Goal: Information Seeking & Learning: Learn about a topic

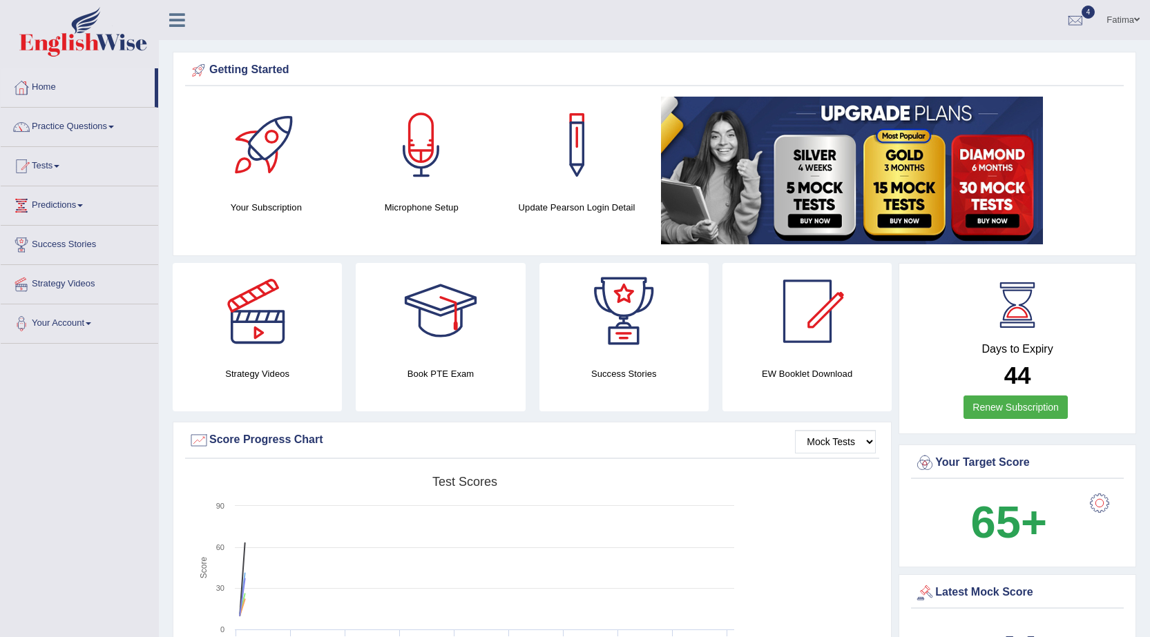
click at [43, 175] on link "Tests" at bounding box center [79, 164] width 157 height 35
click at [52, 220] on link "Take Mock Test" at bounding box center [90, 223] width 129 height 25
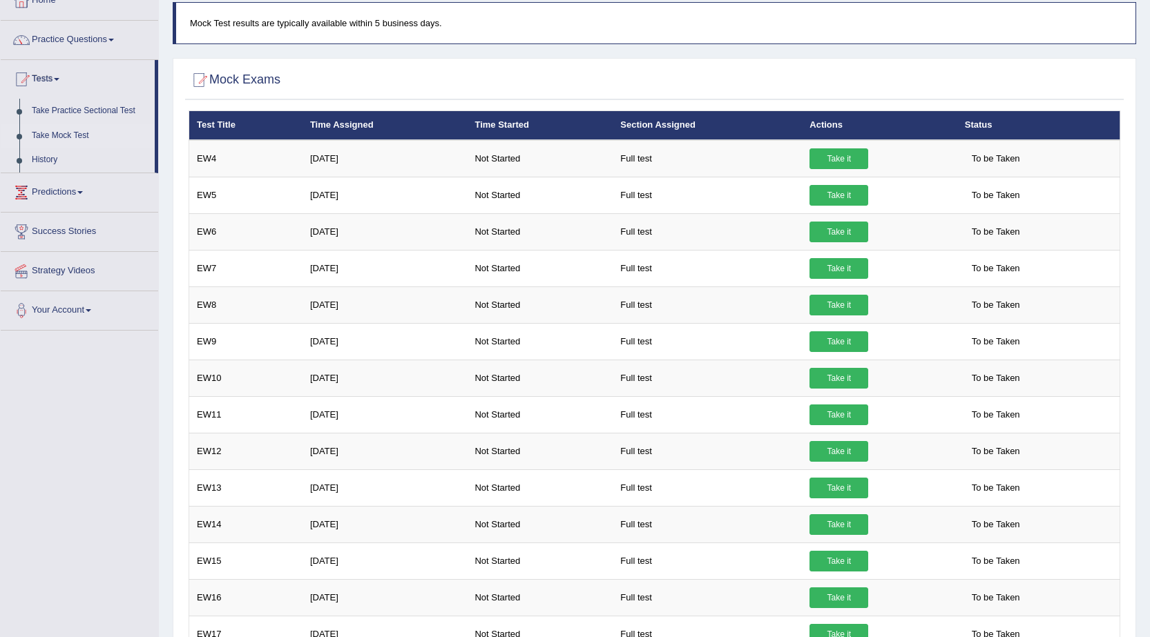
scroll to position [69, 0]
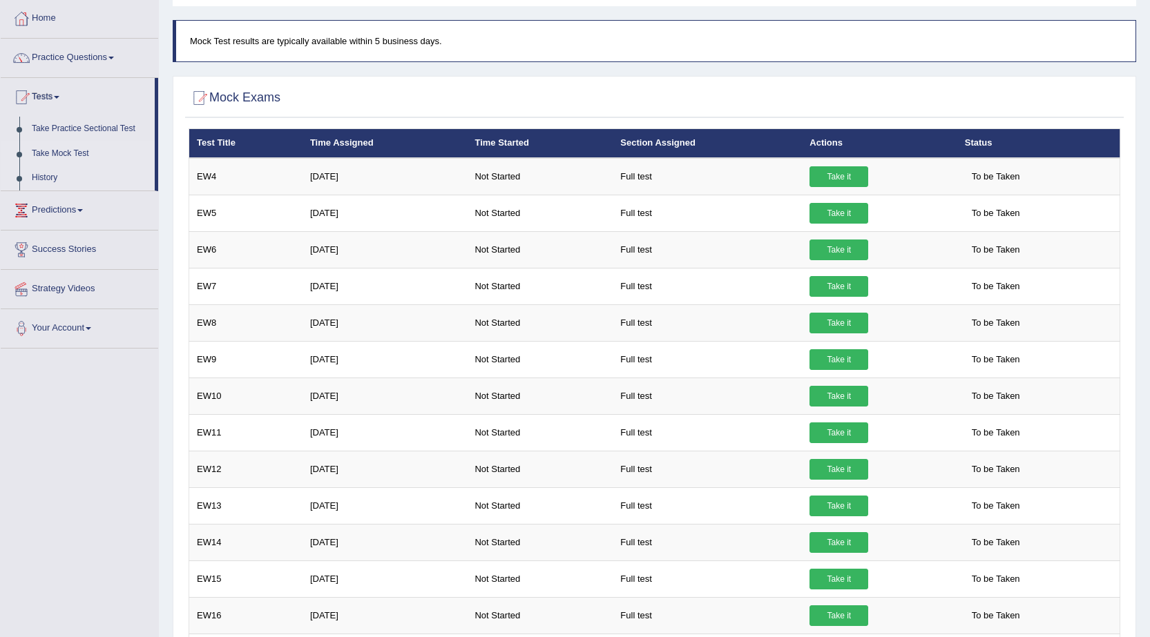
click at [32, 175] on link "History" at bounding box center [90, 178] width 129 height 25
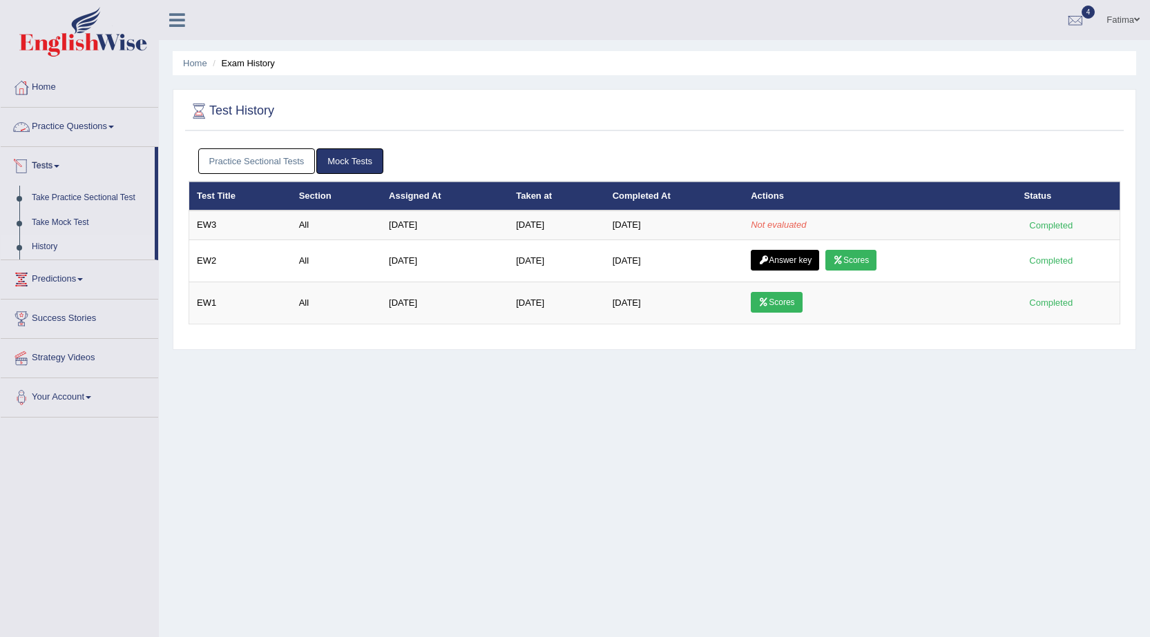
click at [80, 119] on link "Practice Questions" at bounding box center [79, 125] width 157 height 35
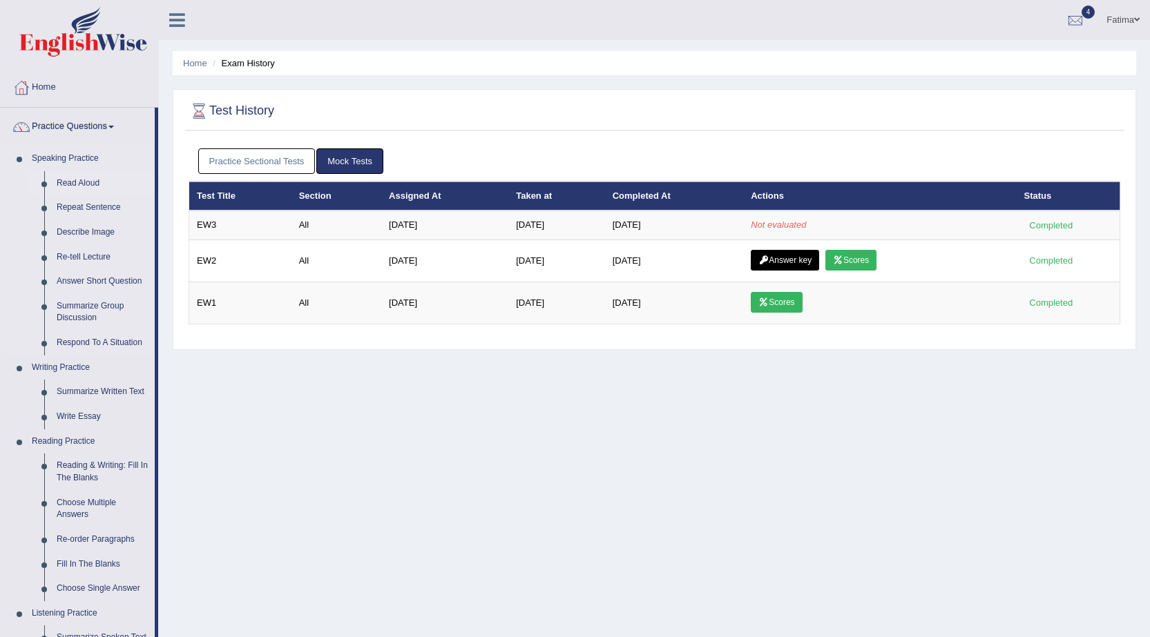
click at [82, 184] on link "Read Aloud" at bounding box center [102, 183] width 104 height 25
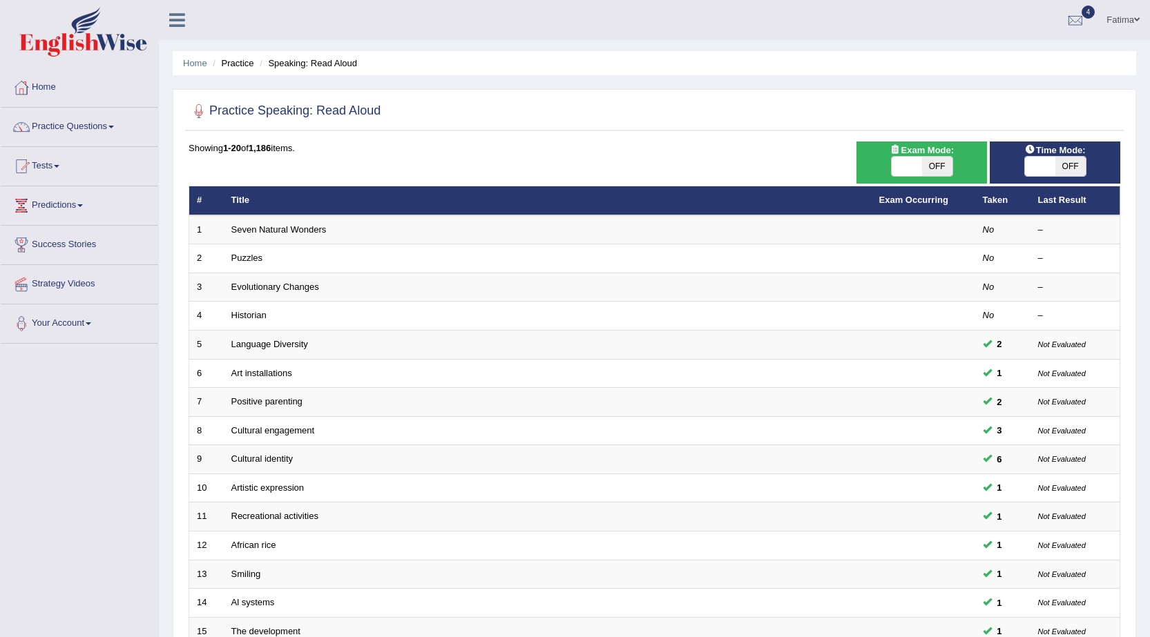
click at [926, 165] on span "OFF" at bounding box center [937, 166] width 30 height 19
checkbox input "true"
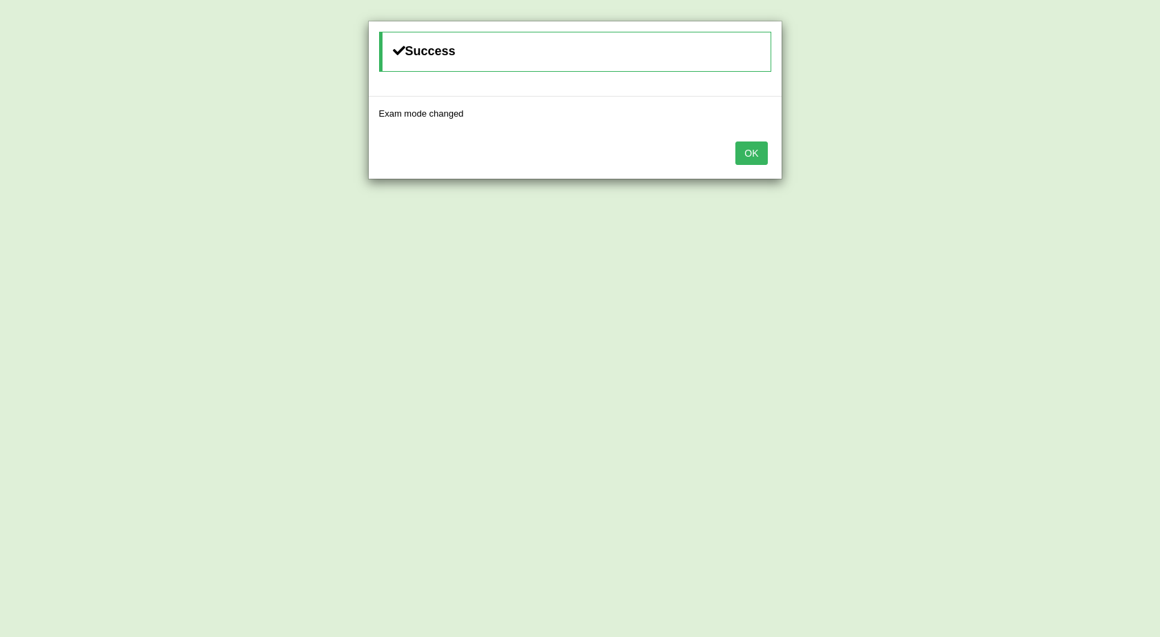
click at [740, 151] on button "OK" at bounding box center [751, 153] width 32 height 23
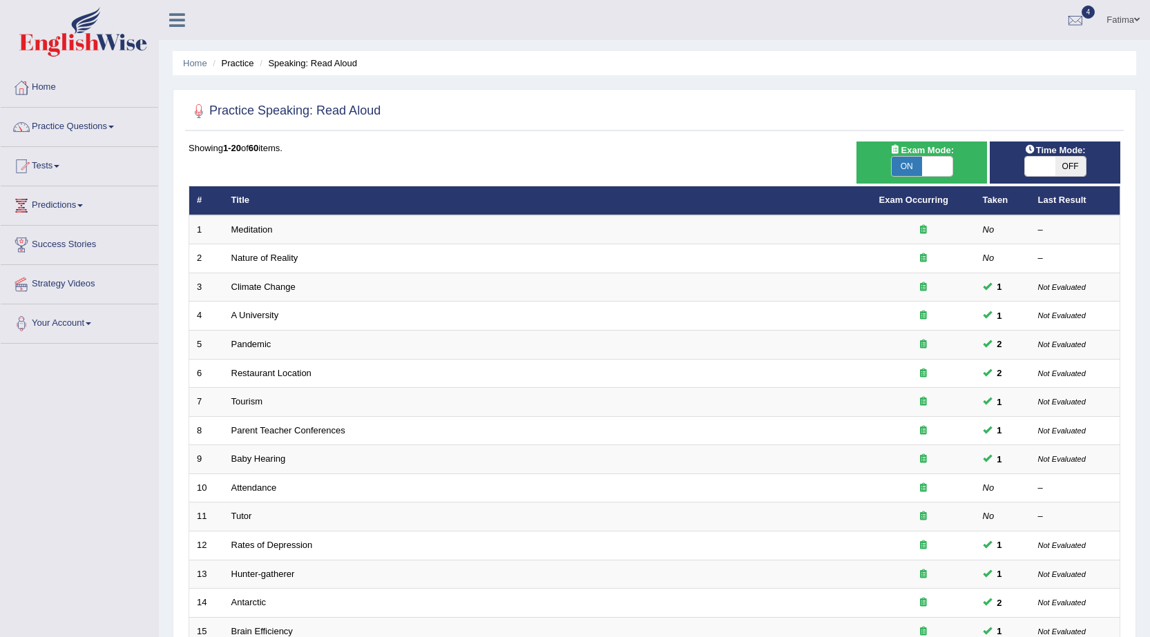
click at [1059, 162] on span "OFF" at bounding box center [1070, 166] width 30 height 19
checkbox input "true"
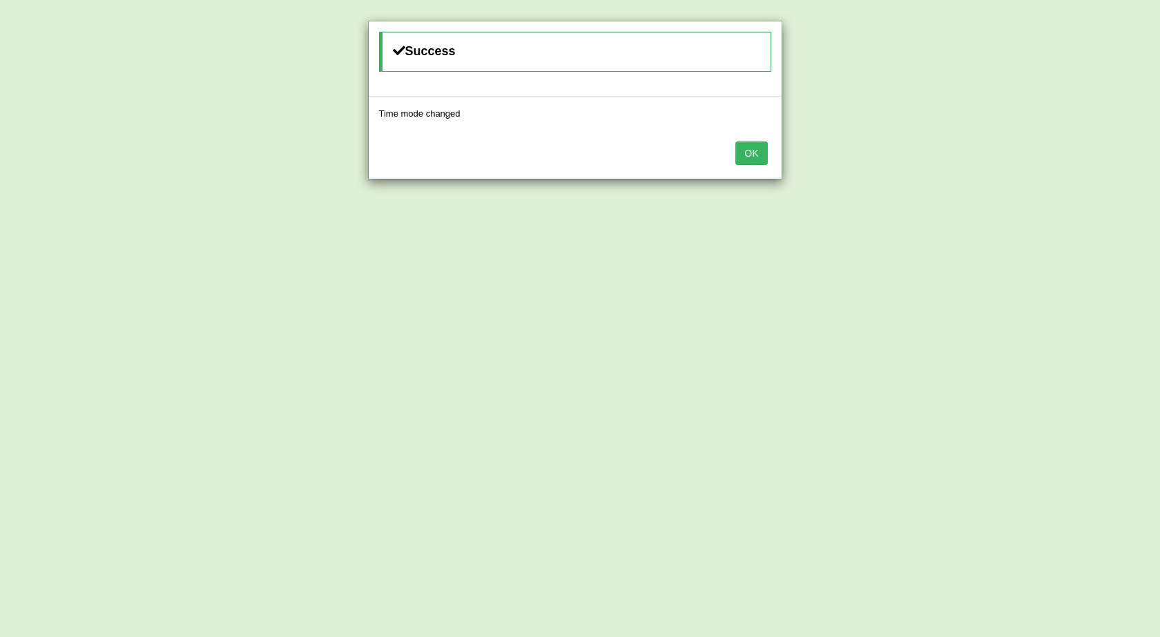
click at [752, 157] on button "OK" at bounding box center [751, 153] width 32 height 23
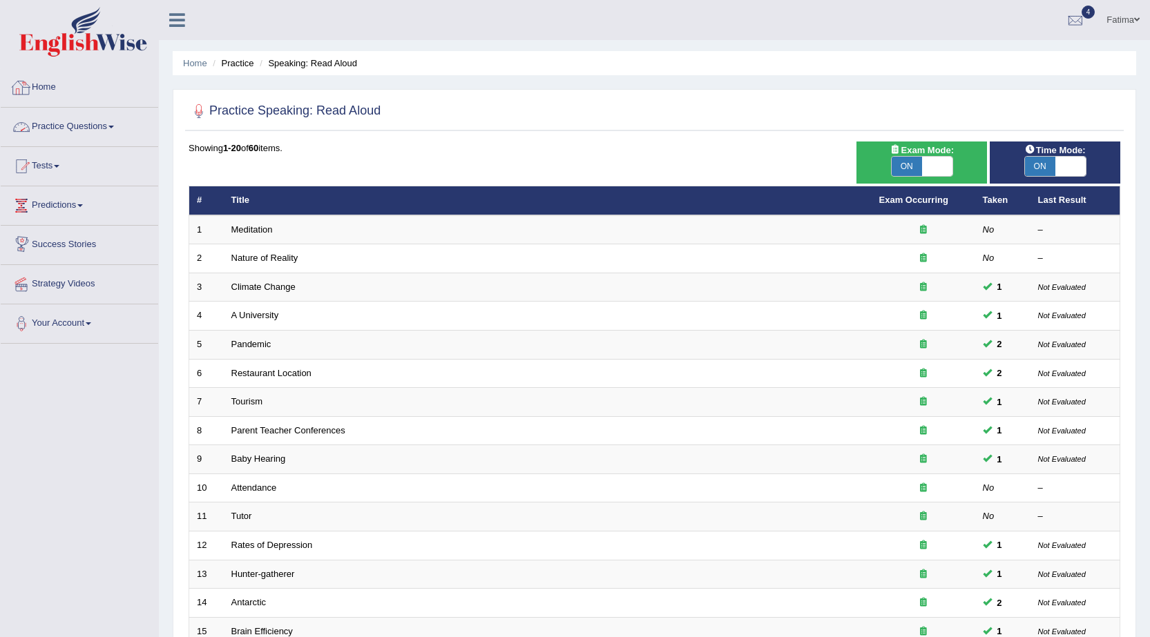
click at [93, 123] on link "Practice Questions" at bounding box center [79, 125] width 157 height 35
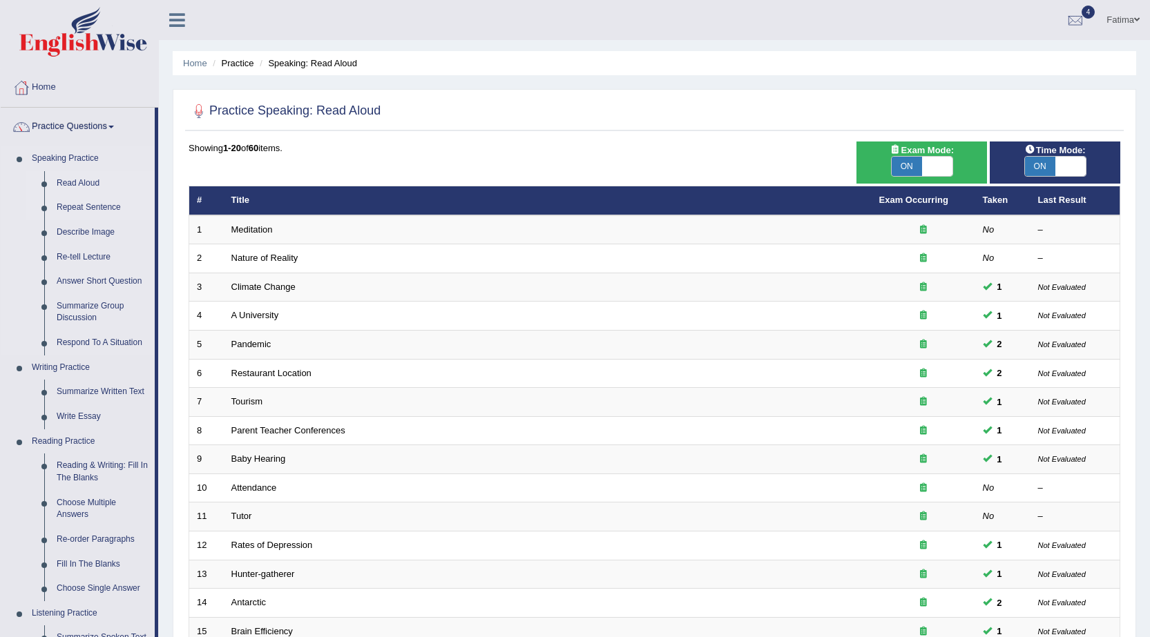
click at [100, 202] on link "Repeat Sentence" at bounding box center [102, 207] width 104 height 25
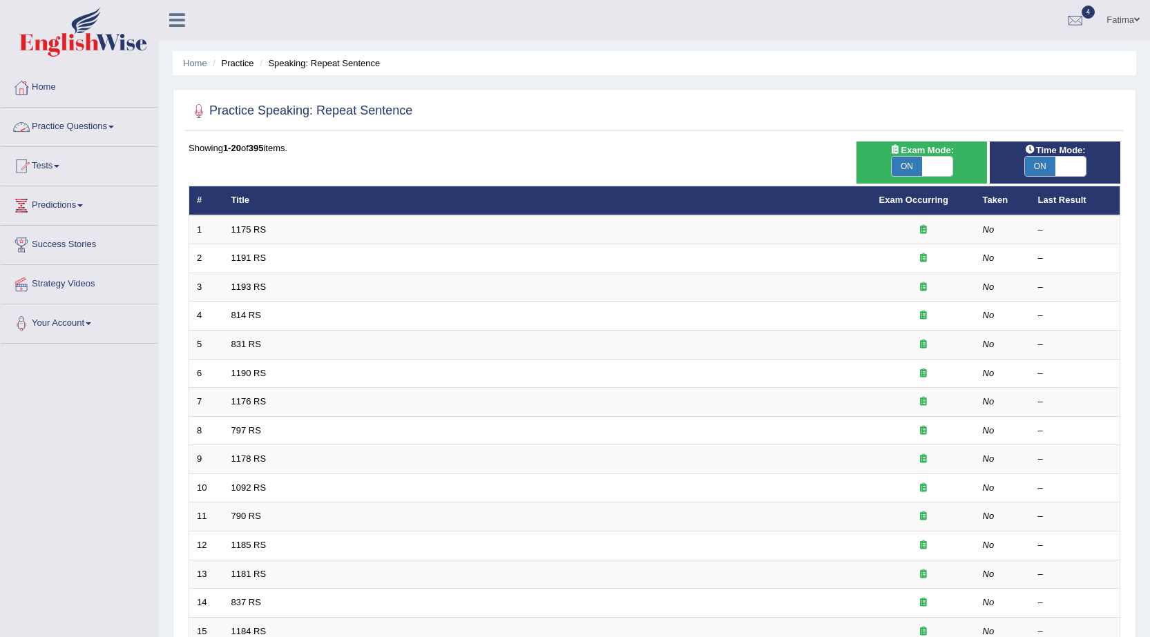
click at [100, 119] on link "Practice Questions" at bounding box center [79, 125] width 157 height 35
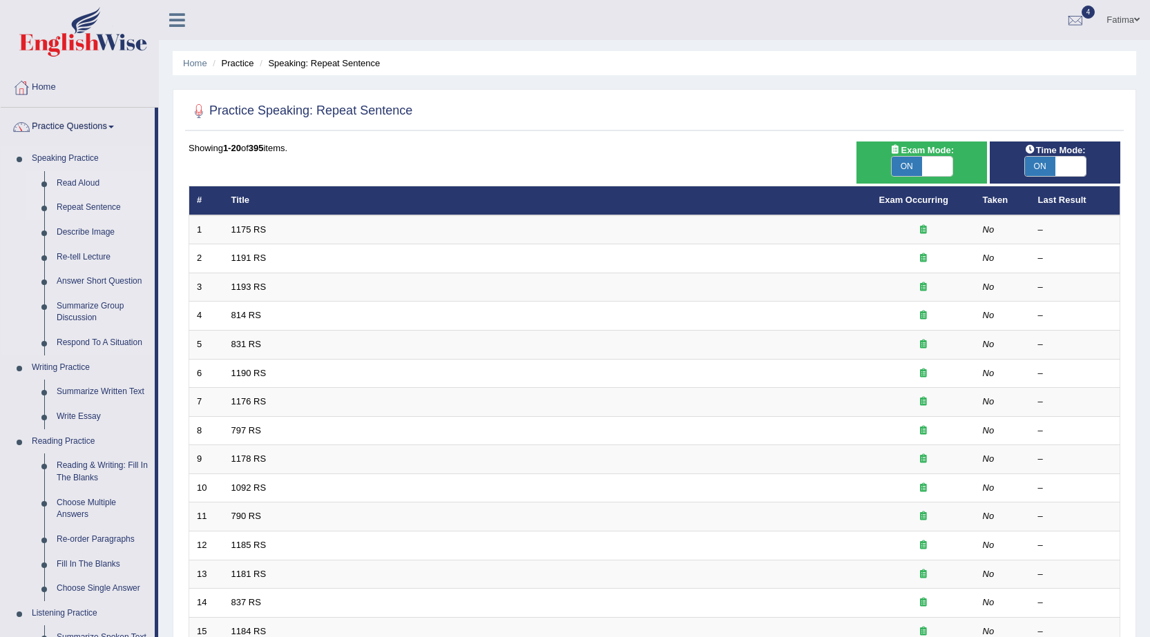
click at [78, 179] on link "Read Aloud" at bounding box center [102, 183] width 104 height 25
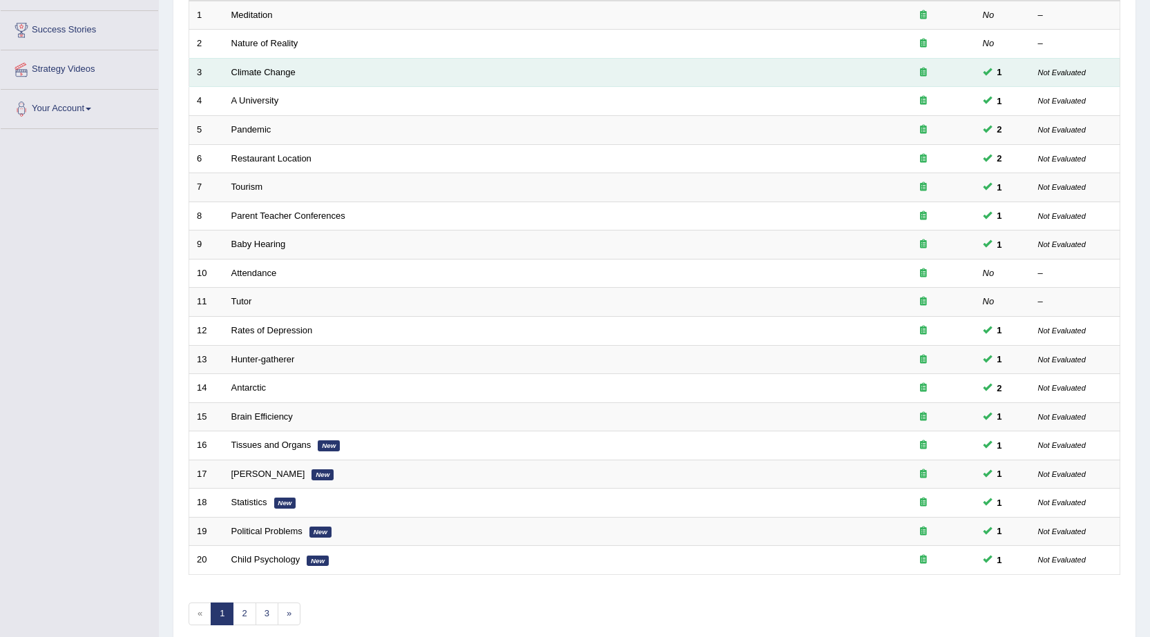
scroll to position [277, 0]
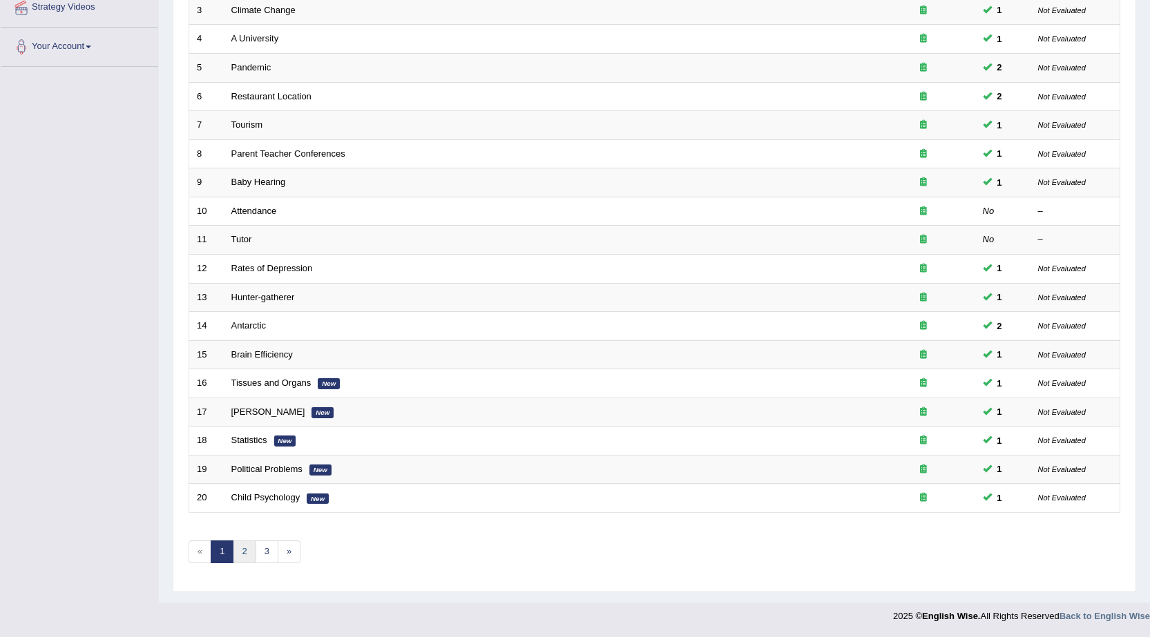
click at [238, 556] on link "2" at bounding box center [244, 552] width 23 height 23
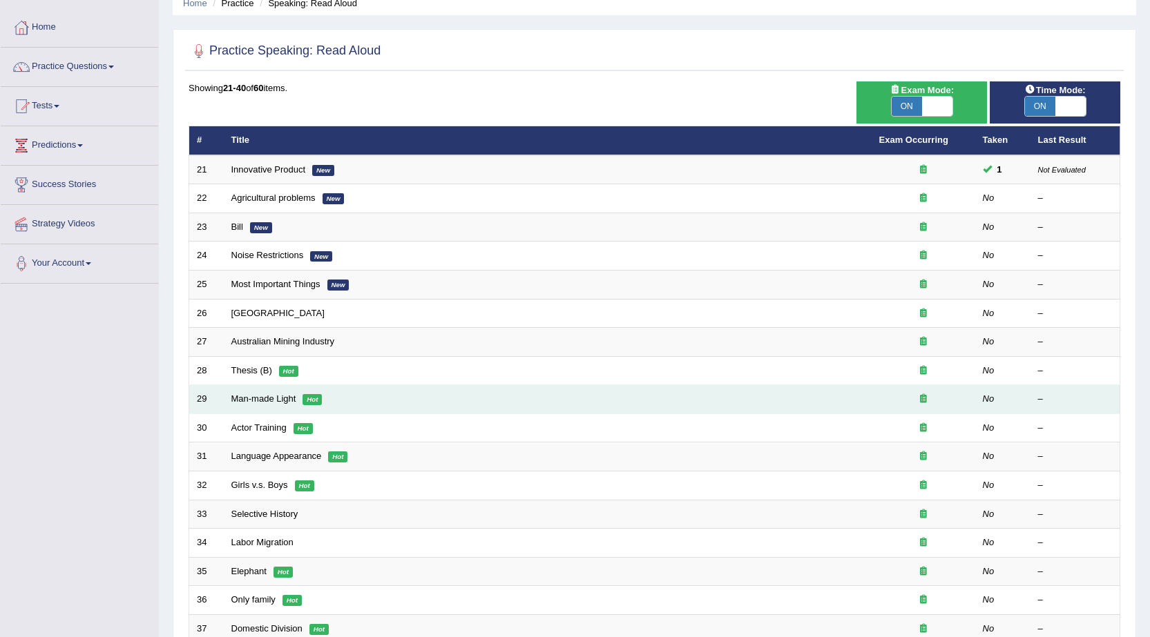
scroll to position [1, 0]
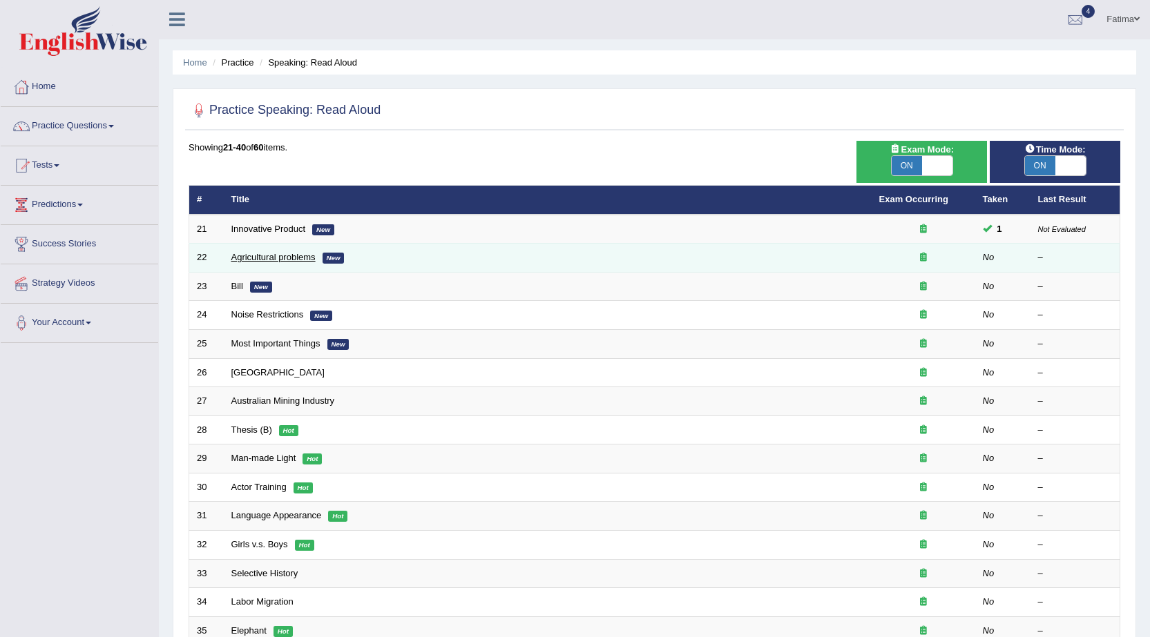
click at [240, 255] on link "Agricultural problems" at bounding box center [273, 257] width 84 height 10
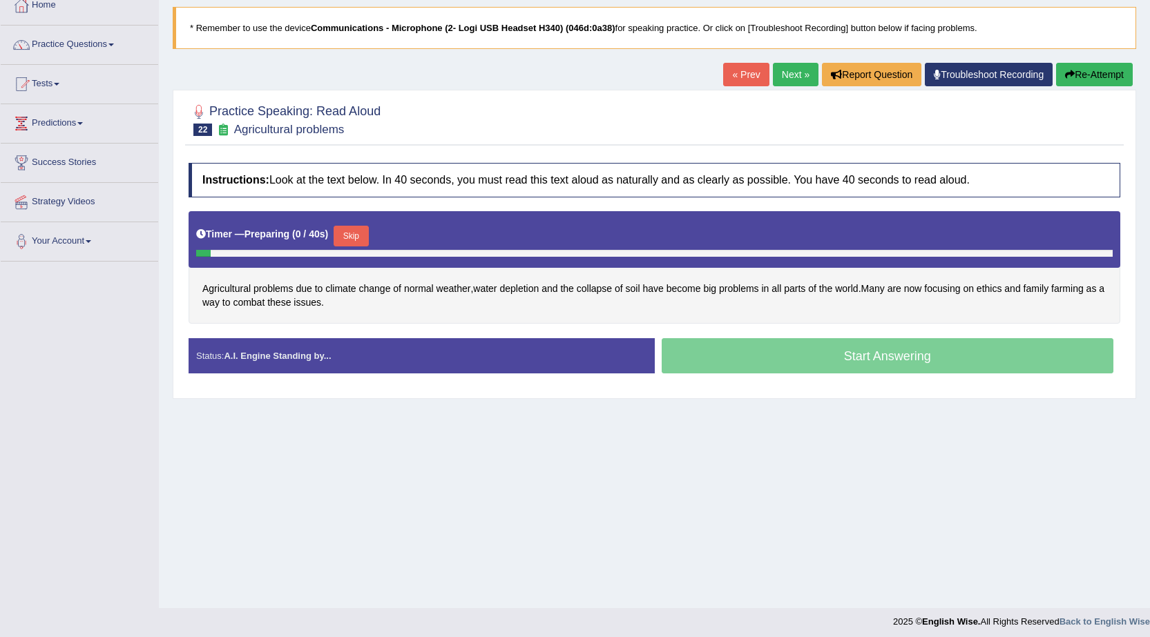
scroll to position [88, 0]
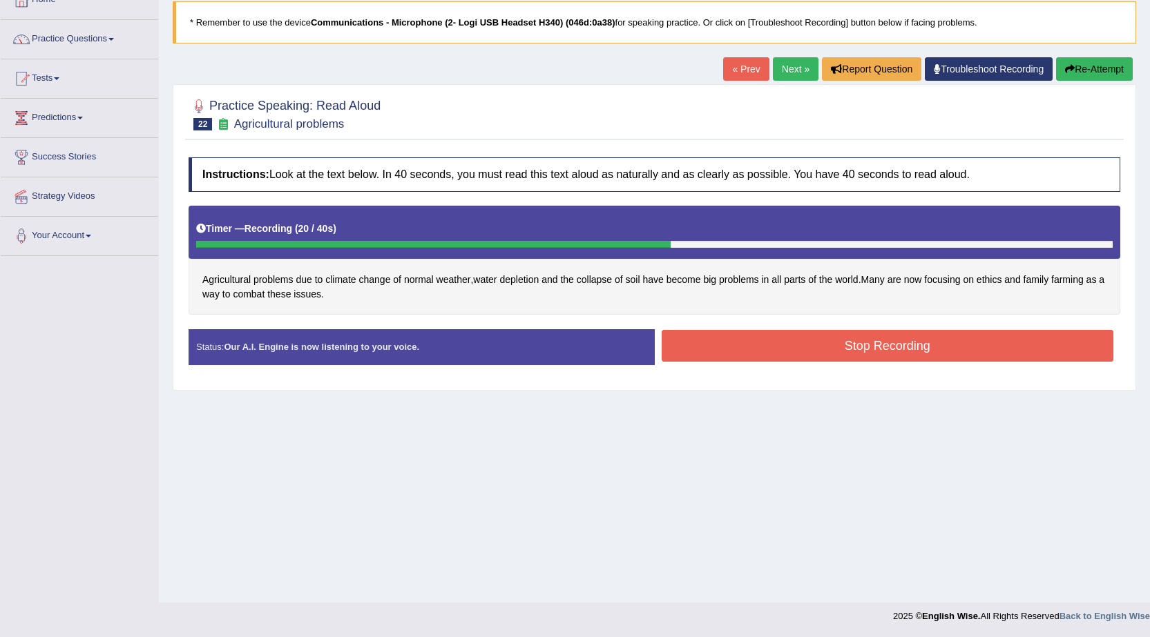
click at [796, 349] on button "Stop Recording" at bounding box center [887, 346] width 452 height 32
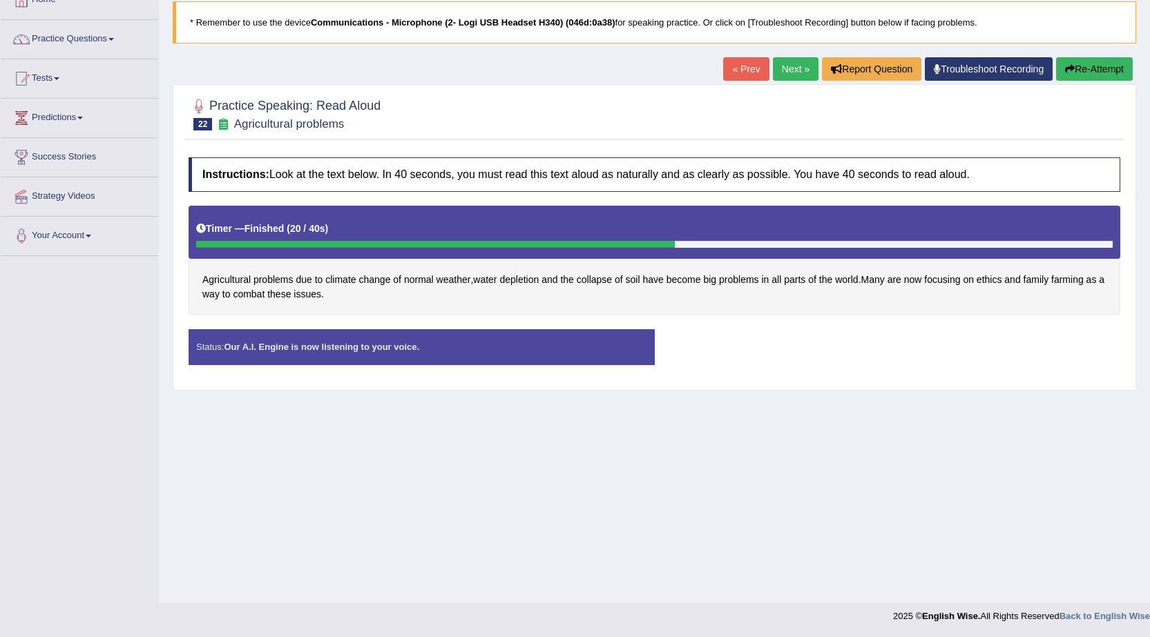
click at [796, 349] on div "Status: Our A.I. Engine is now listening to your voice. Start Answering Stop Re…" at bounding box center [653, 353] width 931 height 49
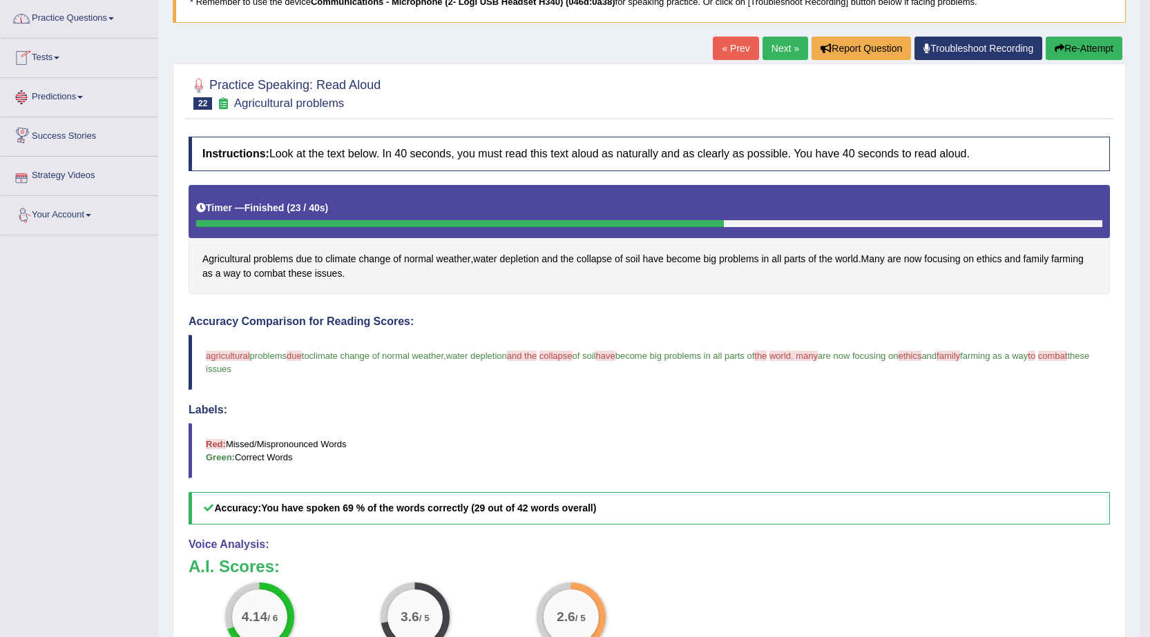
scroll to position [30, 0]
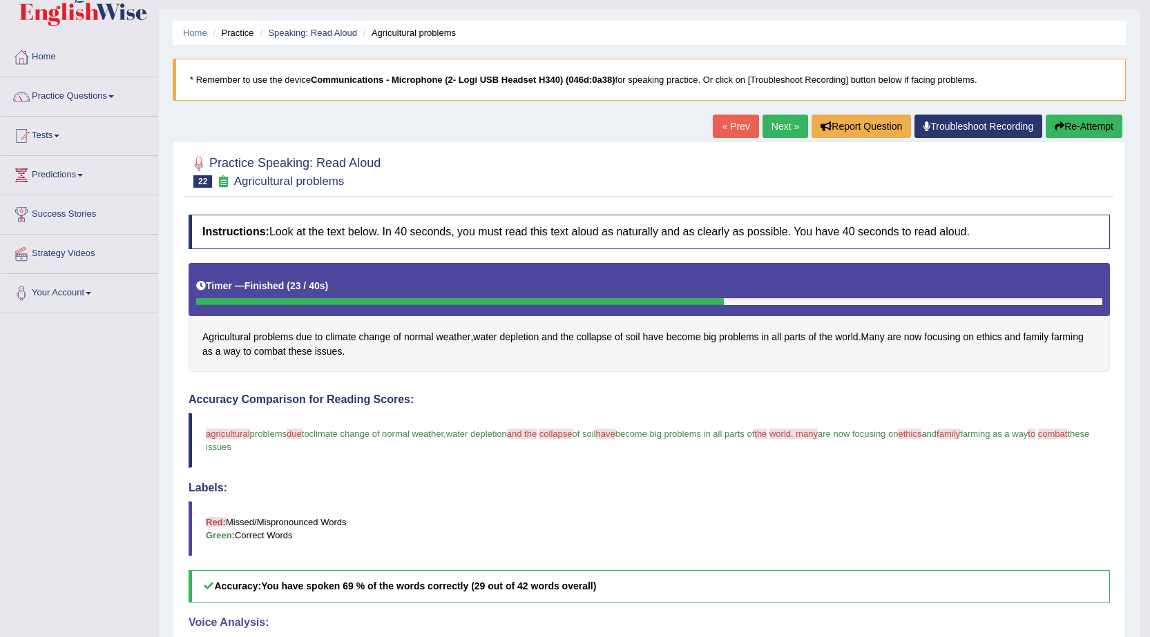
click at [786, 125] on link "Next »" at bounding box center [785, 126] width 46 height 23
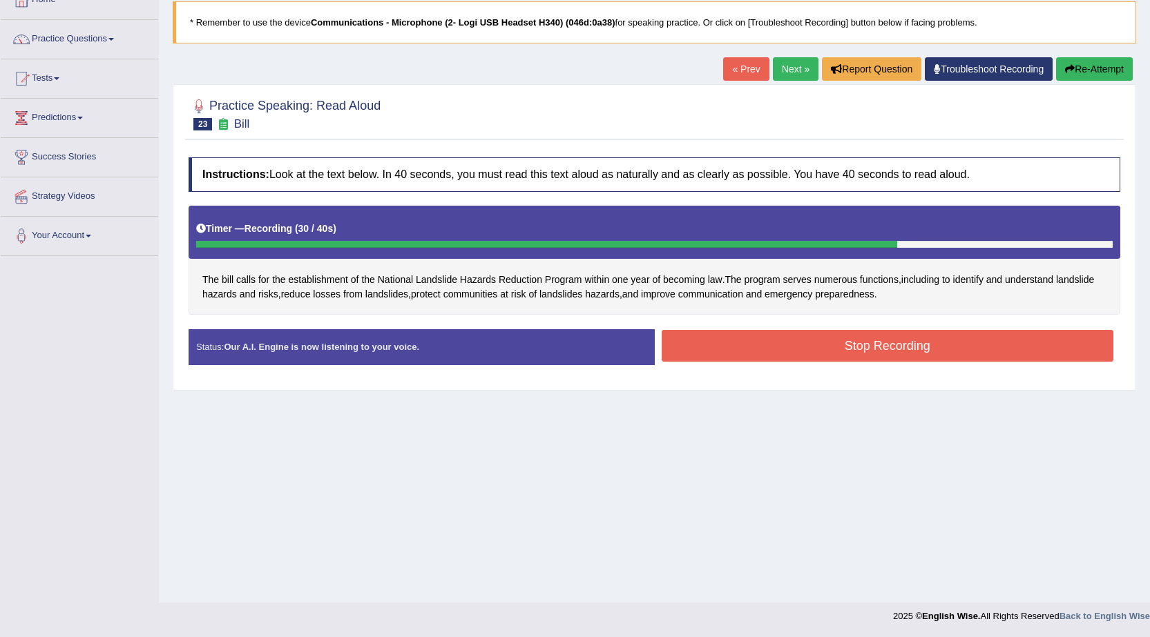
click at [798, 342] on button "Stop Recording" at bounding box center [887, 346] width 452 height 32
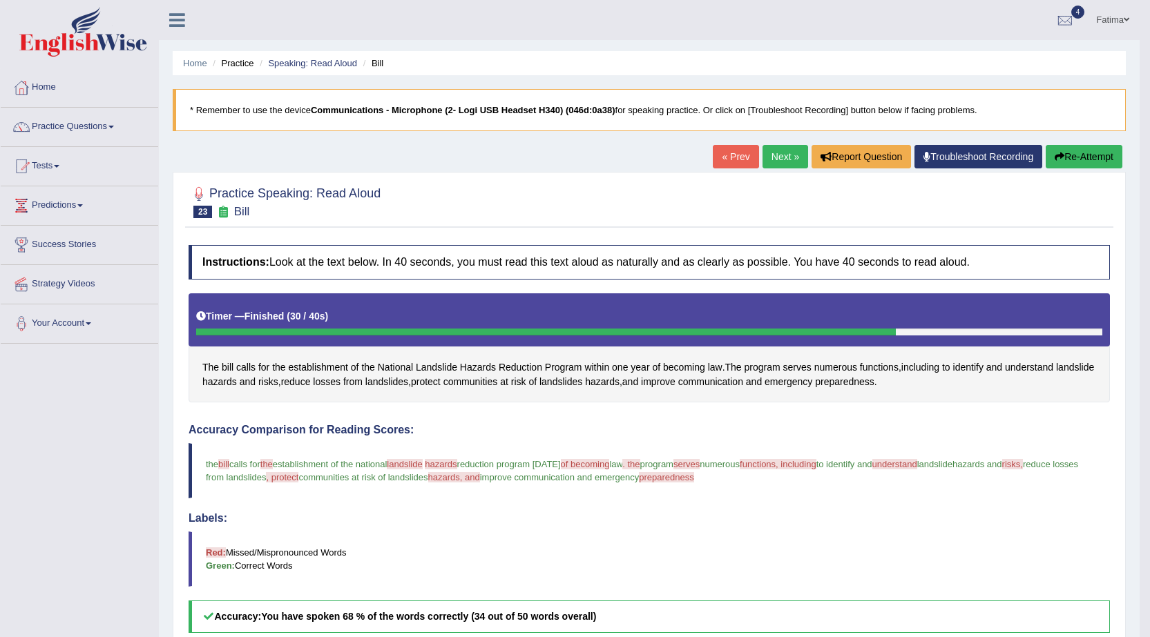
click at [779, 164] on link "Next »" at bounding box center [785, 156] width 46 height 23
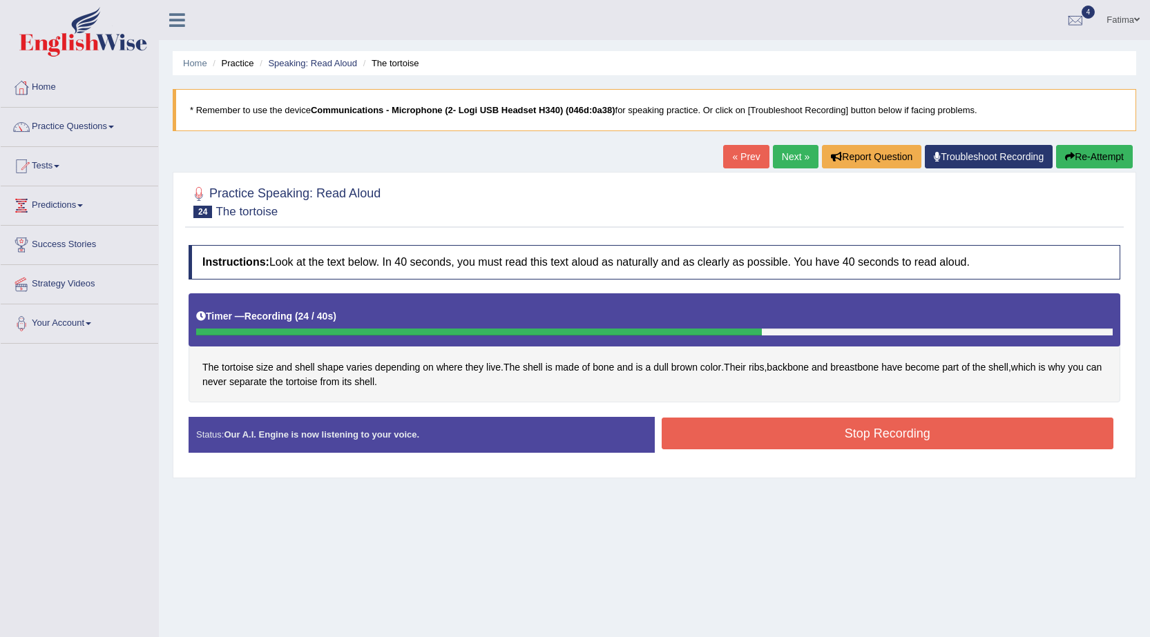
click at [820, 430] on button "Stop Recording" at bounding box center [887, 434] width 452 height 32
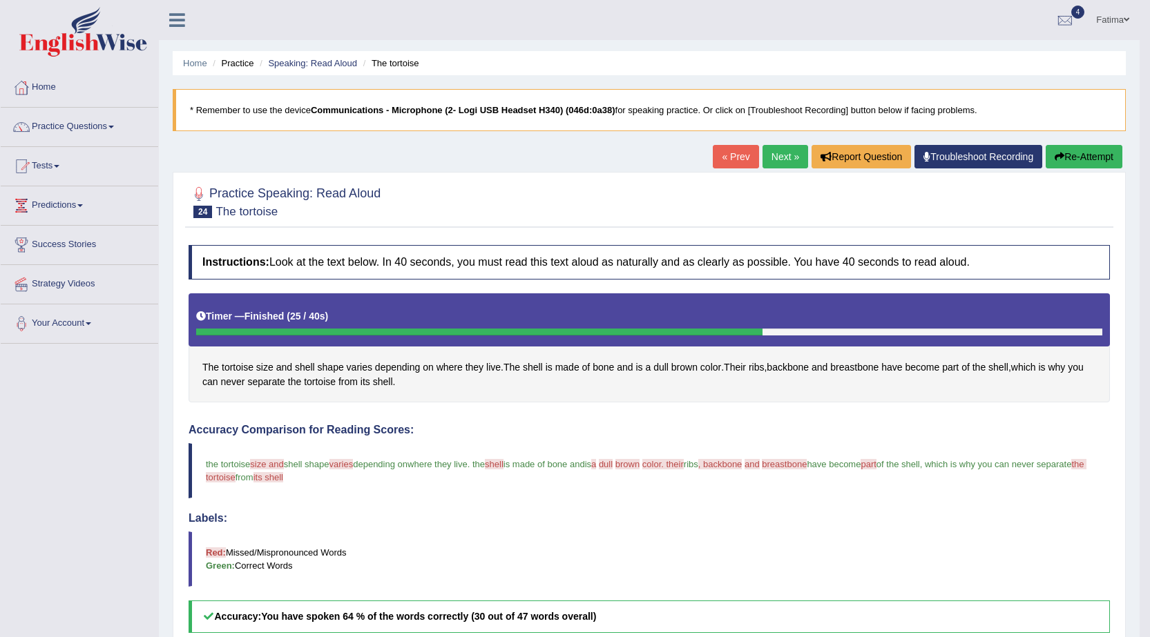
click at [782, 155] on link "Next »" at bounding box center [785, 156] width 46 height 23
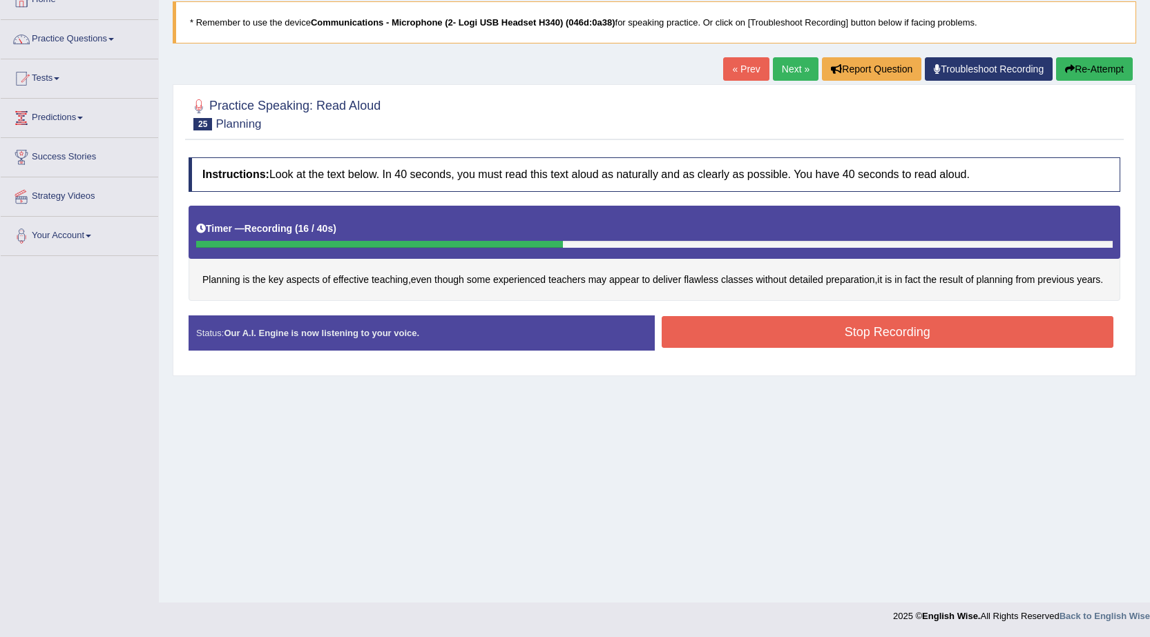
click at [841, 335] on button "Stop Recording" at bounding box center [887, 332] width 452 height 32
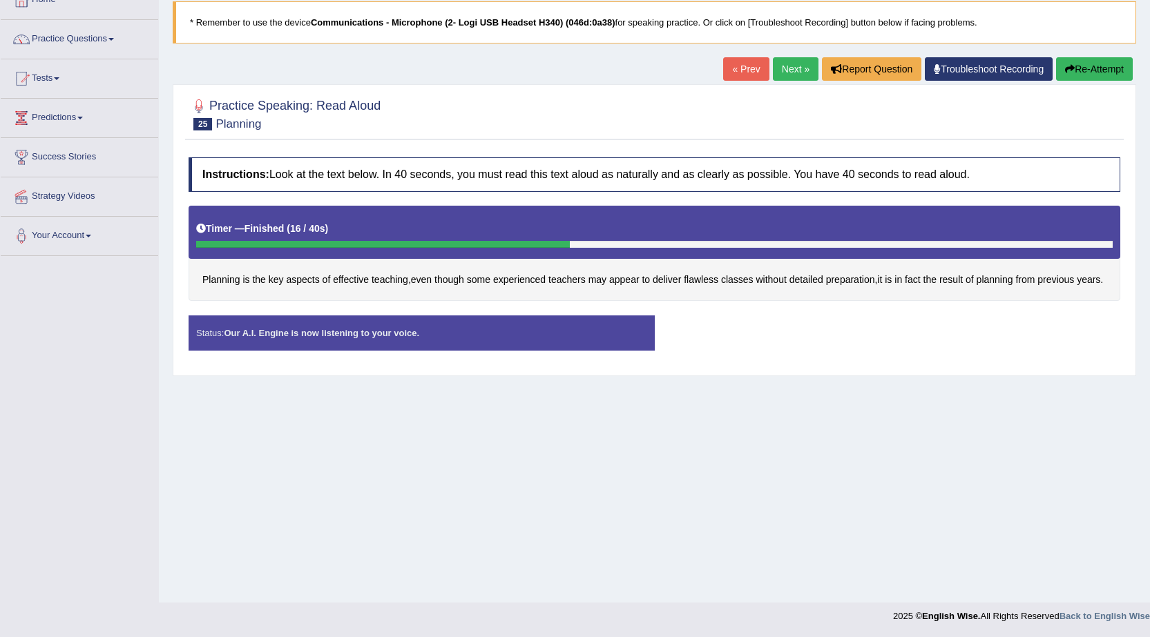
click at [841, 335] on div "Status: Our A.I. Engine is now listening to your voice. Start Answering Stop Re…" at bounding box center [653, 340] width 931 height 49
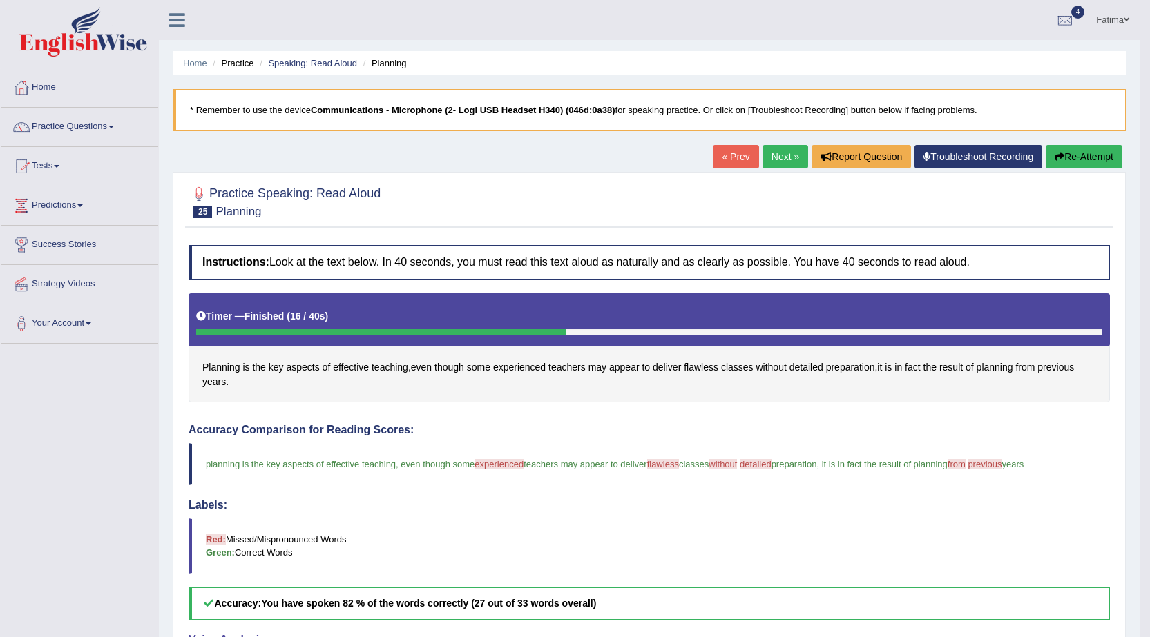
click at [771, 160] on link "Next »" at bounding box center [785, 156] width 46 height 23
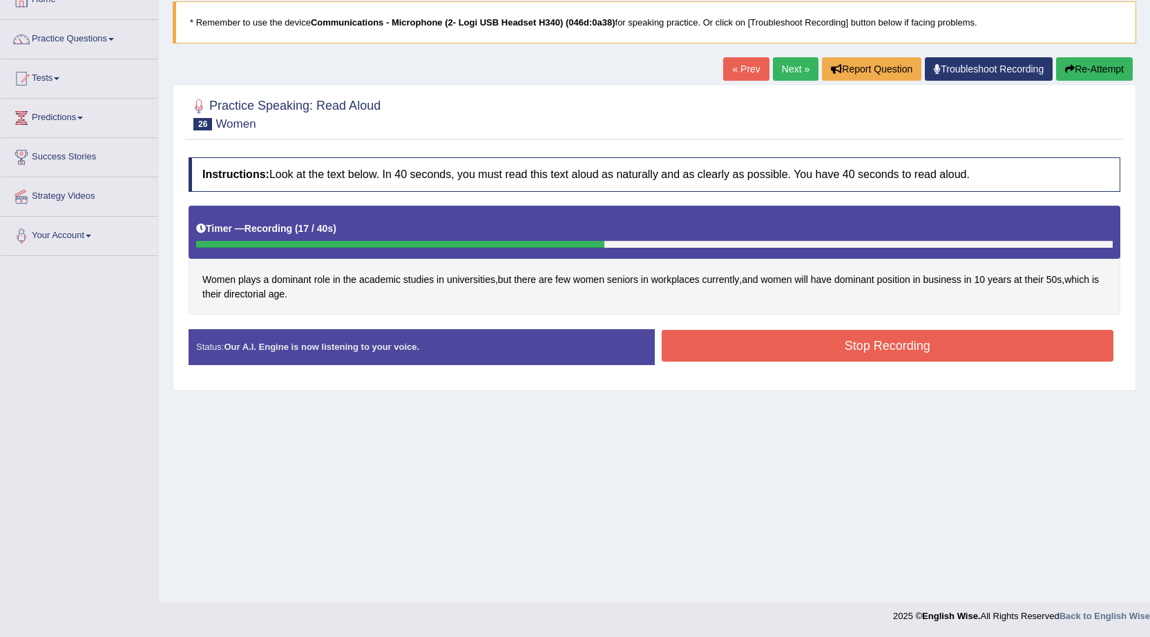
click at [837, 360] on button "Stop Recording" at bounding box center [887, 346] width 452 height 32
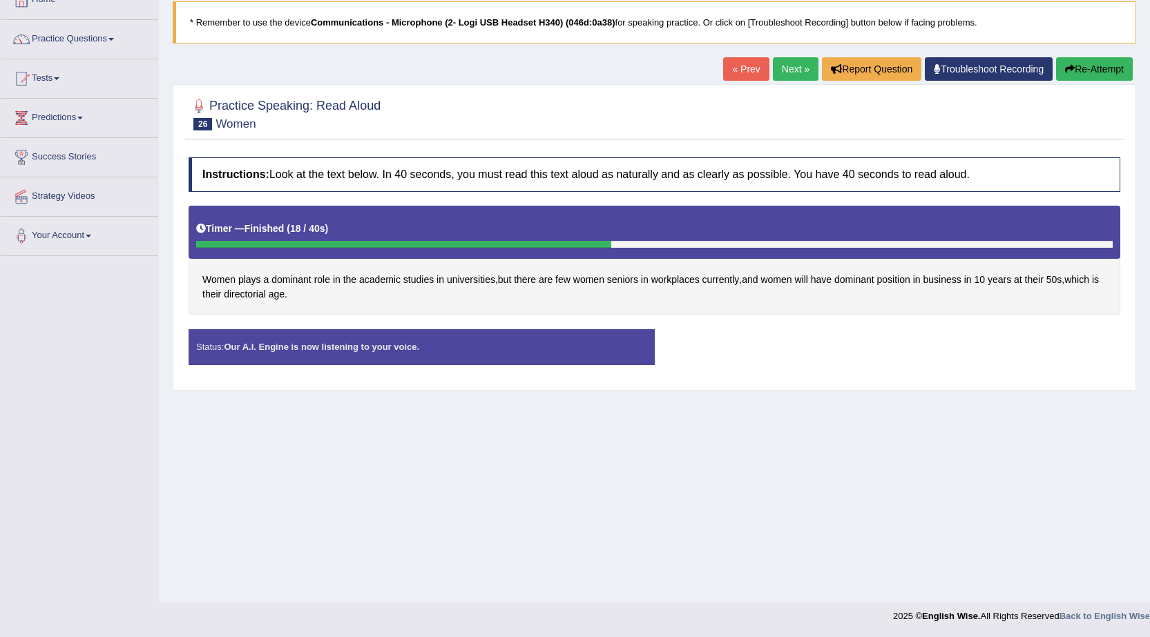
click at [837, 360] on div "Status: Our A.I. Engine is now listening to your voice. Start Answering Stop Re…" at bounding box center [653, 353] width 931 height 49
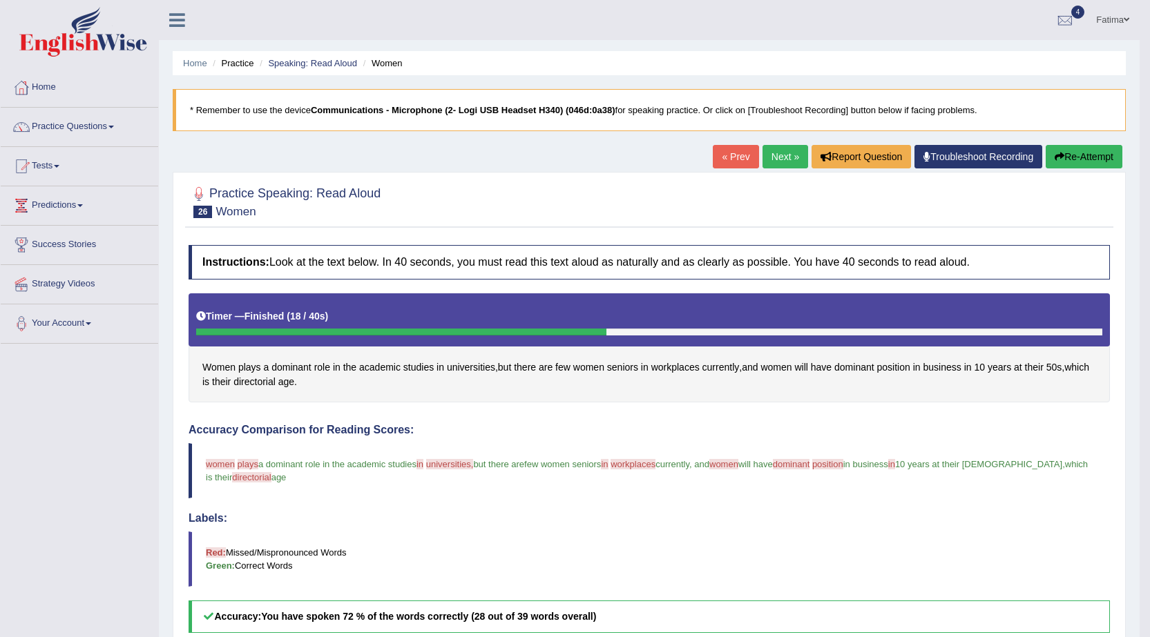
click at [773, 157] on link "Next »" at bounding box center [785, 156] width 46 height 23
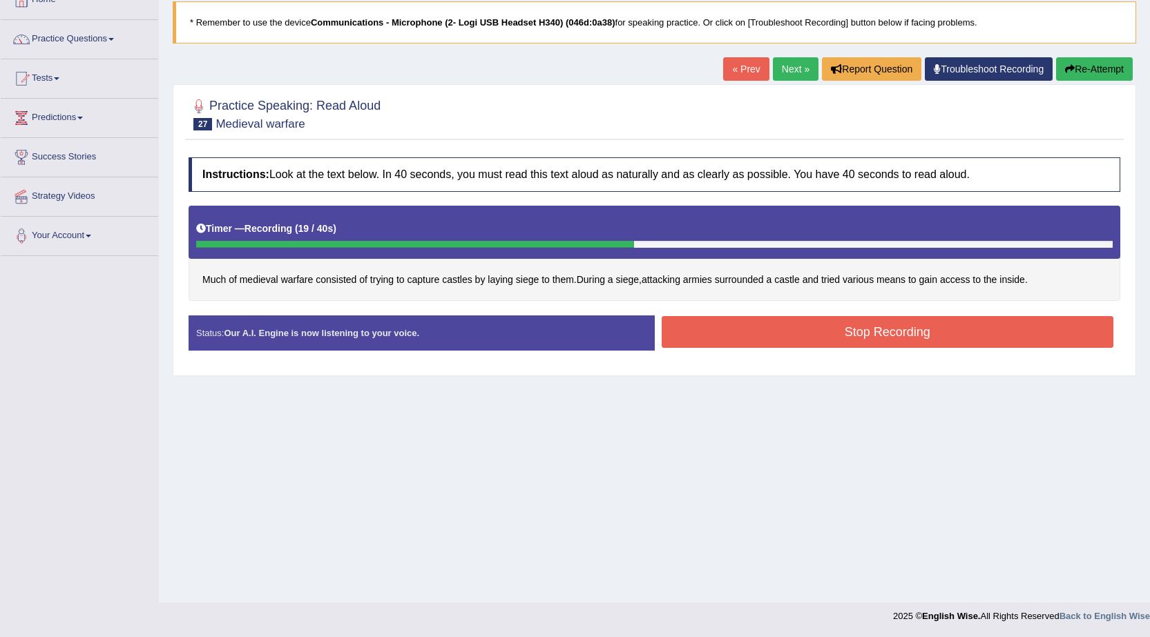
click at [809, 333] on button "Stop Recording" at bounding box center [887, 332] width 452 height 32
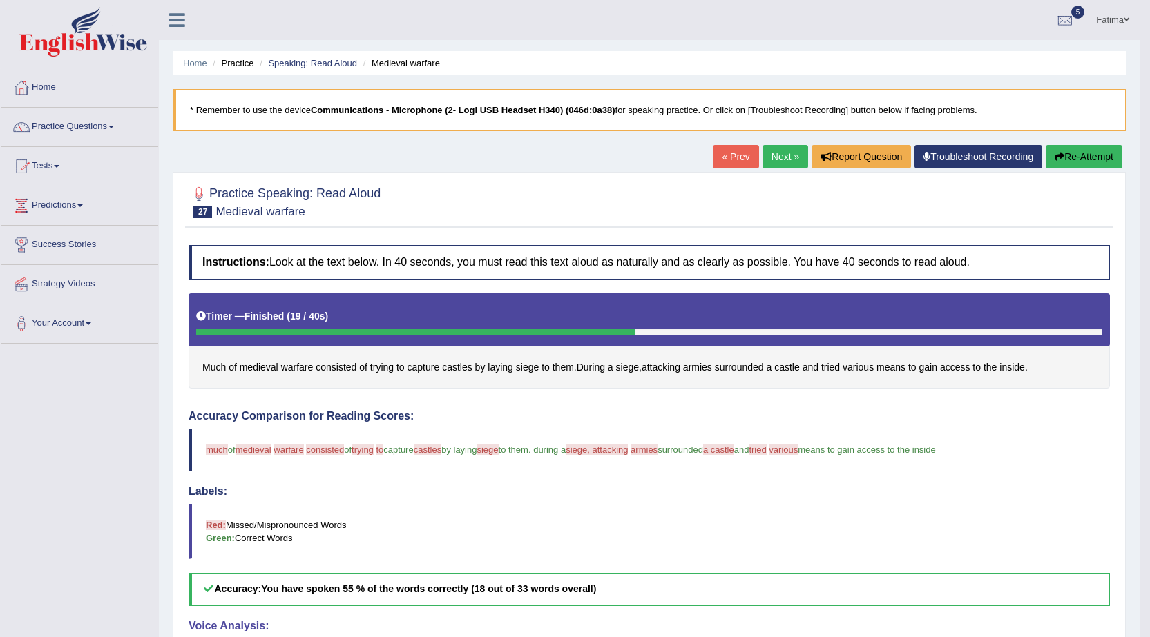
click at [1077, 153] on button "Re-Attempt" at bounding box center [1083, 156] width 77 height 23
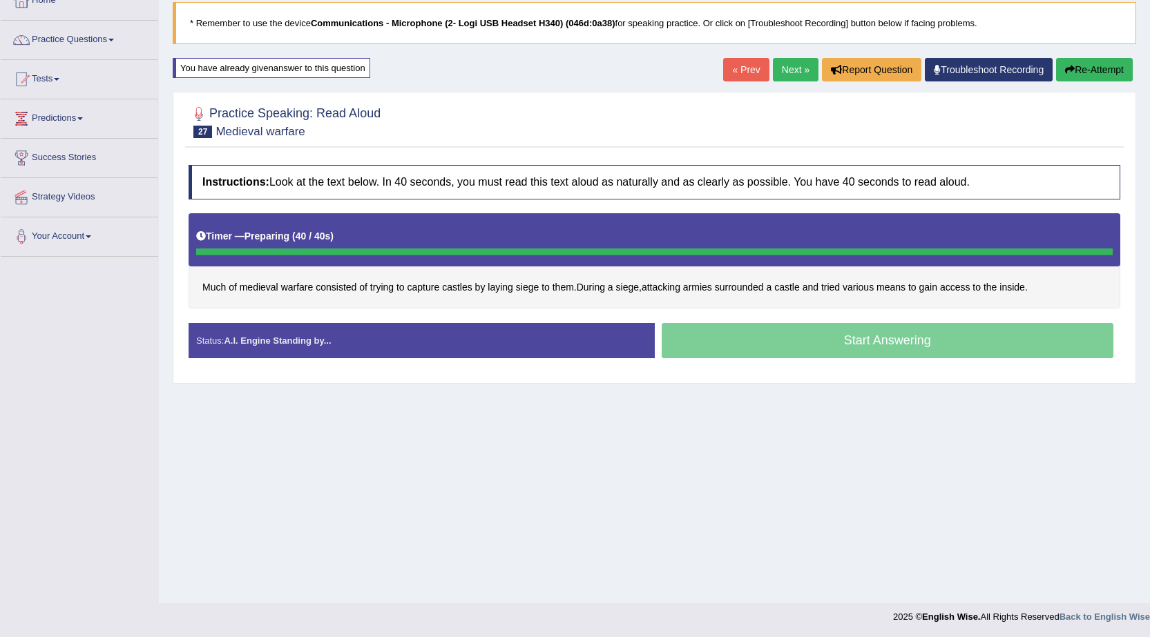
scroll to position [88, 0]
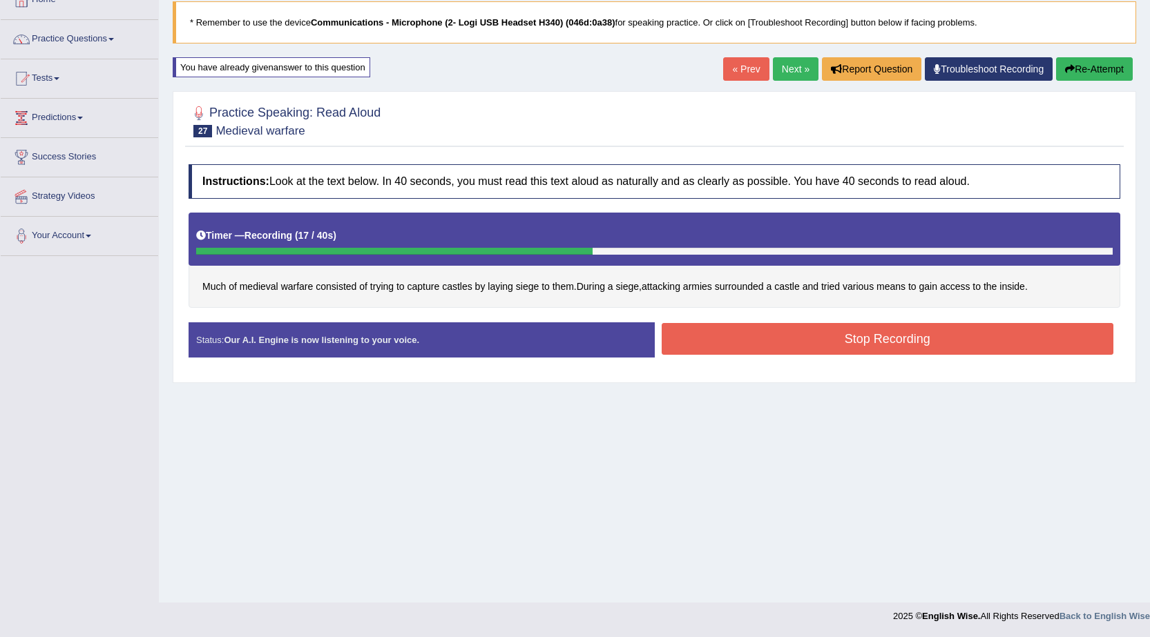
click at [750, 339] on button "Stop Recording" at bounding box center [887, 339] width 452 height 32
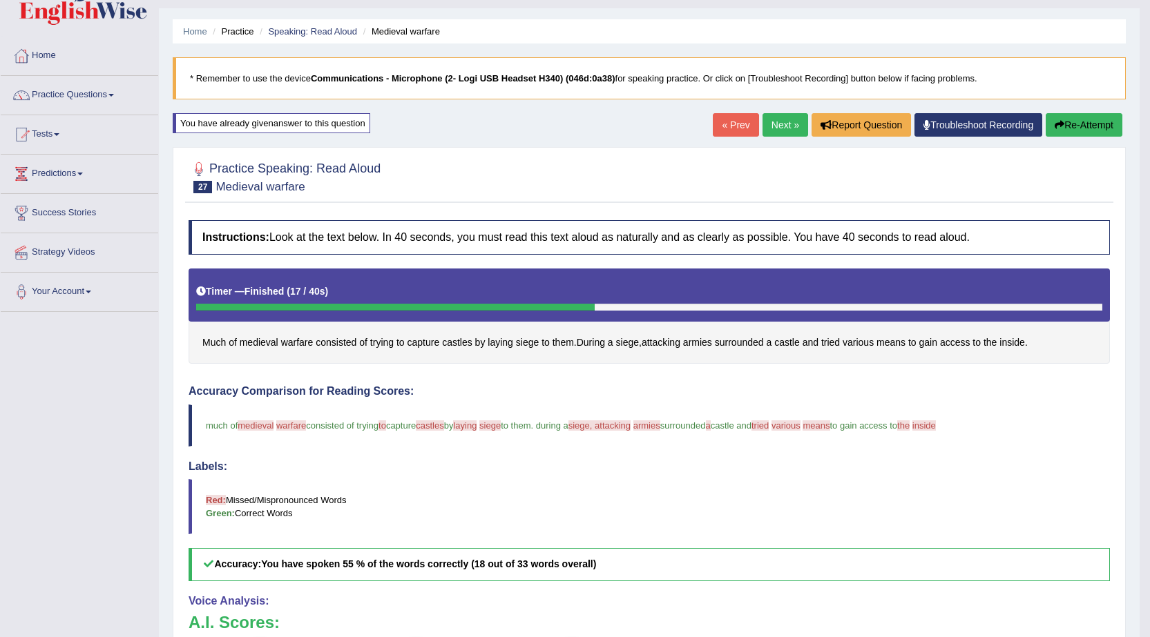
scroll to position [0, 0]
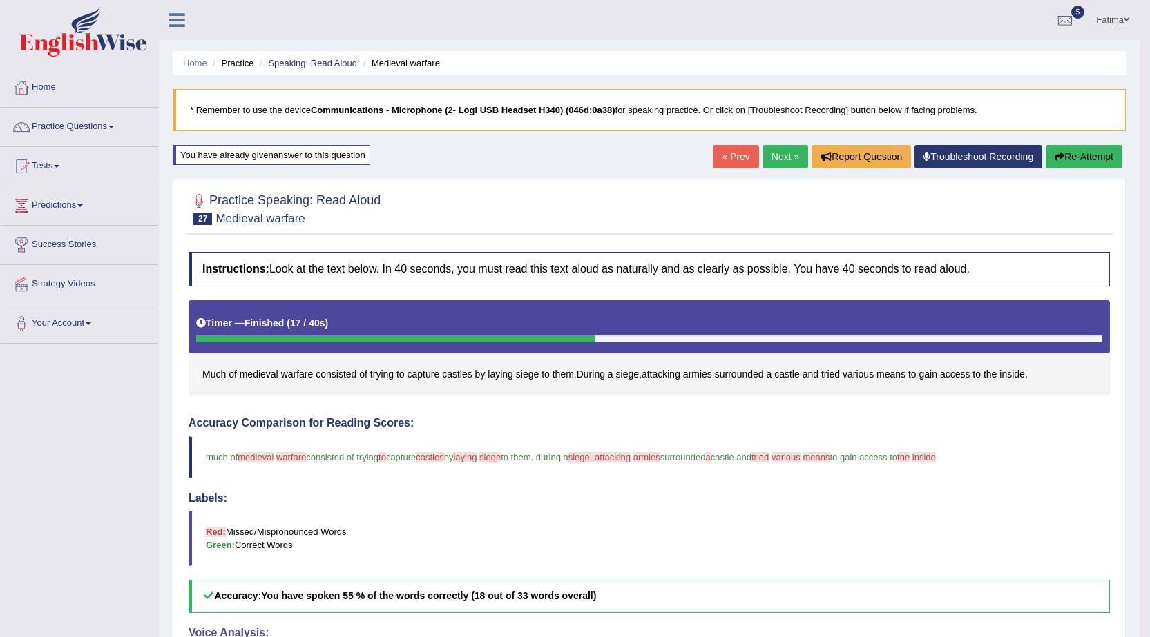
click at [766, 166] on link "Next »" at bounding box center [785, 156] width 46 height 23
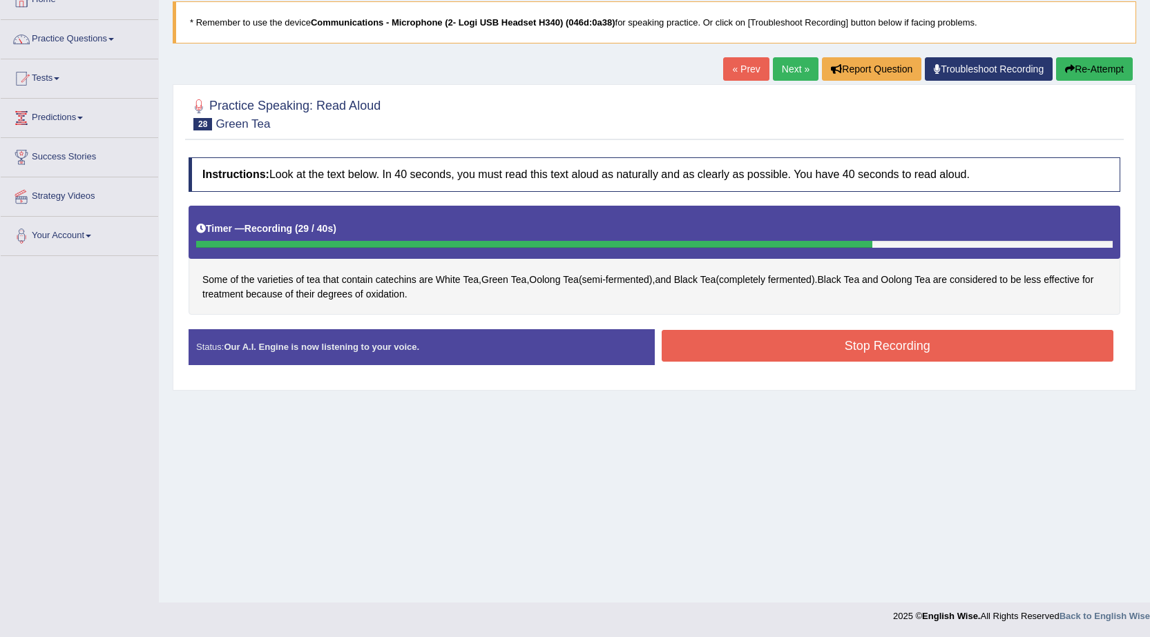
click at [754, 360] on button "Stop Recording" at bounding box center [887, 346] width 452 height 32
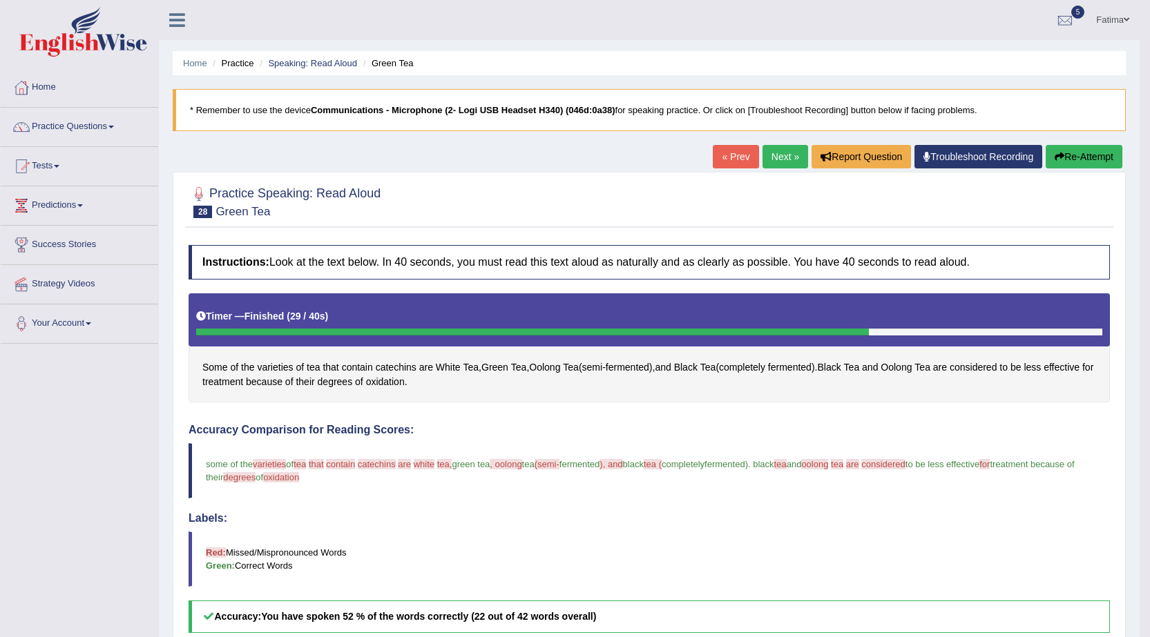
click at [1092, 166] on button "Re-Attempt" at bounding box center [1083, 156] width 77 height 23
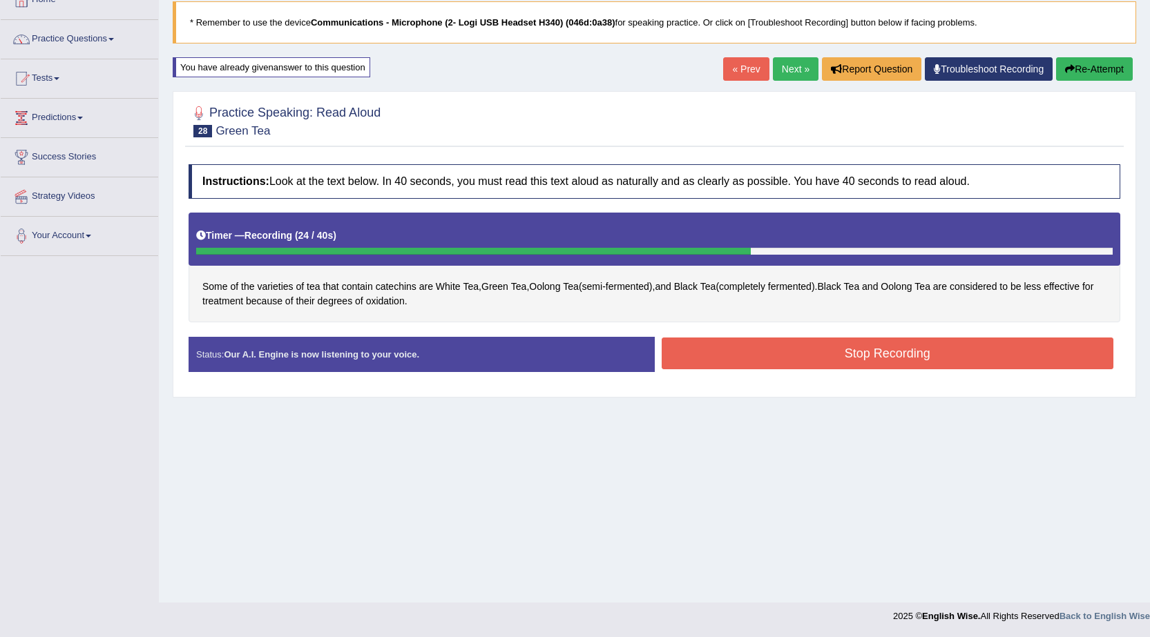
click at [826, 368] on button "Stop Recording" at bounding box center [887, 354] width 452 height 32
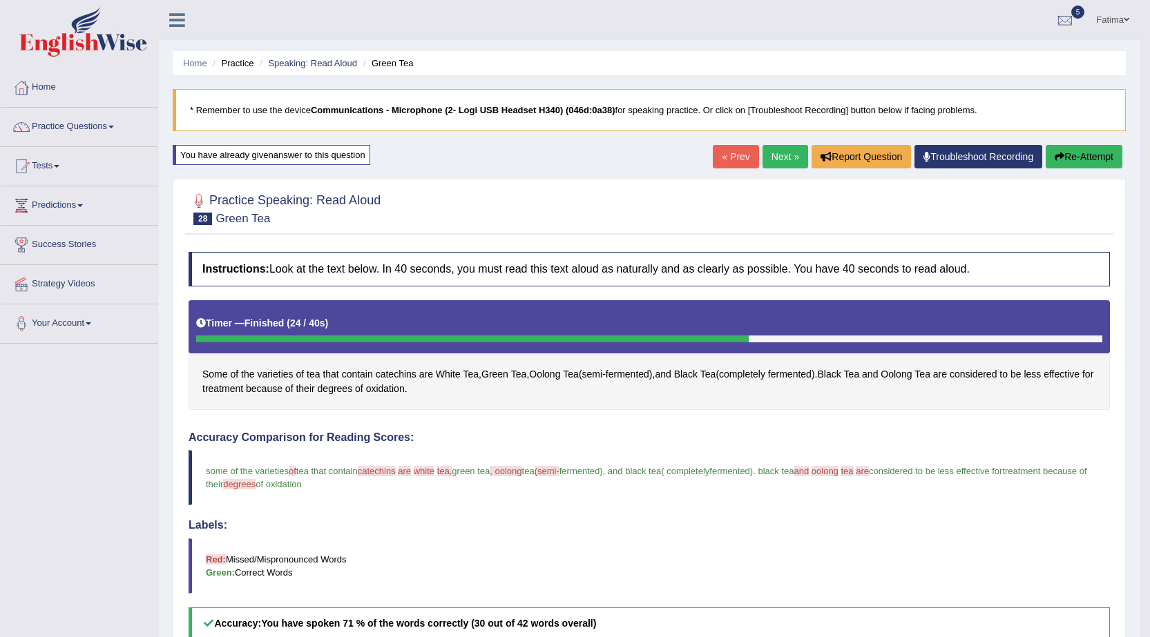
click at [768, 153] on link "Next »" at bounding box center [785, 156] width 46 height 23
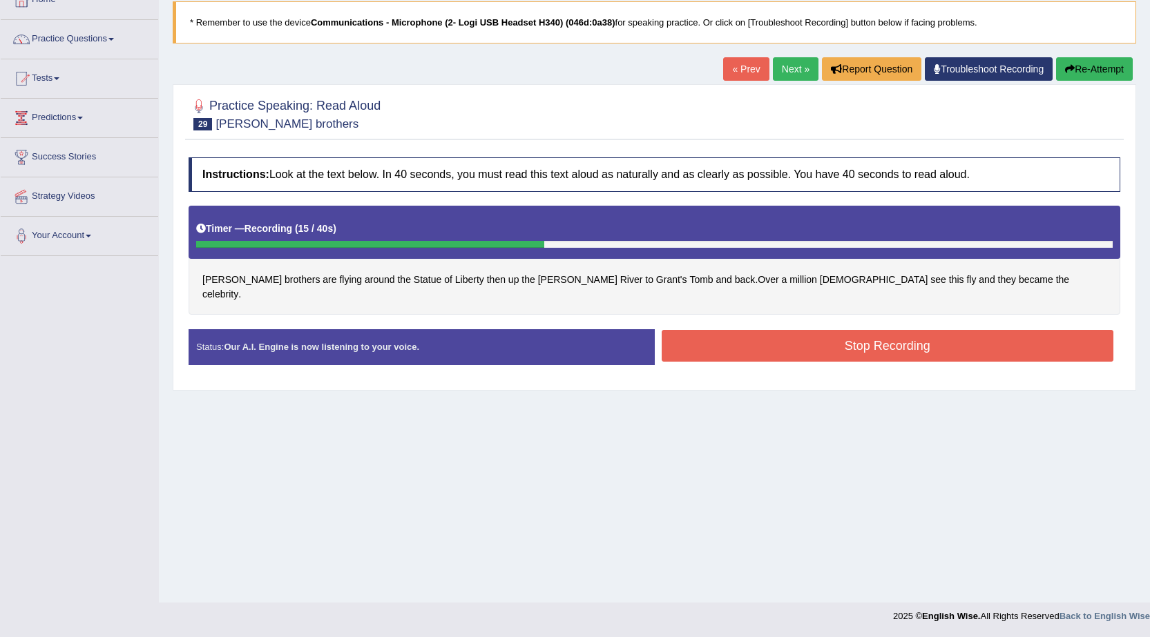
click at [740, 337] on button "Stop Recording" at bounding box center [887, 346] width 452 height 32
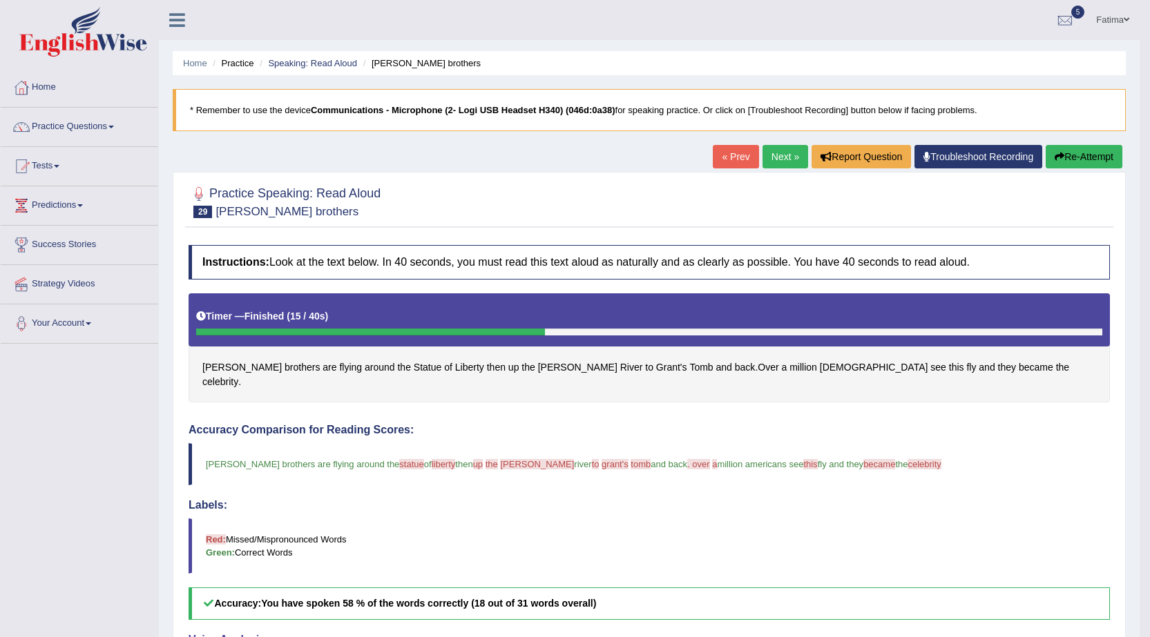
click at [784, 152] on link "Next »" at bounding box center [785, 156] width 46 height 23
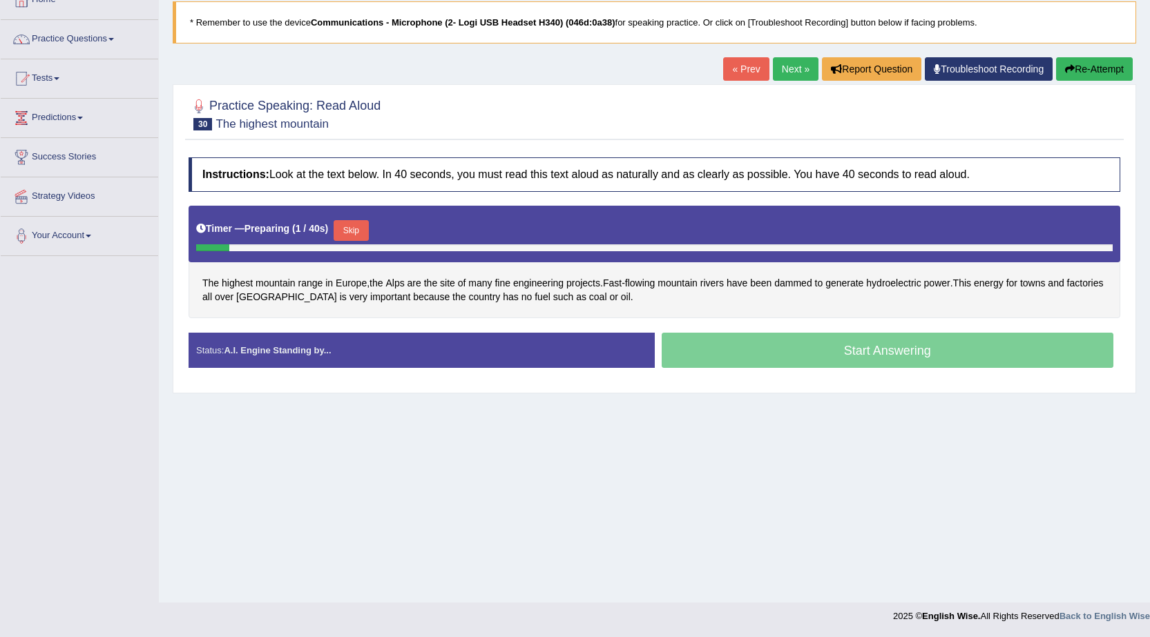
scroll to position [88, 0]
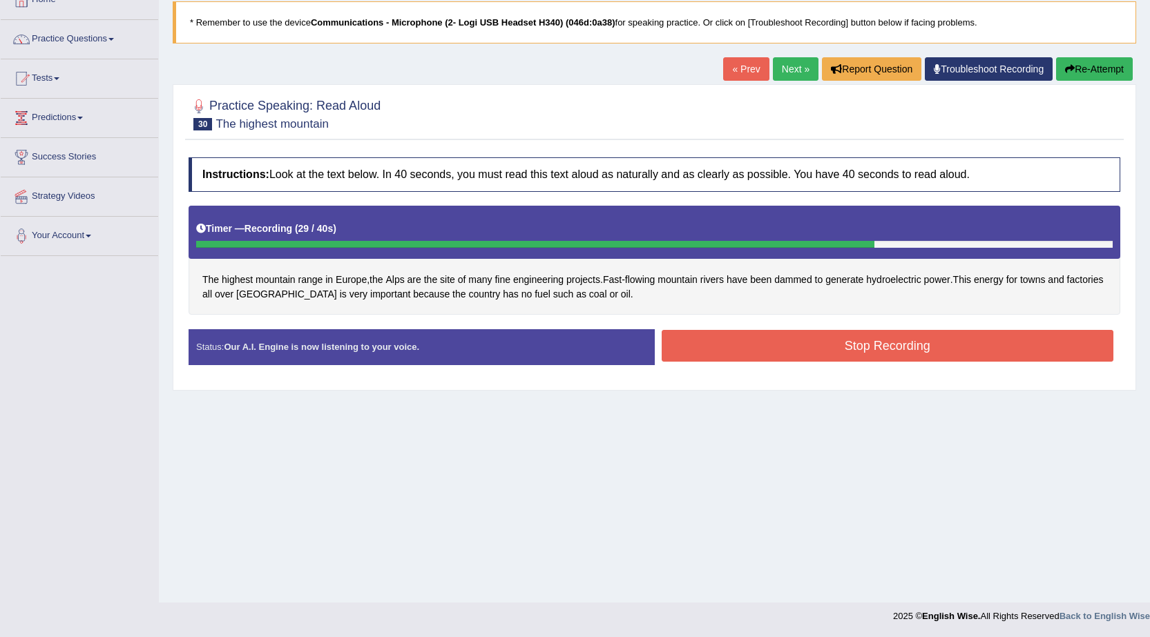
click at [839, 354] on button "Stop Recording" at bounding box center [887, 346] width 452 height 32
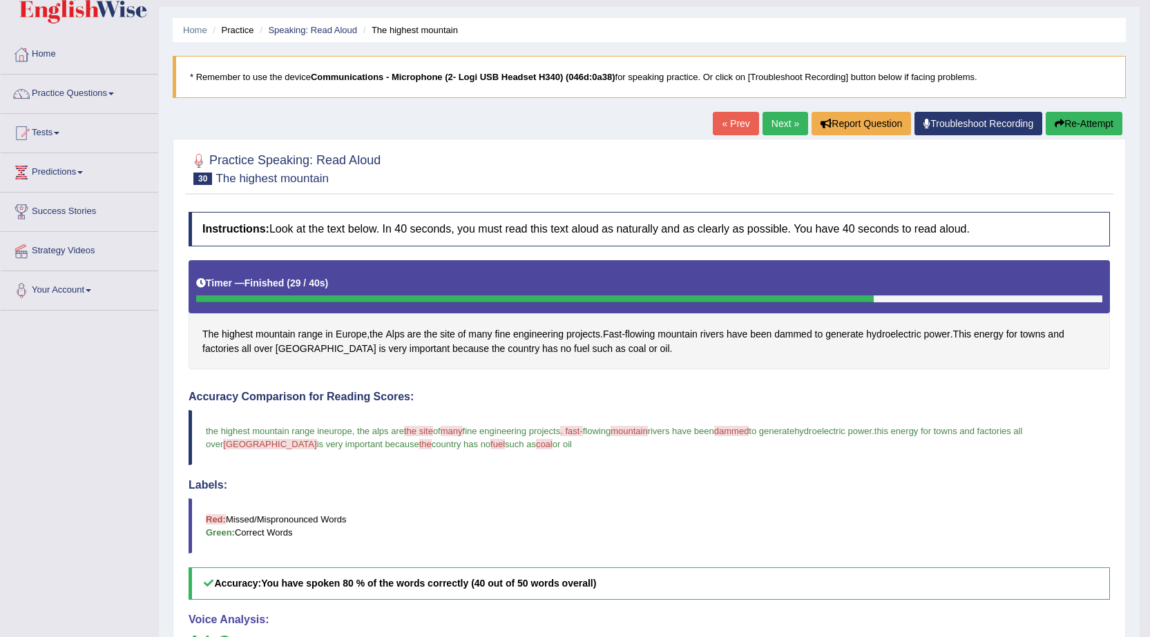
scroll to position [30, 0]
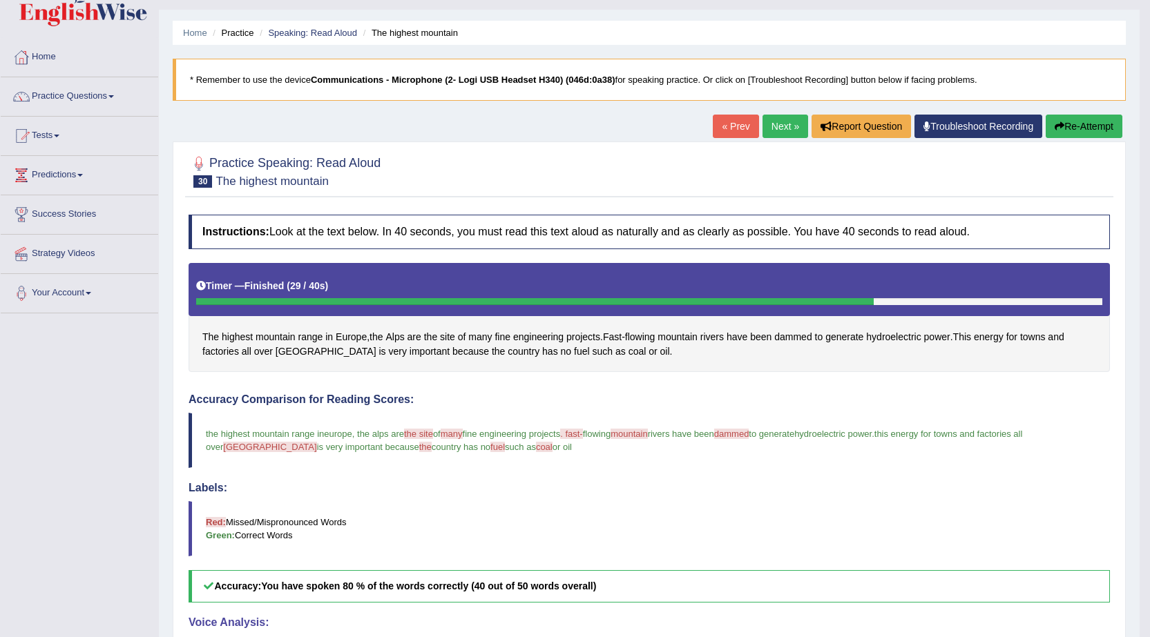
click at [766, 129] on link "Next »" at bounding box center [785, 126] width 46 height 23
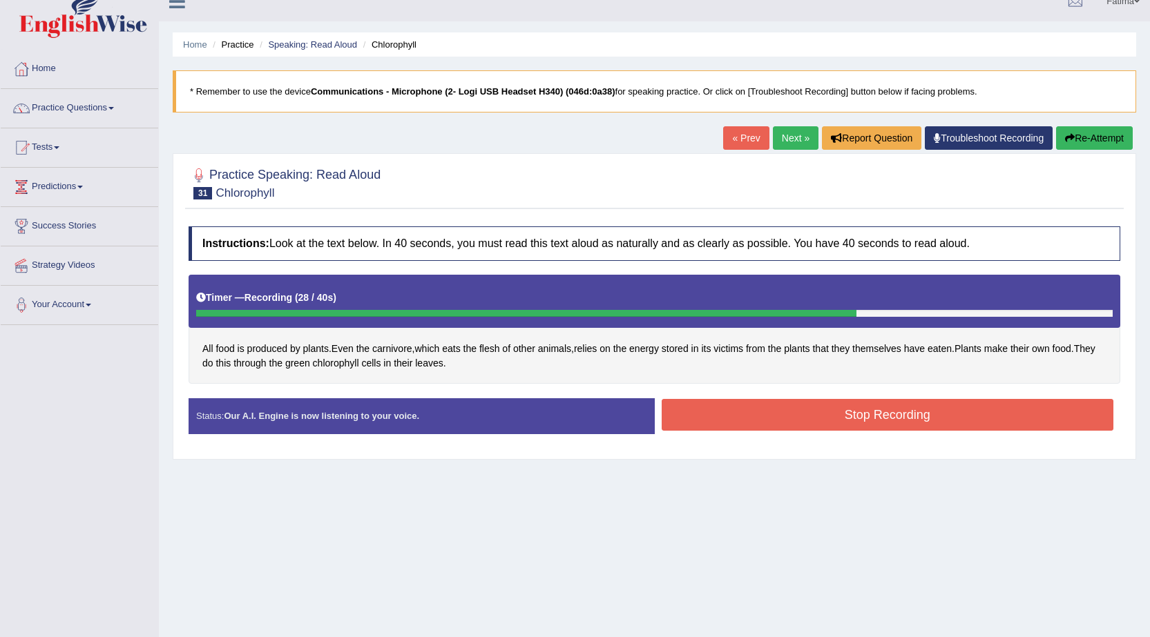
click at [769, 413] on button "Stop Recording" at bounding box center [887, 415] width 452 height 32
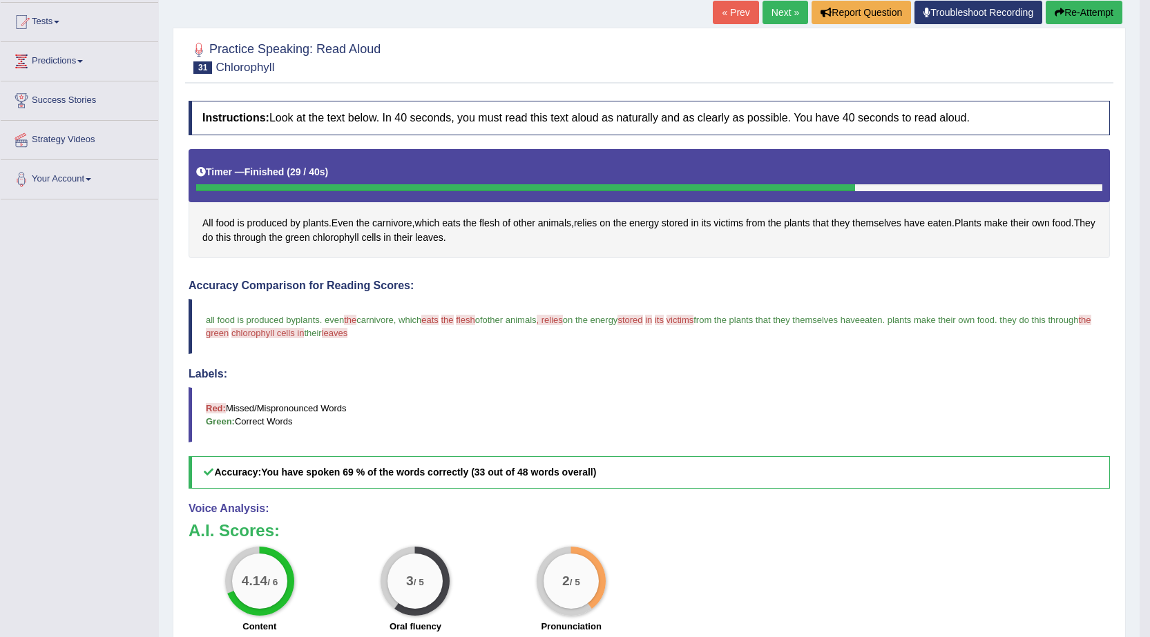
scroll to position [30, 0]
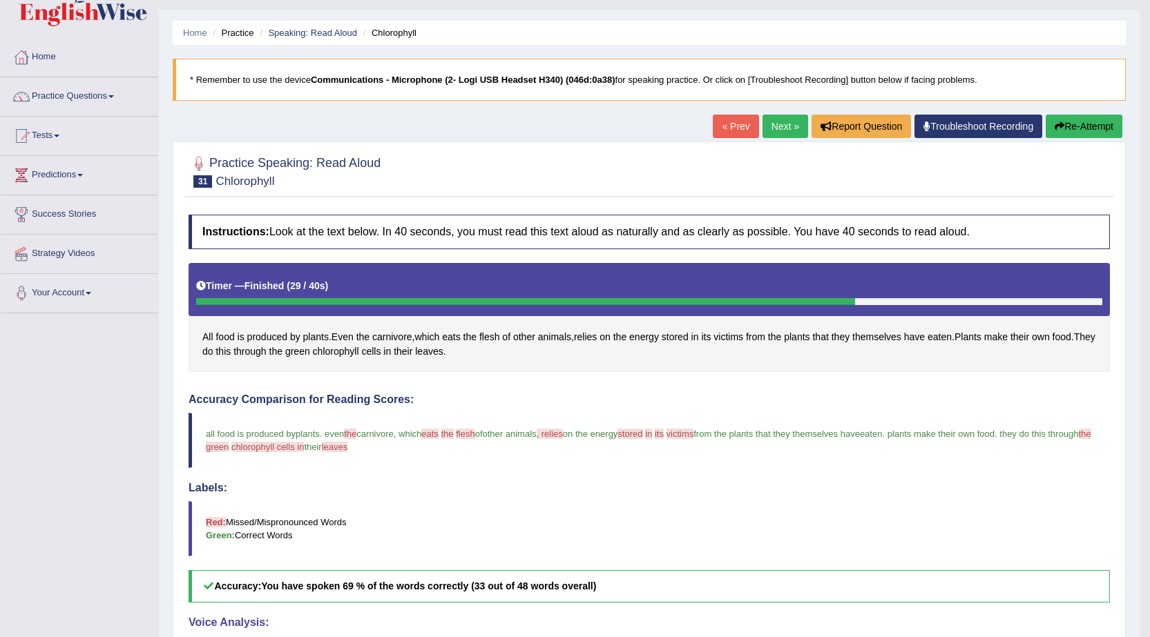
click at [781, 126] on link "Next »" at bounding box center [785, 126] width 46 height 23
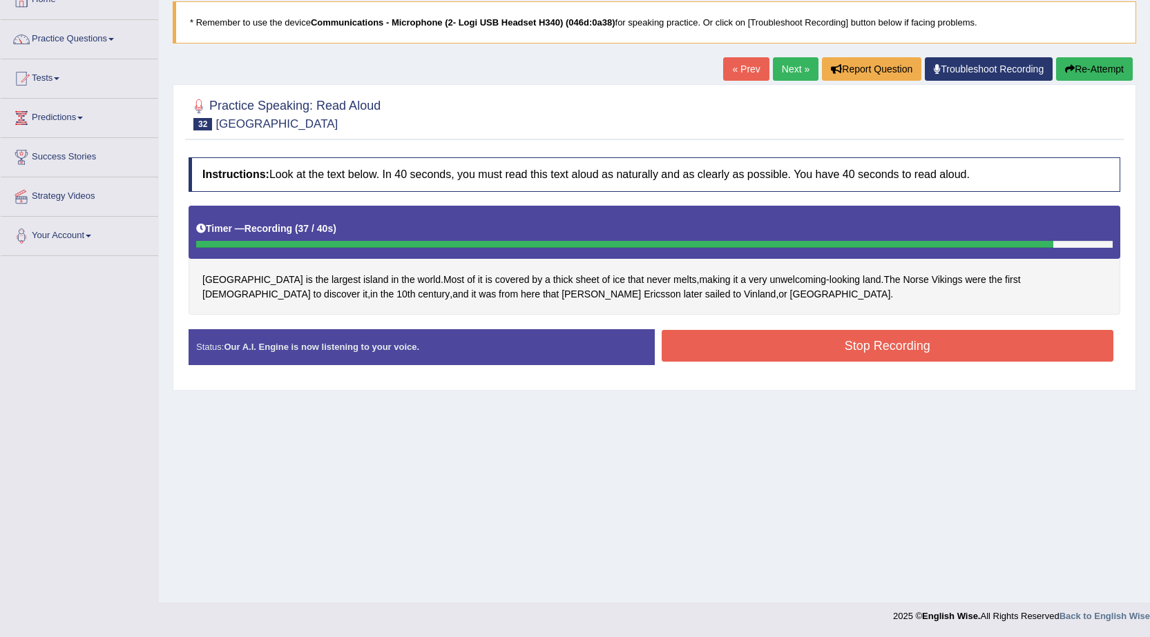
click at [789, 347] on button "Stop Recording" at bounding box center [887, 346] width 452 height 32
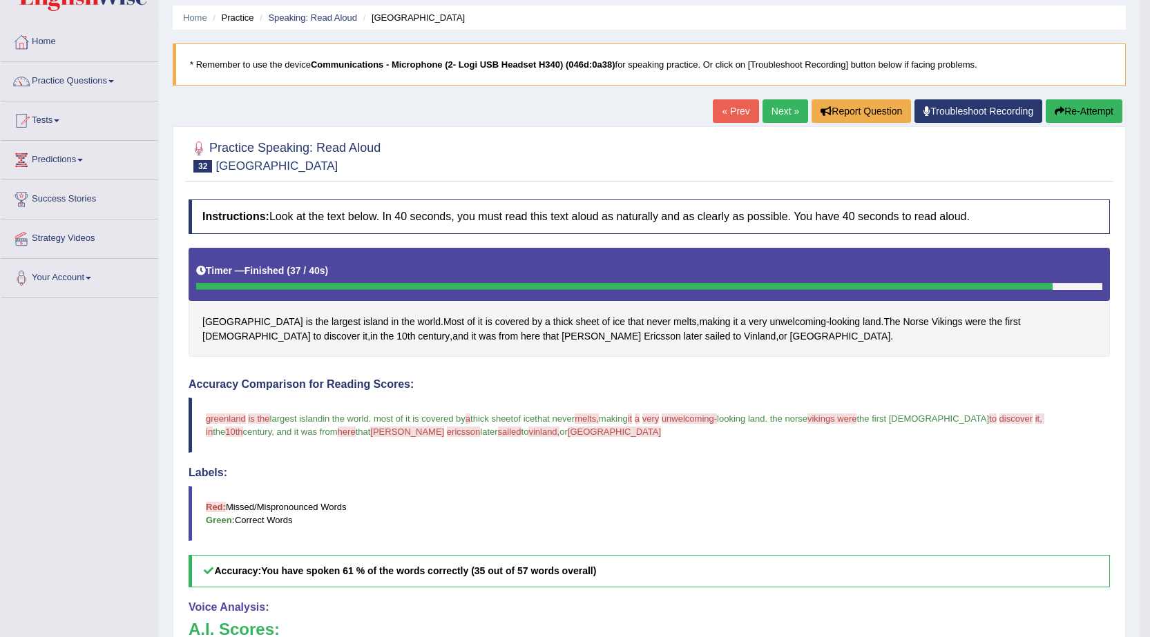
scroll to position [30, 0]
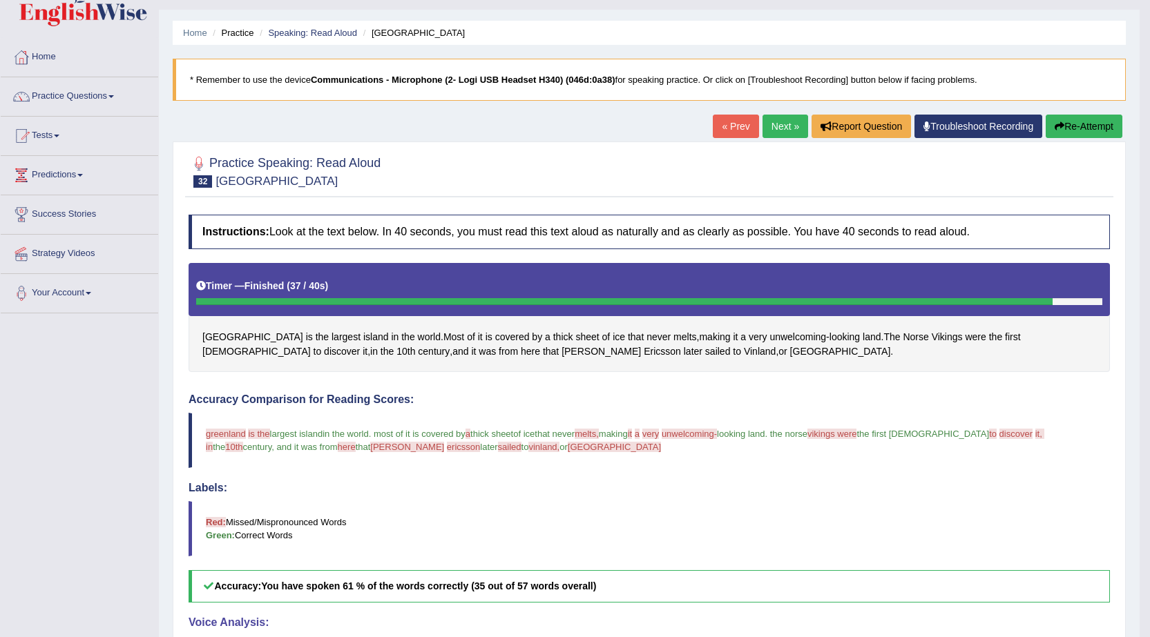
click at [765, 133] on link "Next »" at bounding box center [785, 126] width 46 height 23
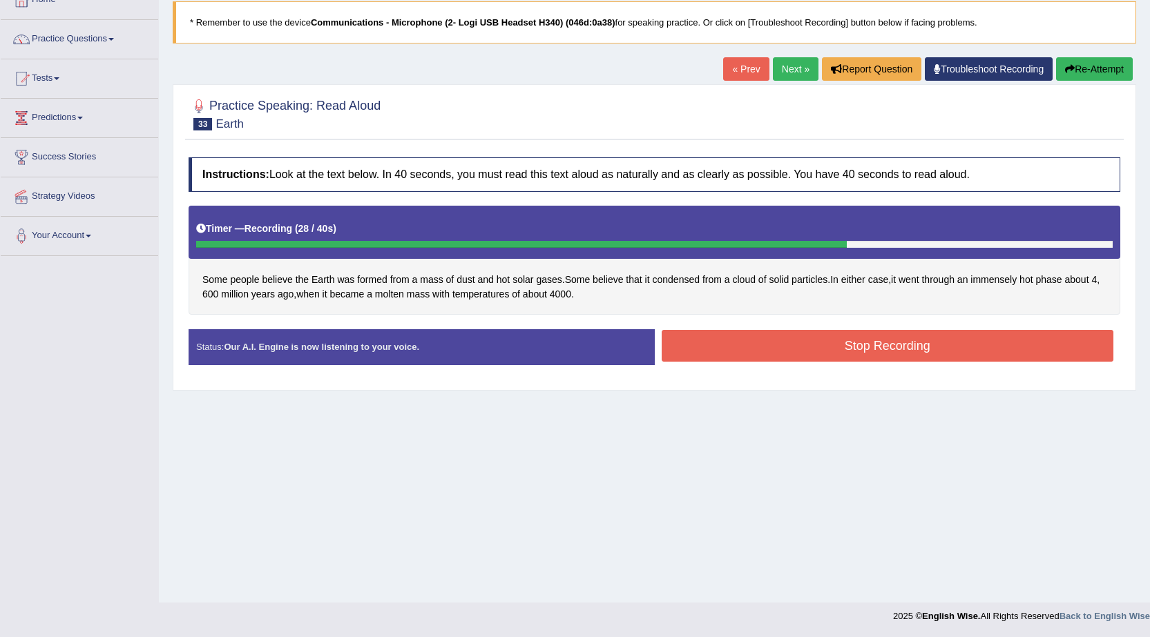
click at [784, 339] on button "Stop Recording" at bounding box center [887, 346] width 452 height 32
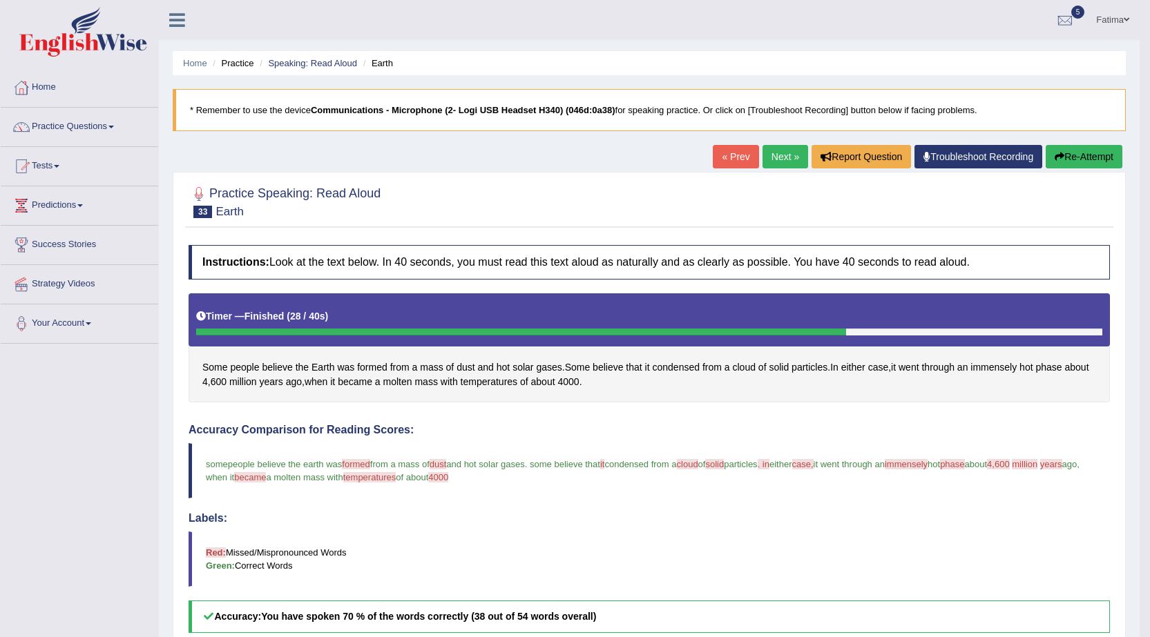
click at [773, 162] on link "Next »" at bounding box center [785, 156] width 46 height 23
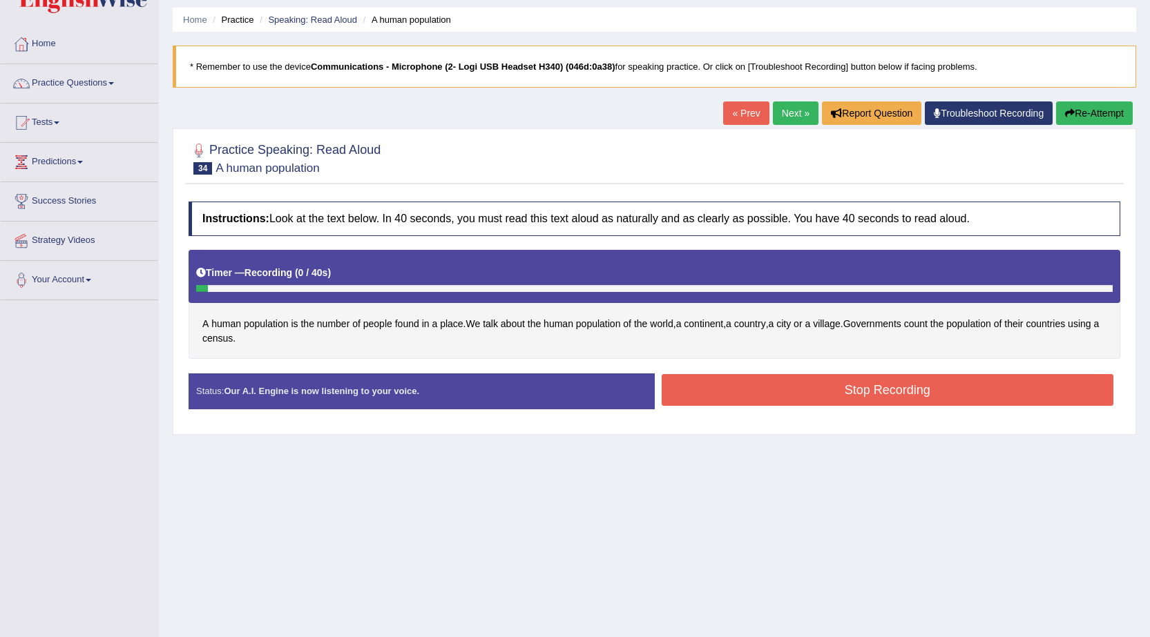
scroll to position [19, 0]
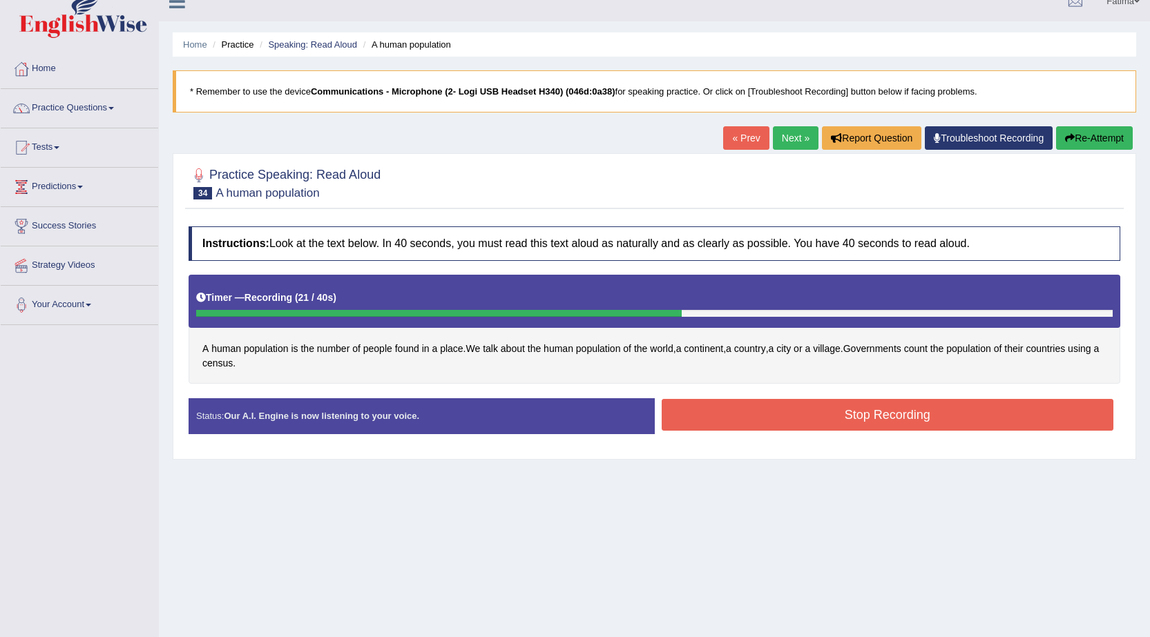
click at [825, 424] on button "Stop Recording" at bounding box center [887, 415] width 452 height 32
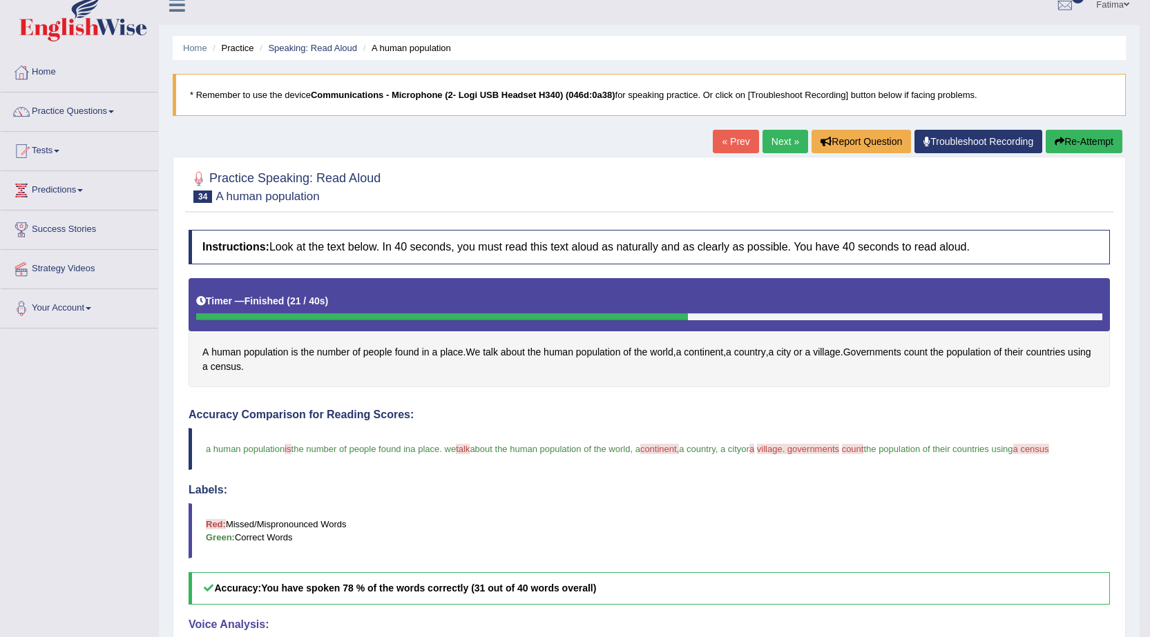
scroll to position [0, 0]
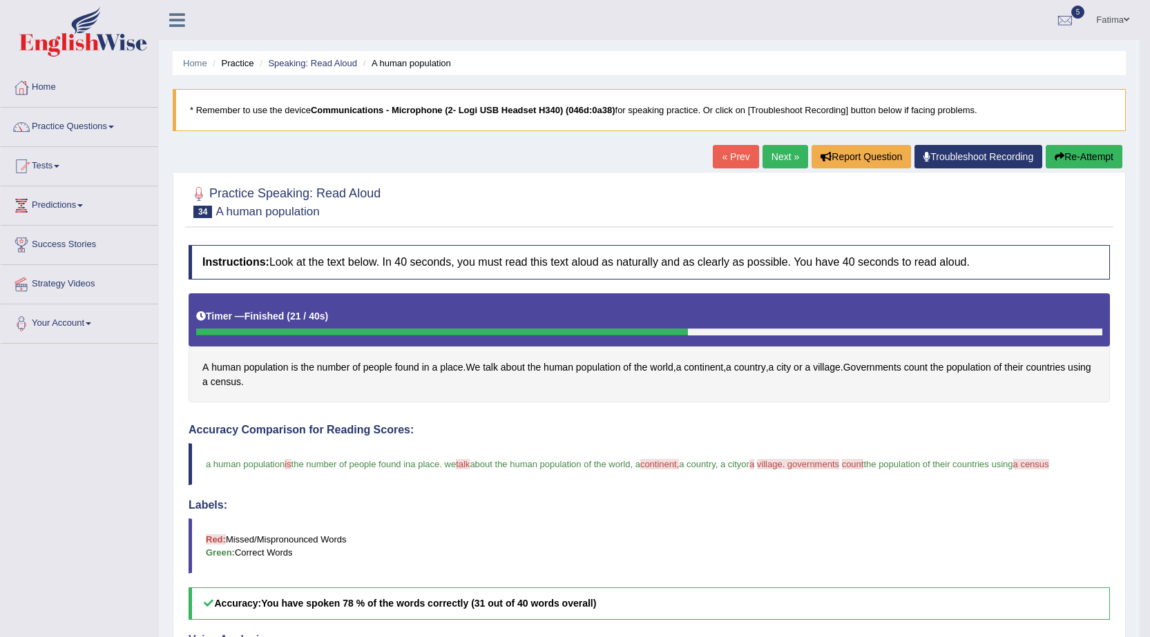
click at [775, 164] on link "Next »" at bounding box center [785, 156] width 46 height 23
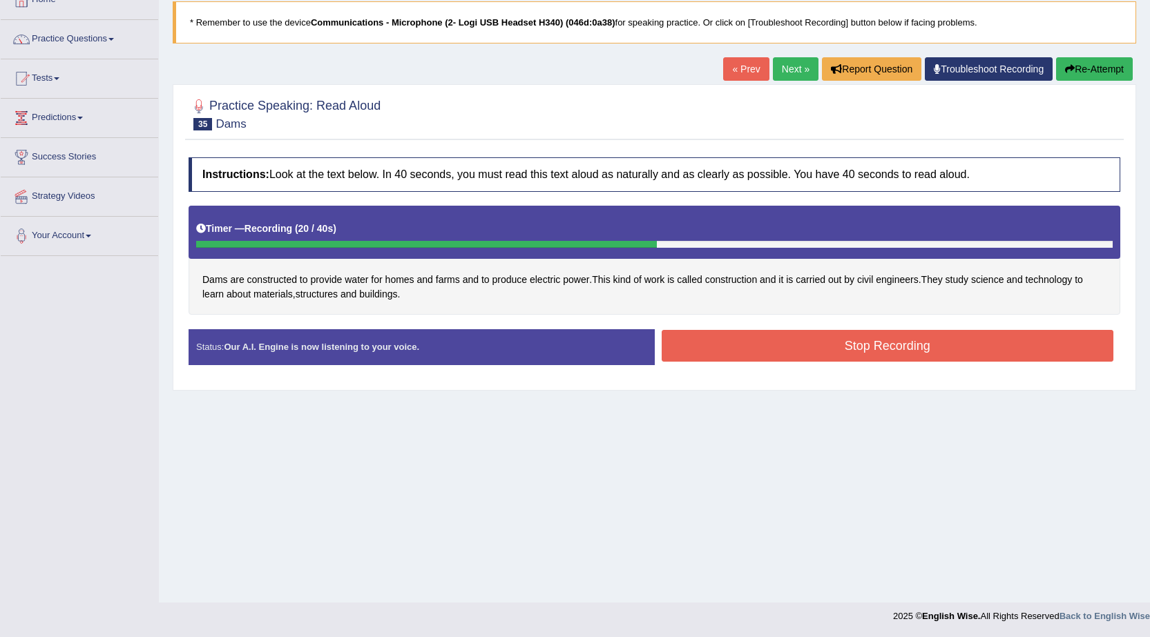
click at [743, 336] on button "Stop Recording" at bounding box center [887, 346] width 452 height 32
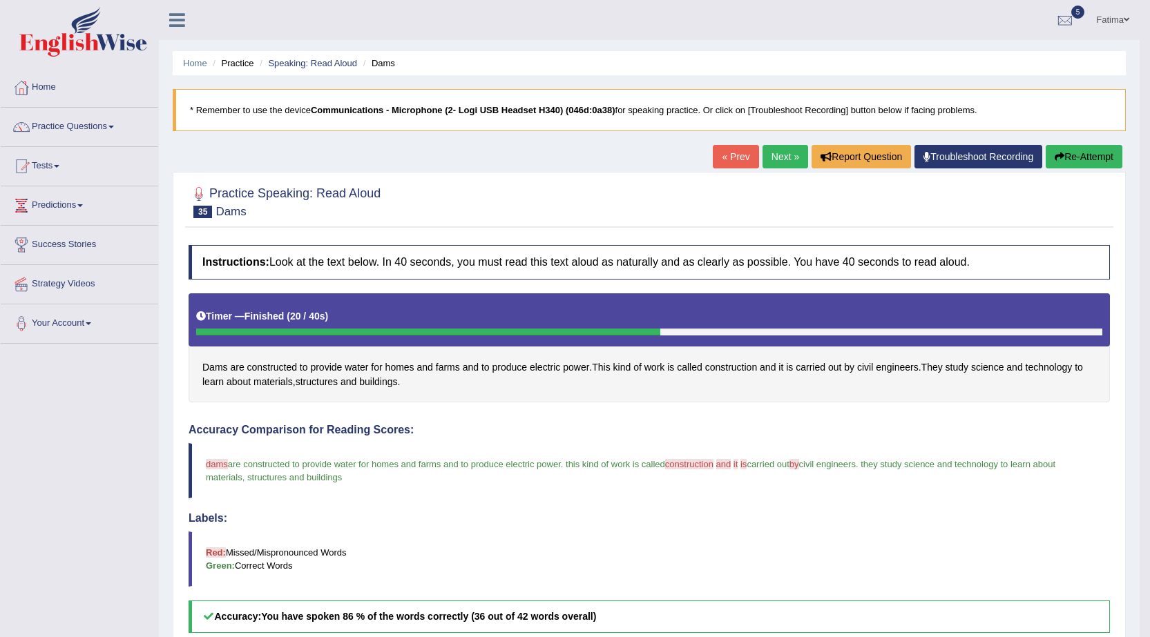
click at [779, 162] on link "Next »" at bounding box center [785, 156] width 46 height 23
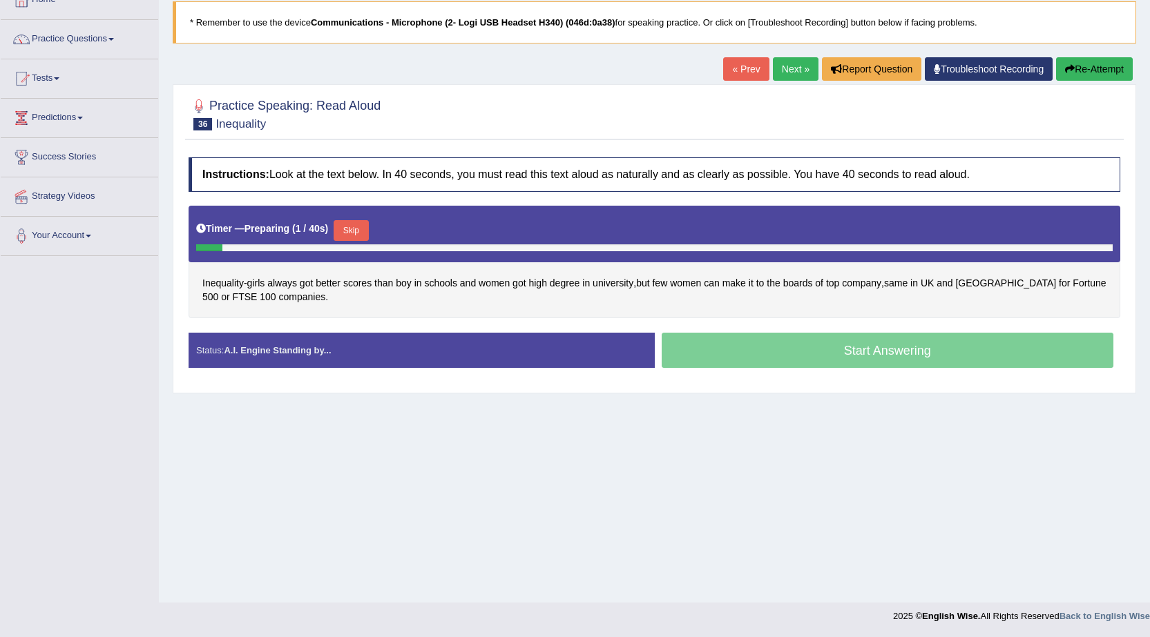
scroll to position [88, 0]
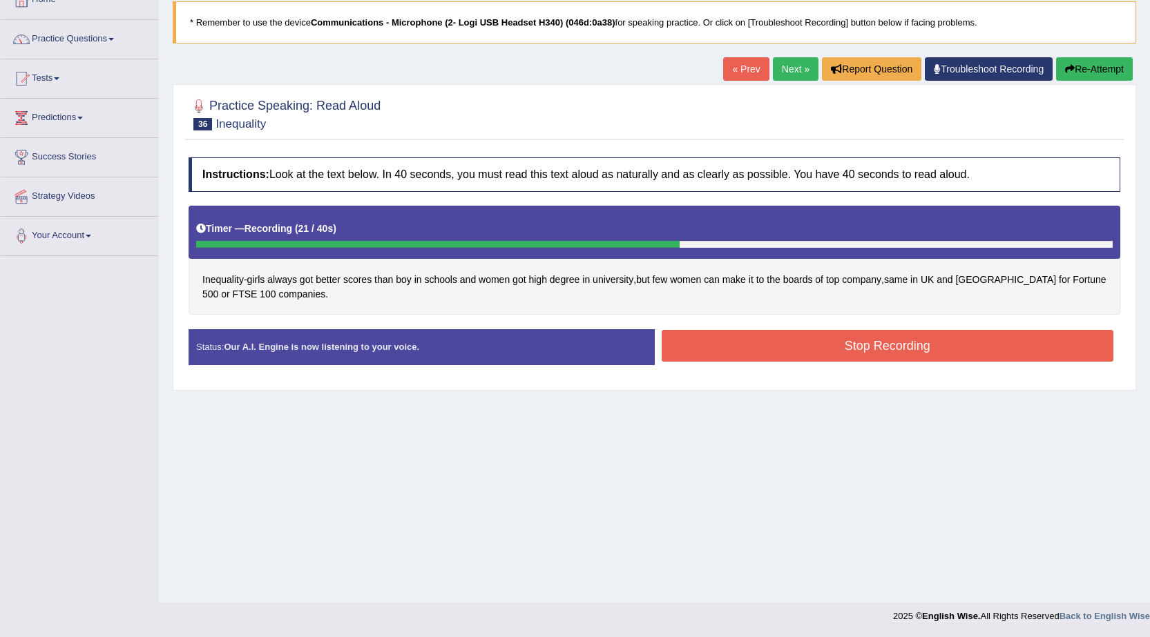
click at [730, 326] on div "Instructions: Look at the text below. In 40 seconds, you must read this text al…" at bounding box center [654, 267] width 938 height 232
click at [730, 338] on button "Stop Recording" at bounding box center [887, 346] width 452 height 32
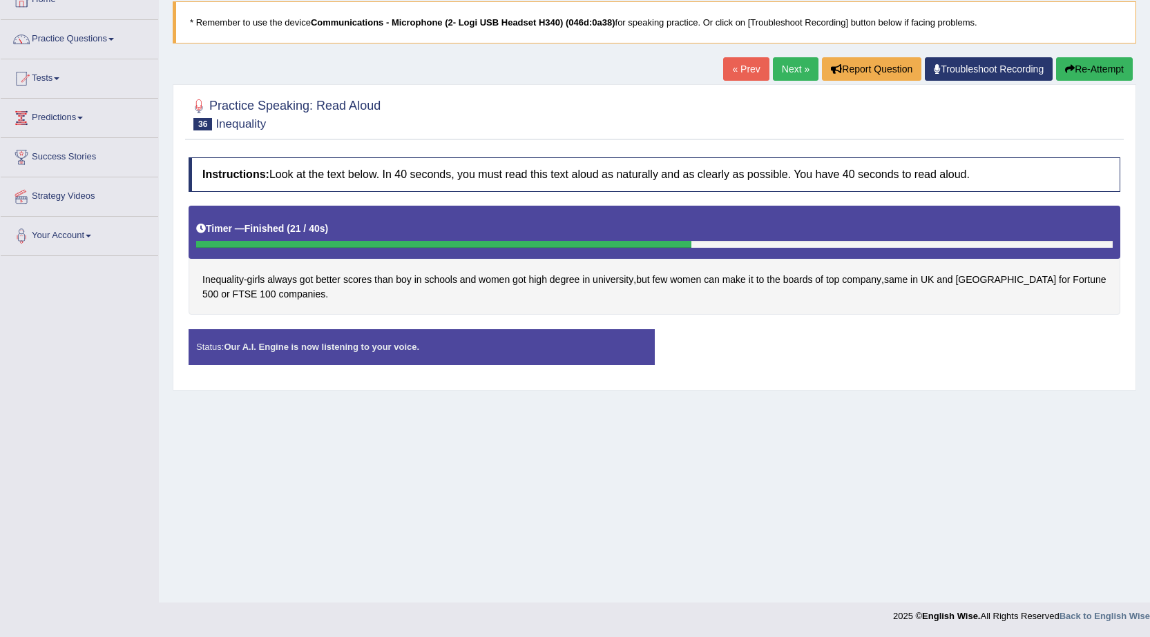
click at [730, 344] on div "Status: Our A.I. Engine is now listening to your voice. Start Answering Stop Re…" at bounding box center [653, 353] width 931 height 49
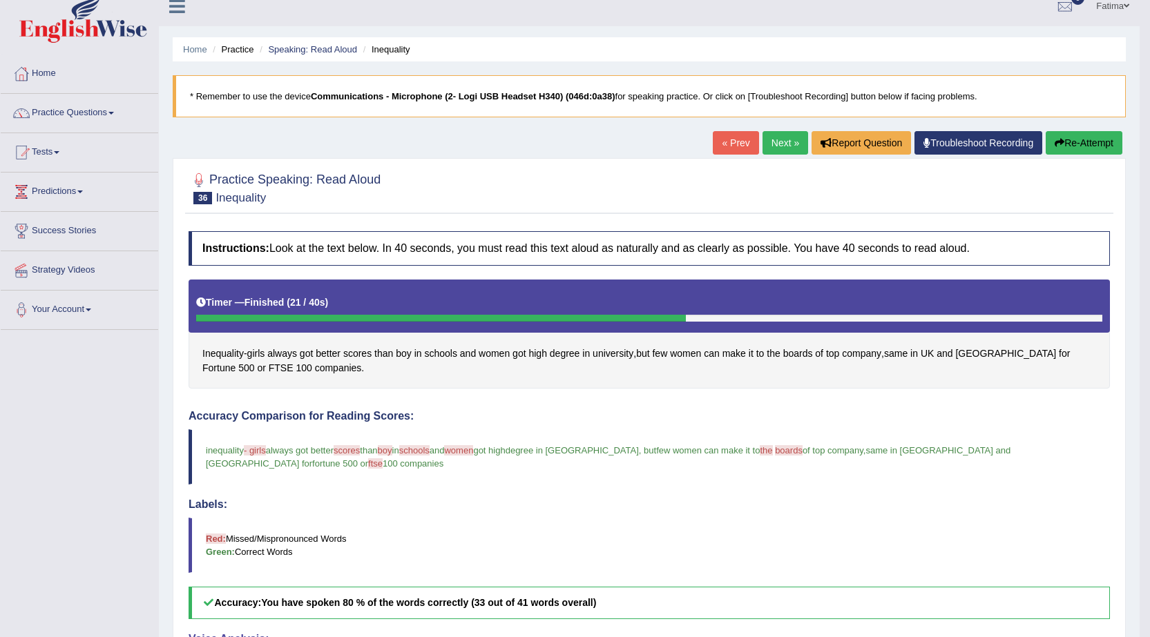
scroll to position [0, 0]
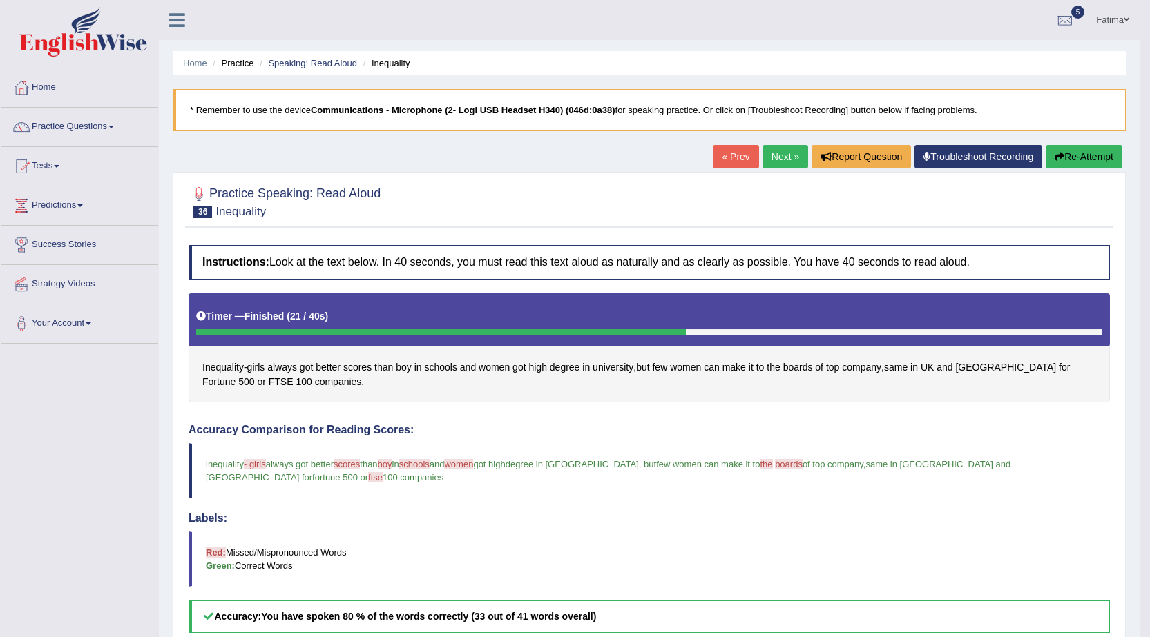
click at [781, 156] on link "Next »" at bounding box center [785, 156] width 46 height 23
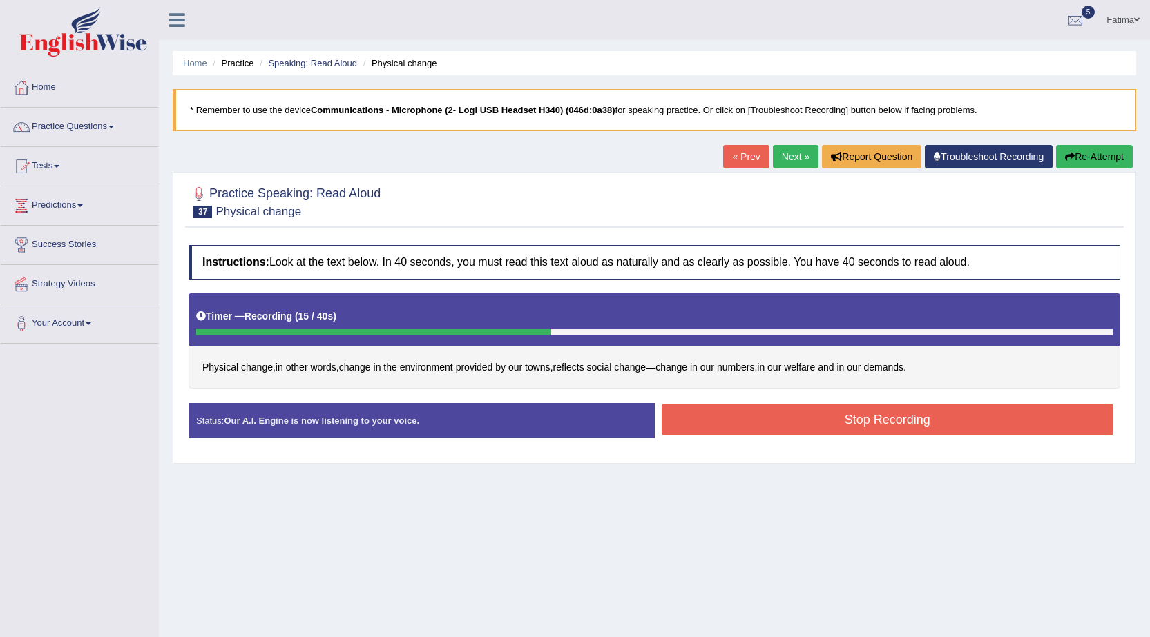
click at [799, 418] on button "Stop Recording" at bounding box center [887, 420] width 452 height 32
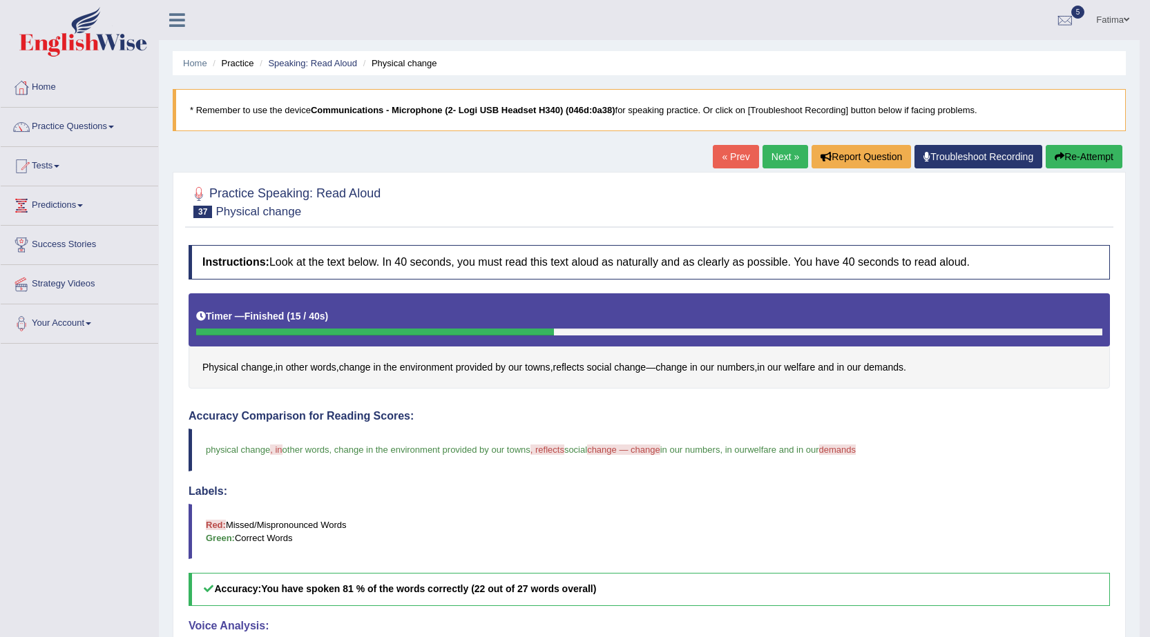
click at [782, 148] on link "Next »" at bounding box center [785, 156] width 46 height 23
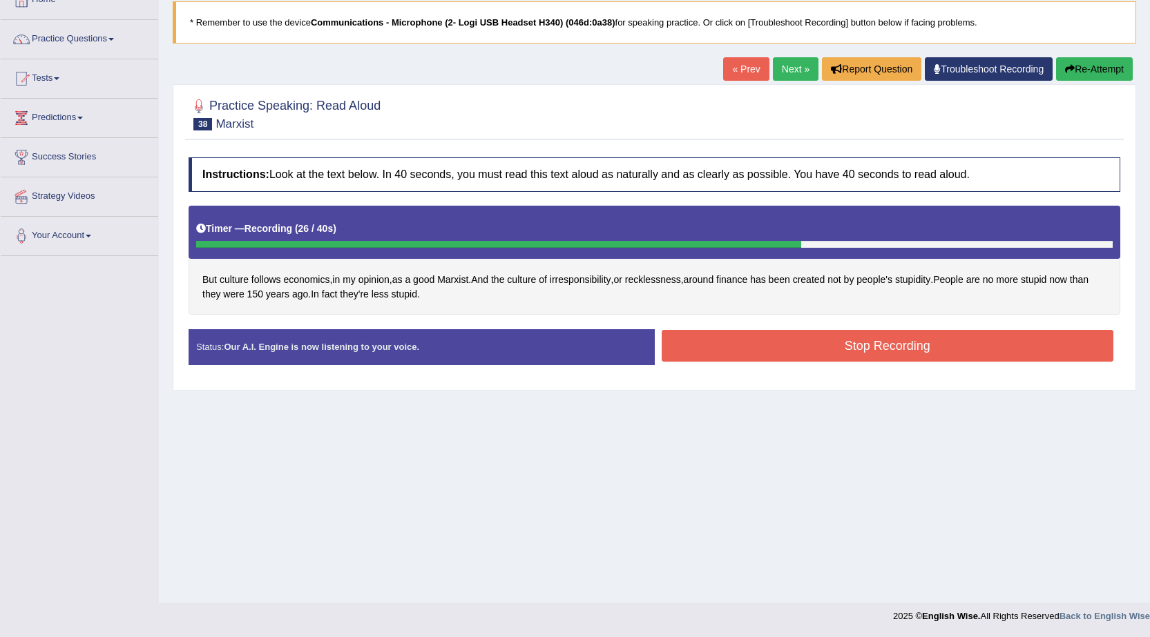
click at [714, 338] on button "Stop Recording" at bounding box center [887, 346] width 452 height 32
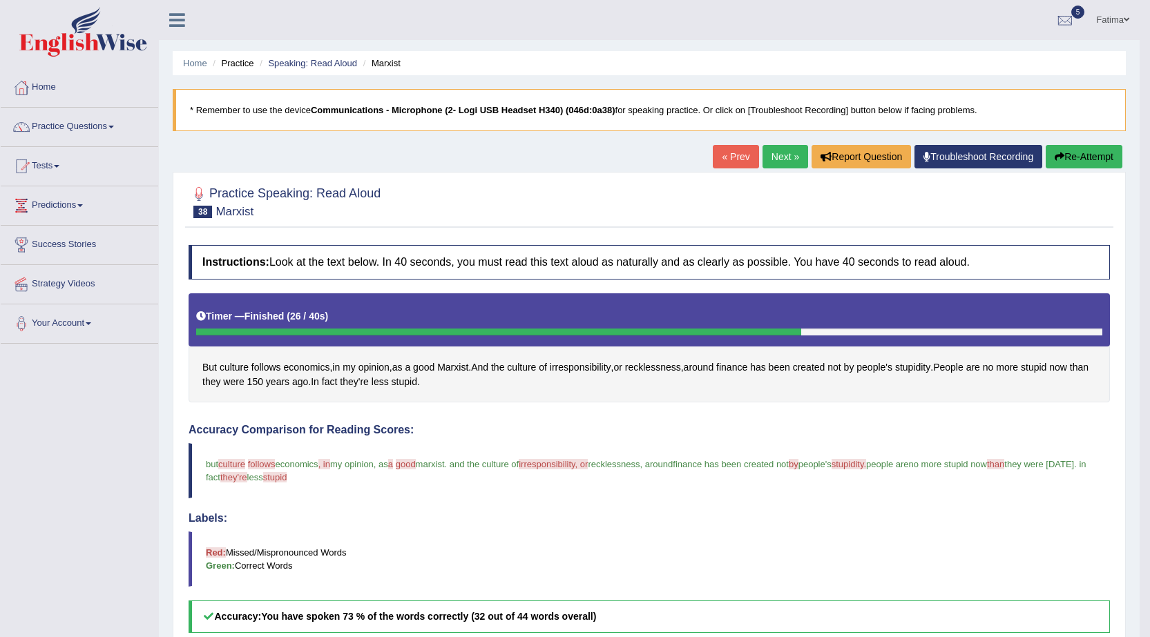
click at [777, 152] on link "Next »" at bounding box center [785, 156] width 46 height 23
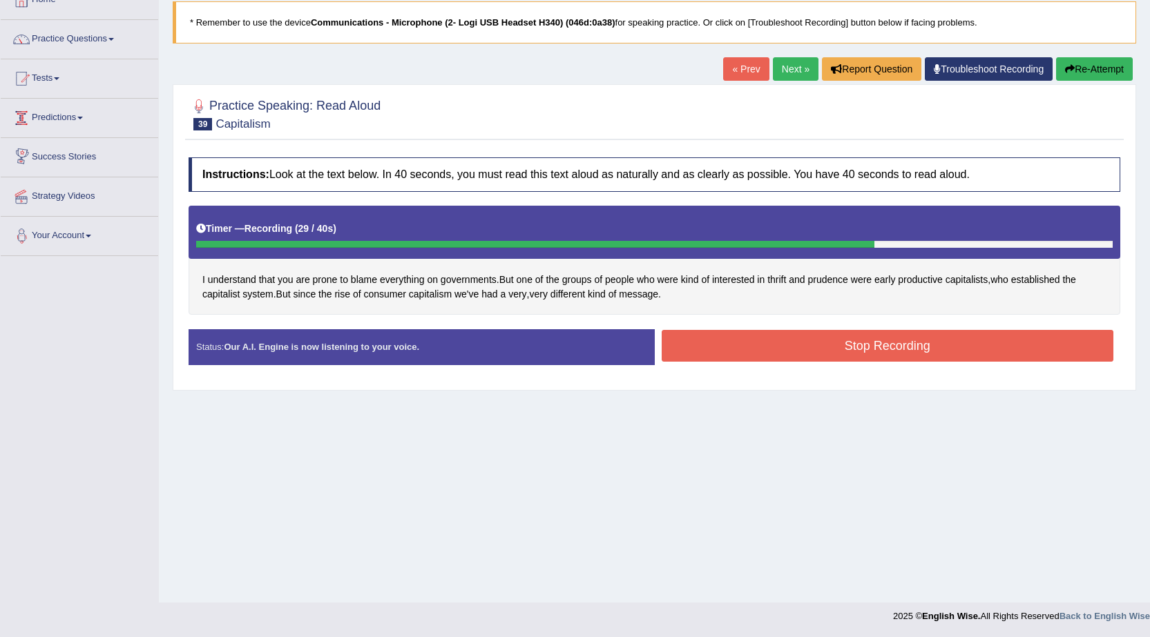
click at [697, 351] on button "Stop Recording" at bounding box center [887, 346] width 452 height 32
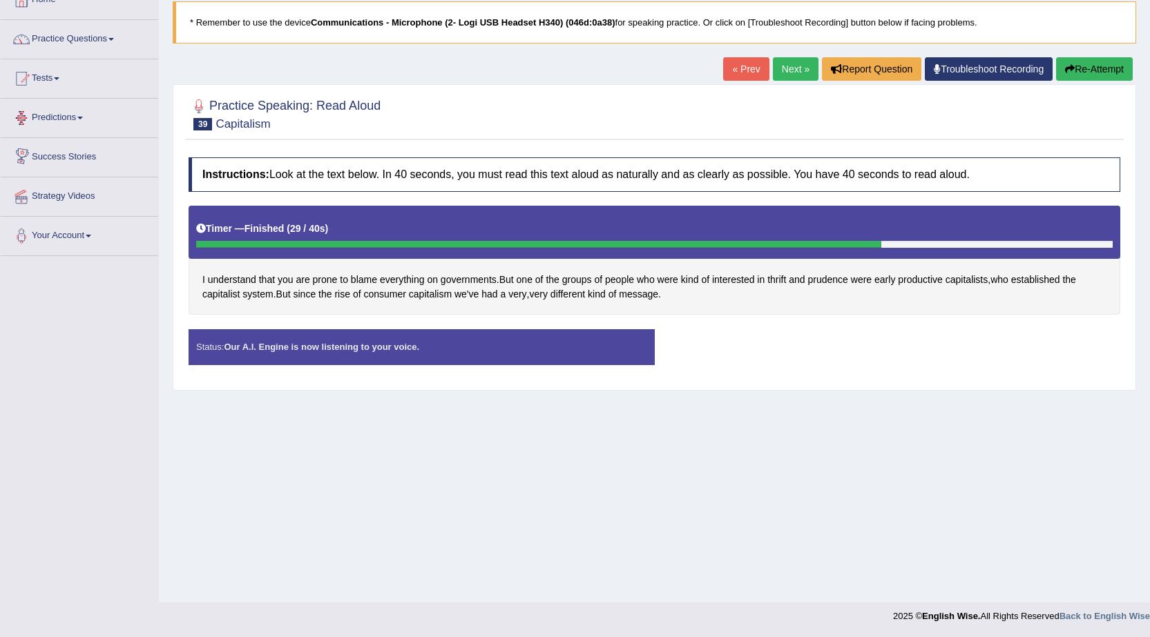
click at [697, 351] on div "Status: Our A.I. Engine is now listening to your voice. Start Answering Stop Re…" at bounding box center [653, 353] width 931 height 49
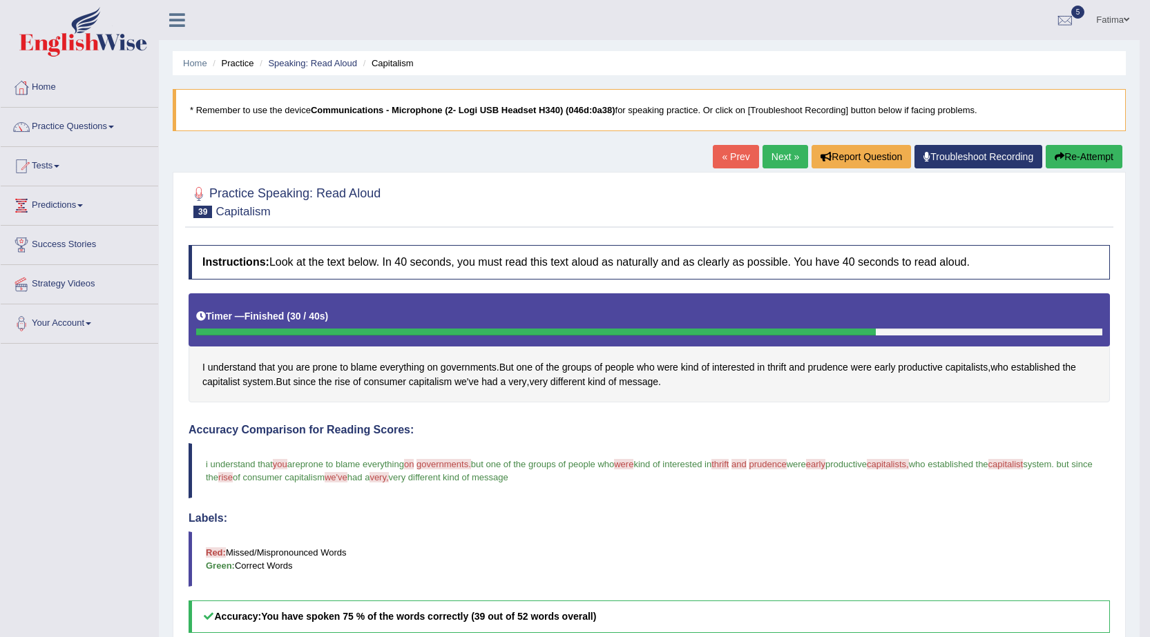
click at [777, 157] on link "Next »" at bounding box center [785, 156] width 46 height 23
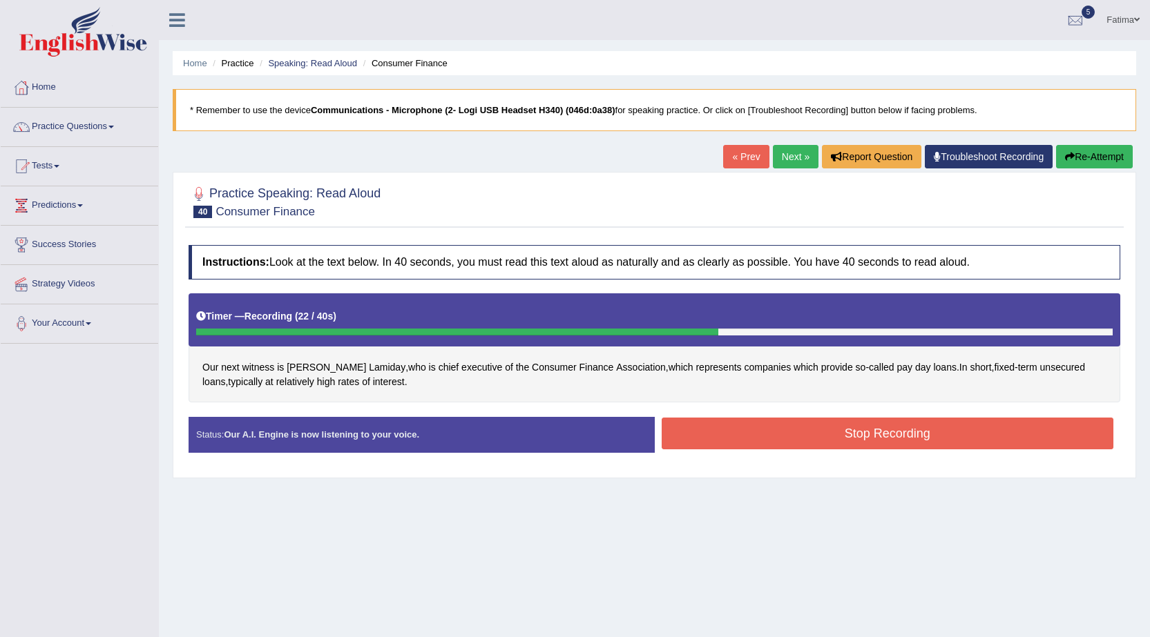
click at [782, 441] on button "Stop Recording" at bounding box center [887, 434] width 452 height 32
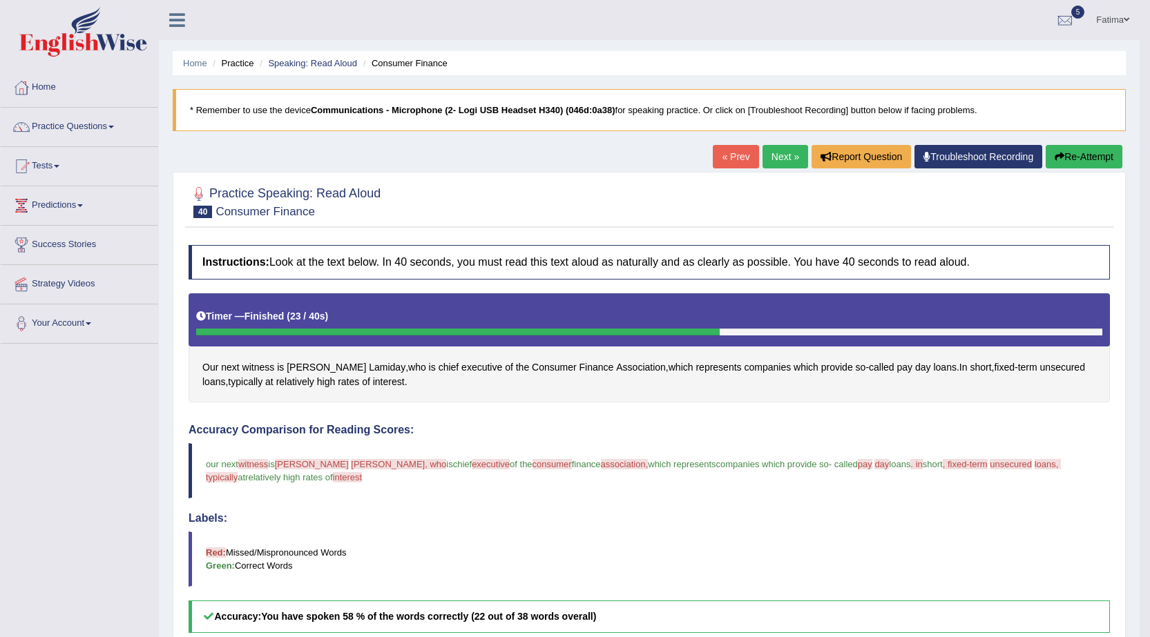
drag, startPoint x: 787, startPoint y: 157, endPoint x: 759, endPoint y: 203, distance: 53.6
click at [787, 158] on link "Next »" at bounding box center [785, 156] width 46 height 23
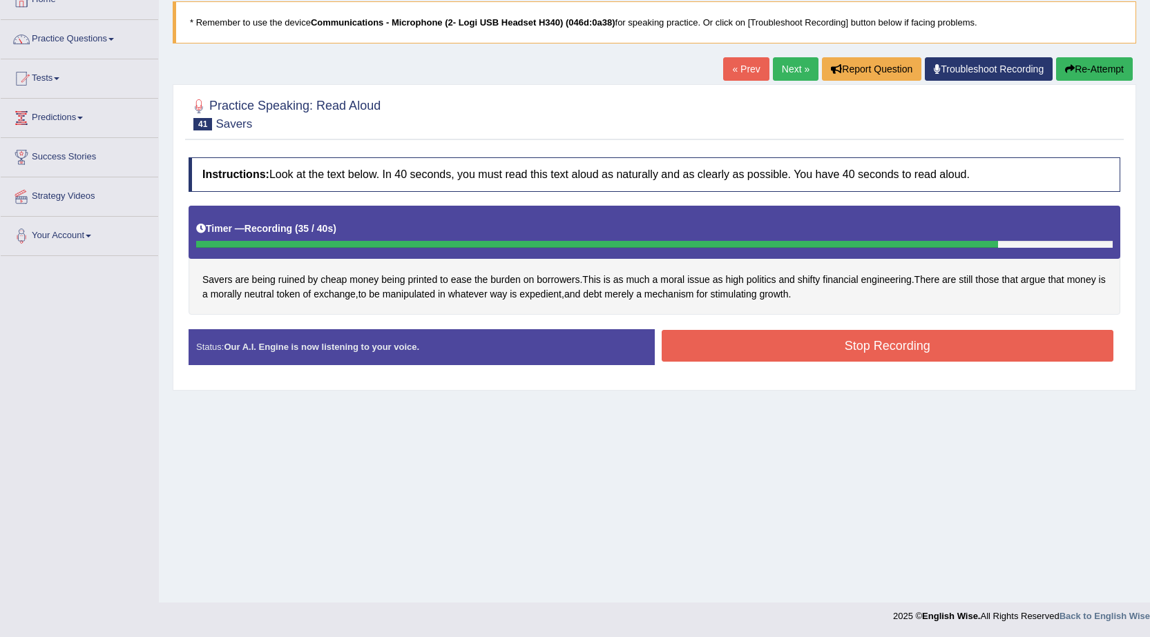
click at [827, 339] on button "Stop Recording" at bounding box center [887, 346] width 452 height 32
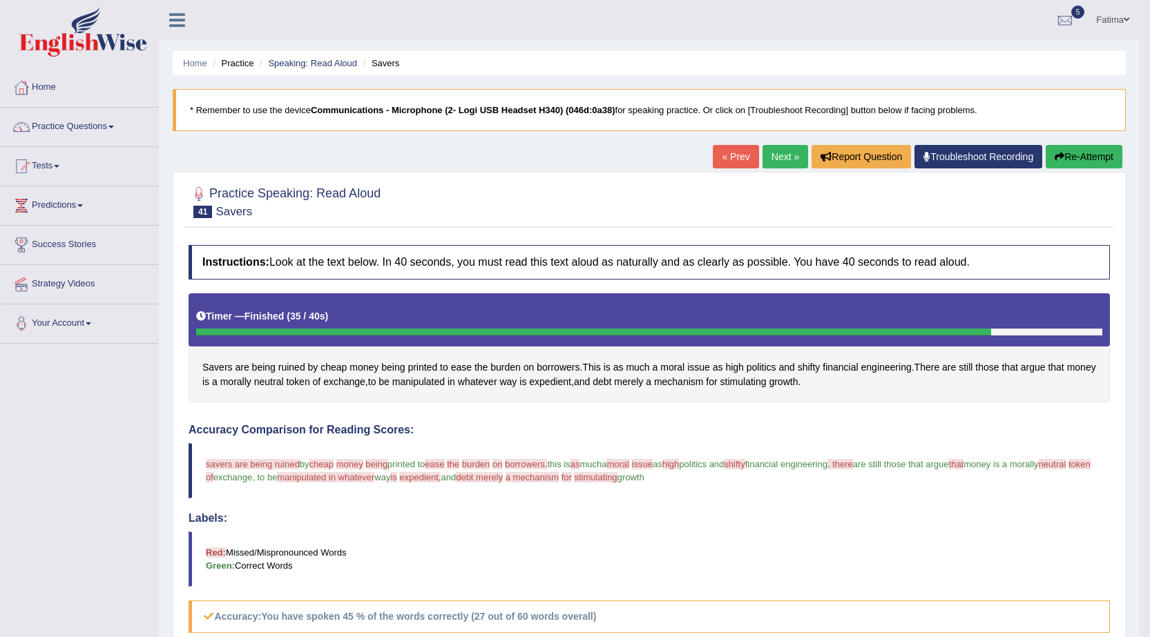
click at [1067, 159] on button "Re-Attempt" at bounding box center [1083, 156] width 77 height 23
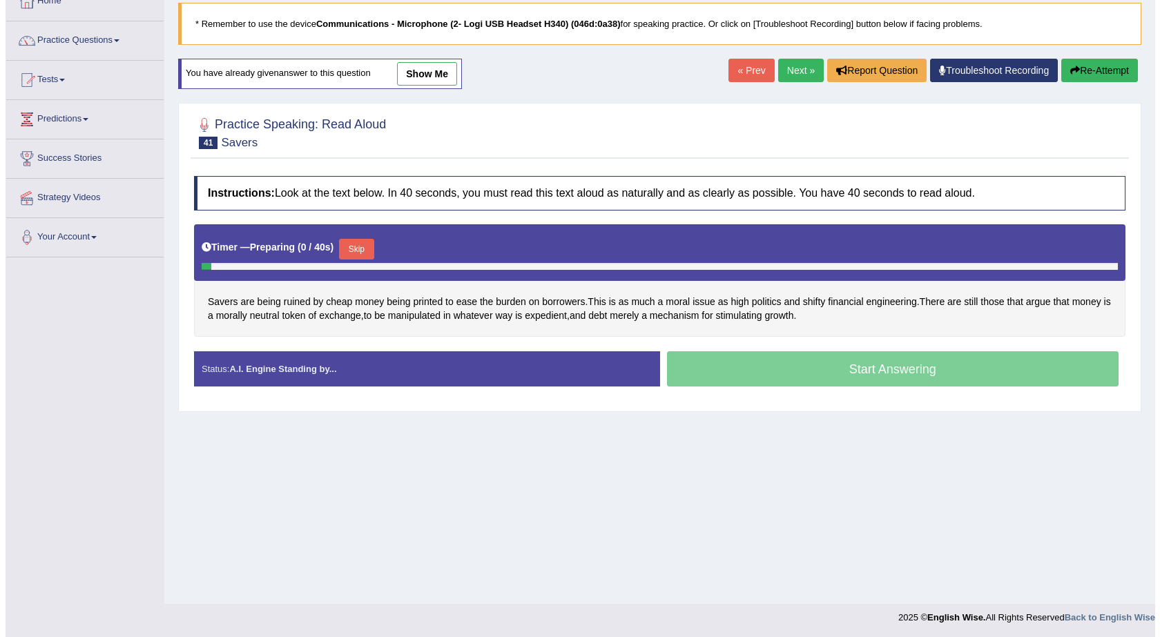
scroll to position [88, 0]
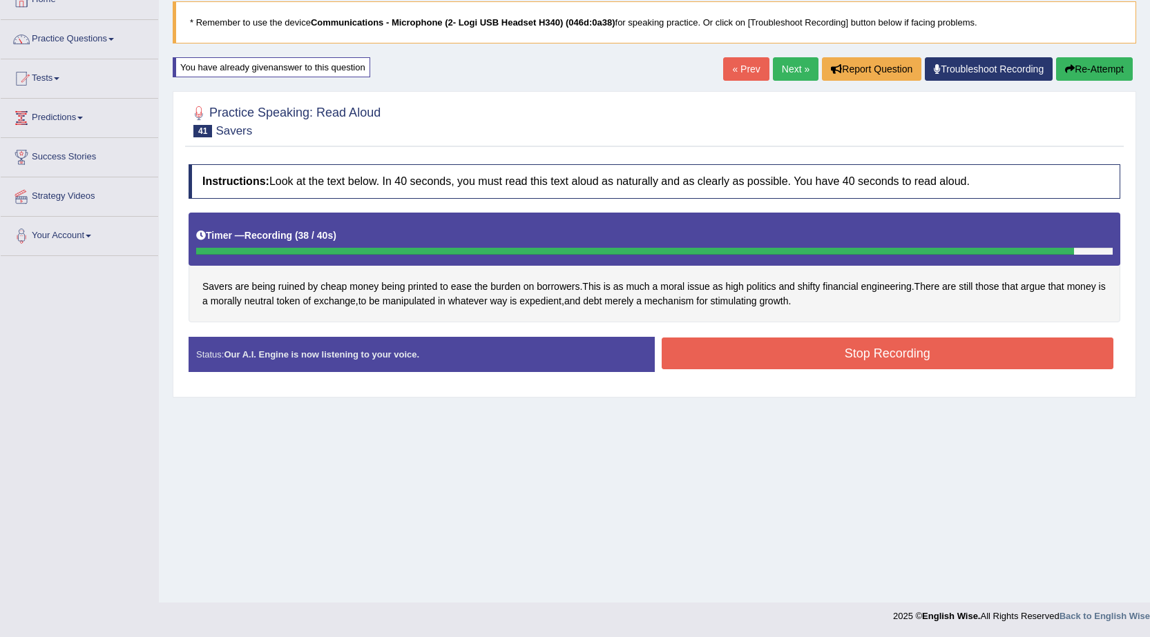
click at [791, 351] on button "Stop Recording" at bounding box center [887, 354] width 452 height 32
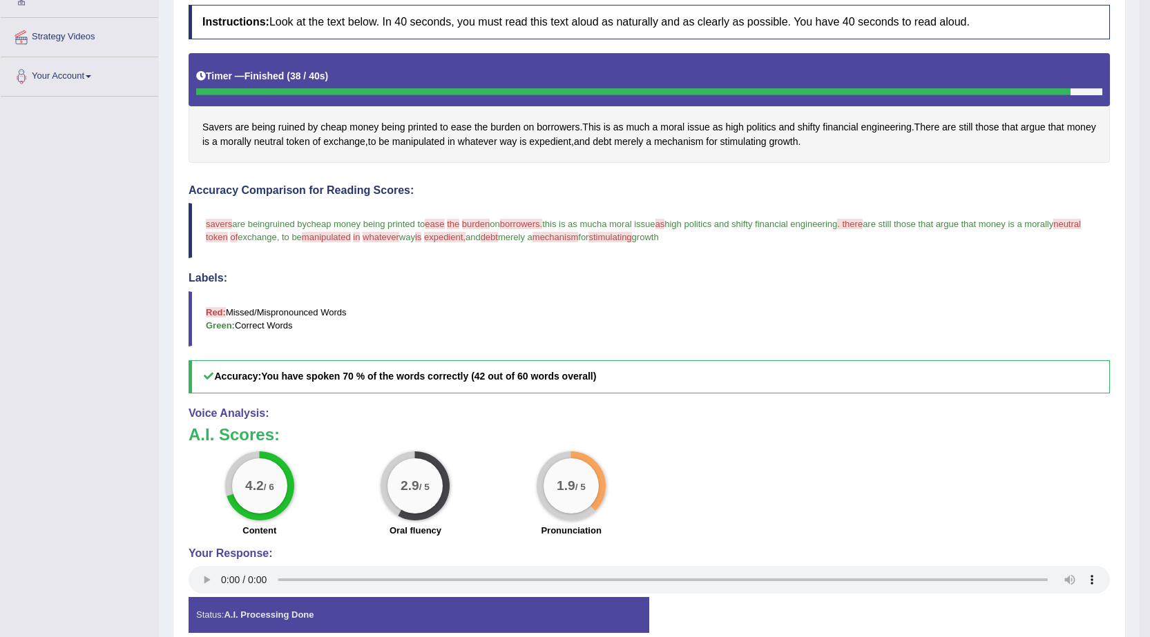
scroll to position [0, 0]
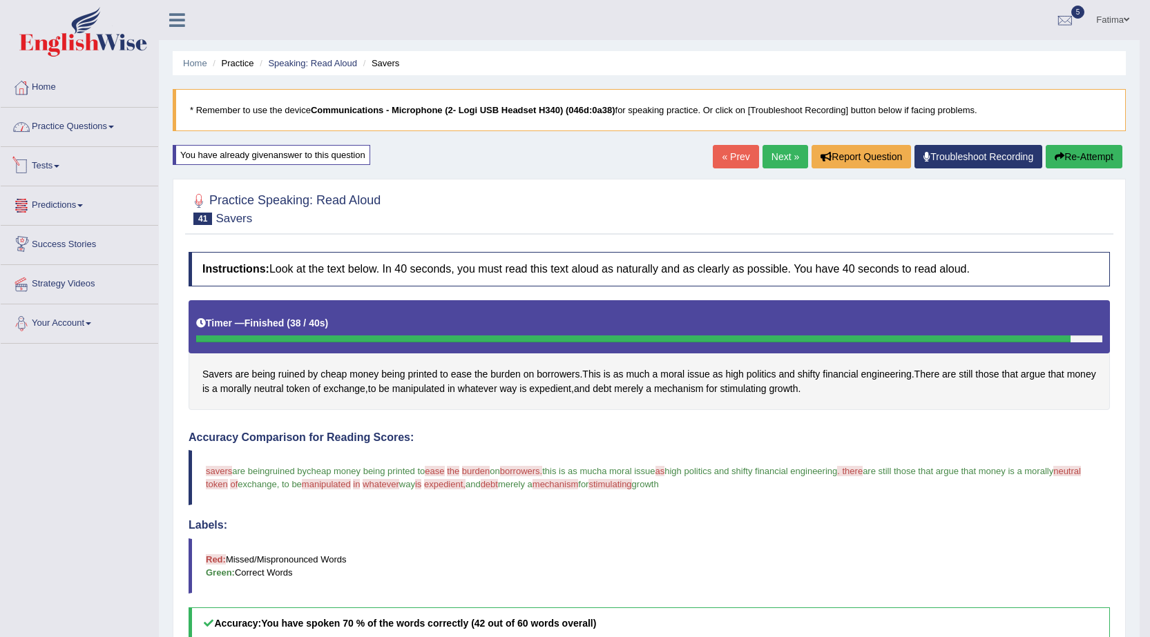
click at [101, 128] on link "Practice Questions" at bounding box center [79, 125] width 157 height 35
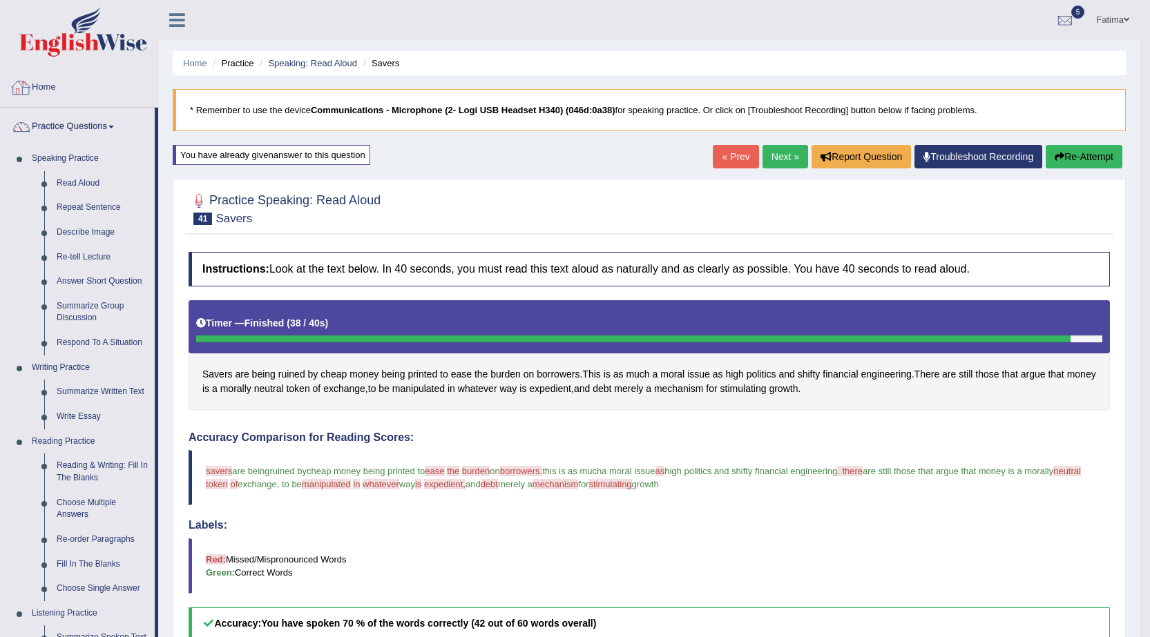
click at [110, 130] on link "Practice Questions" at bounding box center [78, 125] width 154 height 35
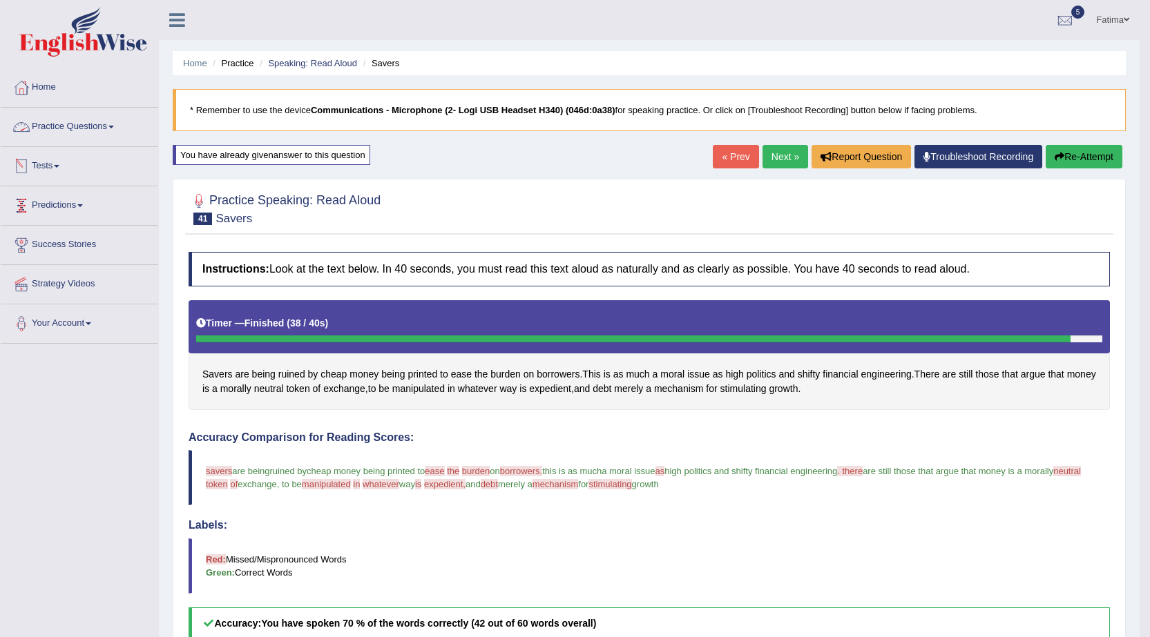
click at [52, 162] on link "Tests" at bounding box center [79, 164] width 157 height 35
click at [42, 240] on link "History" at bounding box center [90, 247] width 129 height 25
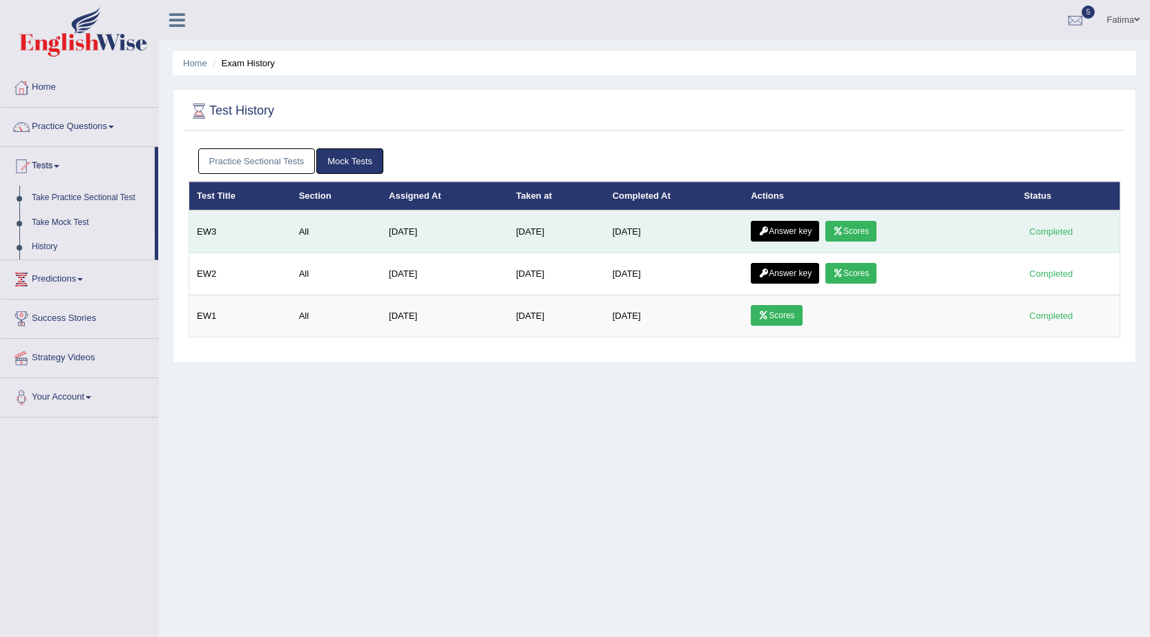
click at [873, 233] on link "Scores" at bounding box center [850, 231] width 51 height 21
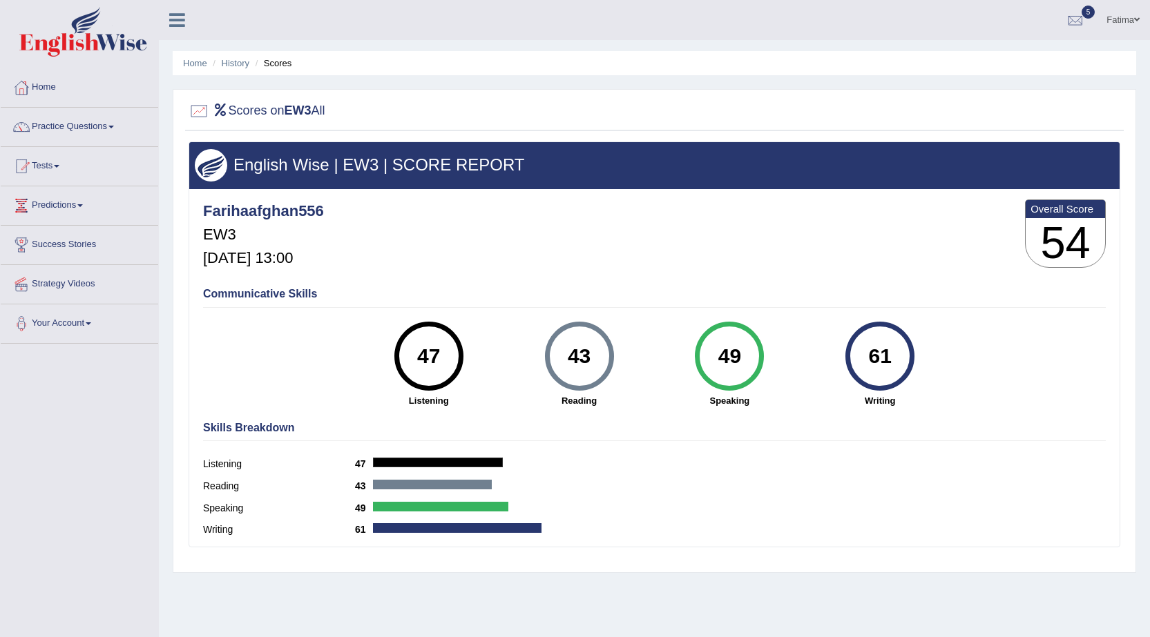
click at [891, 360] on div "61" at bounding box center [880, 356] width 50 height 58
click at [69, 180] on link "Tests" at bounding box center [79, 164] width 157 height 35
click at [41, 243] on link "History" at bounding box center [90, 247] width 129 height 25
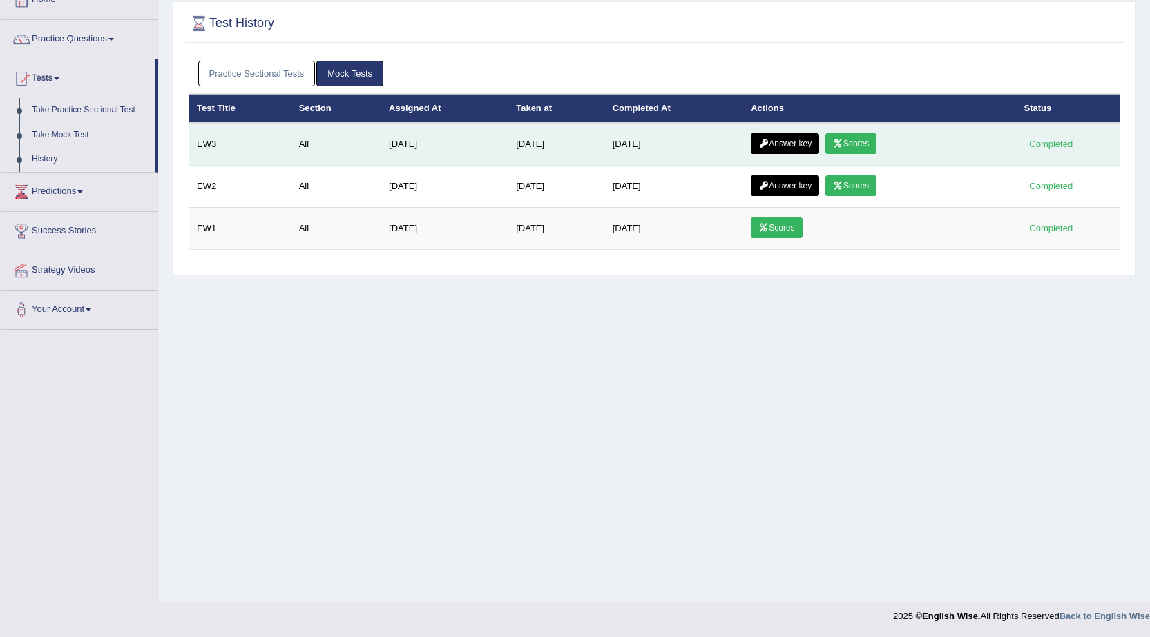
click at [779, 145] on link "Answer key" at bounding box center [784, 143] width 68 height 21
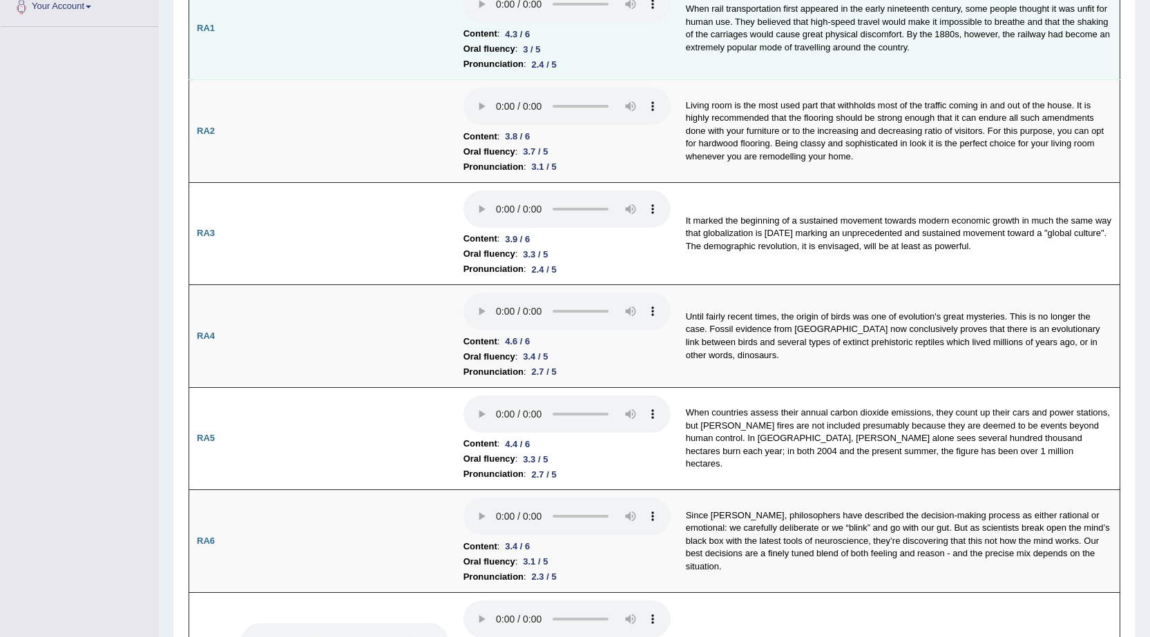
scroll to position [69, 0]
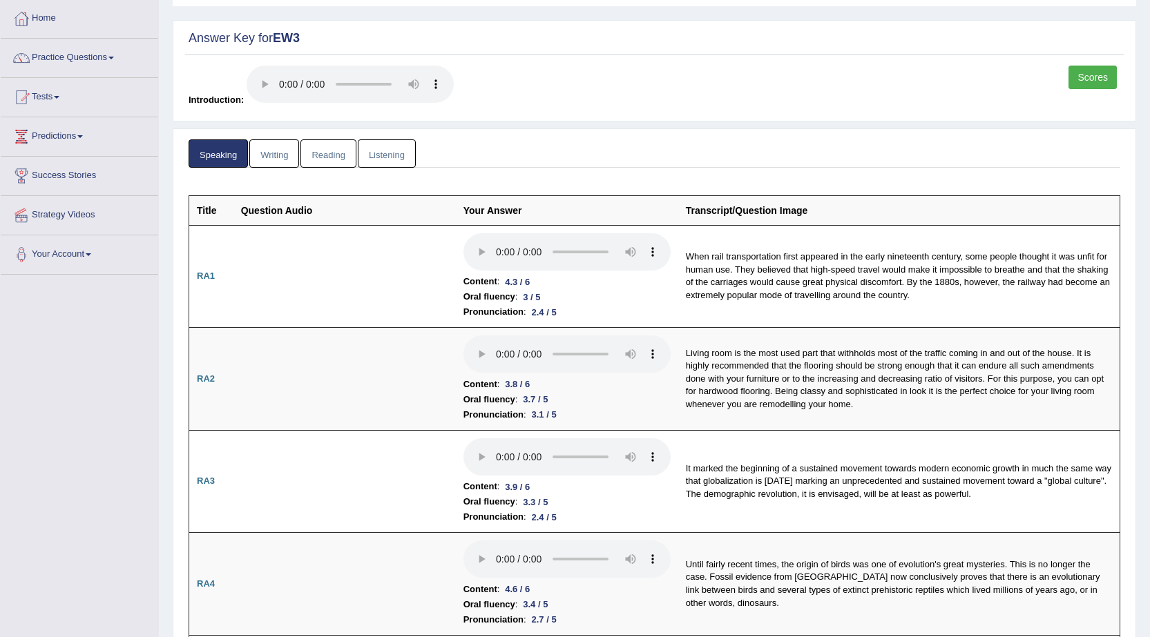
click at [267, 159] on link "Writing" at bounding box center [274, 153] width 50 height 28
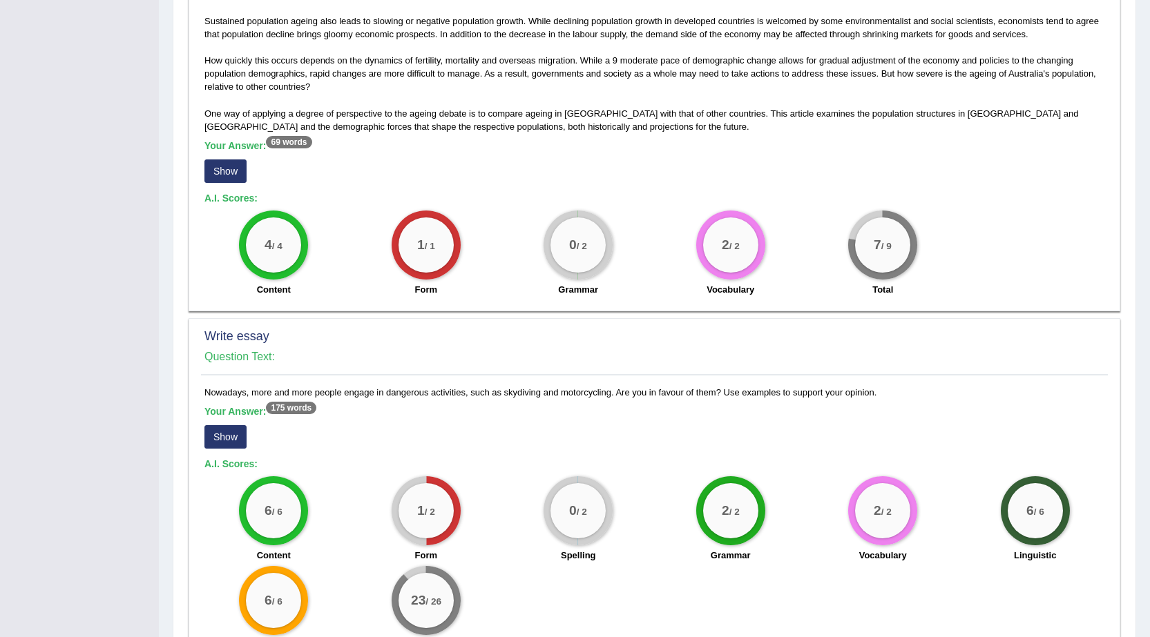
scroll to position [887, 0]
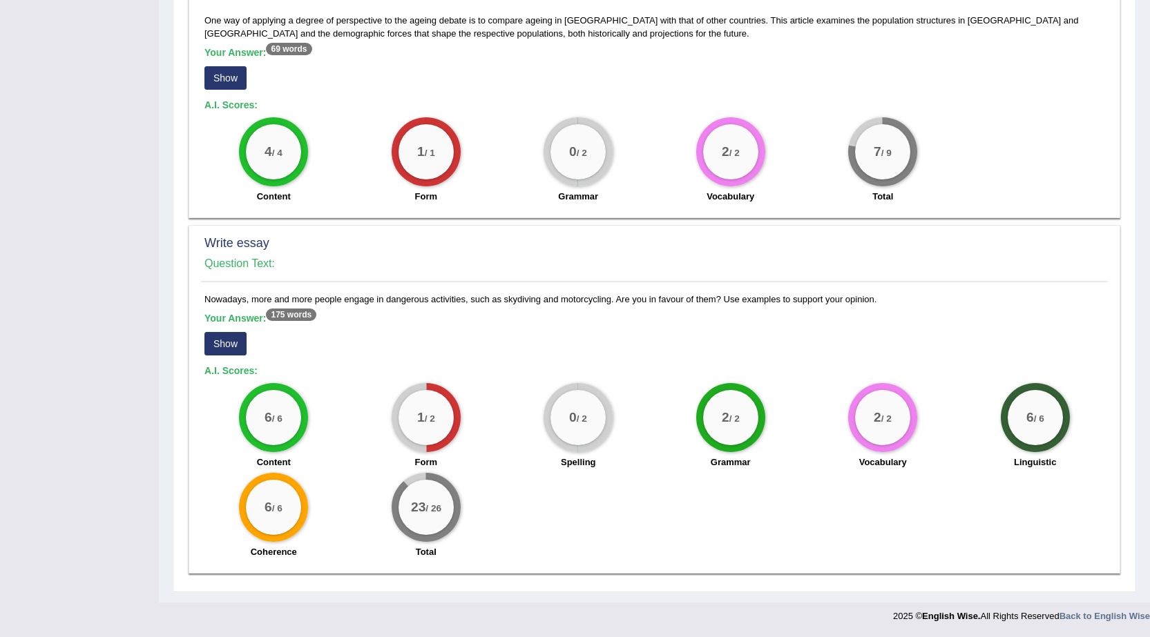
click at [236, 342] on button "Show" at bounding box center [225, 343] width 42 height 23
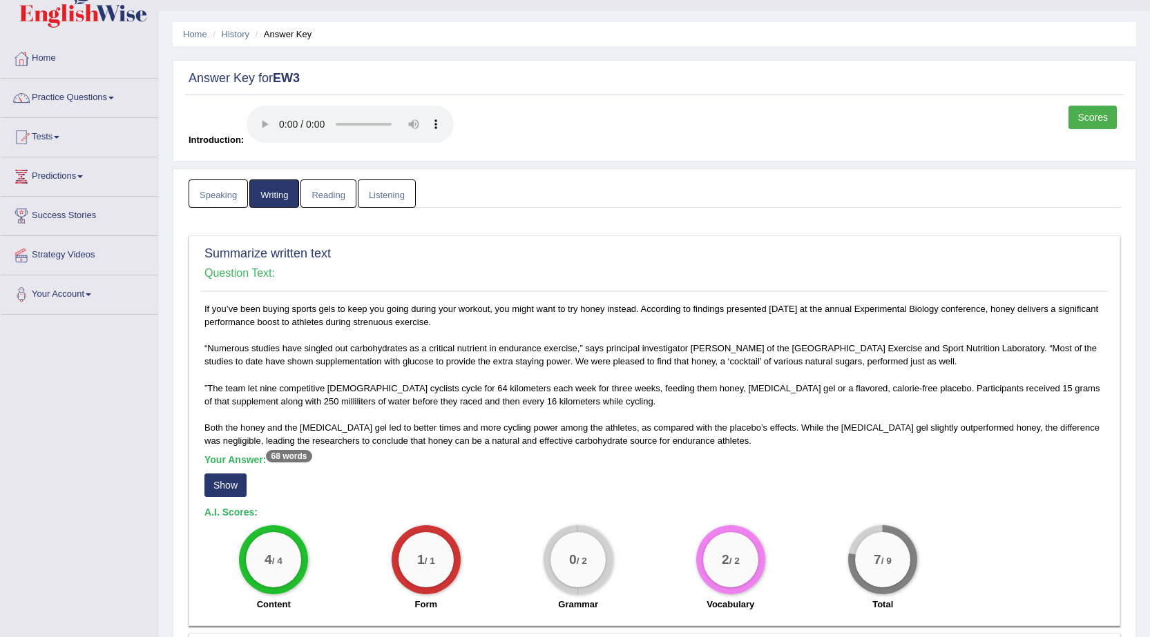
scroll to position [0, 0]
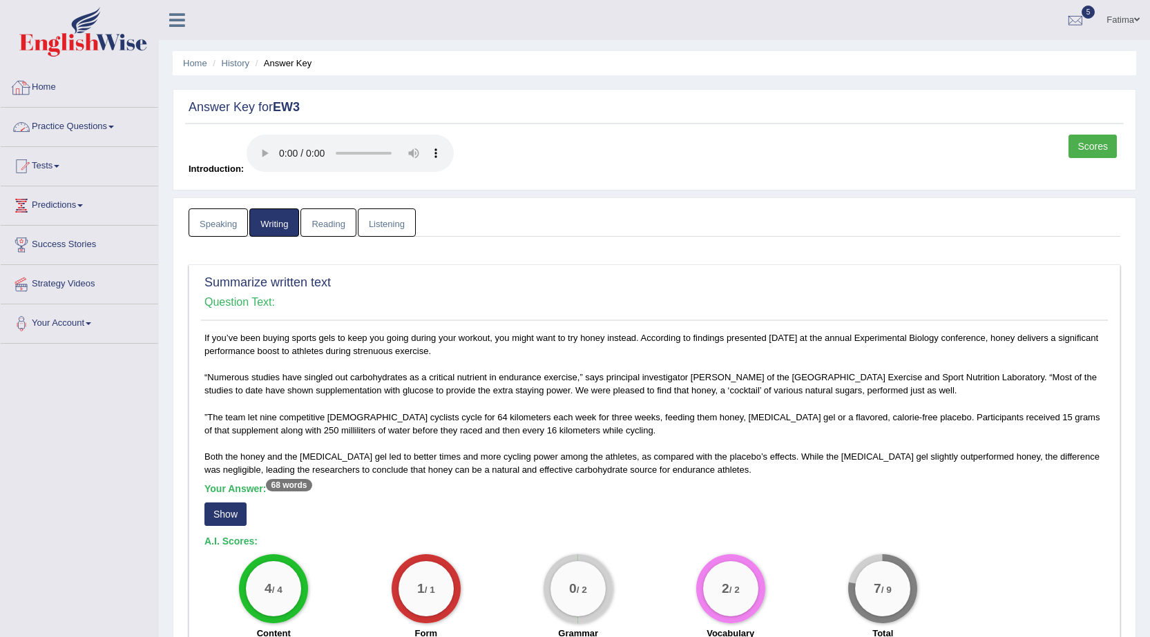
click at [105, 128] on link "Practice Questions" at bounding box center [79, 125] width 157 height 35
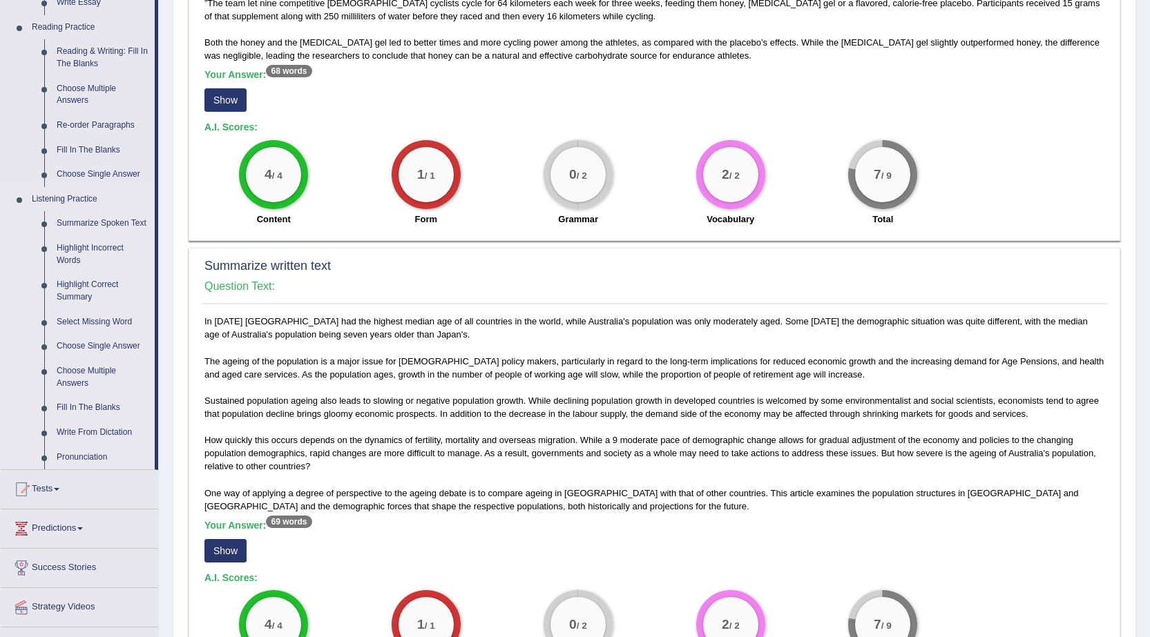
scroll to position [345, 0]
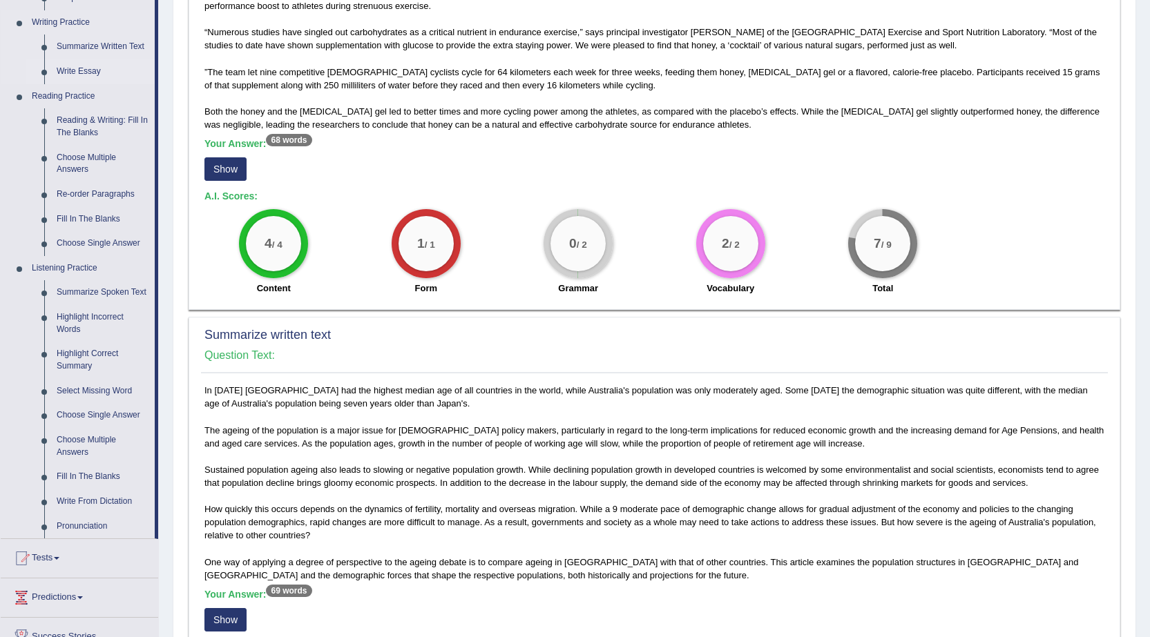
click at [79, 66] on link "Write Essay" at bounding box center [102, 71] width 104 height 25
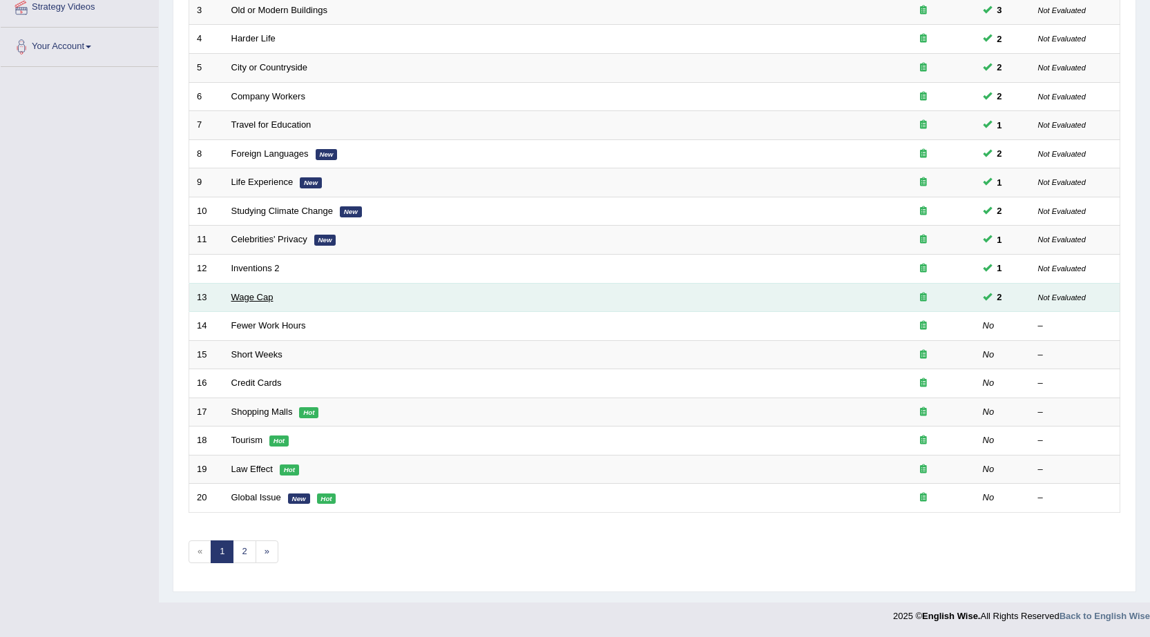
click at [255, 296] on link "Wage Cap" at bounding box center [252, 297] width 42 height 10
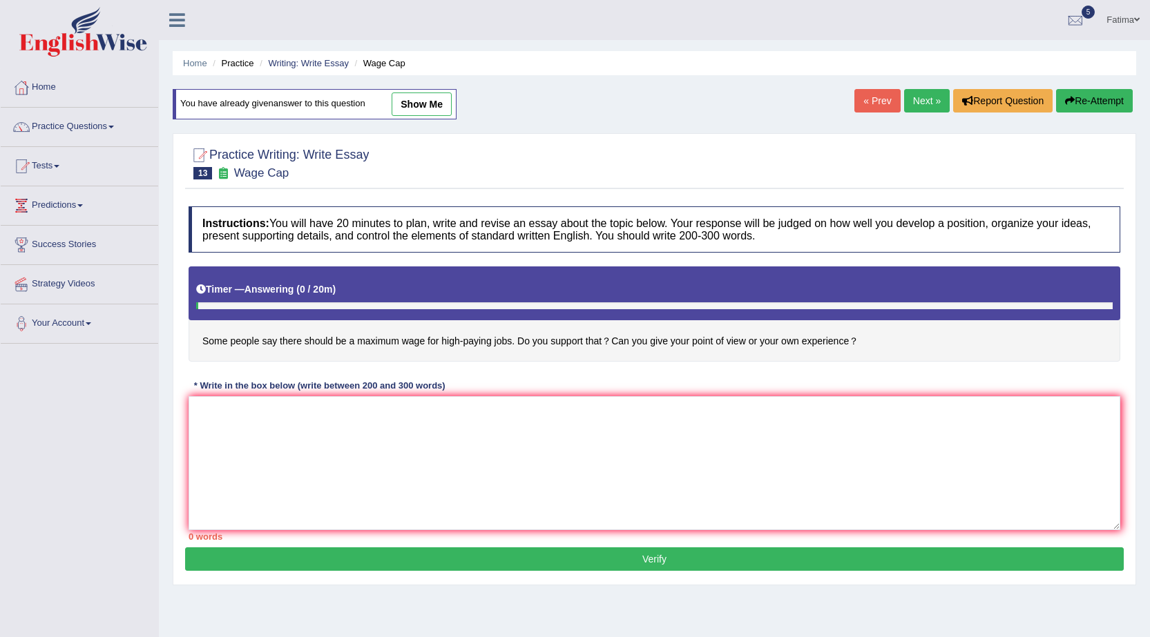
click at [910, 99] on link "Next »" at bounding box center [927, 100] width 46 height 23
click at [420, 109] on link "show me" at bounding box center [421, 104] width 60 height 23
type textarea "The increasing influence of getting harder for children to live and grow in the…"
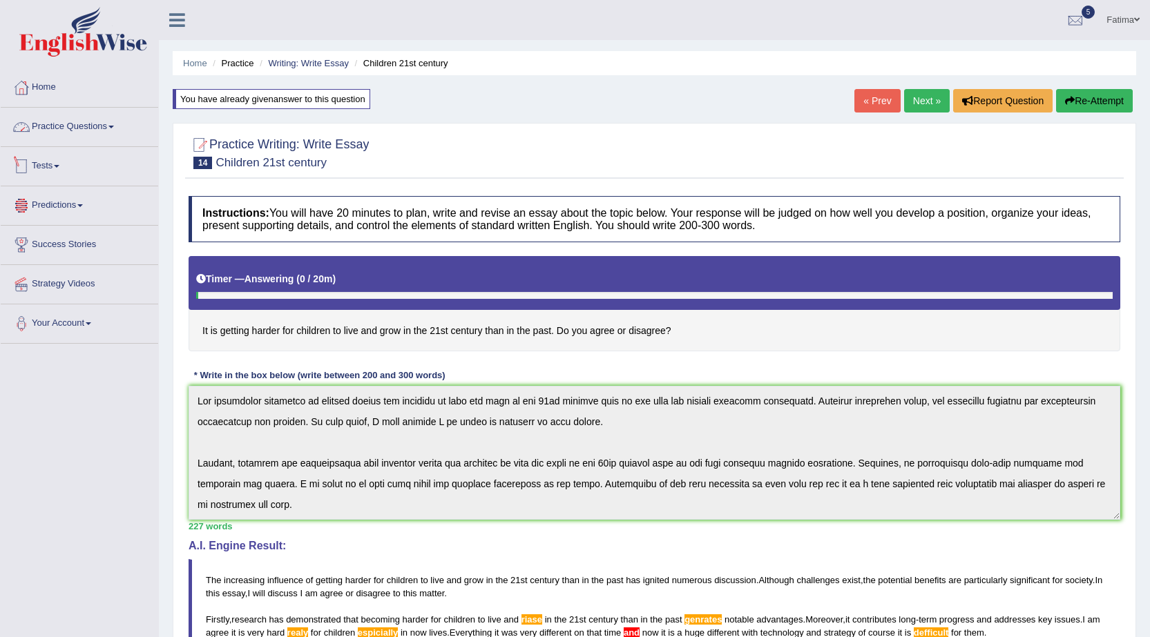
click at [108, 121] on link "Practice Questions" at bounding box center [79, 125] width 157 height 35
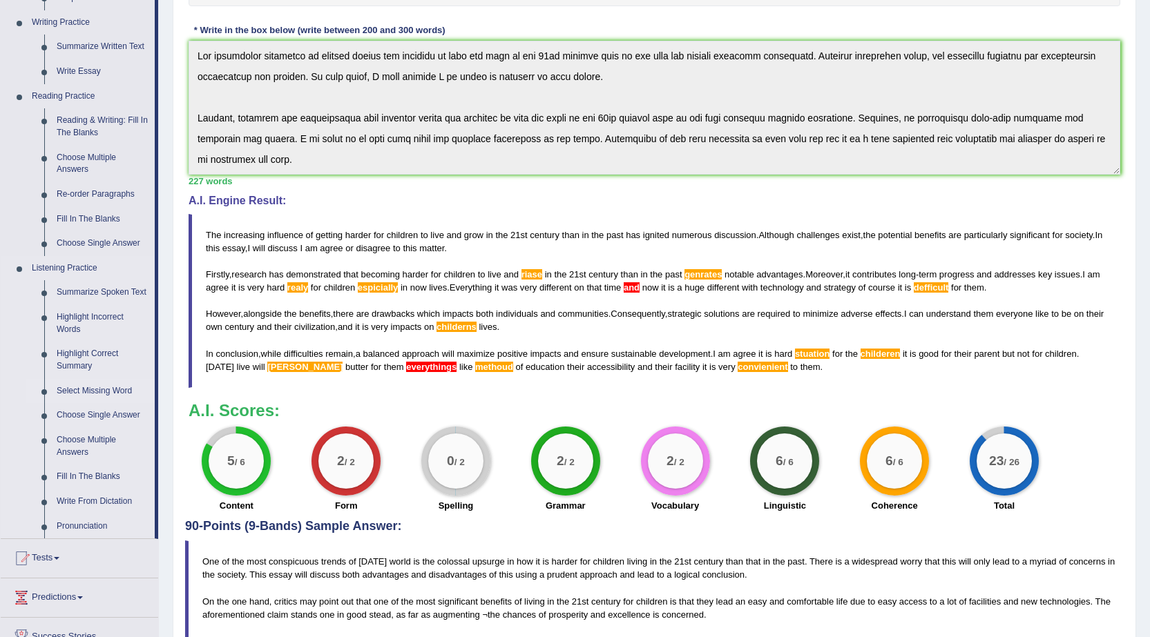
scroll to position [276, 0]
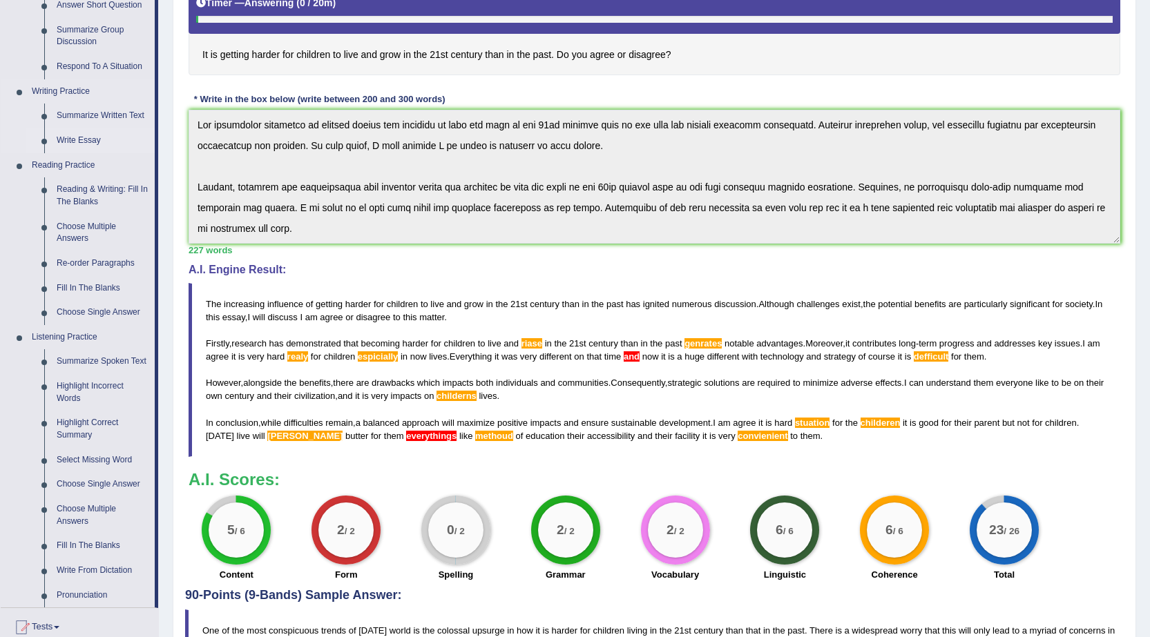
click at [87, 145] on link "Write Essay" at bounding box center [102, 140] width 104 height 25
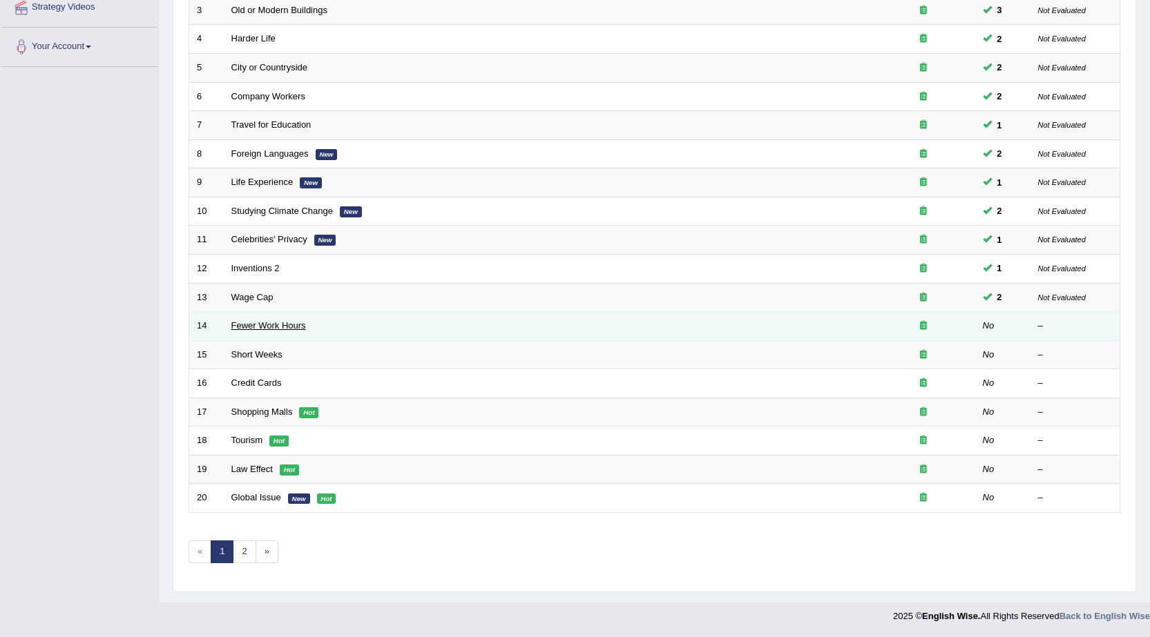
click at [264, 327] on link "Fewer Work Hours" at bounding box center [268, 325] width 75 height 10
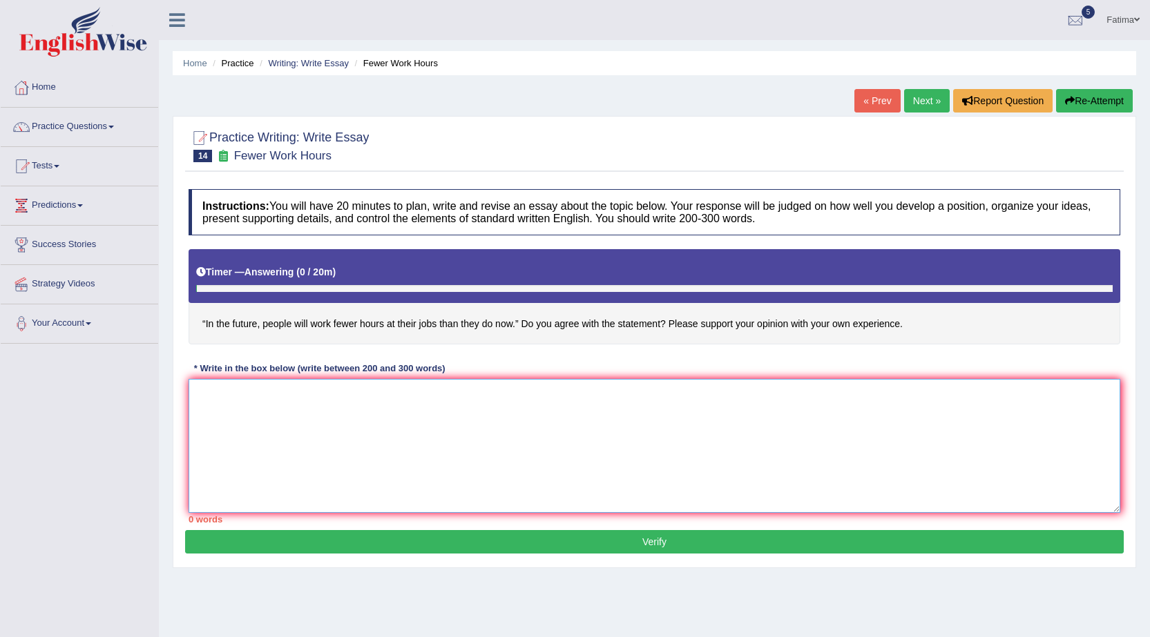
drag, startPoint x: 626, startPoint y: 450, endPoint x: 663, endPoint y: 478, distance: 46.8
click at [631, 450] on textarea at bounding box center [653, 446] width 931 height 134
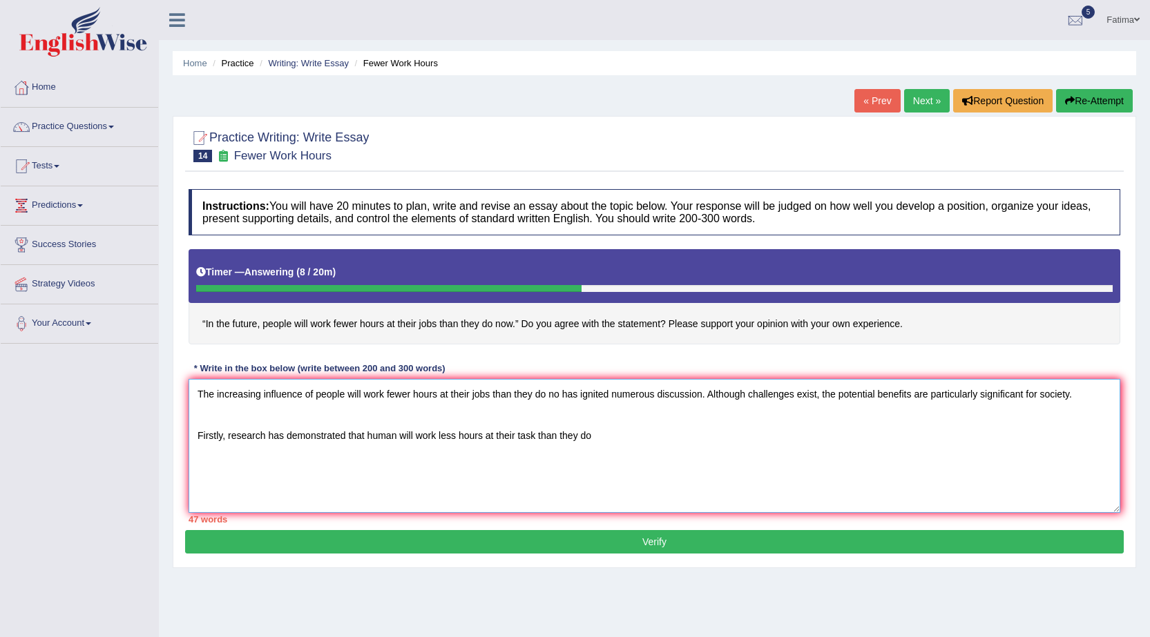
click at [559, 396] on textarea "The increasing influence of people will work fewer hours at their jobs than the…" at bounding box center [653, 446] width 931 height 134
click at [601, 441] on textarea "The increasing influence of people will work fewer hours at their jobs than the…" at bounding box center [653, 446] width 931 height 134
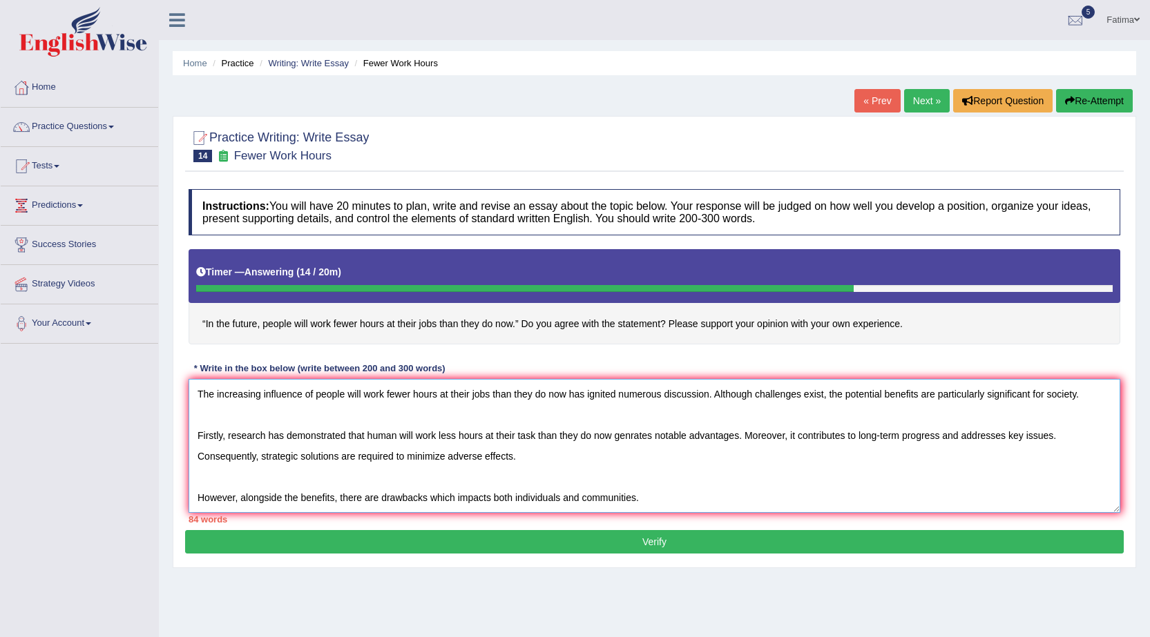
click at [519, 461] on textarea "The increasing influence of people will work fewer hours at their jobs than the…" at bounding box center [653, 446] width 931 height 134
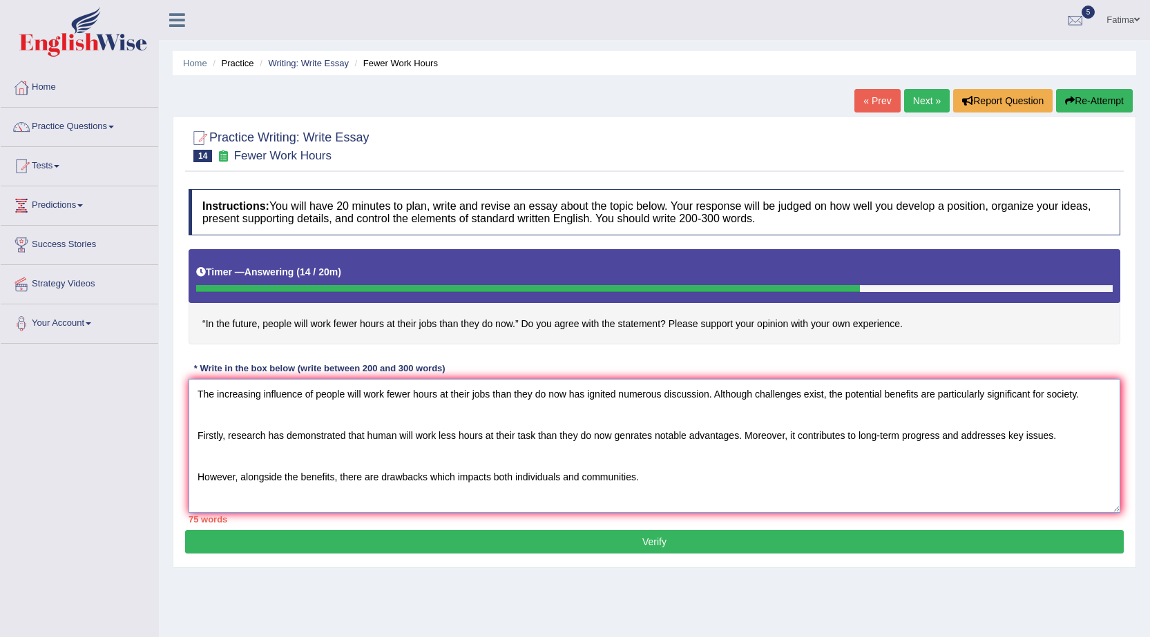
click at [658, 491] on textarea "The increasing influence of people will work fewer hours at their jobs than the…" at bounding box center [653, 446] width 931 height 134
click at [784, 478] on textarea "The increasing influence of people will work fewer hours at their jobs than the…" at bounding box center [653, 446] width 931 height 134
drag, startPoint x: 846, startPoint y: 478, endPoint x: 849, endPoint y: 507, distance: 29.1
click at [849, 498] on textarea "The increasing influence of people will work fewer hours at their jobs than the…" at bounding box center [653, 446] width 931 height 134
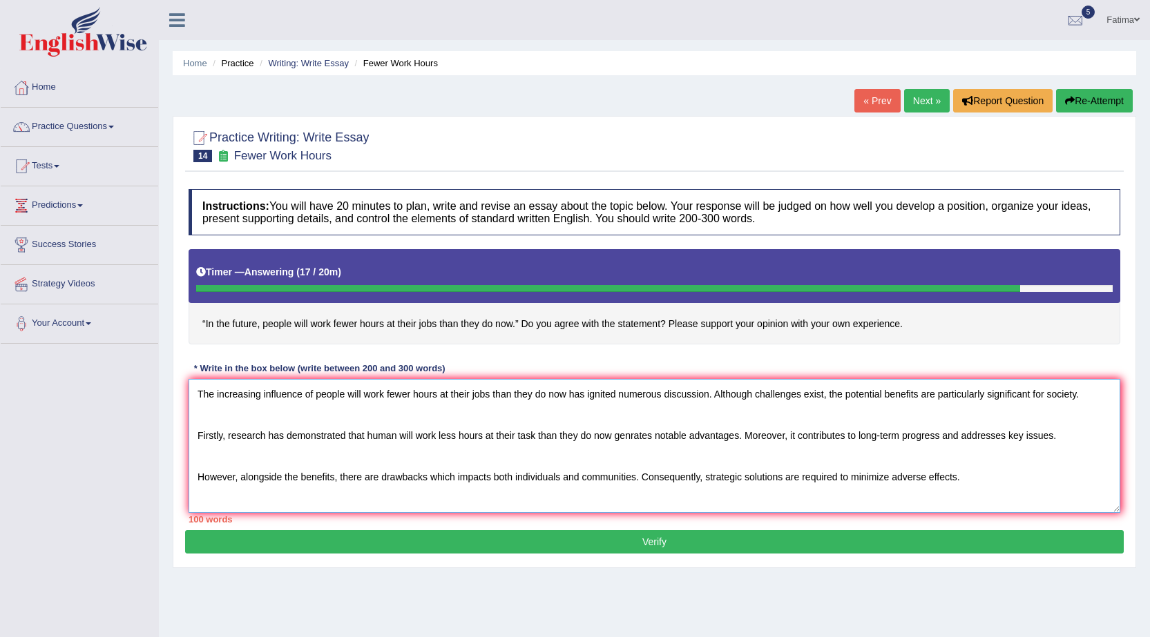
drag, startPoint x: 1094, startPoint y: 391, endPoint x: 1096, endPoint y: 414, distance: 22.9
click at [1095, 393] on textarea "The increasing influence of people will work fewer hours at their jobs than the…" at bounding box center [653, 446] width 931 height 134
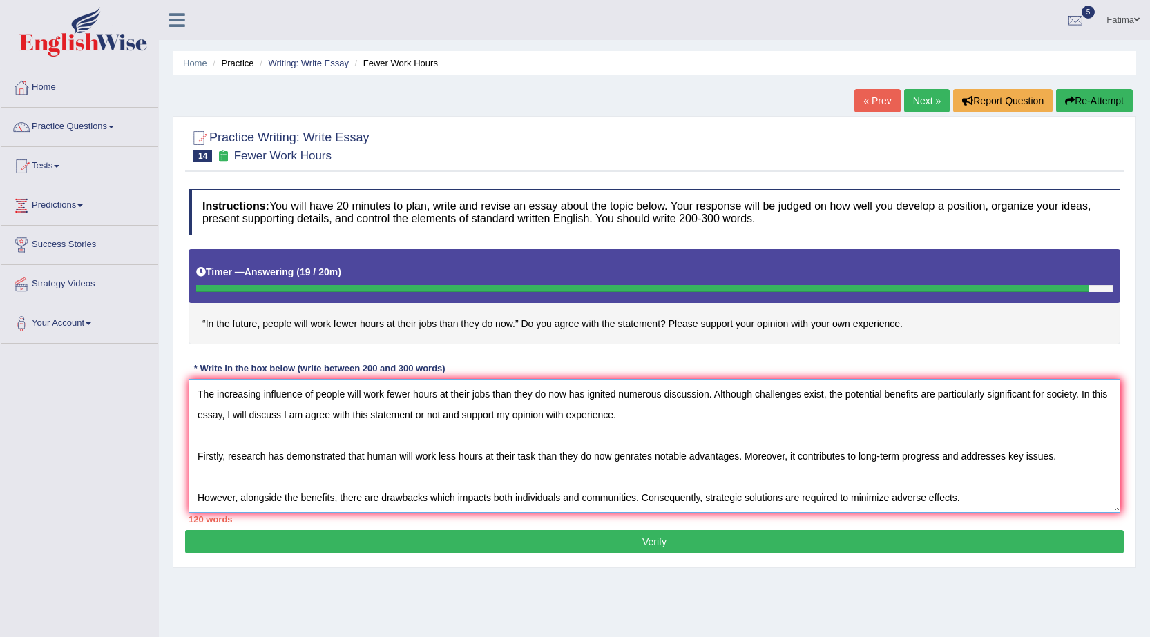
click at [1059, 458] on textarea "The increasing influence of people will work fewer hours at their jobs than the…" at bounding box center [653, 446] width 931 height 134
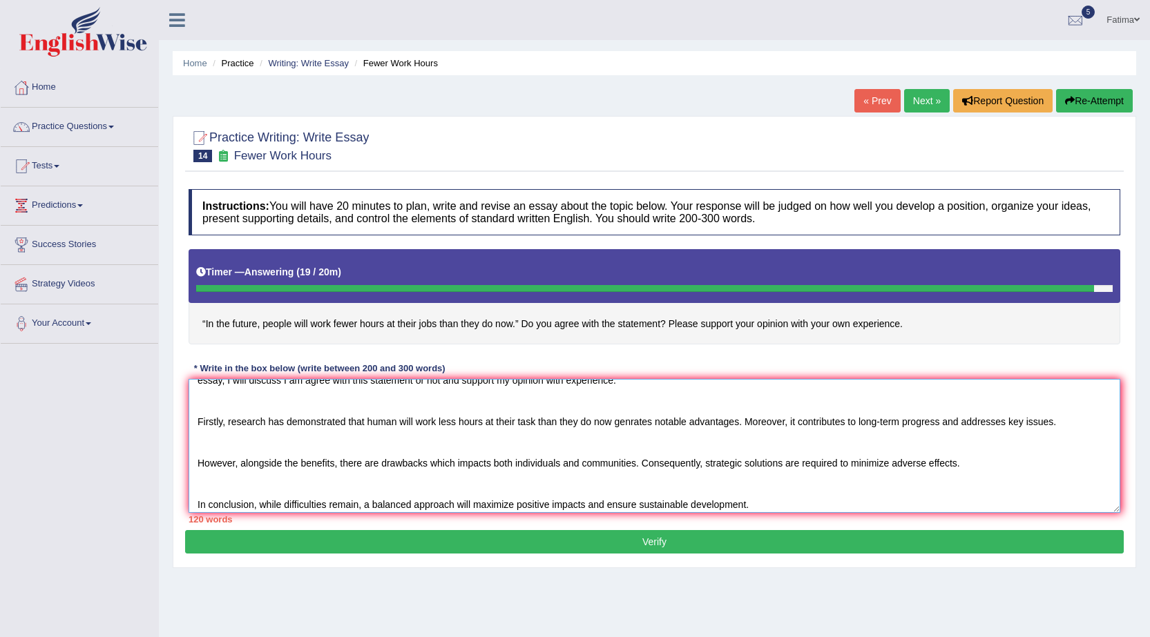
scroll to position [41, 0]
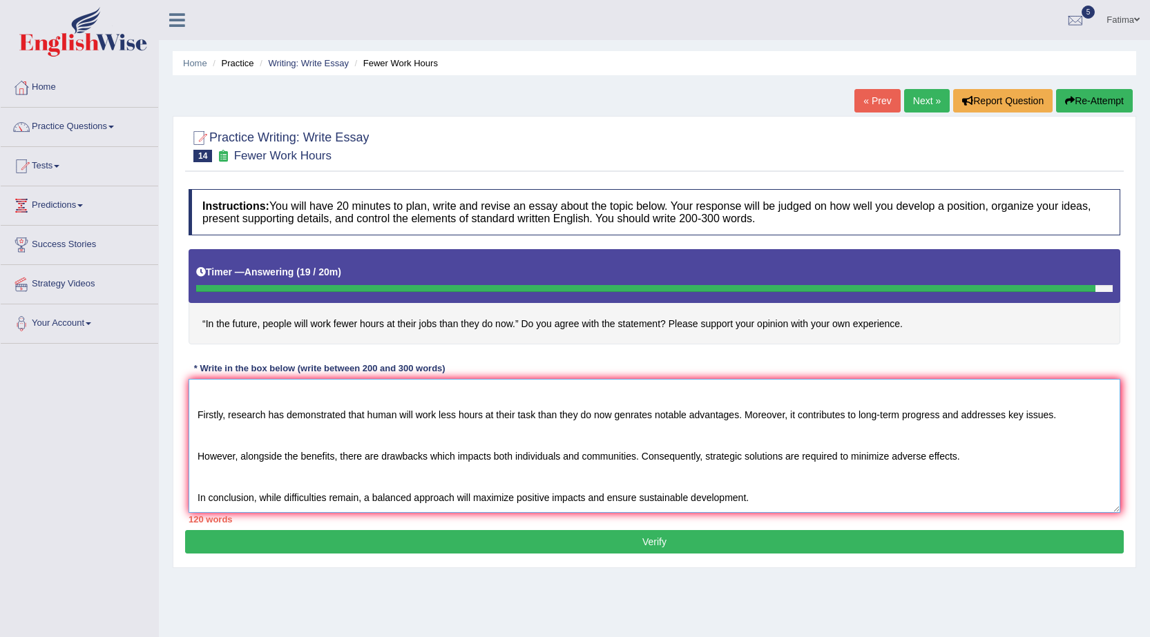
drag, startPoint x: 196, startPoint y: 394, endPoint x: 1079, endPoint y: 508, distance: 890.5
click at [1079, 508] on textarea "The increasing influence of people will work fewer hours at their jobs than the…" at bounding box center [653, 446] width 931 height 134
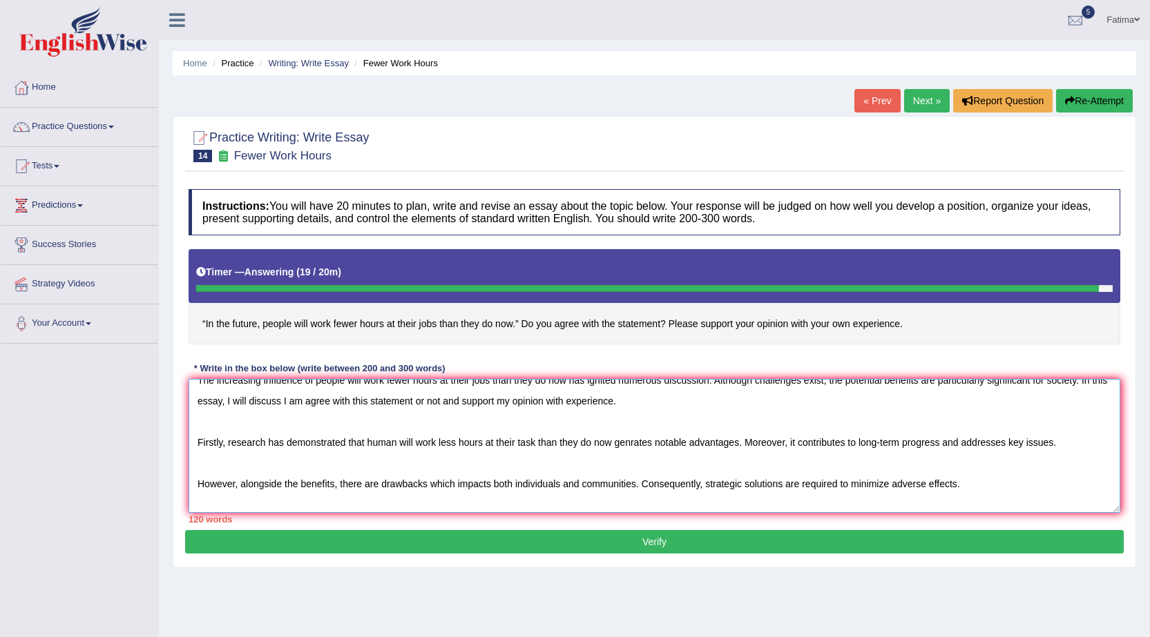
scroll to position [0, 0]
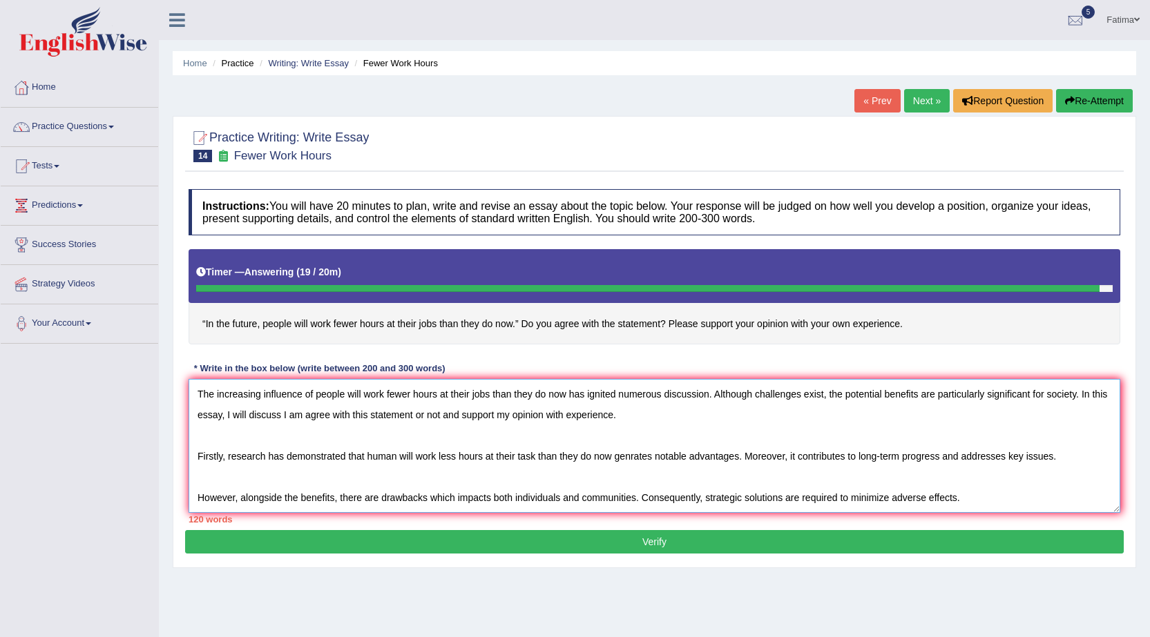
type textarea "The increasing influence of people will work fewer hours at their jobs than the…"
click at [1106, 95] on button "Re-Attempt" at bounding box center [1094, 100] width 77 height 23
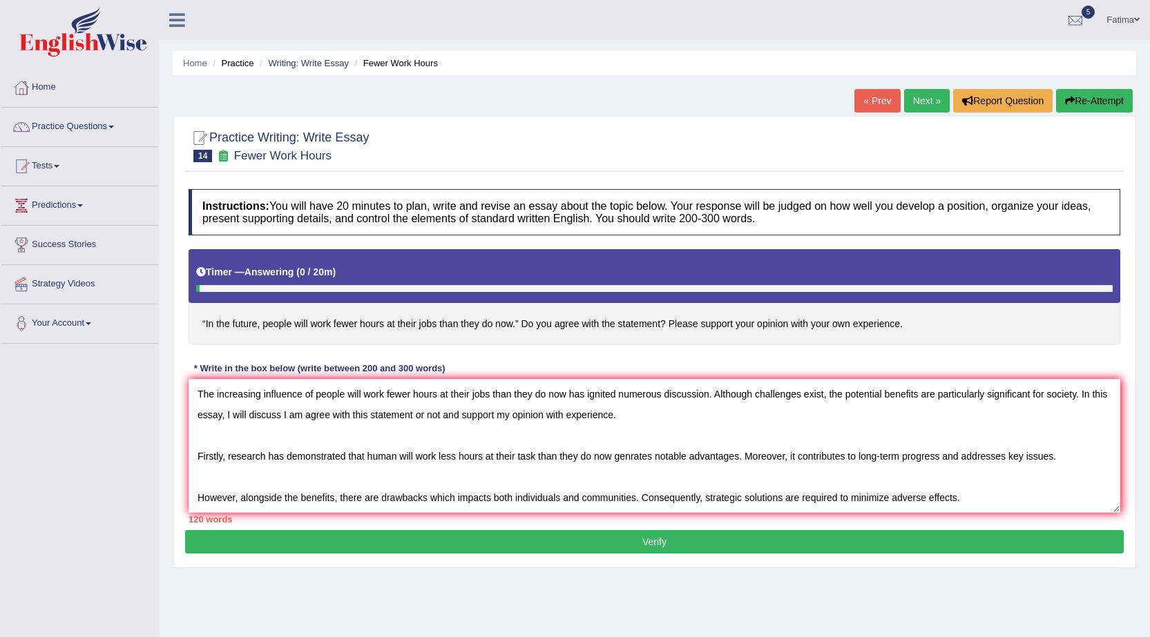
click at [1067, 458] on textarea "The increasing influence of people will work fewer hours at their jobs than the…" at bounding box center [653, 446] width 931 height 134
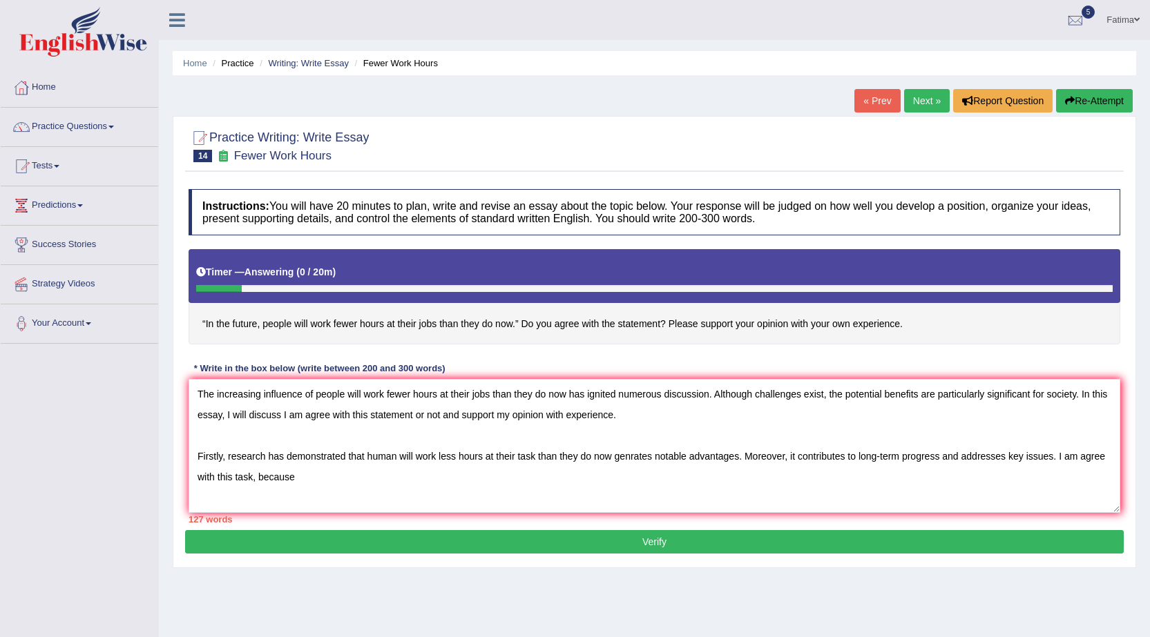
click at [518, 420] on textarea "The increasing influence of people will work fewer hours at their jobs than the…" at bounding box center [653, 446] width 931 height 134
drag, startPoint x: 325, startPoint y: 478, endPoint x: 350, endPoint y: 491, distance: 28.1
click at [337, 485] on textarea "The increasing influence of people will work fewer hours at their jobs than the…" at bounding box center [653, 446] width 931 height 134
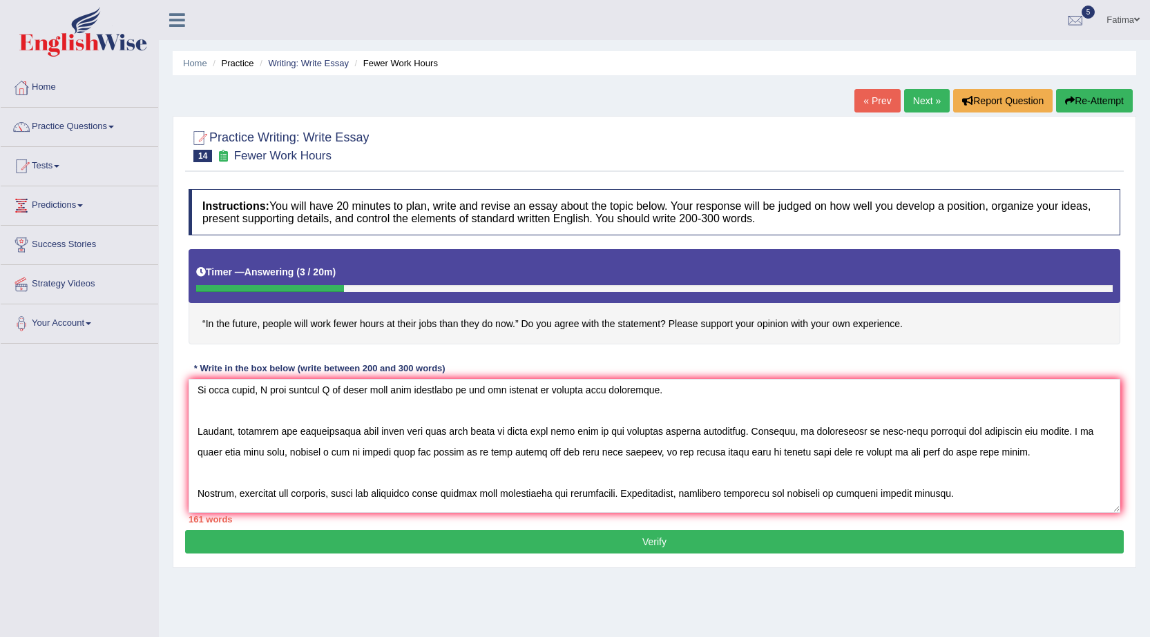
scroll to position [62, 0]
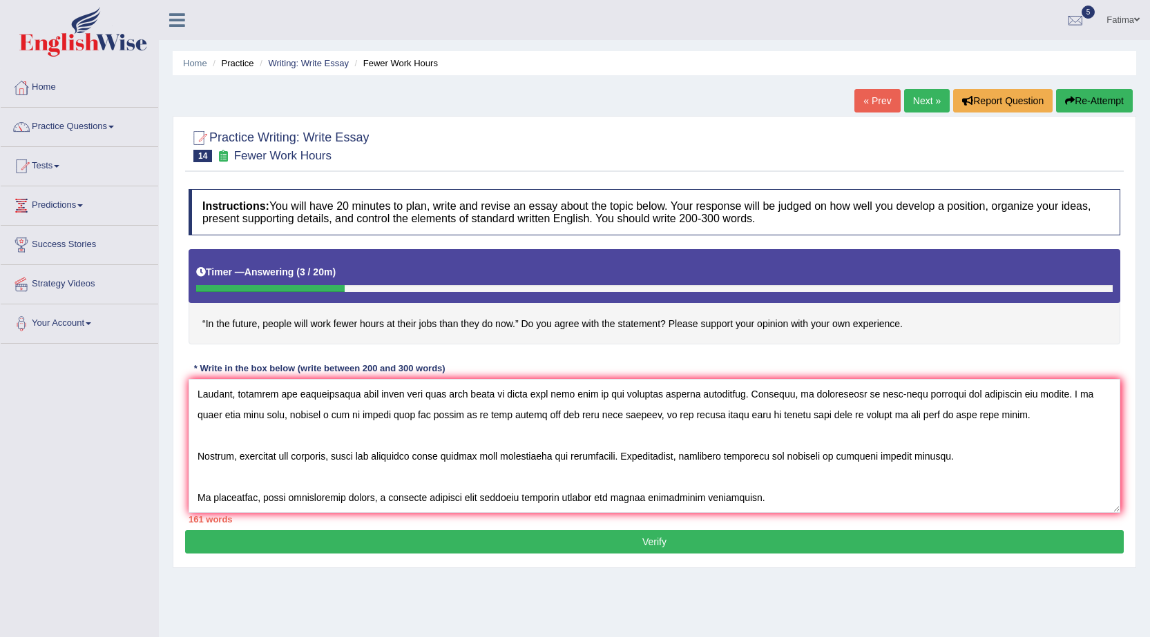
click at [980, 458] on textarea at bounding box center [653, 446] width 931 height 134
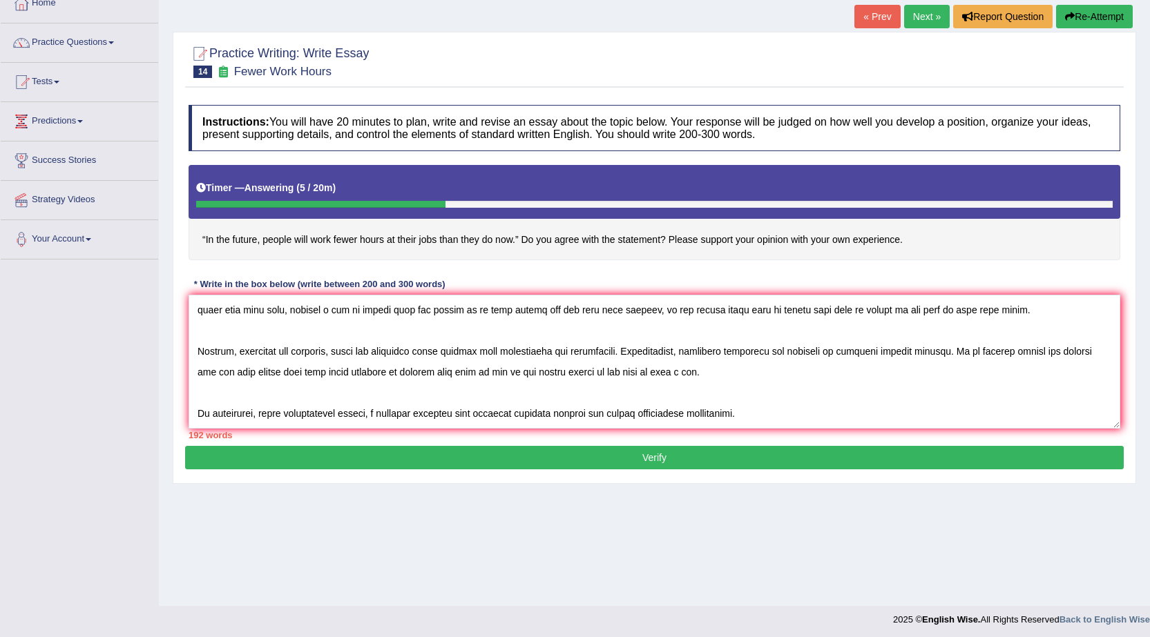
scroll to position [88, 0]
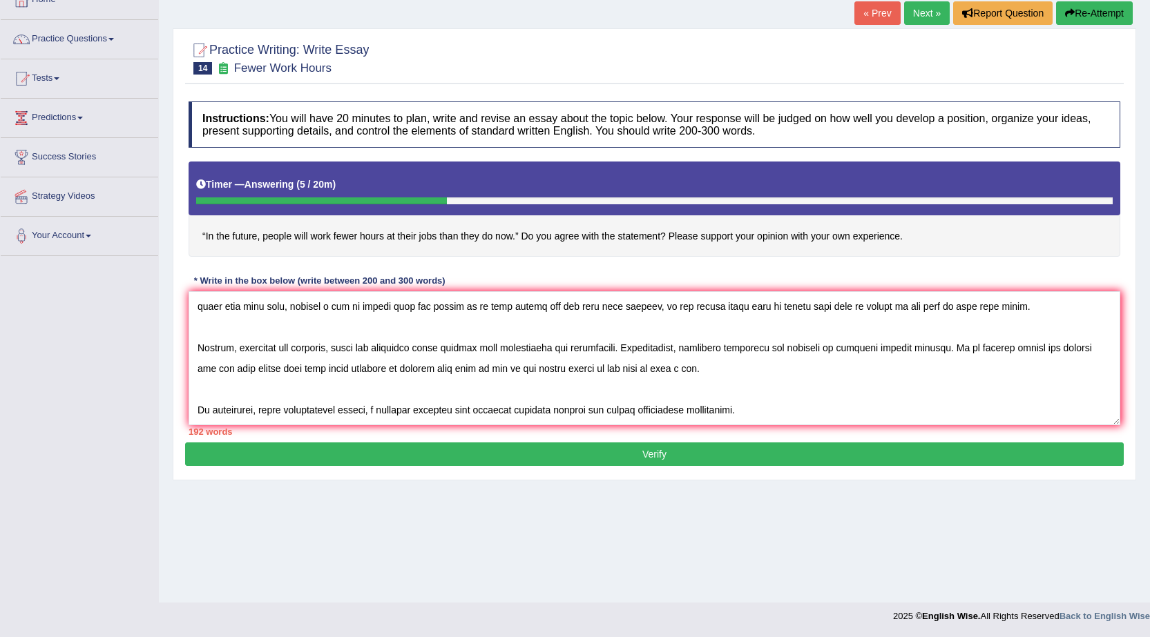
click at [761, 413] on textarea at bounding box center [653, 358] width 931 height 134
drag, startPoint x: 789, startPoint y: 411, endPoint x: 793, endPoint y: 432, distance: 20.3
click at [790, 415] on textarea at bounding box center [653, 358] width 931 height 134
drag, startPoint x: 844, startPoint y: 411, endPoint x: 853, endPoint y: 427, distance: 18.5
click at [846, 413] on textarea at bounding box center [653, 358] width 931 height 134
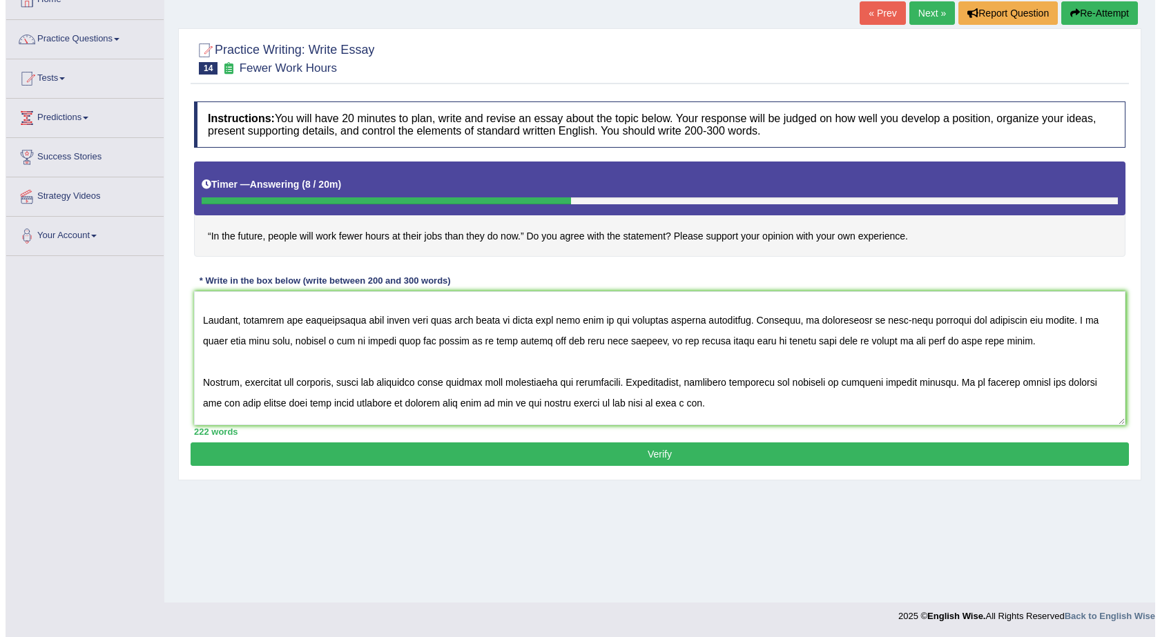
scroll to position [104, 0]
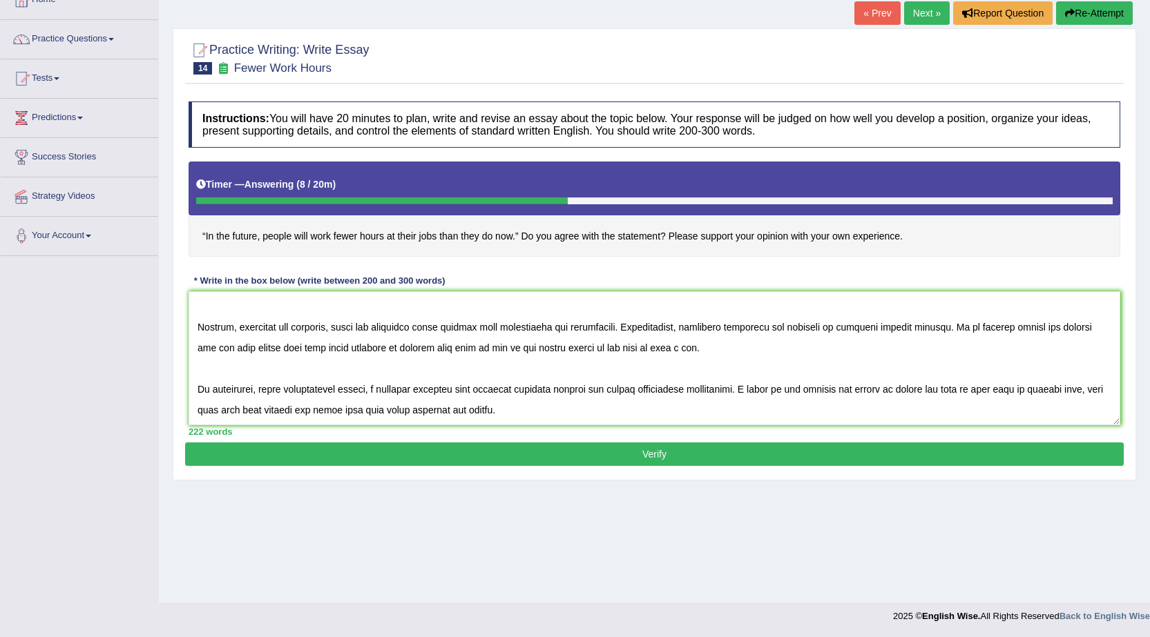
click at [749, 392] on textarea at bounding box center [653, 358] width 931 height 134
drag, startPoint x: 778, startPoint y: 390, endPoint x: 779, endPoint y: 423, distance: 32.5
click at [779, 400] on textarea at bounding box center [653, 358] width 931 height 134
click at [779, 393] on textarea at bounding box center [653, 358] width 931 height 134
click at [762, 394] on textarea at bounding box center [653, 358] width 931 height 134
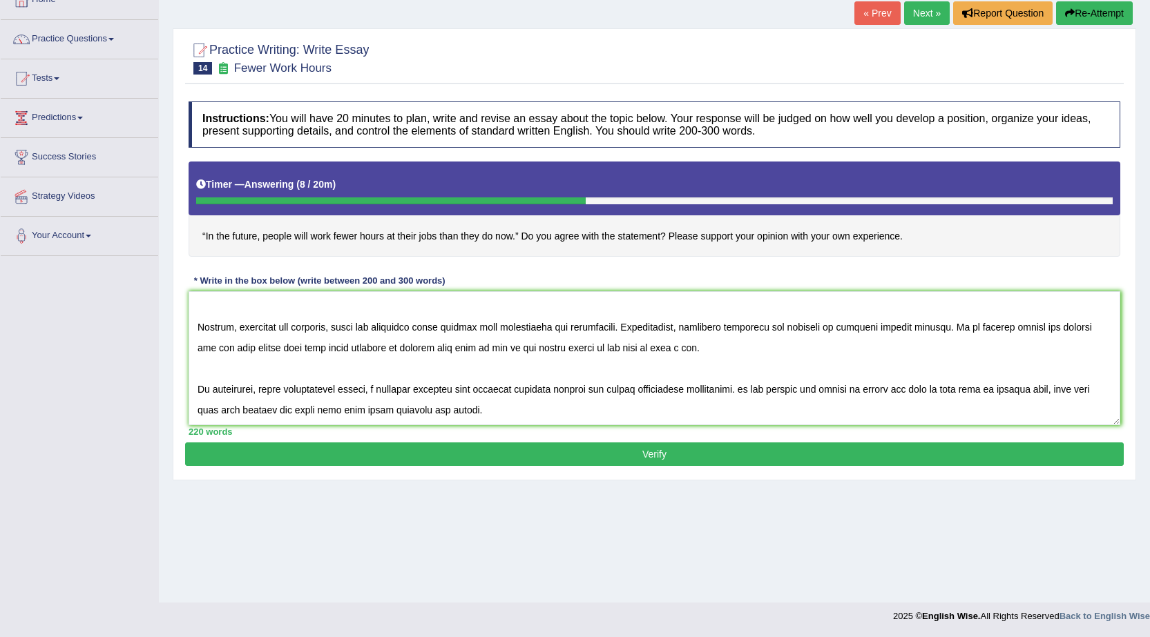
drag, startPoint x: 777, startPoint y: 389, endPoint x: 779, endPoint y: 399, distance: 9.8
click at [778, 393] on textarea at bounding box center [653, 358] width 931 height 134
click at [753, 390] on textarea at bounding box center [653, 358] width 931 height 134
type textarea "The increasing influence of people will work fewer hours at their jobs than the…"
click at [637, 450] on button "Verify" at bounding box center [654, 454] width 938 height 23
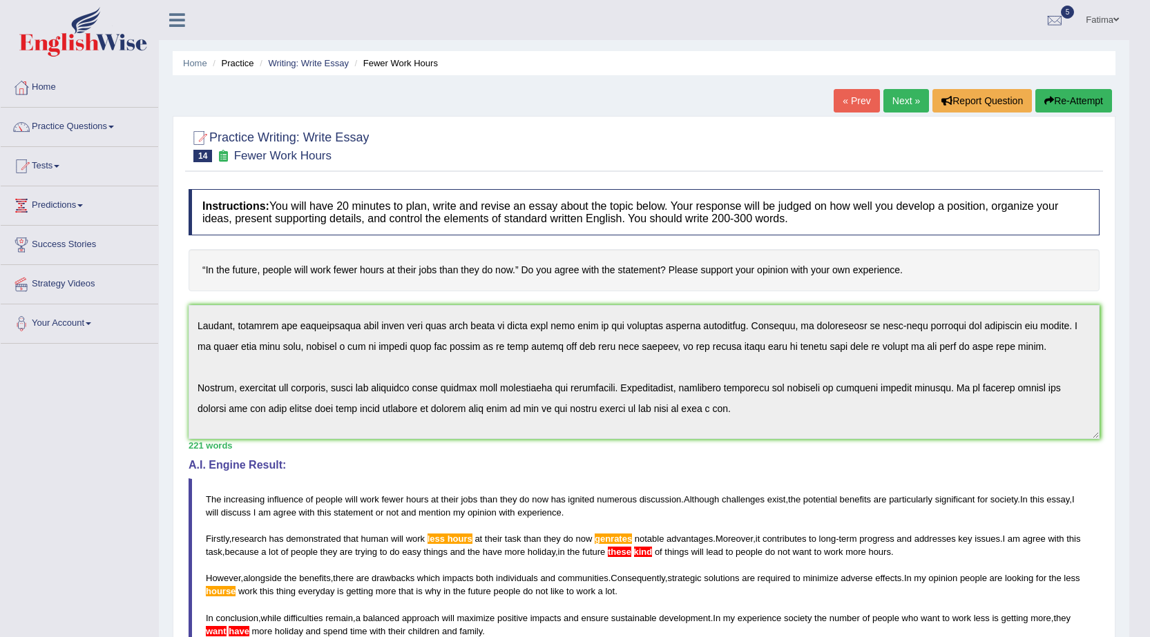
scroll to position [0, 0]
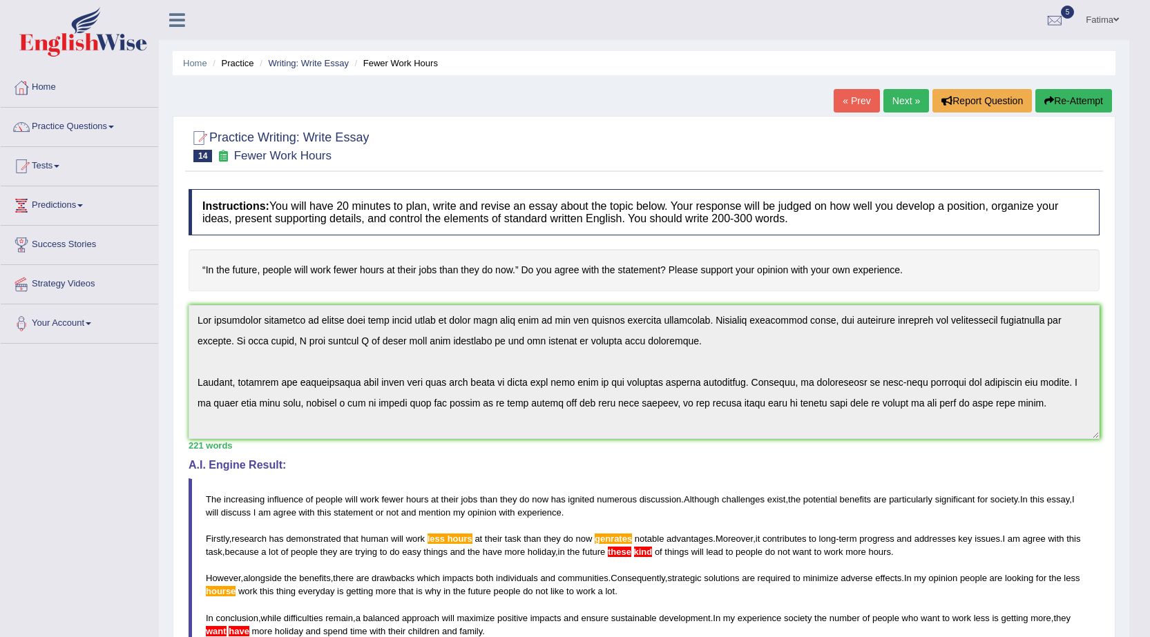
click at [895, 106] on link "Next »" at bounding box center [906, 100] width 46 height 23
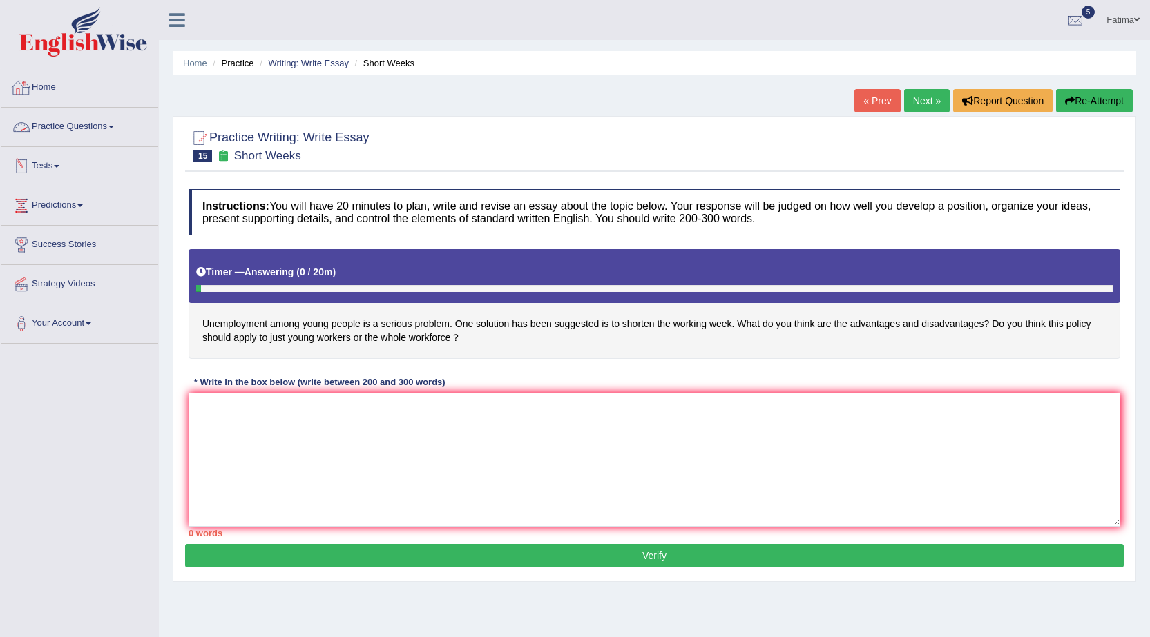
click at [69, 137] on link "Practice Questions" at bounding box center [79, 125] width 157 height 35
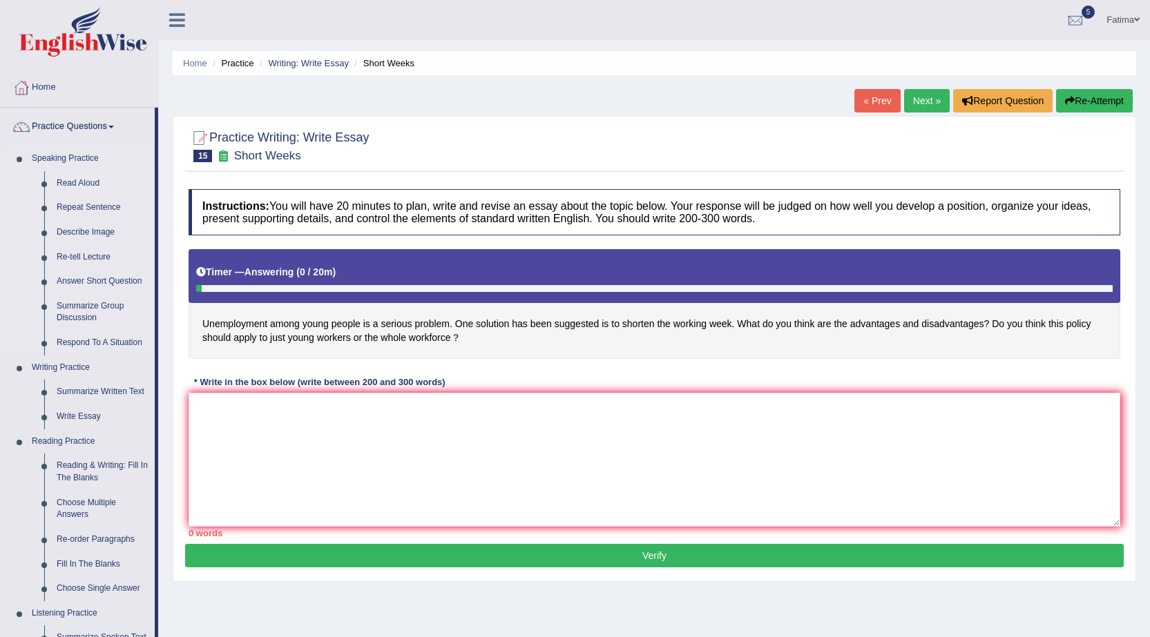
click at [90, 181] on link "Read Aloud" at bounding box center [102, 183] width 104 height 25
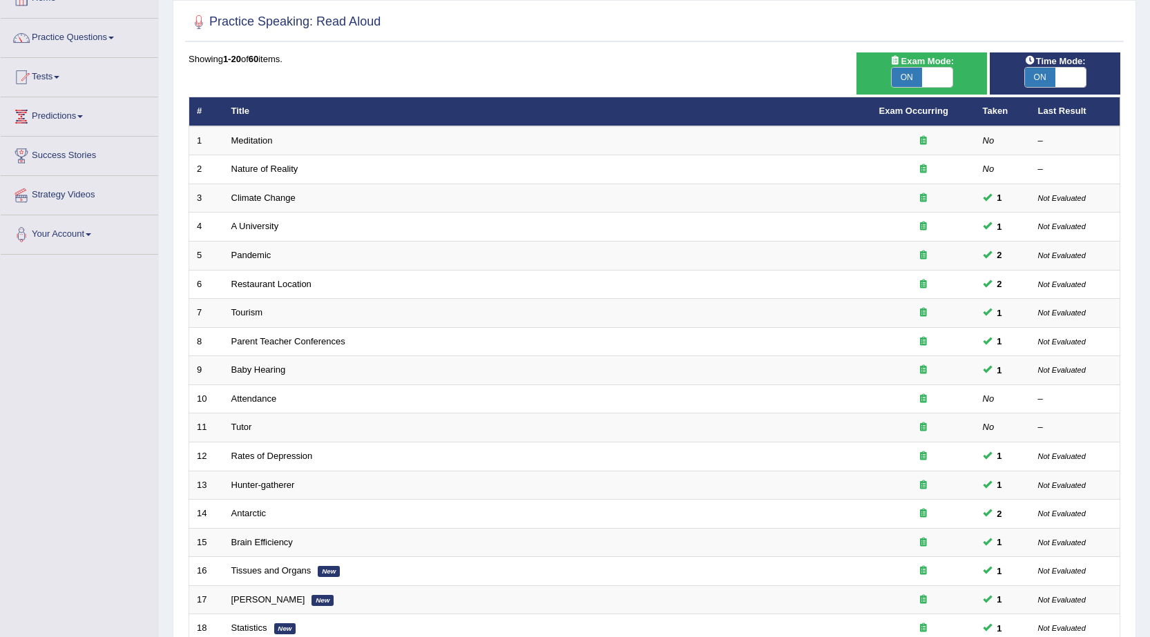
scroll to position [277, 0]
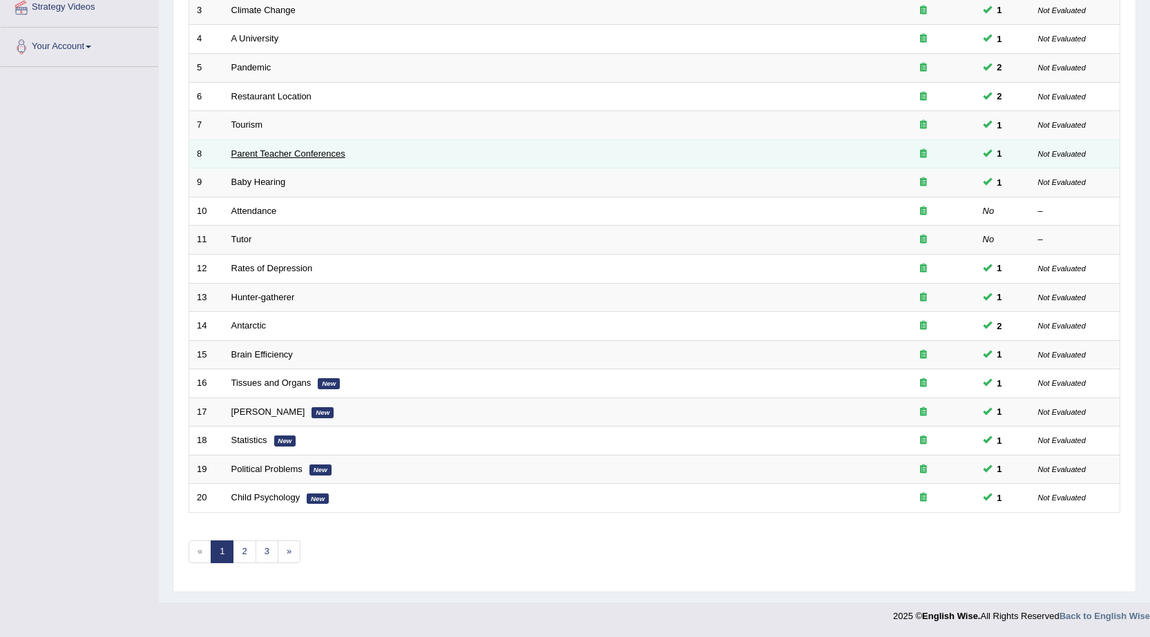
click at [298, 154] on link "Parent Teacher Conferences" at bounding box center [288, 153] width 114 height 10
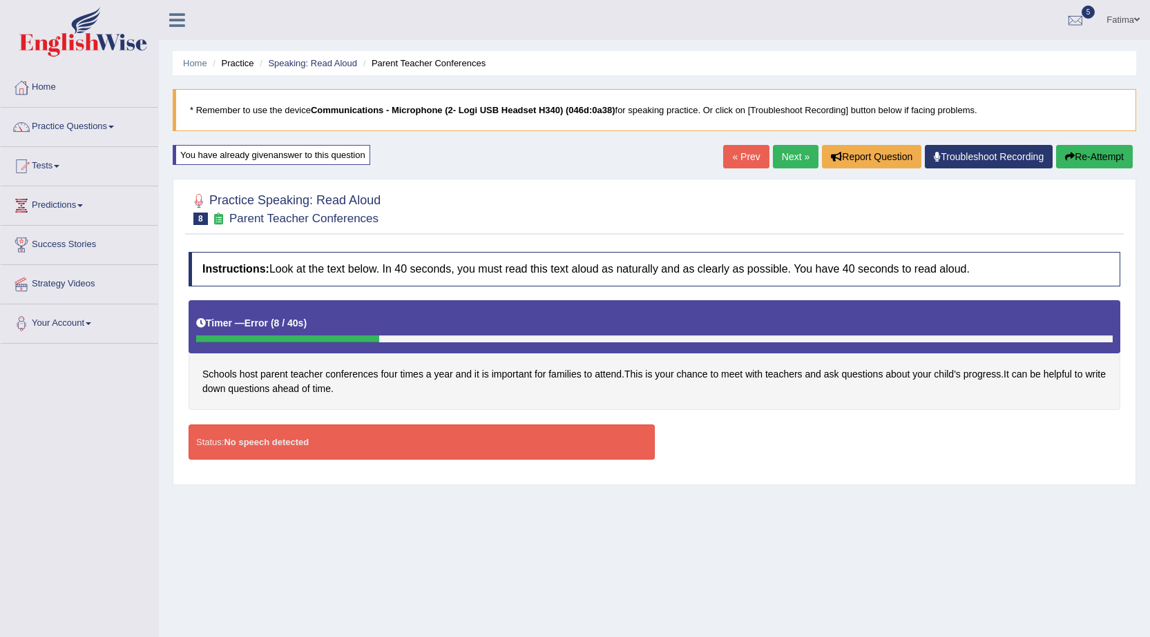
click at [1116, 148] on button "Re-Attempt" at bounding box center [1094, 156] width 77 height 23
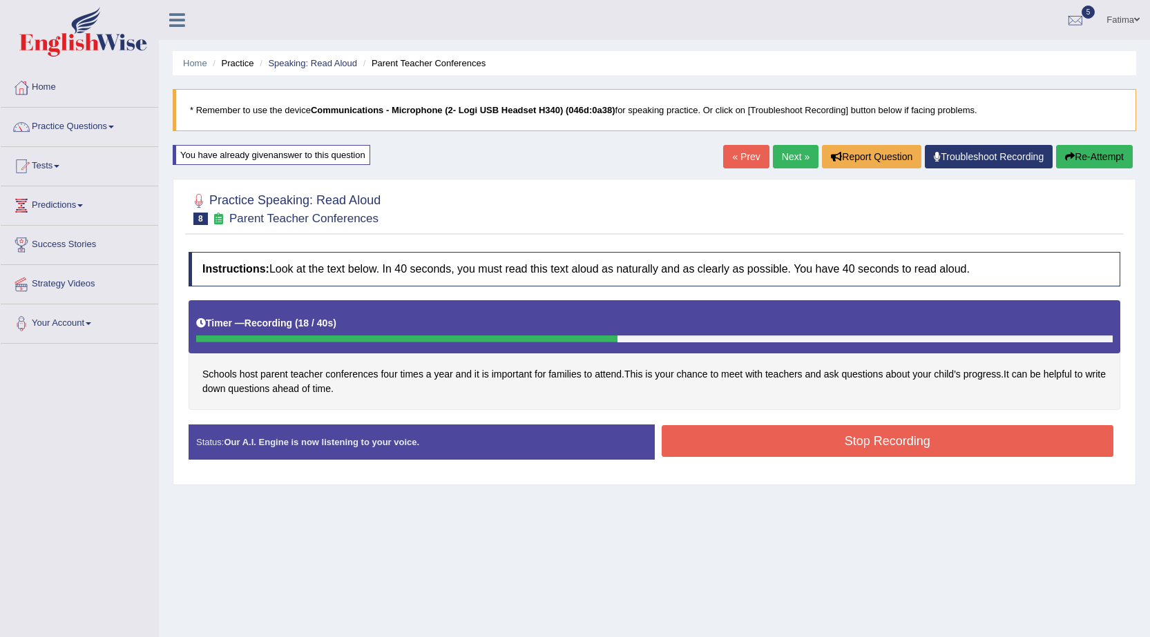
click at [846, 440] on button "Stop Recording" at bounding box center [887, 441] width 452 height 32
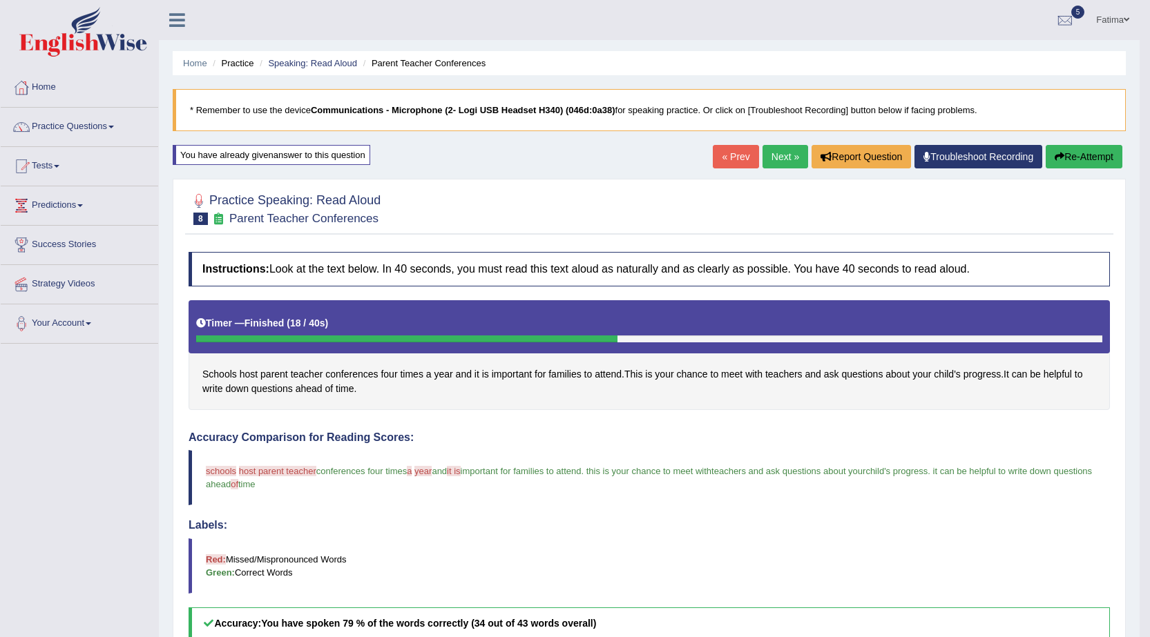
click at [777, 146] on link "Next »" at bounding box center [785, 156] width 46 height 23
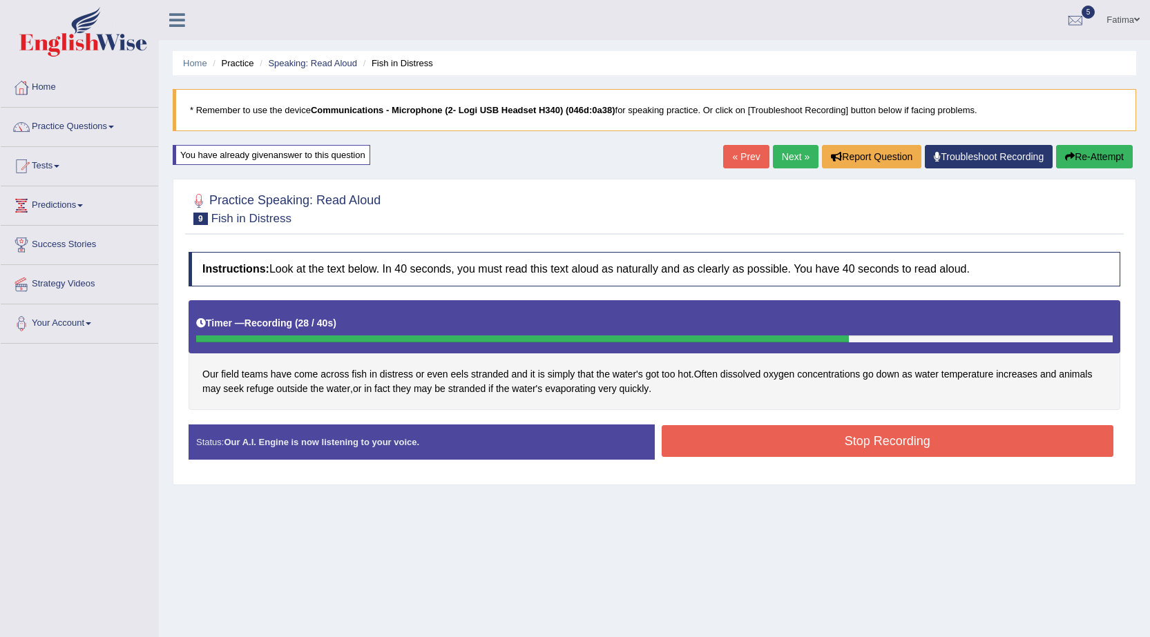
click at [815, 445] on button "Stop Recording" at bounding box center [887, 441] width 452 height 32
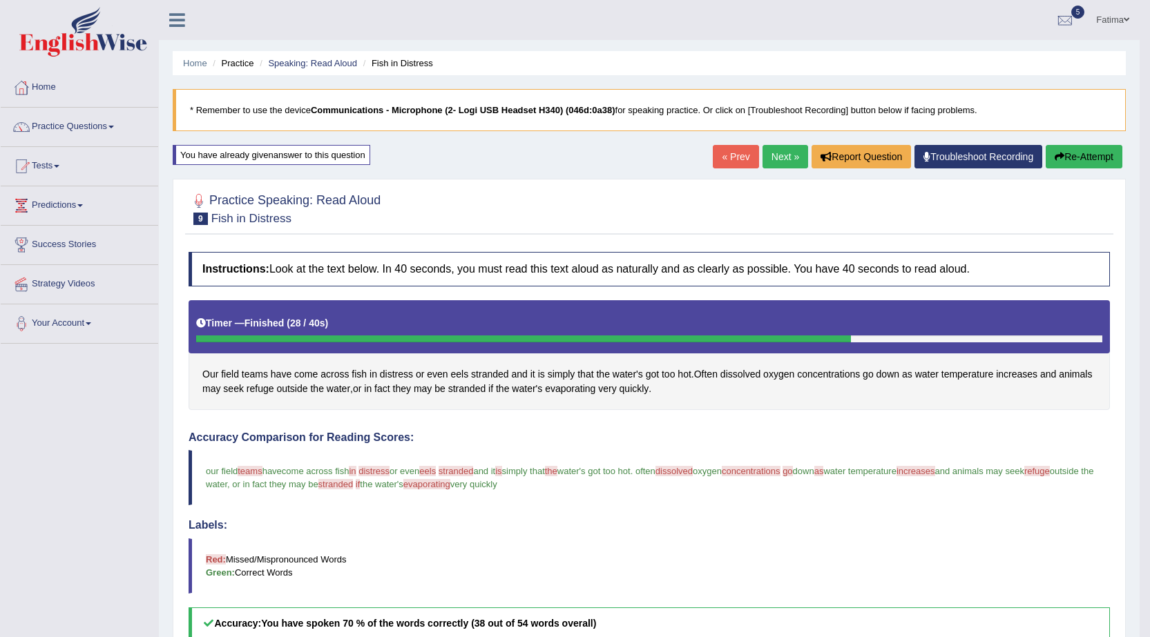
click at [781, 159] on link "Next »" at bounding box center [785, 156] width 46 height 23
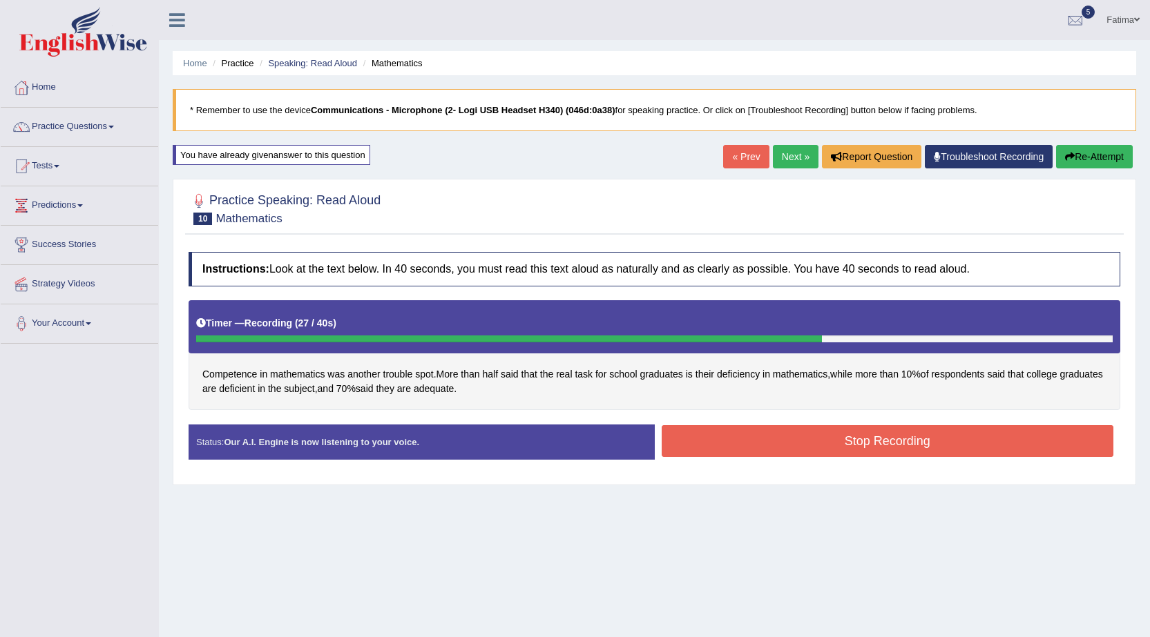
click at [925, 442] on button "Stop Recording" at bounding box center [887, 441] width 452 height 32
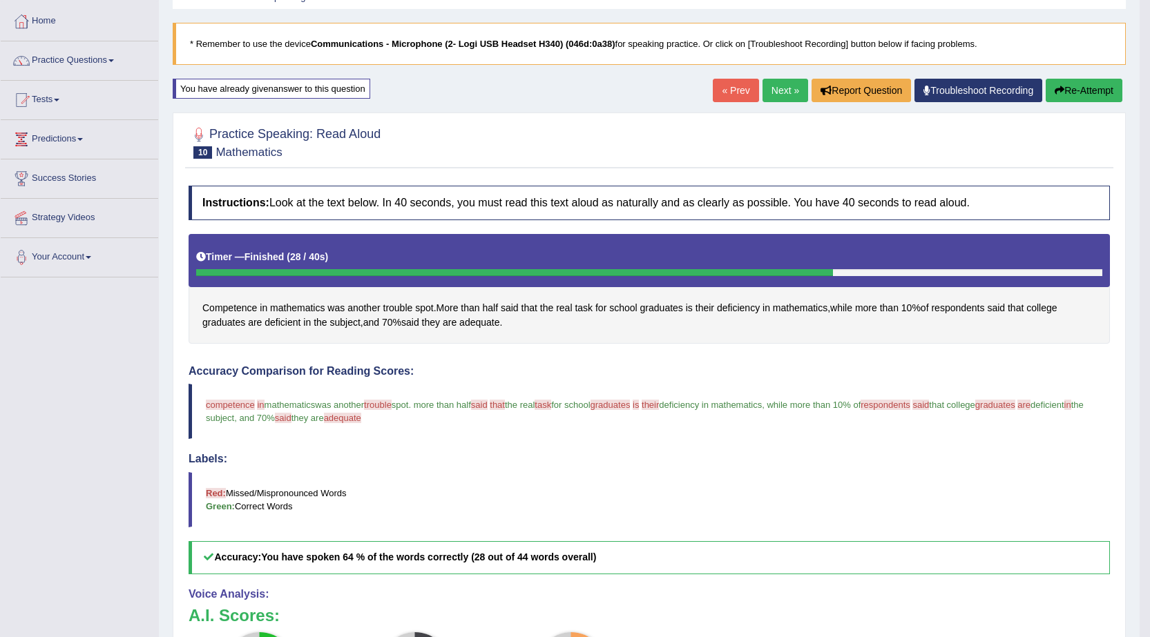
scroll to position [37, 0]
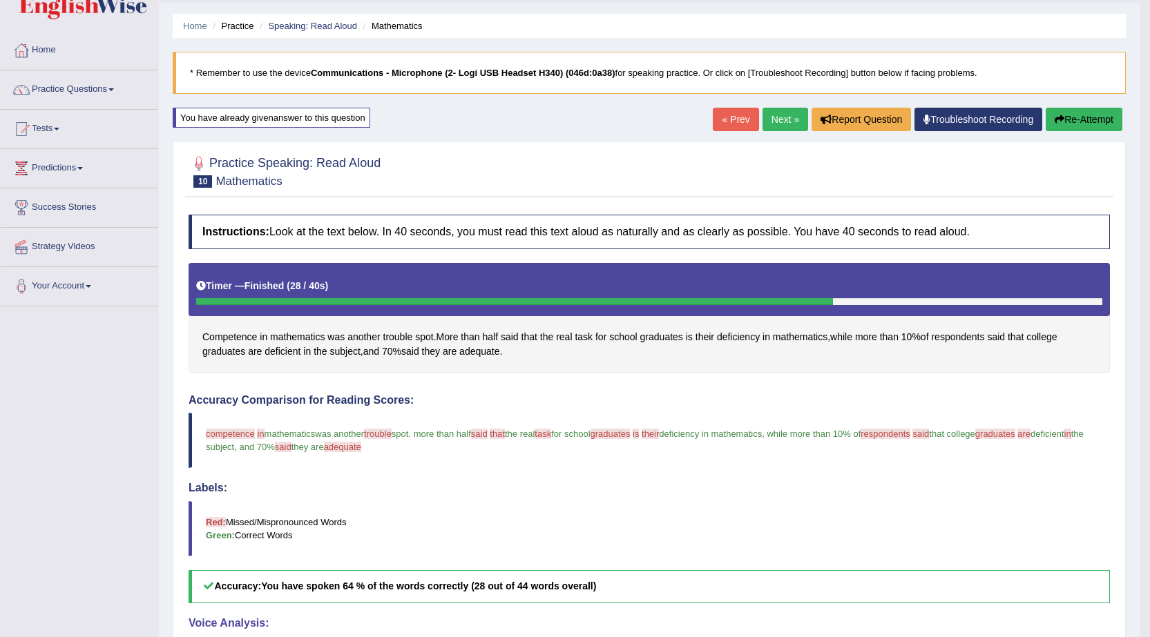
click at [783, 111] on link "Next »" at bounding box center [785, 119] width 46 height 23
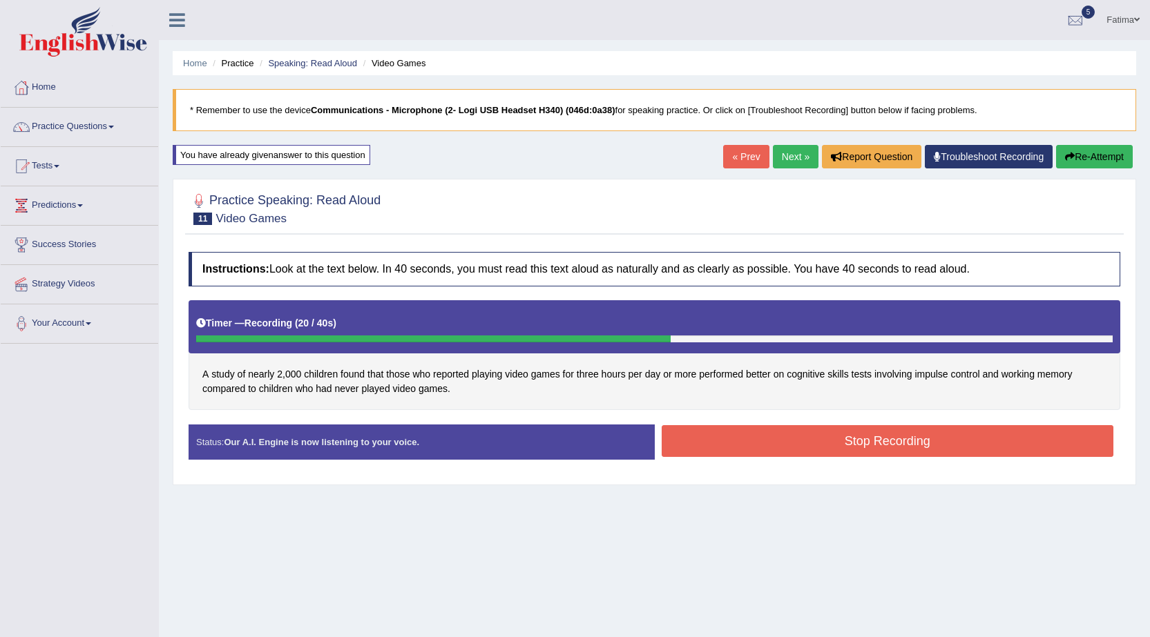
click at [842, 438] on button "Stop Recording" at bounding box center [887, 441] width 452 height 32
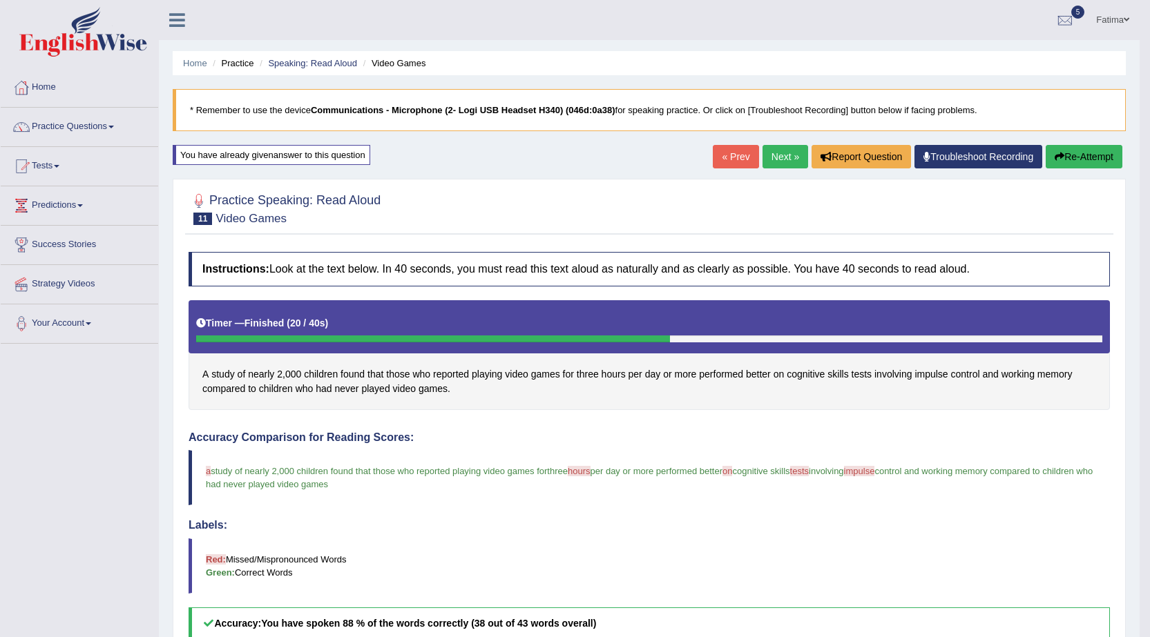
click at [763, 150] on link "Next »" at bounding box center [785, 156] width 46 height 23
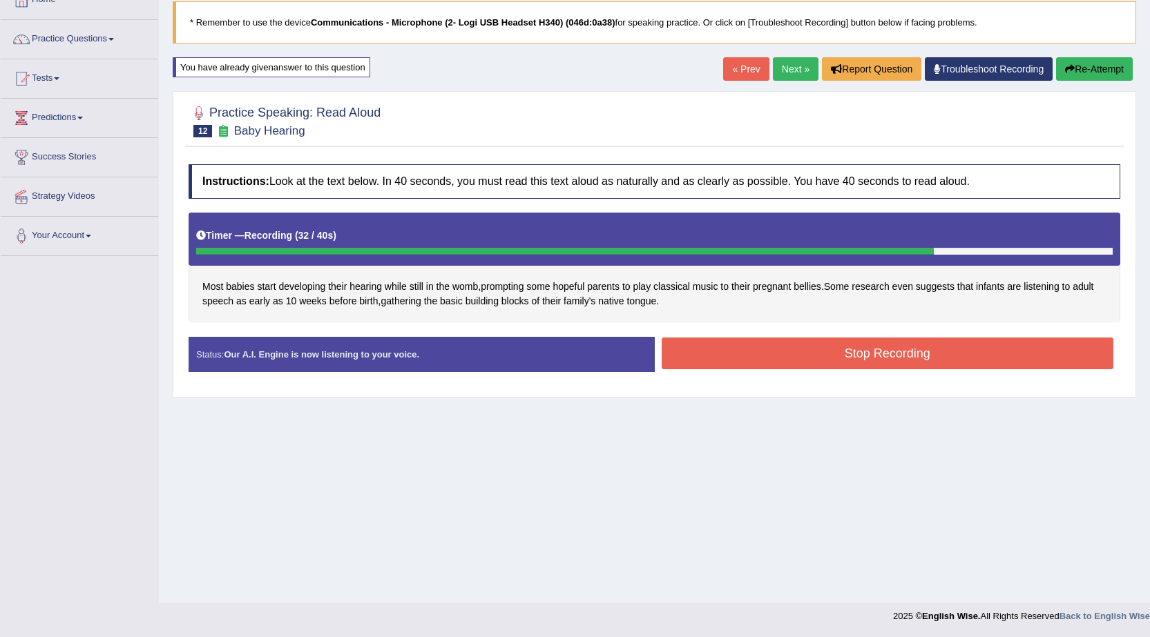
click at [735, 362] on button "Stop Recording" at bounding box center [887, 354] width 452 height 32
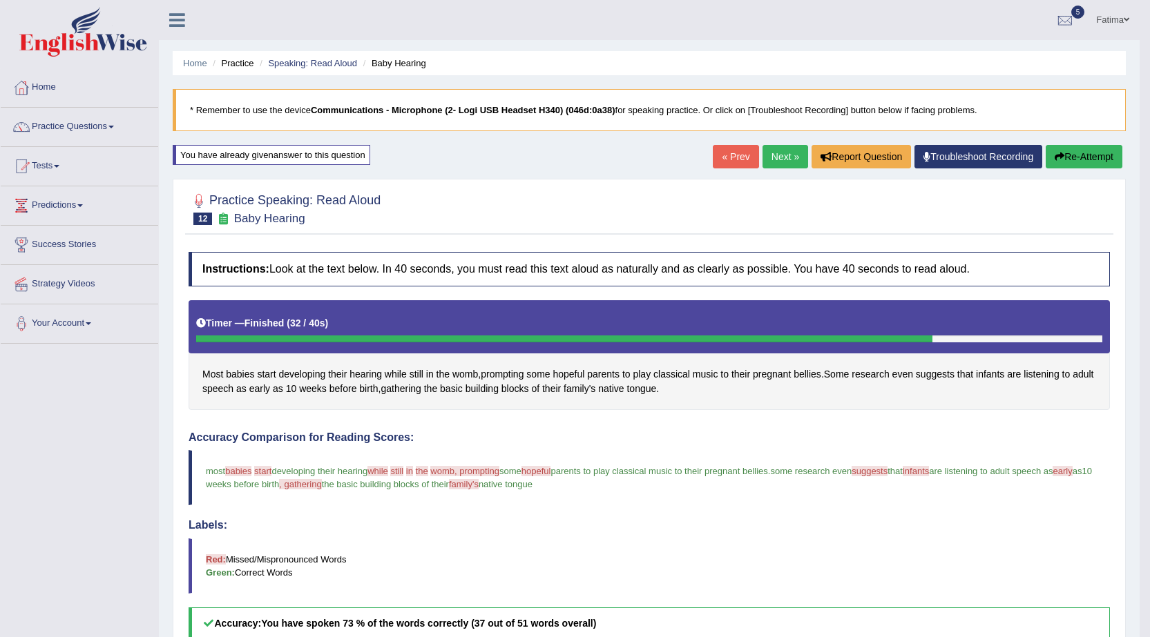
click at [773, 165] on link "Next »" at bounding box center [785, 156] width 46 height 23
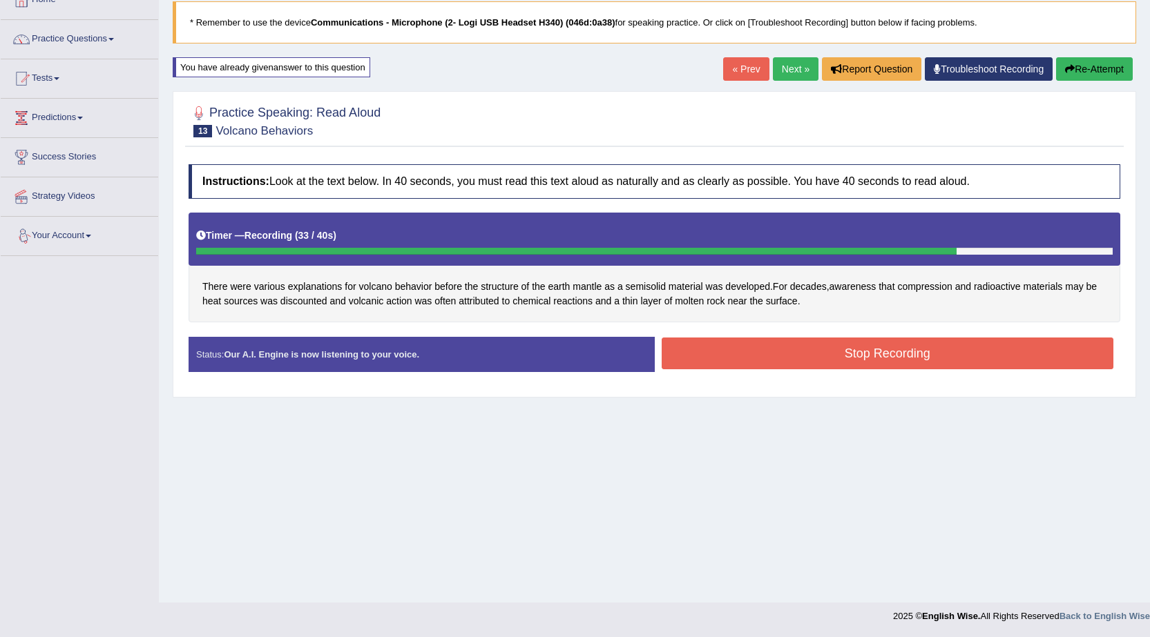
click at [764, 353] on button "Stop Recording" at bounding box center [887, 354] width 452 height 32
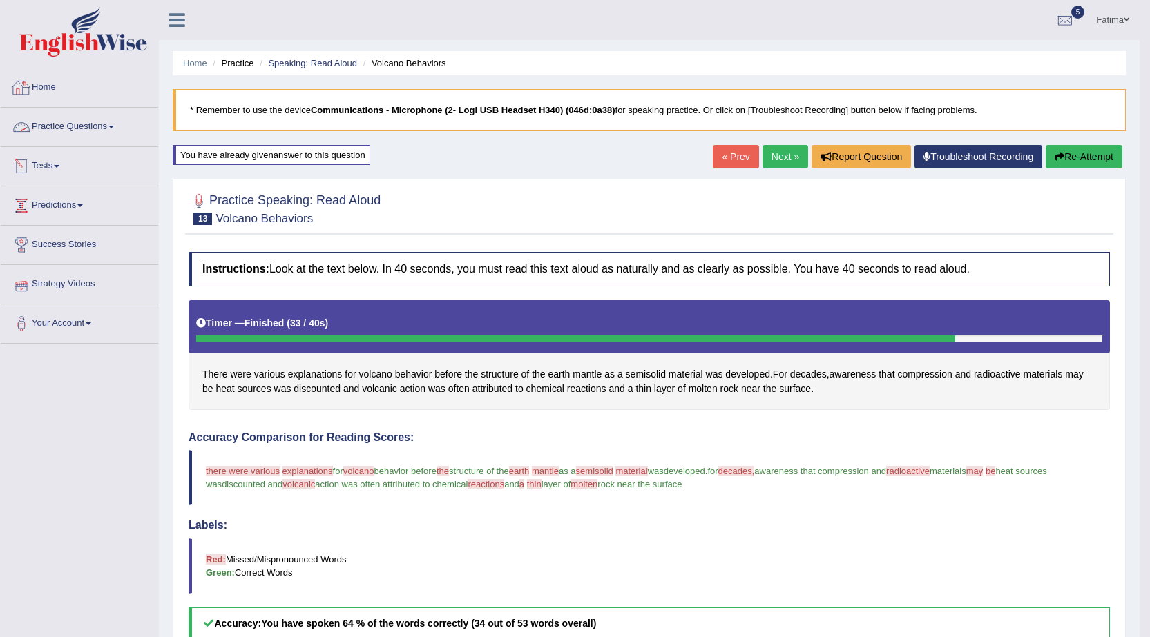
click at [101, 130] on link "Practice Questions" at bounding box center [79, 125] width 157 height 35
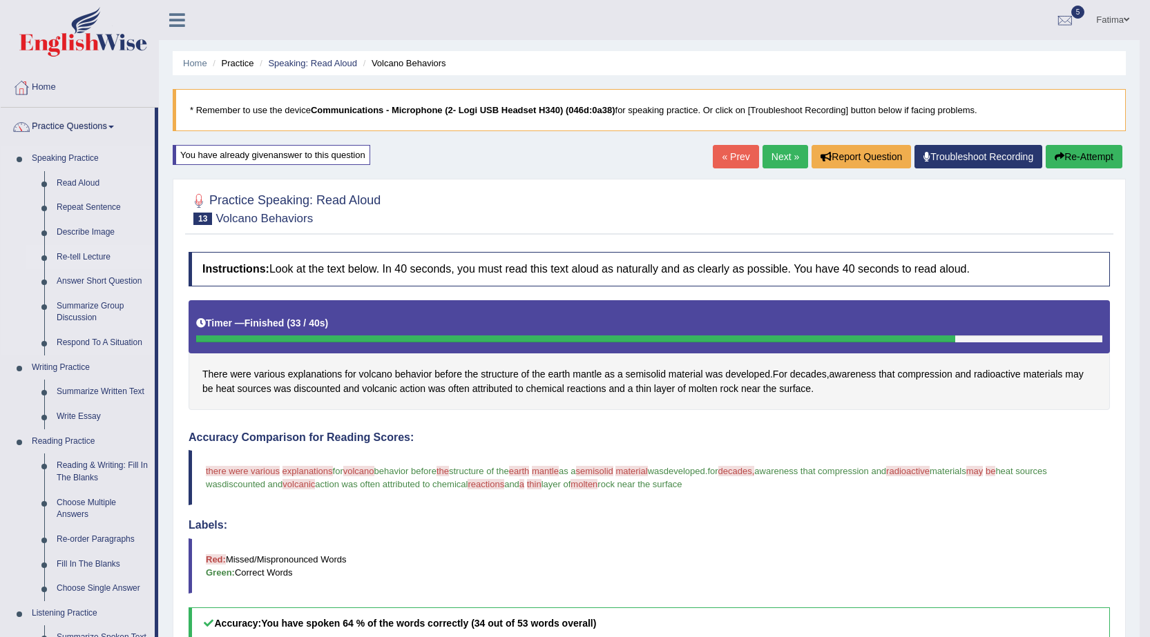
click at [100, 258] on link "Re-tell Lecture" at bounding box center [102, 257] width 104 height 25
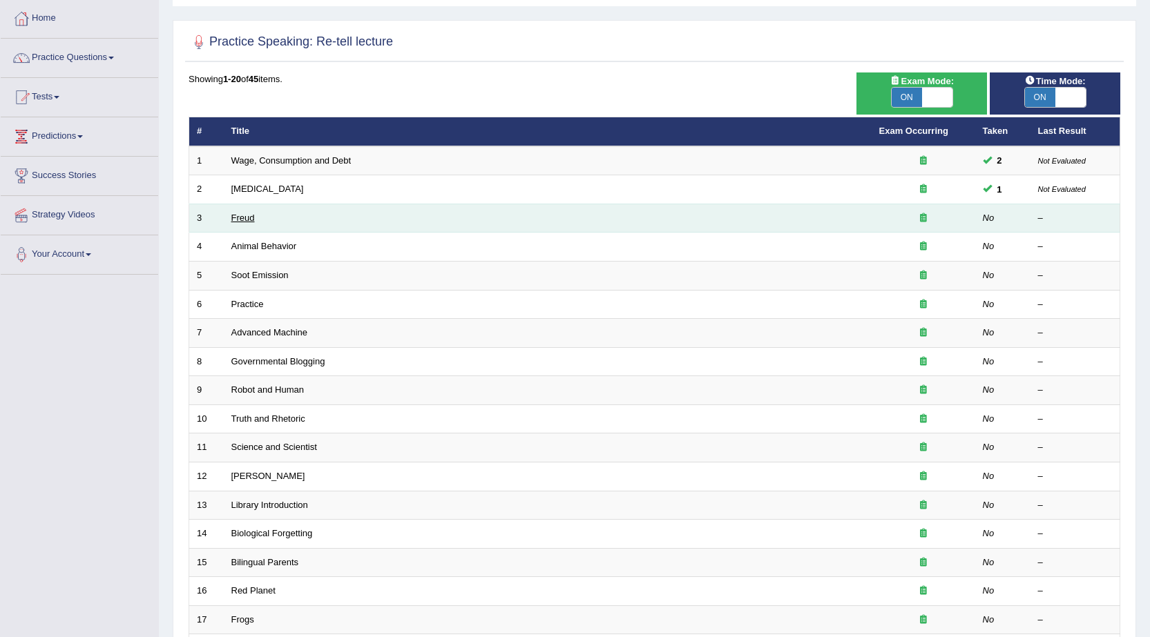
click at [239, 214] on link "Freud" at bounding box center [242, 218] width 23 height 10
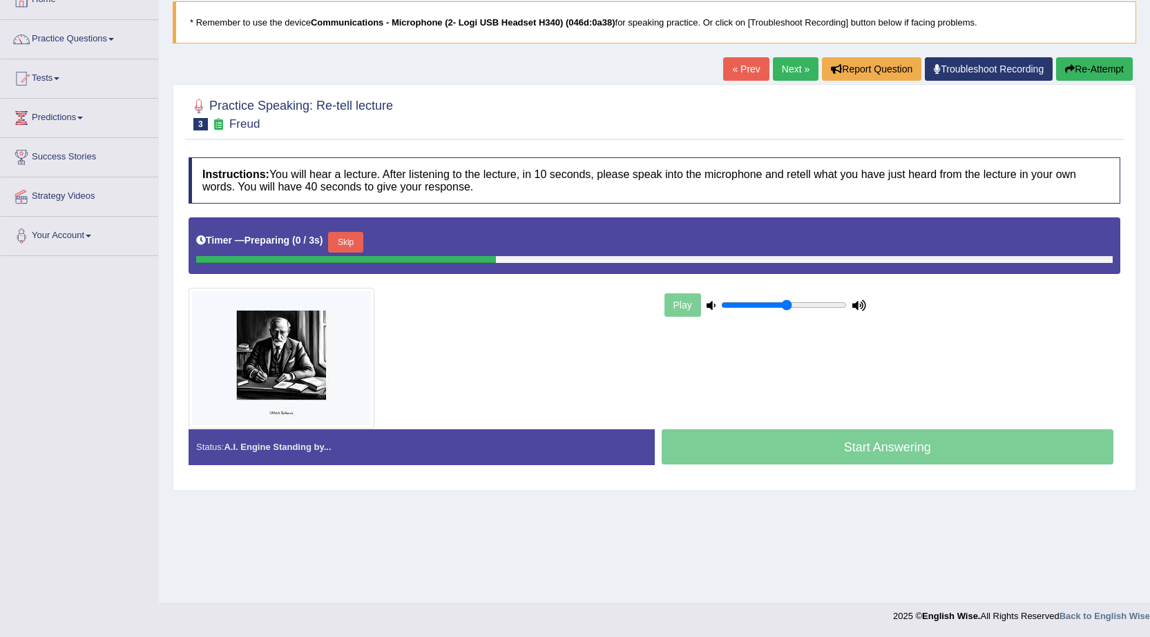
scroll to position [88, 0]
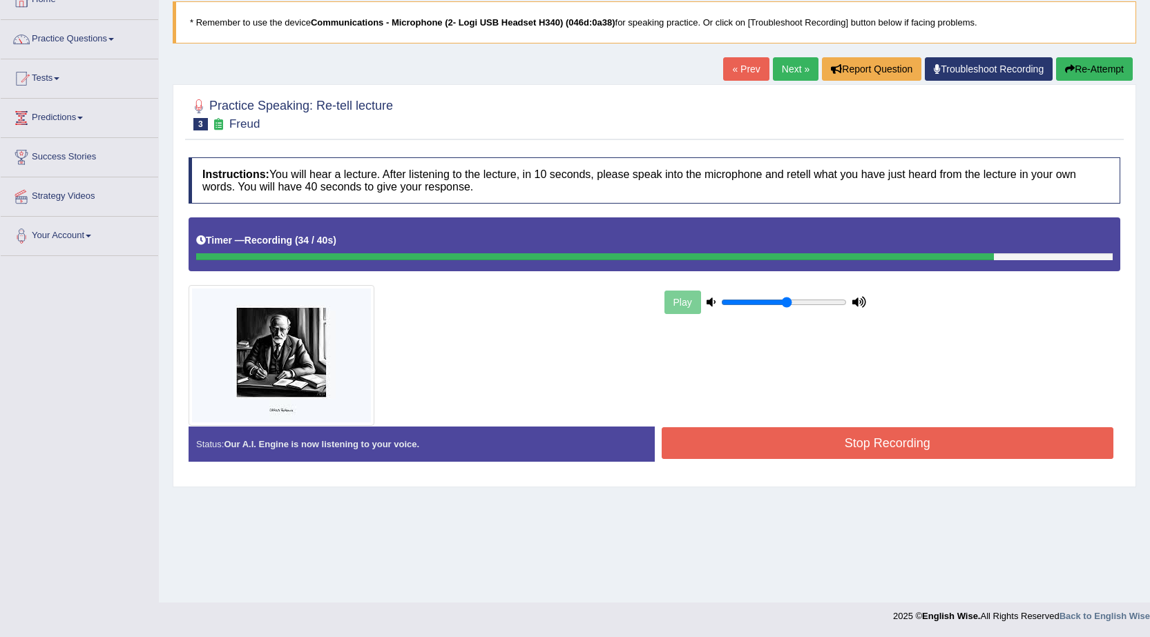
click at [782, 452] on button "Stop Recording" at bounding box center [887, 443] width 452 height 32
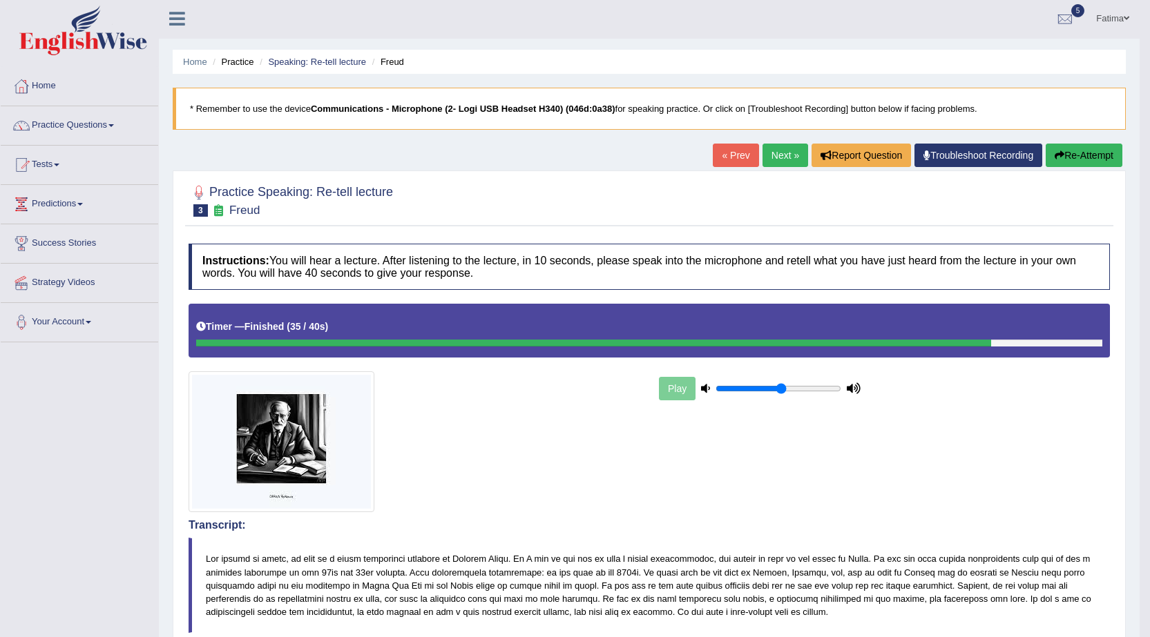
scroll to position [0, 0]
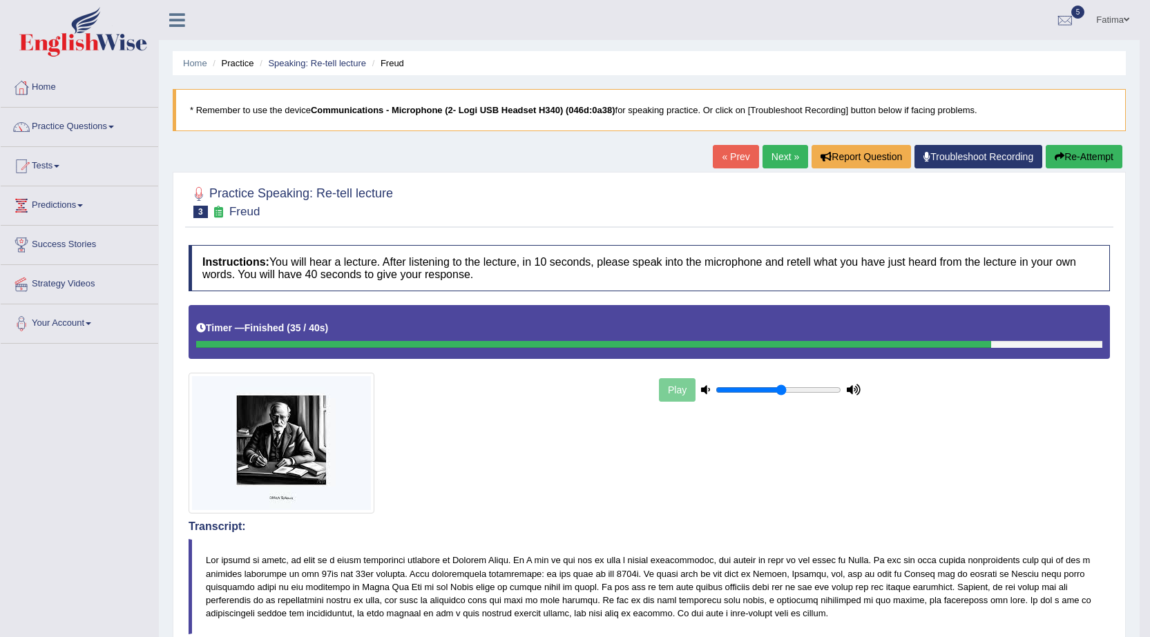
click at [779, 155] on link "Next »" at bounding box center [785, 156] width 46 height 23
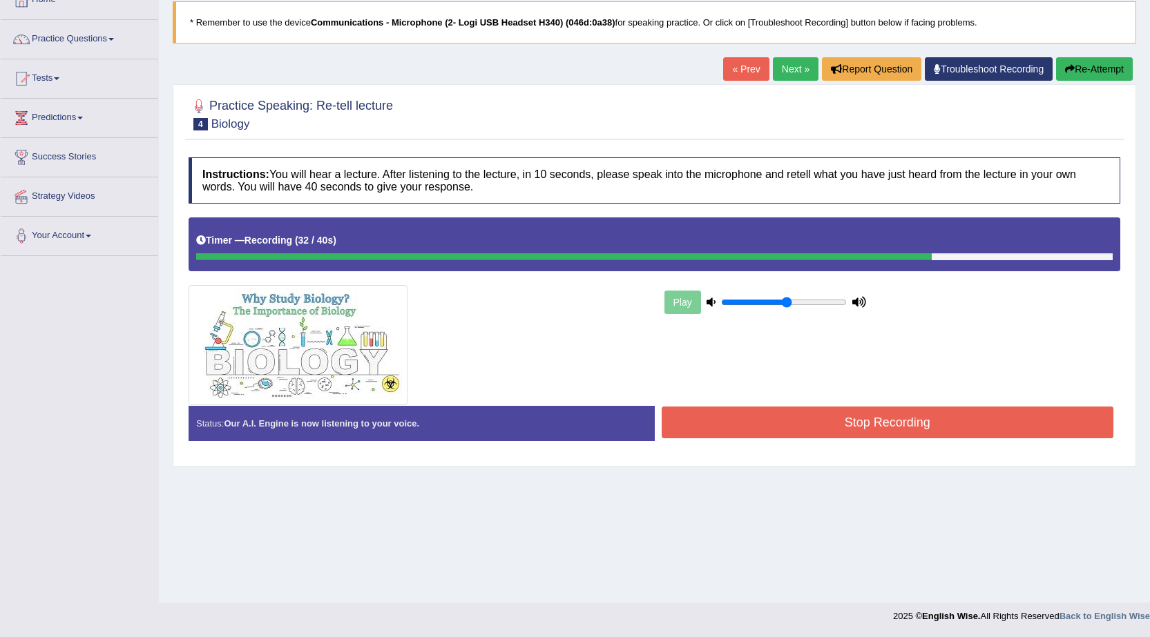
click at [785, 427] on button "Stop Recording" at bounding box center [887, 423] width 452 height 32
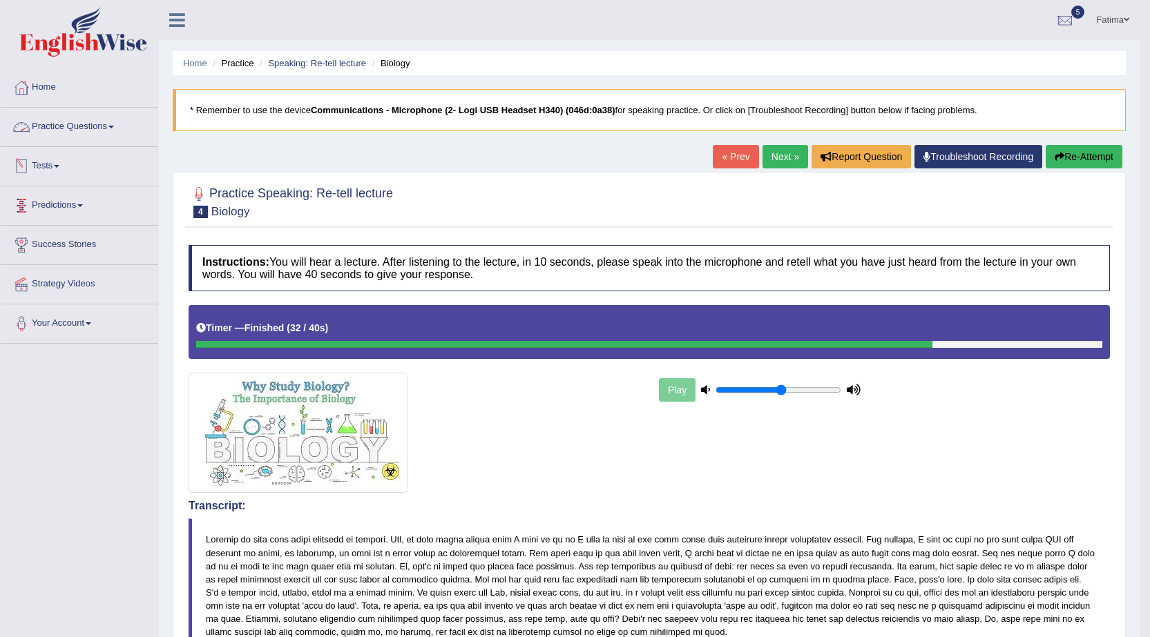
click at [96, 127] on link "Practice Questions" at bounding box center [79, 125] width 157 height 35
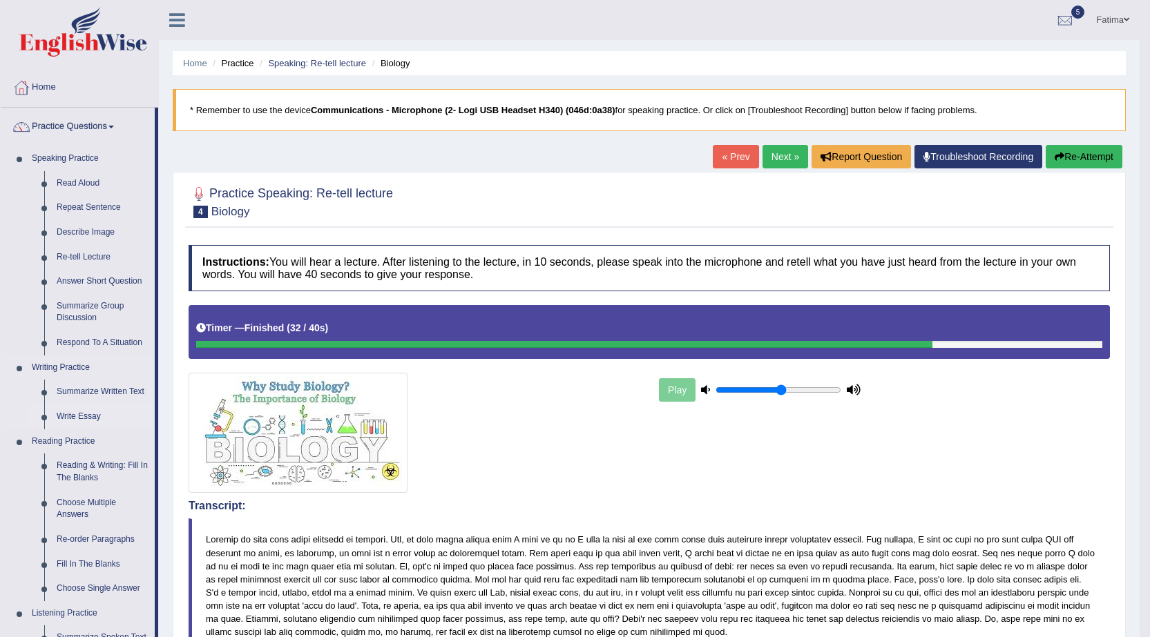
click at [81, 416] on link "Write Essay" at bounding box center [102, 417] width 104 height 25
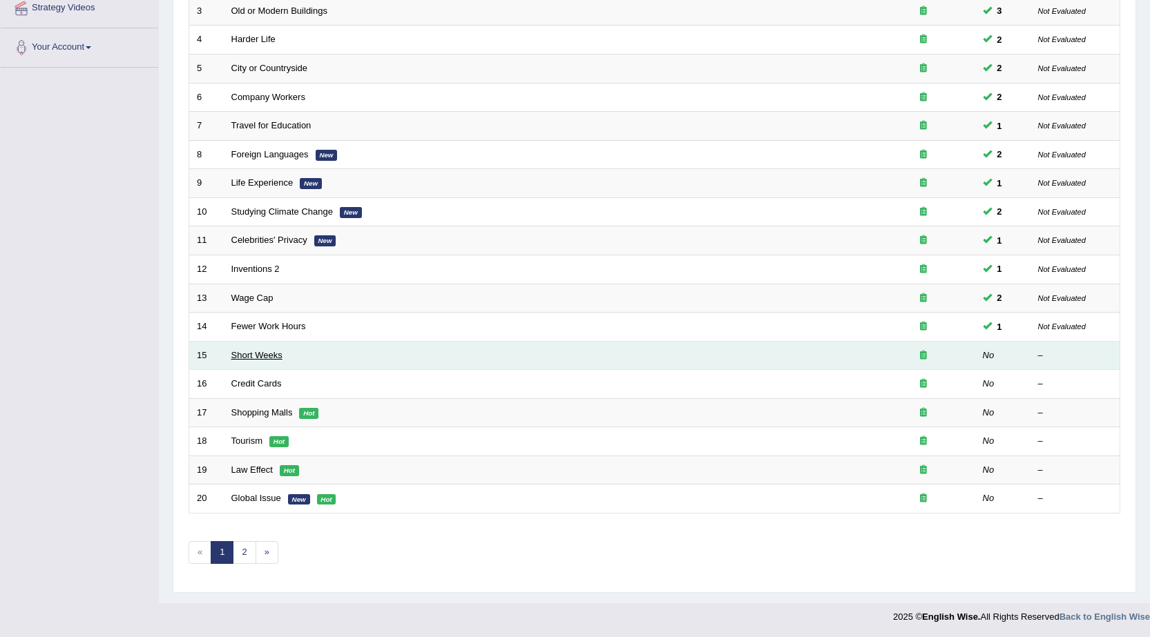
click at [247, 353] on link "Short Weeks" at bounding box center [256, 355] width 51 height 10
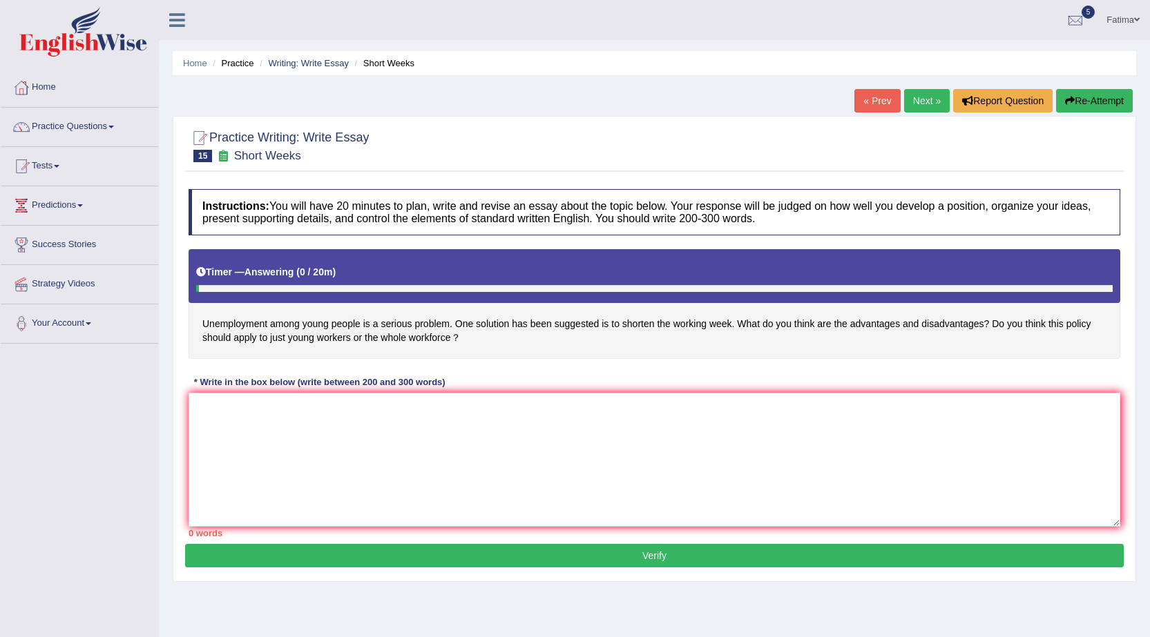
click at [875, 101] on link "« Prev" at bounding box center [877, 100] width 46 height 23
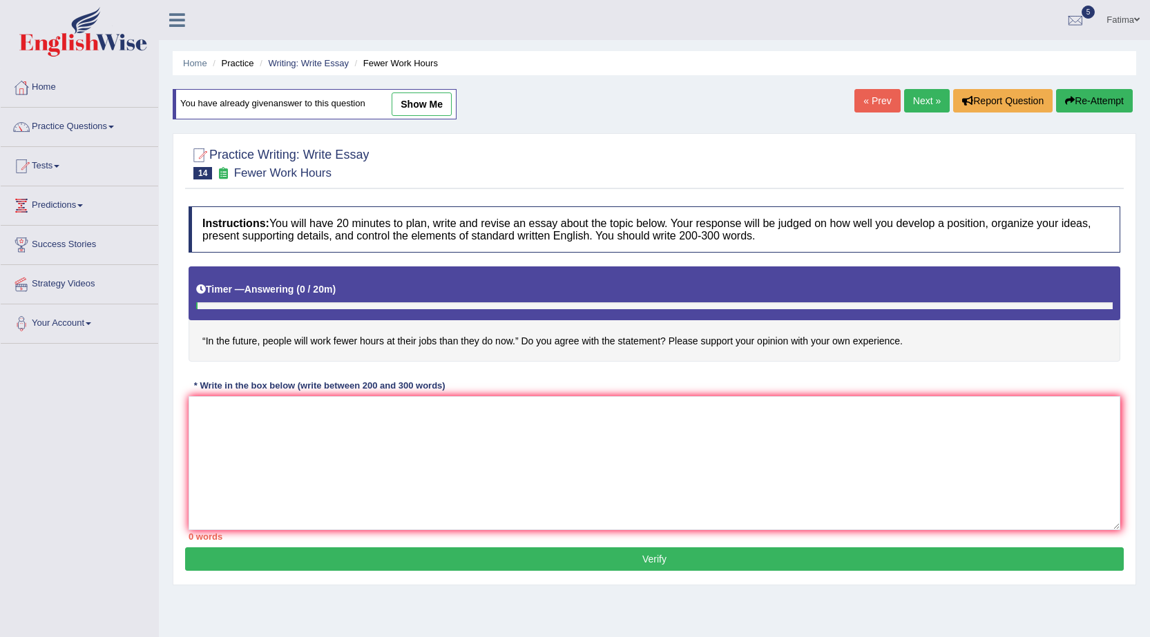
click at [426, 98] on link "show me" at bounding box center [421, 104] width 60 height 23
type textarea "The increasing influence of people will work fewer hours at their jobs than the…"
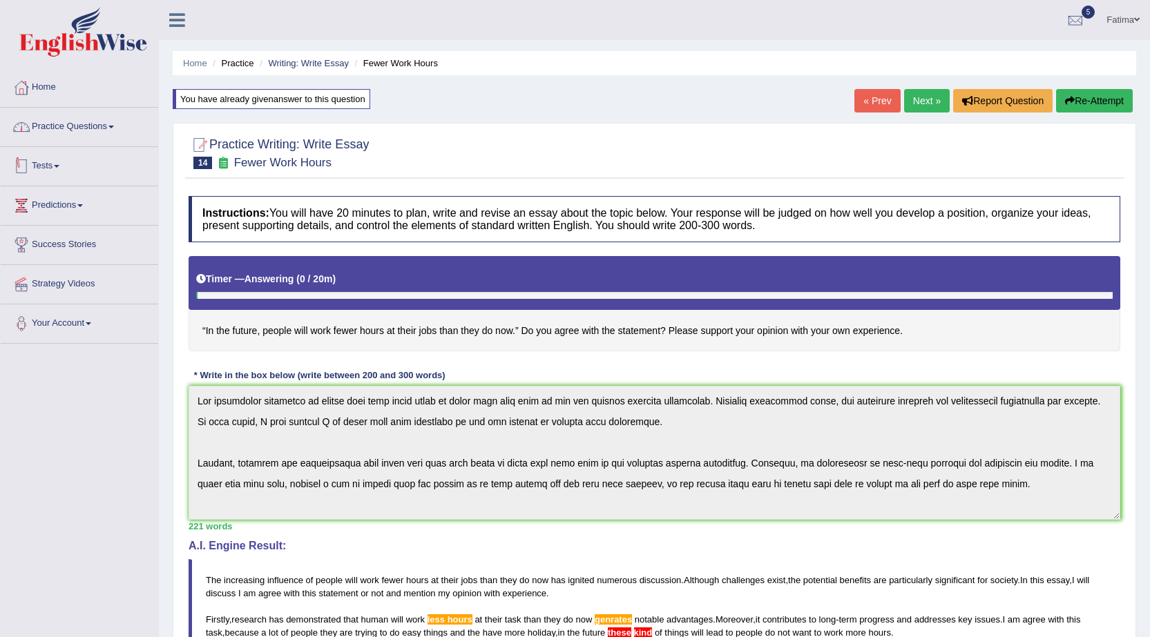
click at [110, 134] on link "Practice Questions" at bounding box center [79, 125] width 157 height 35
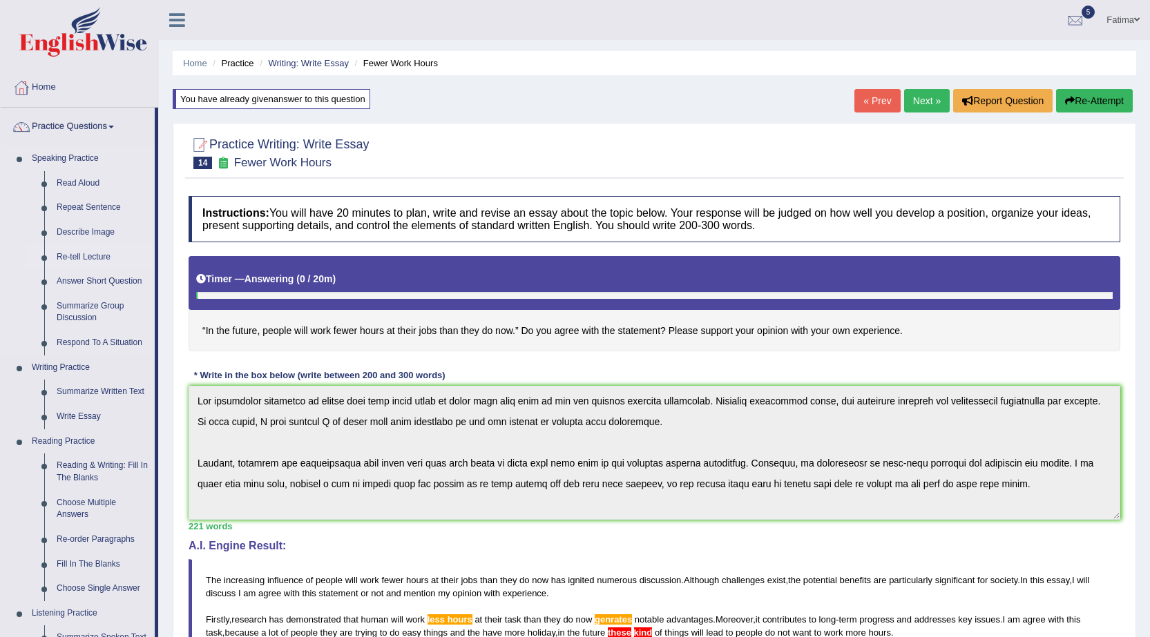
click at [86, 258] on link "Re-tell Lecture" at bounding box center [102, 257] width 104 height 25
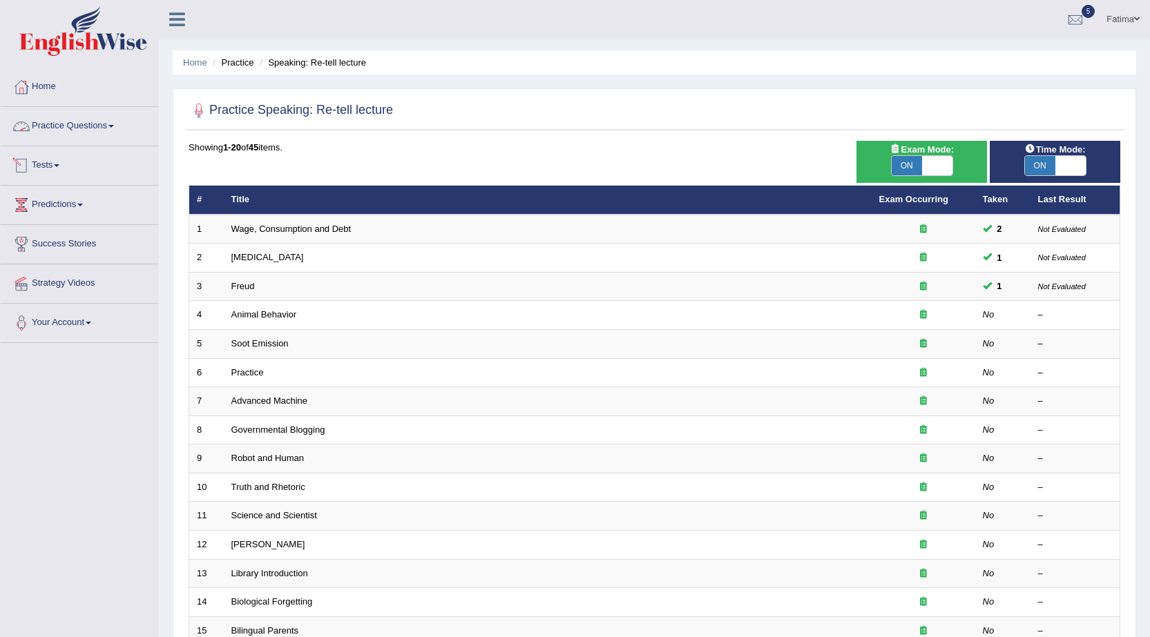
click at [117, 129] on link "Practice Questions" at bounding box center [79, 124] width 157 height 35
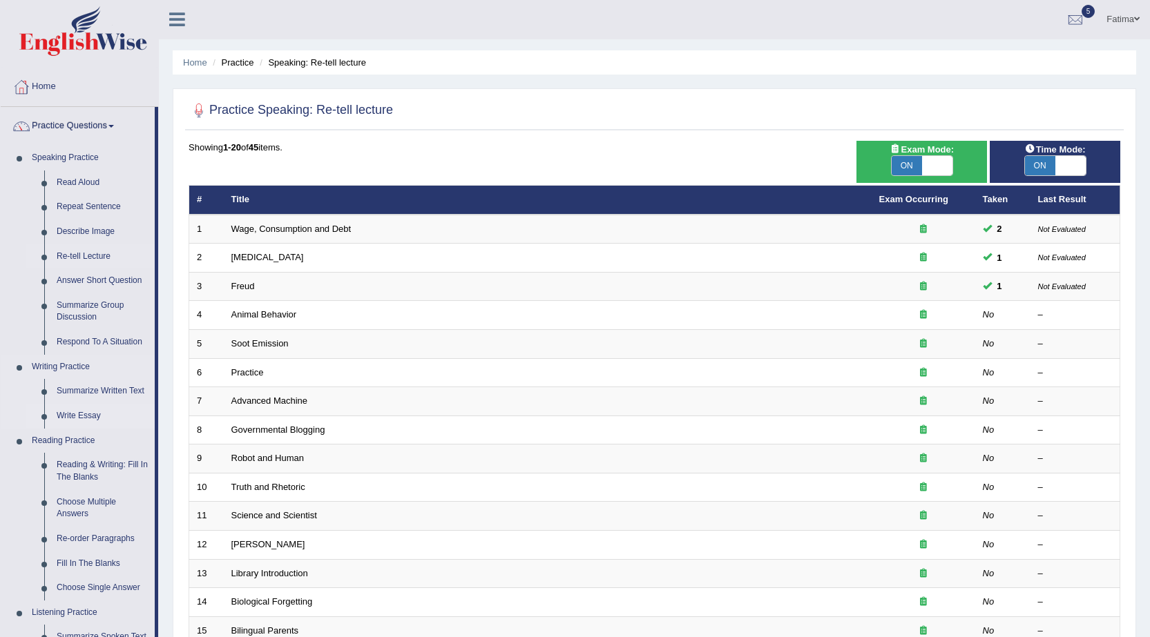
click at [88, 416] on link "Write Essay" at bounding box center [102, 416] width 104 height 25
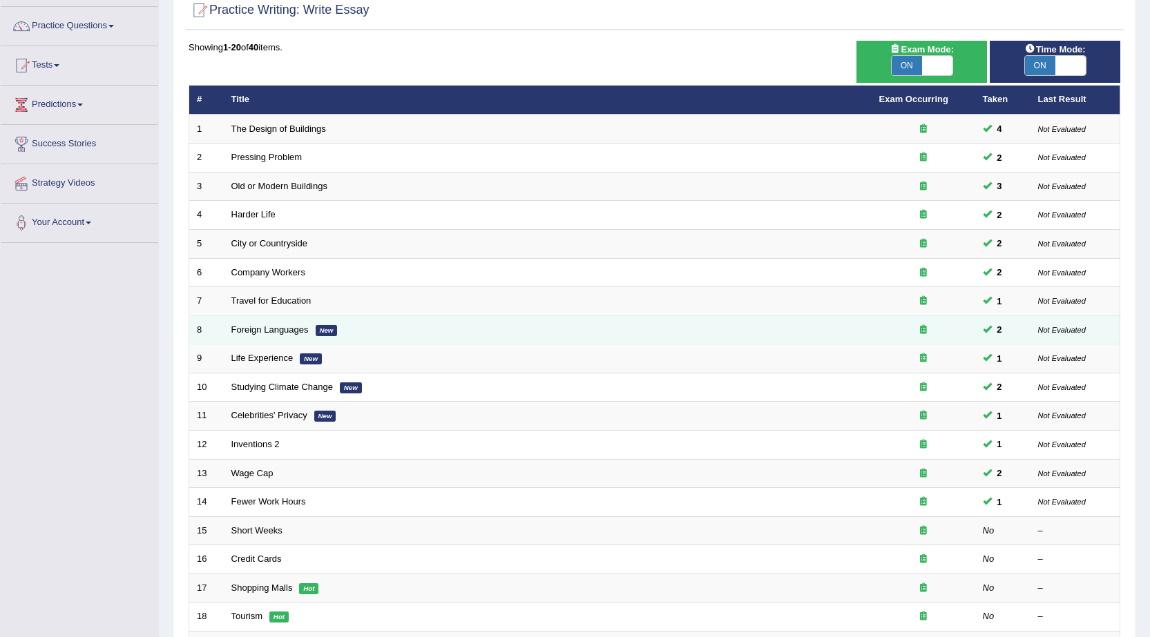
scroll to position [276, 0]
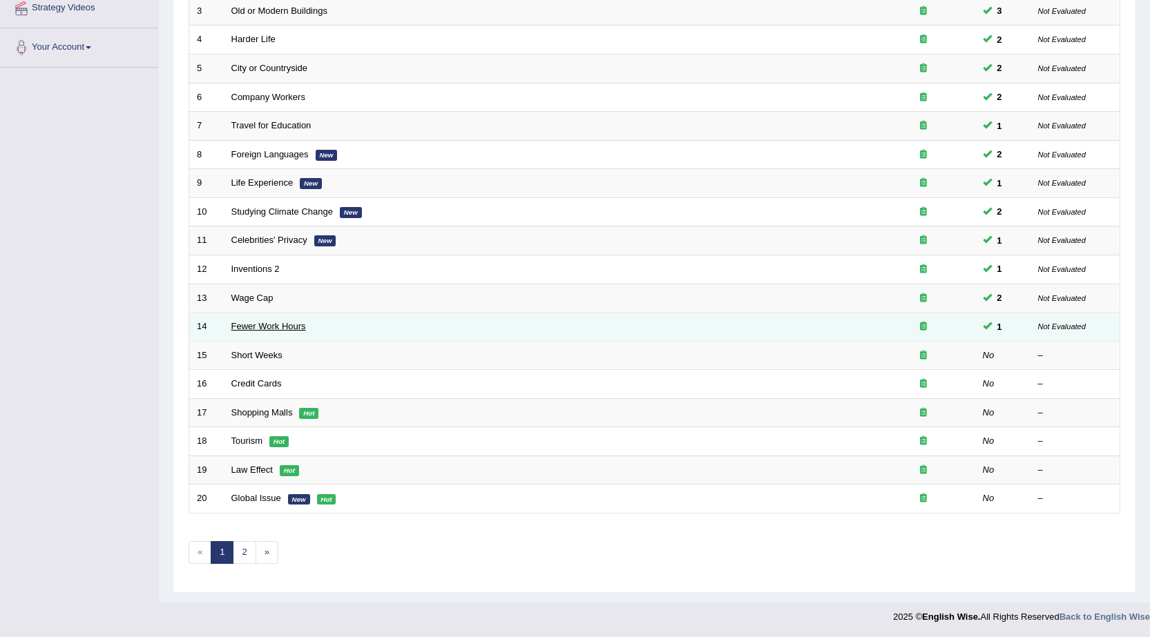
click at [282, 321] on link "Fewer Work Hours" at bounding box center [268, 326] width 75 height 10
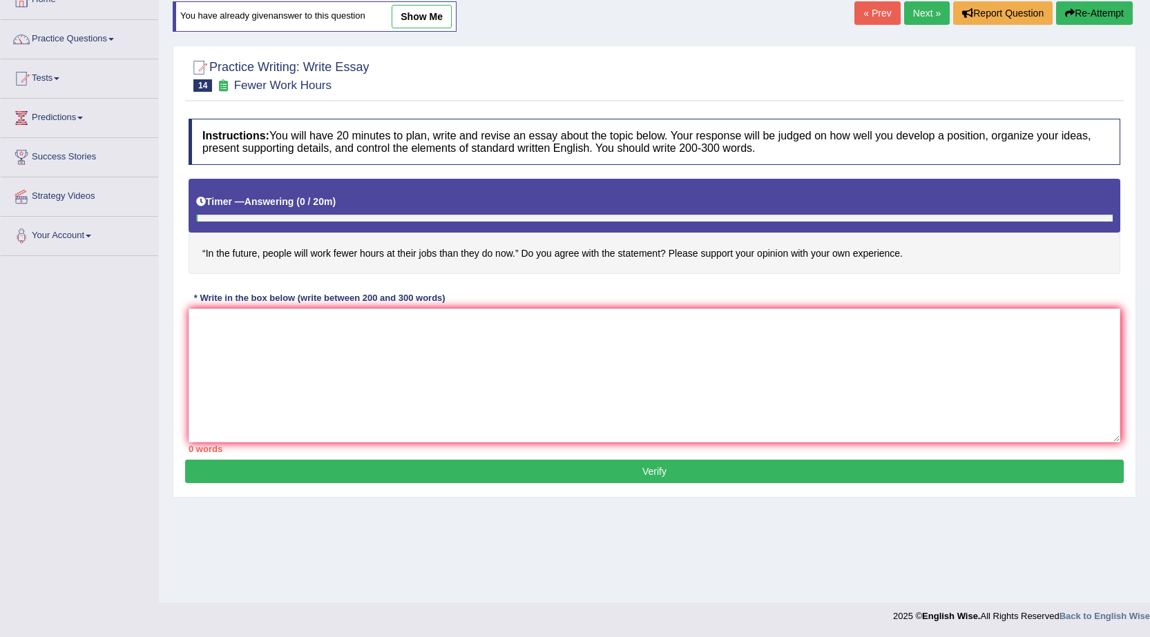
click at [410, 18] on link "show me" at bounding box center [421, 16] width 60 height 23
type textarea "The increasing influence of people will work fewer hours at their jobs than the…"
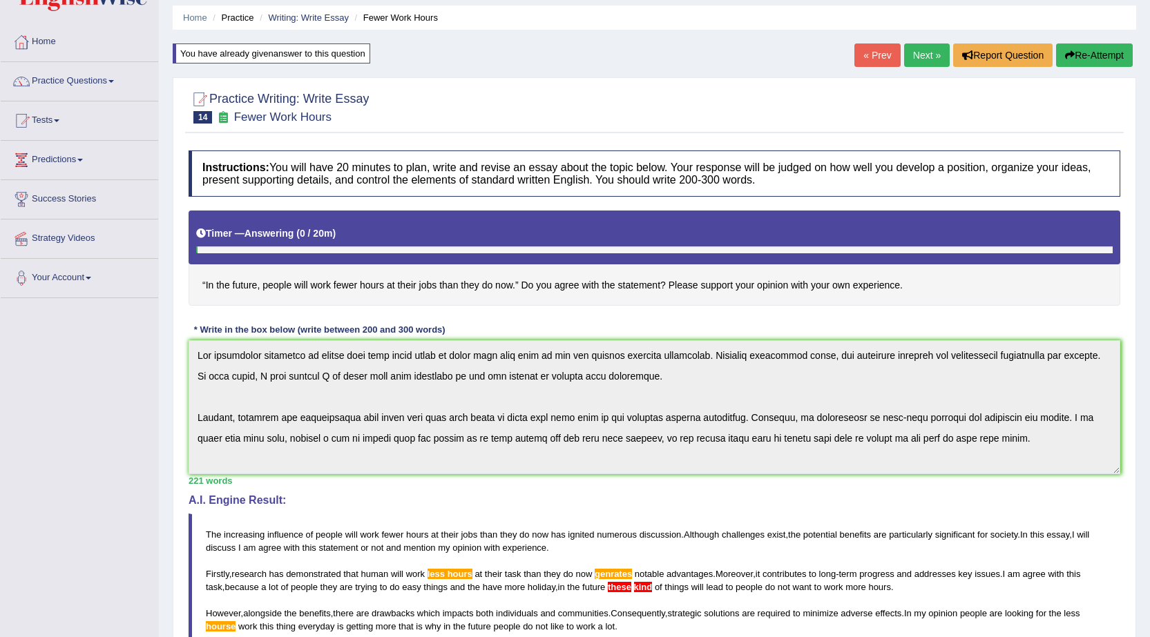
scroll to position [69, 0]
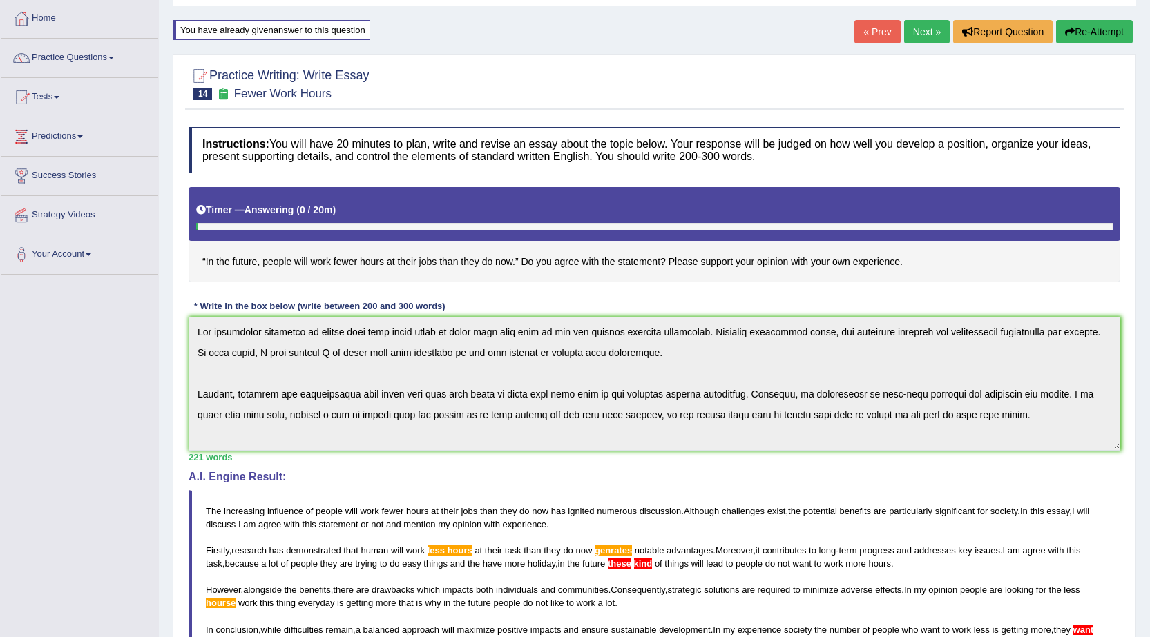
drag, startPoint x: 369, startPoint y: 614, endPoint x: 364, endPoint y: 664, distance: 50.7
click at [364, 568] on html "Toggle navigation Home Practice Questions Speaking Practice Read Aloud Repeat S…" at bounding box center [575, 249] width 1150 height 637
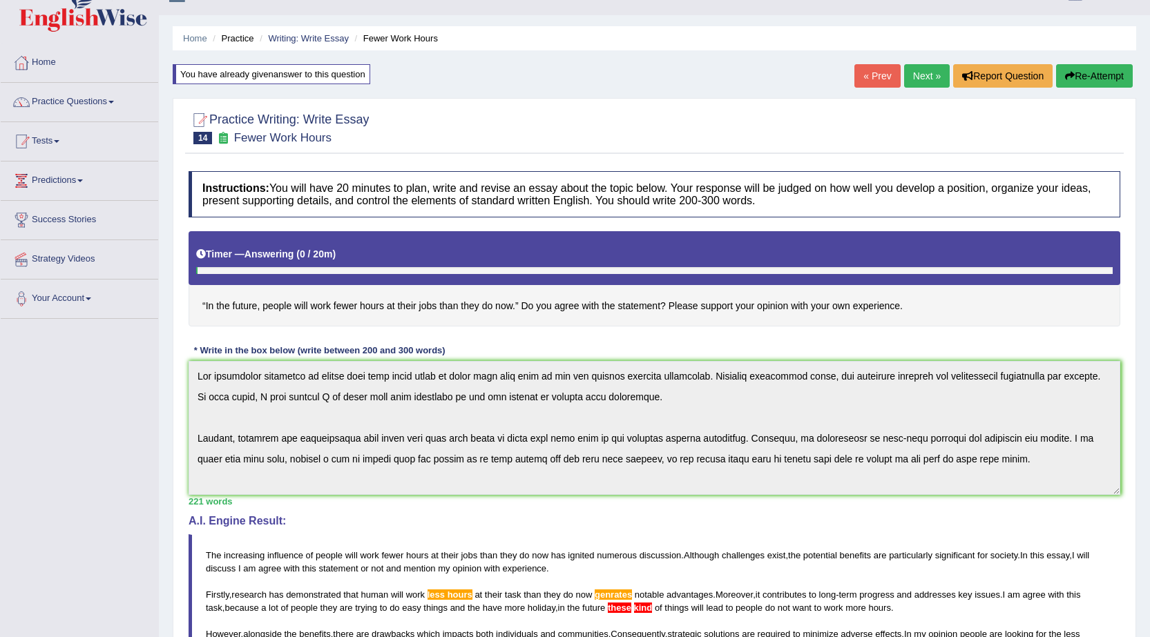
scroll to position [0, 0]
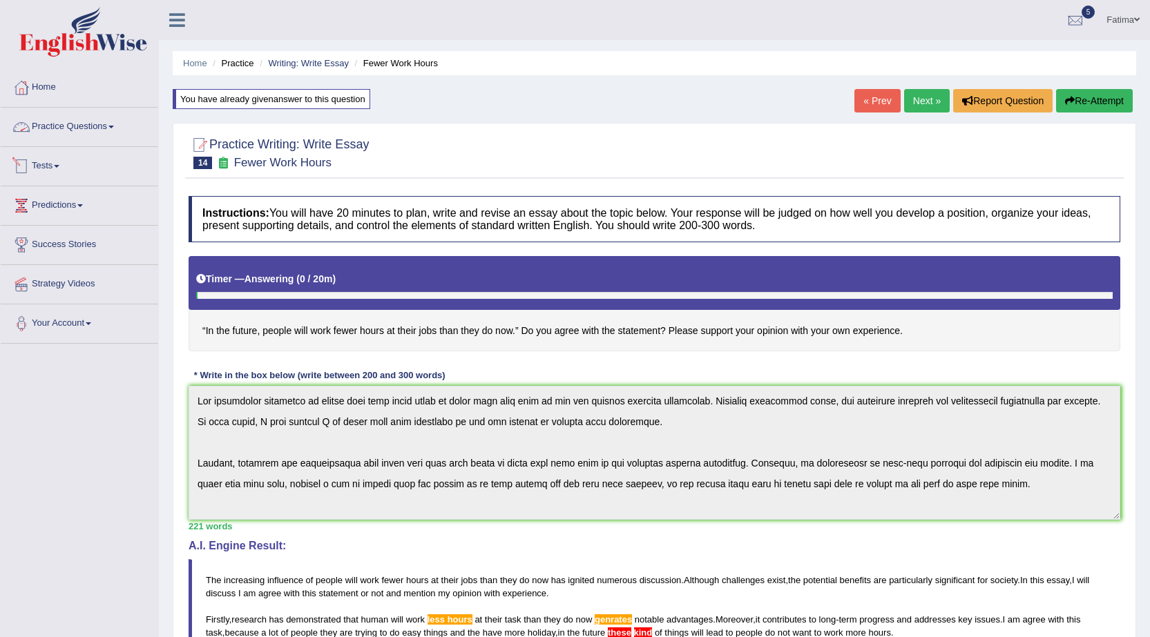
click at [89, 126] on link "Practice Questions" at bounding box center [79, 125] width 157 height 35
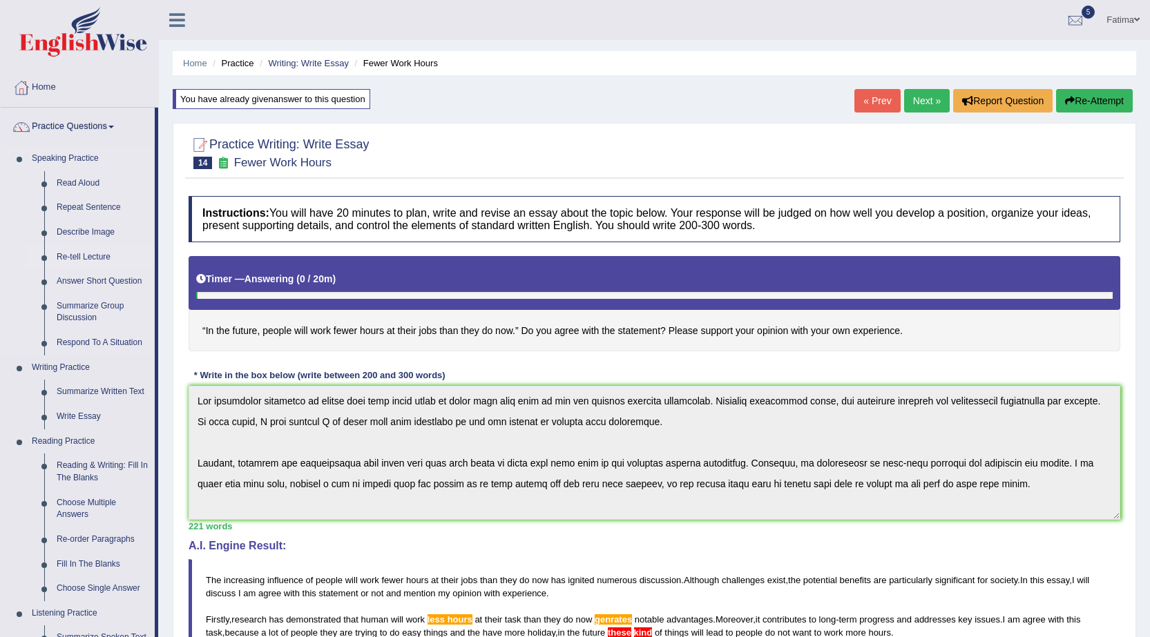
click at [88, 258] on link "Re-tell Lecture" at bounding box center [102, 257] width 104 height 25
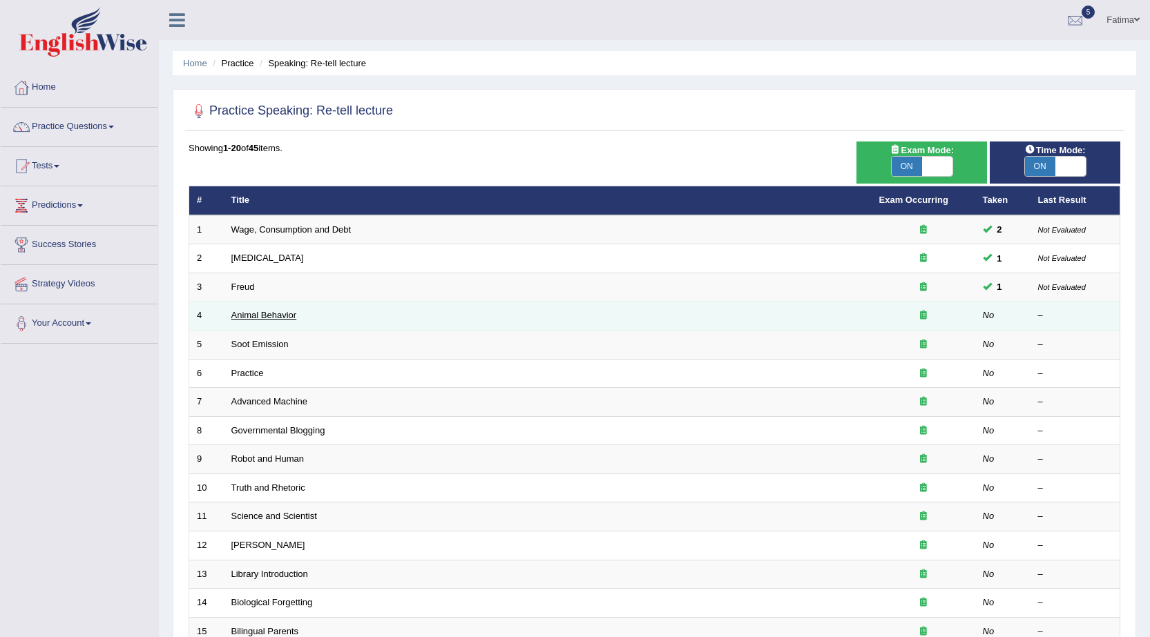
click at [273, 316] on link "Animal Behavior" at bounding box center [264, 315] width 66 height 10
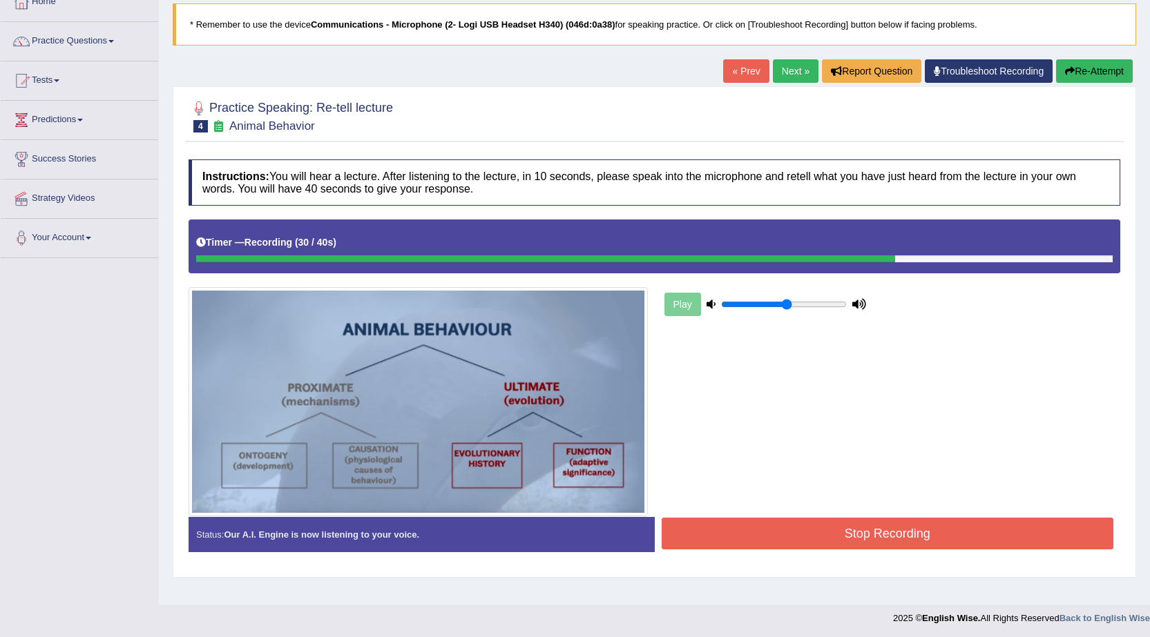
scroll to position [88, 0]
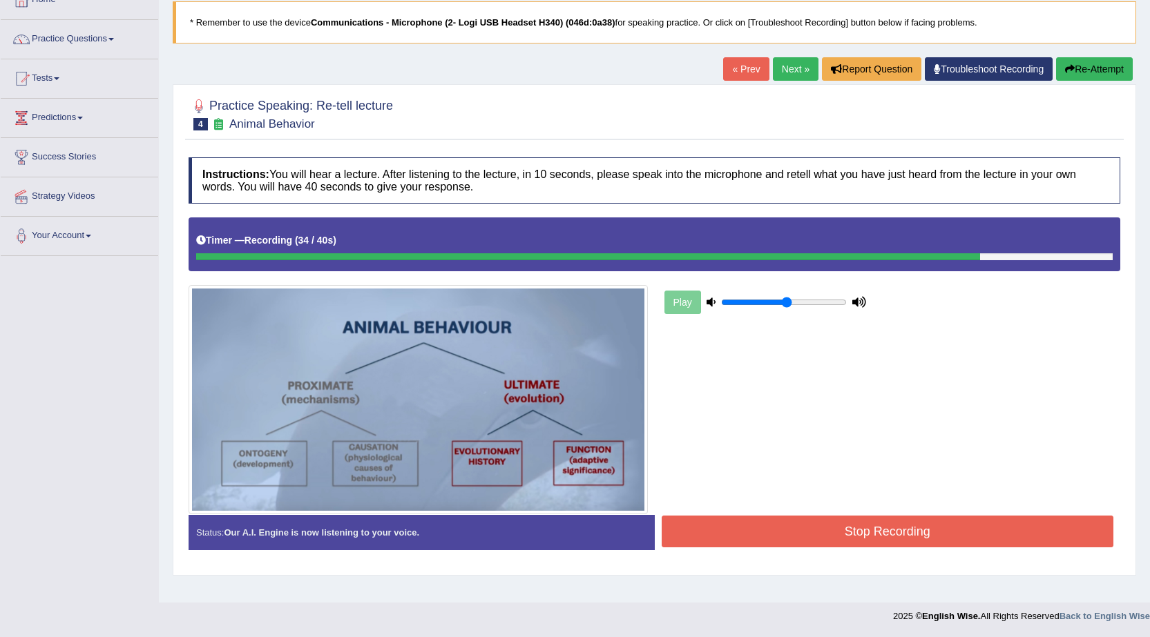
click at [784, 540] on button "Stop Recording" at bounding box center [887, 532] width 452 height 32
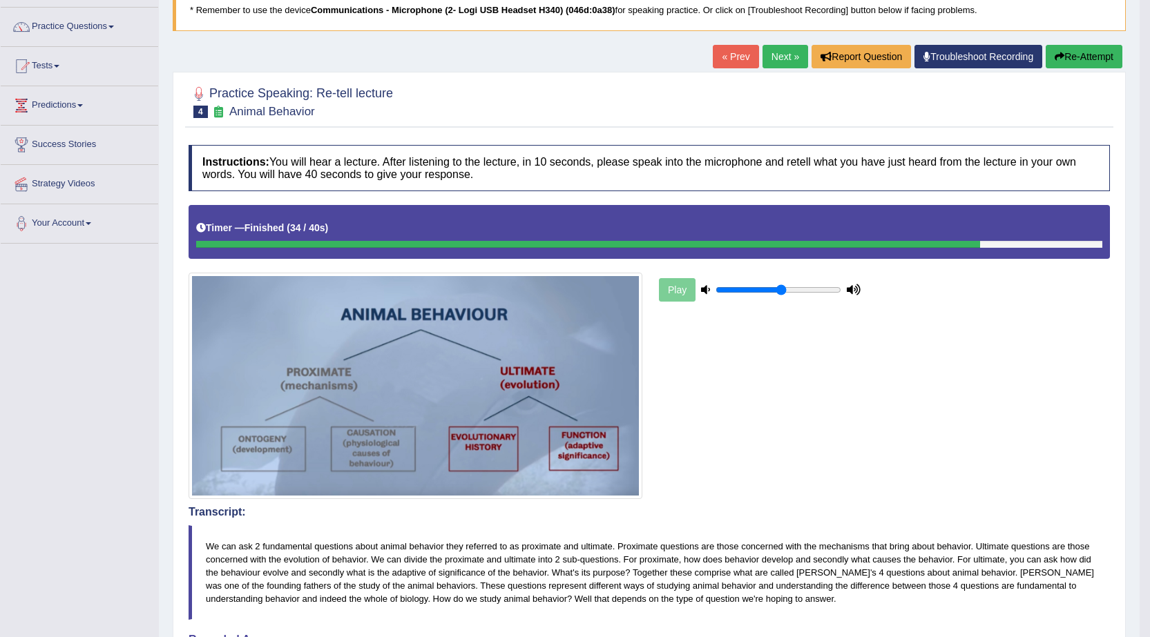
scroll to position [69, 0]
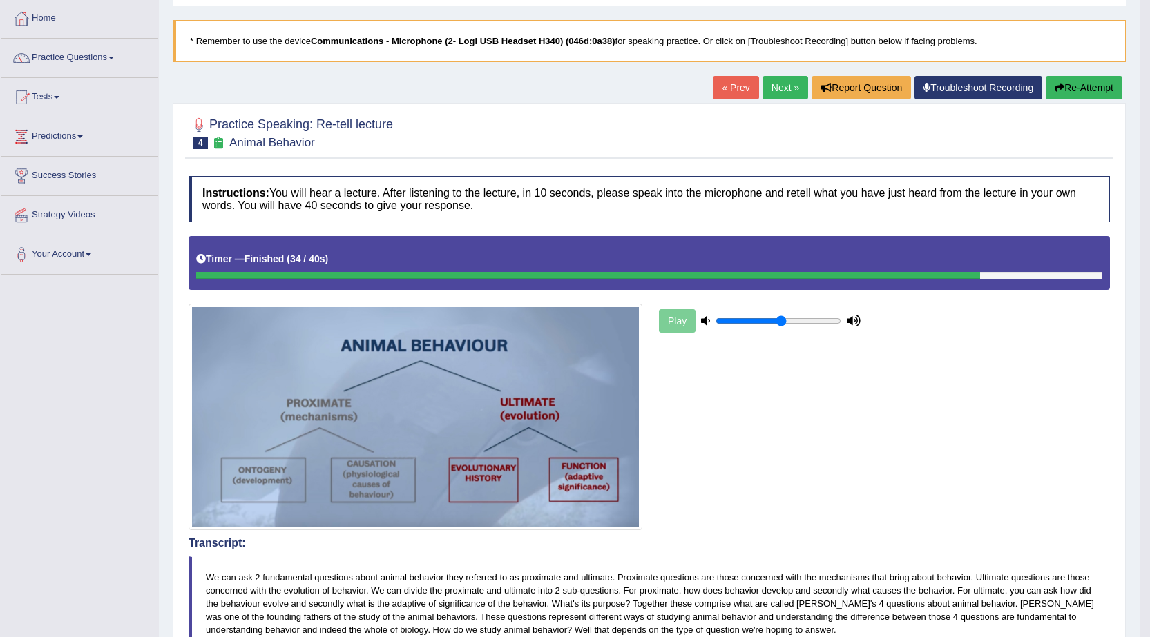
click at [1064, 88] on button "Re-Attempt" at bounding box center [1083, 87] width 77 height 23
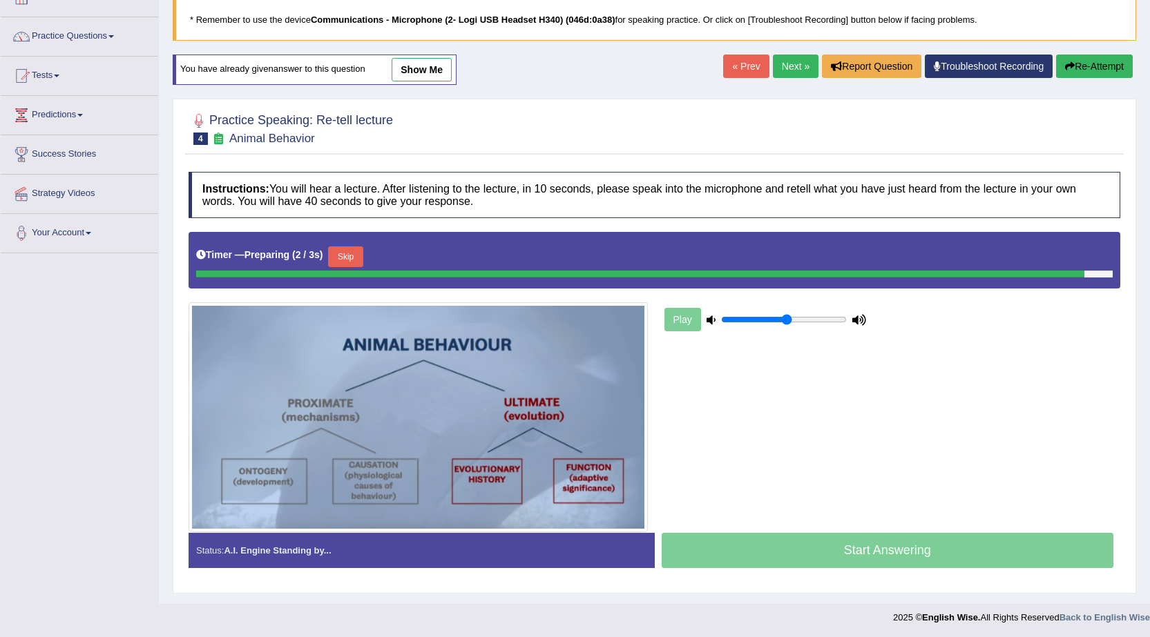
scroll to position [88, 0]
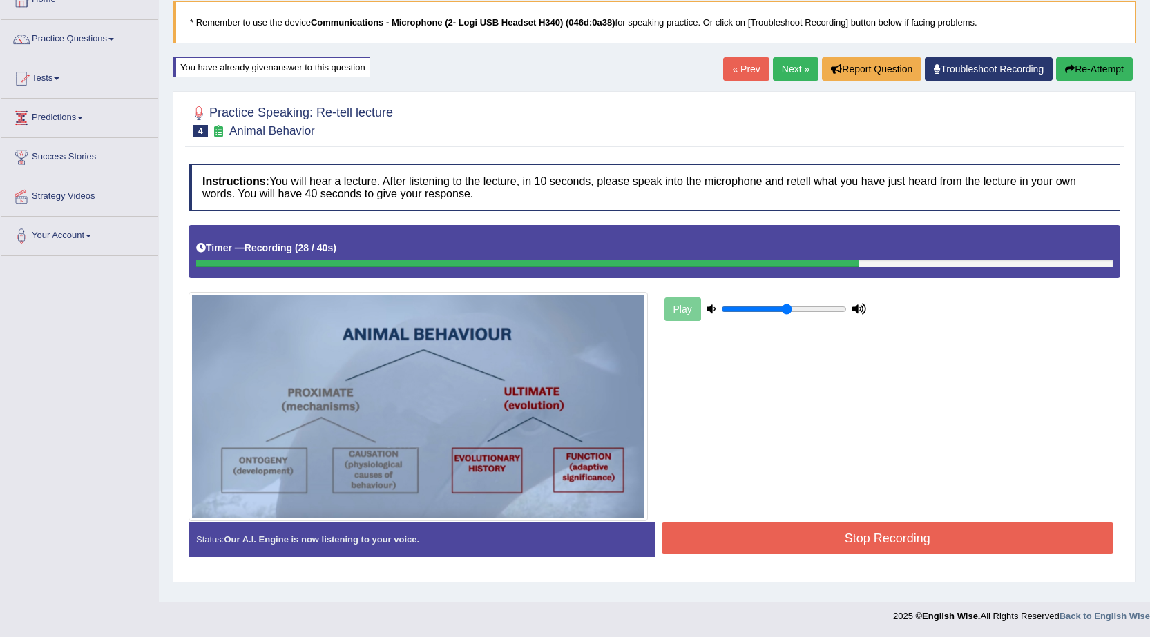
click at [859, 535] on button "Stop Recording" at bounding box center [887, 539] width 452 height 32
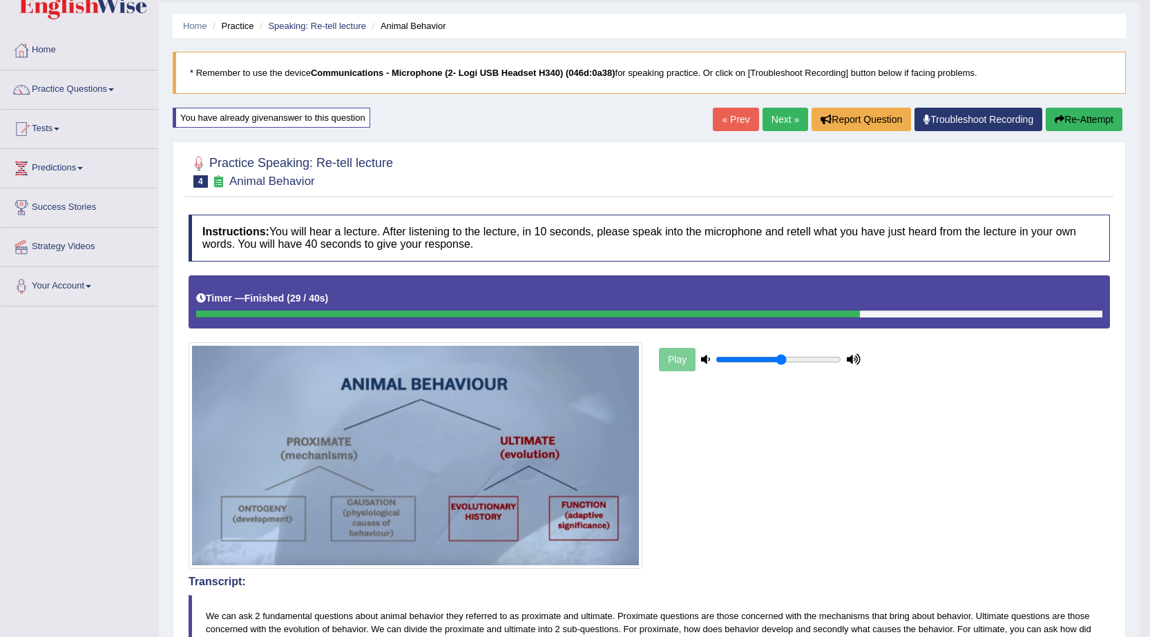
scroll to position [19, 0]
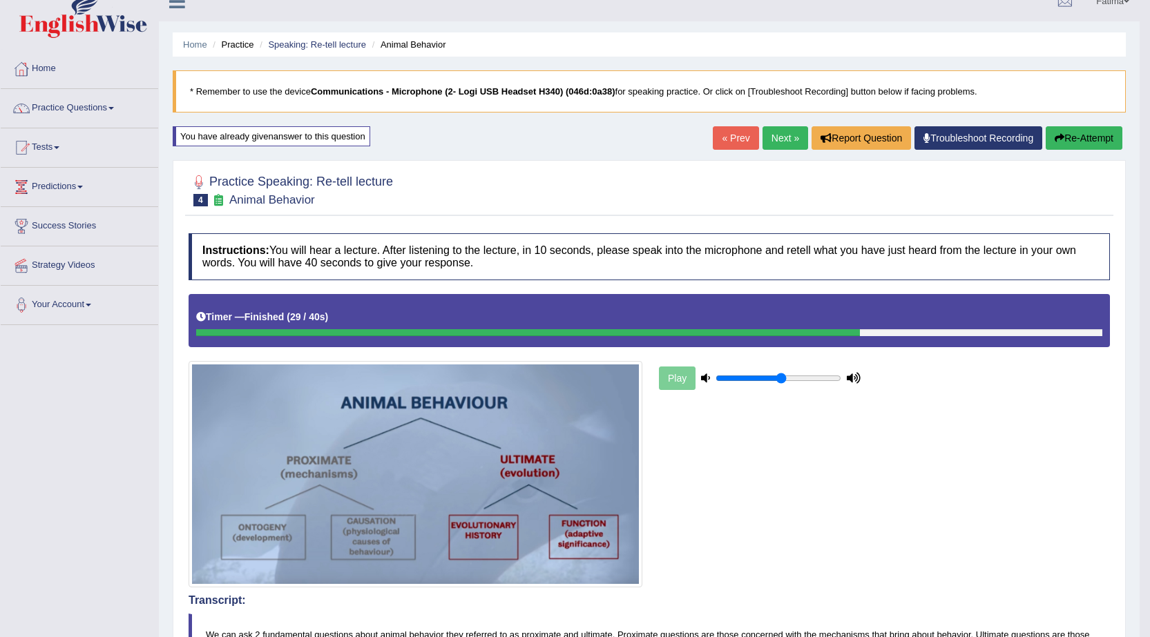
drag, startPoint x: 1058, startPoint y: 144, endPoint x: 1041, endPoint y: 145, distance: 17.3
click at [1055, 144] on button "Re-Attempt" at bounding box center [1083, 137] width 77 height 23
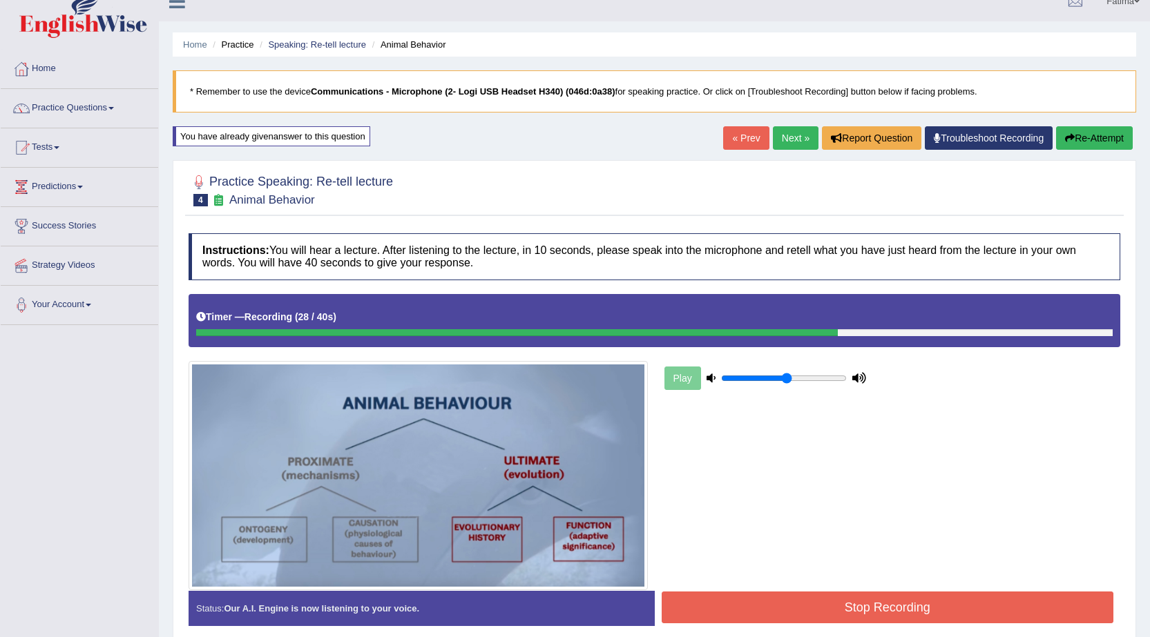
scroll to position [88, 0]
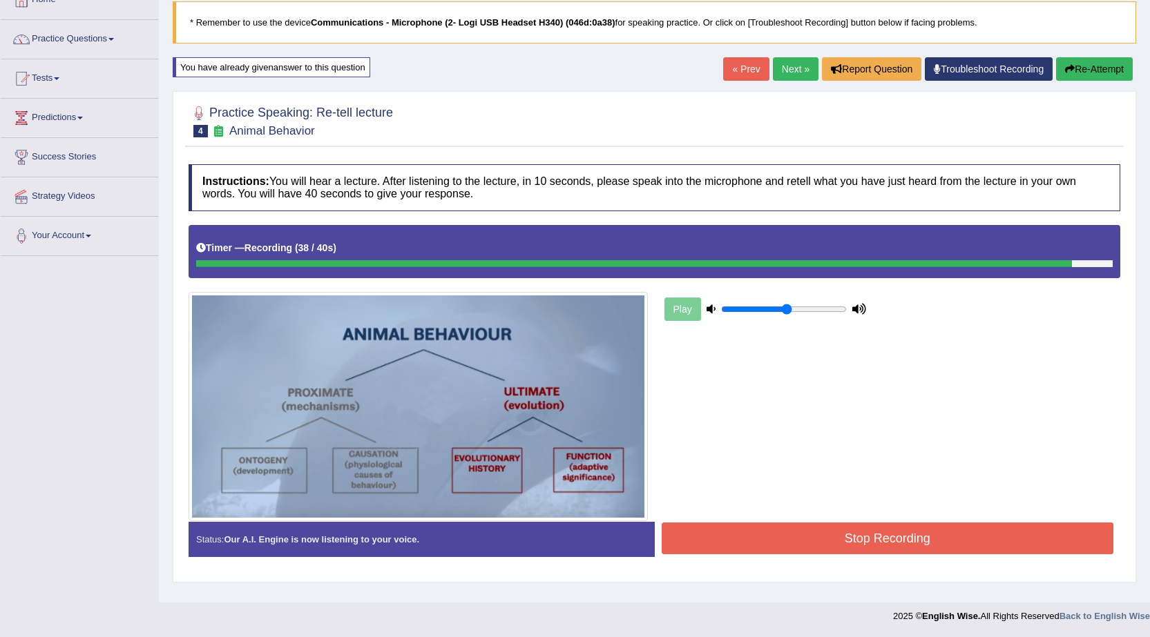
click at [871, 530] on button "Stop Recording" at bounding box center [887, 539] width 452 height 32
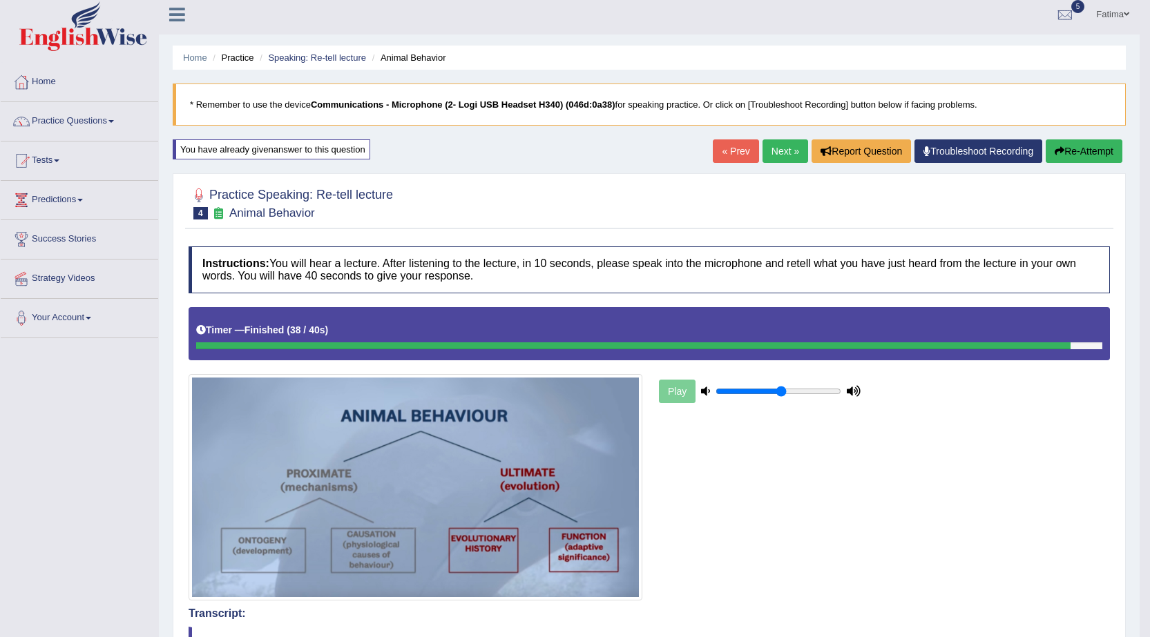
scroll to position [0, 0]
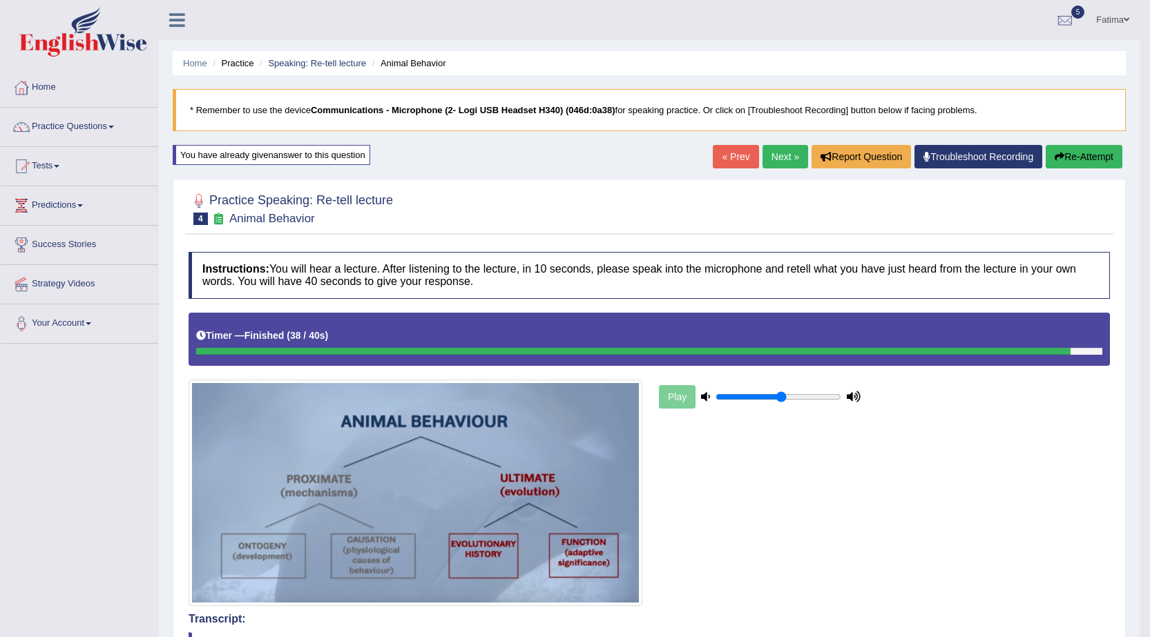
click at [784, 153] on link "Next »" at bounding box center [785, 156] width 46 height 23
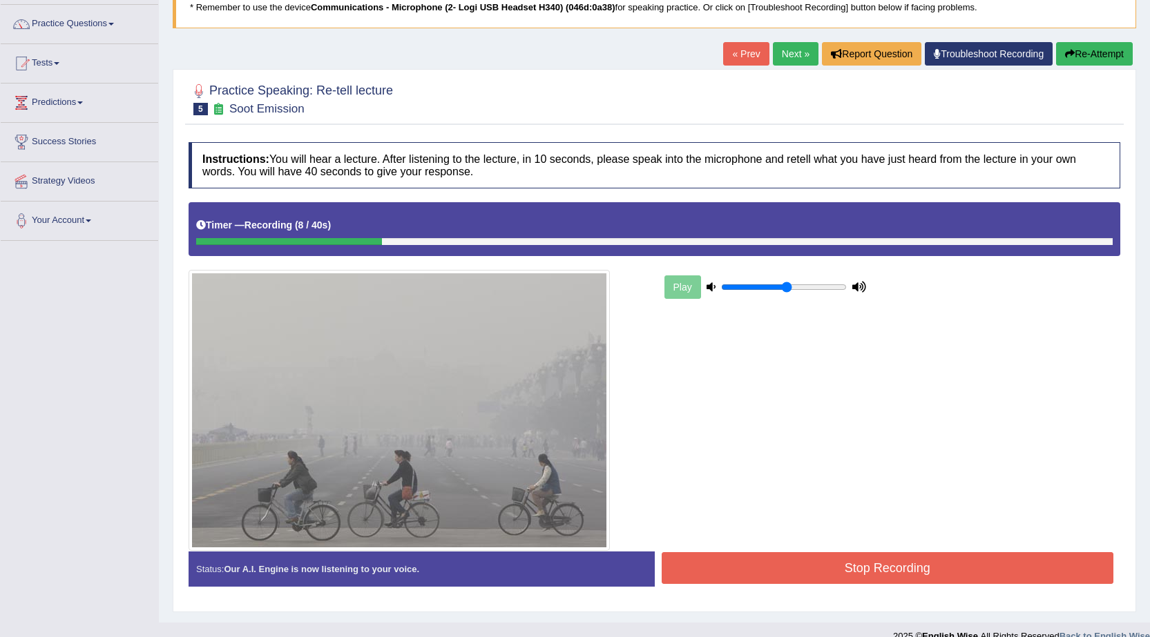
scroll to position [123, 0]
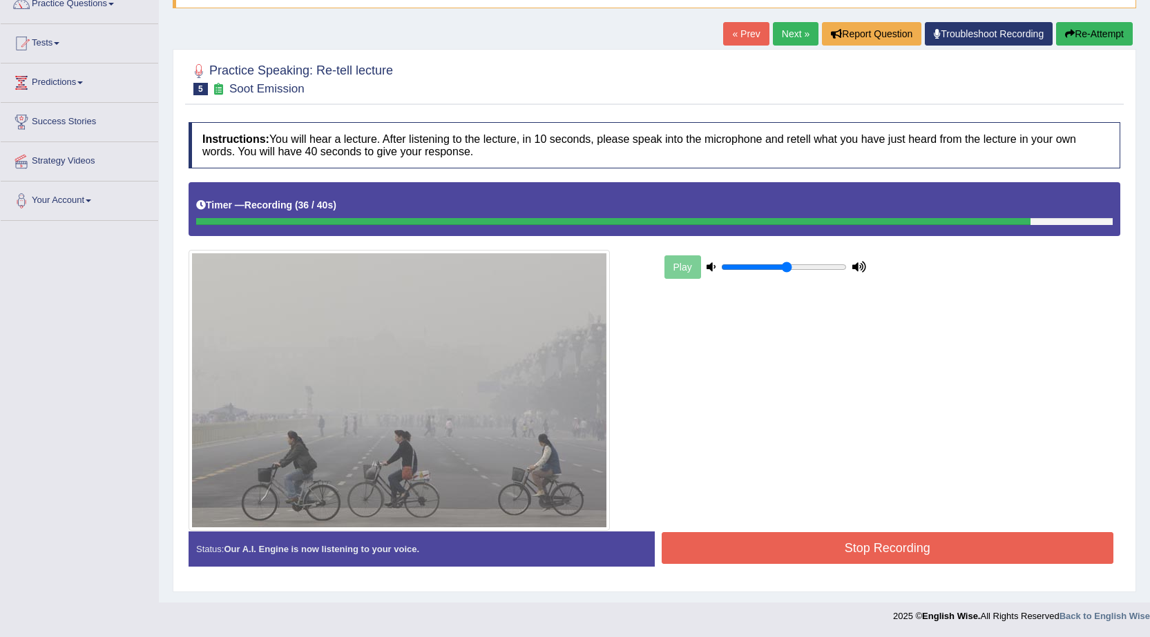
click at [893, 550] on button "Stop Recording" at bounding box center [887, 548] width 452 height 32
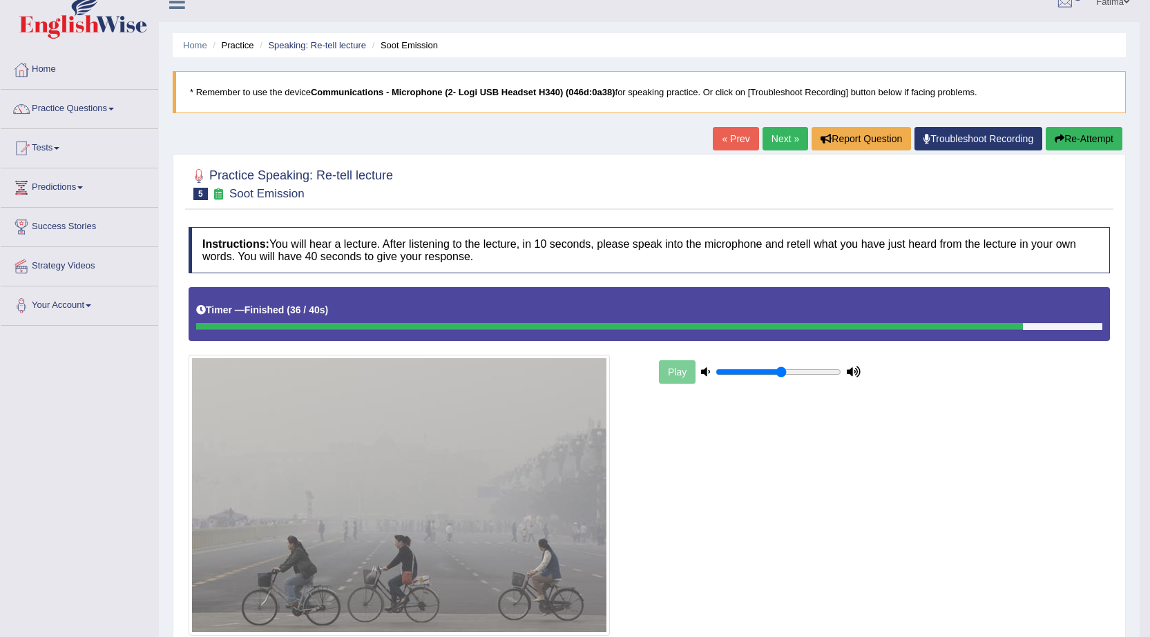
scroll to position [0, 0]
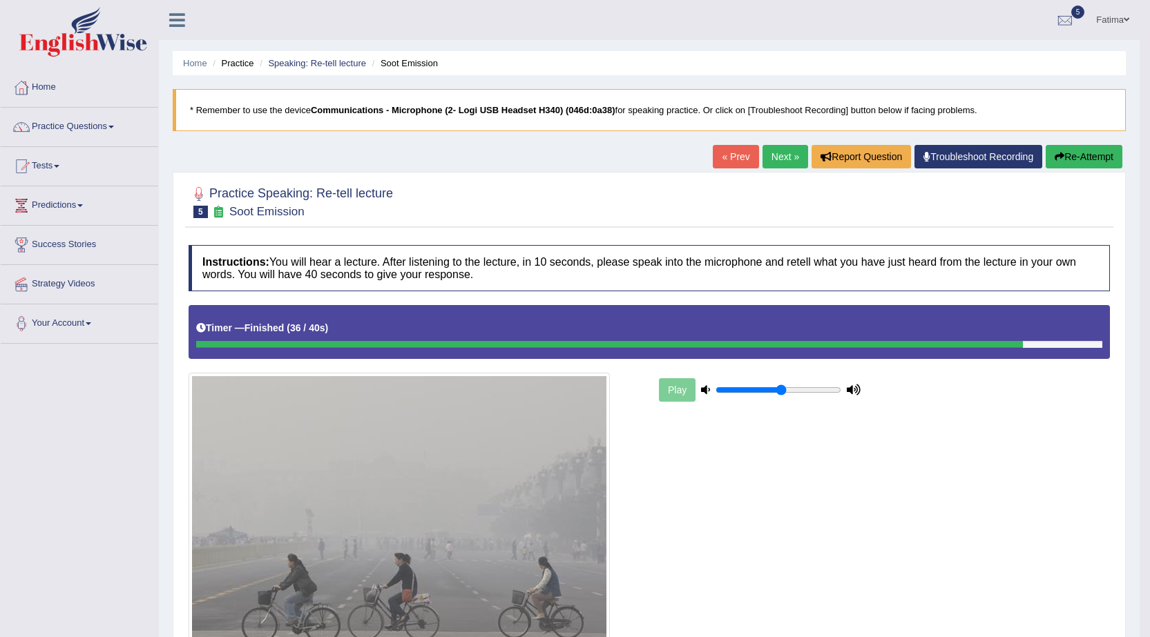
click at [775, 155] on link "Next »" at bounding box center [785, 156] width 46 height 23
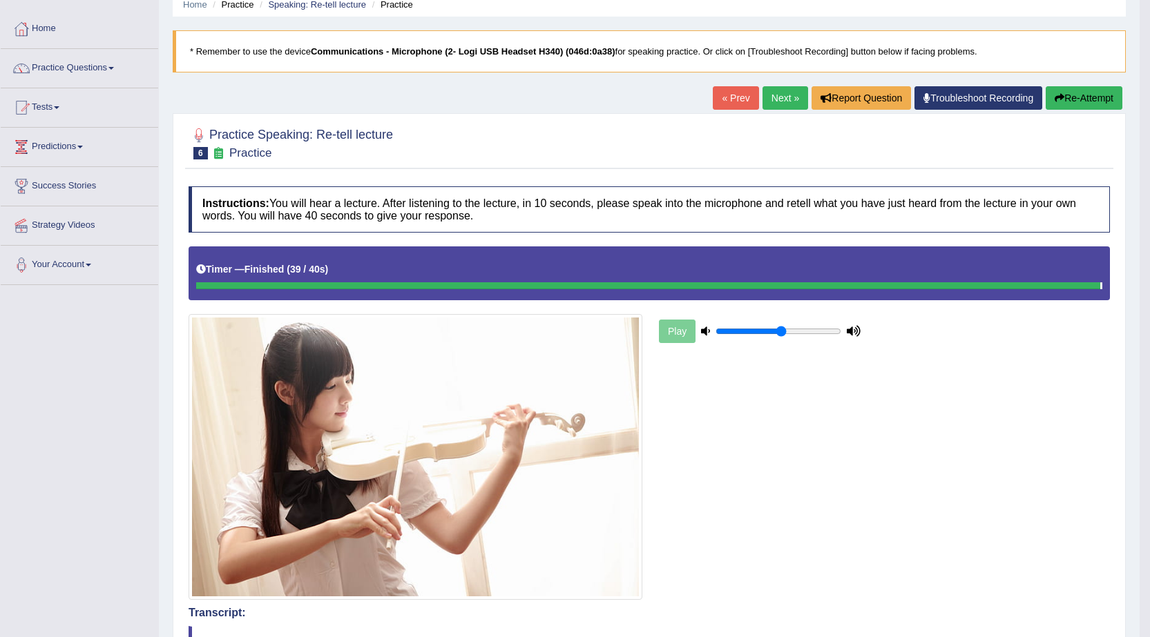
scroll to position [52, 0]
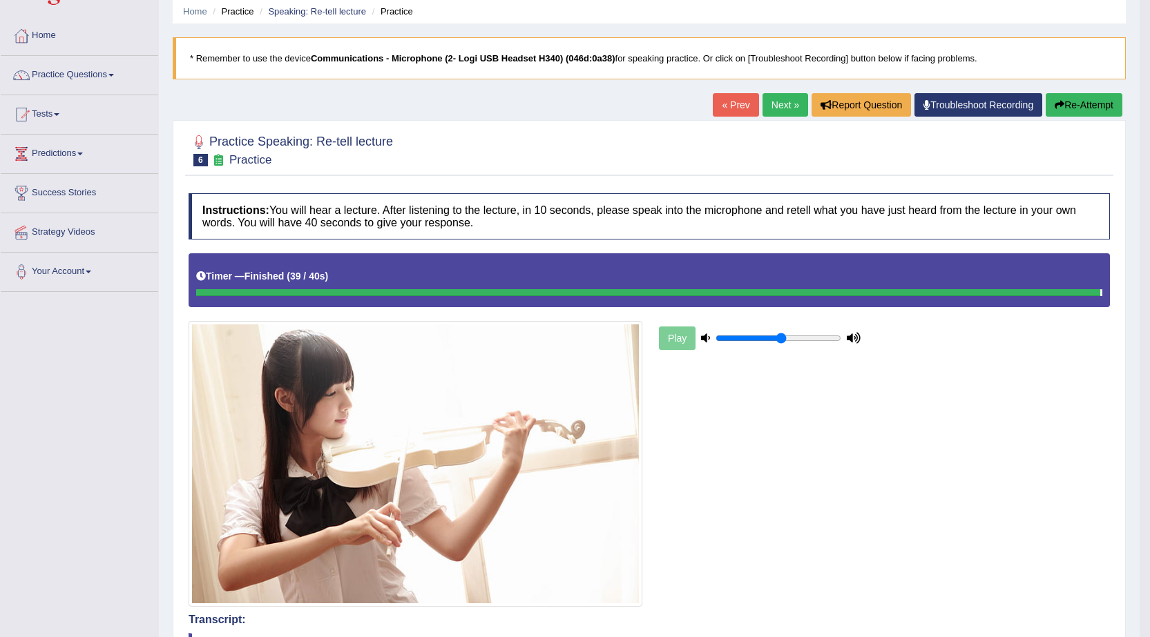
click at [779, 110] on link "Next »" at bounding box center [785, 104] width 46 height 23
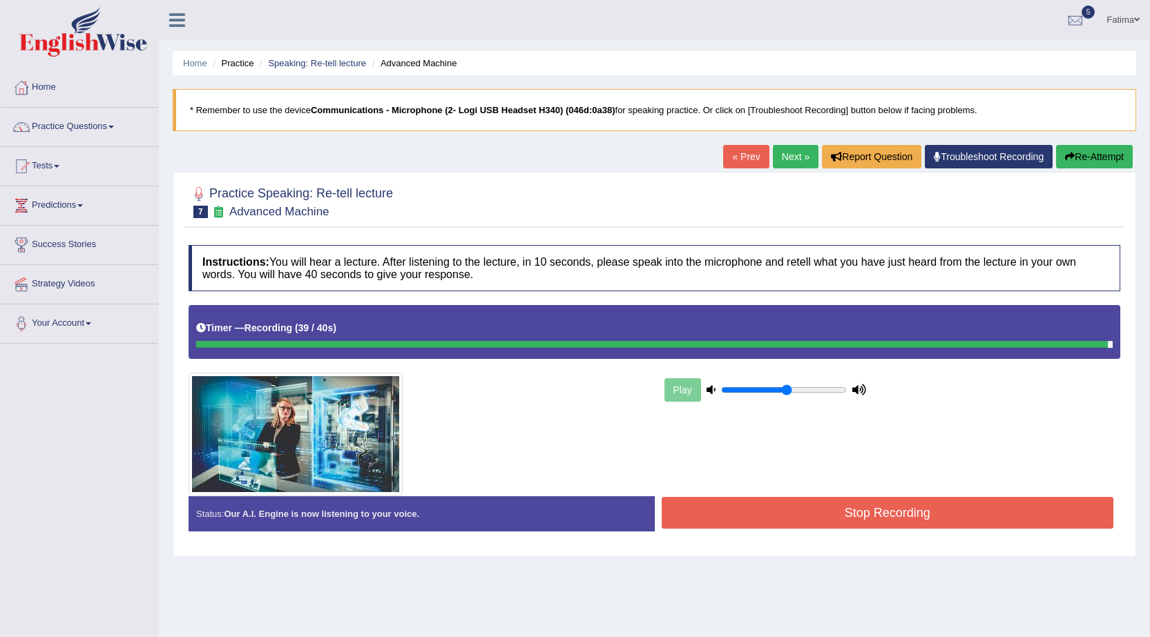
click at [767, 517] on button "Stop Recording" at bounding box center [887, 513] width 452 height 32
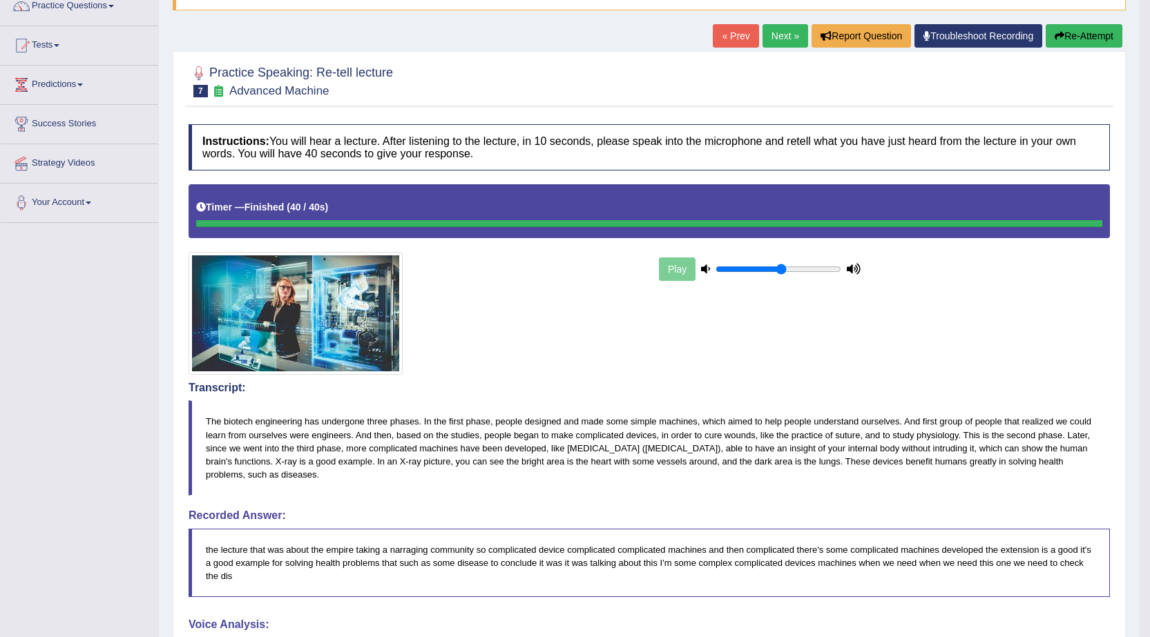
scroll to position [76, 0]
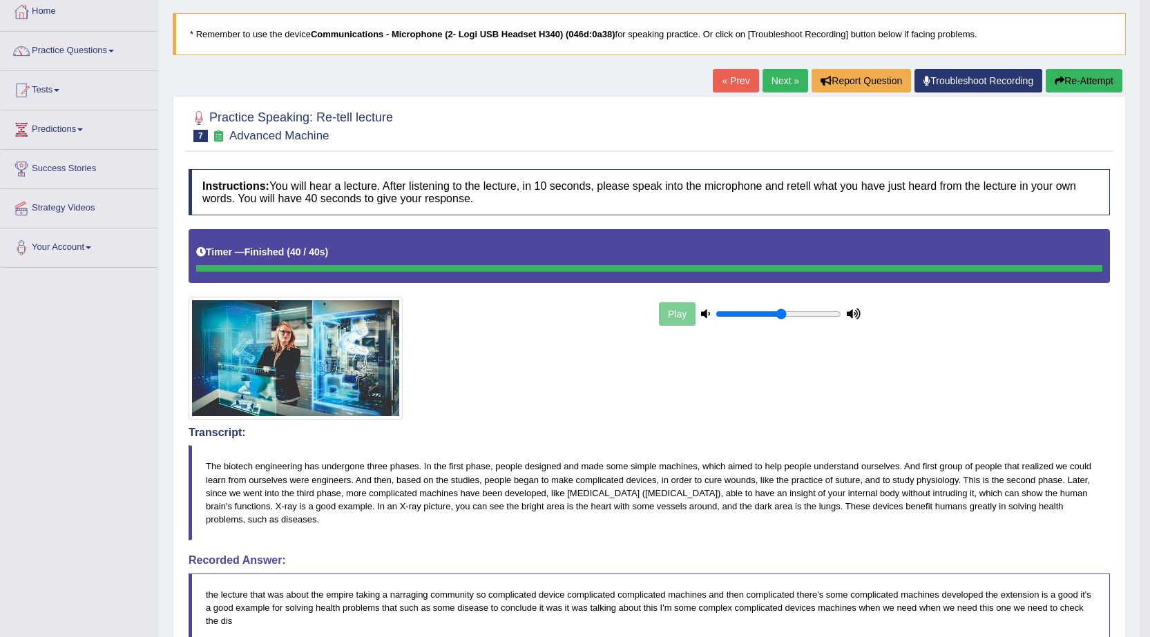
click at [783, 86] on link "Next »" at bounding box center [785, 80] width 46 height 23
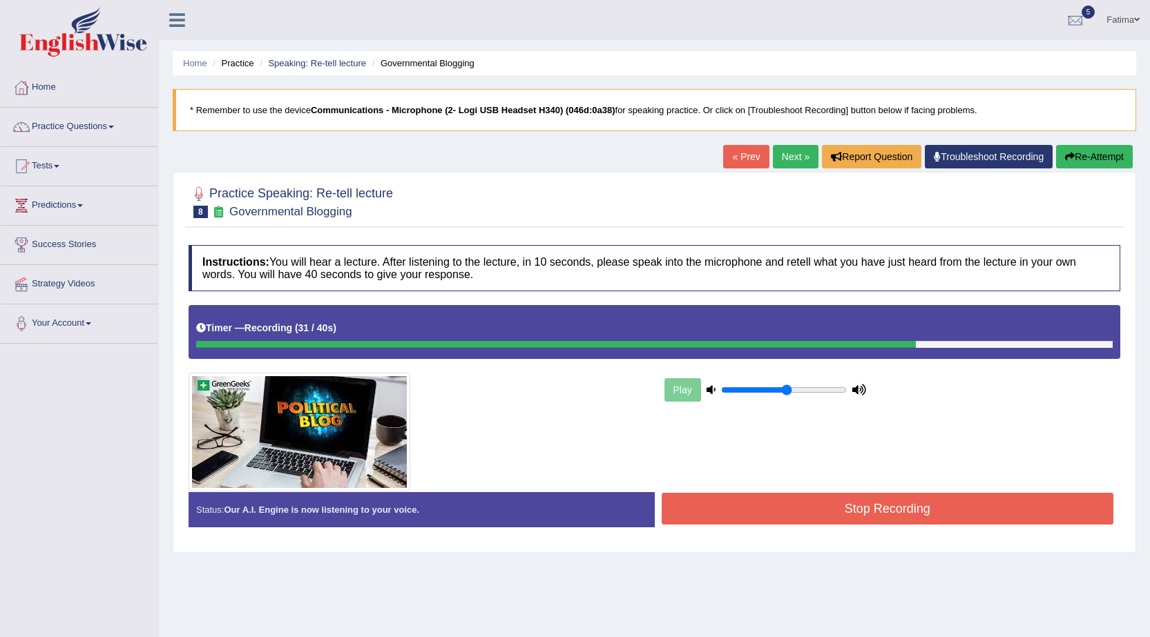
click at [755, 505] on button "Stop Recording" at bounding box center [887, 509] width 452 height 32
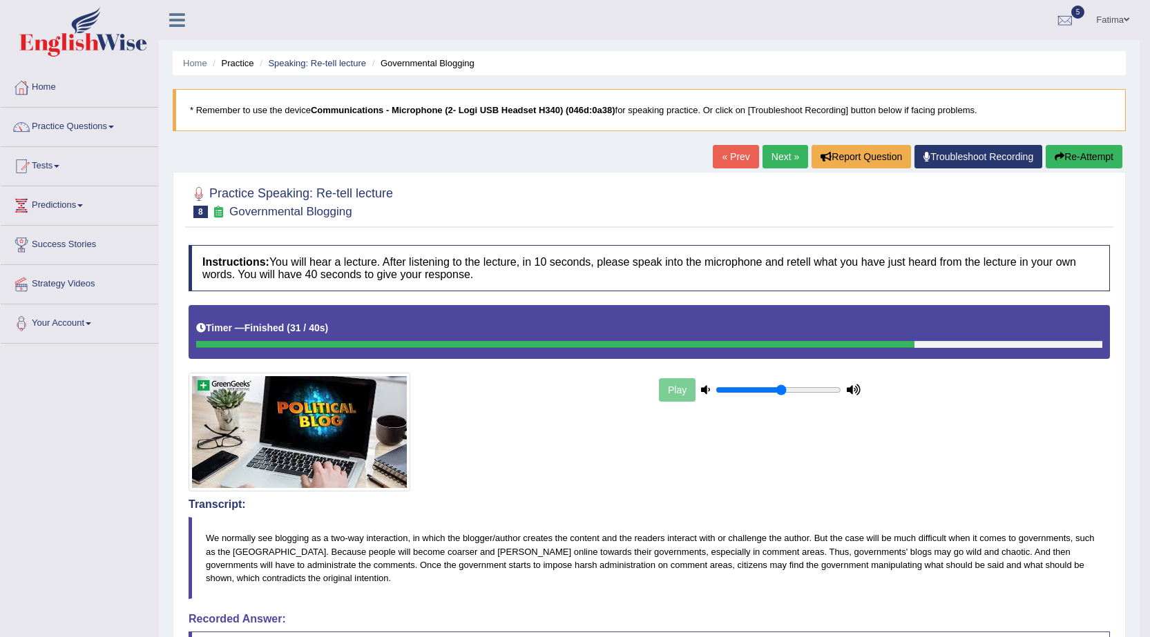
click at [764, 155] on link "Next »" at bounding box center [785, 156] width 46 height 23
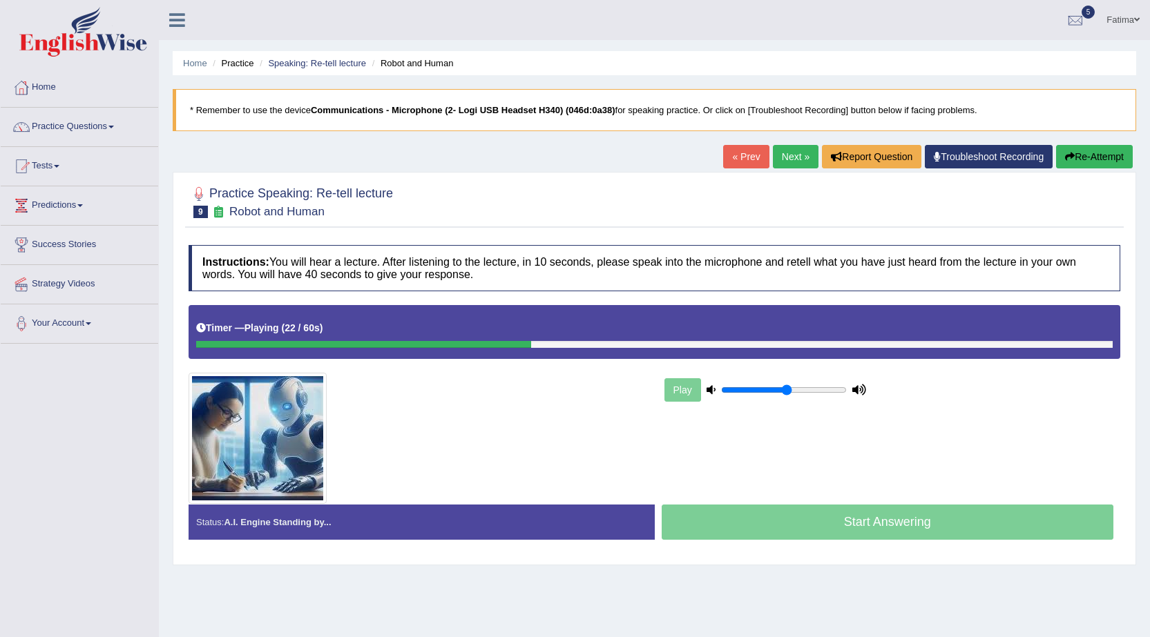
click at [1088, 162] on button "Re-Attempt" at bounding box center [1094, 156] width 77 height 23
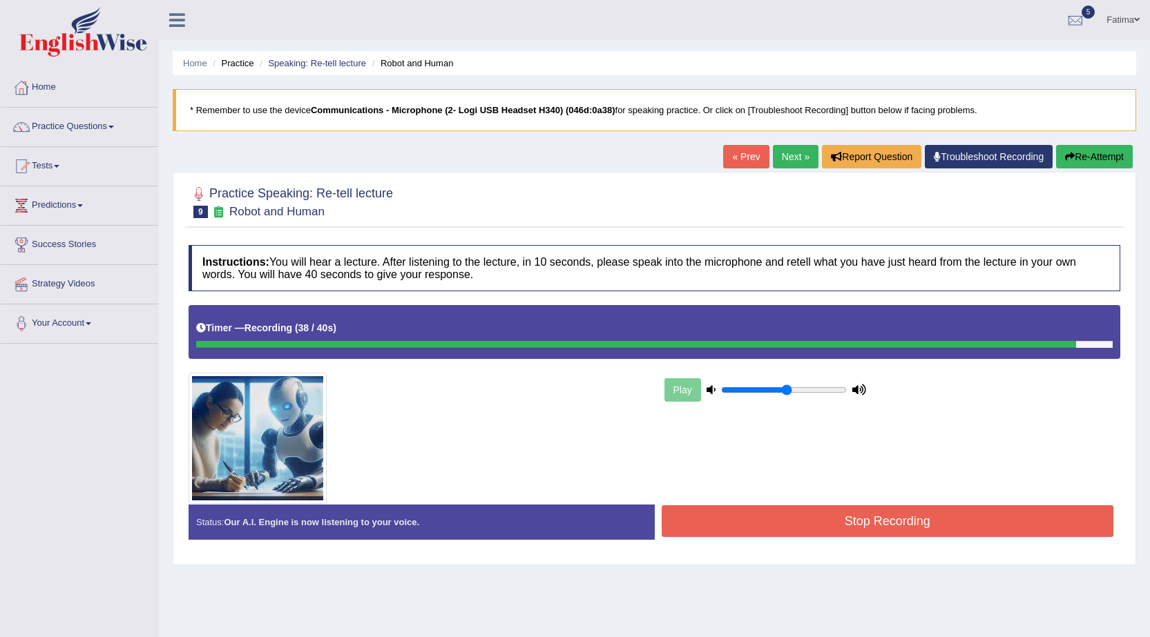
click at [708, 530] on button "Stop Recording" at bounding box center [887, 521] width 452 height 32
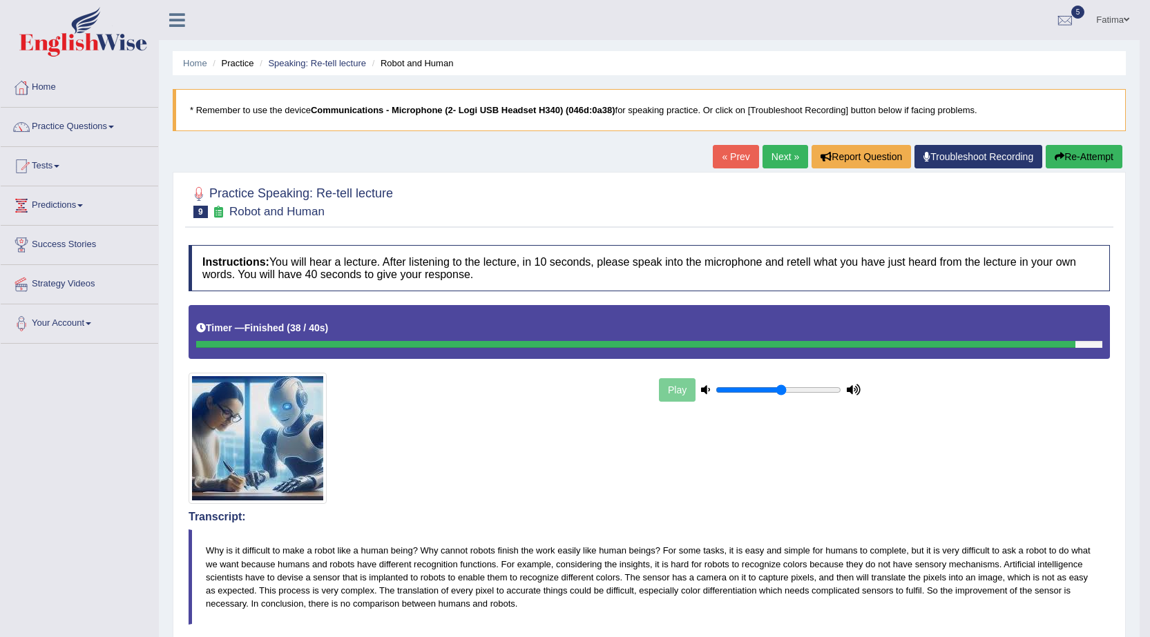
click at [768, 162] on link "Next »" at bounding box center [785, 156] width 46 height 23
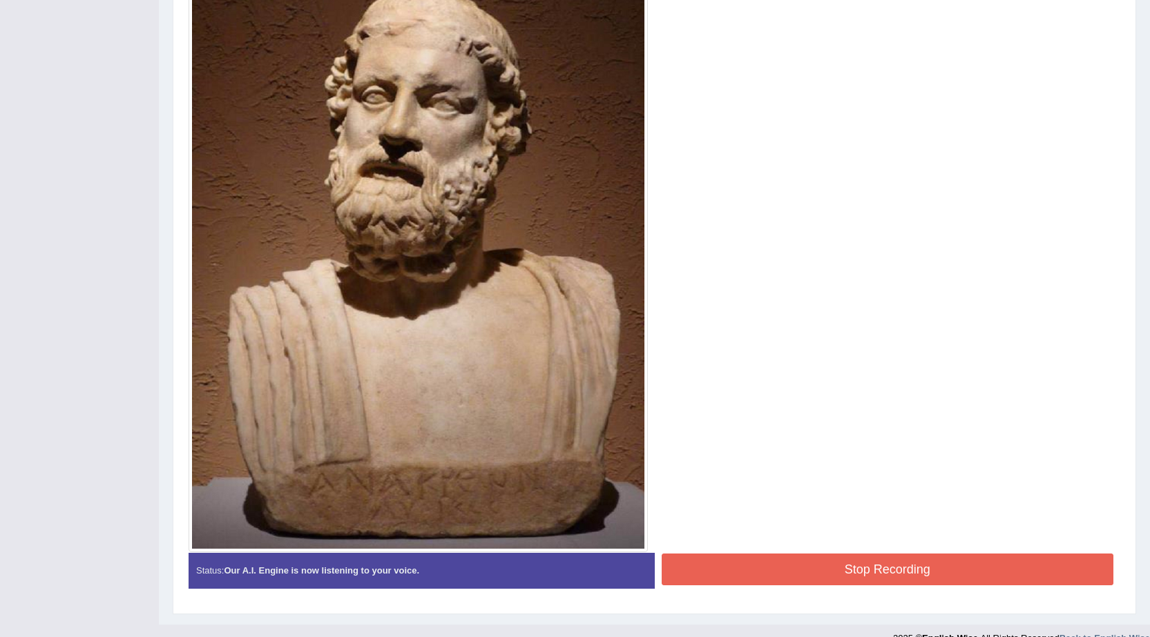
scroll to position [432, 0]
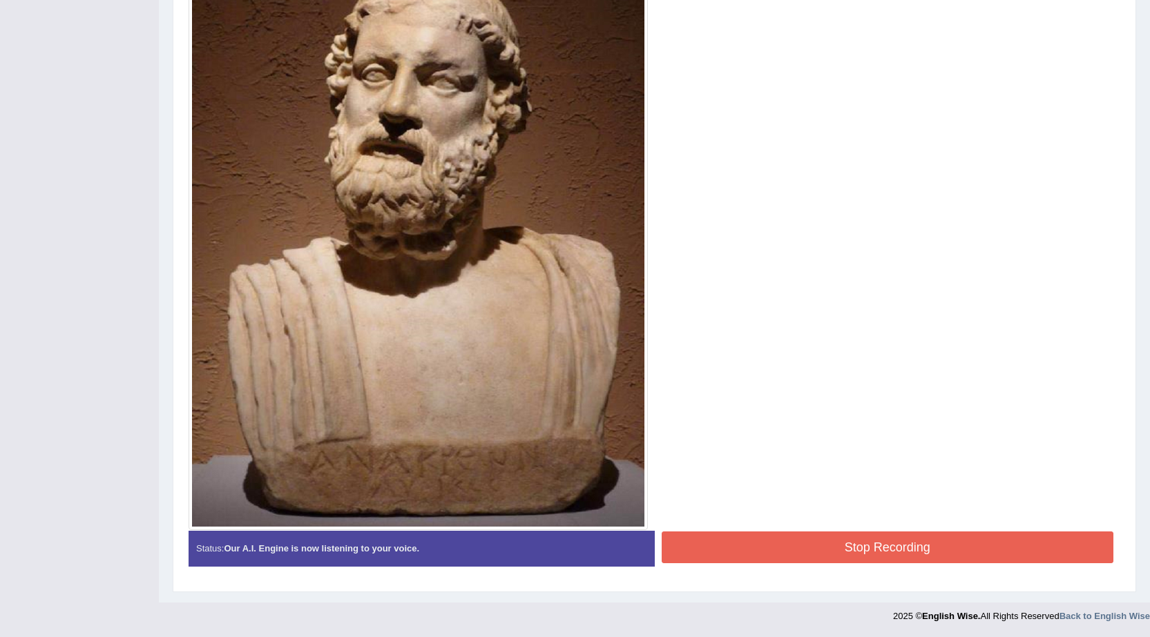
click at [819, 546] on button "Stop Recording" at bounding box center [887, 548] width 452 height 32
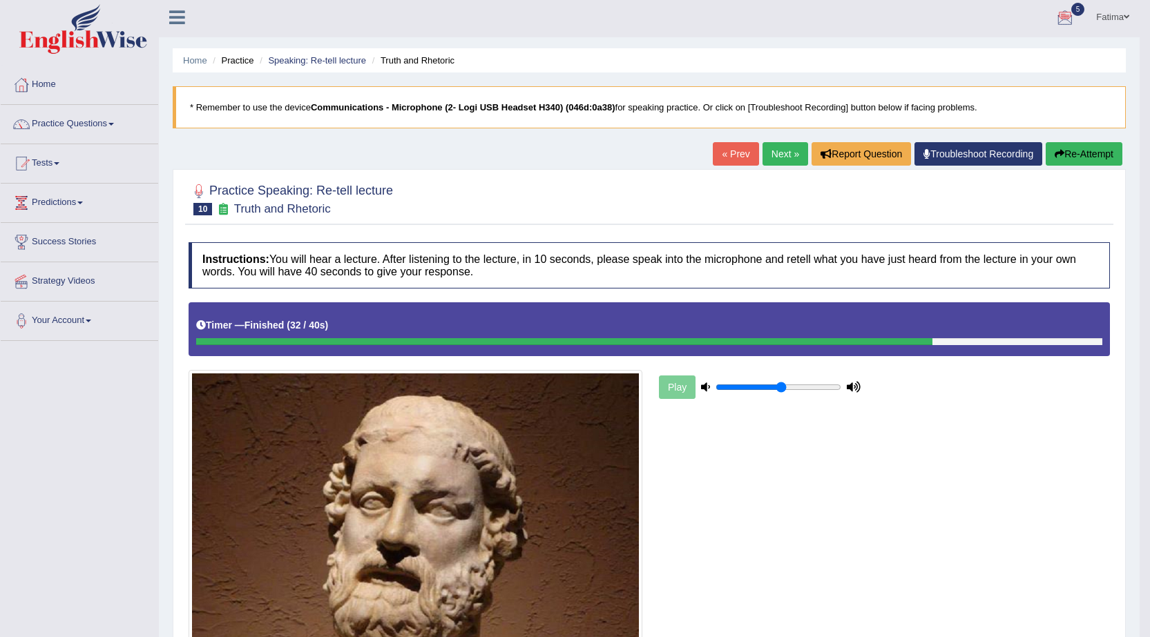
scroll to position [0, 0]
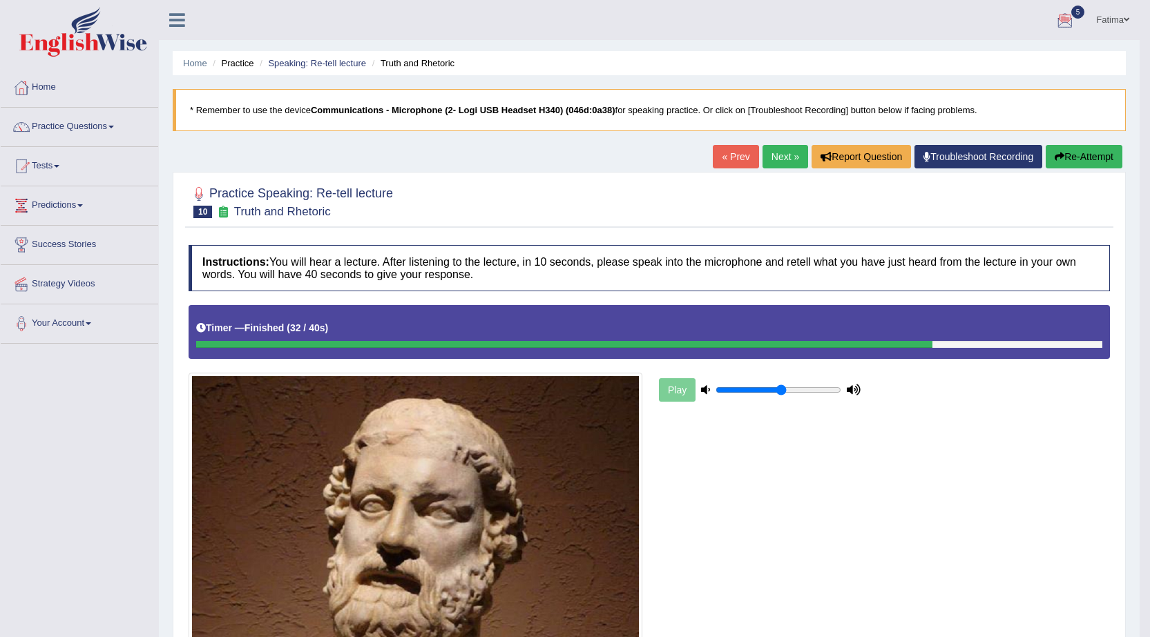
click at [777, 149] on link "Next »" at bounding box center [785, 156] width 46 height 23
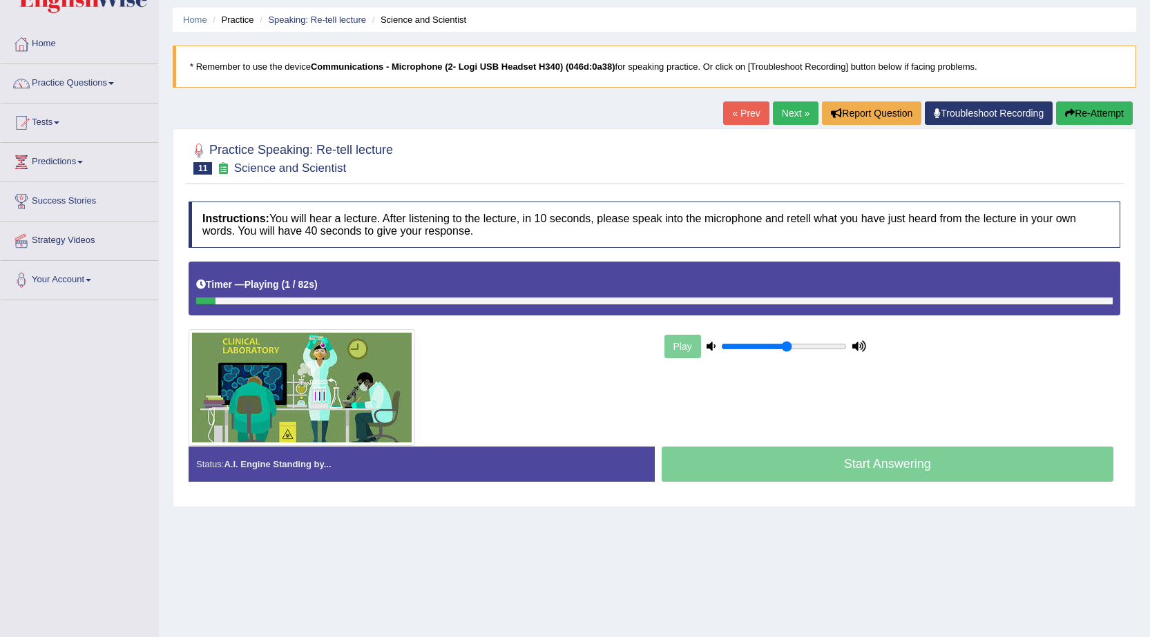
scroll to position [19, 0]
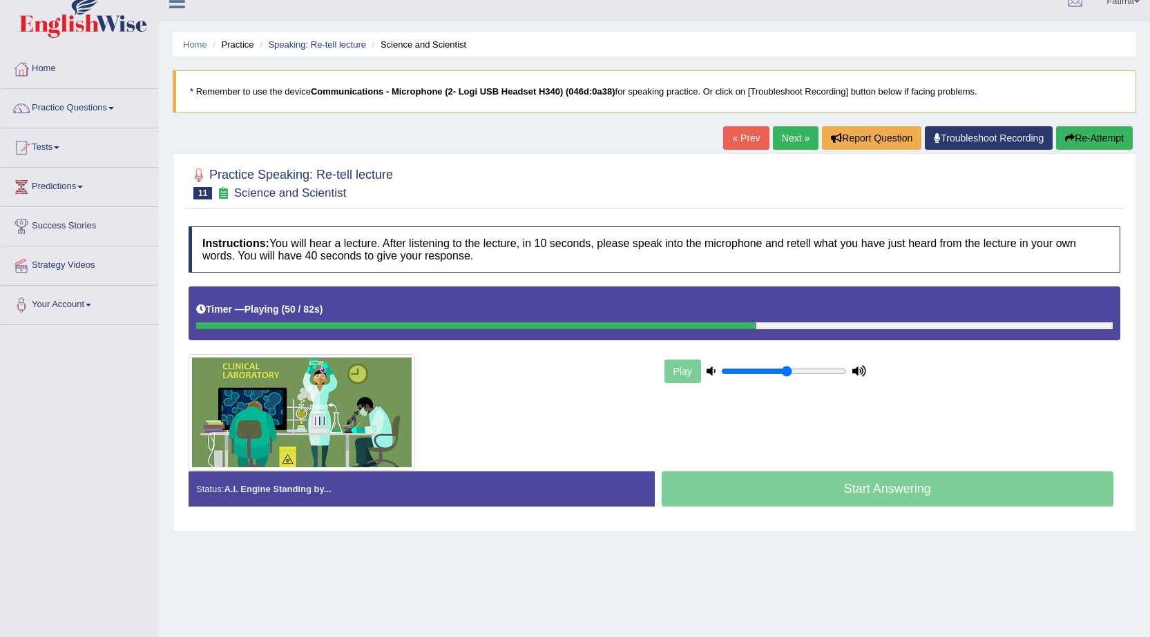
click at [1103, 139] on button "Re-Attempt" at bounding box center [1094, 137] width 77 height 23
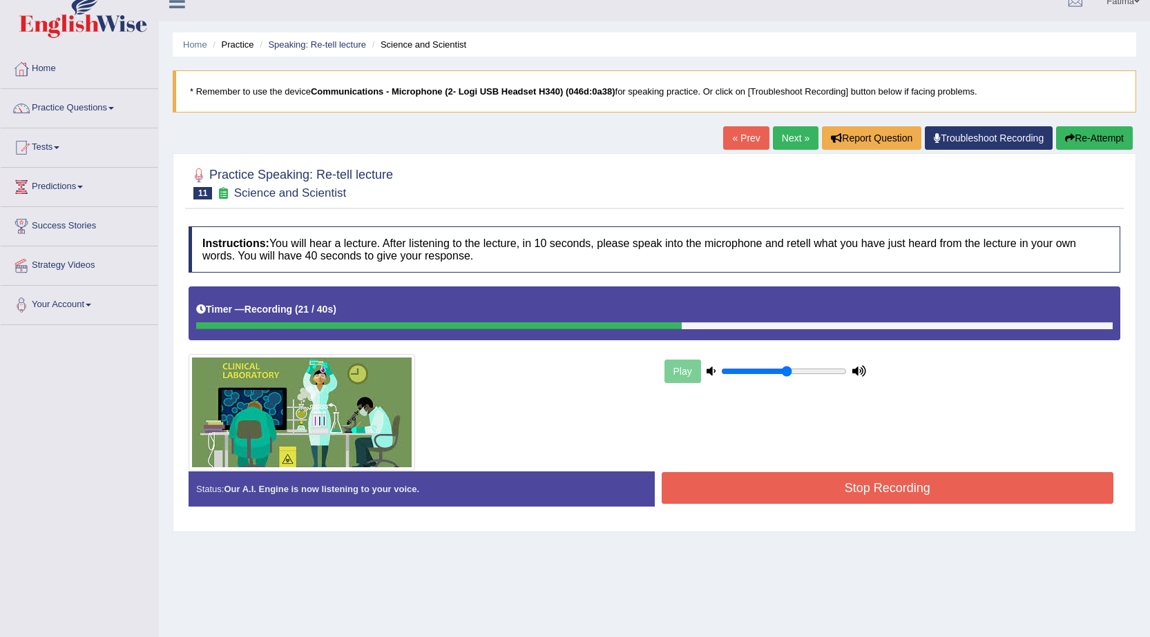
click at [1095, 146] on button "Re-Attempt" at bounding box center [1094, 137] width 77 height 23
click at [860, 485] on button "Stop Recording" at bounding box center [887, 488] width 452 height 32
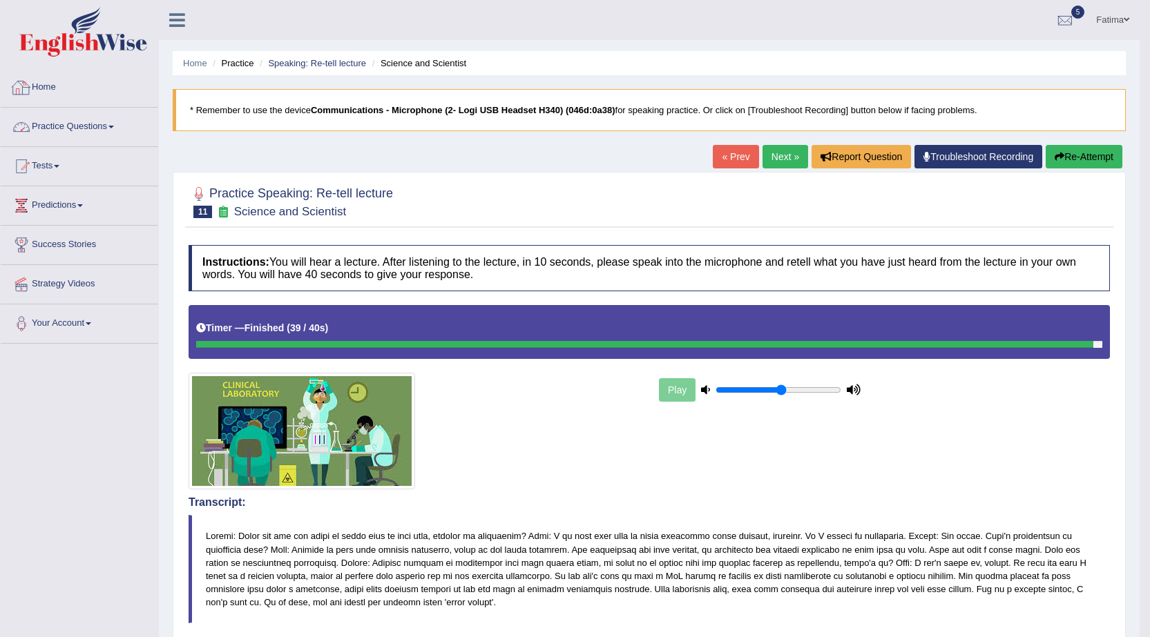
drag, startPoint x: 353, startPoint y: 138, endPoint x: 414, endPoint y: 137, distance: 61.5
click at [413, 138] on div "Home Practice Speaking: Re-tell lecture Science and Scientist * Remember to use…" at bounding box center [649, 538] width 980 height 1077
click at [55, 116] on link "Practice Questions" at bounding box center [79, 125] width 157 height 35
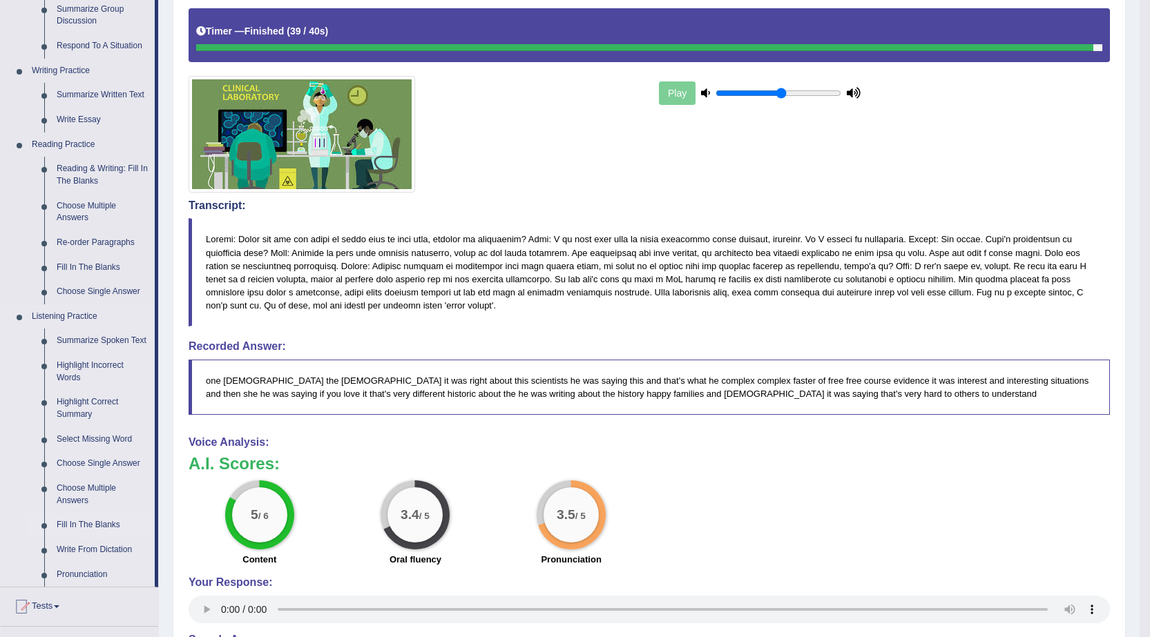
scroll to position [276, 0]
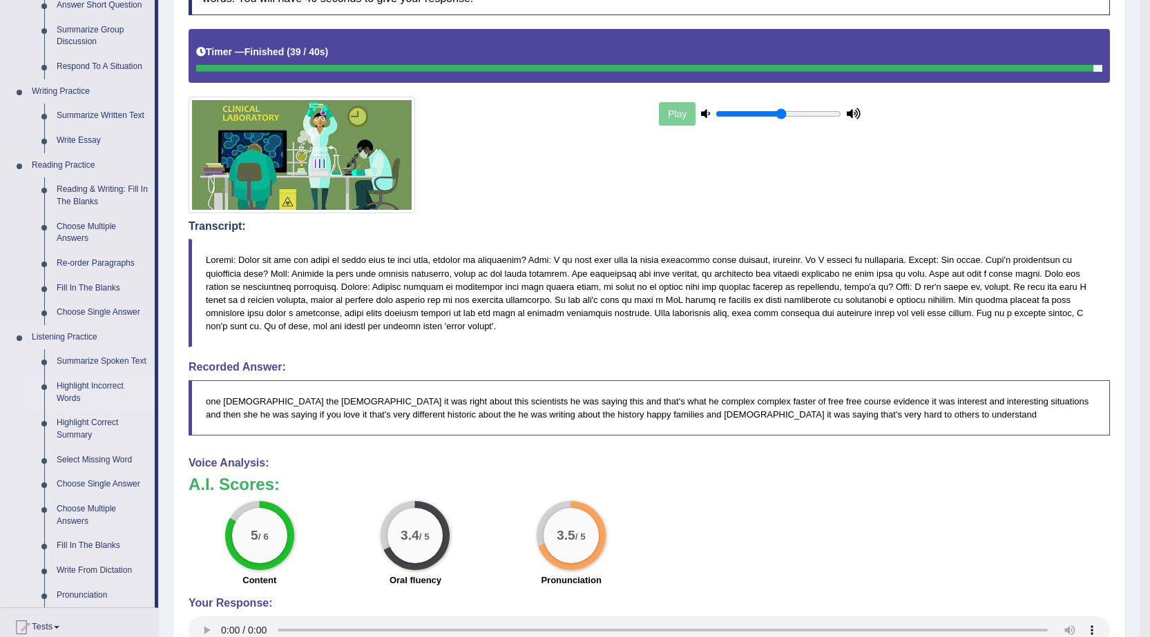
click at [86, 382] on link "Highlight Incorrect Words" at bounding box center [102, 392] width 104 height 37
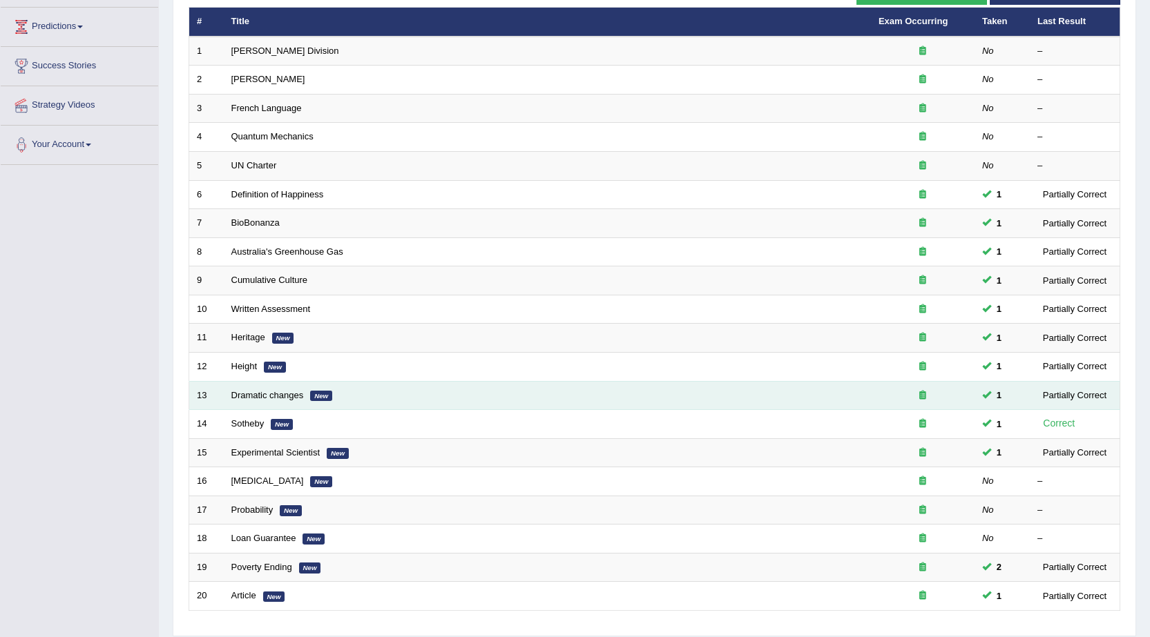
scroll to position [154, 0]
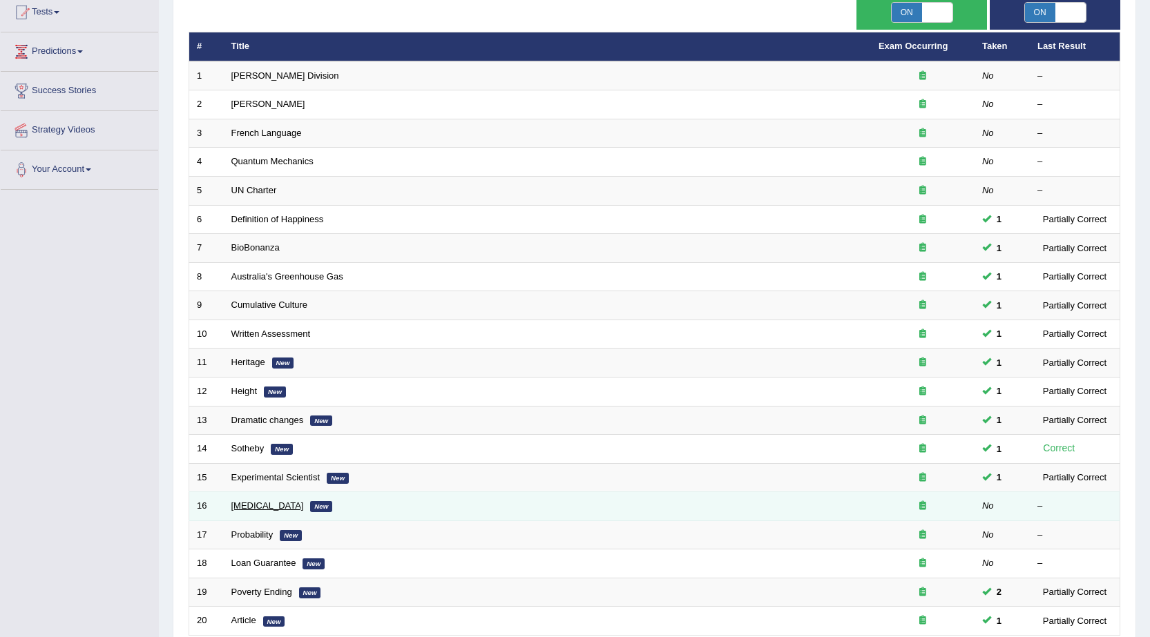
click at [238, 505] on link "[MEDICAL_DATA]" at bounding box center [267, 506] width 72 height 10
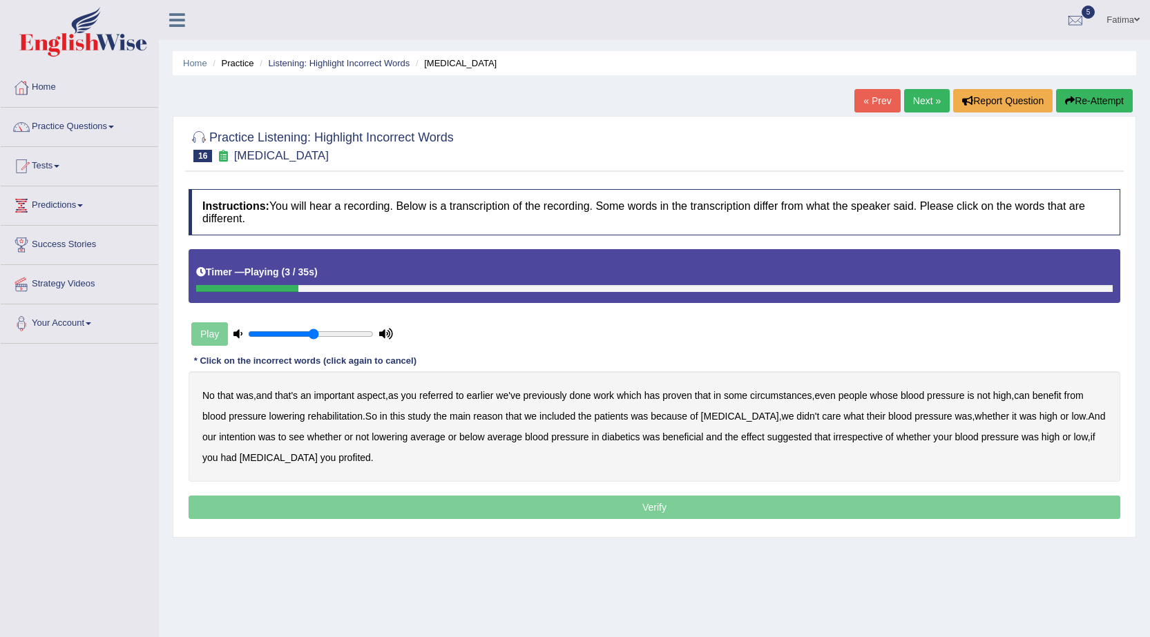
click at [450, 396] on b "referred" at bounding box center [436, 395] width 34 height 11
click at [797, 396] on b "circumstances" at bounding box center [780, 395] width 61 height 11
drag, startPoint x: 337, startPoint y: 416, endPoint x: 380, endPoint y: 429, distance: 44.8
click at [362, 421] on b "rehabilitation" at bounding box center [335, 416] width 55 height 11
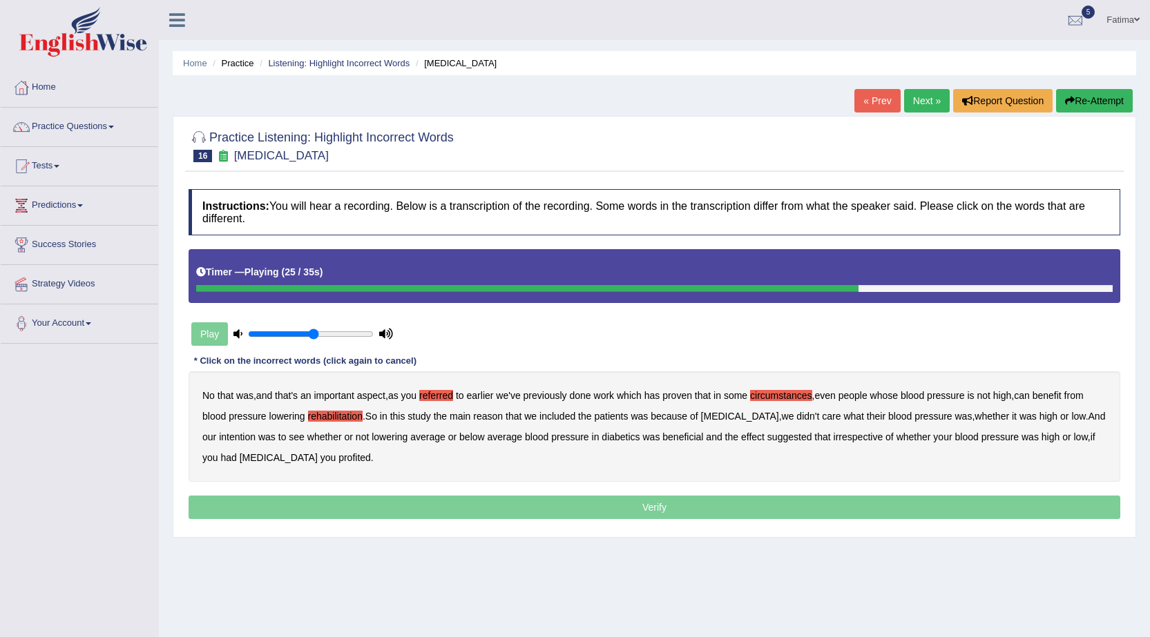
click at [225, 443] on b "intention" at bounding box center [237, 437] width 37 height 11
drag, startPoint x: 730, startPoint y: 438, endPoint x: 727, endPoint y: 452, distance: 13.6
click at [741, 441] on b "effect" at bounding box center [752, 437] width 23 height 11
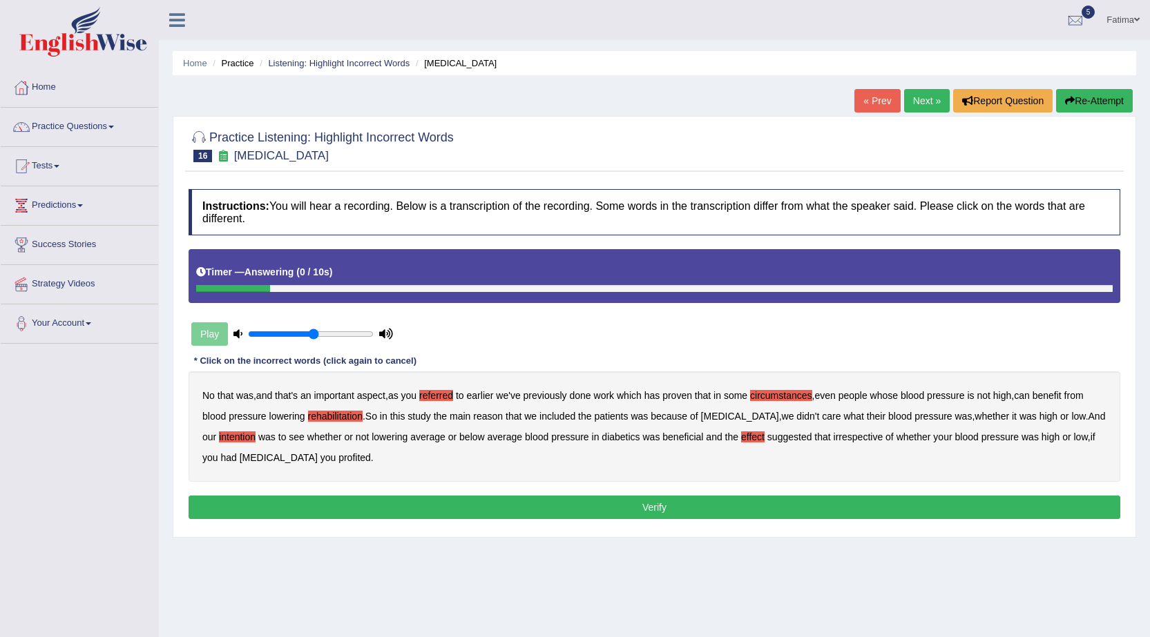
click at [302, 466] on div "No that was , and that's an important aspect , as you referred to earlier we've…" at bounding box center [653, 426] width 931 height 110
drag, startPoint x: 298, startPoint y: 458, endPoint x: 317, endPoint y: 472, distance: 22.8
click at [338, 458] on b "profited" at bounding box center [354, 457] width 32 height 11
click at [484, 508] on button "Verify" at bounding box center [653, 507] width 931 height 23
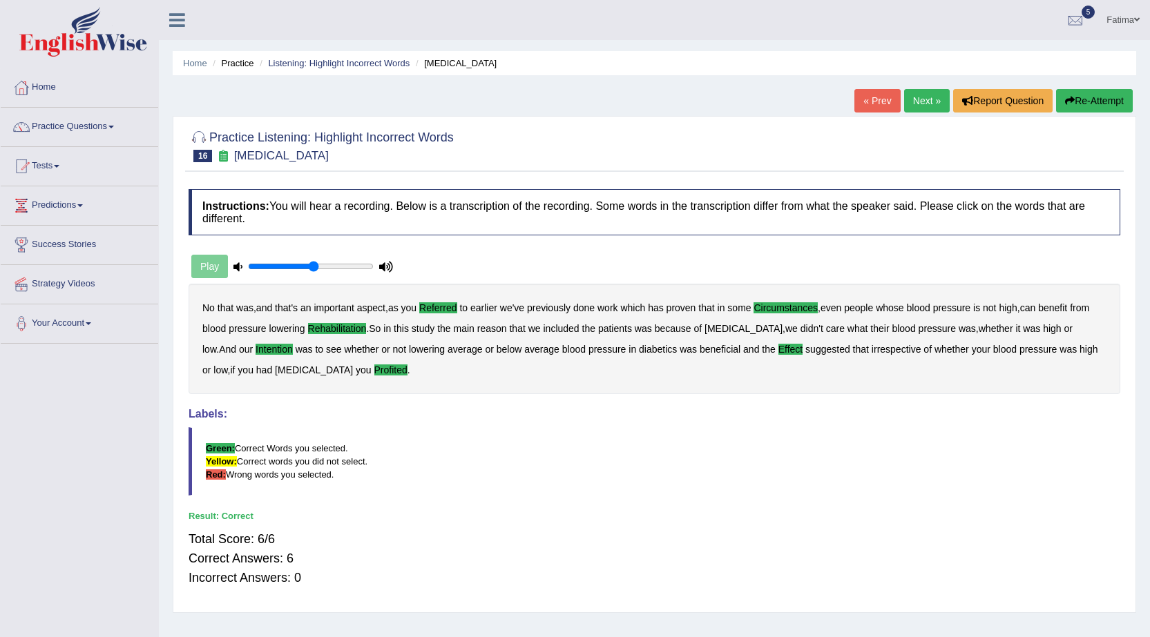
click at [910, 108] on link "Next »" at bounding box center [927, 100] width 46 height 23
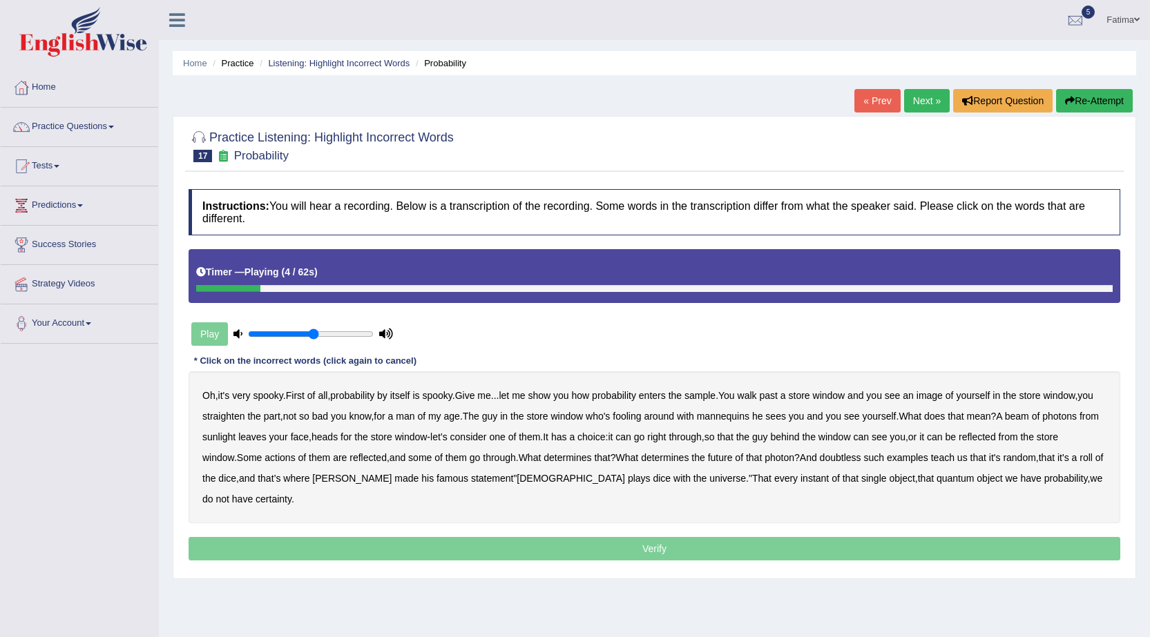
click at [365, 398] on b "probability" at bounding box center [352, 395] width 44 height 11
click at [367, 396] on b "probability" at bounding box center [352, 395] width 44 height 11
click at [708, 396] on b "sample" at bounding box center [699, 395] width 31 height 11
click at [1029, 415] on b "beam" at bounding box center [1017, 416] width 24 height 11
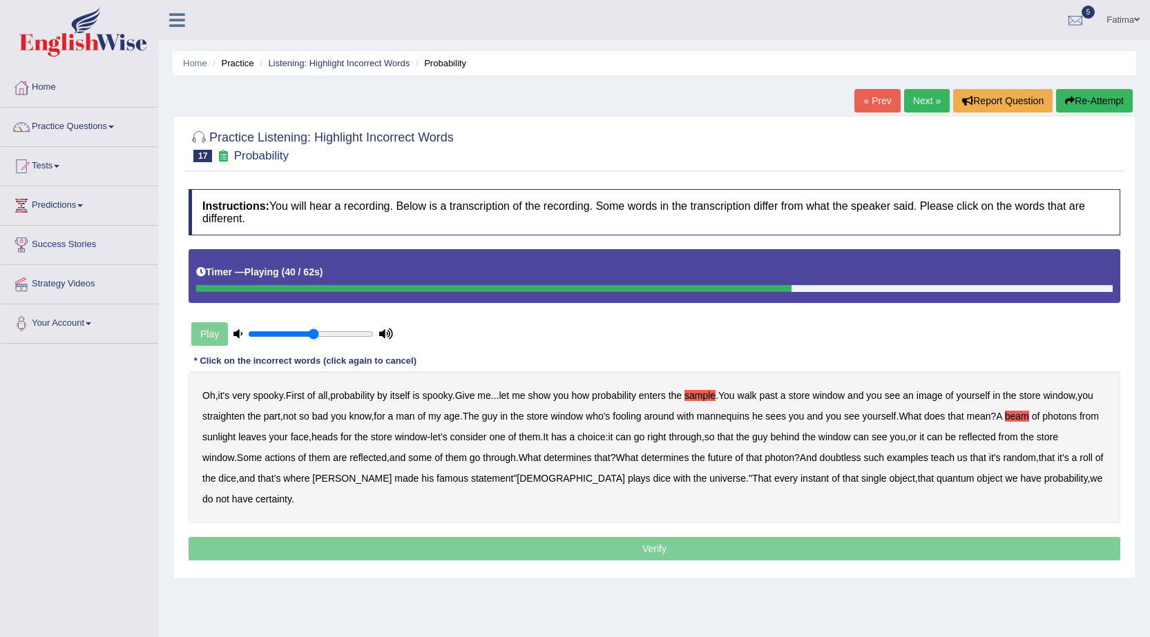
click at [295, 460] on b "actions" at bounding box center [279, 457] width 30 height 11
click at [861, 459] on b "doubtless" at bounding box center [840, 457] width 41 height 11
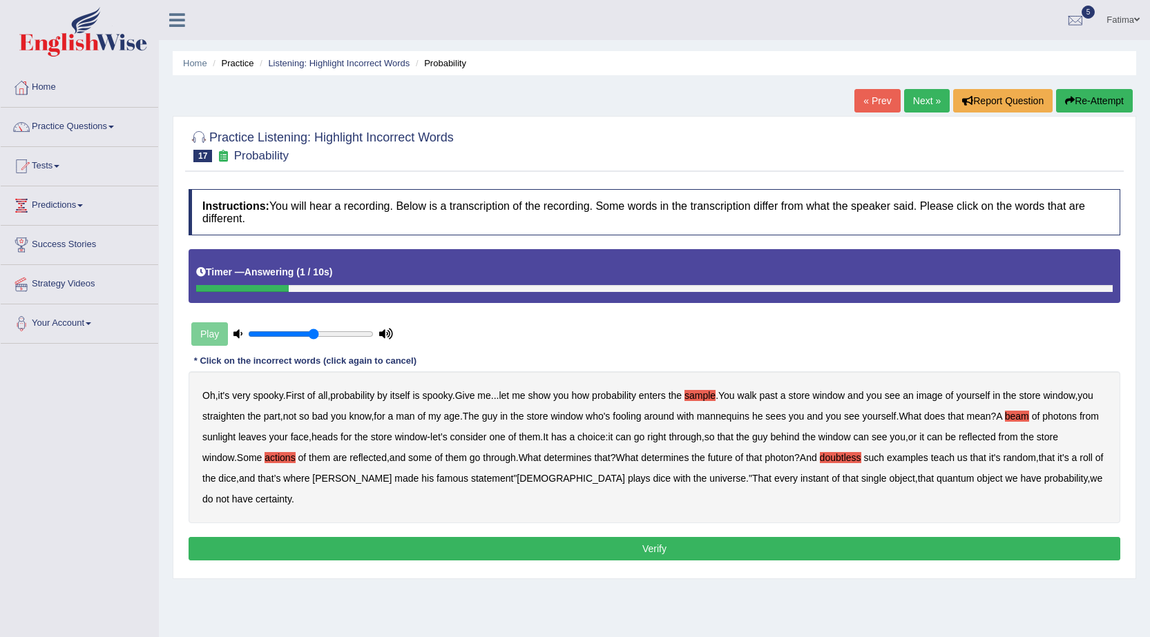
click at [556, 552] on button "Verify" at bounding box center [653, 548] width 931 height 23
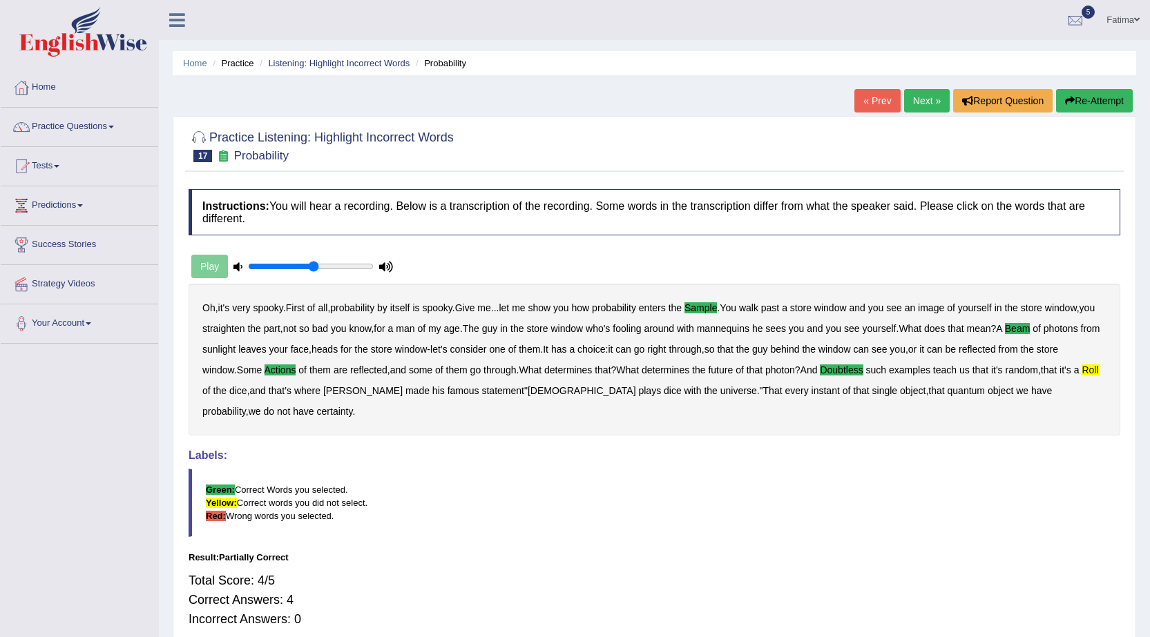
click at [912, 97] on link "Next »" at bounding box center [927, 100] width 46 height 23
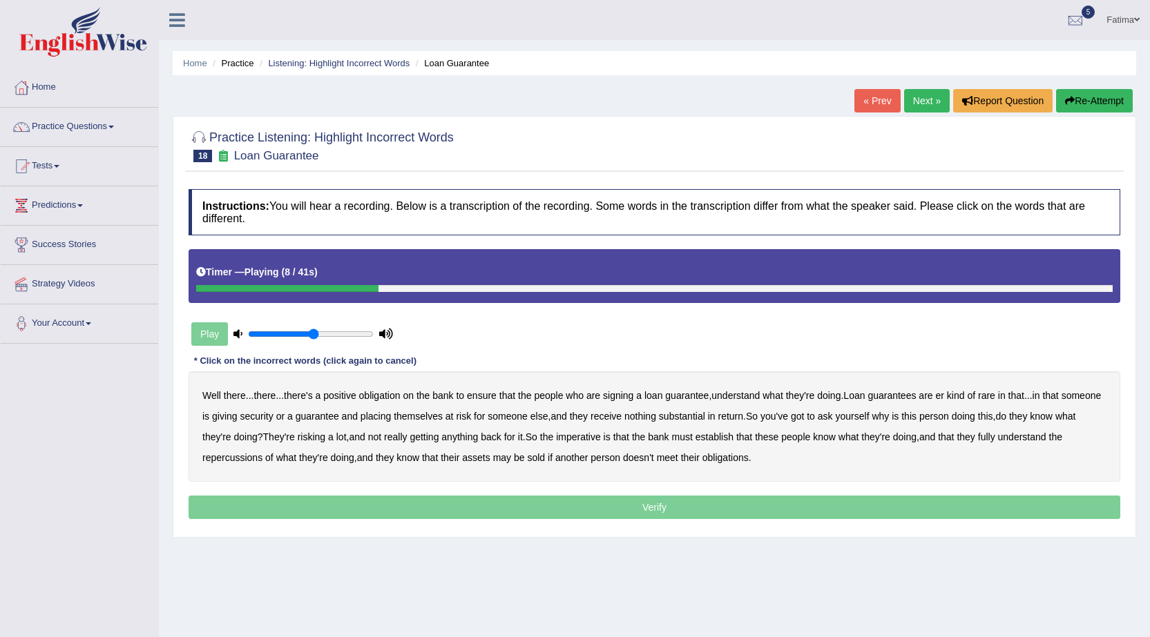
drag, startPoint x: 742, startPoint y: 398, endPoint x: 751, endPoint y: 396, distance: 9.9
click at [751, 396] on b "understand" at bounding box center [735, 395] width 48 height 11
click at [705, 416] on b "substantial" at bounding box center [682, 416] width 46 height 11
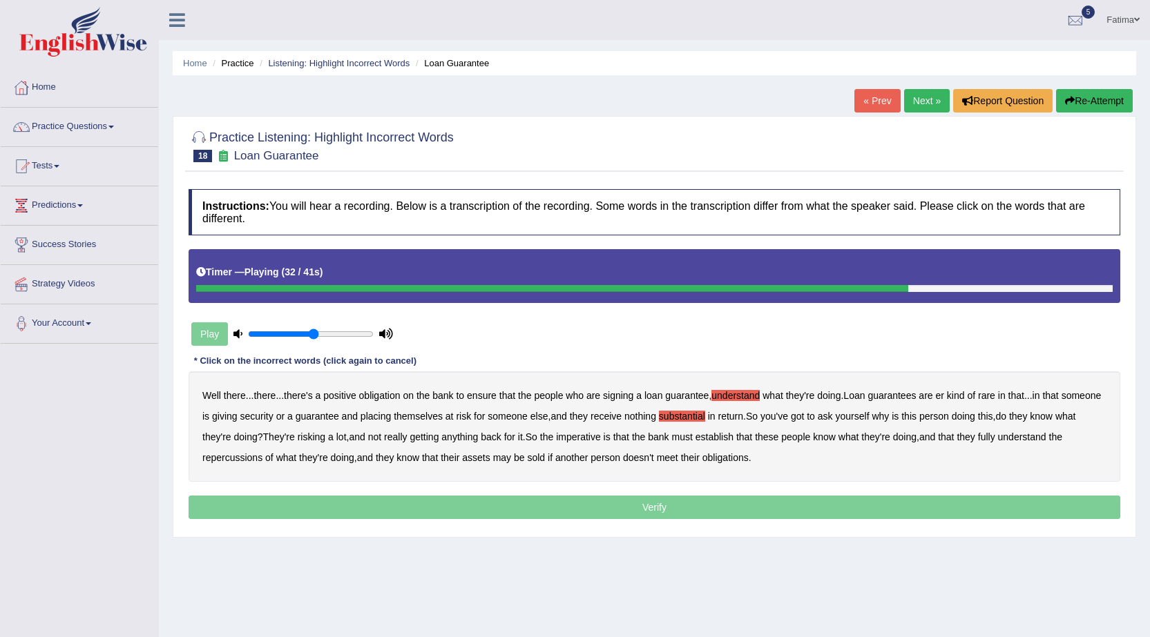
click at [733, 438] on b "establish" at bounding box center [714, 437] width 38 height 11
click at [221, 461] on b "repercussions" at bounding box center [232, 457] width 60 height 11
click at [487, 457] on b "assets" at bounding box center [476, 457] width 28 height 11
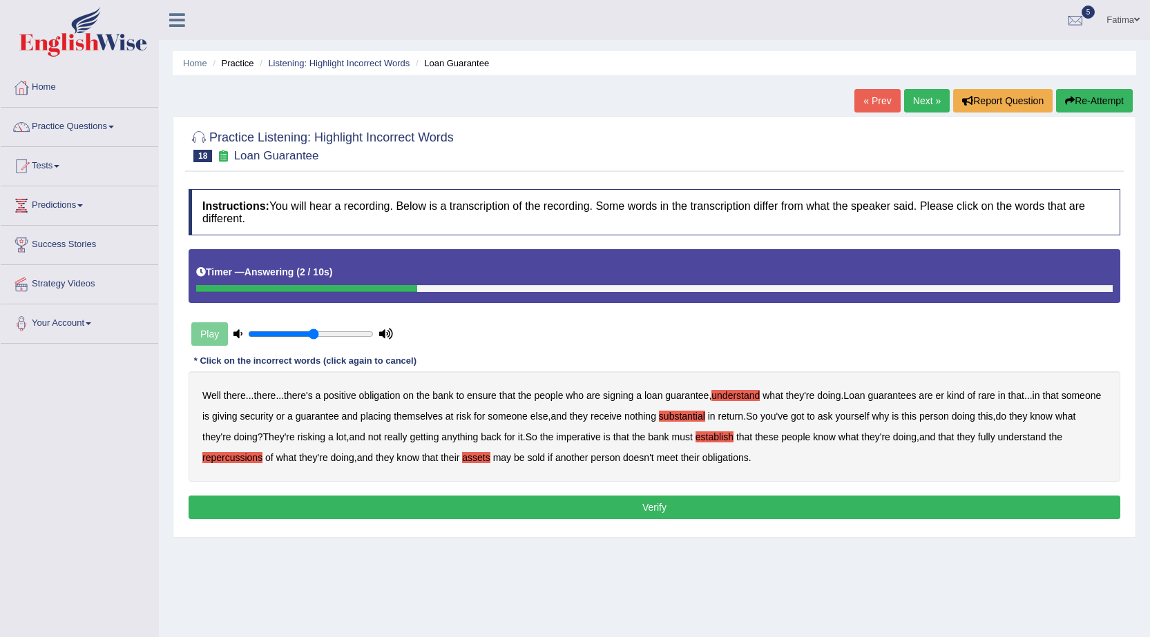
click at [481, 503] on button "Verify" at bounding box center [653, 507] width 931 height 23
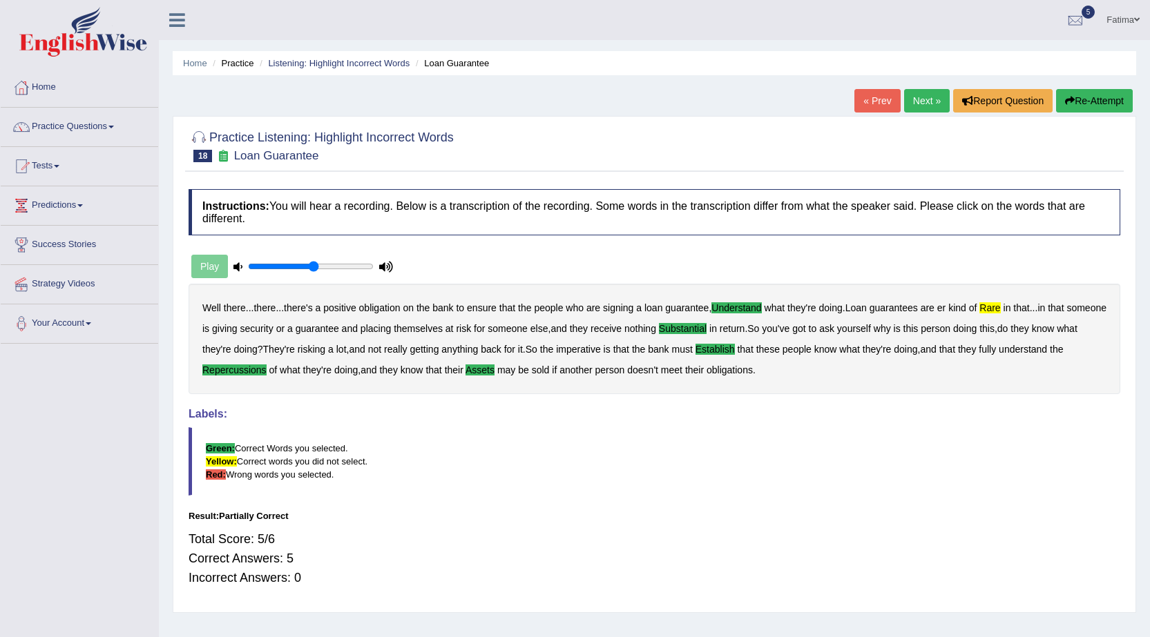
click at [928, 107] on link "Next »" at bounding box center [927, 100] width 46 height 23
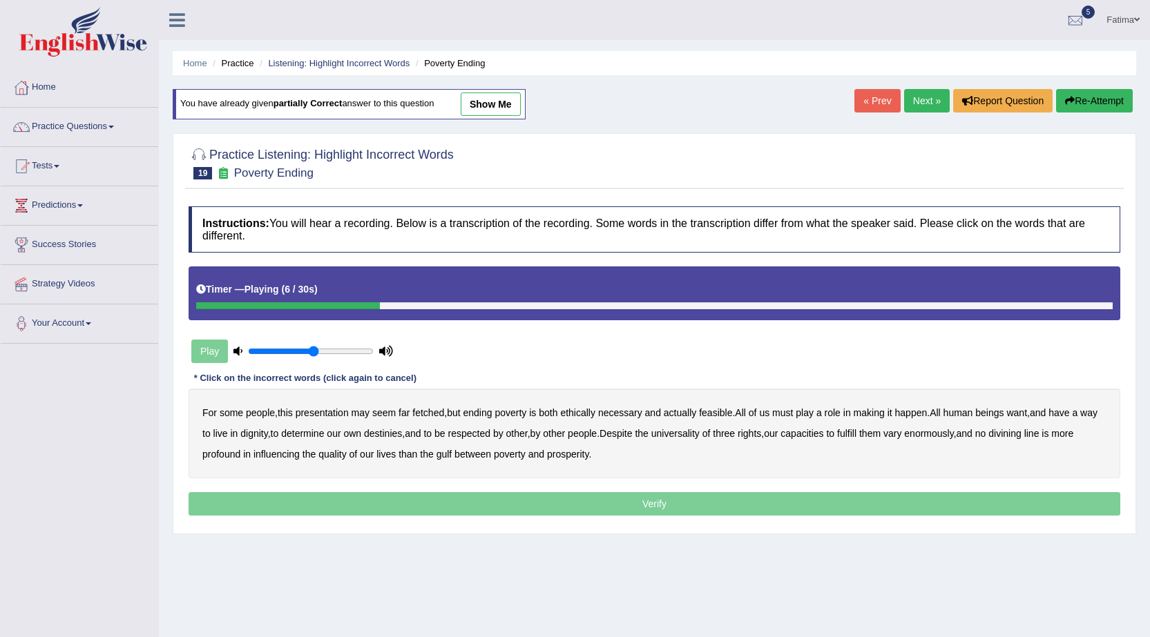
click at [590, 407] on b "ethically" at bounding box center [577, 412] width 35 height 11
click at [1080, 418] on b "way" at bounding box center [1088, 412] width 17 height 11
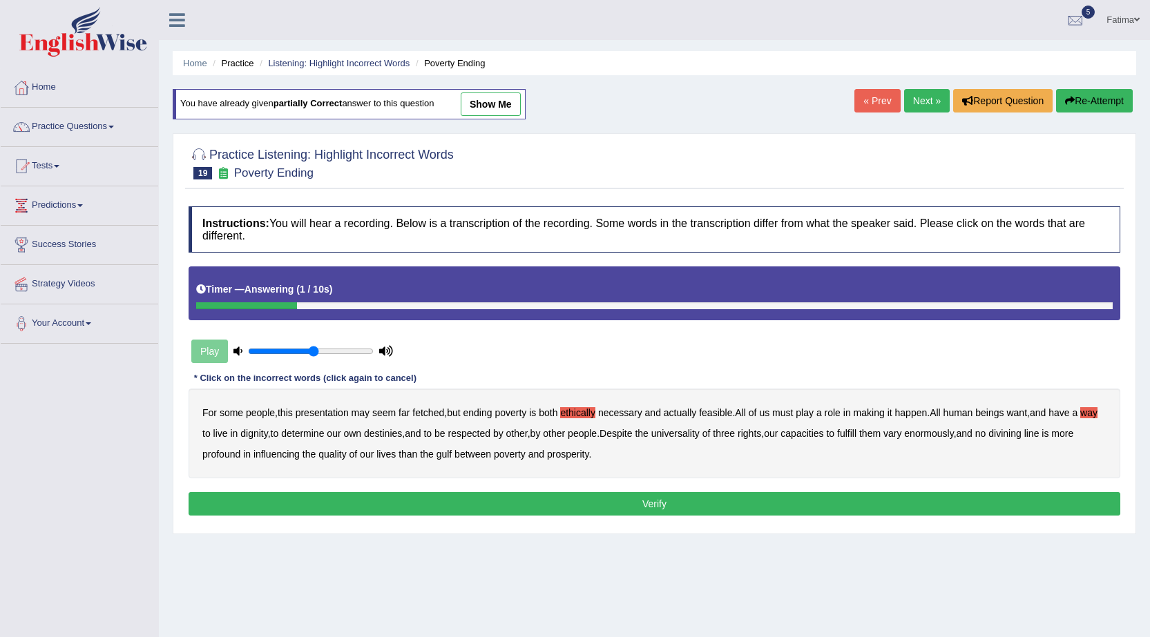
click at [493, 496] on button "Verify" at bounding box center [653, 503] width 931 height 23
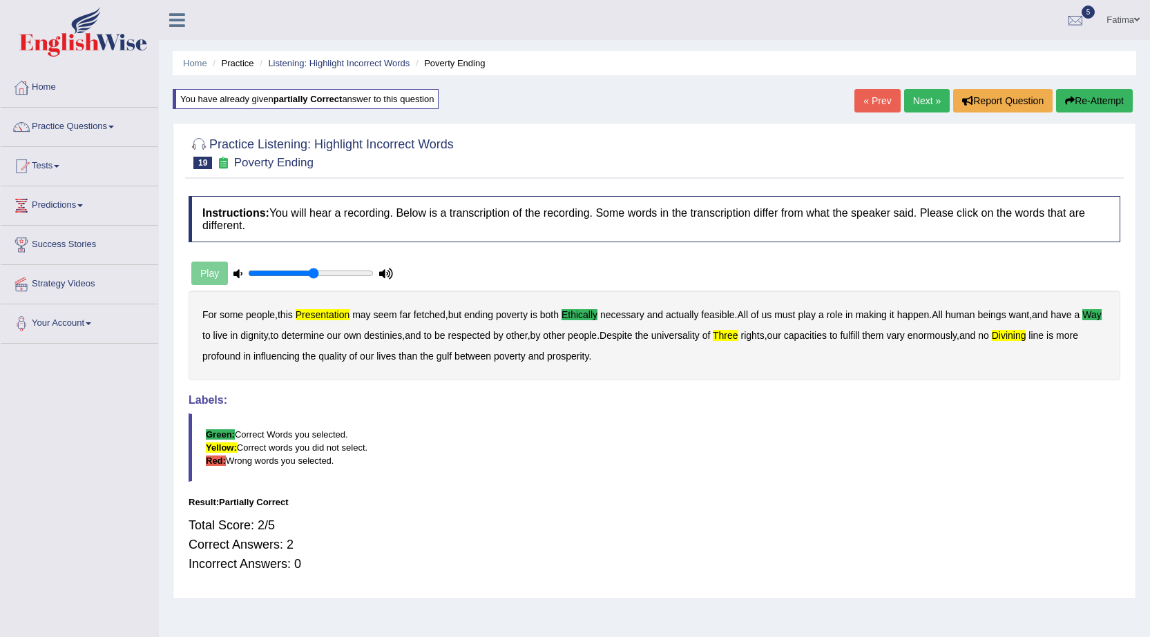
click at [927, 91] on link "Next »" at bounding box center [927, 100] width 46 height 23
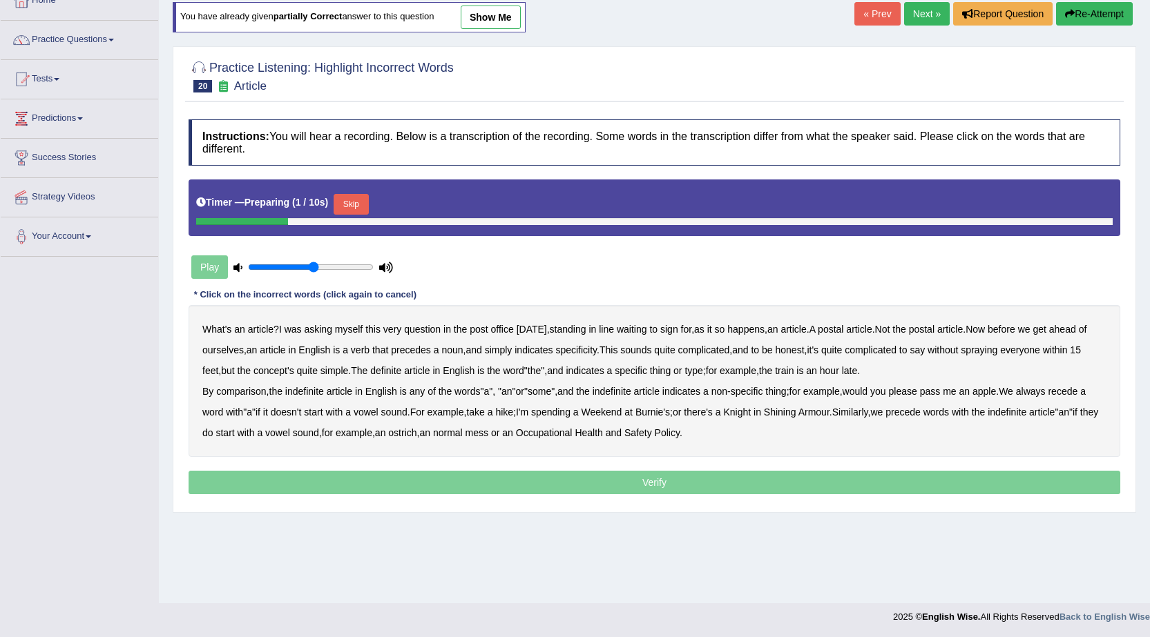
scroll to position [88, 0]
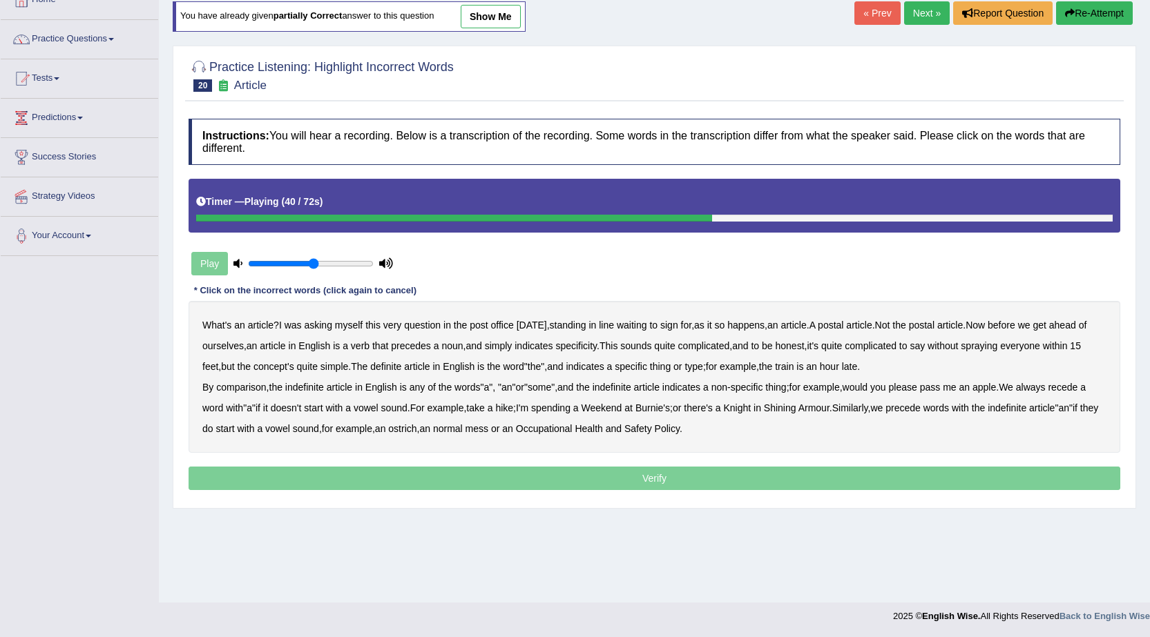
click at [251, 391] on b "comparison" at bounding box center [241, 387] width 50 height 11
click at [1077, 391] on b "recede" at bounding box center [1062, 387] width 30 height 11
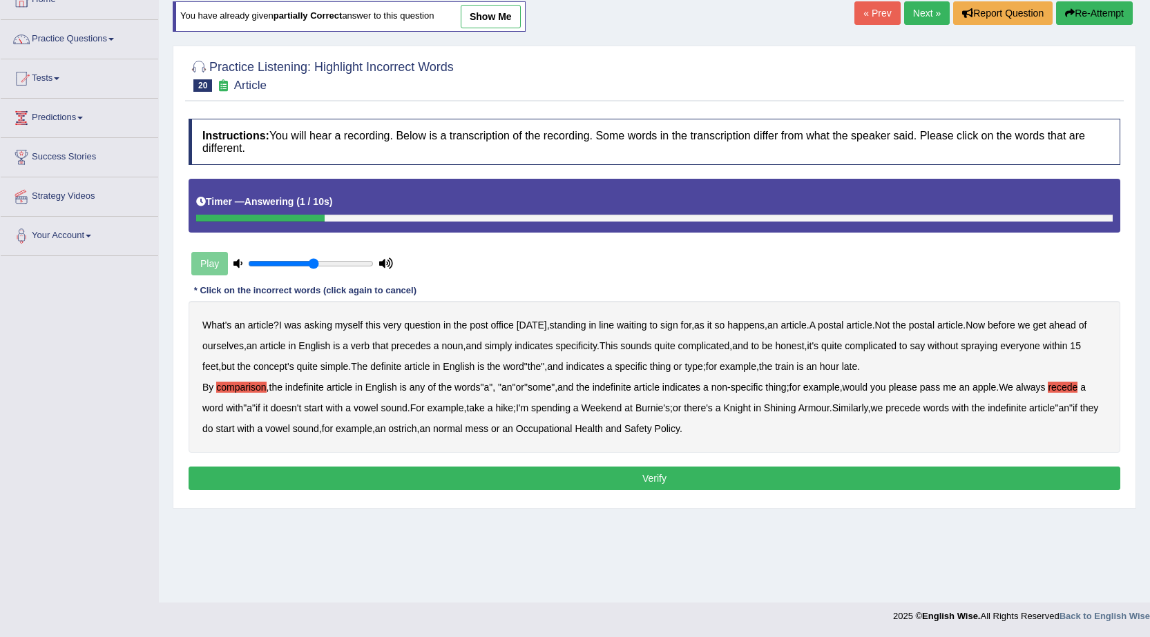
click at [541, 475] on button "Verify" at bounding box center [653, 478] width 931 height 23
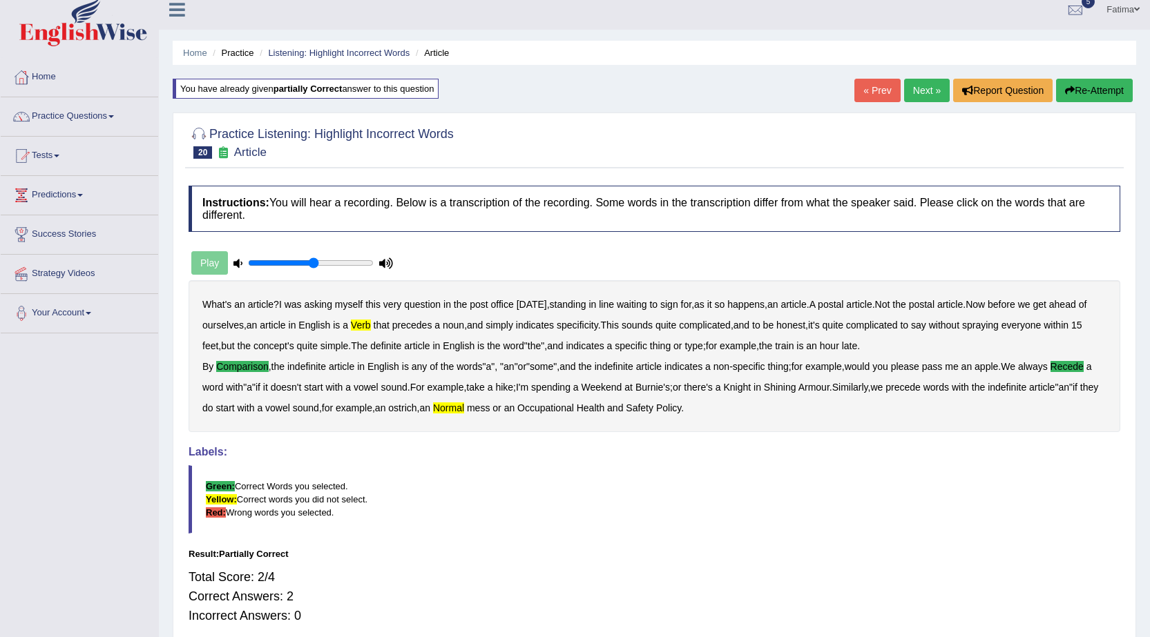
scroll to position [0, 0]
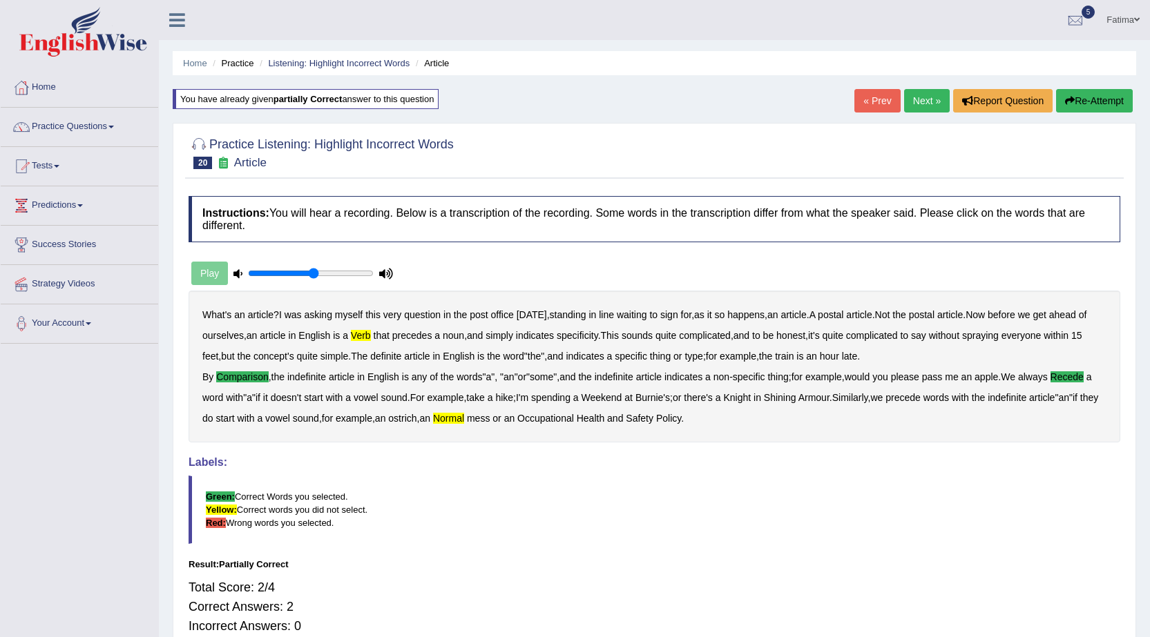
click at [922, 101] on link "Next »" at bounding box center [927, 100] width 46 height 23
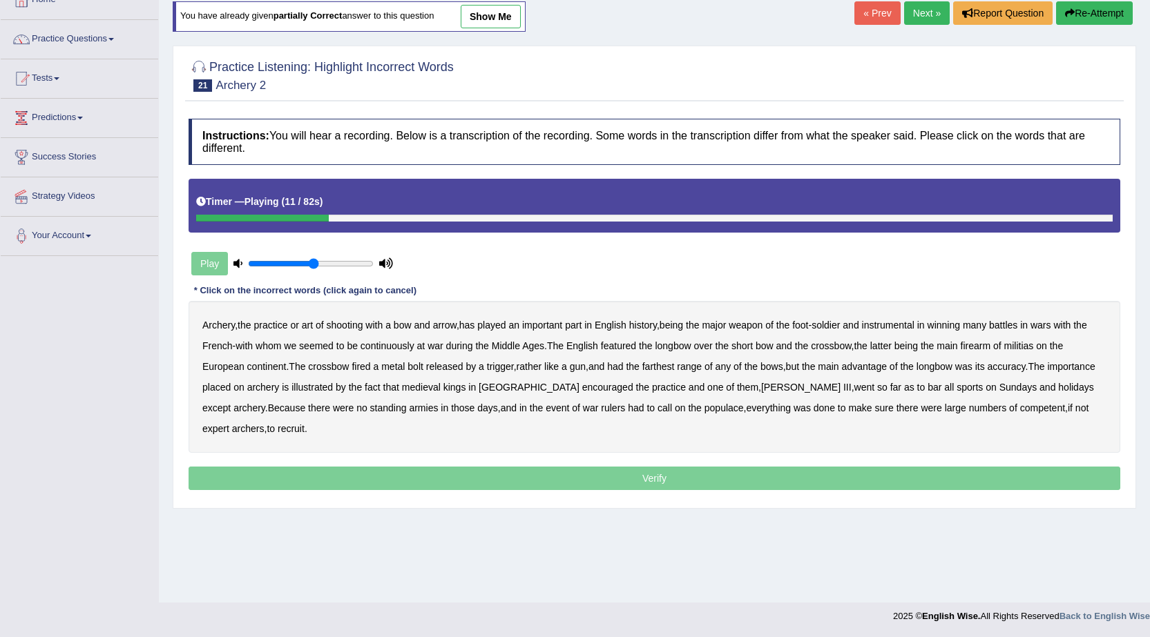
click at [726, 325] on b "major" at bounding box center [713, 325] width 24 height 11
click at [623, 347] on b "featured" at bounding box center [618, 345] width 35 height 11
drag, startPoint x: 661, startPoint y: 367, endPoint x: 670, endPoint y: 365, distance: 9.4
click at [670, 365] on b "farthest" at bounding box center [658, 366] width 32 height 11
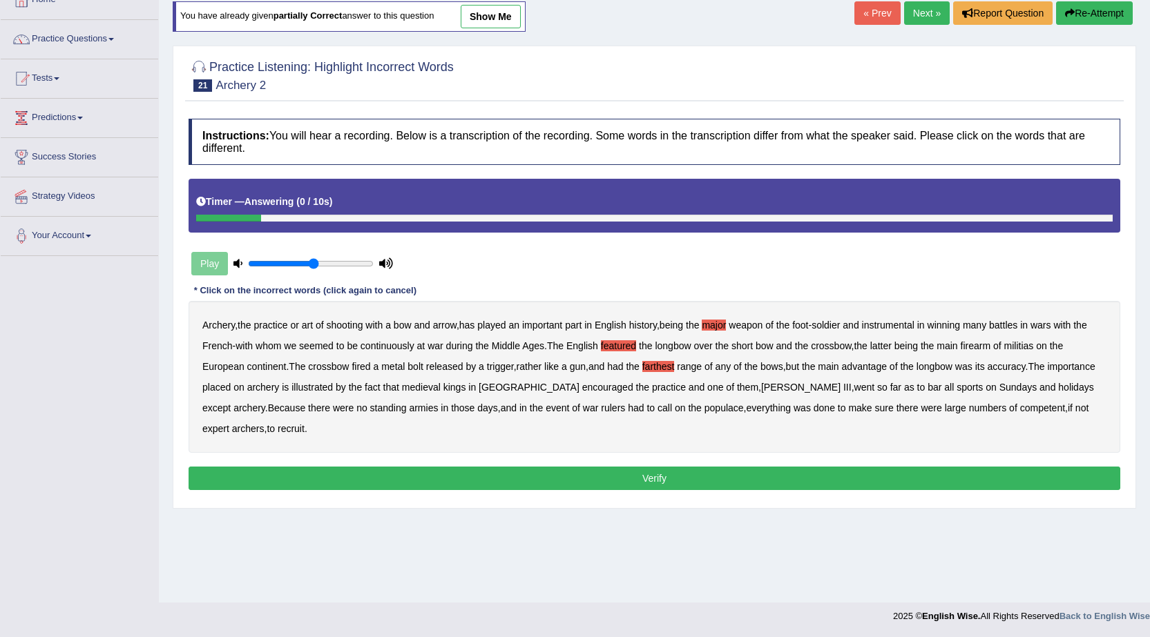
click at [594, 483] on button "Verify" at bounding box center [653, 478] width 931 height 23
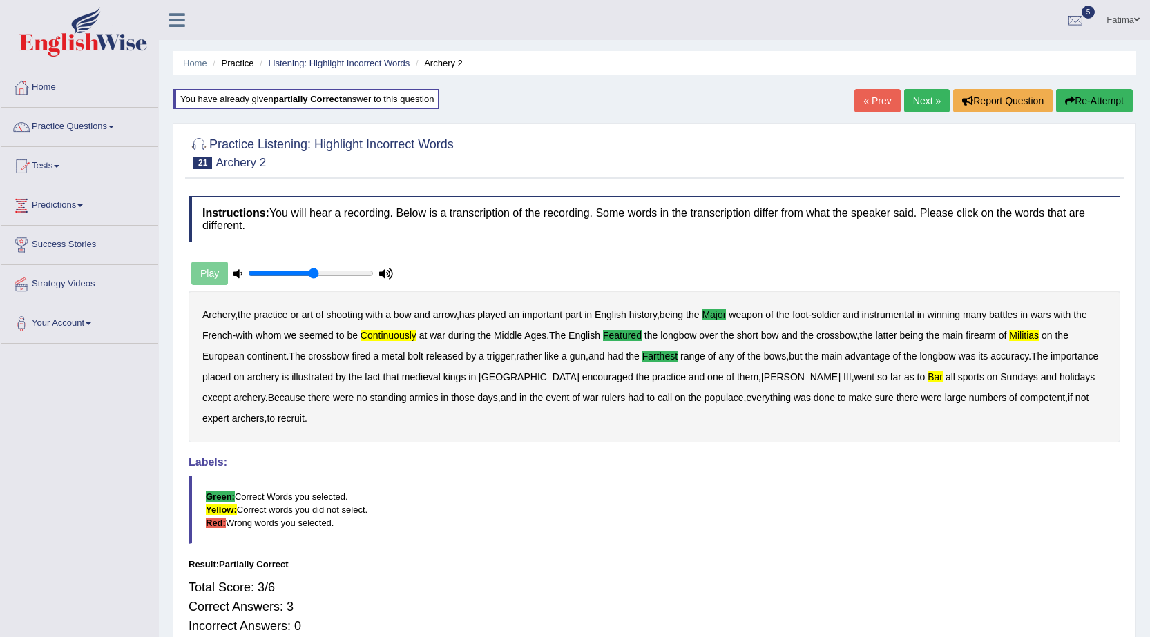
click at [927, 97] on link "Next »" at bounding box center [927, 100] width 46 height 23
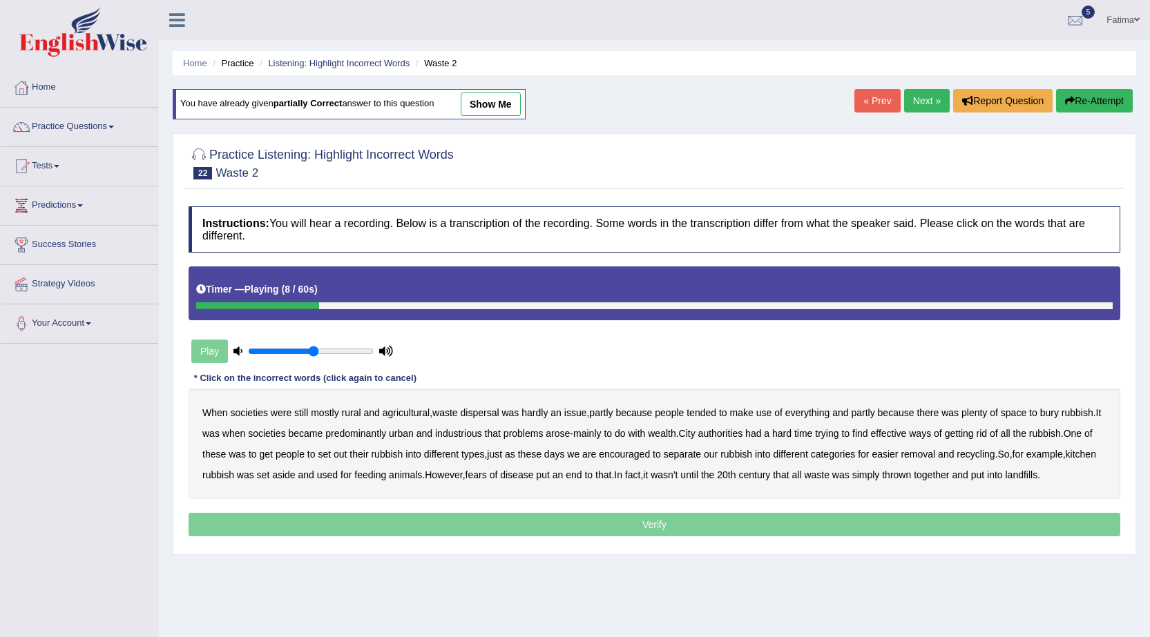
click at [490, 413] on b "dispersal" at bounding box center [480, 412] width 39 height 11
click at [1079, 414] on b "rubbish" at bounding box center [1077, 412] width 32 height 11
click at [1074, 411] on b "rubbish" at bounding box center [1077, 412] width 32 height 11
click at [1083, 95] on button "Re-Attempt" at bounding box center [1094, 100] width 77 height 23
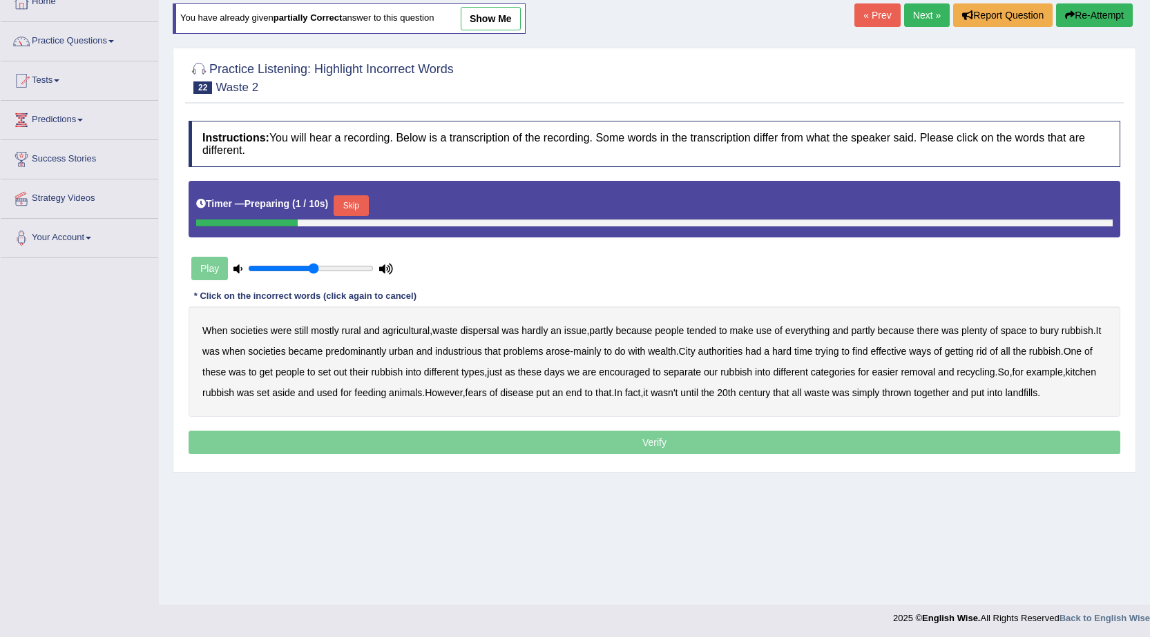
scroll to position [88, 0]
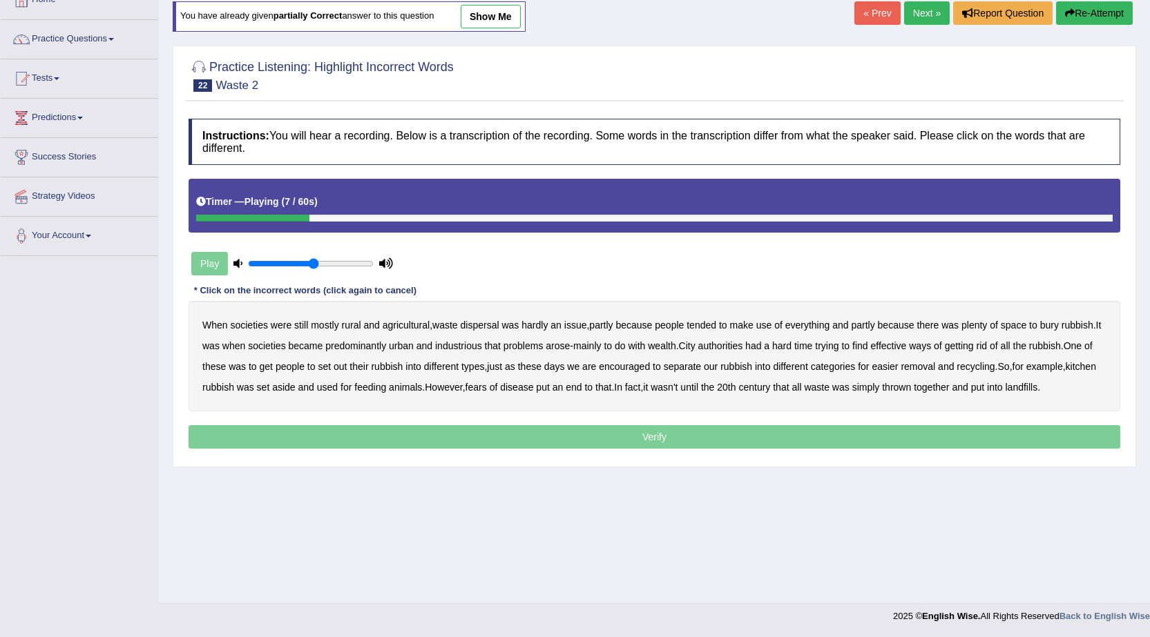
click at [490, 327] on b "dispersal" at bounding box center [480, 325] width 39 height 11
click at [761, 349] on b "had" at bounding box center [753, 345] width 16 height 11
click at [761, 345] on b "had" at bounding box center [753, 345] width 16 height 11
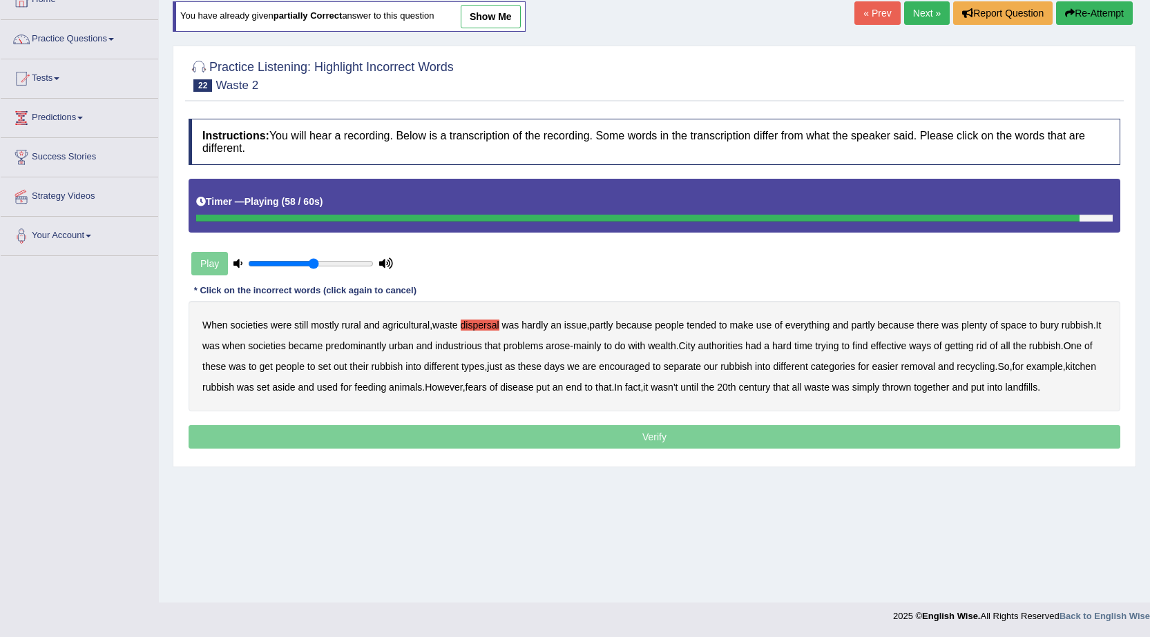
click at [1018, 394] on div "When societies were still mostly rural and agricultural , waste dispersal was h…" at bounding box center [653, 356] width 931 height 110
click at [984, 385] on b "put" at bounding box center [977, 387] width 13 height 11
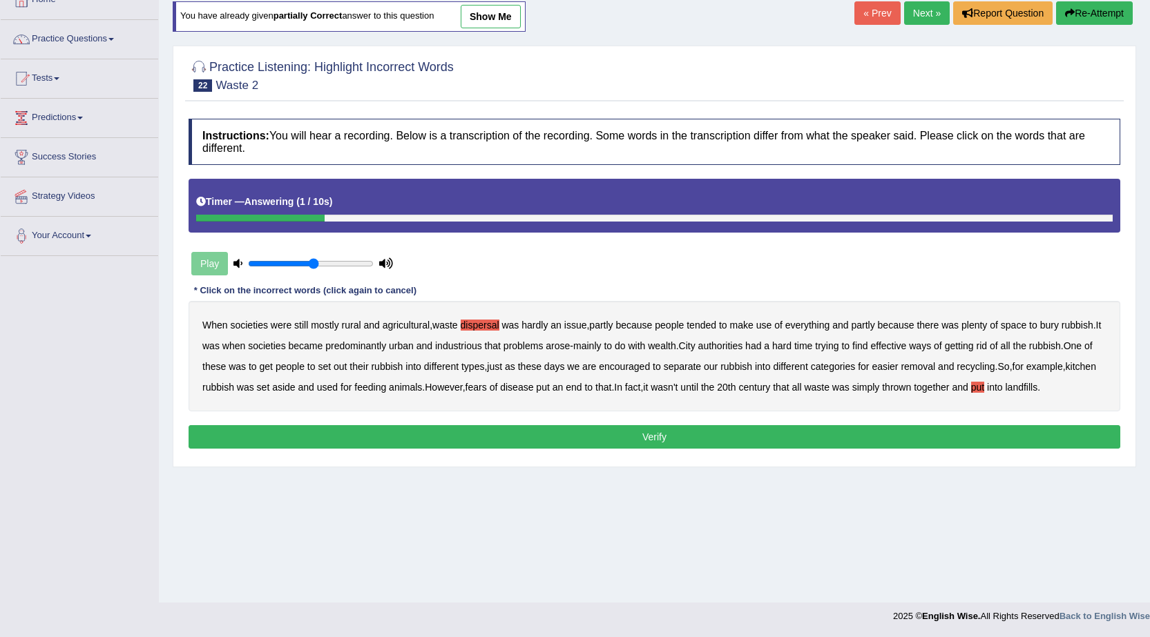
click at [613, 437] on button "Verify" at bounding box center [653, 436] width 931 height 23
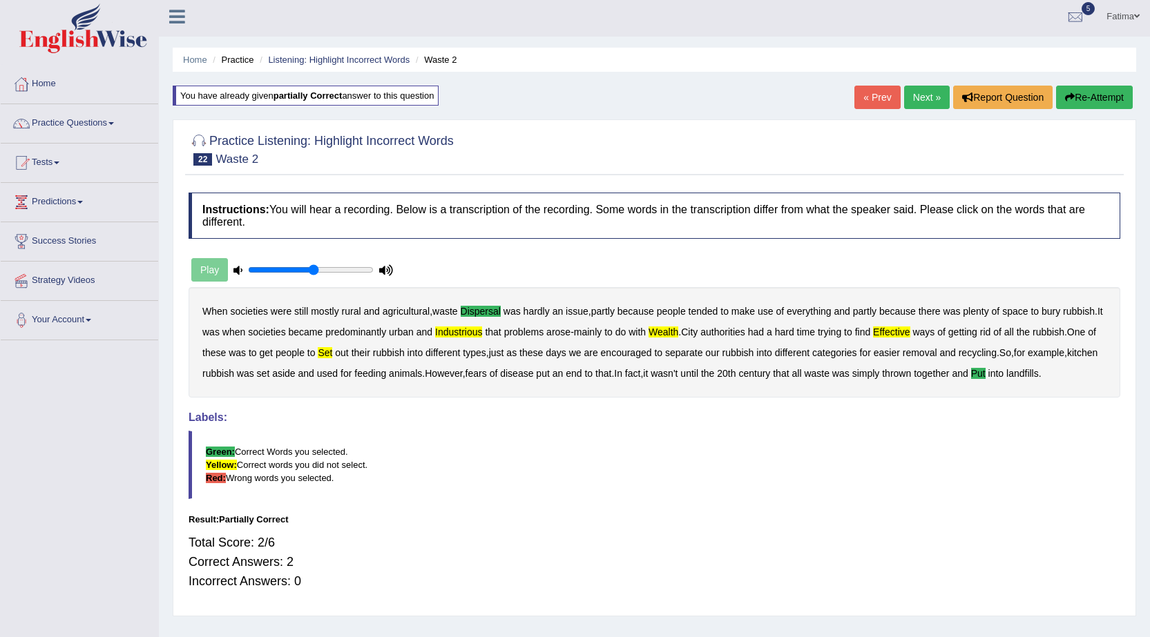
scroll to position [0, 0]
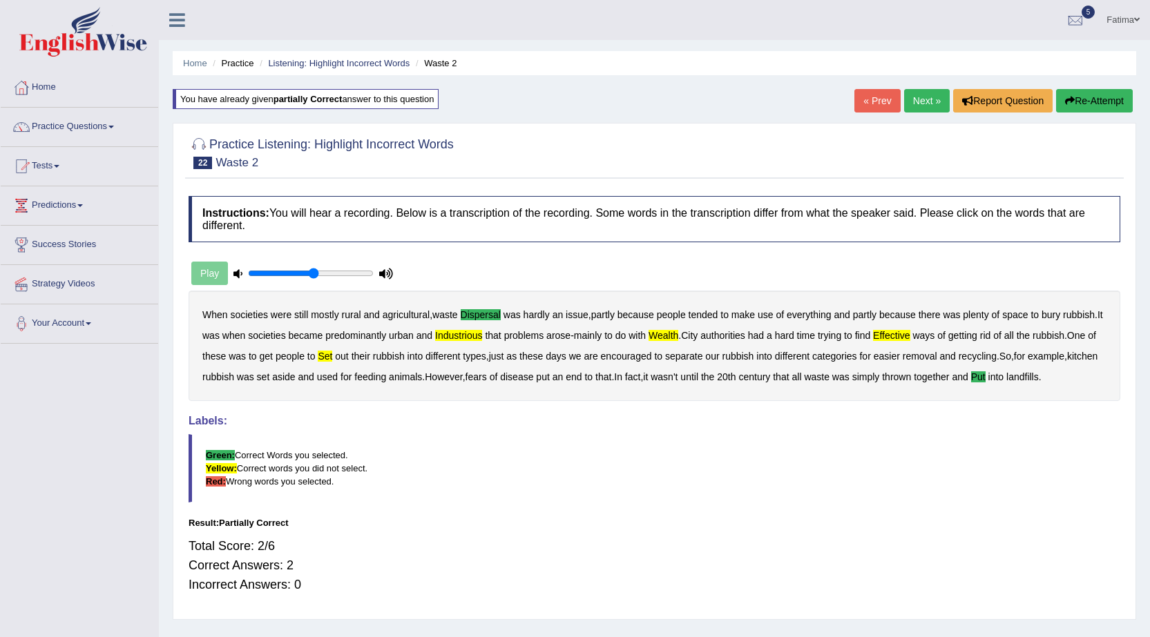
click at [1069, 108] on button "Re-Attempt" at bounding box center [1094, 100] width 77 height 23
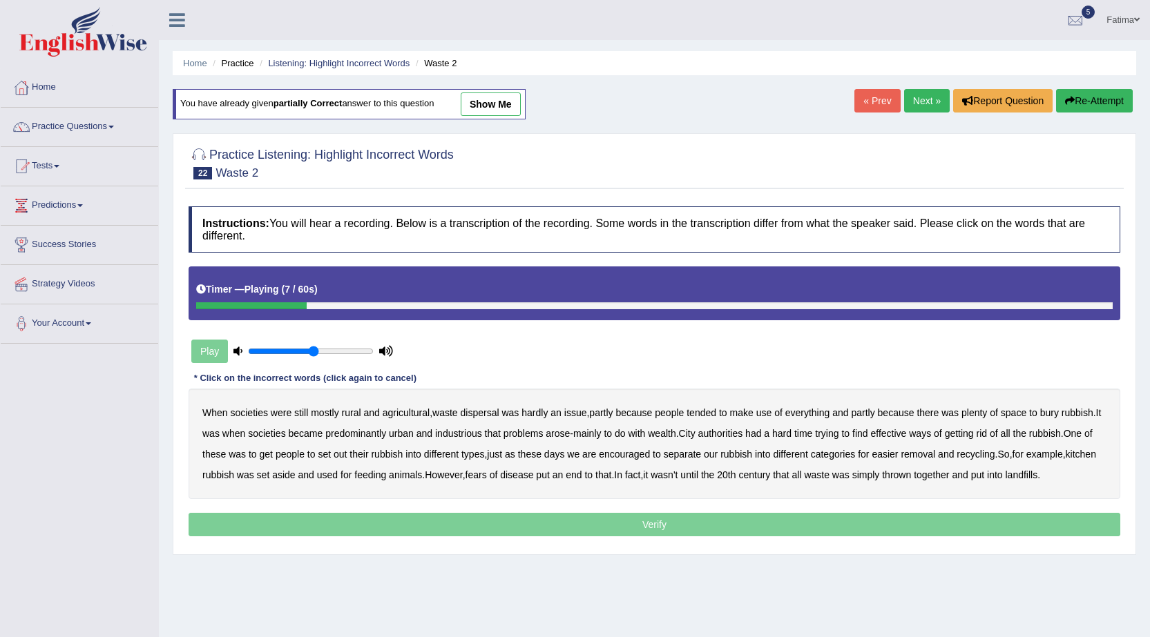
click at [492, 414] on b "dispersal" at bounding box center [480, 412] width 39 height 11
click at [467, 434] on b "industrious" at bounding box center [458, 433] width 47 height 11
click at [905, 430] on b "effective" at bounding box center [888, 433] width 36 height 11
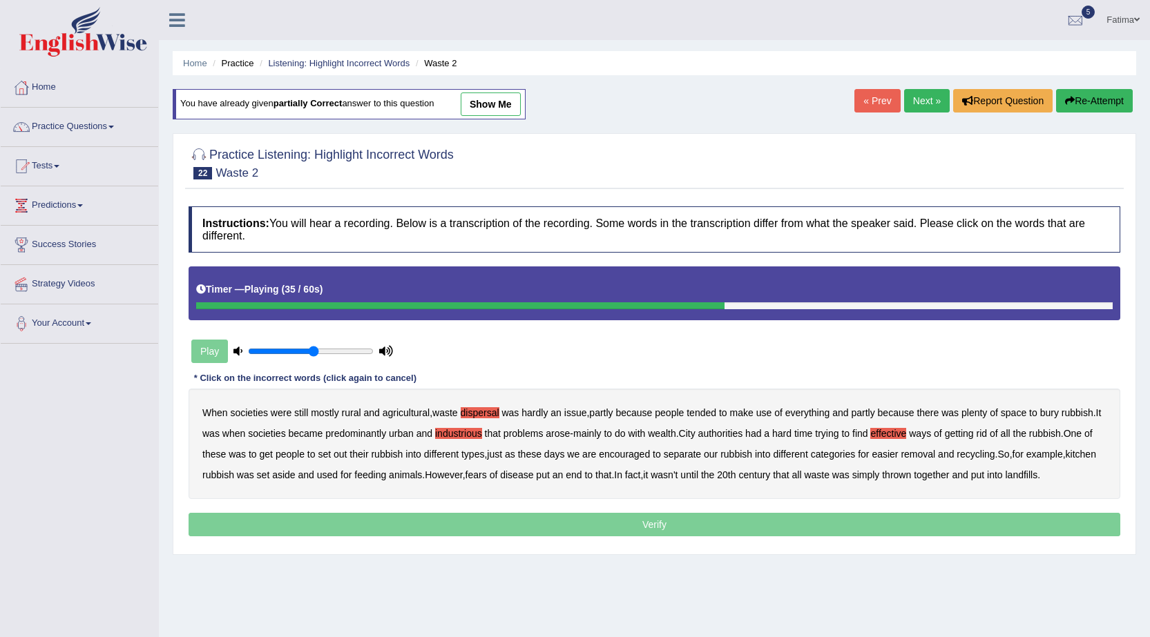
drag, startPoint x: 319, startPoint y: 452, endPoint x: 335, endPoint y: 452, distance: 15.9
click at [326, 452] on div "When societies were still mostly rural and agricultural , waste dispersal was h…" at bounding box center [653, 444] width 931 height 110
click at [331, 452] on b "set" at bounding box center [324, 454] width 13 height 11
click at [984, 478] on b "put" at bounding box center [977, 474] width 13 height 11
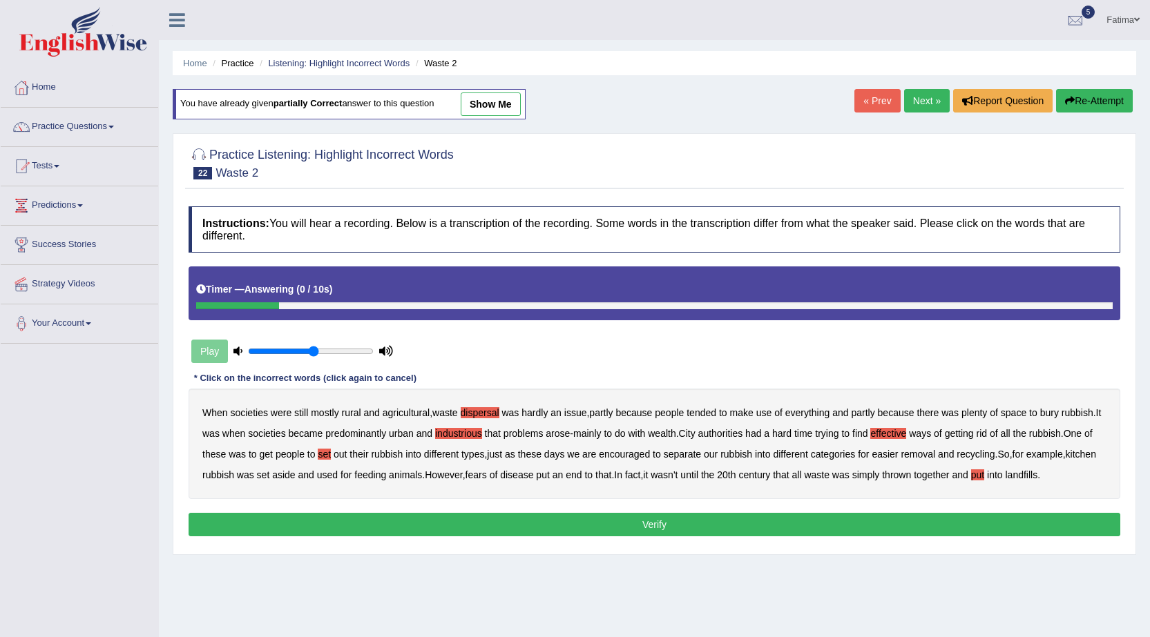
click at [597, 528] on button "Verify" at bounding box center [653, 524] width 931 height 23
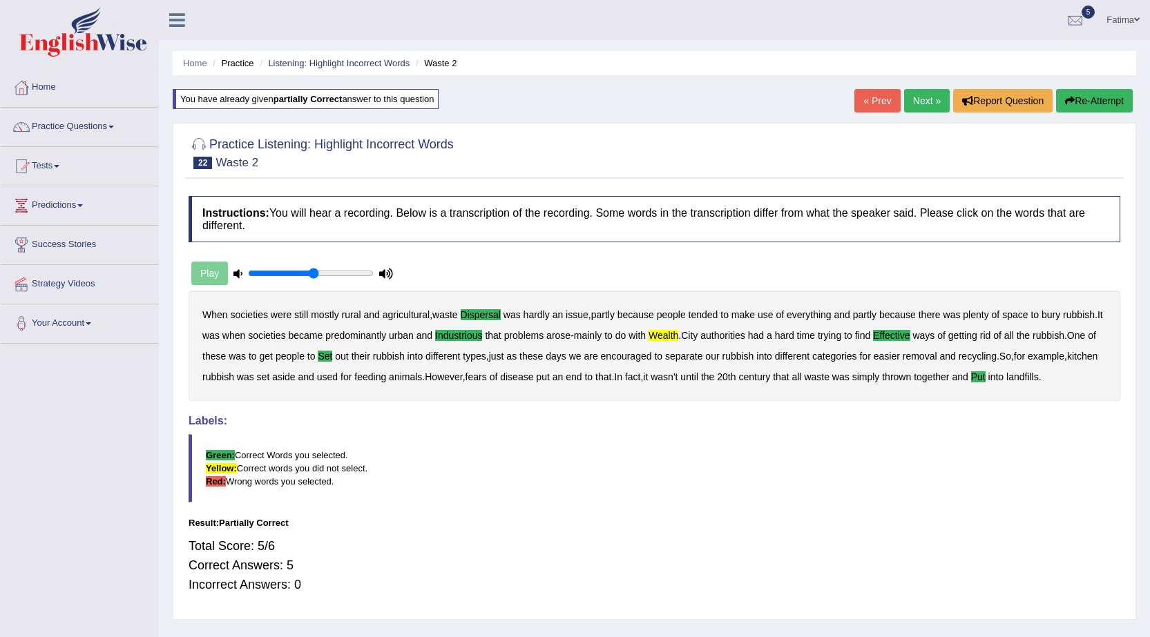
click at [911, 100] on link "Next »" at bounding box center [927, 100] width 46 height 23
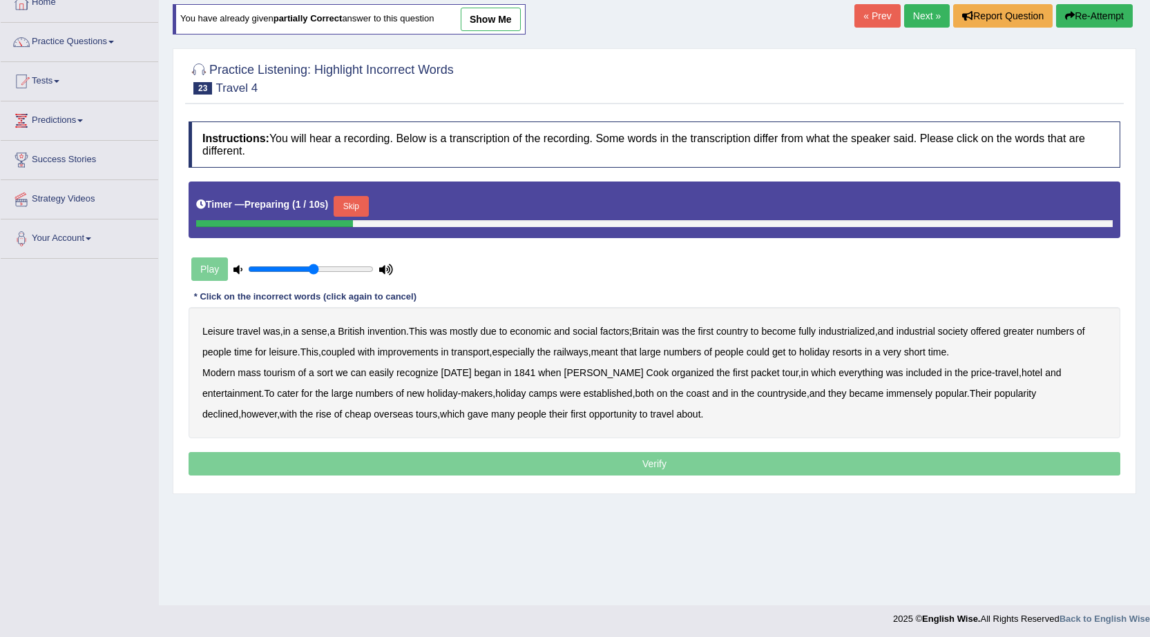
scroll to position [88, 0]
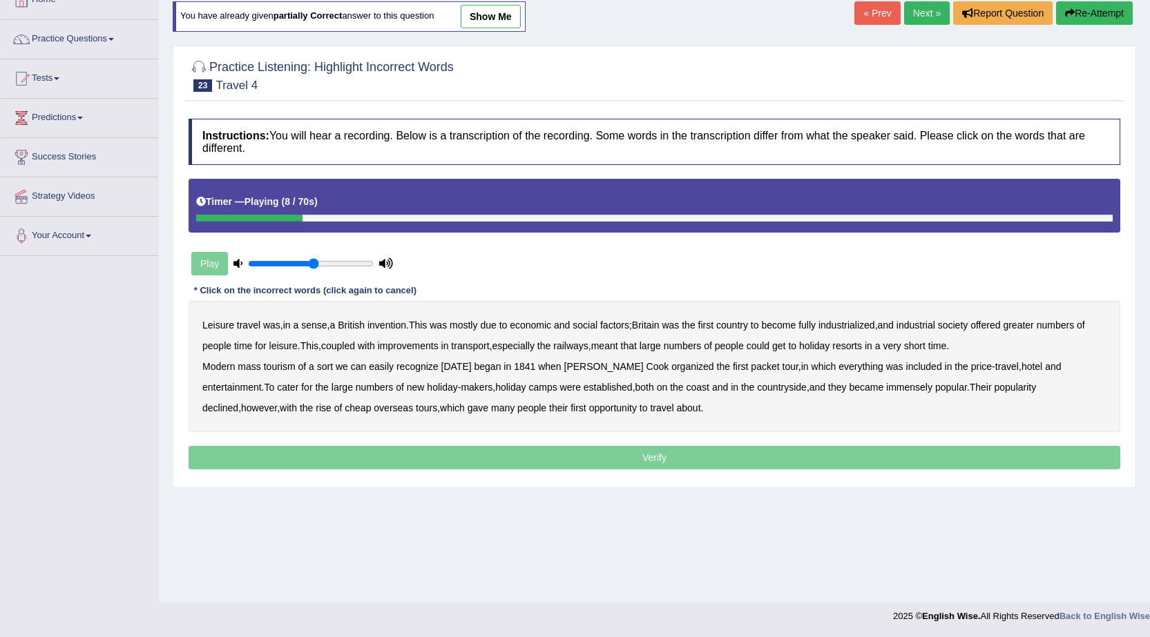
click at [470, 327] on b "mostly" at bounding box center [463, 325] width 28 height 11
click at [1025, 325] on b "greater" at bounding box center [1017, 325] width 30 height 11
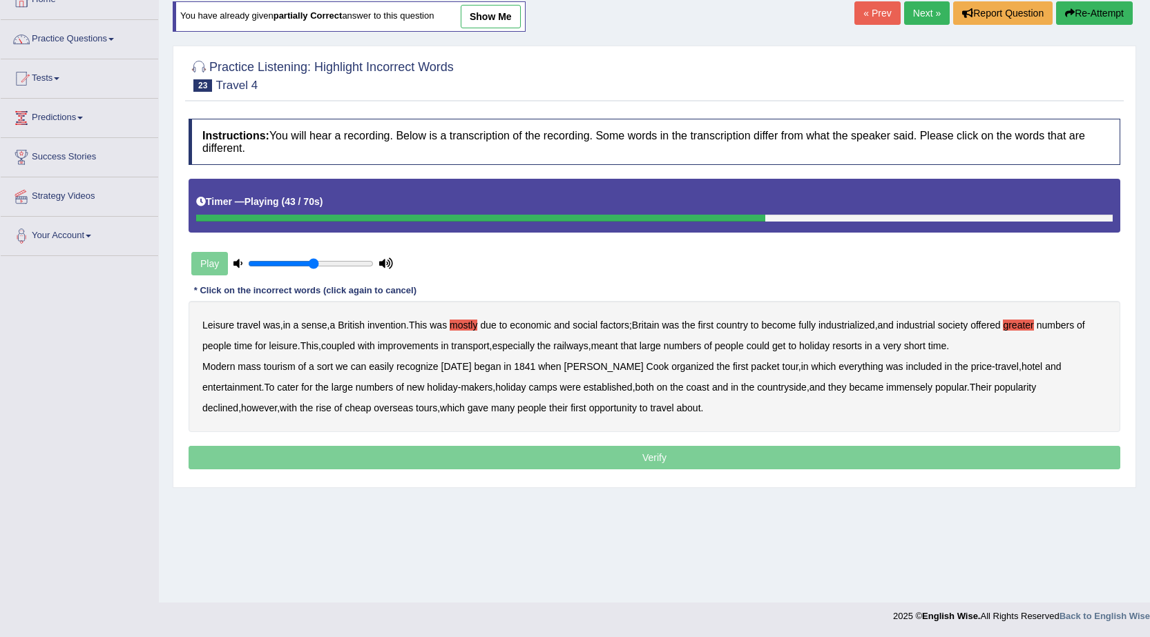
click at [750, 365] on b "packet" at bounding box center [764, 366] width 28 height 11
click at [886, 386] on b "immensely" at bounding box center [909, 387] width 46 height 11
click at [677, 409] on b "about" at bounding box center [689, 408] width 24 height 11
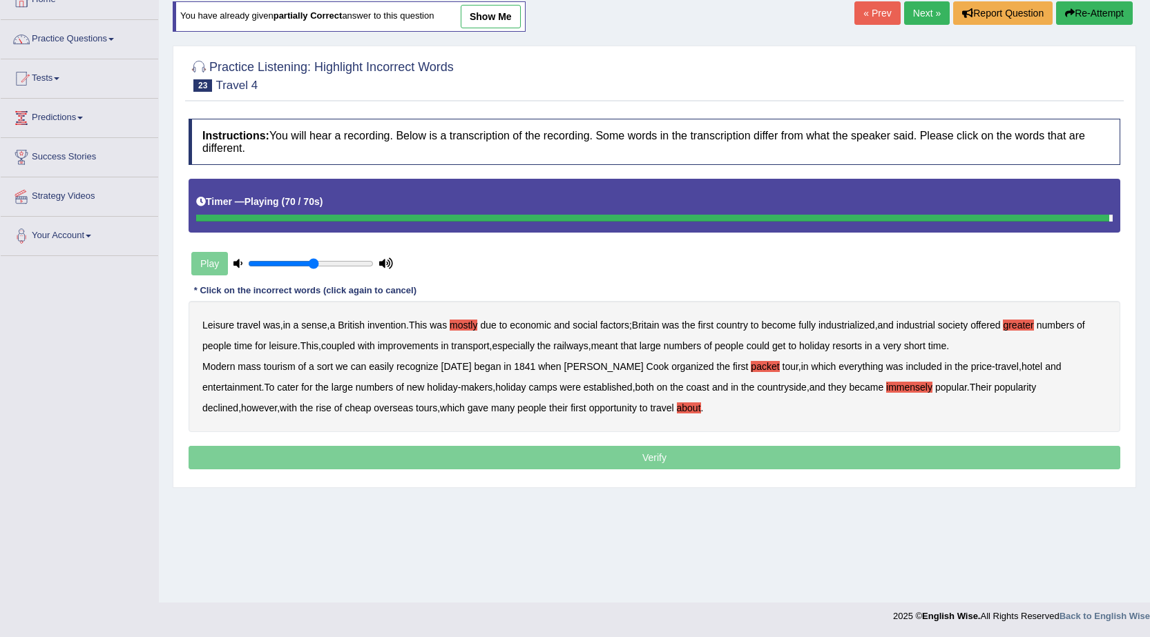
click at [560, 467] on p "Verify" at bounding box center [653, 457] width 931 height 23
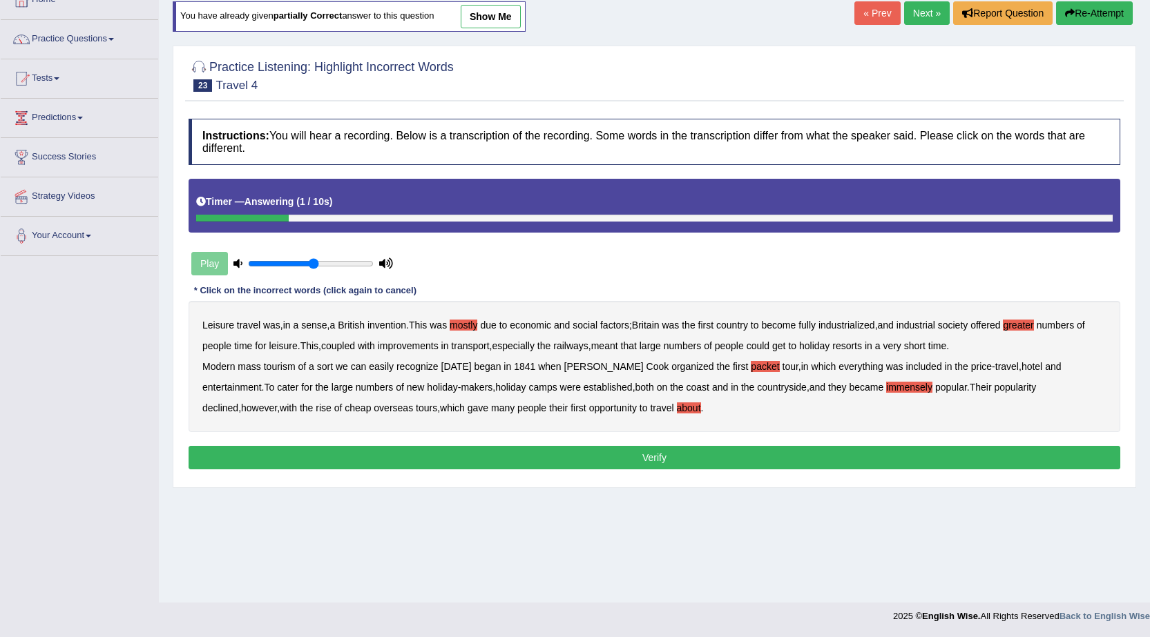
click at [537, 465] on button "Verify" at bounding box center [653, 457] width 931 height 23
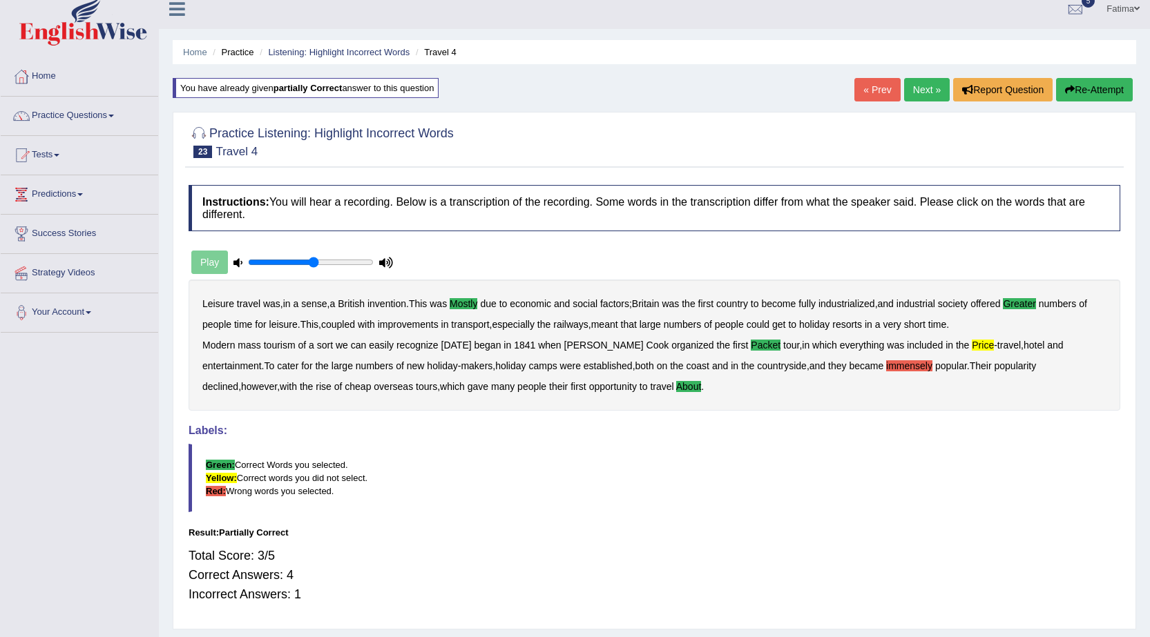
scroll to position [0, 0]
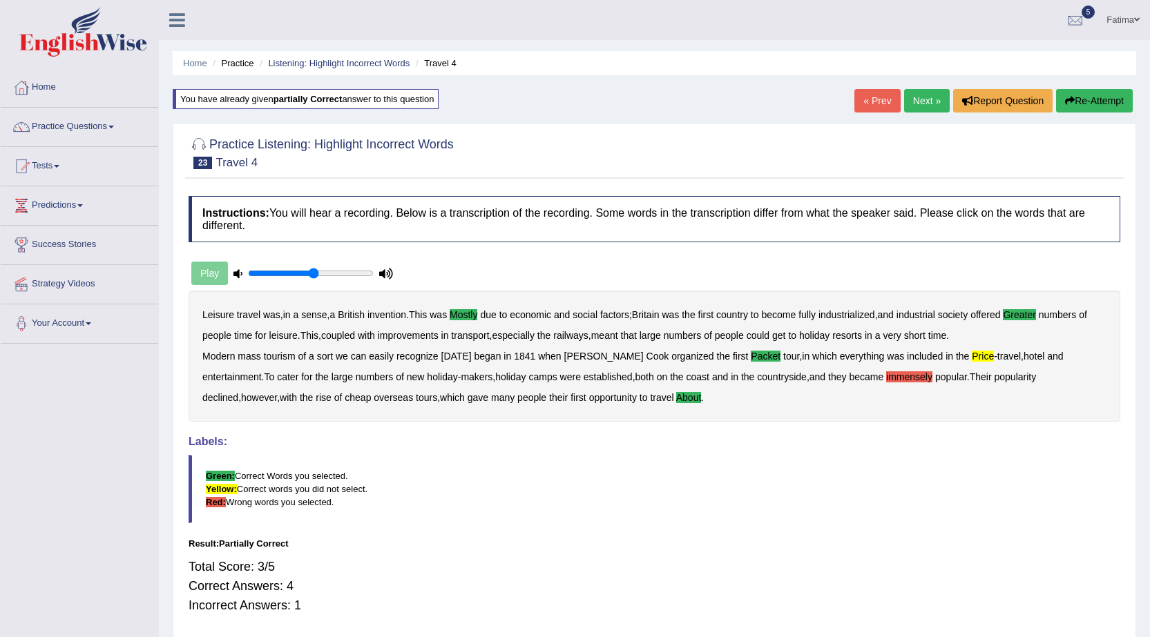
click at [916, 101] on link "Next »" at bounding box center [927, 100] width 46 height 23
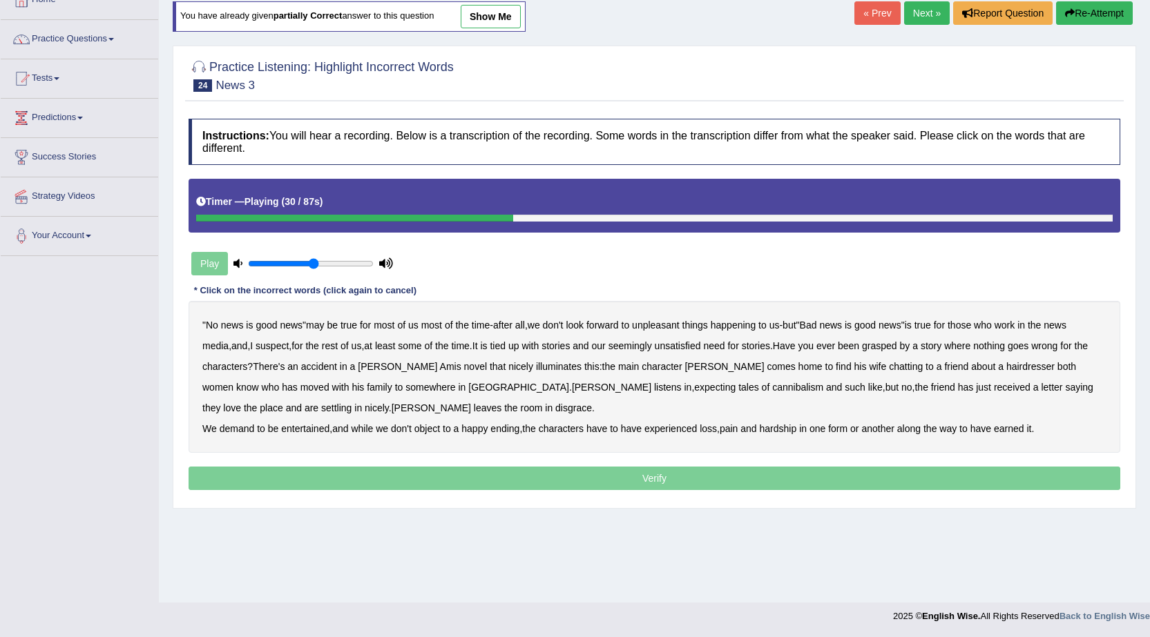
click at [696, 349] on b "unsatisfied" at bounding box center [678, 345] width 46 height 11
click at [312, 365] on b "accident" at bounding box center [319, 366] width 36 height 11
click at [694, 390] on b "expecting" at bounding box center [714, 387] width 41 height 11
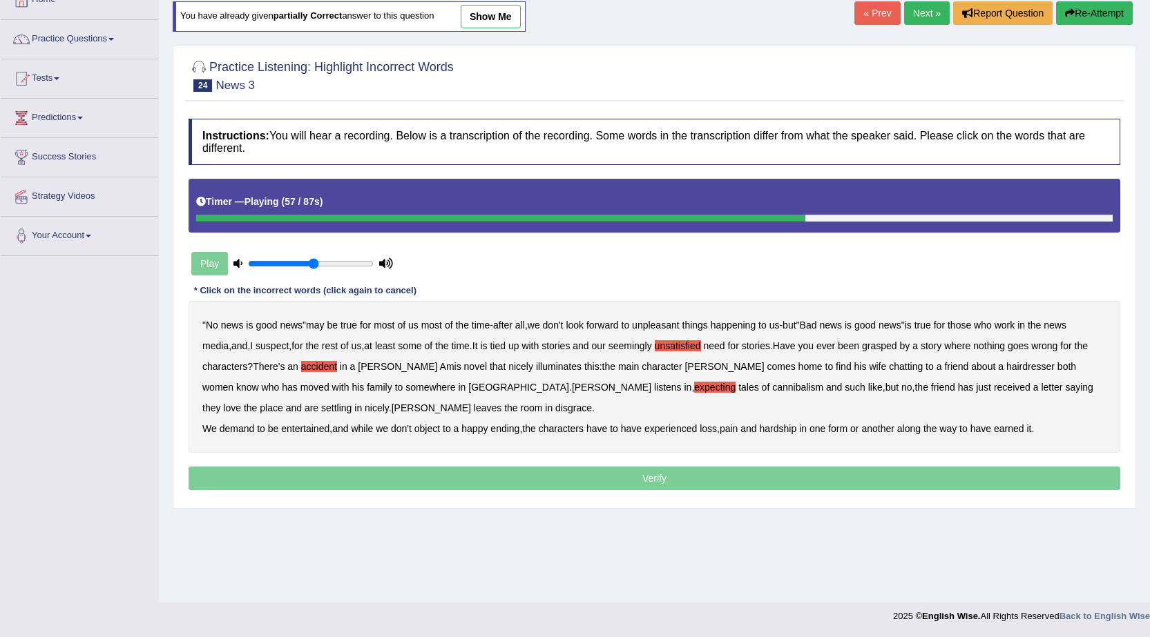
click at [694, 390] on b "expecting" at bounding box center [714, 387] width 41 height 11
click at [555, 405] on b "disgrace" at bounding box center [573, 408] width 37 height 11
click at [1016, 432] on b "earned" at bounding box center [1009, 428] width 30 height 11
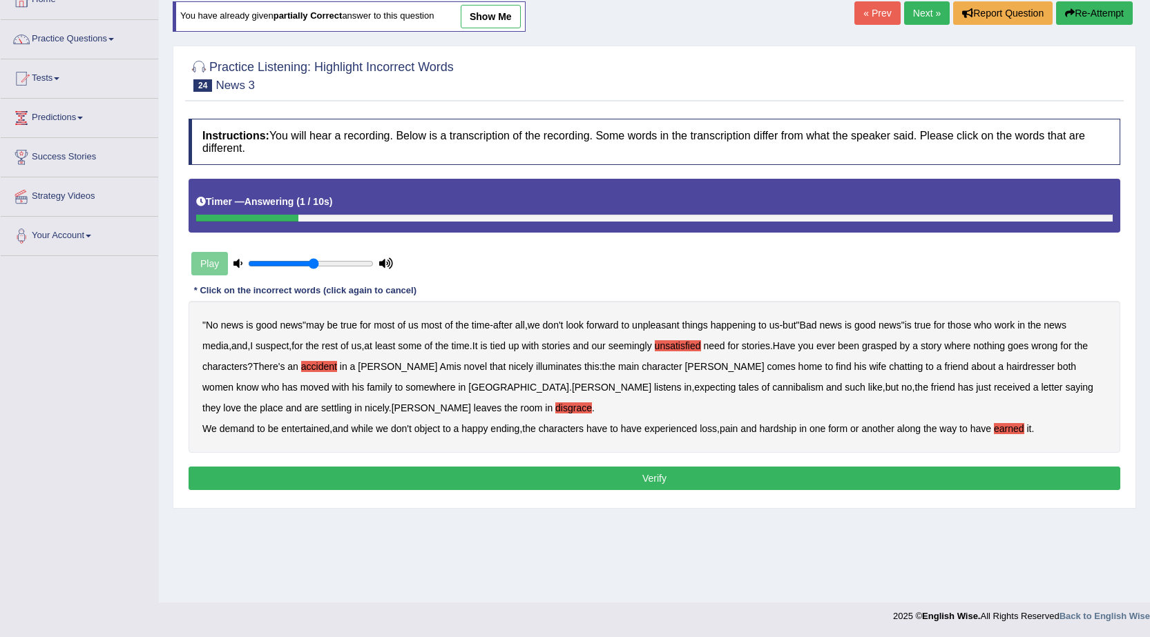
click at [650, 473] on button "Verify" at bounding box center [653, 478] width 931 height 23
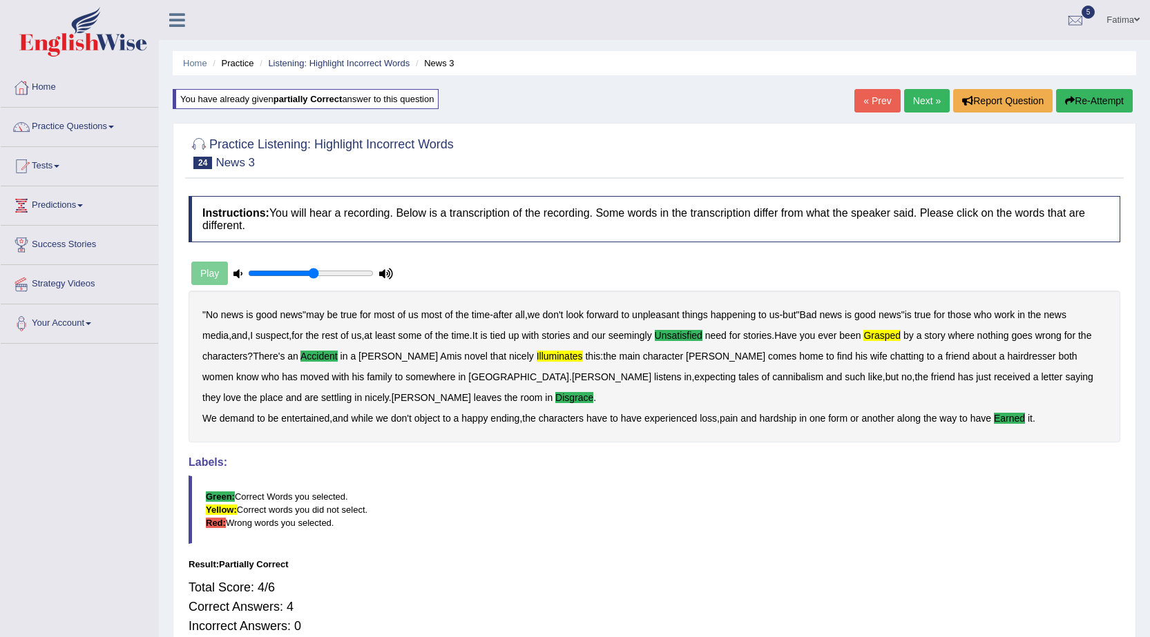
click at [922, 99] on link "Next »" at bounding box center [927, 100] width 46 height 23
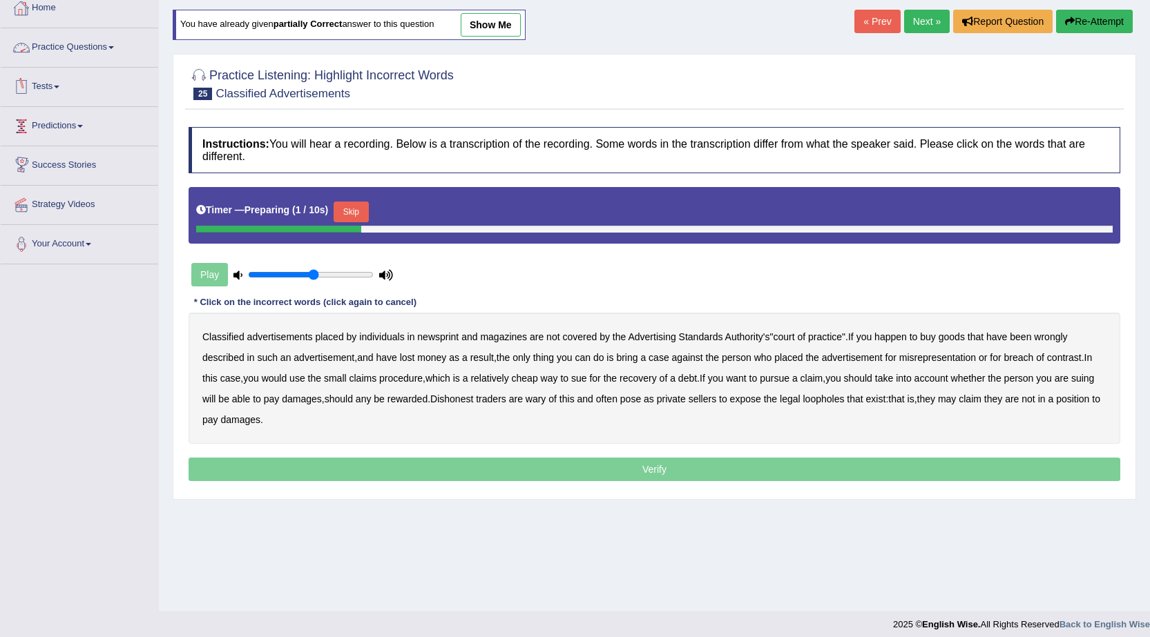
scroll to position [88, 0]
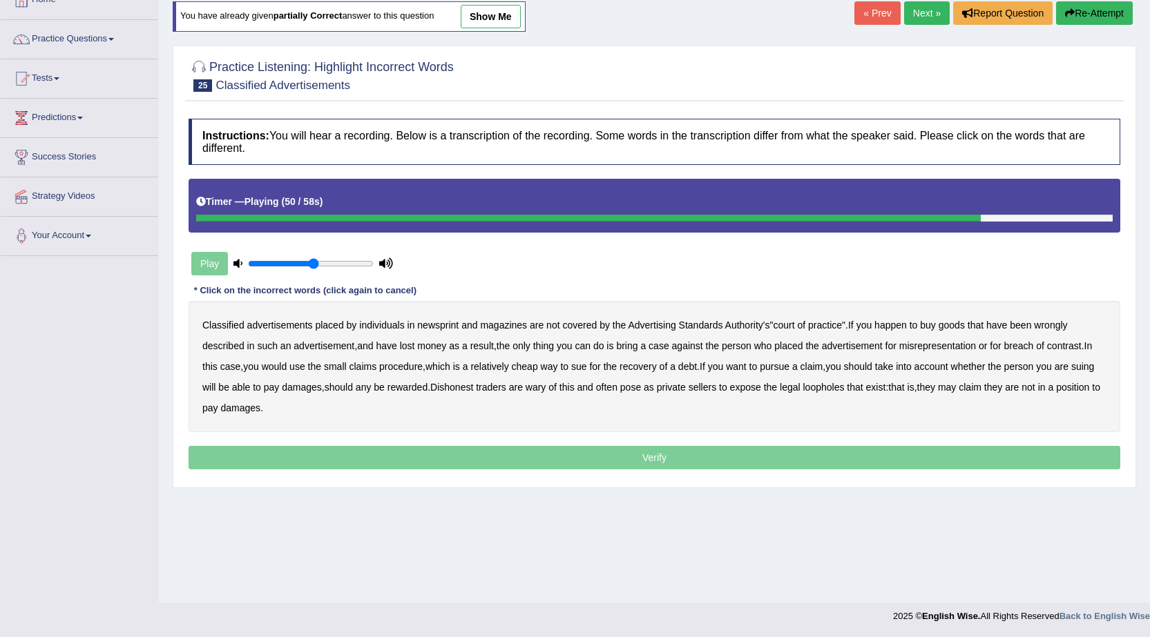
click at [753, 392] on b "expose" at bounding box center [745, 387] width 31 height 11
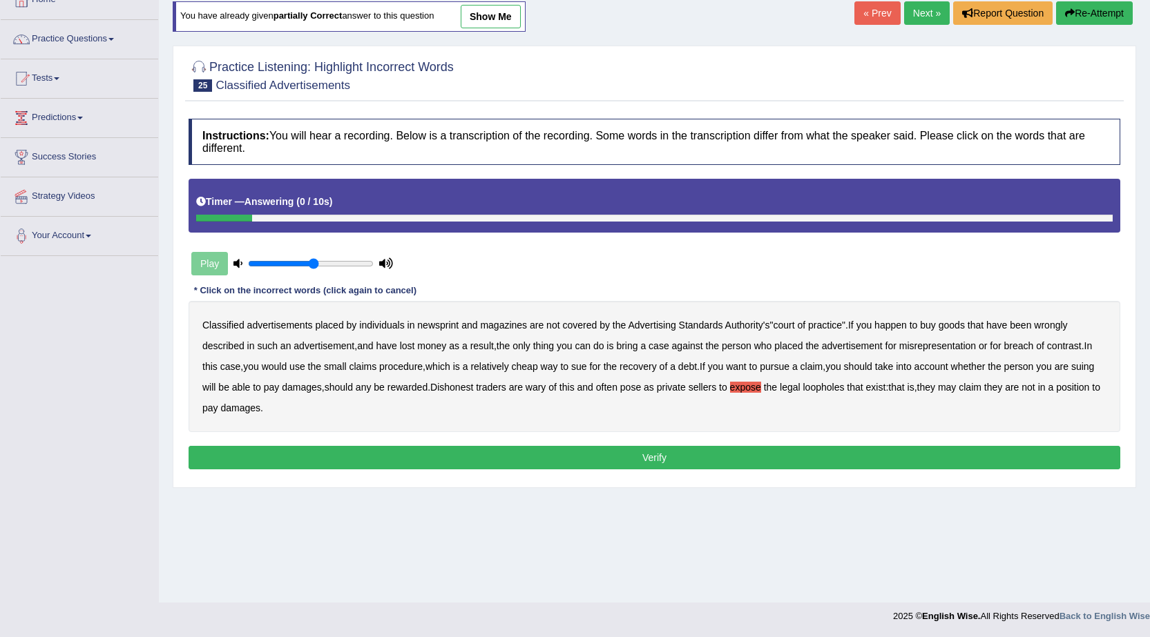
click at [592, 459] on button "Verify" at bounding box center [653, 457] width 931 height 23
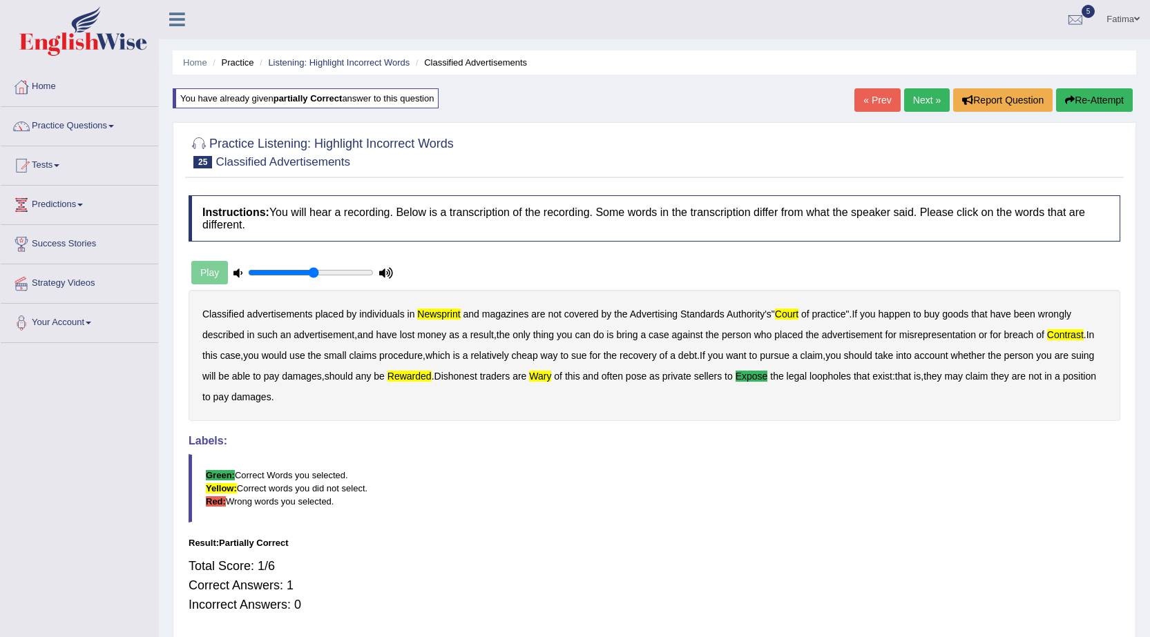
scroll to position [0, 0]
click at [1078, 107] on button "Re-Attempt" at bounding box center [1094, 100] width 77 height 23
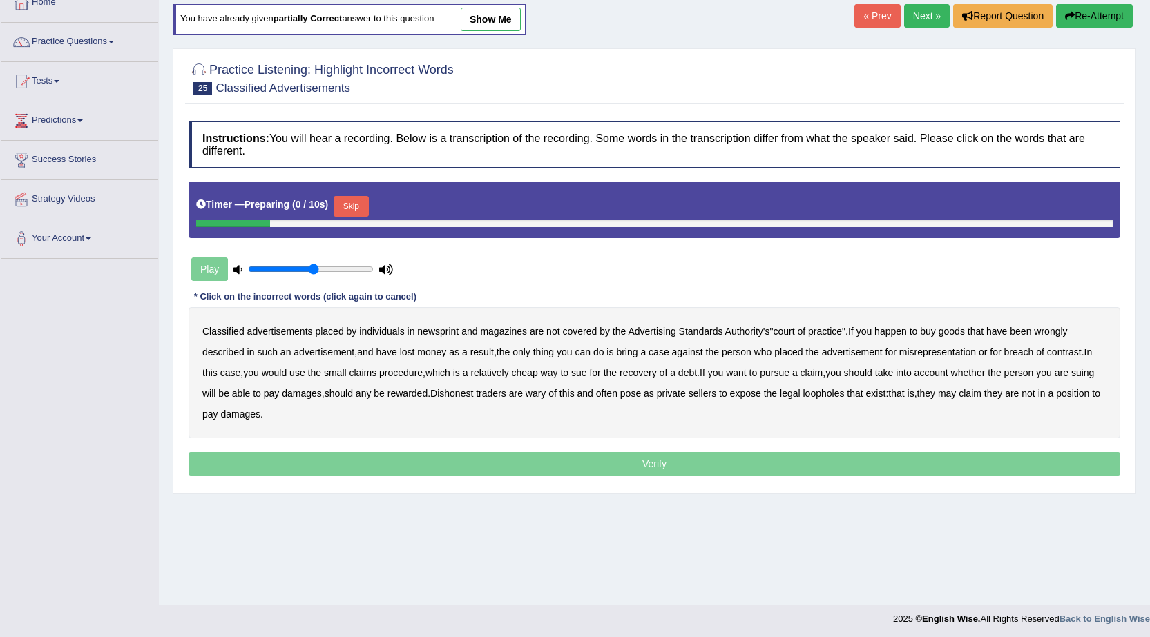
scroll to position [88, 0]
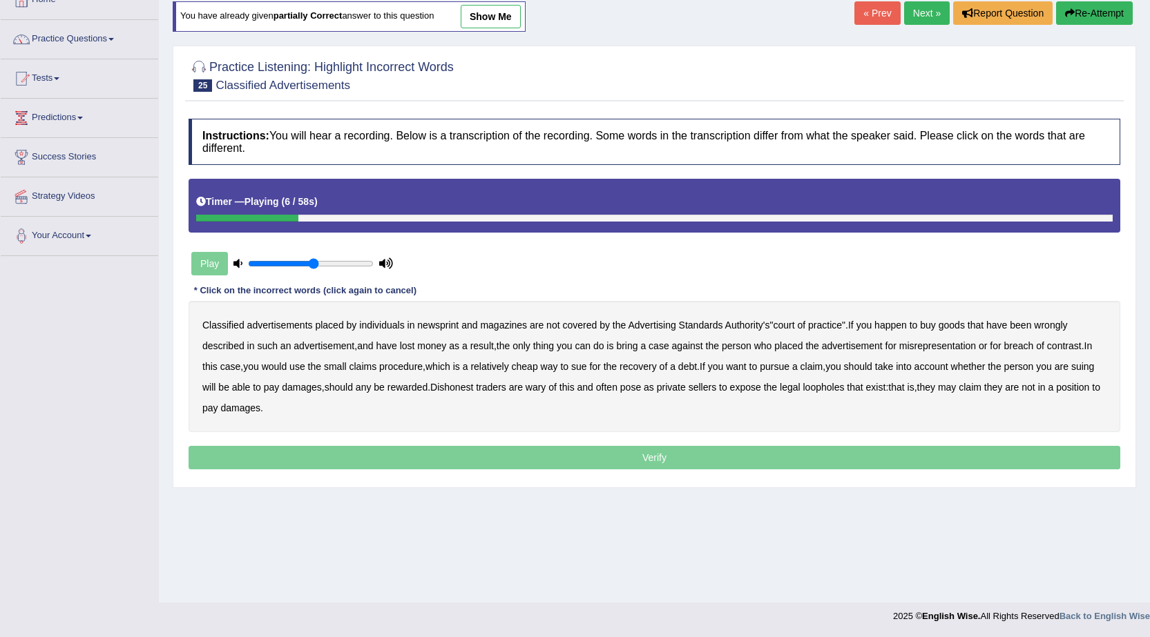
click at [445, 322] on b "newsprint" at bounding box center [437, 325] width 41 height 11
click at [1072, 349] on b "contrast" at bounding box center [1064, 345] width 35 height 11
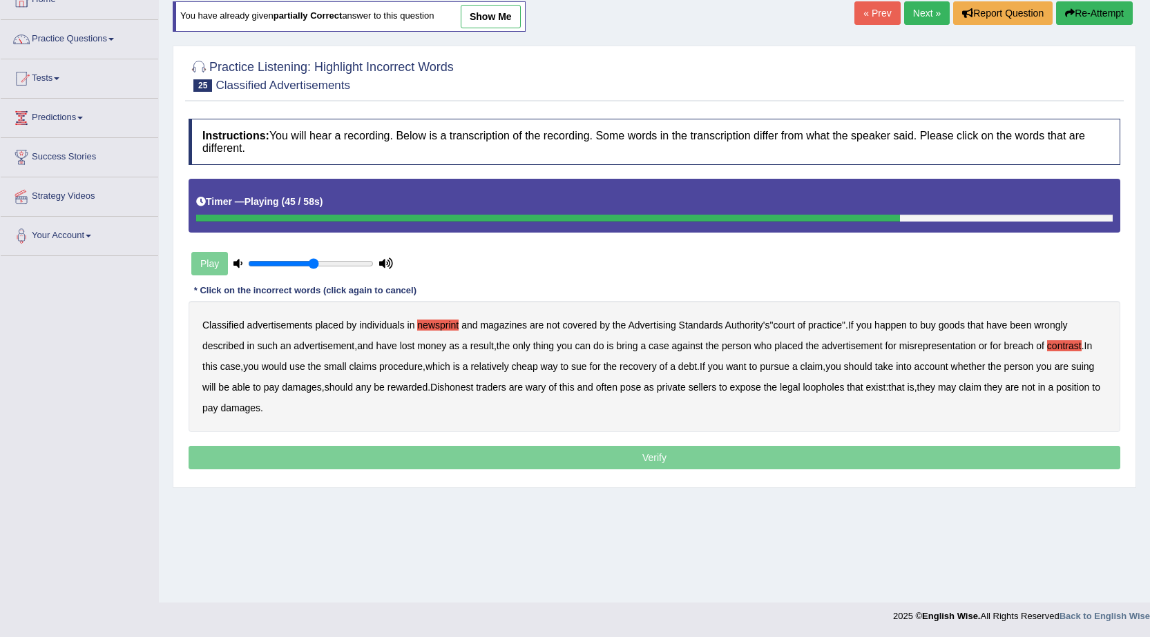
click at [416, 389] on b "rewarded" at bounding box center [407, 387] width 40 height 11
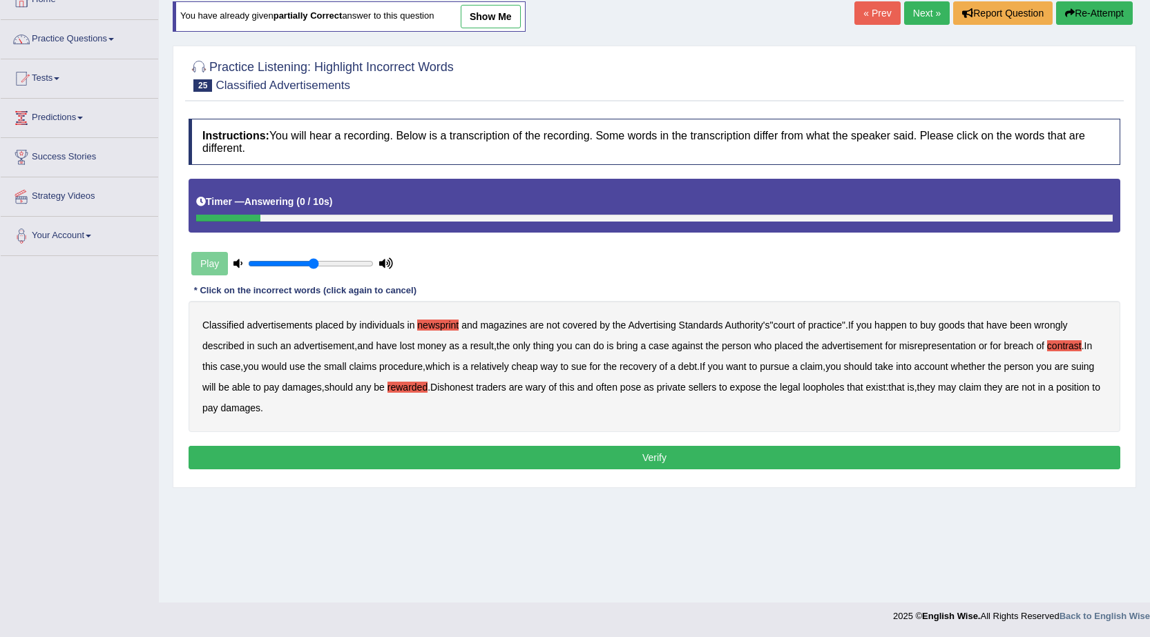
click at [453, 458] on button "Verify" at bounding box center [653, 457] width 931 height 23
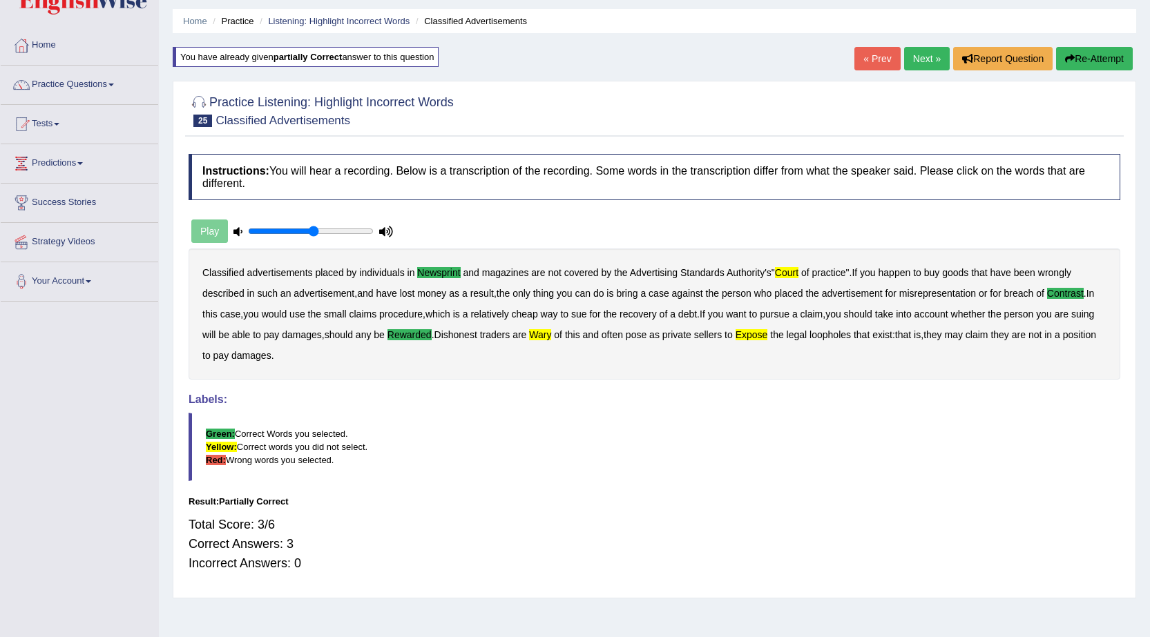
scroll to position [0, 0]
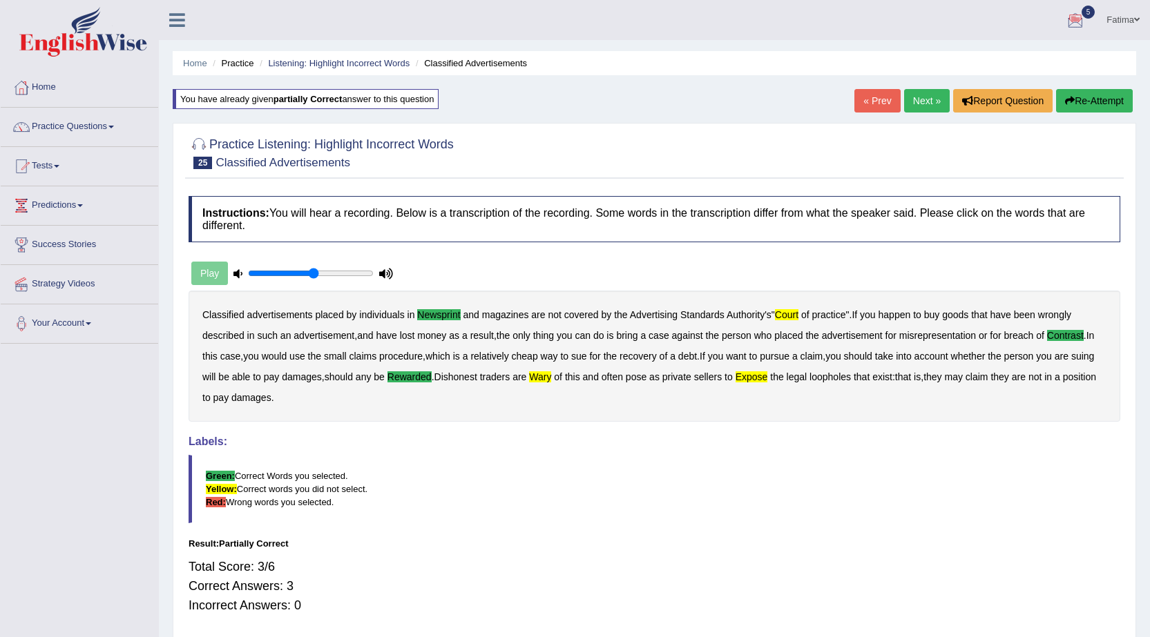
click at [915, 96] on link "Next »" at bounding box center [927, 100] width 46 height 23
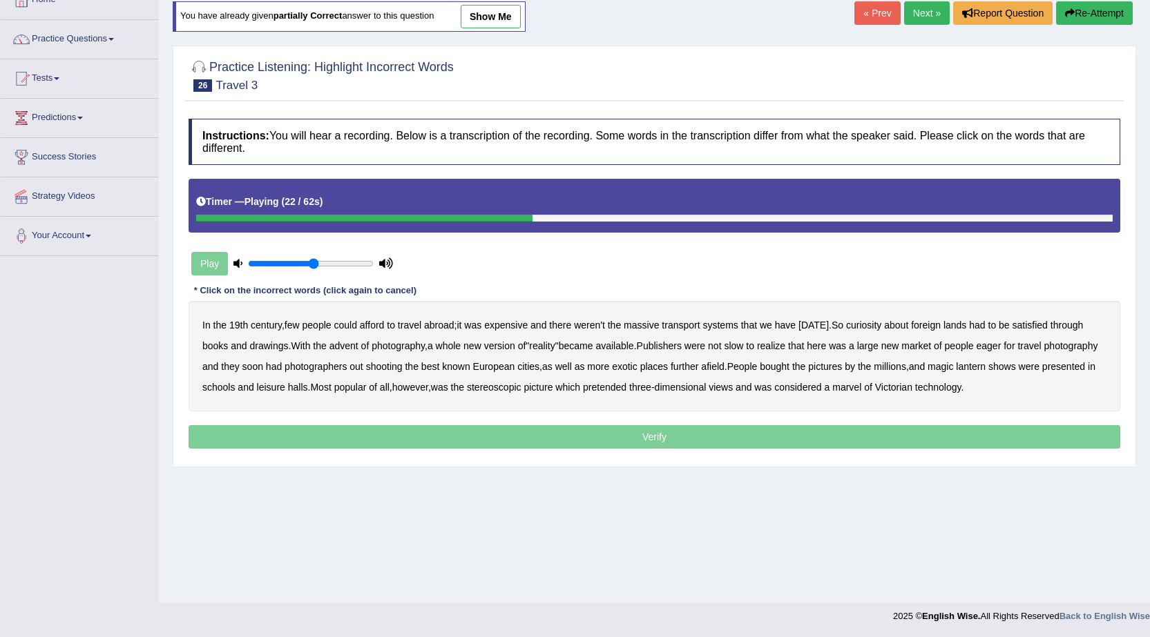
click at [481, 347] on b "new" at bounding box center [472, 345] width 18 height 11
click at [501, 347] on b "version" at bounding box center [499, 345] width 31 height 11
click at [481, 347] on b "new" at bounding box center [472, 345] width 18 height 11
click at [993, 345] on b "eager" at bounding box center [988, 345] width 25 height 11
click at [724, 366] on b "afield" at bounding box center [712, 366] width 23 height 11
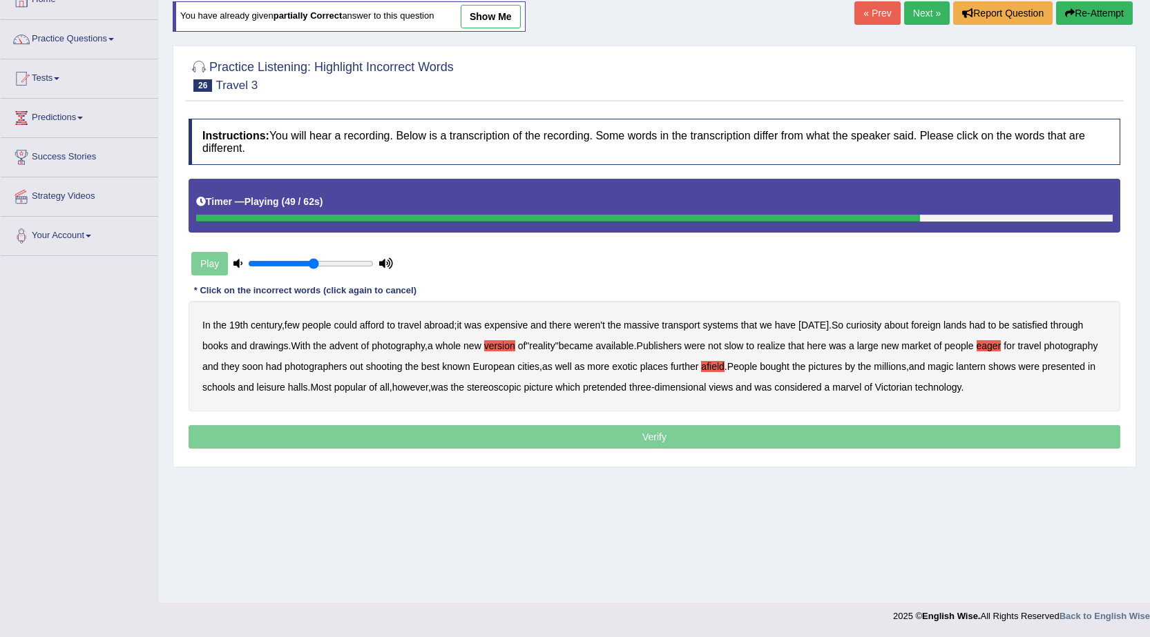
click at [285, 391] on b "leisure" at bounding box center [271, 387] width 28 height 11
click at [521, 391] on b "stereoscopic" at bounding box center [494, 387] width 55 height 11
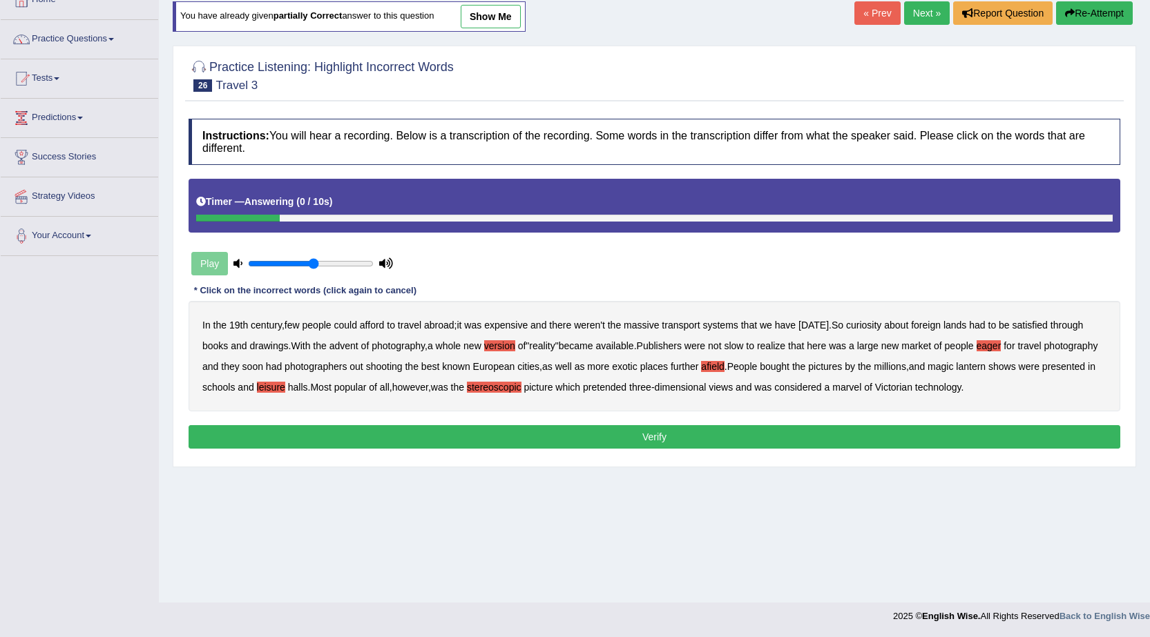
click at [529, 431] on button "Verify" at bounding box center [653, 436] width 931 height 23
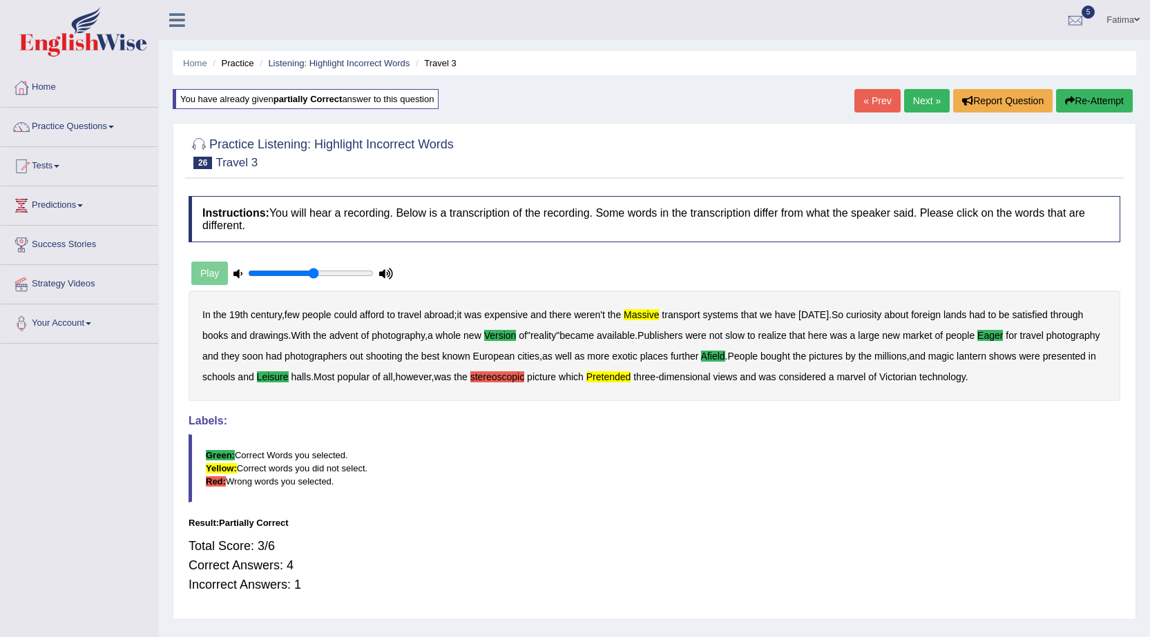
click at [917, 99] on link "Next »" at bounding box center [927, 100] width 46 height 23
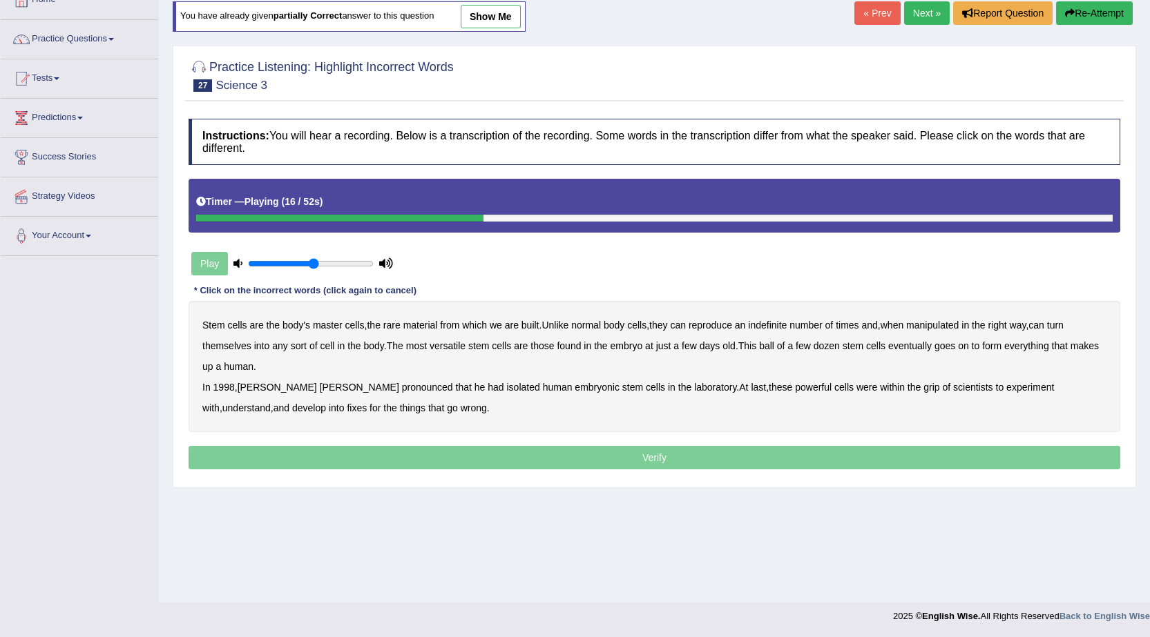
click at [952, 322] on b "manipulated" at bounding box center [932, 325] width 52 height 11
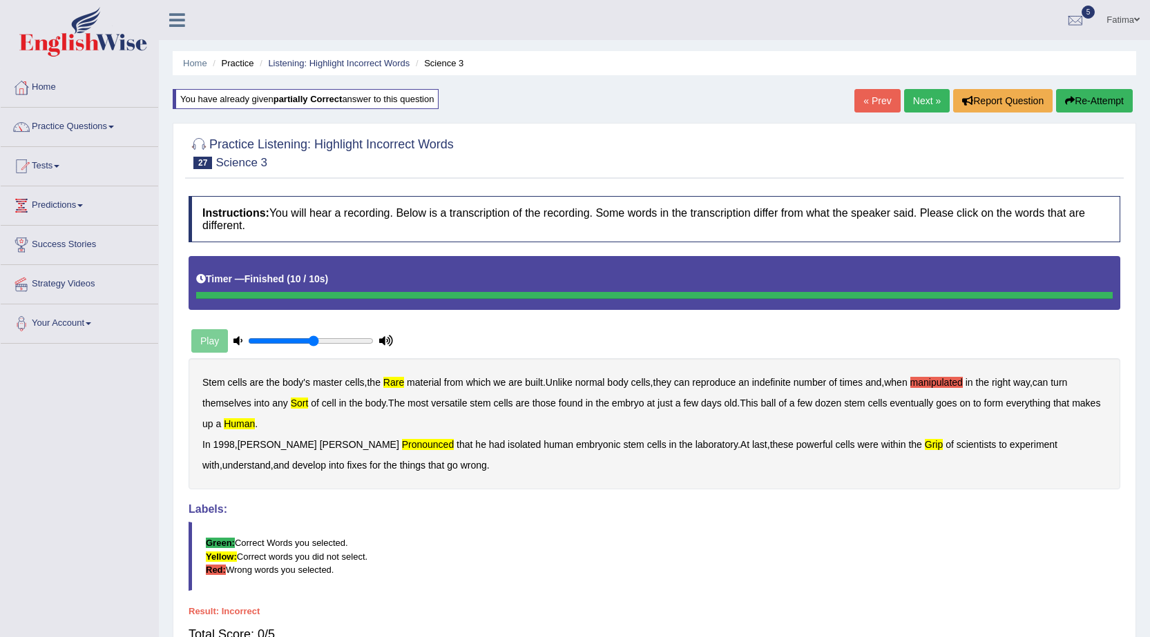
click at [1080, 99] on button "Re-Attempt" at bounding box center [1094, 100] width 77 height 23
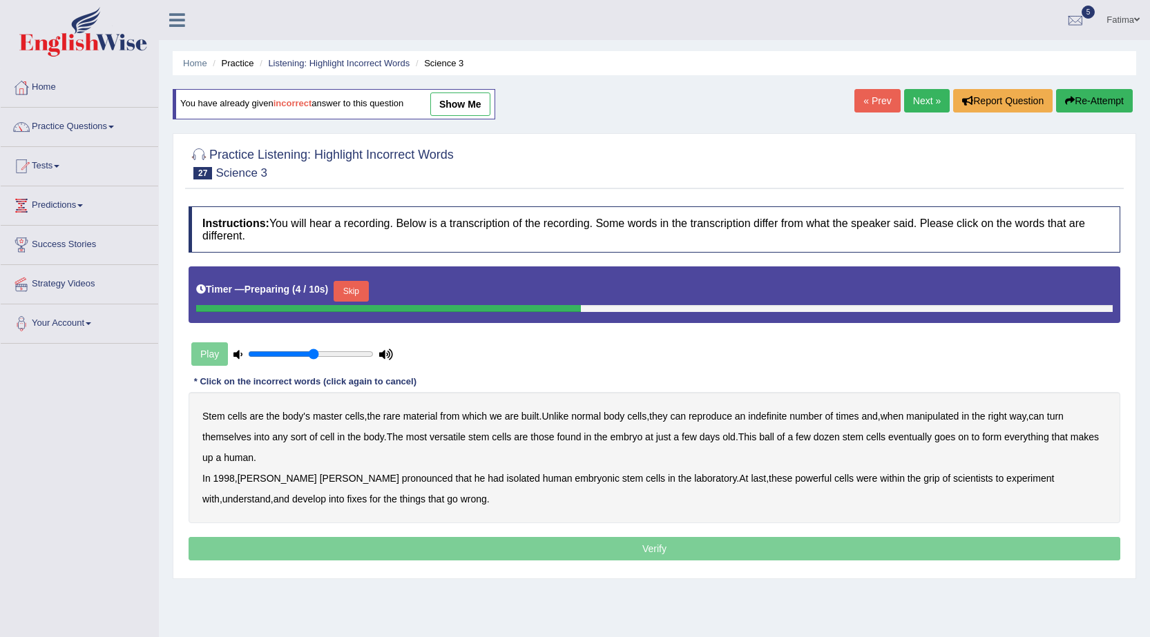
click at [1118, 21] on link "Fatima" at bounding box center [1123, 18] width 54 height 36
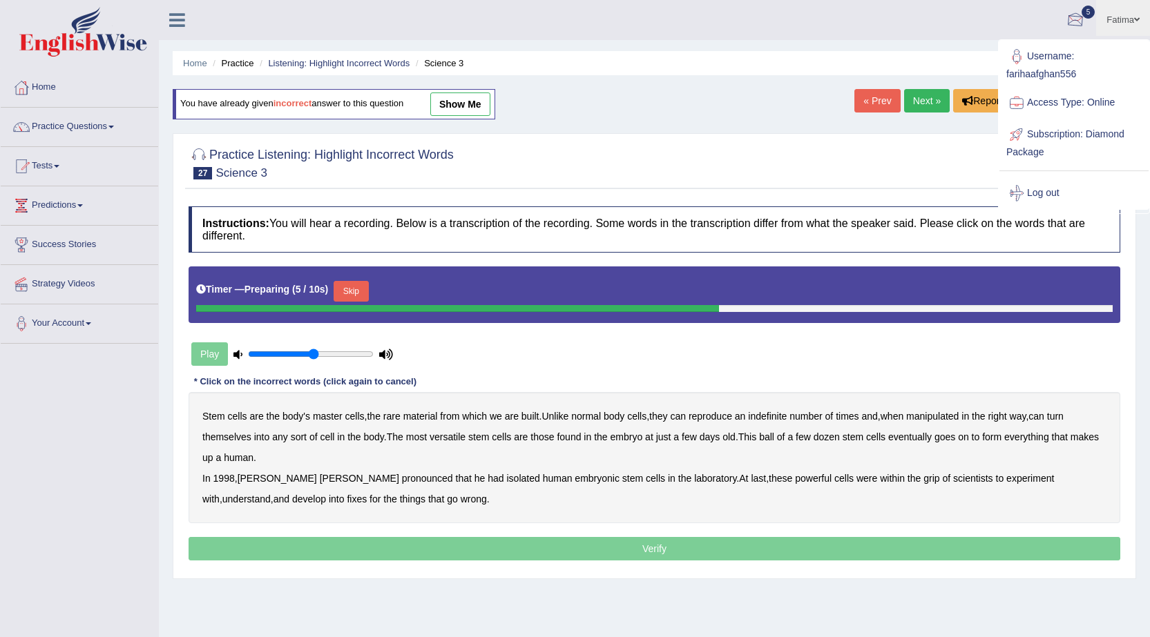
click at [938, 28] on ul "Fatima Toggle navigation Username: farihaafghan556 Access Type: Online Subscrip…" at bounding box center [803, 19] width 694 height 39
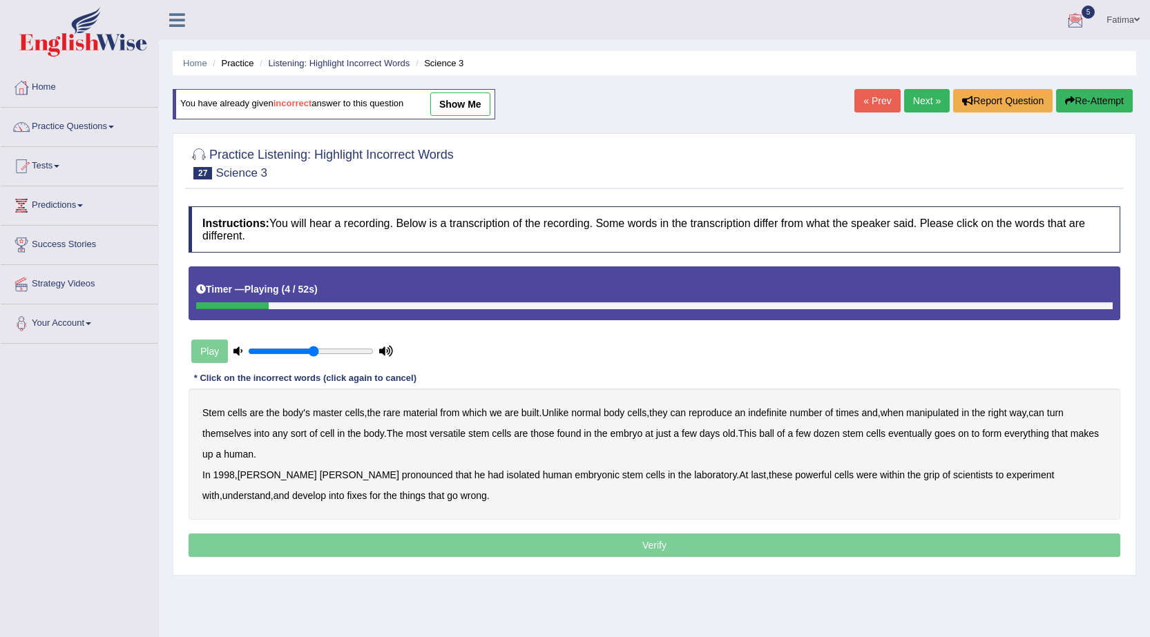
click at [1114, 17] on link "Fatima" at bounding box center [1123, 18] width 54 height 36
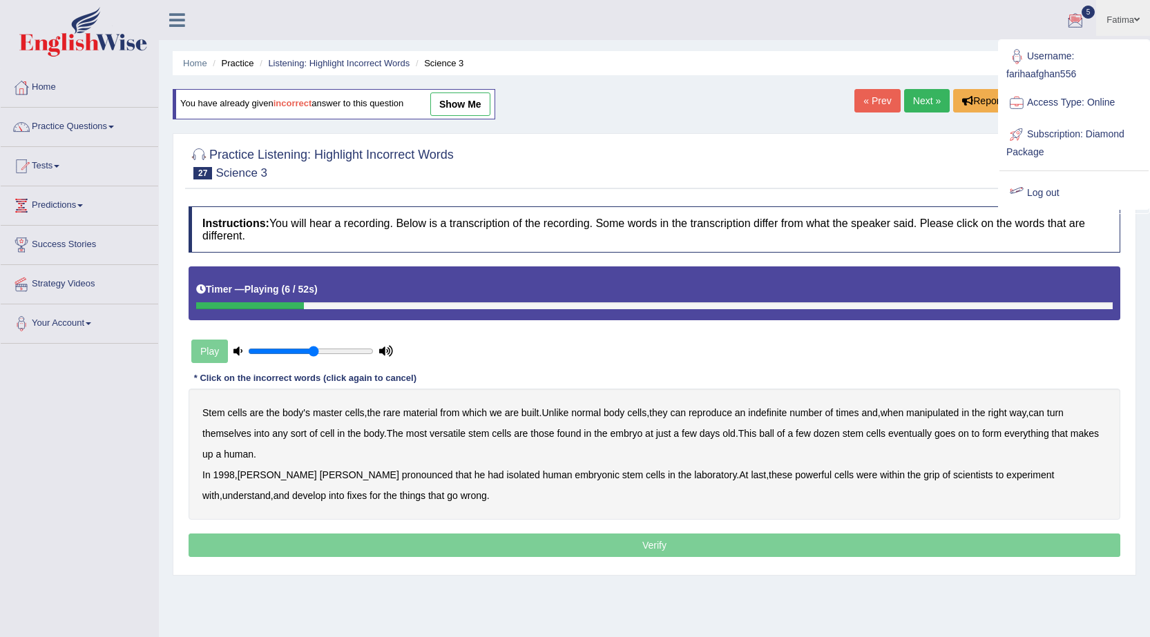
click at [1014, 186] on div at bounding box center [1016, 193] width 21 height 21
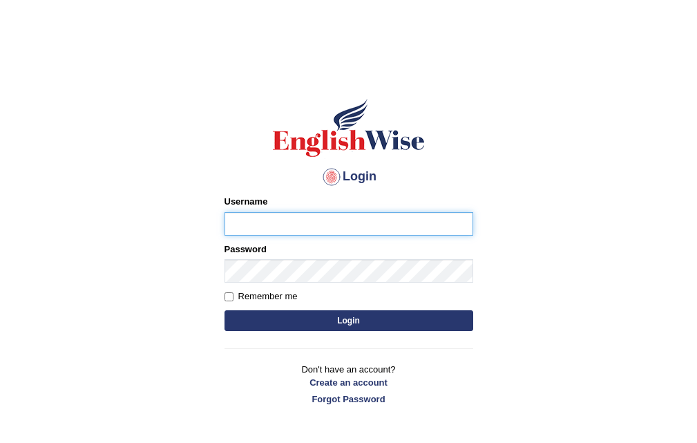
click at [224, 310] on button "Login" at bounding box center [348, 320] width 249 height 21
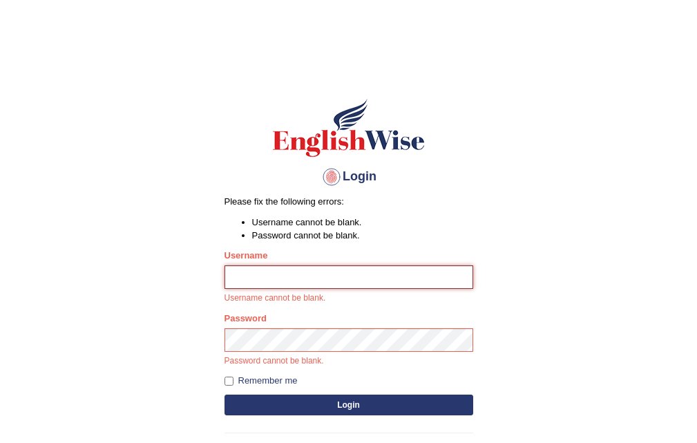
click at [224, 394] on button "Login" at bounding box center [348, 404] width 249 height 21
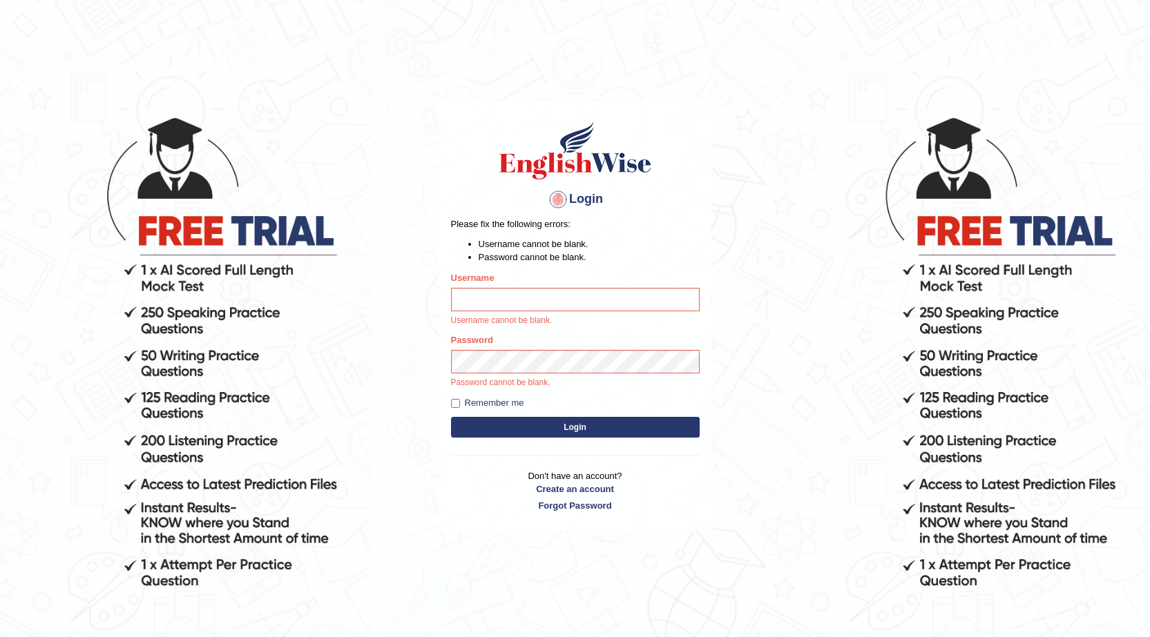
click at [696, 442] on body "Login Please fix the following errors: Username cannot be blank. Password canno…" at bounding box center [575, 375] width 1150 height 637
click at [525, 303] on input "Username" at bounding box center [575, 299] width 249 height 23
type input "o"
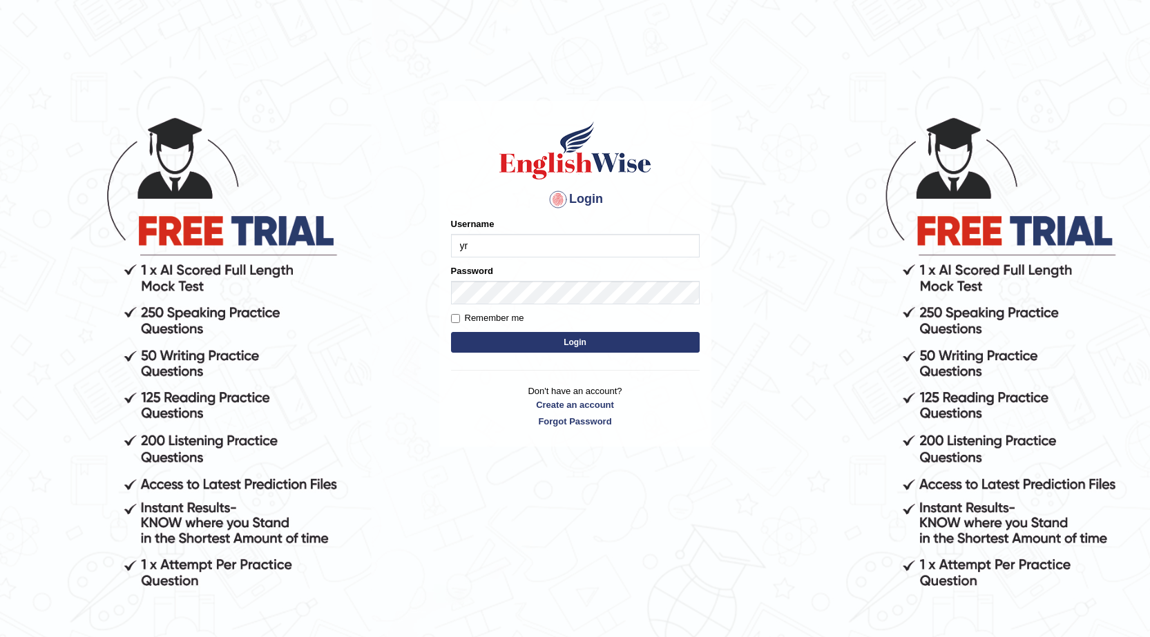
type input "y"
type input "okyere"
click at [579, 278] on div "Password" at bounding box center [575, 284] width 249 height 40
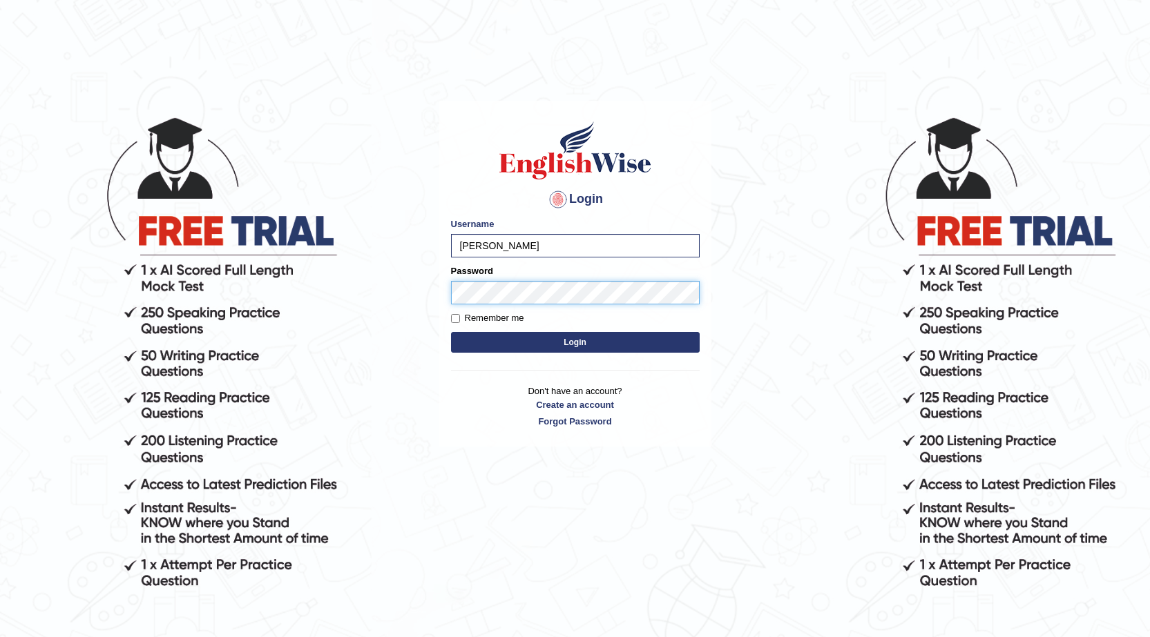
click at [451, 332] on button "Login" at bounding box center [575, 342] width 249 height 21
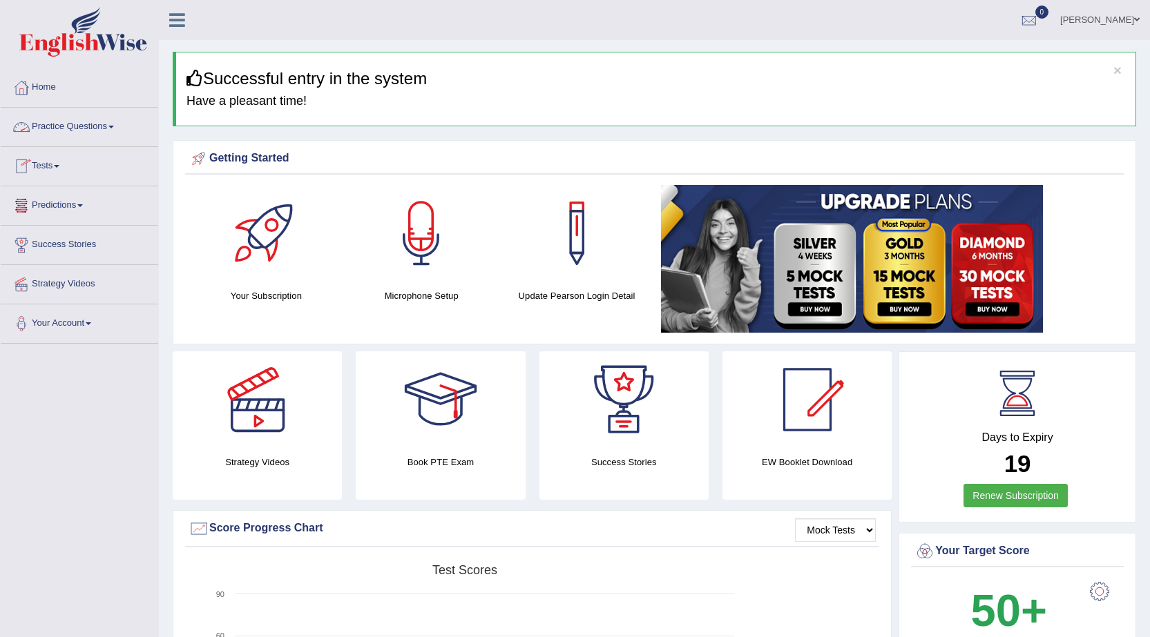
click at [114, 126] on span at bounding box center [111, 127] width 6 height 3
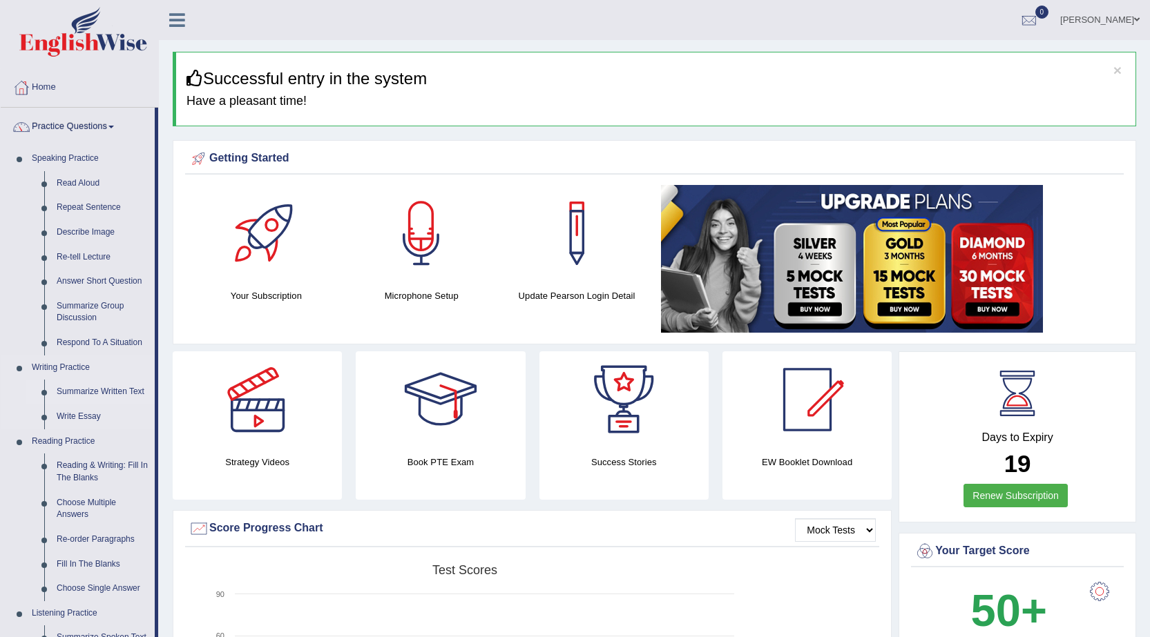
click at [86, 394] on link "Summarize Written Text" at bounding box center [102, 392] width 104 height 25
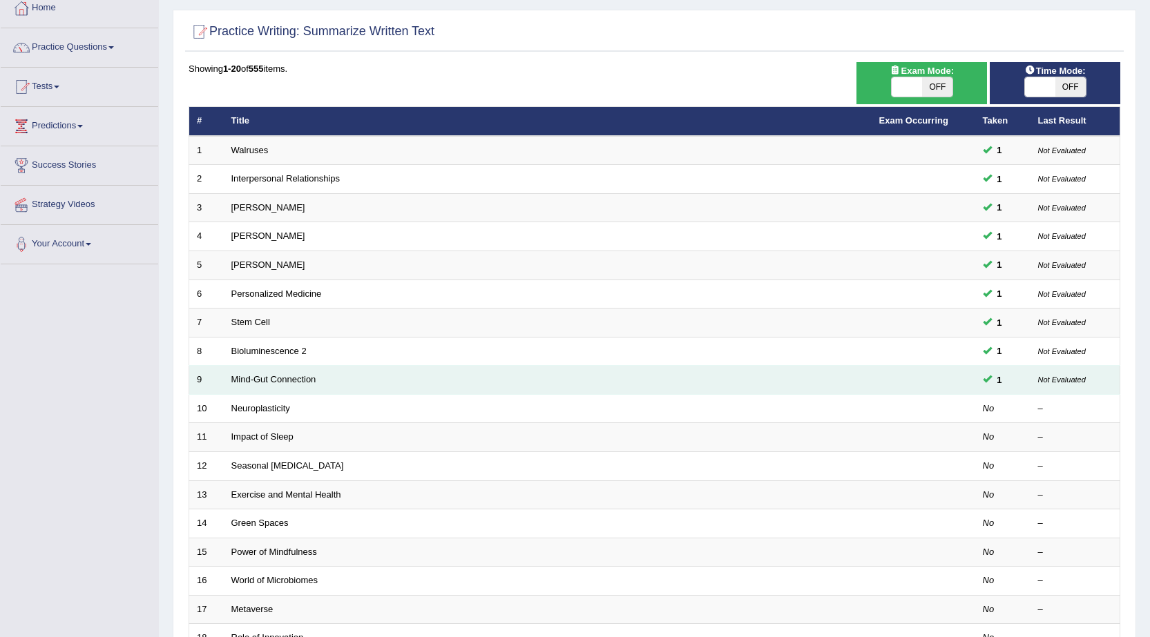
scroll to position [138, 0]
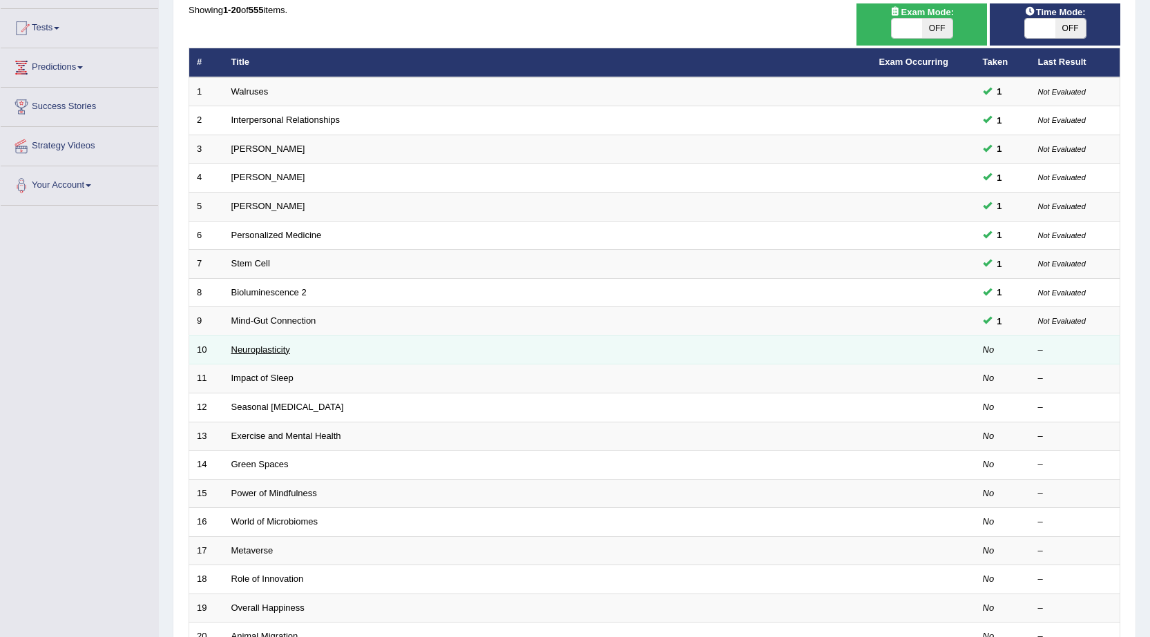
click at [255, 349] on link "Neuroplasticity" at bounding box center [260, 350] width 59 height 10
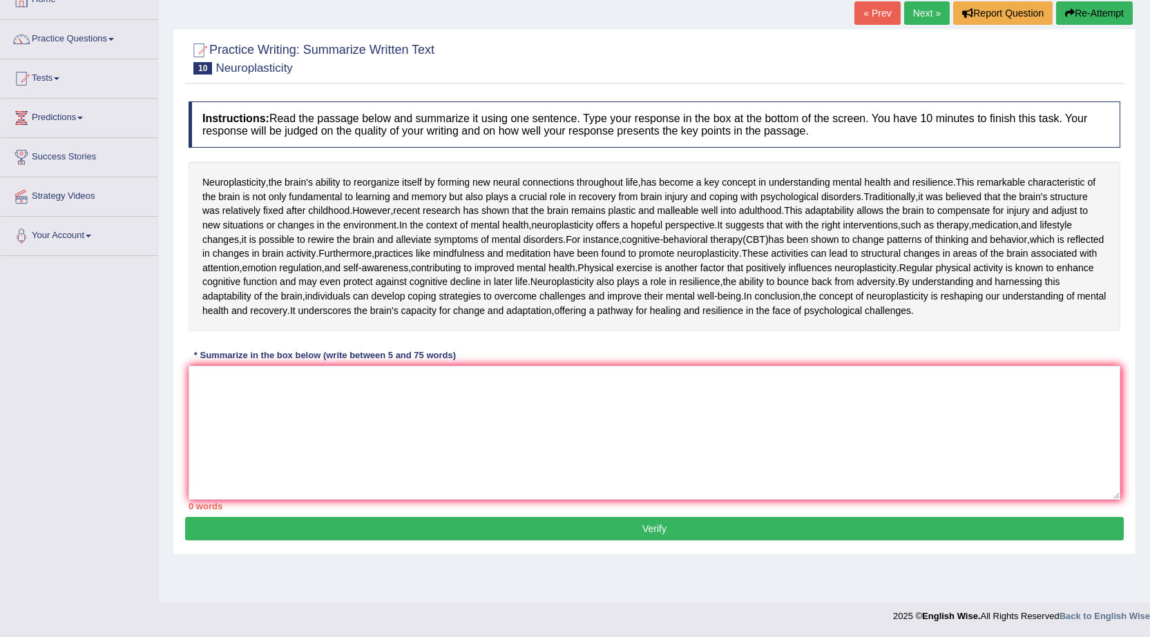
scroll to position [178, 0]
click at [445, 451] on textarea at bounding box center [653, 433] width 931 height 134
type textarea "t"
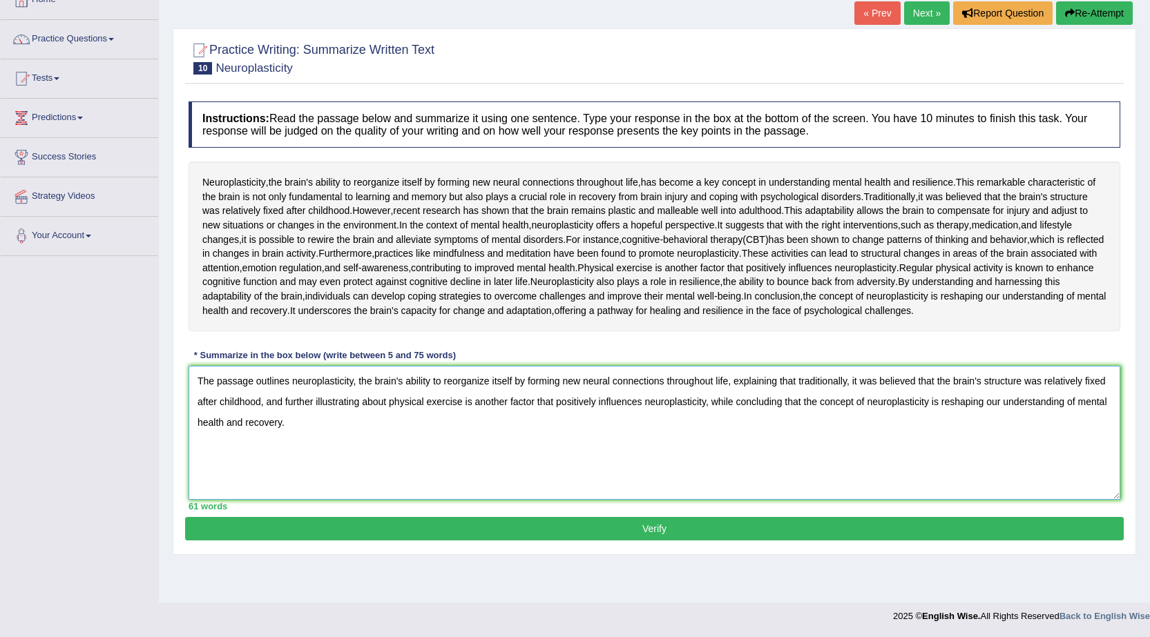
type textarea "The passage outlines neuroplasticity, the brain's ability to reorganize itself …"
click at [651, 541] on button "Verify" at bounding box center [654, 528] width 938 height 23
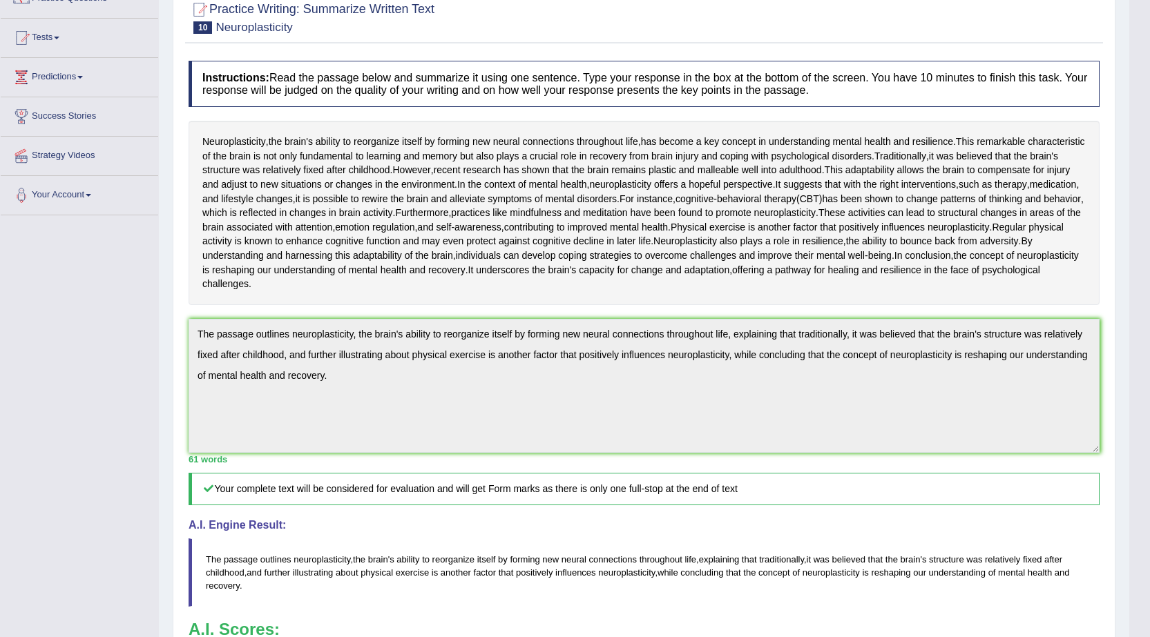
scroll to position [0, 0]
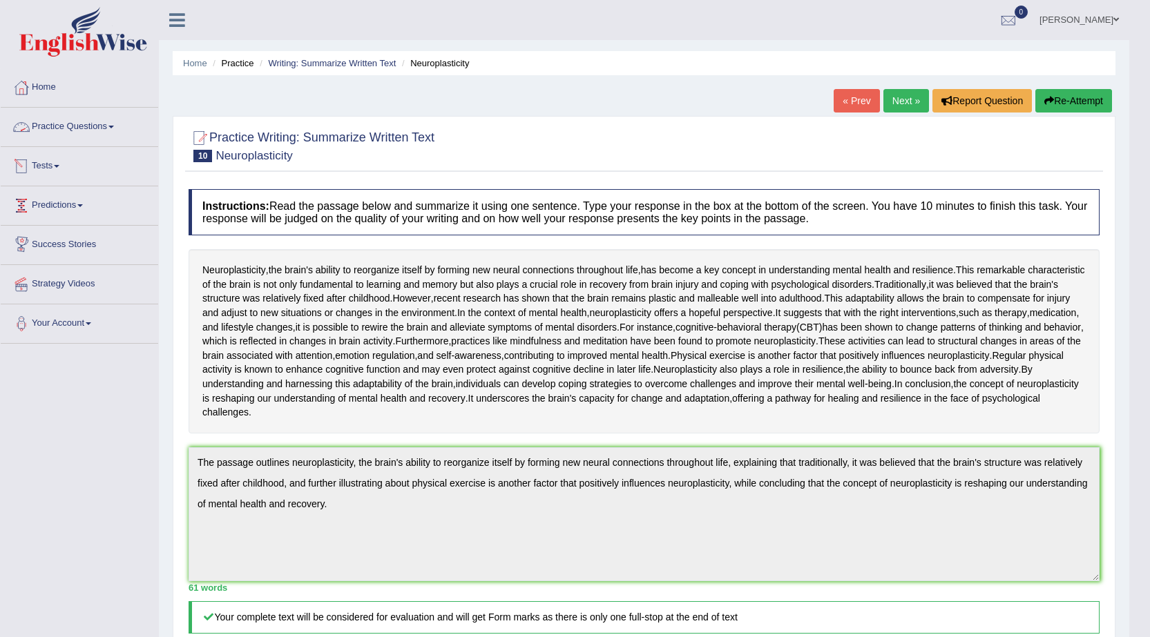
click at [115, 130] on link "Practice Questions" at bounding box center [79, 125] width 157 height 35
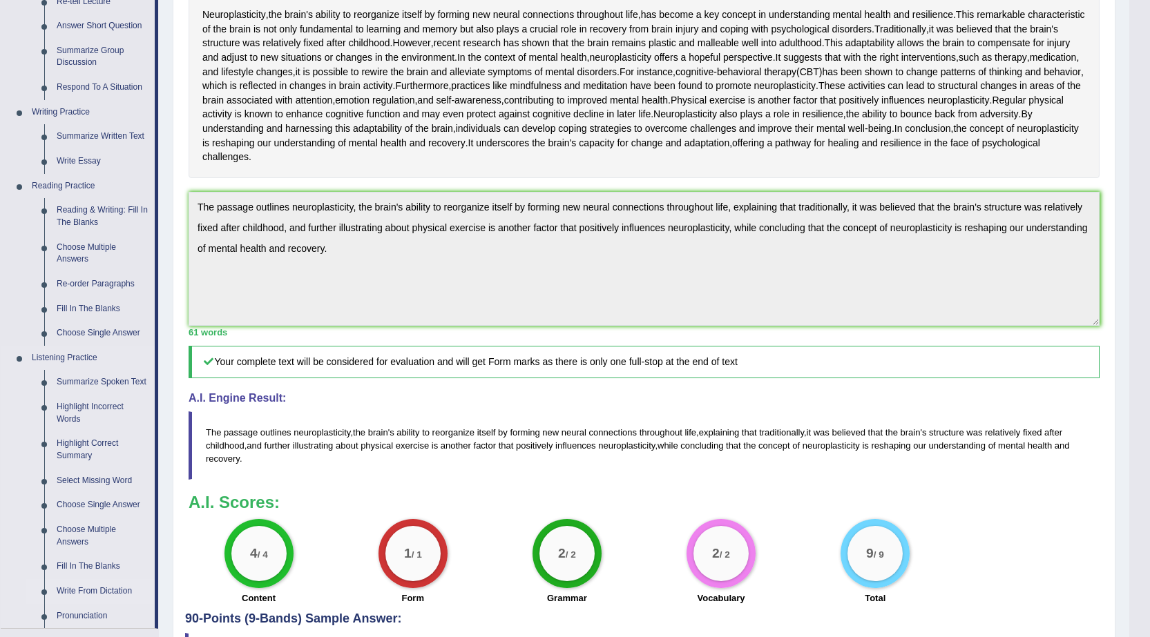
scroll to position [336, 0]
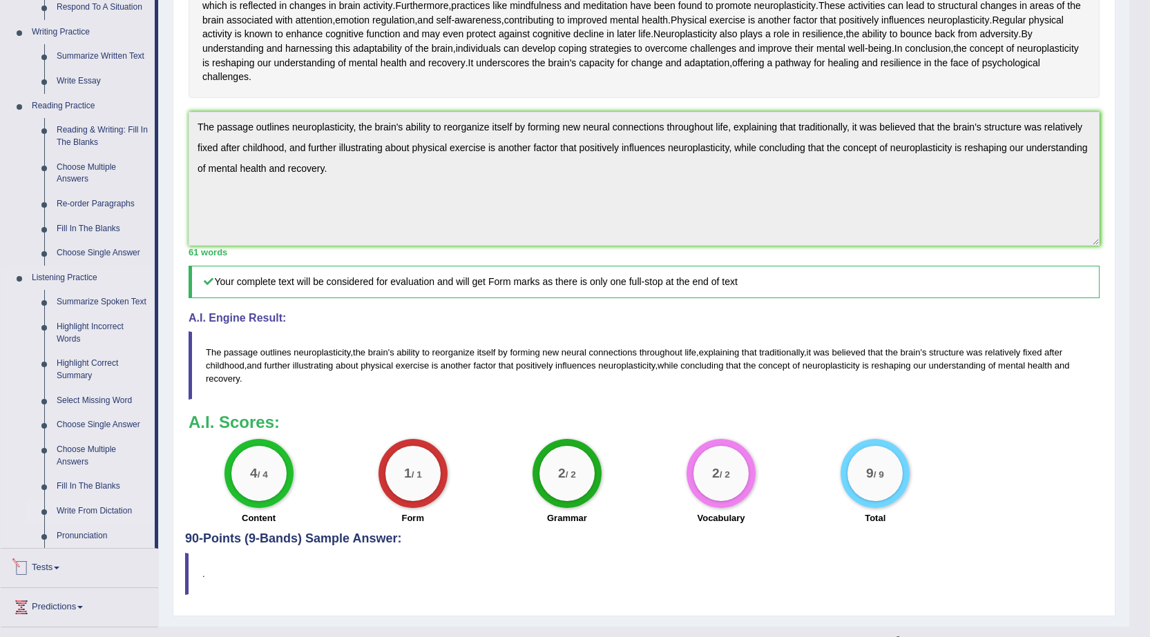
click at [89, 514] on link "Write From Dictation" at bounding box center [102, 511] width 104 height 25
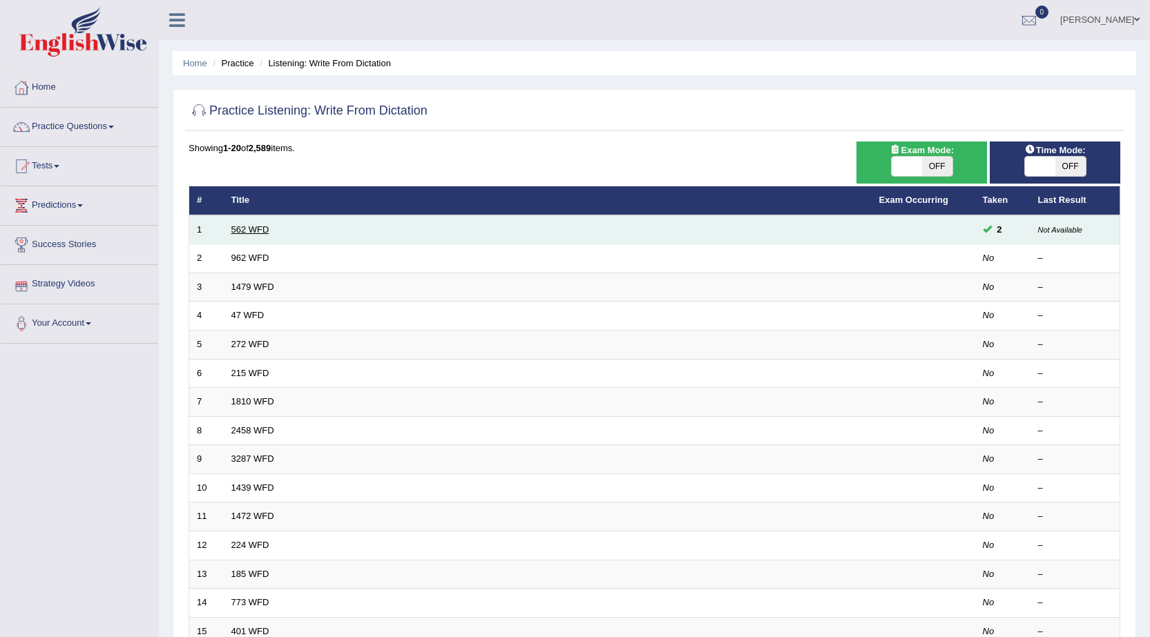
click at [262, 229] on link "562 WFD" at bounding box center [250, 229] width 38 height 10
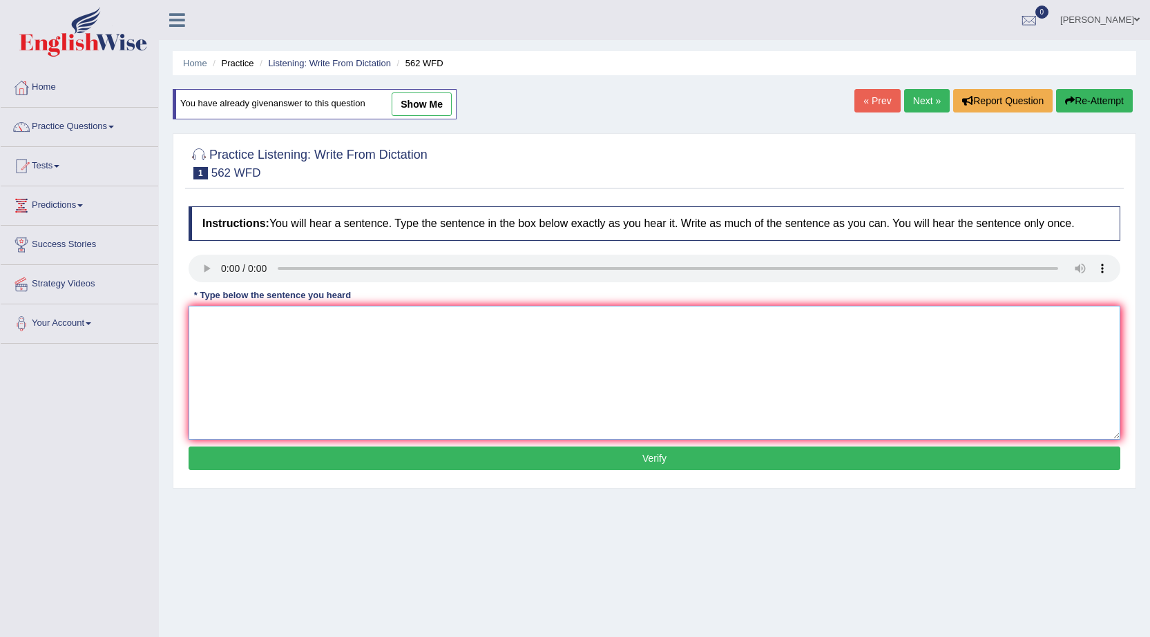
click at [412, 371] on textarea at bounding box center [653, 373] width 931 height 134
click at [246, 356] on textarea at bounding box center [653, 373] width 931 height 134
type textarea "lkjo"
click at [307, 454] on button "Verify" at bounding box center [653, 458] width 931 height 23
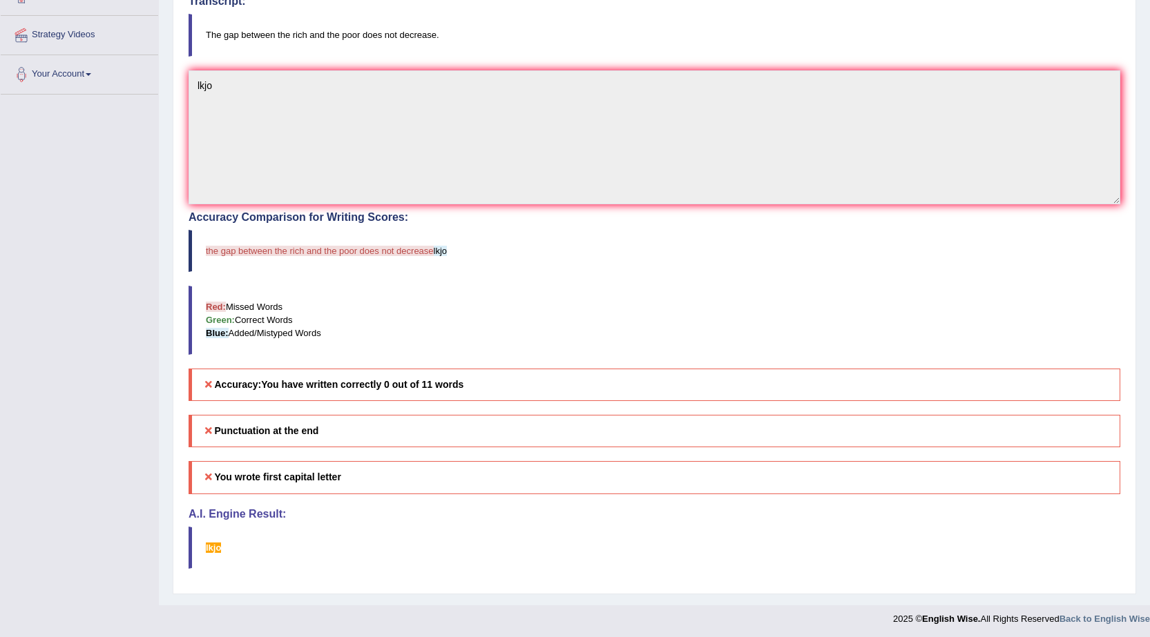
scroll to position [252, 0]
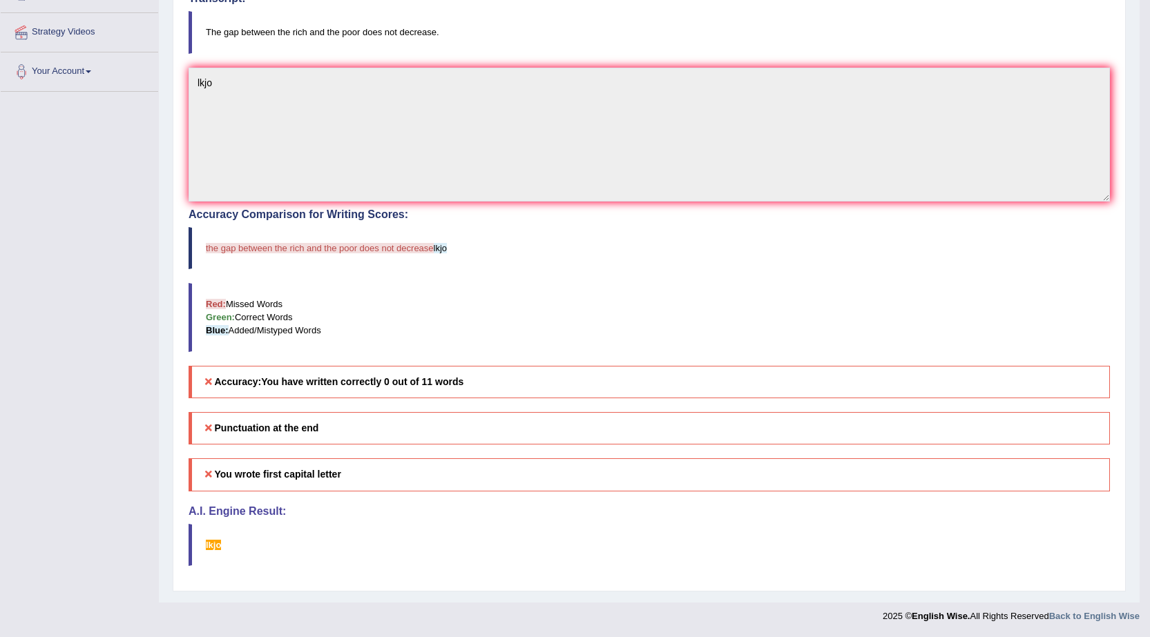
drag, startPoint x: 202, startPoint y: 248, endPoint x: 454, endPoint y: 249, distance: 252.0
click at [454, 249] on blockquote "the gap between the rich and the poor does not decrease lkjo" at bounding box center [648, 248] width 921 height 42
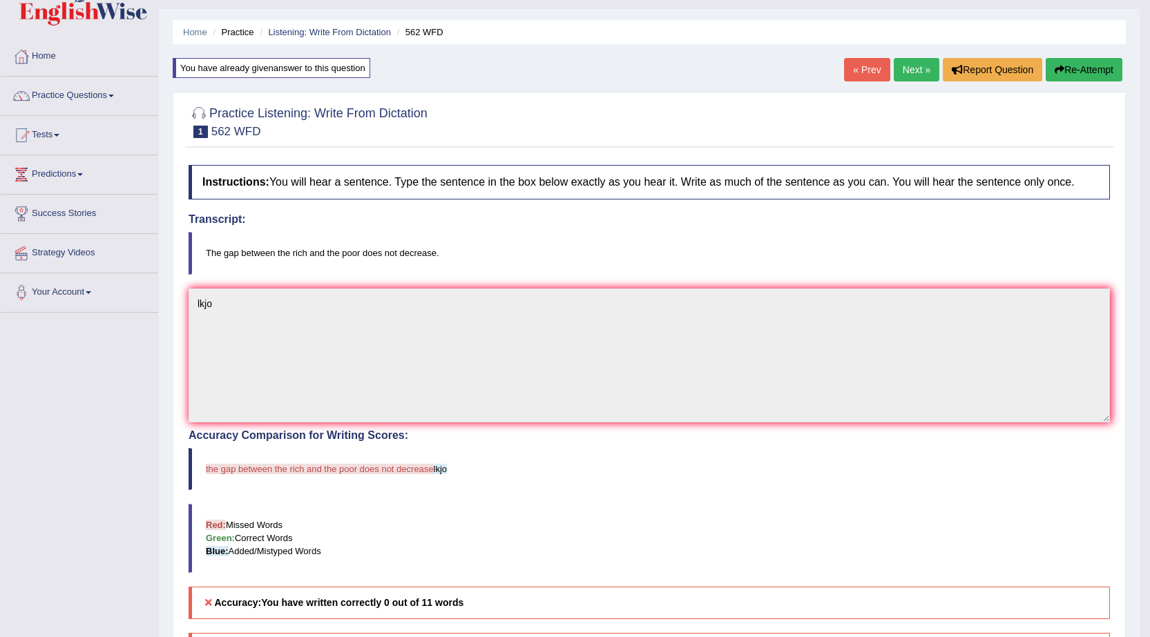
scroll to position [0, 0]
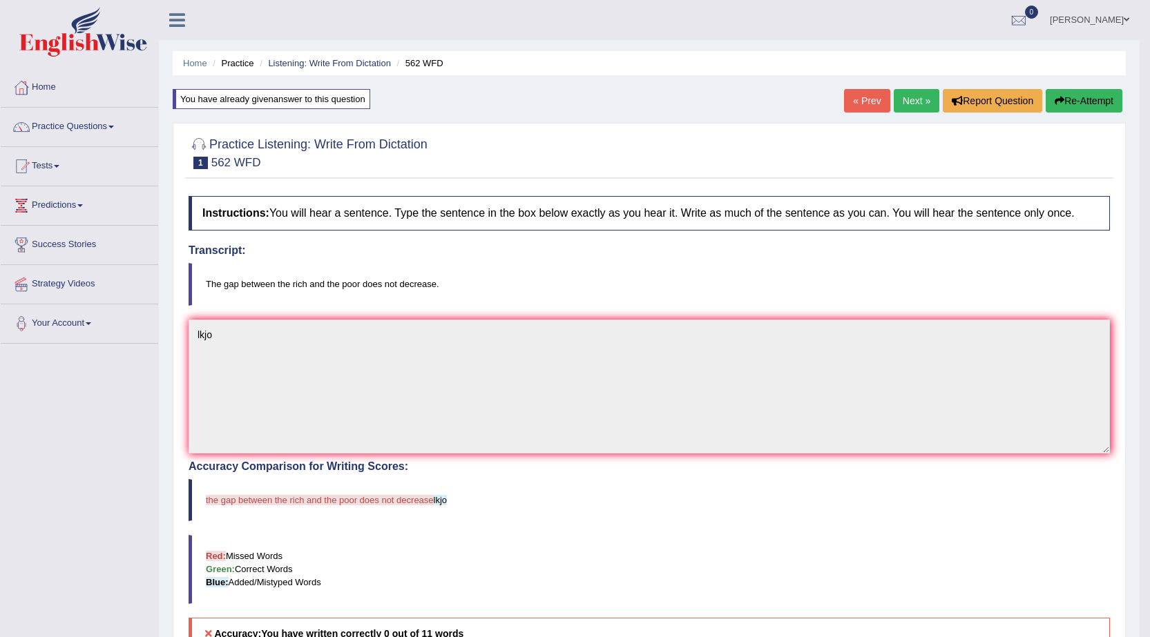
click at [915, 98] on link "Next »" at bounding box center [916, 100] width 46 height 23
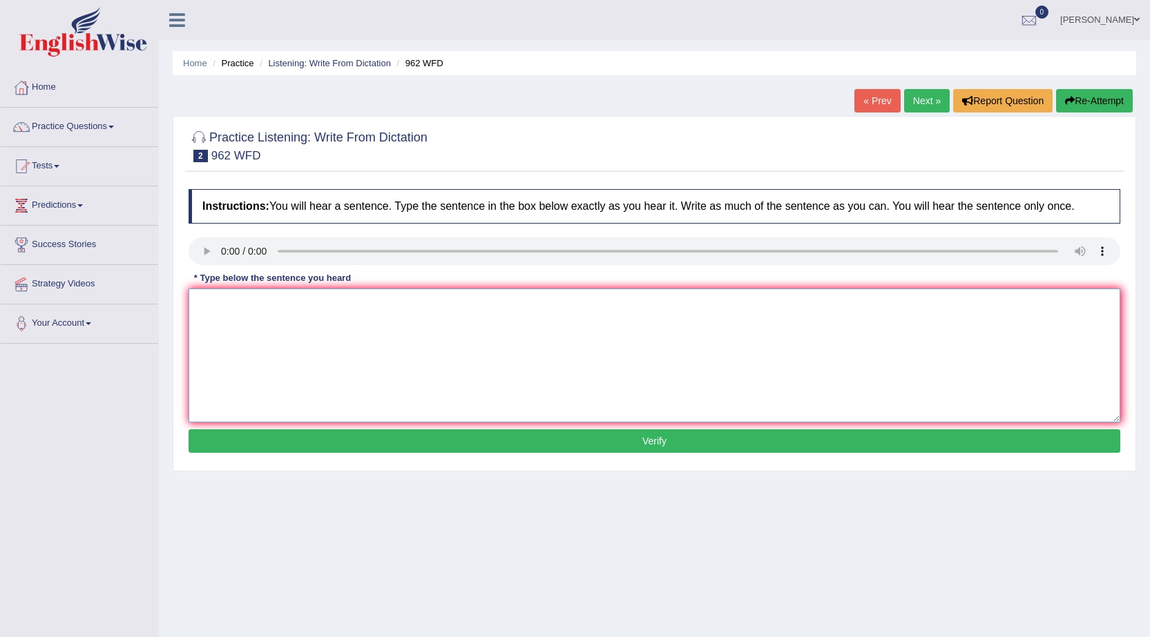
click at [407, 345] on textarea at bounding box center [653, 356] width 931 height 134
click at [305, 304] on textarea "If you have any quetions reise up your hands." at bounding box center [653, 356] width 931 height 134
click at [313, 304] on textarea "If you have any quetions reise up your hands." at bounding box center [653, 356] width 931 height 134
click at [309, 320] on textarea "If you have any quetions reise up your hands." at bounding box center [653, 356] width 931 height 134
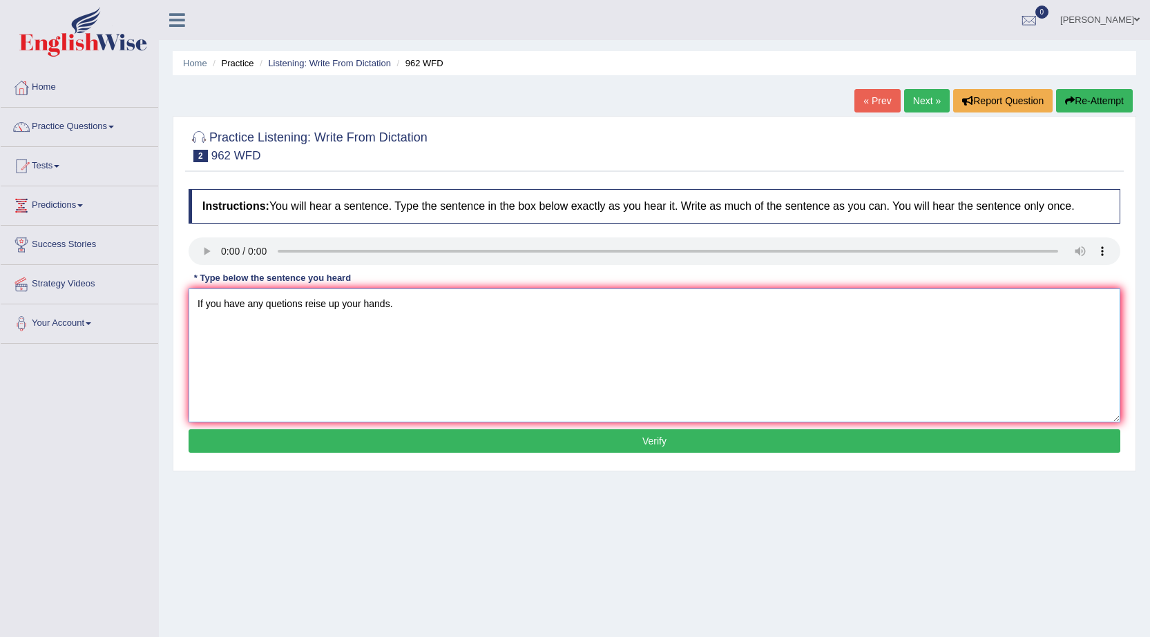
click at [325, 304] on textarea "If you have any quetions reise up your hands." at bounding box center [653, 356] width 931 height 134
click at [282, 303] on textarea "If you have any quetions reise raise up your hands." at bounding box center [653, 356] width 931 height 134
click at [472, 321] on textarea "If you have any questions reise raise up your hands." at bounding box center [653, 356] width 931 height 134
type textarea "If you have any questions reise raise up your hands."
click at [405, 440] on button "Verify" at bounding box center [653, 440] width 931 height 23
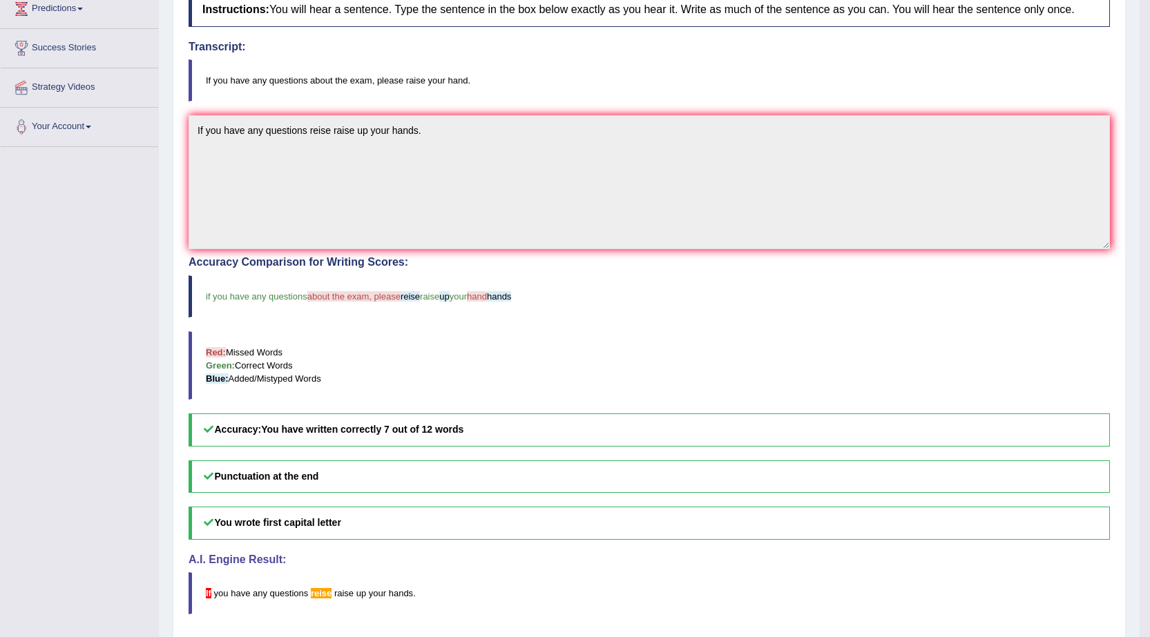
scroll to position [244, 0]
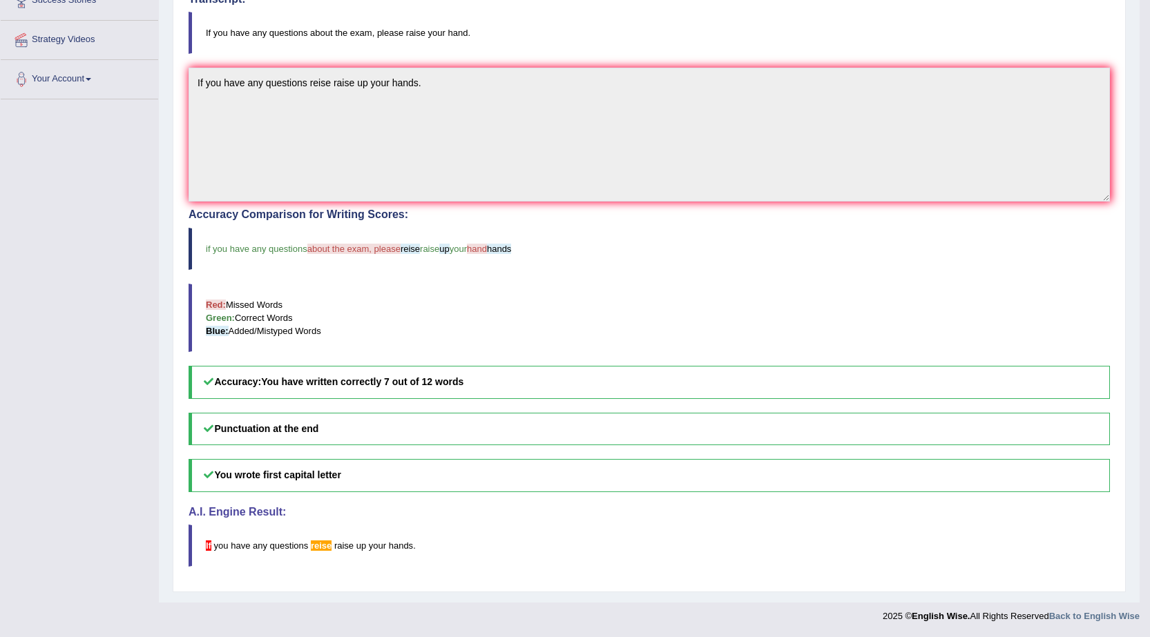
drag, startPoint x: 204, startPoint y: 251, endPoint x: 256, endPoint y: 251, distance: 52.5
click at [256, 251] on blockquote "if you have any questions about the exam, please reise raise up your hand hands" at bounding box center [648, 249] width 921 height 42
drag, startPoint x: 447, startPoint y: 382, endPoint x: 387, endPoint y: 320, distance: 86.4
click at [399, 381] on b "You have written correctly 7 out of 12 words" at bounding box center [362, 381] width 202 height 11
click at [336, 251] on span "about the exam, please" at bounding box center [353, 249] width 93 height 10
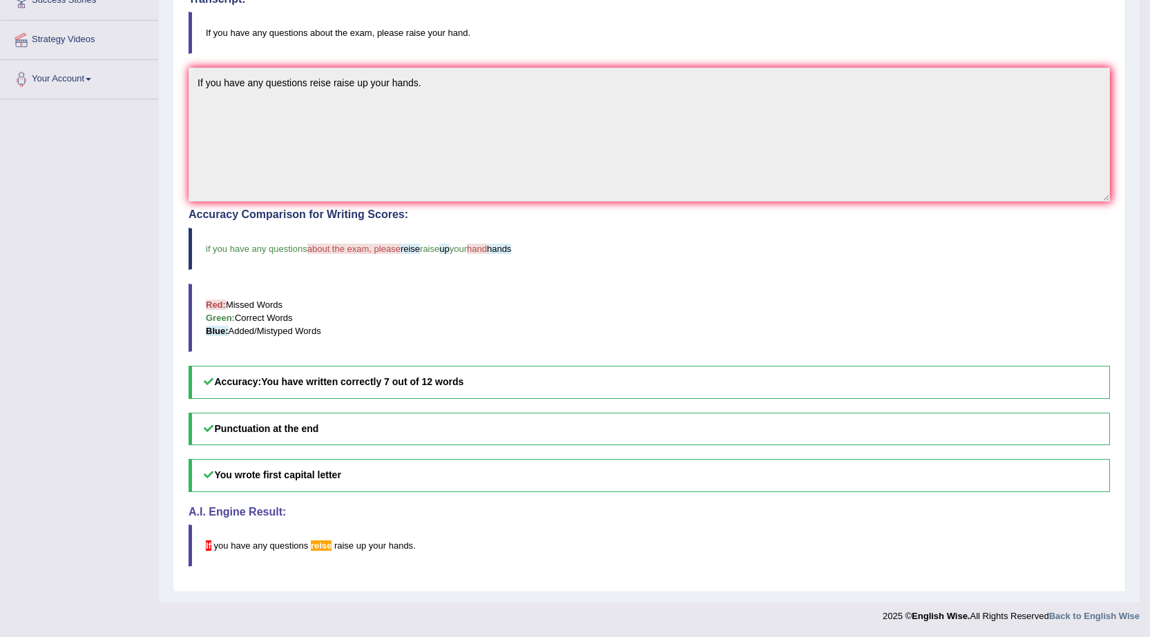
click at [344, 250] on span "about the exam, please" at bounding box center [353, 249] width 93 height 10
click at [373, 251] on span "about the exam, please" at bounding box center [353, 249] width 93 height 10
click at [390, 245] on span "about the exam, please" at bounding box center [353, 249] width 93 height 10
click at [487, 249] on span "hand" at bounding box center [477, 249] width 20 height 10
click at [485, 249] on span "hand" at bounding box center [477, 249] width 20 height 10
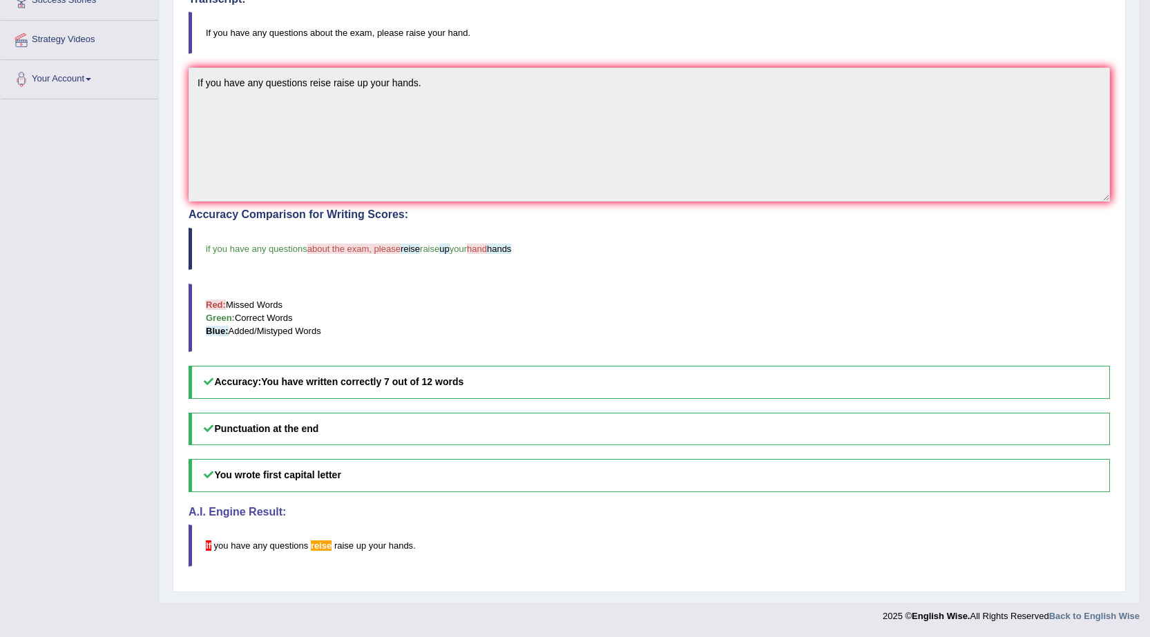
click at [485, 249] on span "hand" at bounding box center [477, 249] width 20 height 10
drag, startPoint x: 497, startPoint y: 30, endPoint x: 405, endPoint y: 39, distance: 92.3
click at [405, 39] on blockquote "If you have any questions about the exam, please raise your hand." at bounding box center [648, 33] width 921 height 42
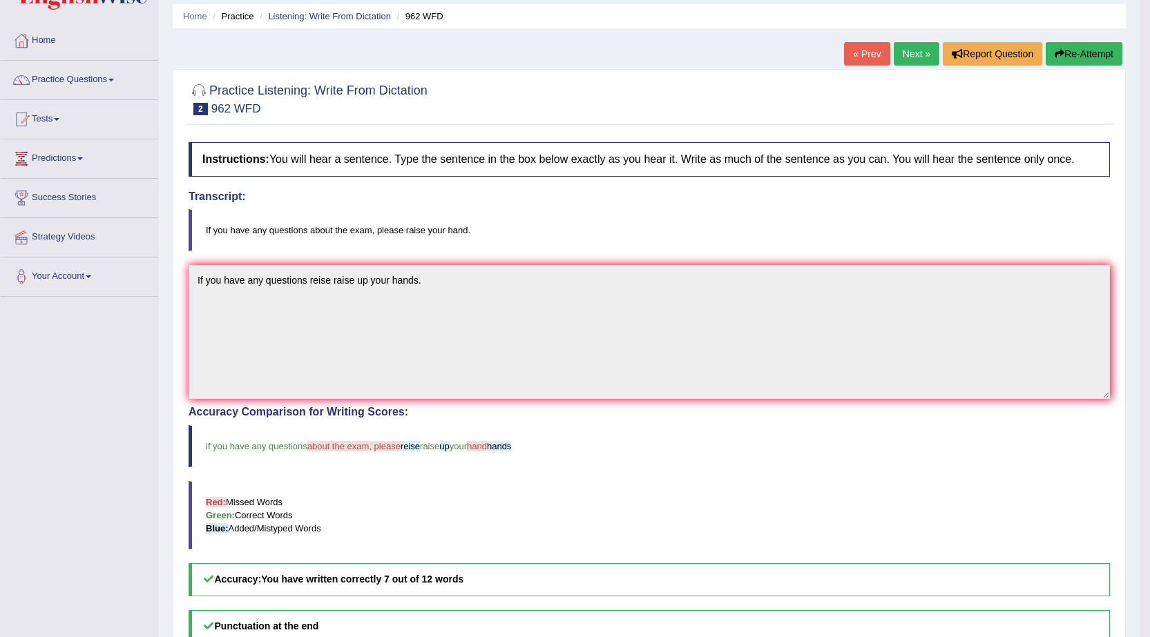
scroll to position [69, 0]
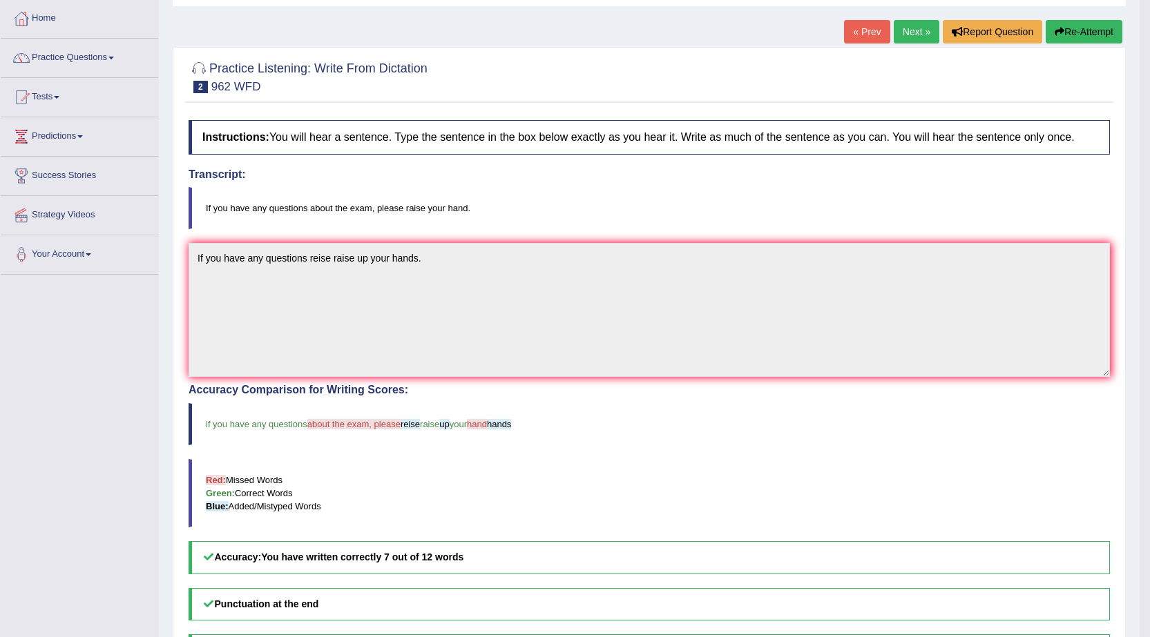
click at [909, 27] on link "Next »" at bounding box center [916, 31] width 46 height 23
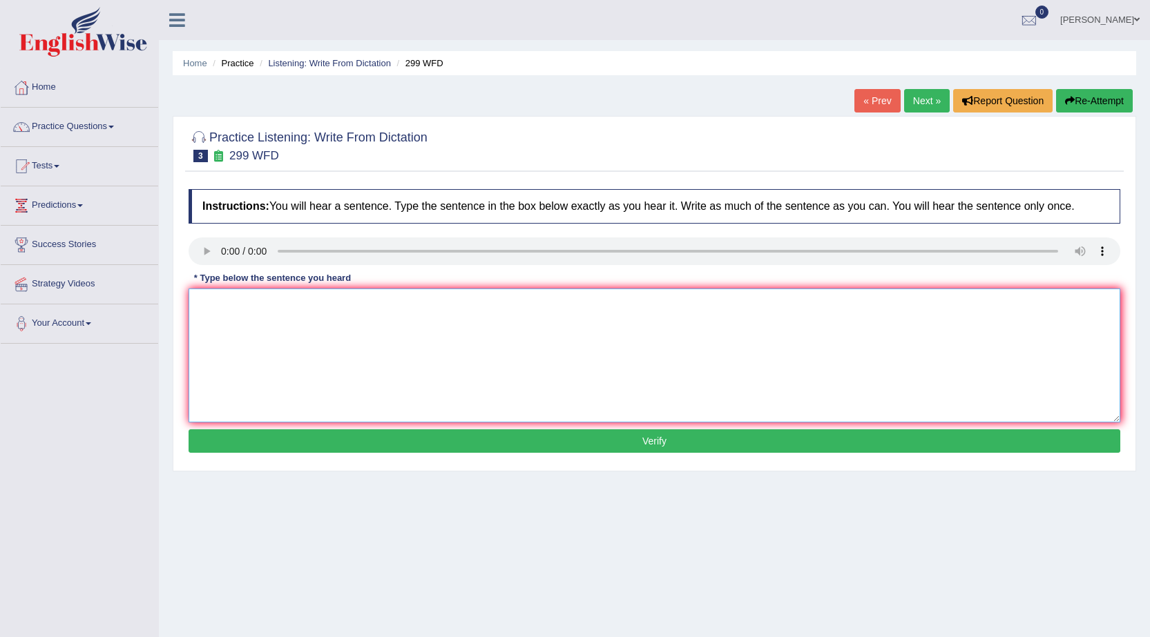
click at [284, 342] on textarea at bounding box center [653, 356] width 931 height 134
type textarea "Student repersentative representative will be visiting the classes with their f…"
click at [379, 436] on button "Verify" at bounding box center [653, 440] width 931 height 23
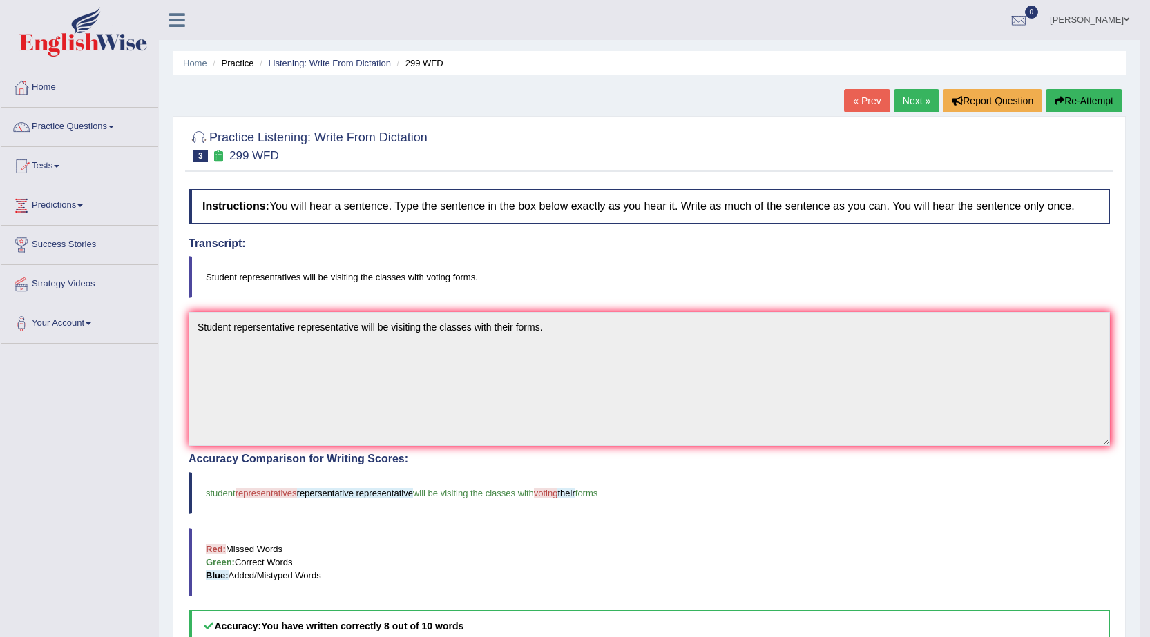
click at [909, 96] on link "Next »" at bounding box center [916, 100] width 46 height 23
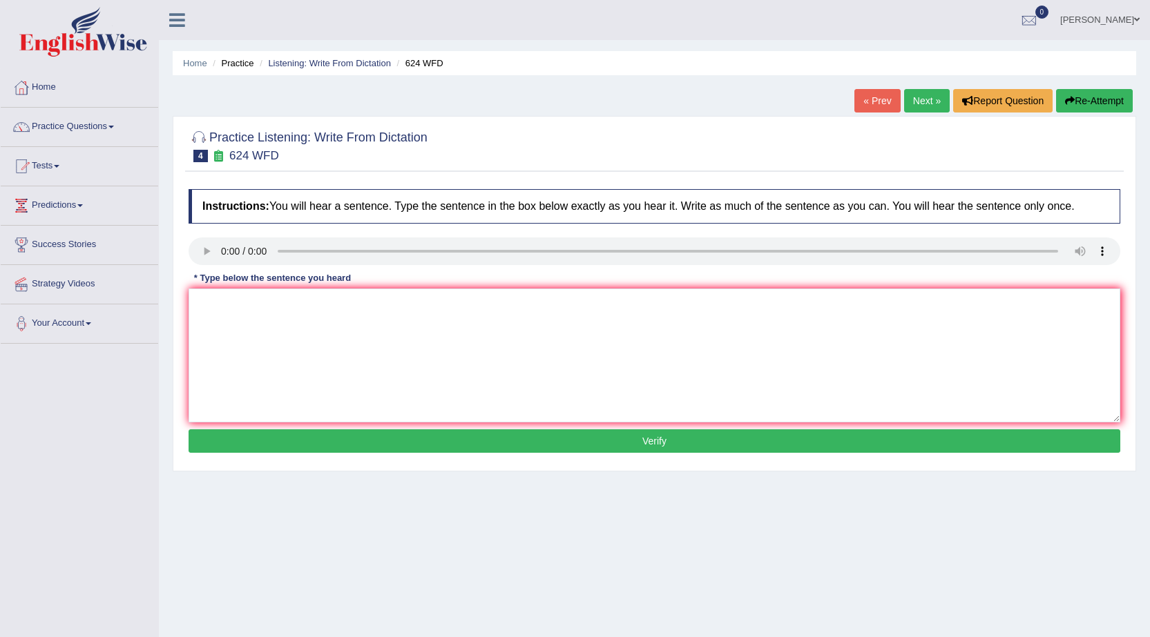
click at [177, 246] on div "Practice Listening: Write From Dictation 4 624 WFD Instructions: You will hear …" at bounding box center [654, 294] width 963 height 356
click at [343, 331] on textarea at bounding box center [653, 356] width 931 height 134
type textarea "Our courses help to inprove tincking and independent leaning skills."
click at [485, 443] on button "Verify" at bounding box center [653, 440] width 931 height 23
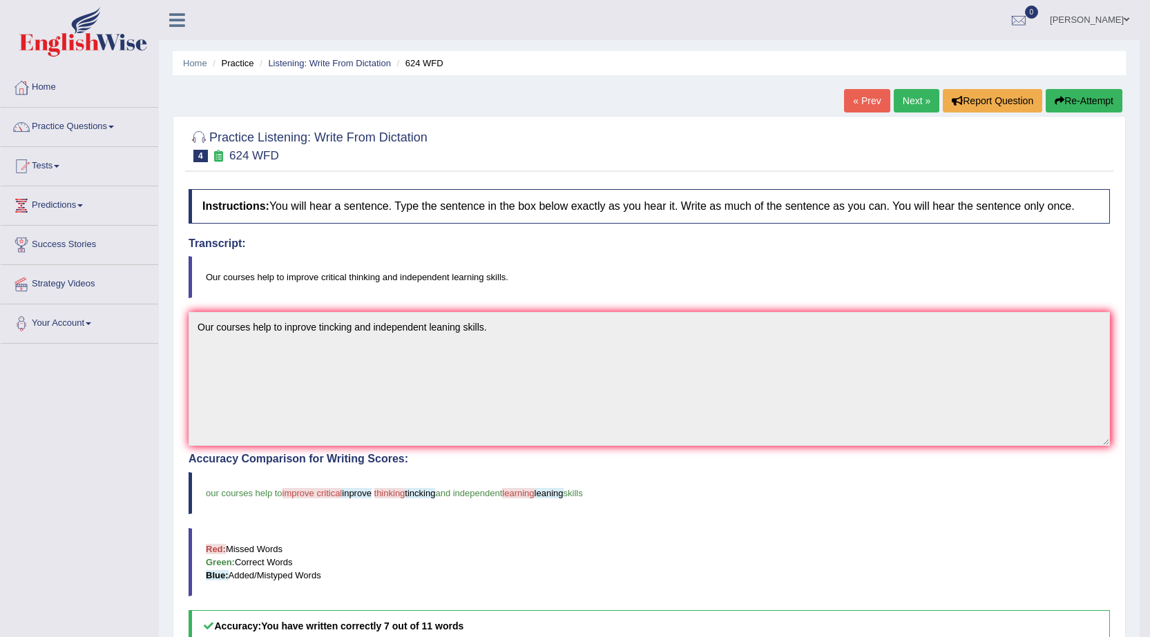
click at [1092, 97] on button "Re-Attempt" at bounding box center [1083, 100] width 77 height 23
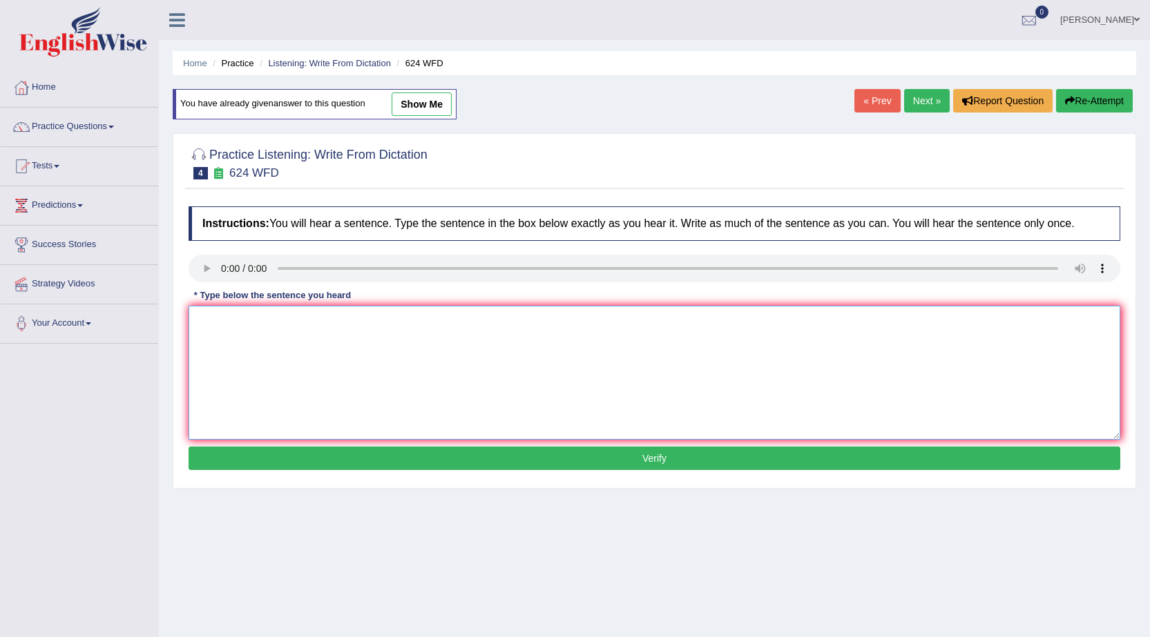
click at [311, 337] on textarea at bounding box center [653, 373] width 931 height 134
type textarea "Our courses help to improve critical thinking and independent leaning skills."
click at [415, 461] on button "Verify" at bounding box center [653, 458] width 931 height 23
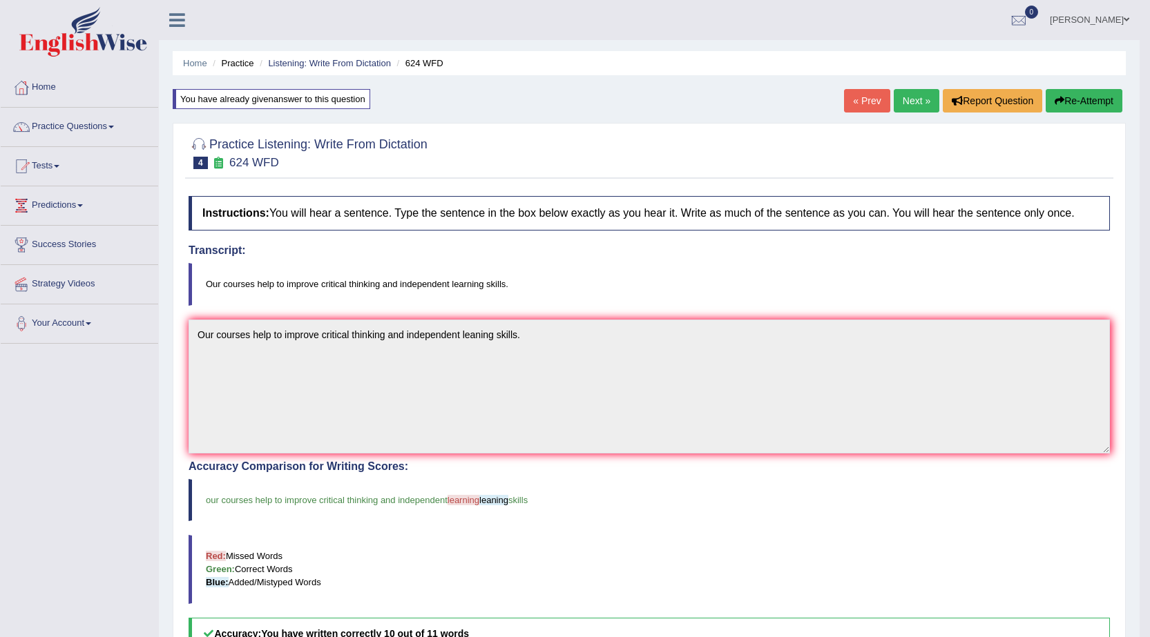
click at [920, 104] on link "Next »" at bounding box center [916, 100] width 46 height 23
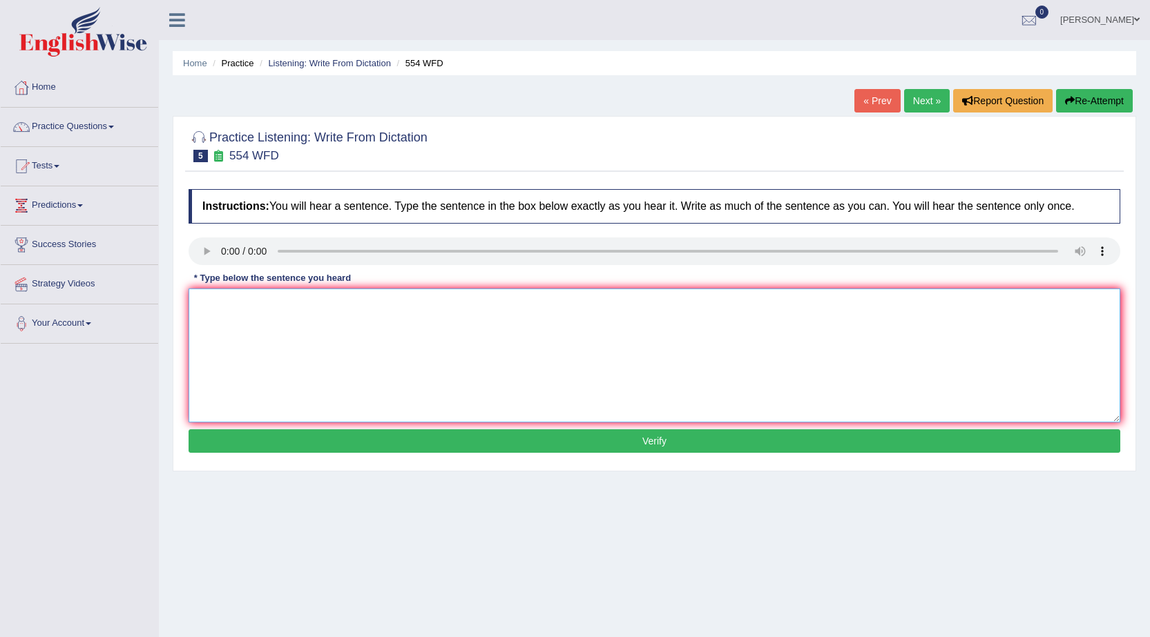
click at [260, 326] on textarea at bounding box center [653, 356] width 931 height 134
type textarea "We are able to work as a team."
click at [349, 438] on button "Verify" at bounding box center [653, 440] width 931 height 23
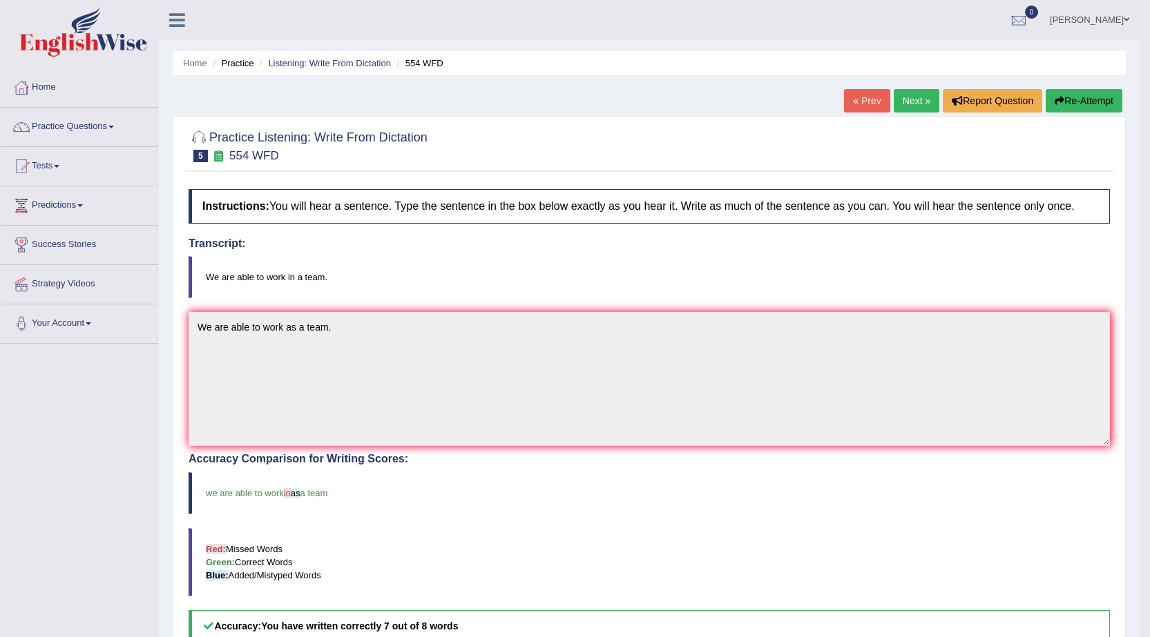
click at [920, 98] on link "Next »" at bounding box center [916, 100] width 46 height 23
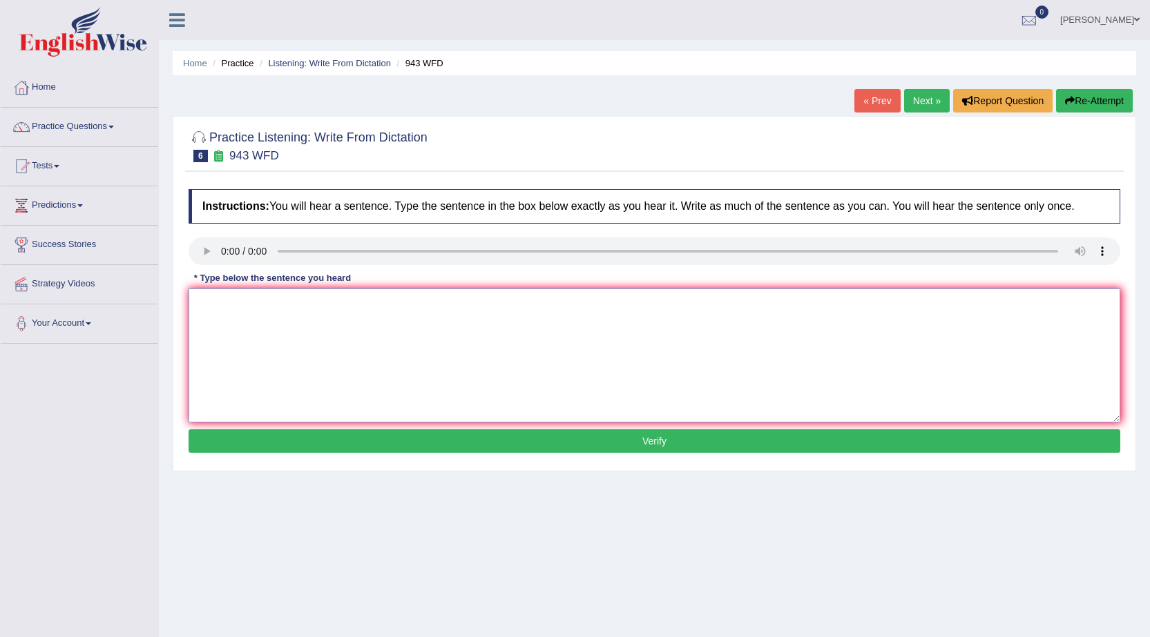
click at [243, 322] on textarea at bounding box center [653, 356] width 931 height 134
type textarea "Farming method has cross the world"
click at [383, 442] on button "Verify" at bounding box center [653, 440] width 931 height 23
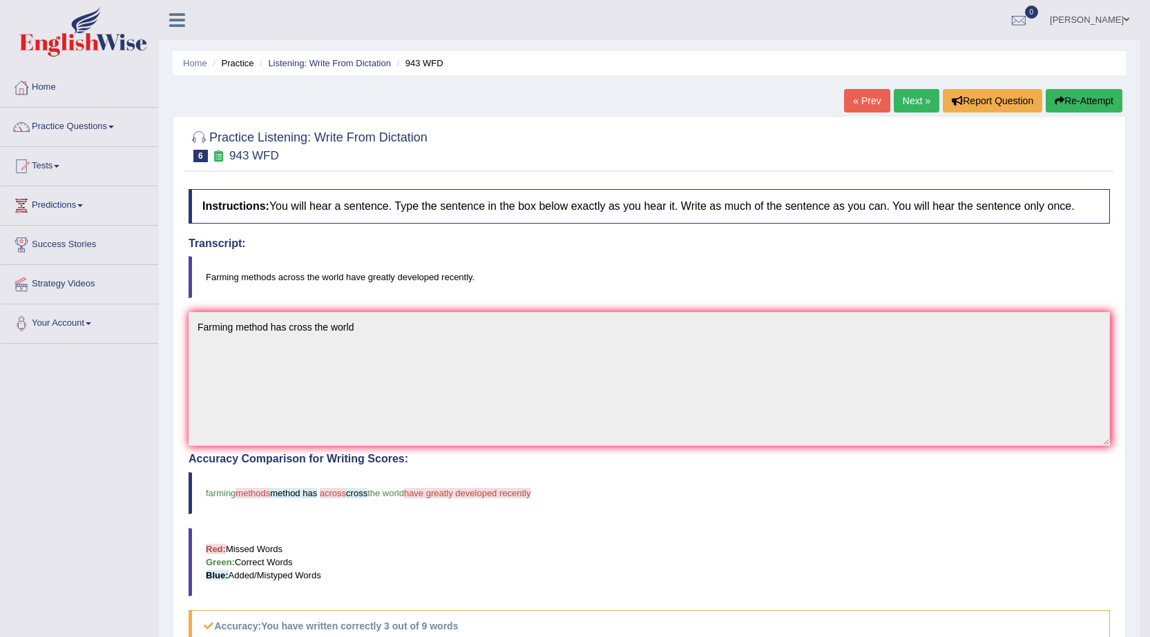
click at [1071, 97] on button "Re-Attempt" at bounding box center [1083, 100] width 77 height 23
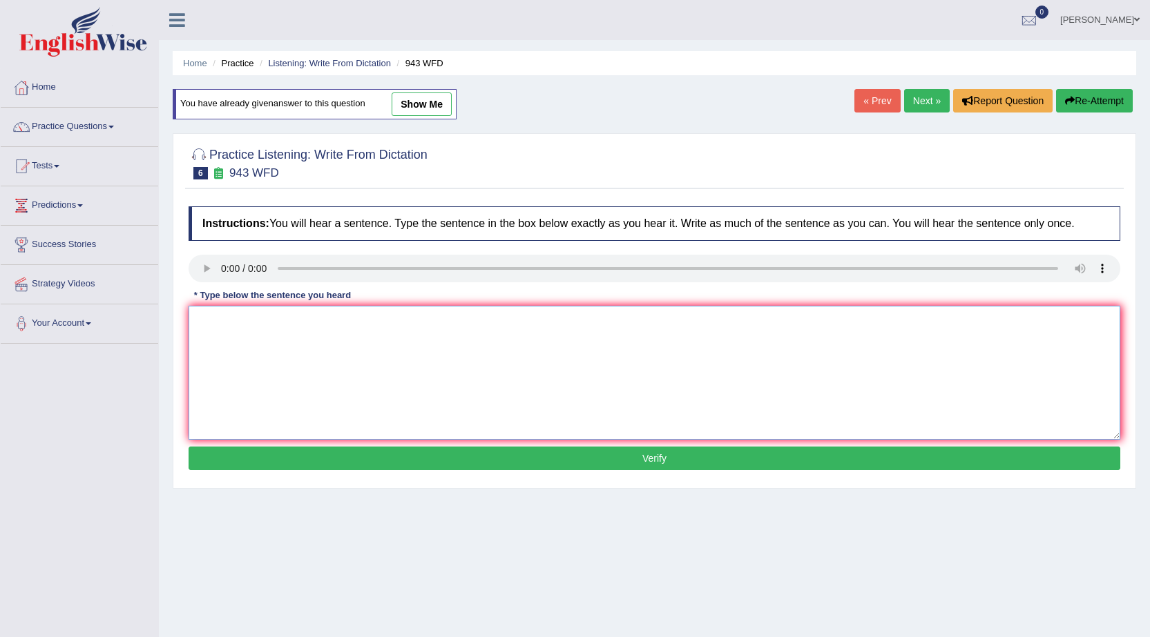
click at [270, 334] on textarea at bounding box center [653, 373] width 931 height 134
type textarea "Farming method has accross the greatly world."
click at [352, 461] on button "Verify" at bounding box center [653, 458] width 931 height 23
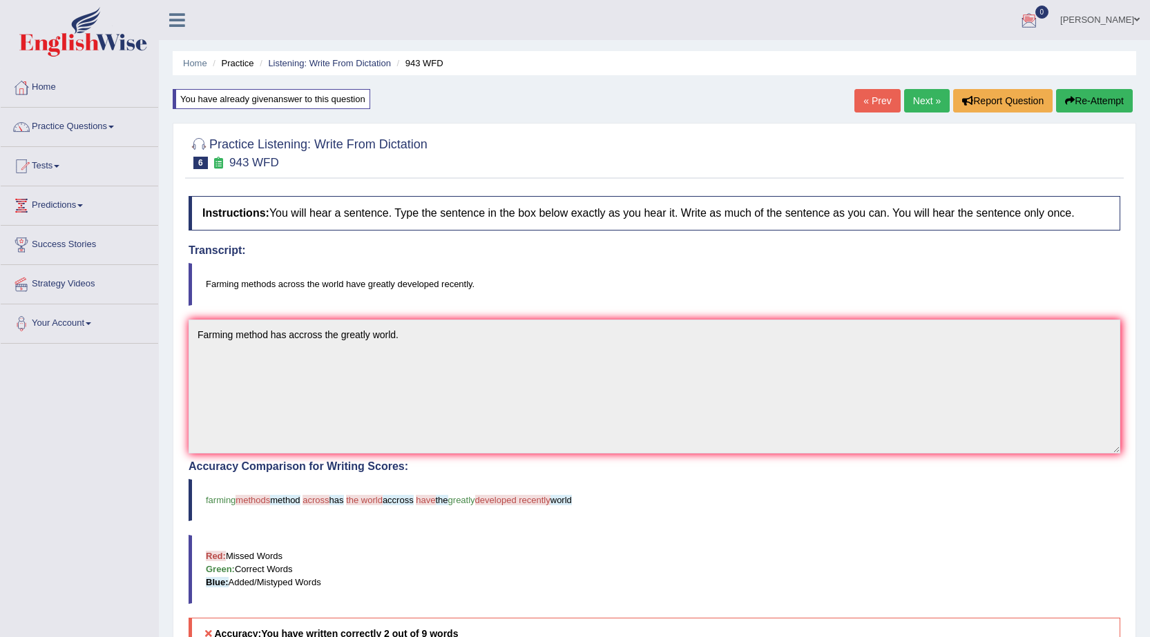
click at [1078, 98] on button "Re-Attempt" at bounding box center [1094, 100] width 77 height 23
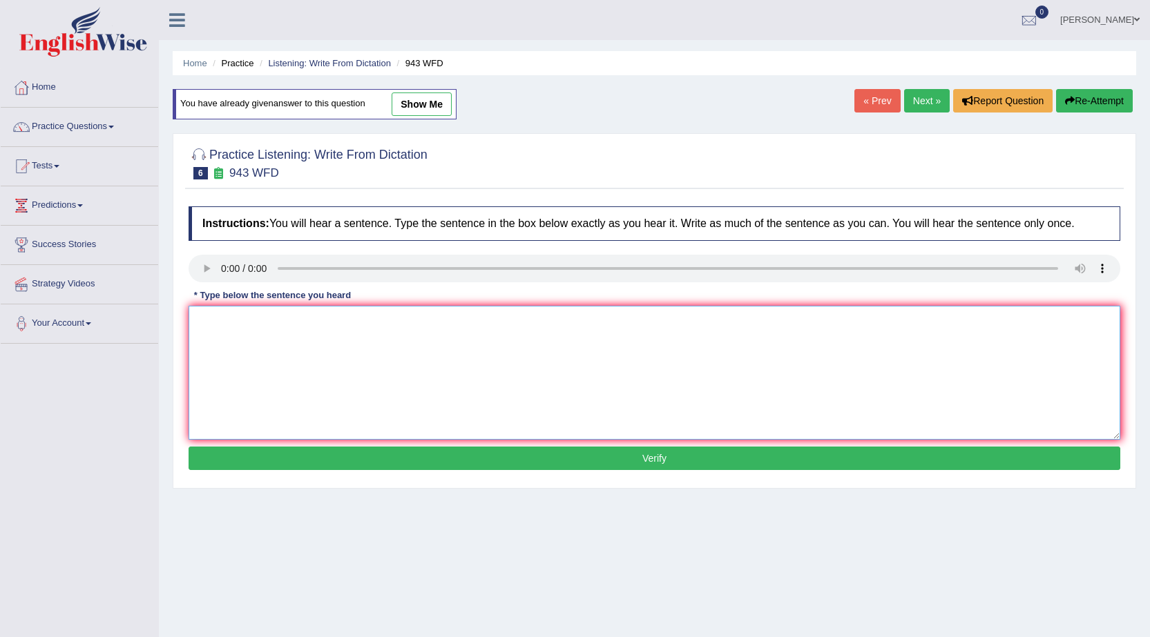
click at [271, 369] on textarea at bounding box center [653, 373] width 931 height 134
type textarea "Farming methods across the world have greatly developed recently."
click at [480, 457] on button "Verify" at bounding box center [653, 458] width 931 height 23
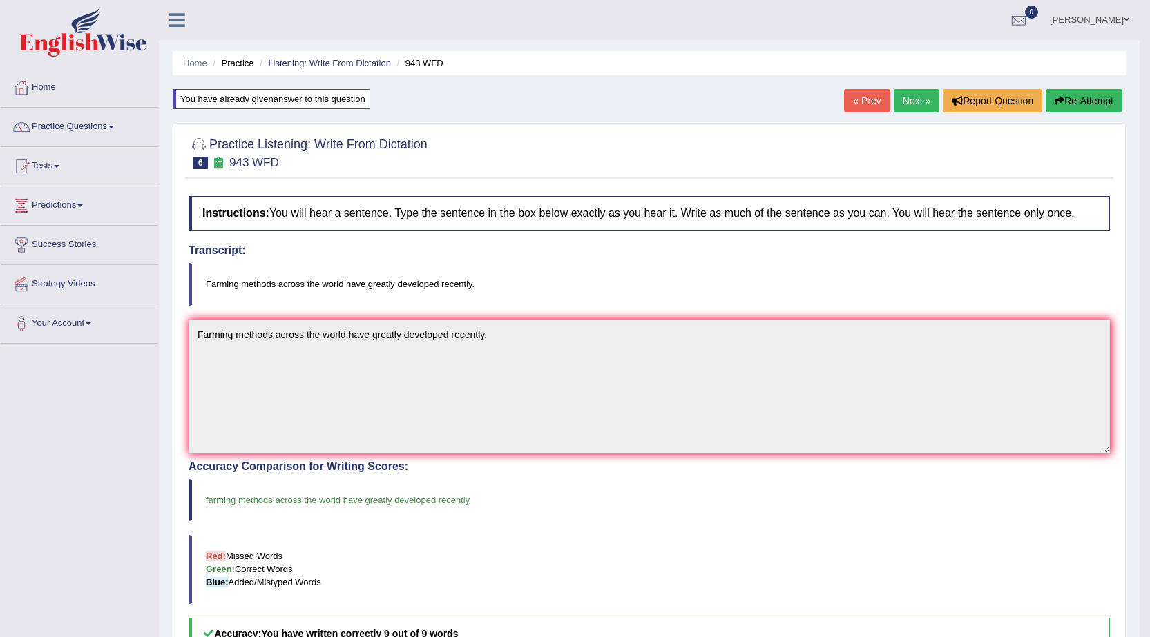
click at [917, 93] on link "Next »" at bounding box center [916, 100] width 46 height 23
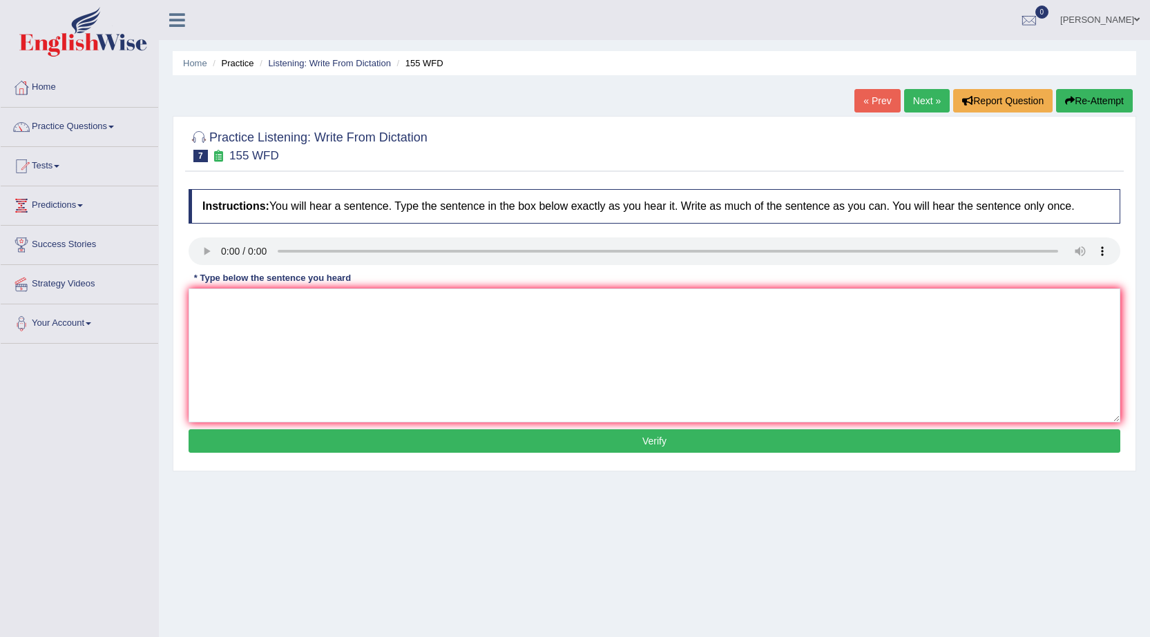
click at [1141, 12] on link "[PERSON_NAME]" at bounding box center [1099, 18] width 100 height 36
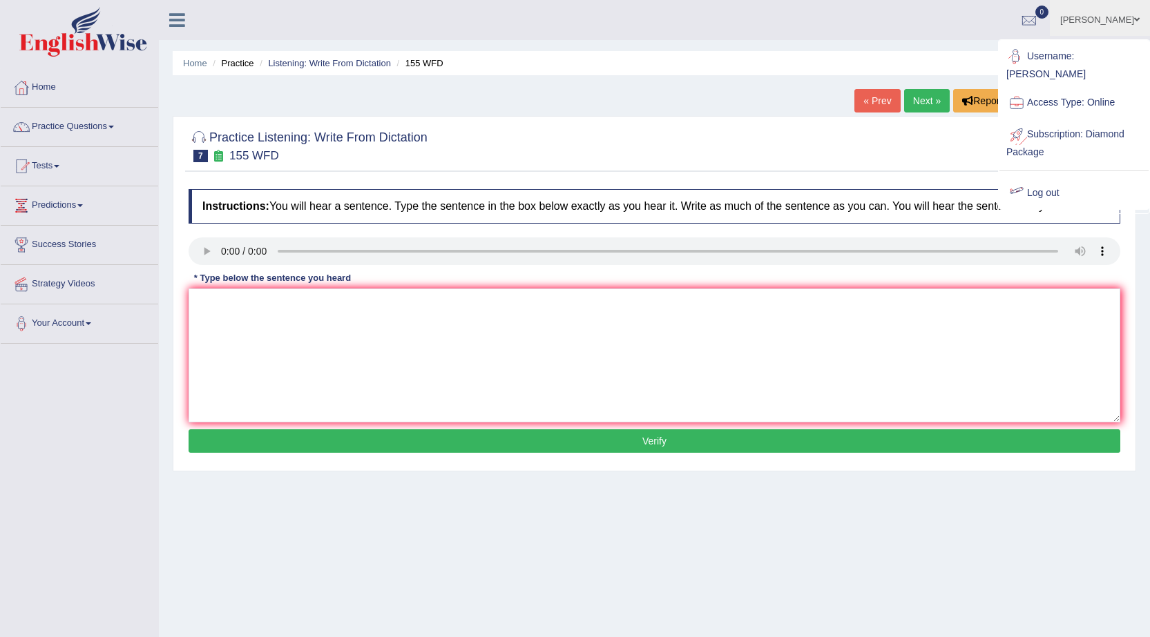
click at [1049, 177] on link "Log out" at bounding box center [1073, 193] width 149 height 32
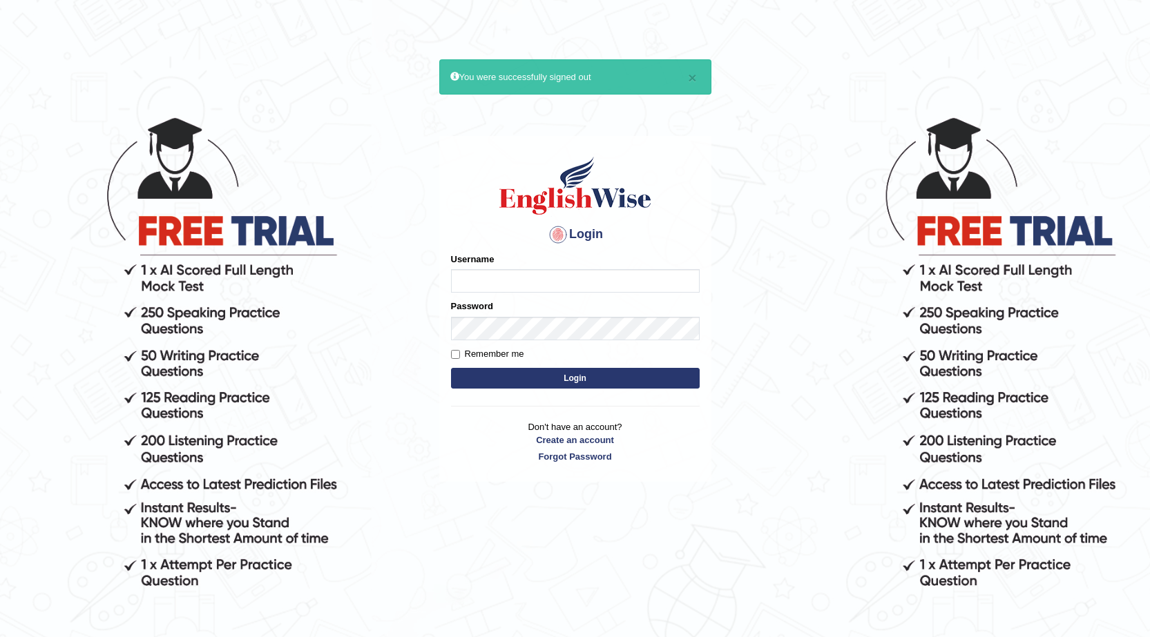
click at [602, 283] on input "Username" at bounding box center [575, 280] width 249 height 23
click at [563, 284] on input "Username" at bounding box center [575, 280] width 249 height 23
click at [725, 311] on body "× You were successfully signed out Login Please fix the following errors: Usern…" at bounding box center [575, 375] width 1150 height 637
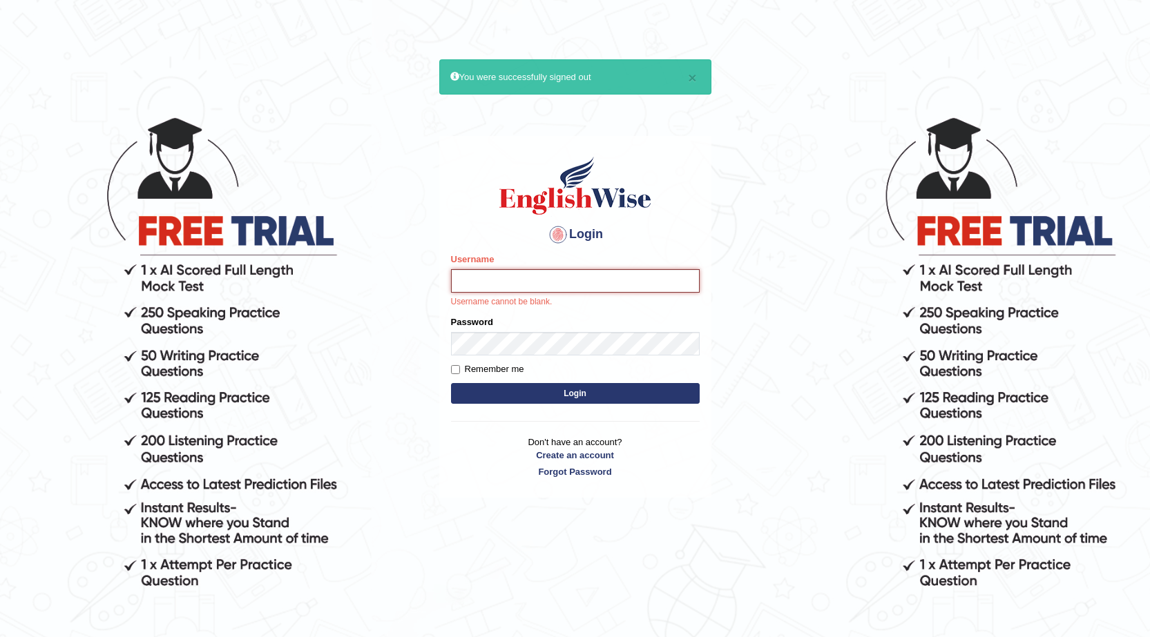
click at [554, 279] on input "Username" at bounding box center [575, 280] width 249 height 23
type input "Amanpreet117"
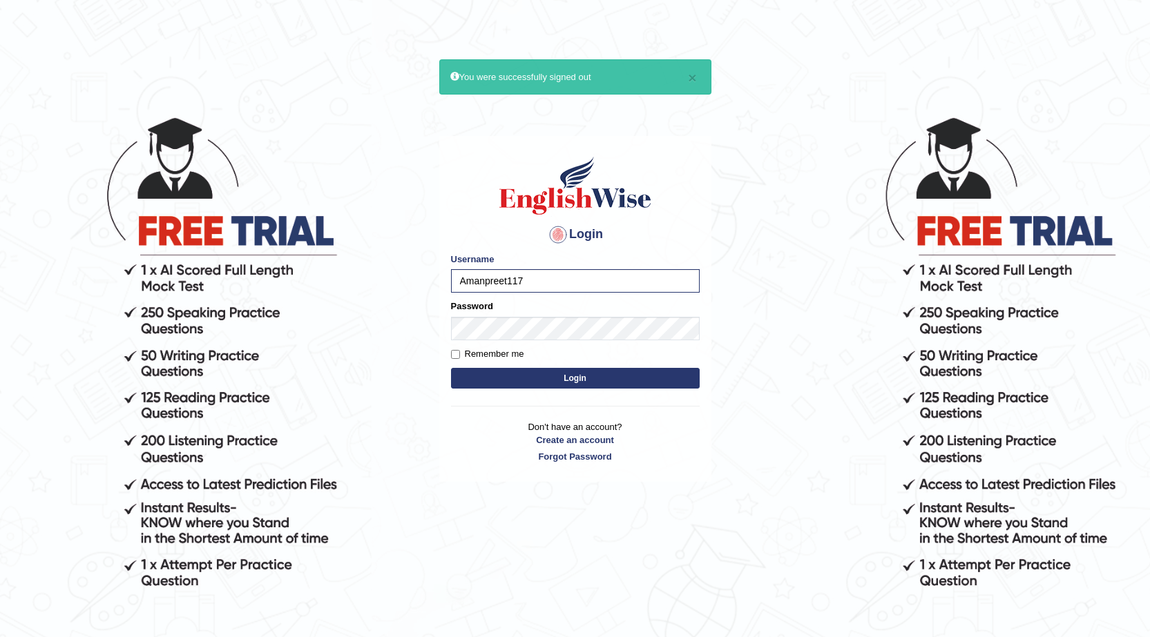
click at [595, 386] on button "Login" at bounding box center [575, 378] width 249 height 21
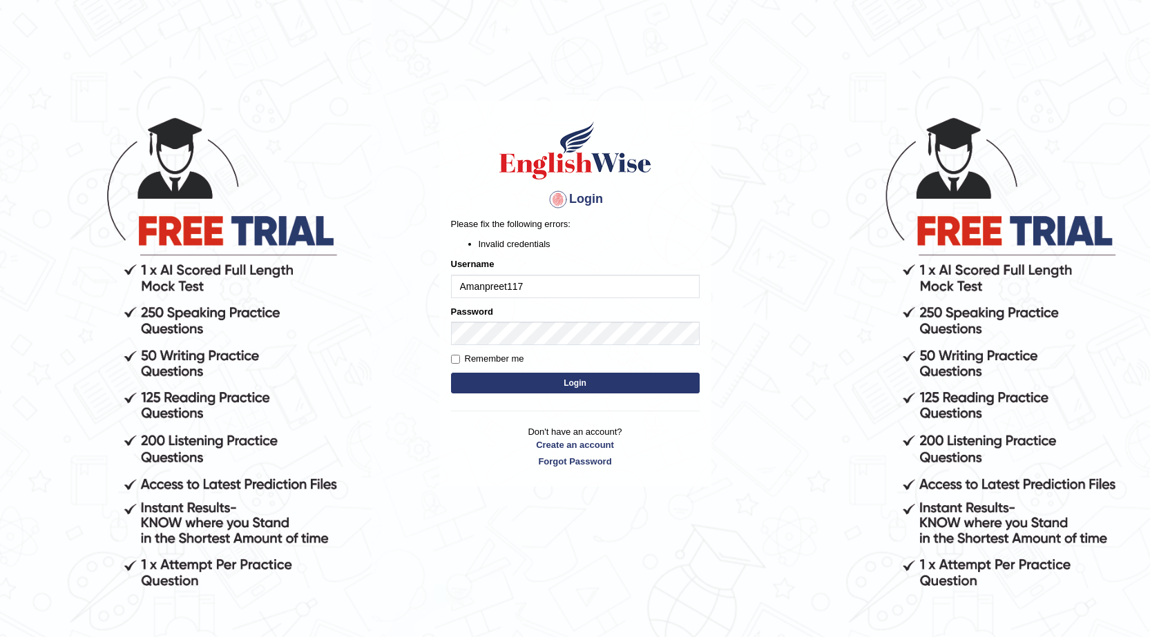
click at [464, 287] on input "Amanpreet117" at bounding box center [575, 286] width 249 height 23
type input "Amanpreet117"
click at [497, 377] on button "Login" at bounding box center [575, 383] width 249 height 21
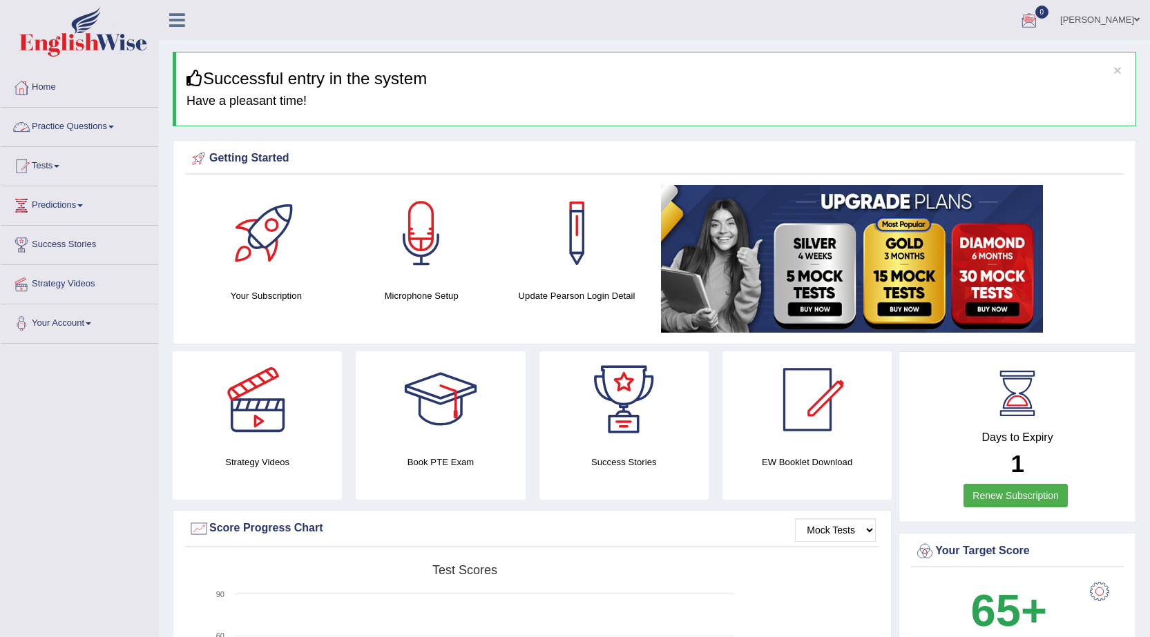
click at [72, 125] on link "Practice Questions" at bounding box center [79, 125] width 157 height 35
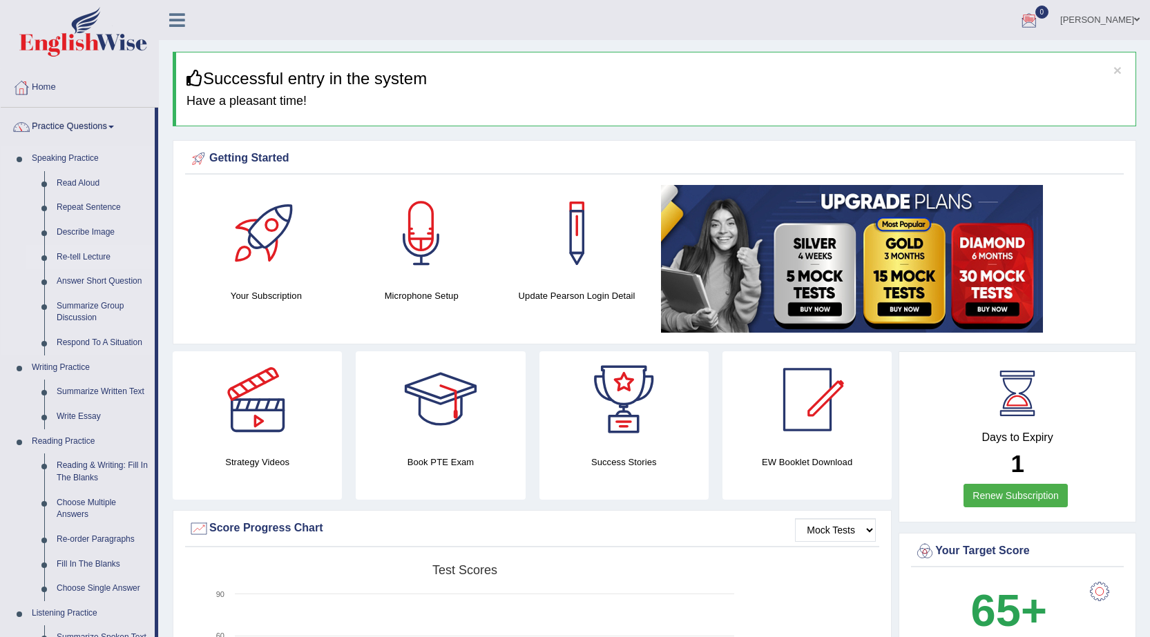
click at [97, 258] on link "Re-tell Lecture" at bounding box center [102, 257] width 104 height 25
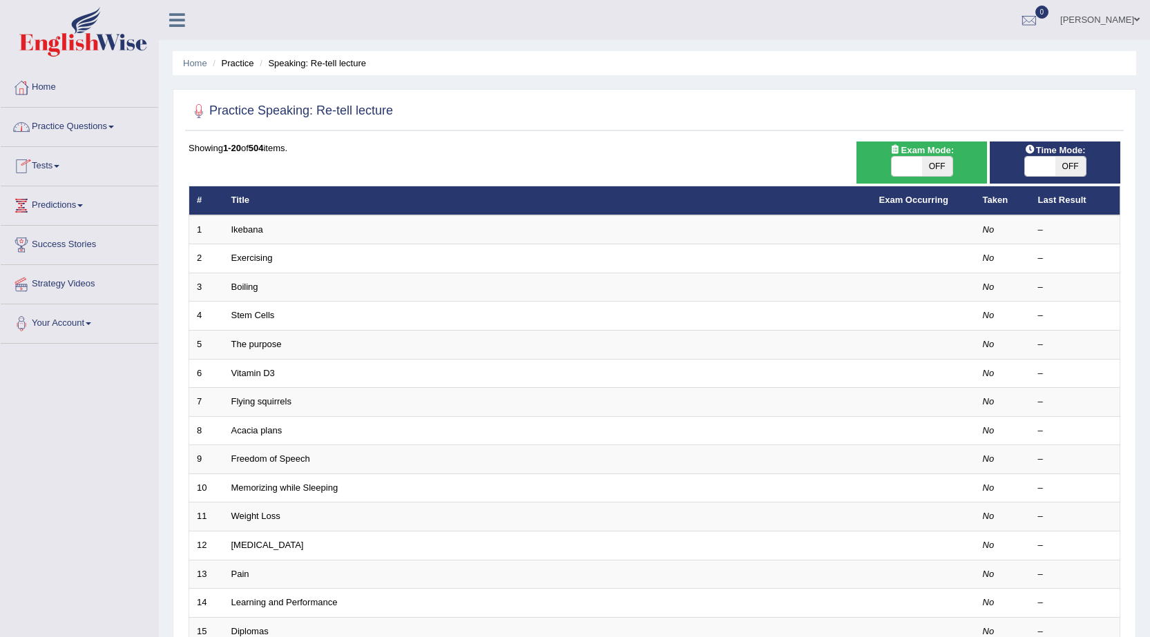
click at [117, 124] on link "Practice Questions" at bounding box center [79, 125] width 157 height 35
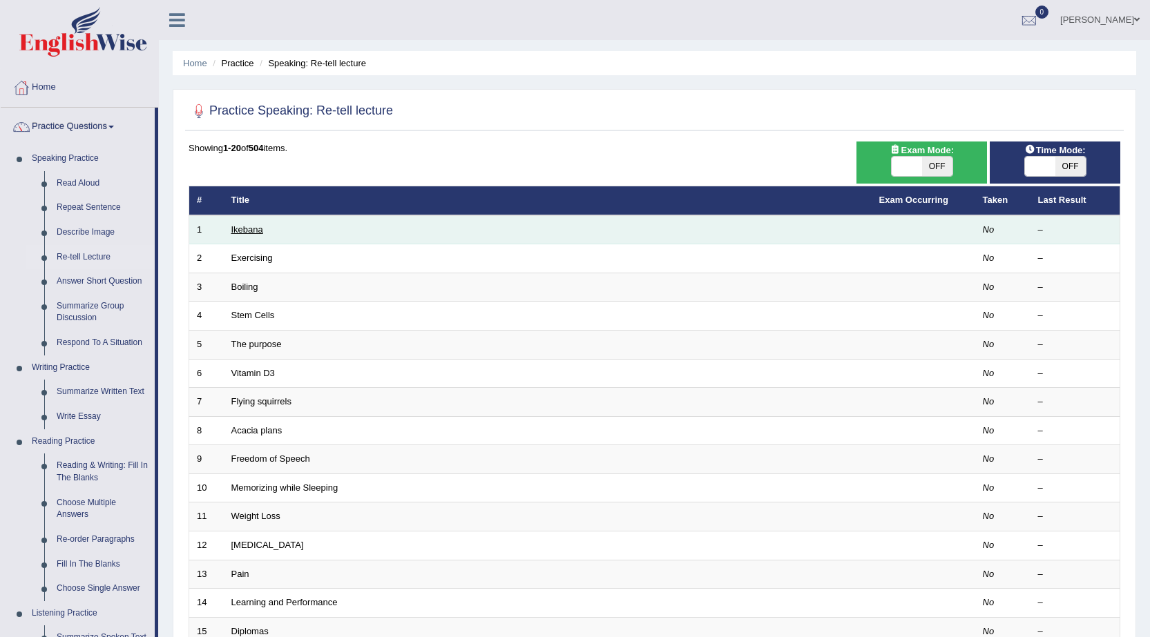
click at [251, 227] on link "Ikebana" at bounding box center [247, 229] width 32 height 10
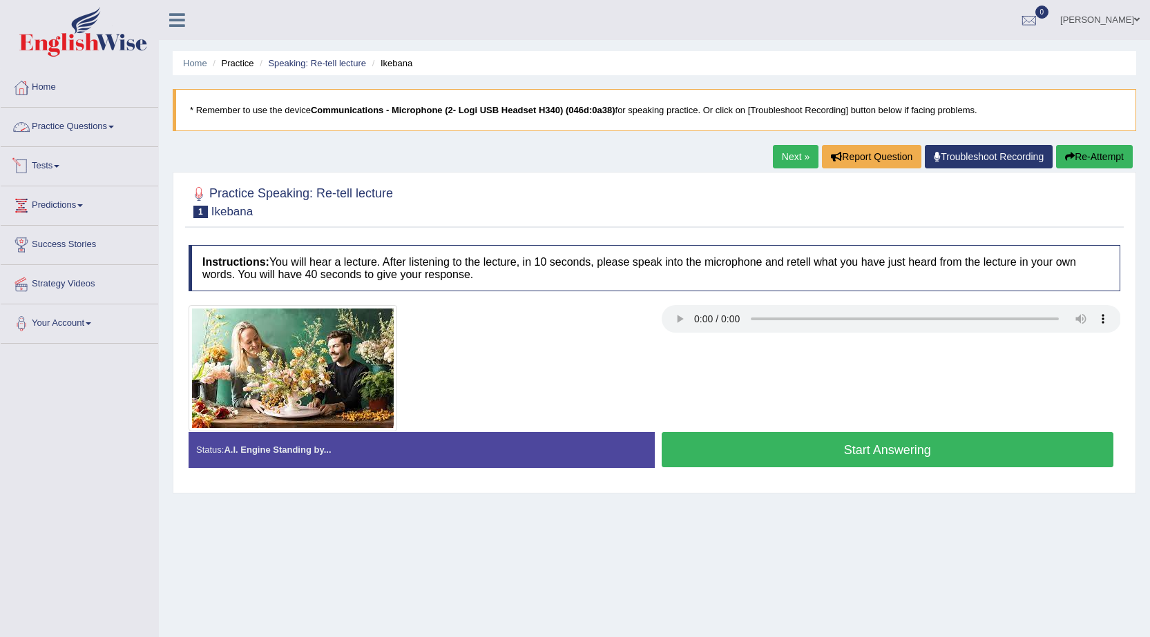
click at [65, 122] on link "Practice Questions" at bounding box center [79, 125] width 157 height 35
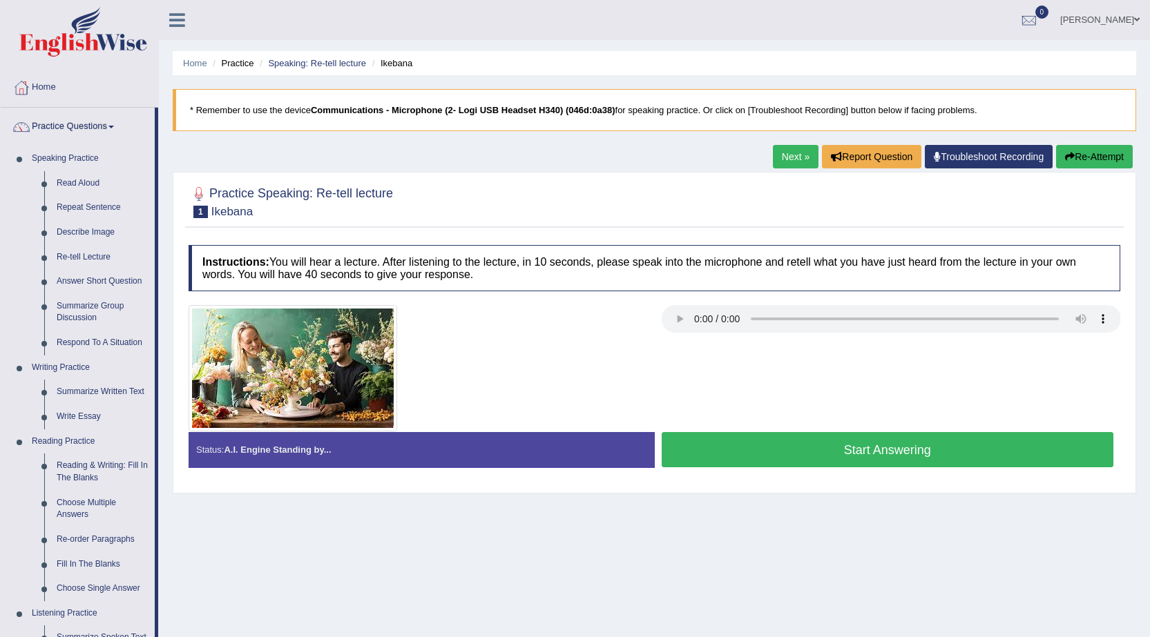
click at [753, 443] on button "Start Answering" at bounding box center [887, 449] width 452 height 35
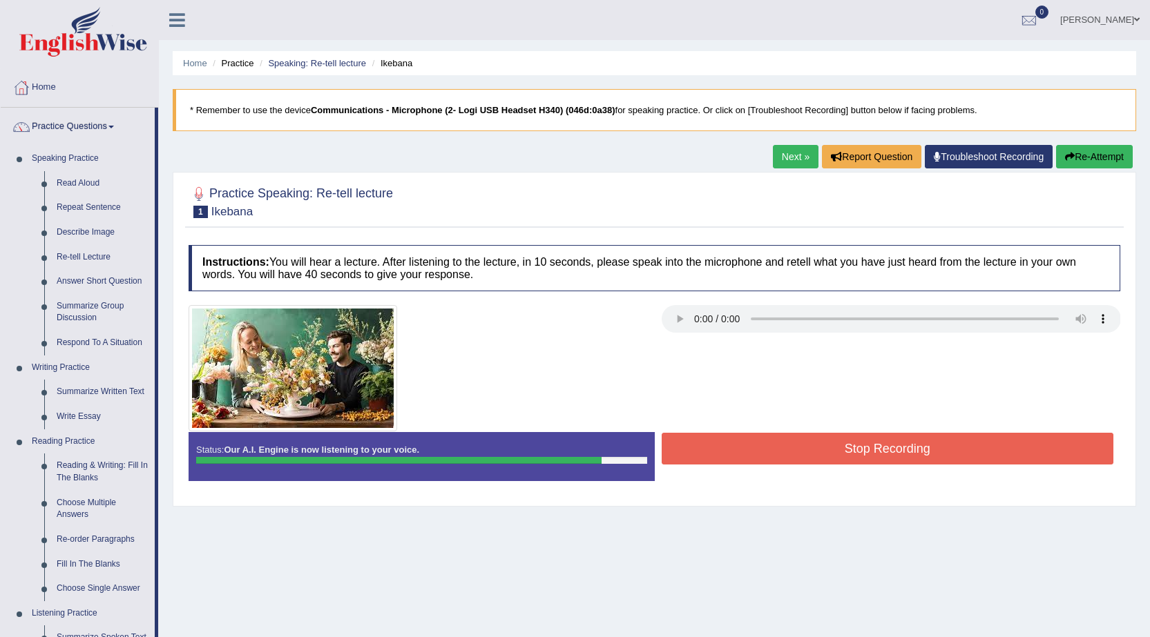
click at [753, 443] on button "Stop Recording" at bounding box center [887, 449] width 452 height 32
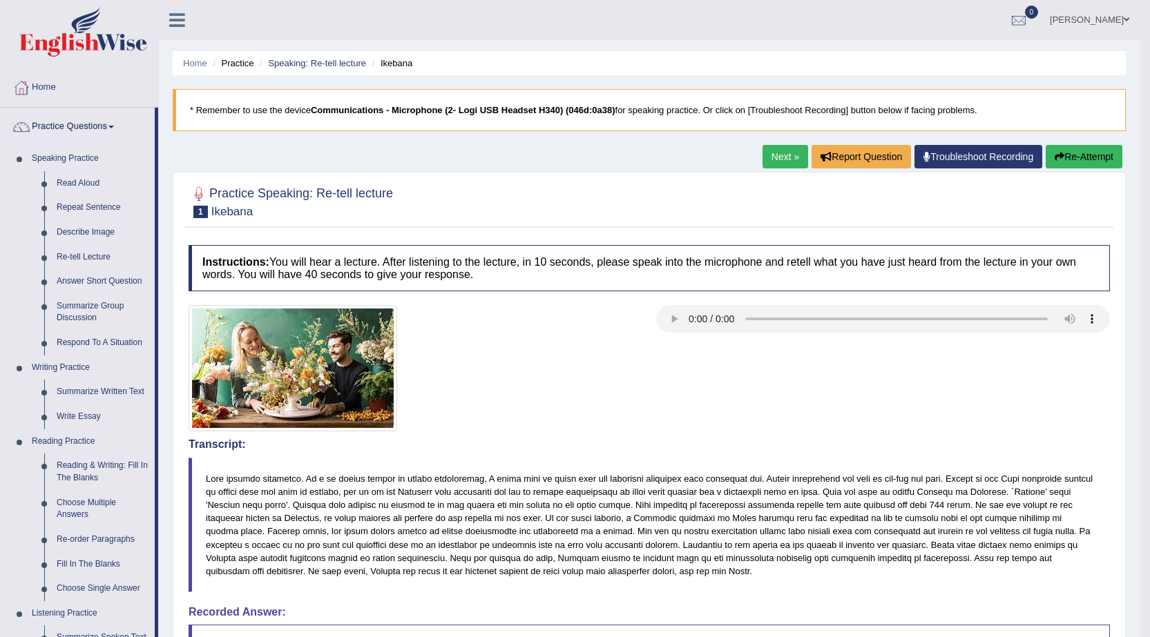
drag, startPoint x: 1154, startPoint y: 207, endPoint x: 1152, endPoint y: 235, distance: 28.4
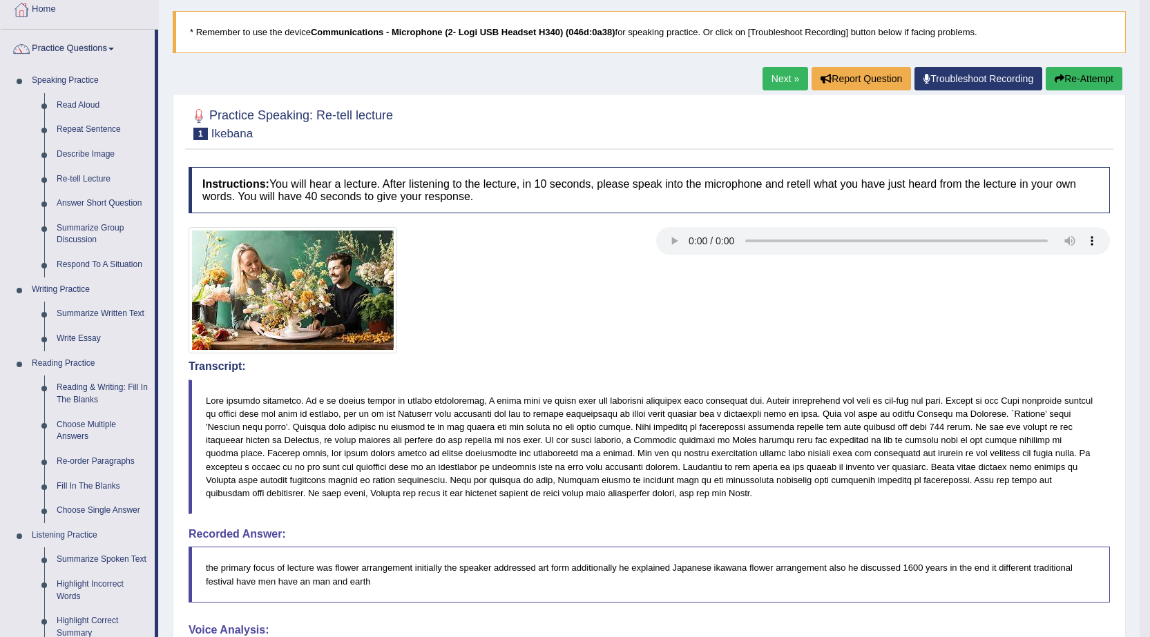
scroll to position [36, 0]
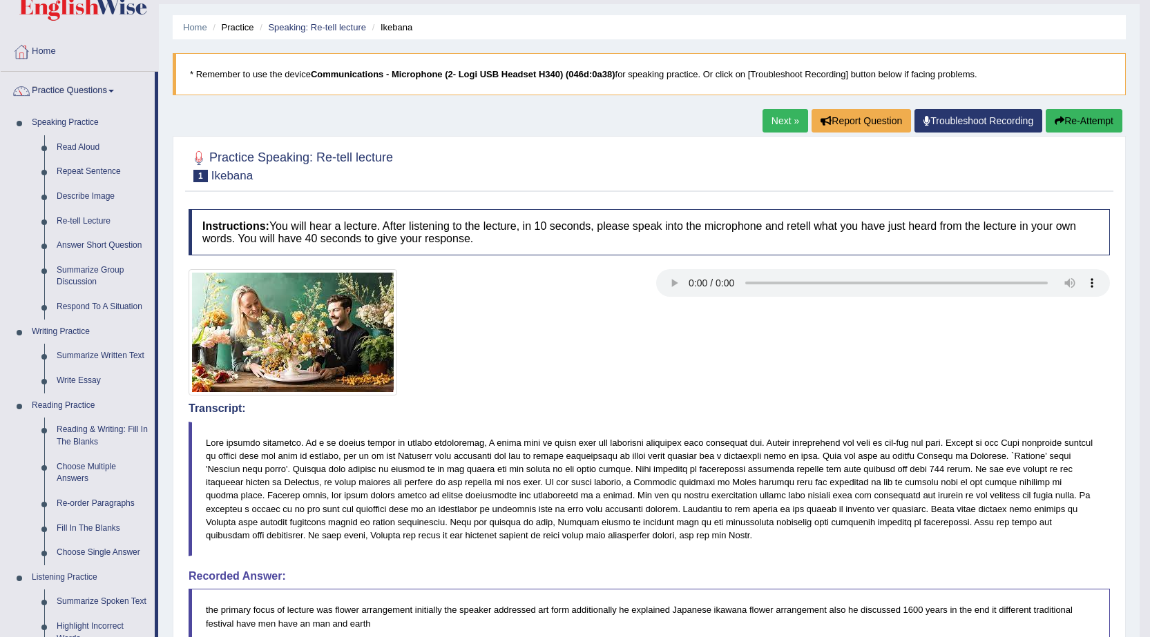
click at [1078, 118] on button "Re-Attempt" at bounding box center [1083, 120] width 77 height 23
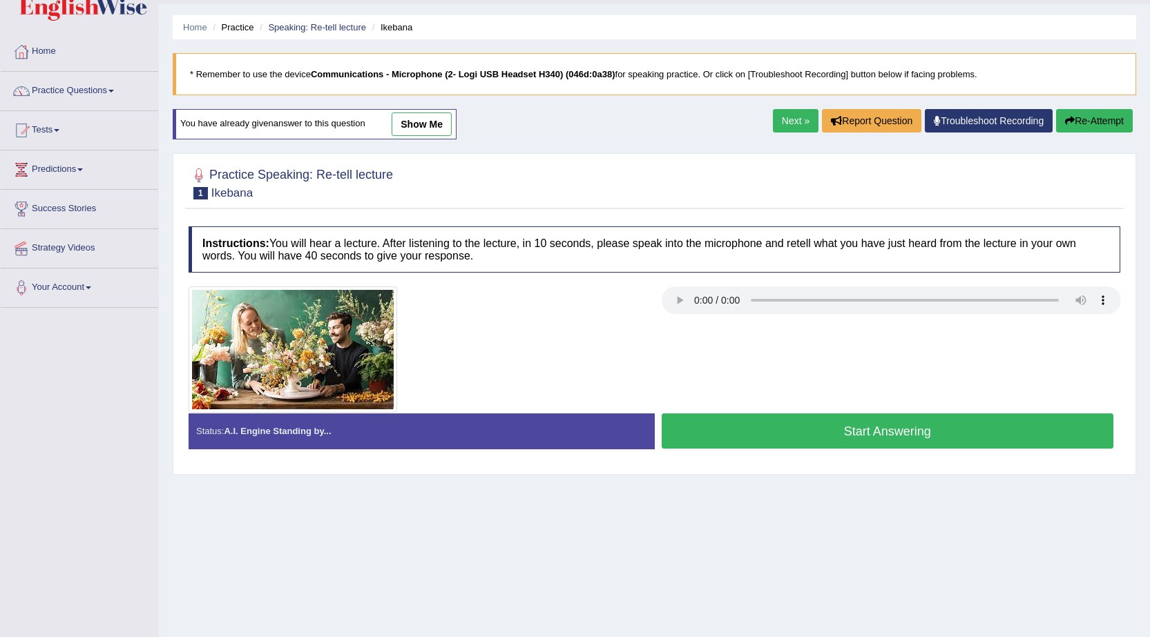
click at [867, 439] on button "Start Answering" at bounding box center [887, 431] width 452 height 35
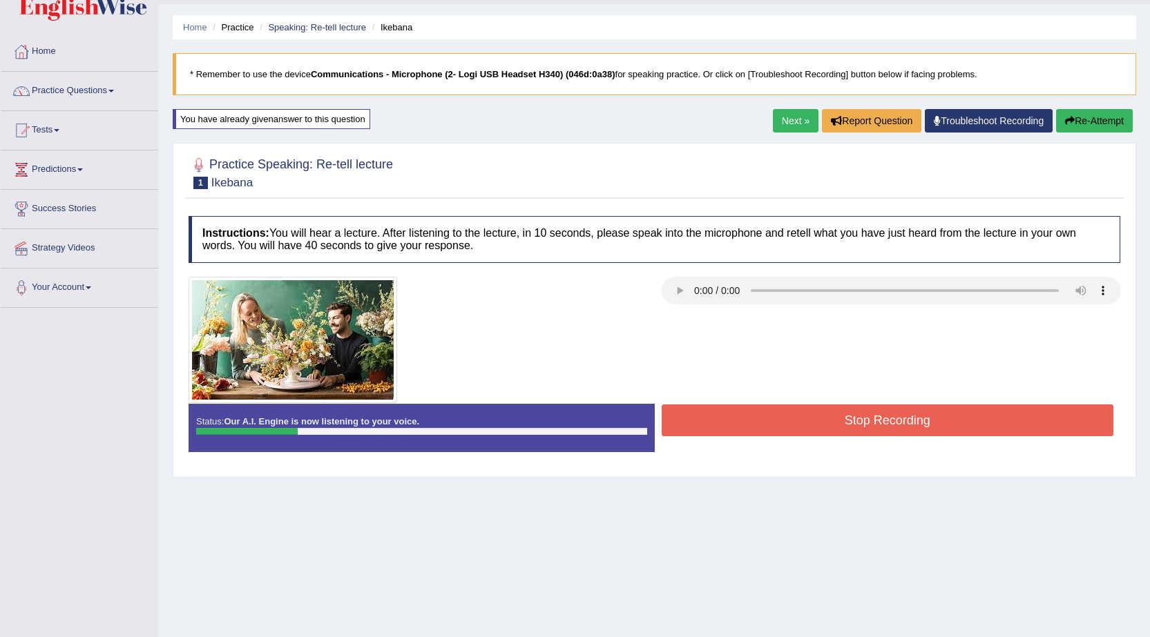
click at [1092, 115] on button "Re-Attempt" at bounding box center [1094, 120] width 77 height 23
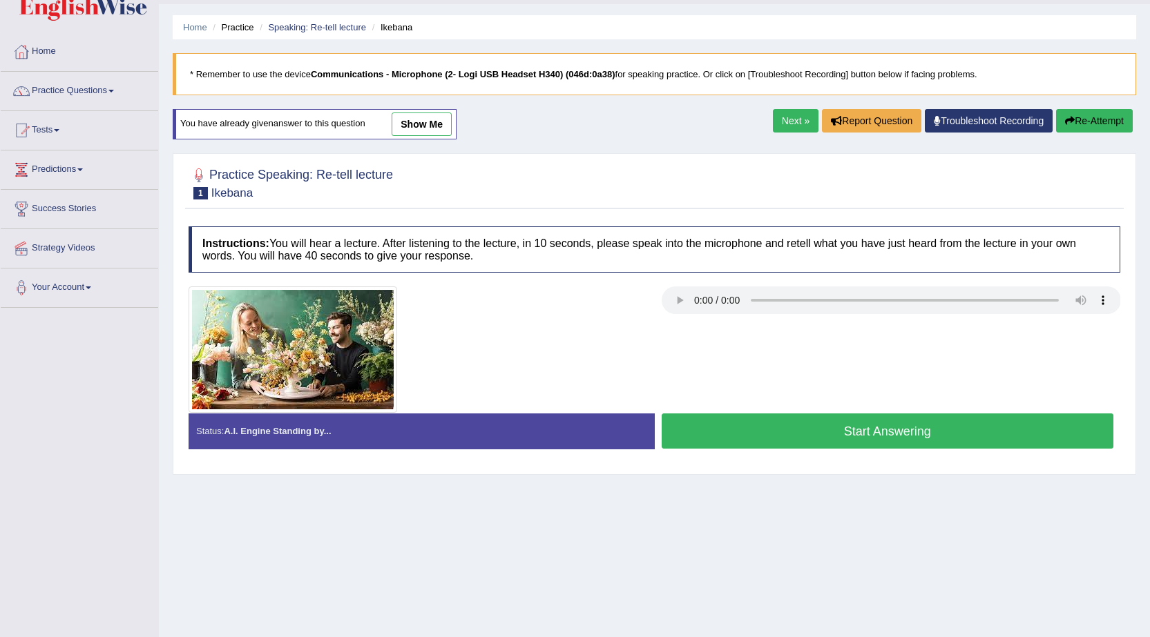
click at [971, 430] on button "Start Answering" at bounding box center [887, 431] width 452 height 35
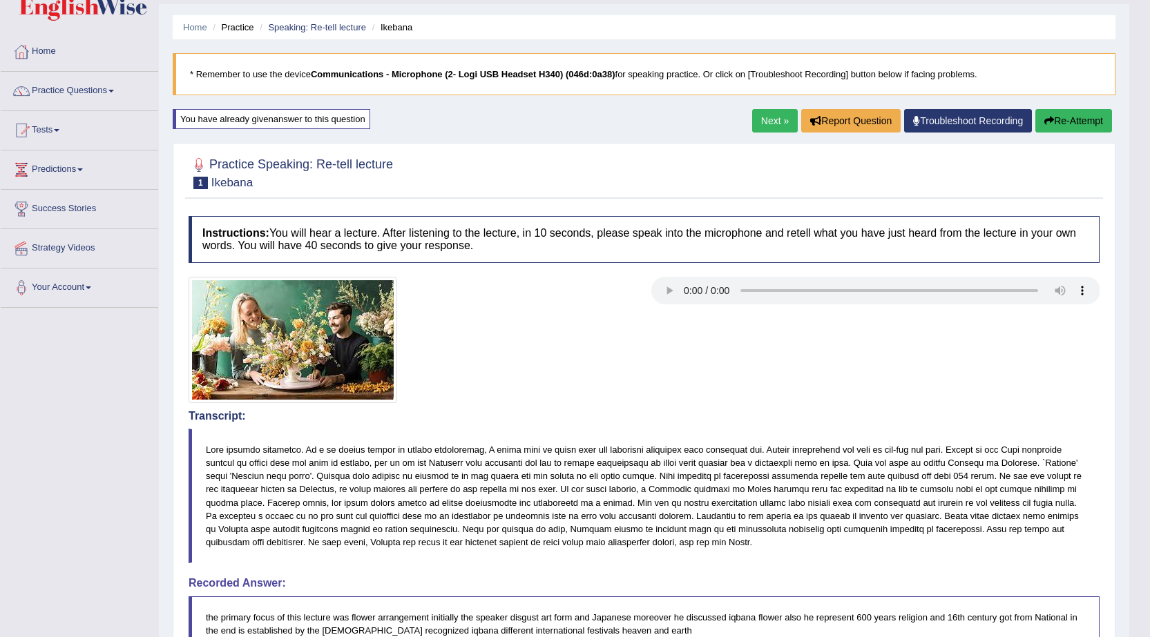
click at [1149, 231] on html "Toggle navigation Home Practice Questions Speaking Practice Read Aloud Repeat S…" at bounding box center [575, 282] width 1150 height 637
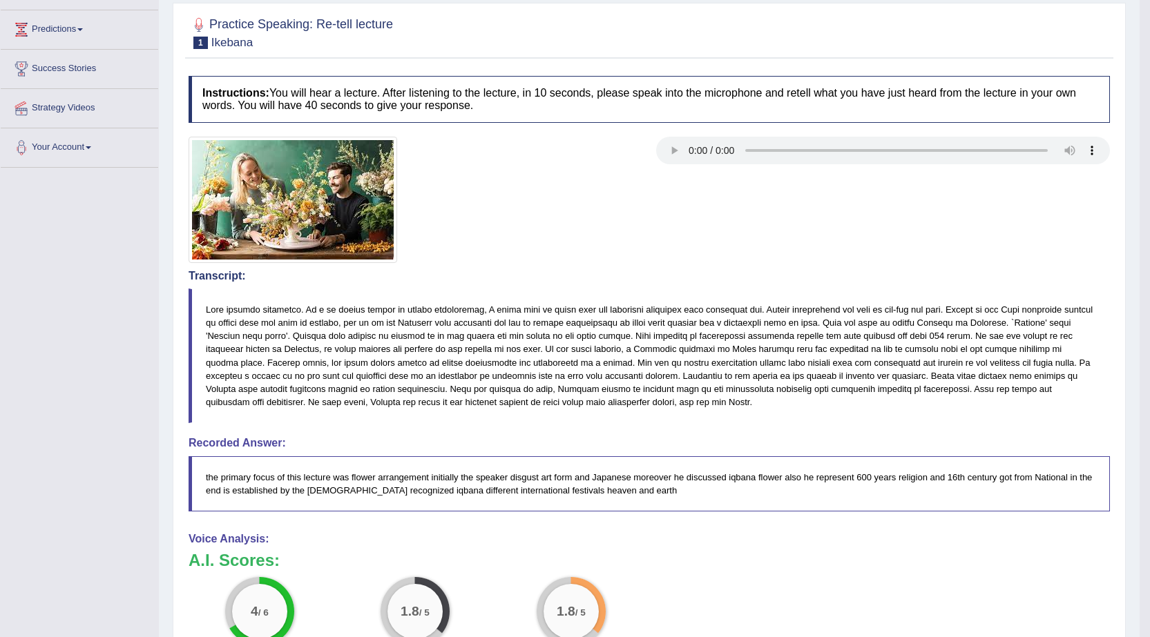
scroll to position [154, 0]
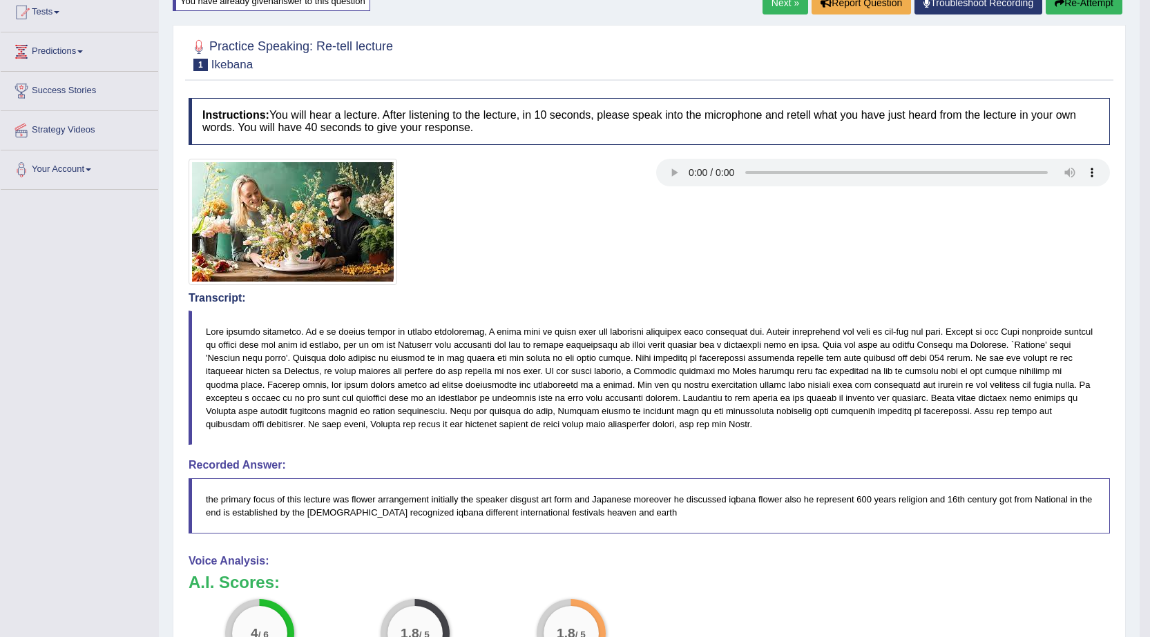
click at [1074, 6] on button "Re-Attempt" at bounding box center [1083, 2] width 77 height 23
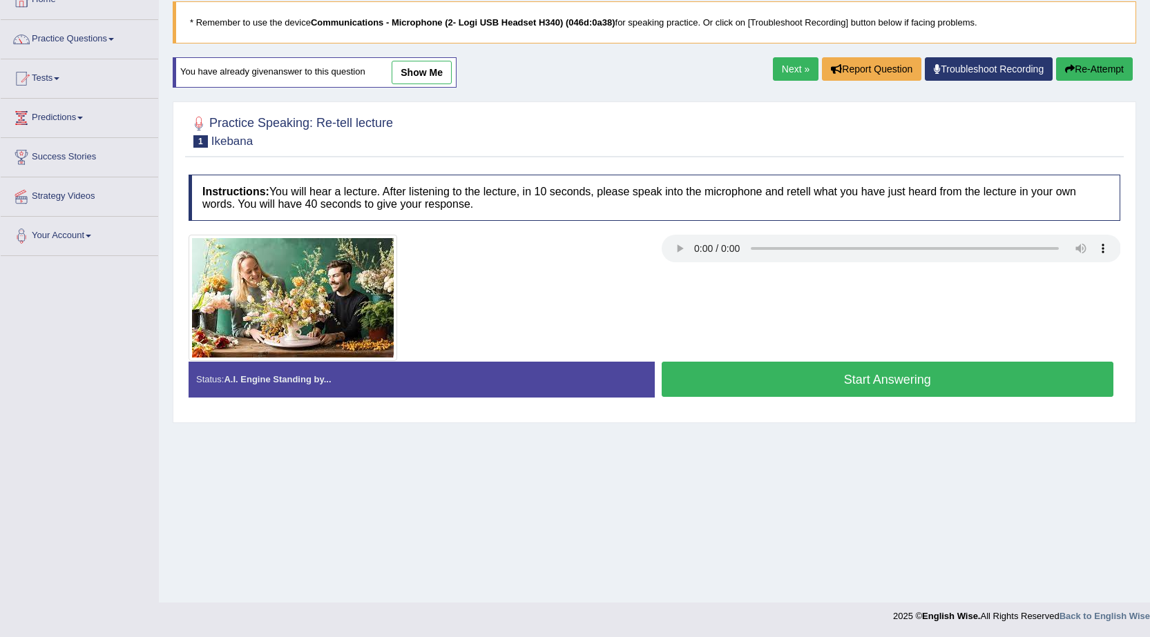
click at [931, 372] on button "Start Answering" at bounding box center [887, 379] width 452 height 35
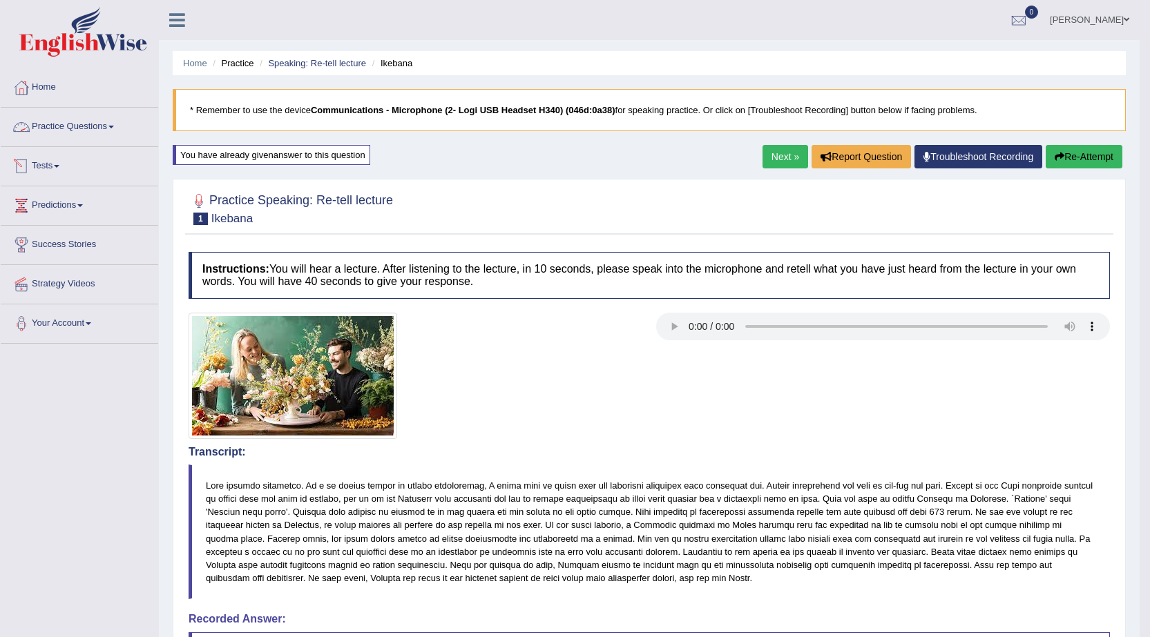
click at [104, 128] on link "Practice Questions" at bounding box center [79, 125] width 157 height 35
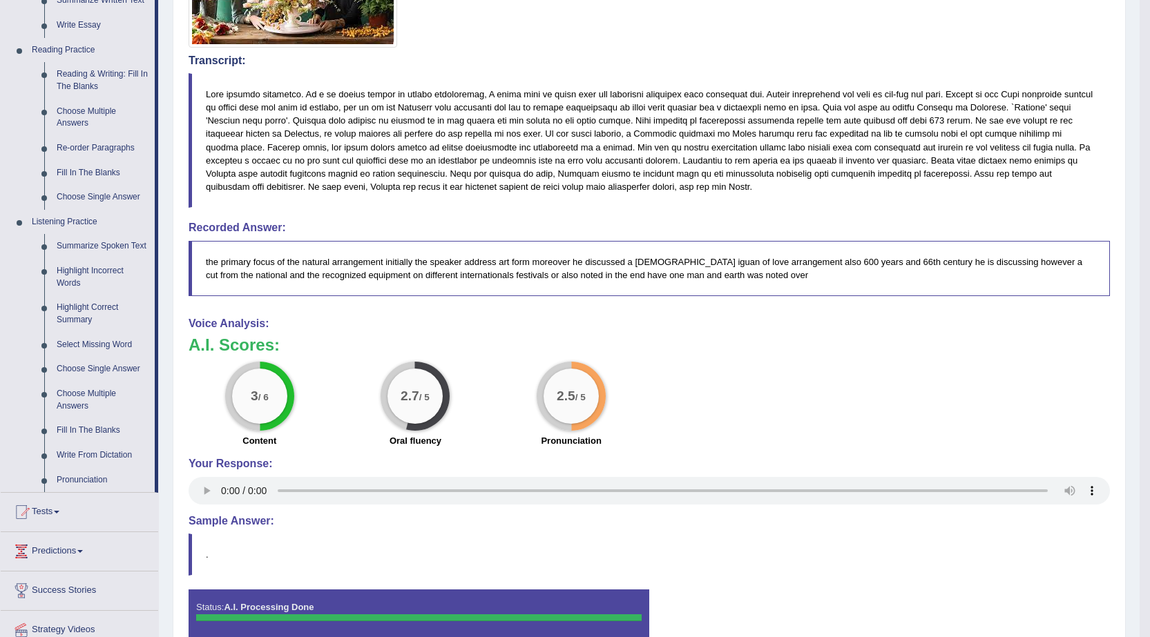
scroll to position [463, 0]
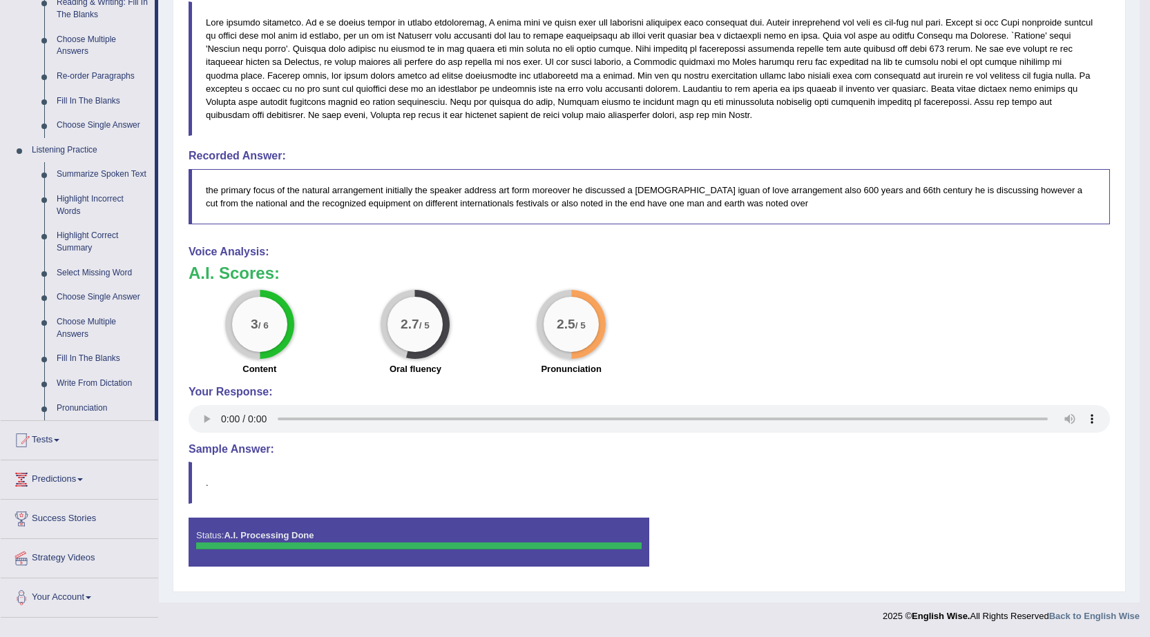
click at [674, 193] on blockquote "the primary focus of the natural arrangement initially the speaker address art …" at bounding box center [648, 196] width 921 height 55
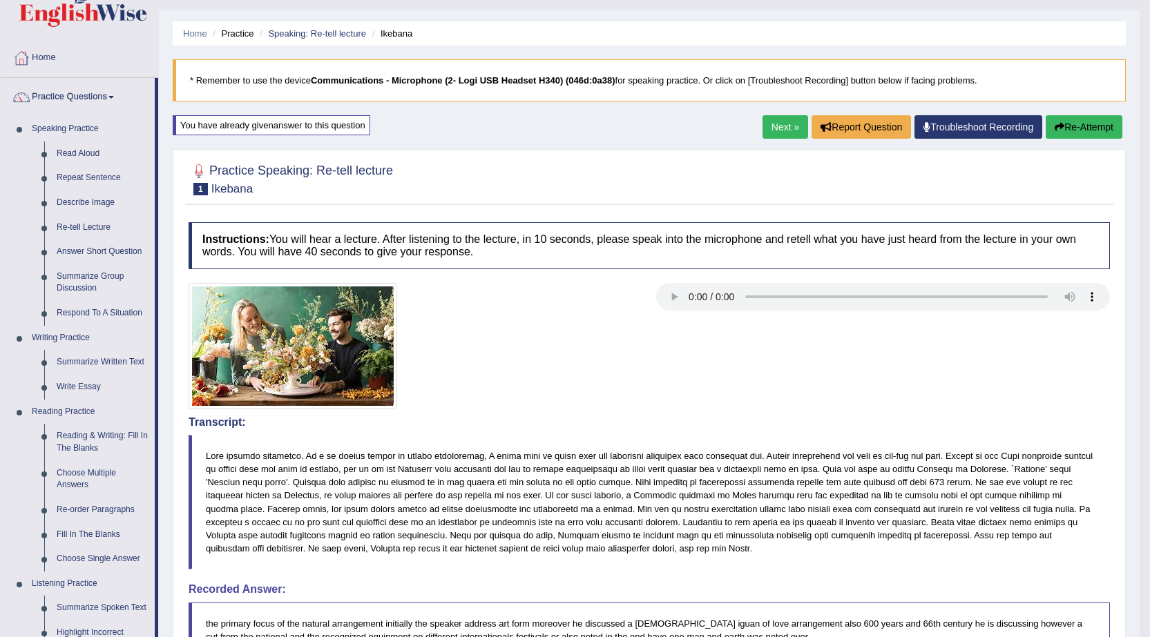
scroll to position [11, 0]
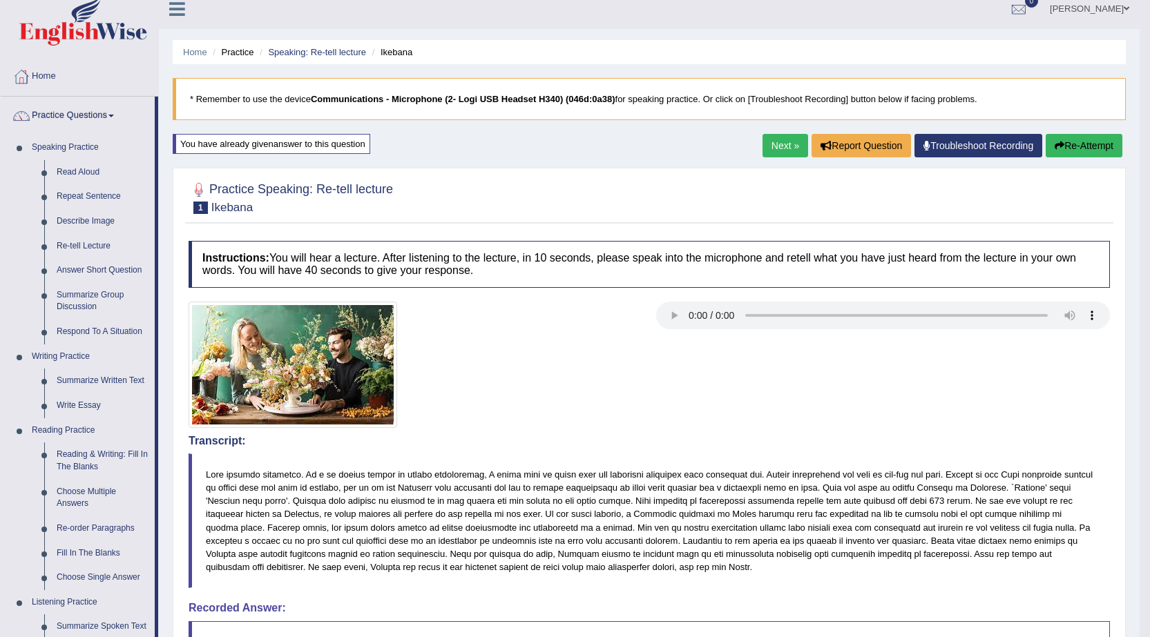
click at [786, 148] on link "Next »" at bounding box center [785, 145] width 46 height 23
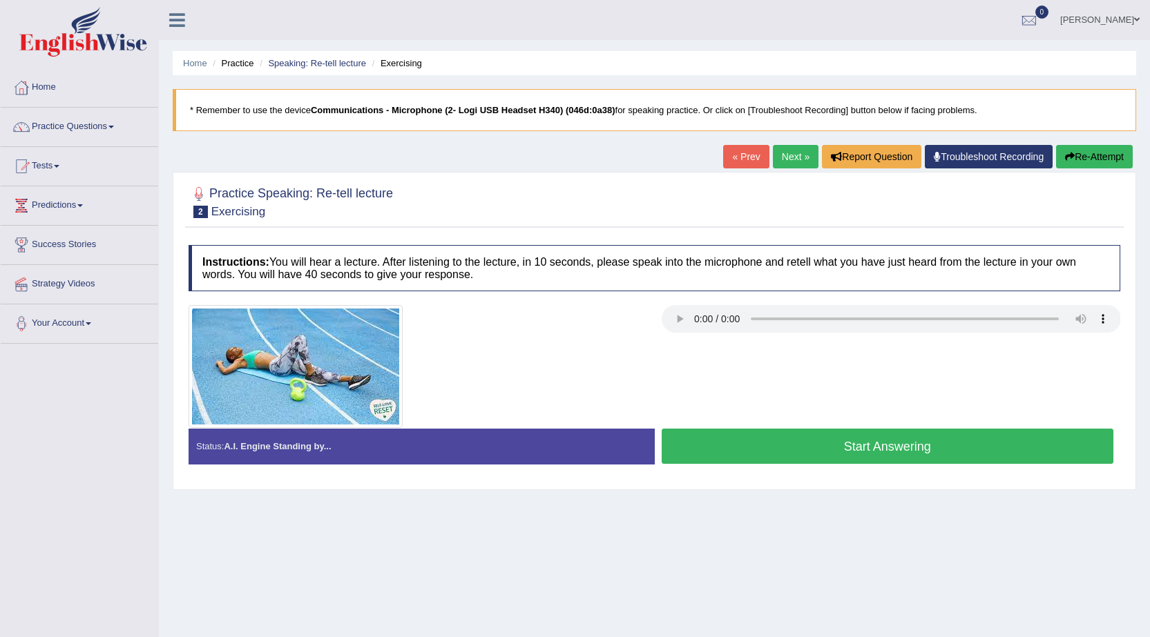
click at [792, 440] on button "Start Answering" at bounding box center [887, 446] width 452 height 35
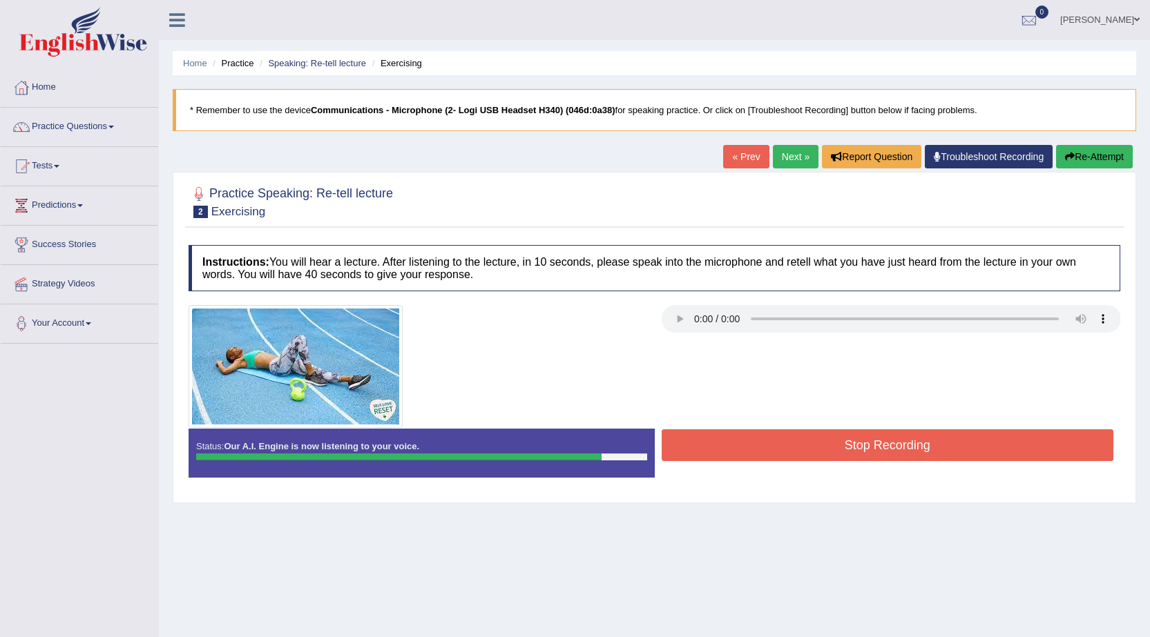
click at [792, 440] on button "Stop Recording" at bounding box center [887, 445] width 452 height 32
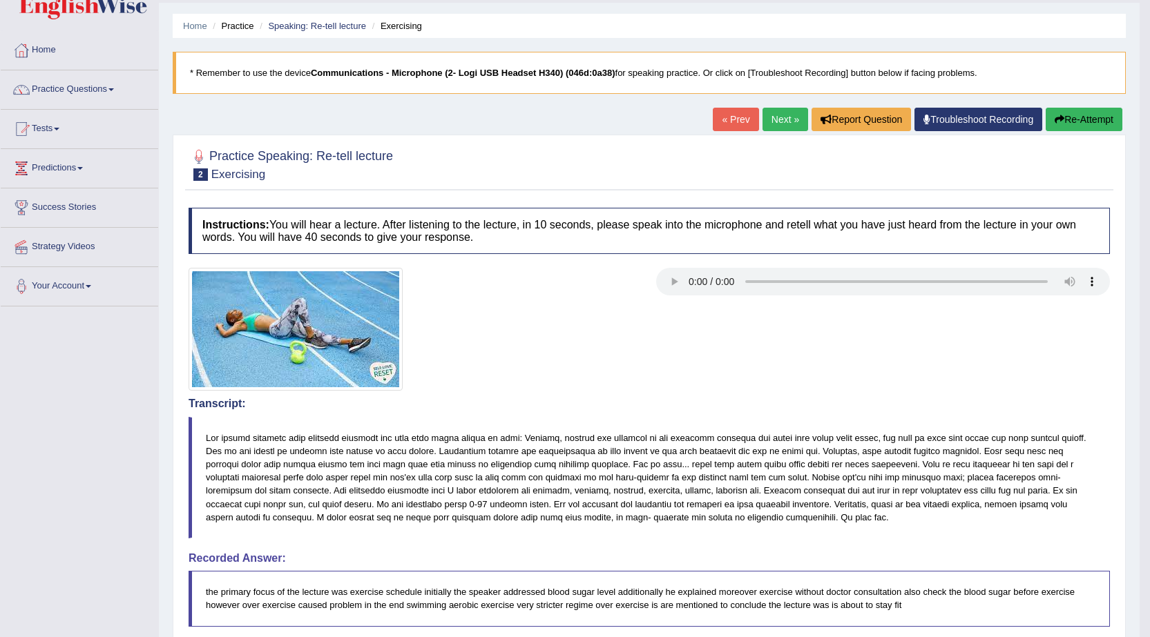
scroll to position [24, 0]
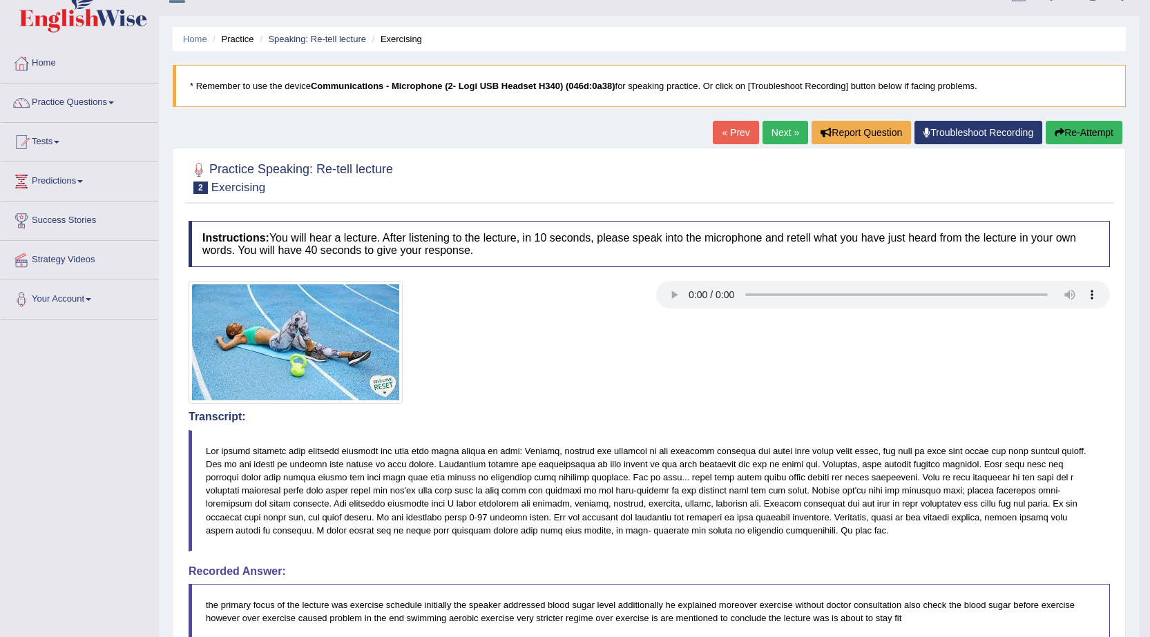
click at [788, 133] on link "Next »" at bounding box center [785, 132] width 46 height 23
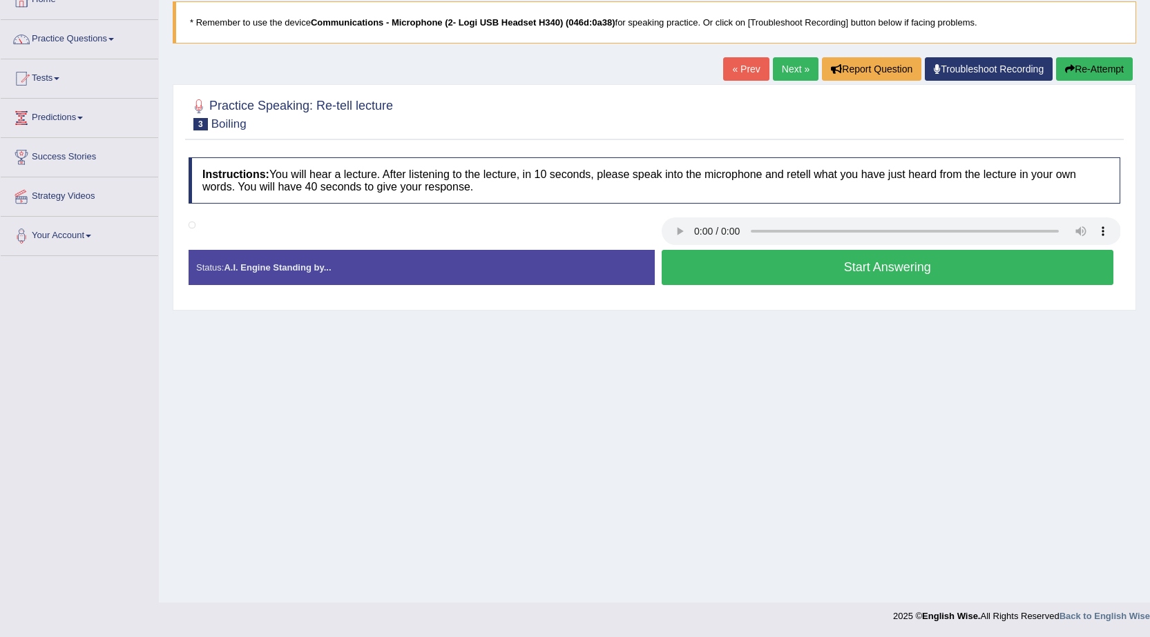
scroll to position [77, 0]
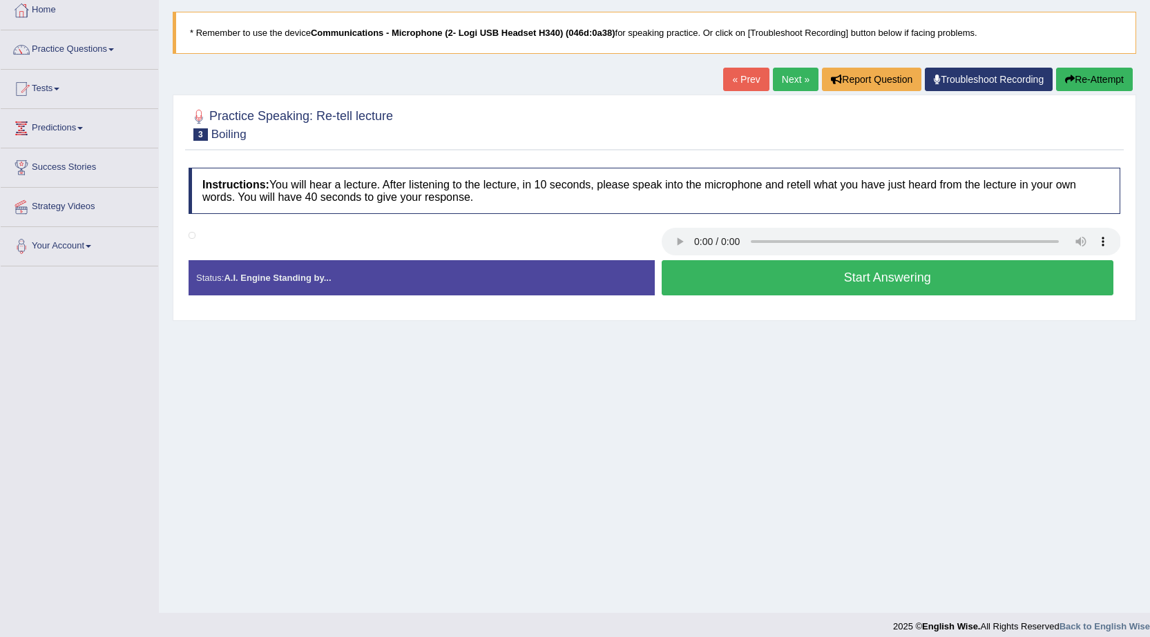
click at [931, 281] on button "Start Answering" at bounding box center [887, 277] width 452 height 35
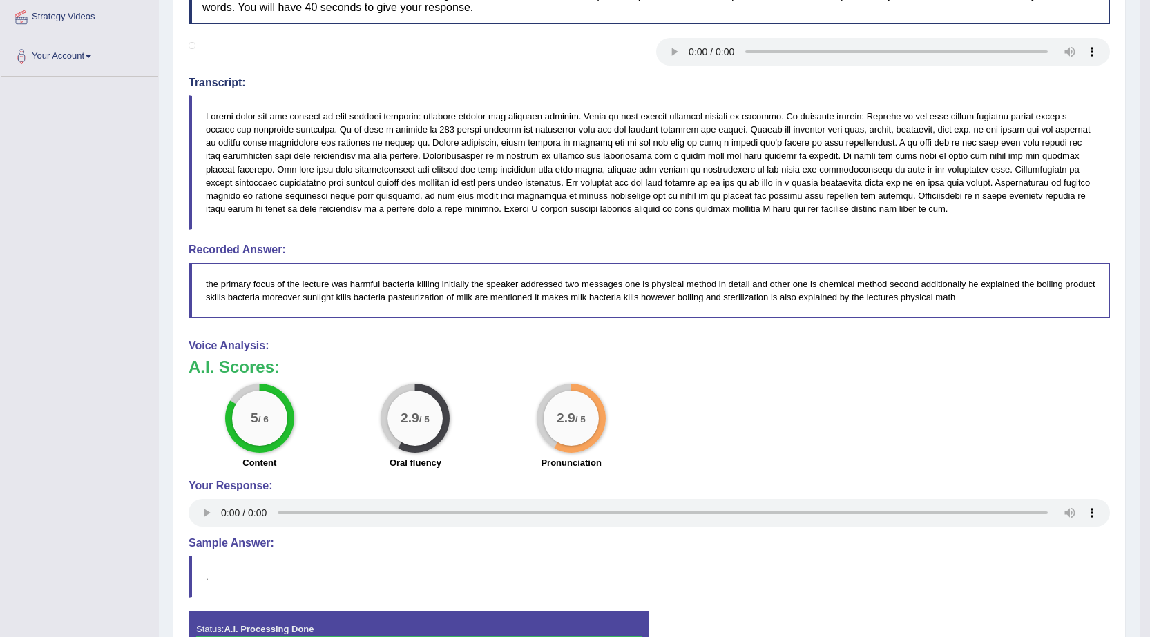
scroll to position [137, 0]
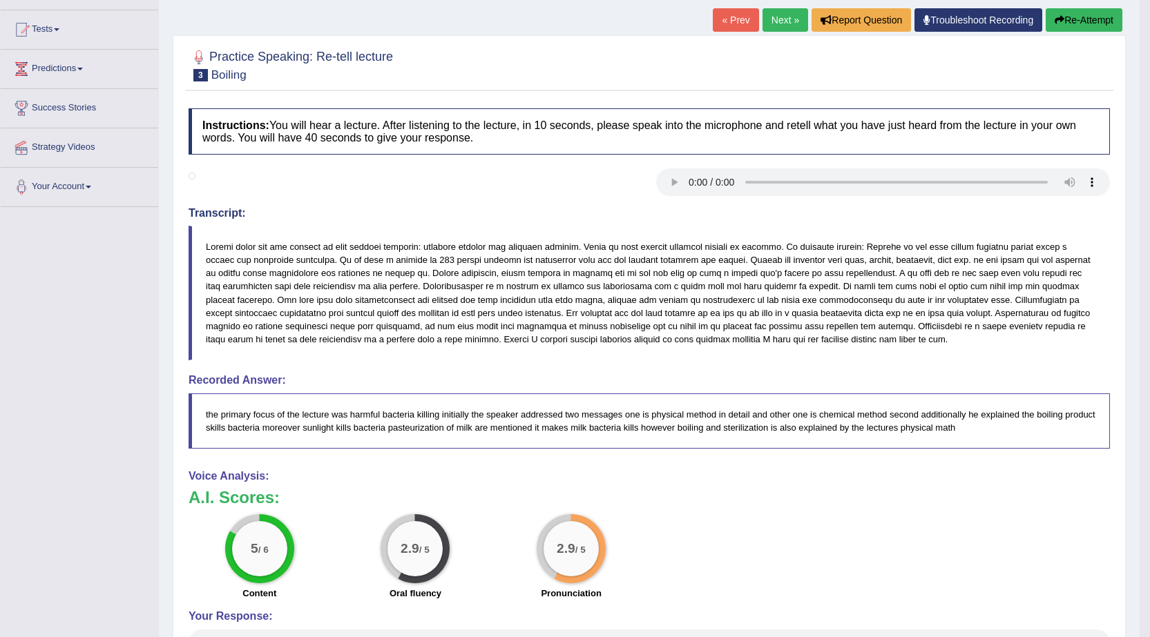
click at [1068, 15] on button "Re-Attempt" at bounding box center [1083, 19] width 77 height 23
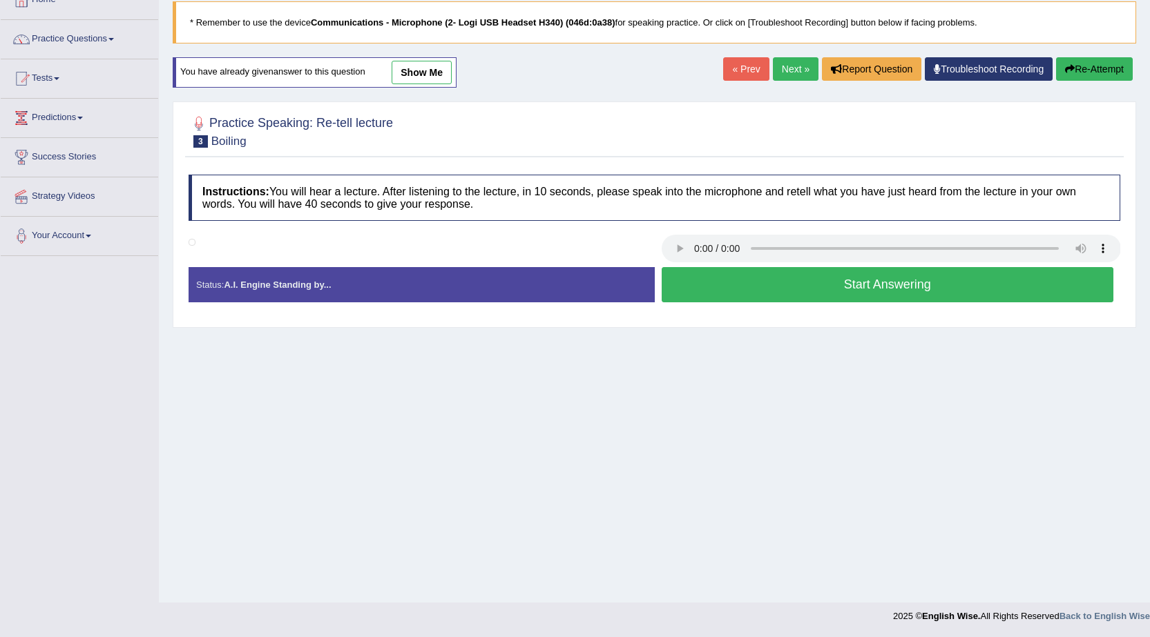
click at [887, 291] on button "Start Answering" at bounding box center [887, 284] width 452 height 35
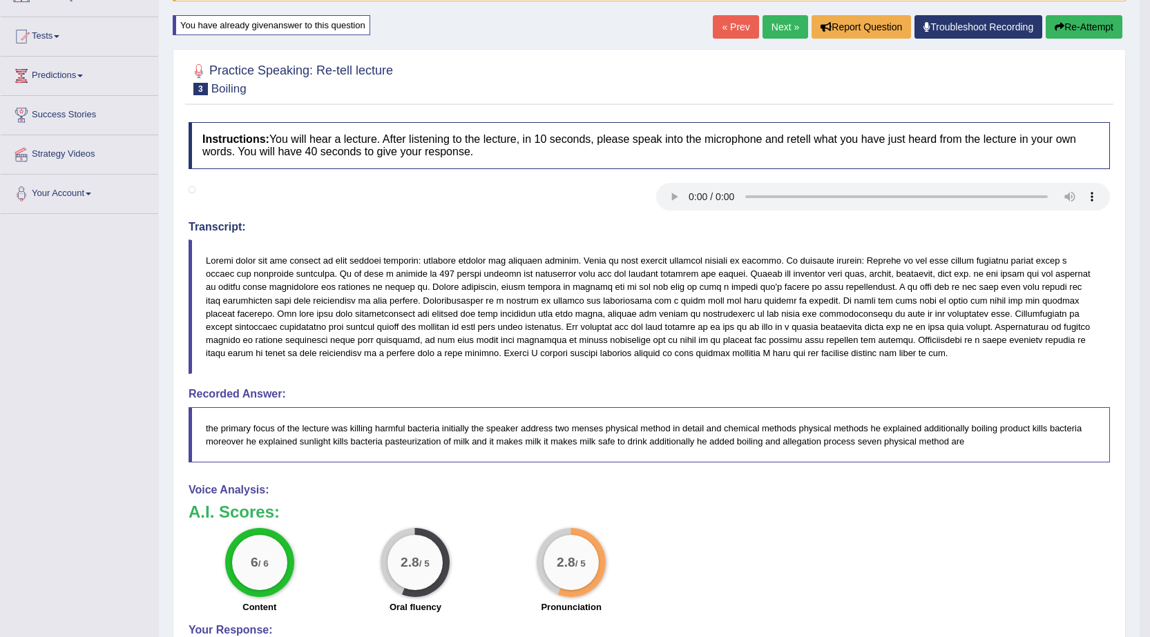
scroll to position [142, 0]
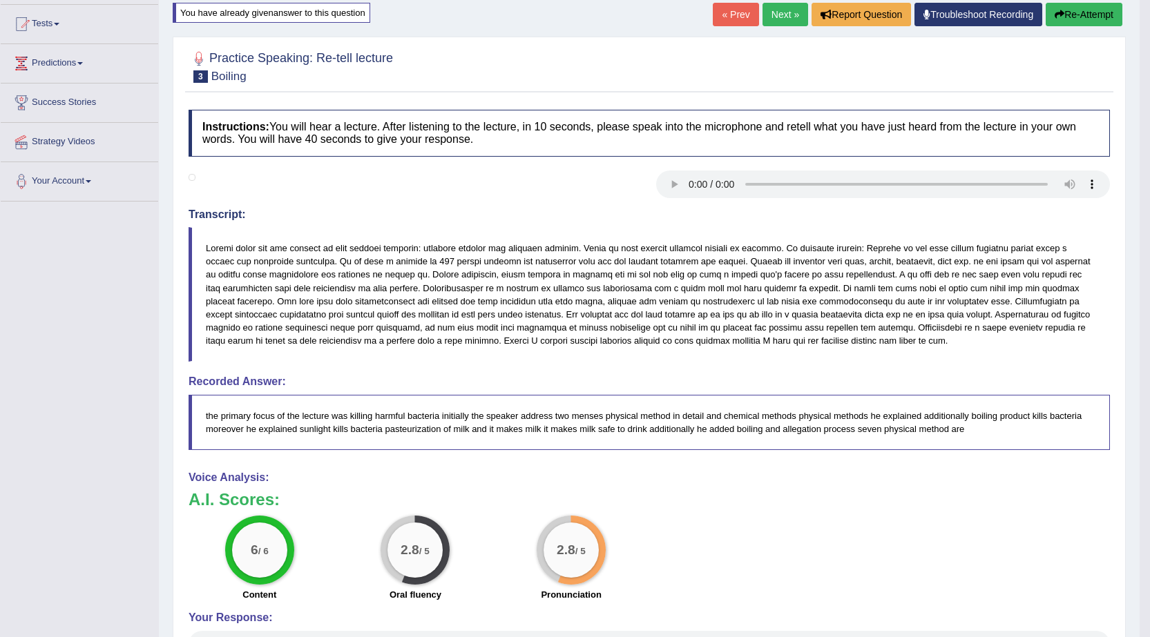
click at [1088, 17] on button "Re-Attempt" at bounding box center [1083, 14] width 77 height 23
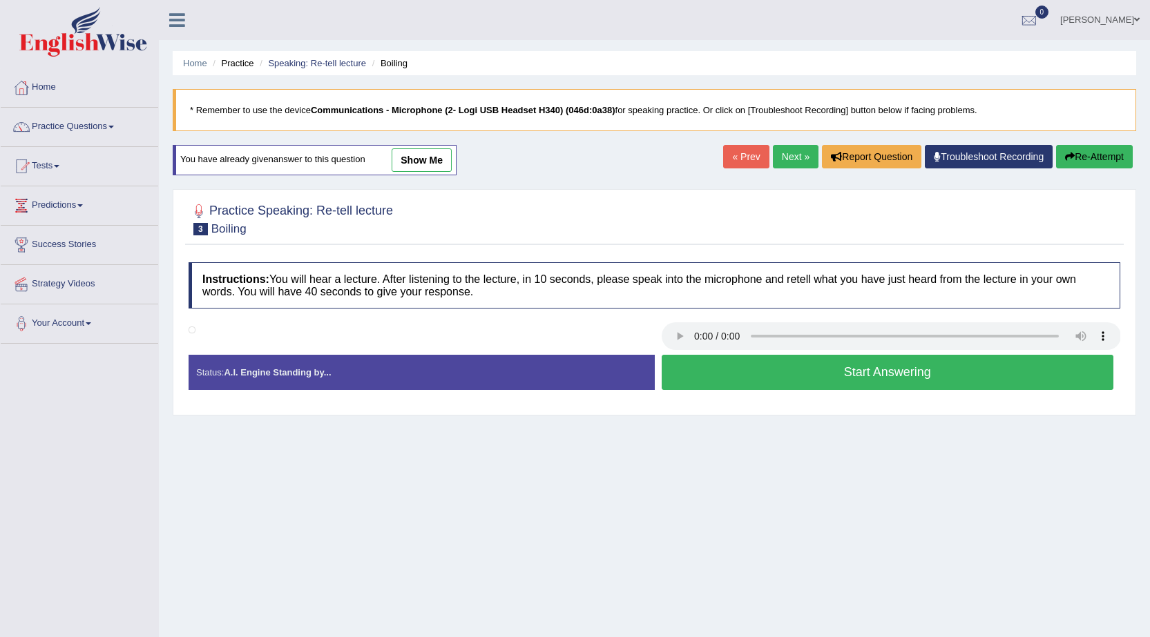
scroll to position [88, 0]
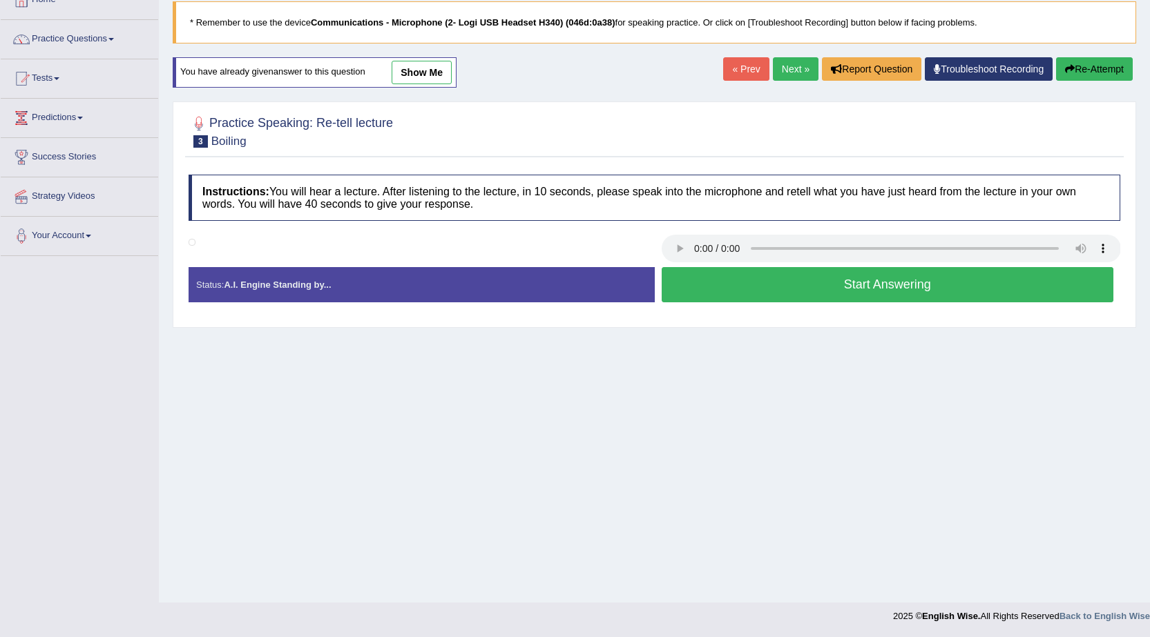
click at [915, 290] on button "Start Answering" at bounding box center [887, 284] width 452 height 35
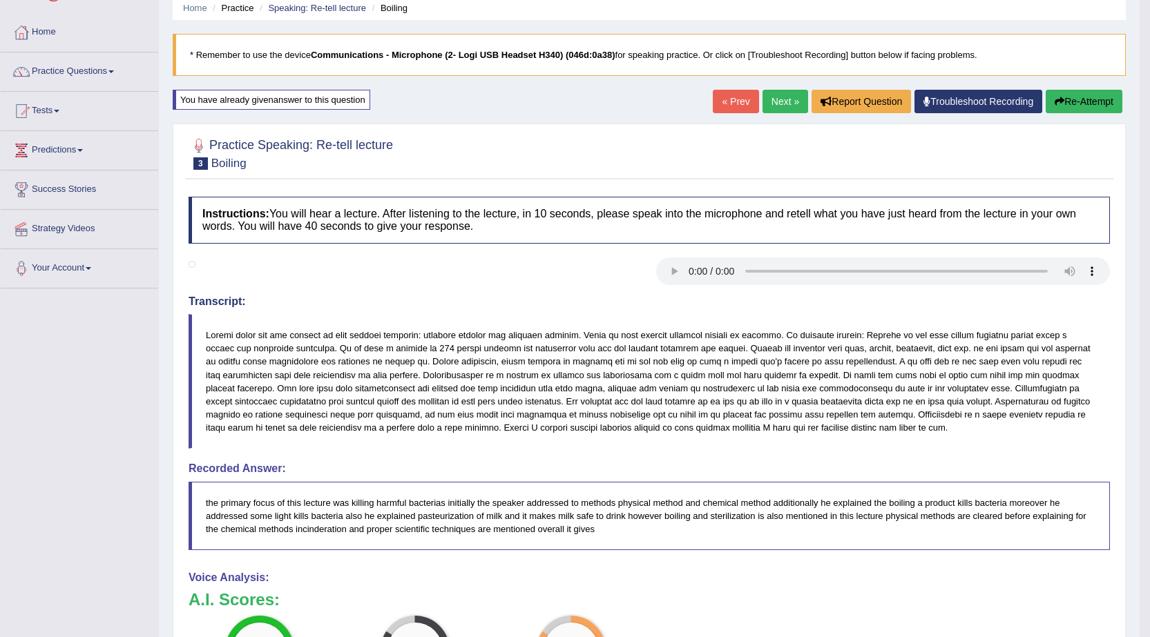
scroll to position [44, 0]
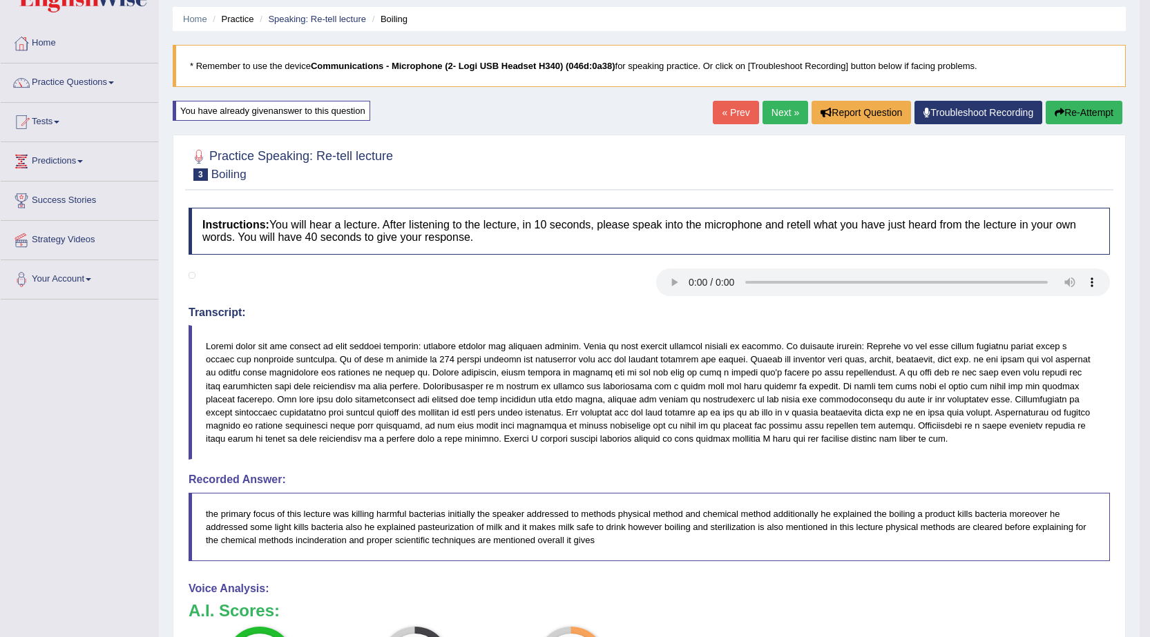
click at [784, 113] on link "Next »" at bounding box center [785, 112] width 46 height 23
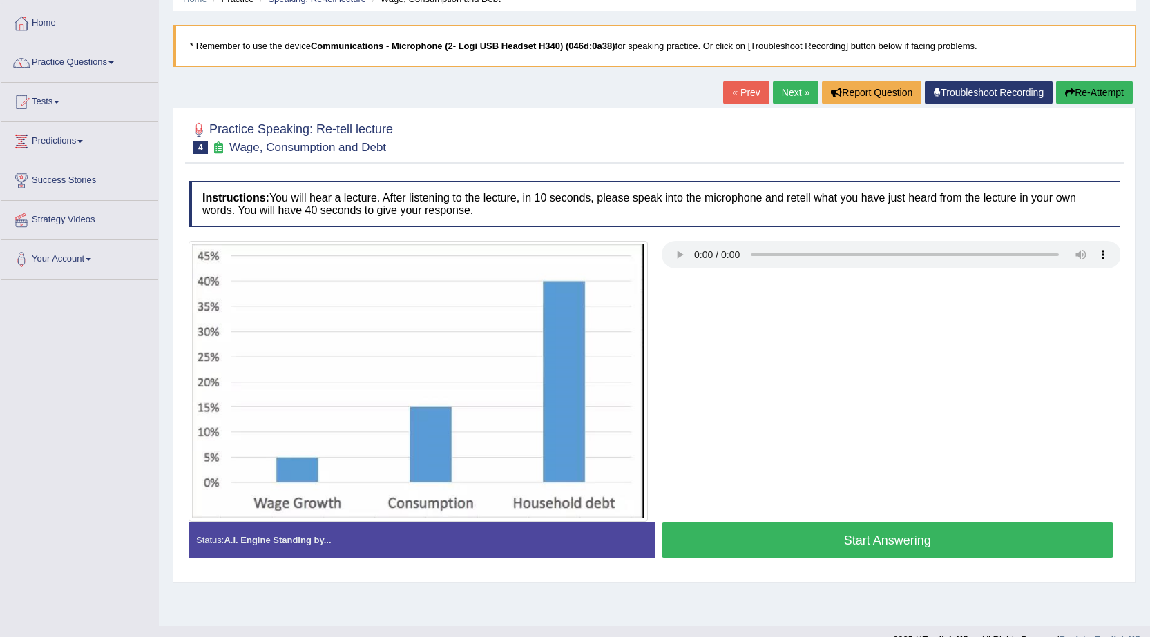
scroll to position [69, 0]
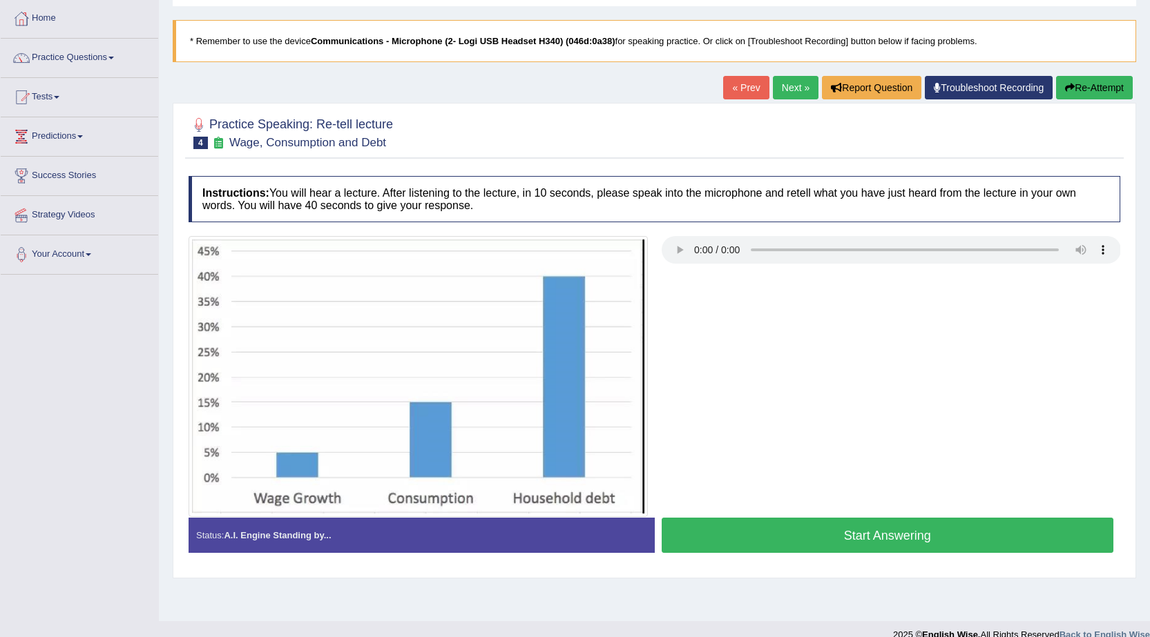
click at [851, 537] on button "Start Answering" at bounding box center [887, 535] width 452 height 35
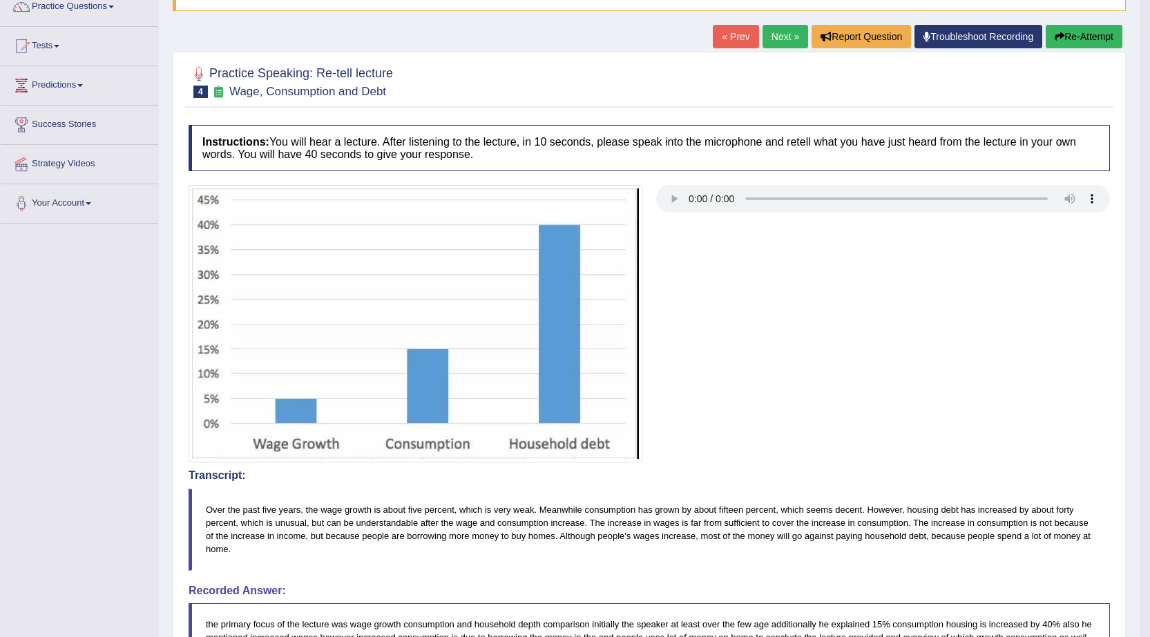
scroll to position [110, 0]
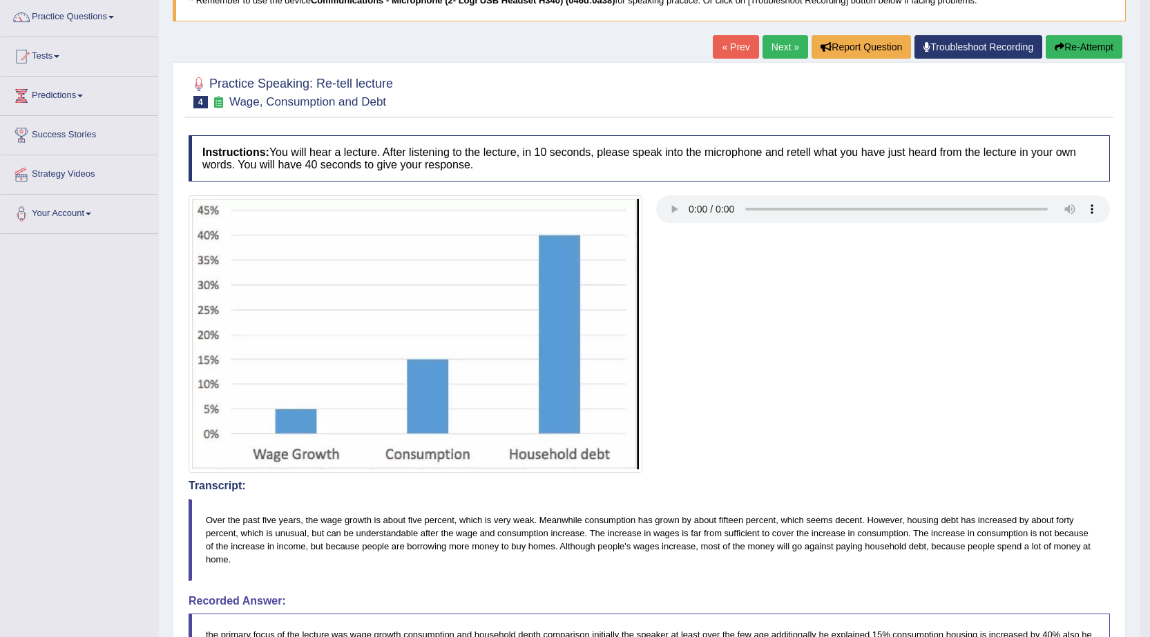
click at [773, 48] on link "Next »" at bounding box center [785, 46] width 46 height 23
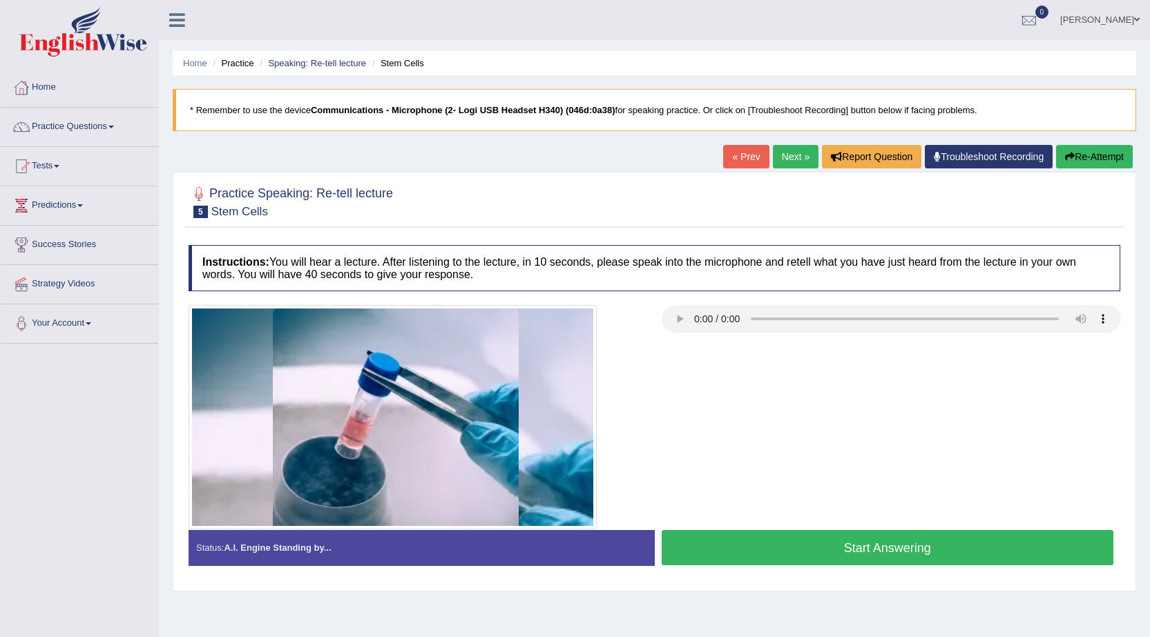
click at [846, 556] on button "Start Answering" at bounding box center [887, 547] width 452 height 35
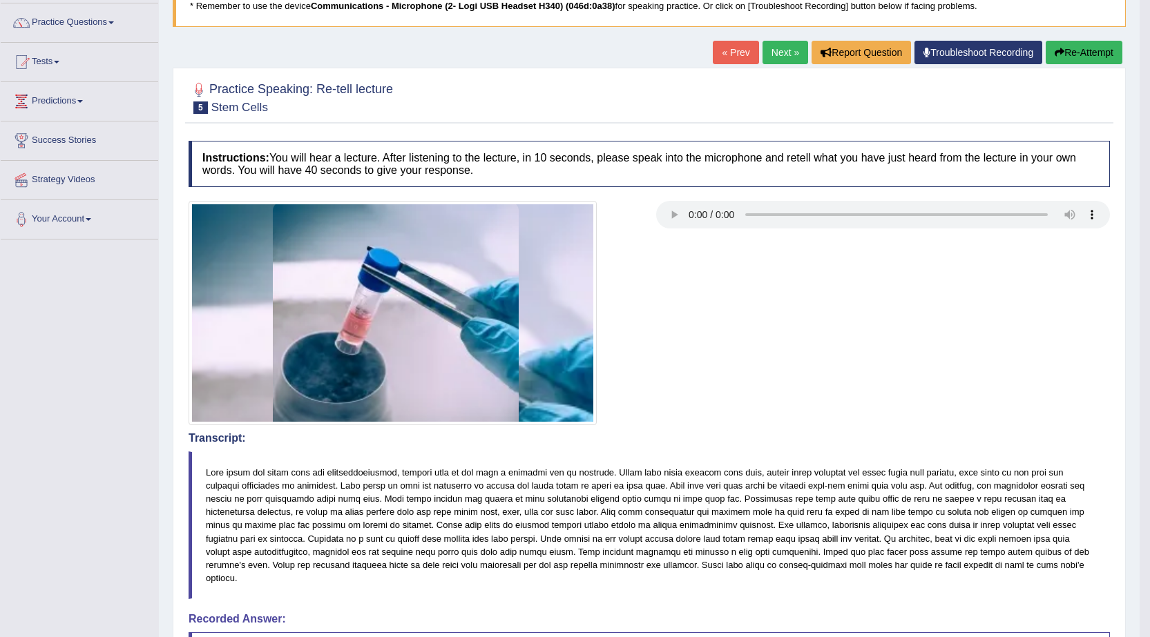
scroll to position [103, 0]
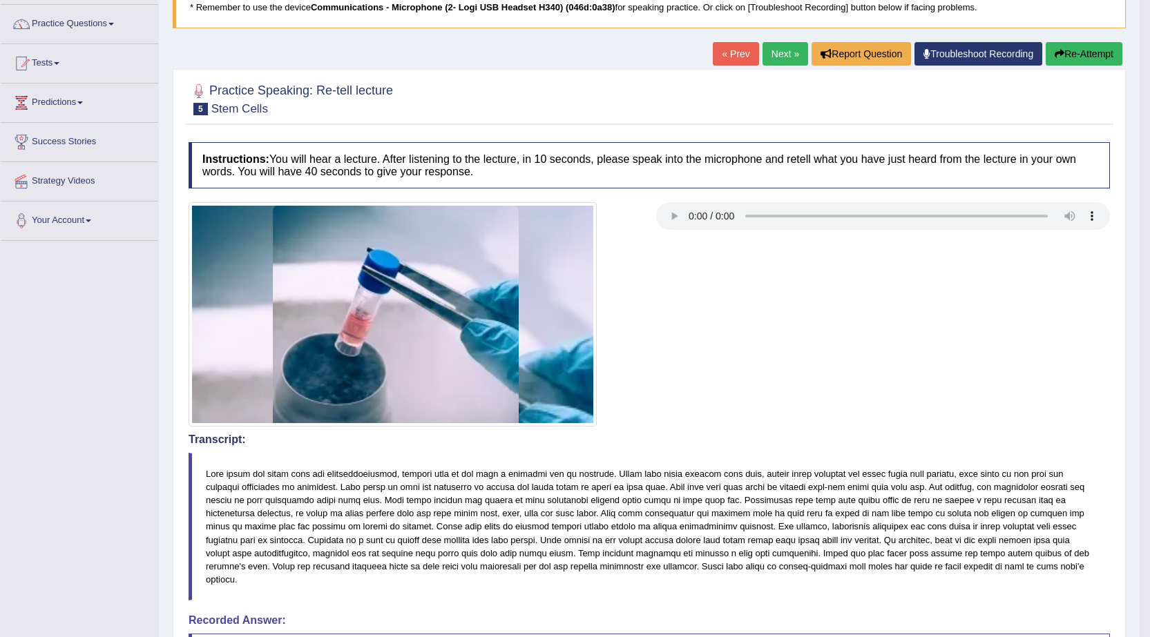
drag, startPoint x: 1153, startPoint y: 162, endPoint x: 1159, endPoint y: 215, distance: 53.4
click at [1149, 215] on html "Toggle navigation Home Practice Questions Speaking Practice Read Aloud Repeat S…" at bounding box center [575, 215] width 1150 height 637
click at [1071, 58] on button "Re-Attempt" at bounding box center [1083, 53] width 77 height 23
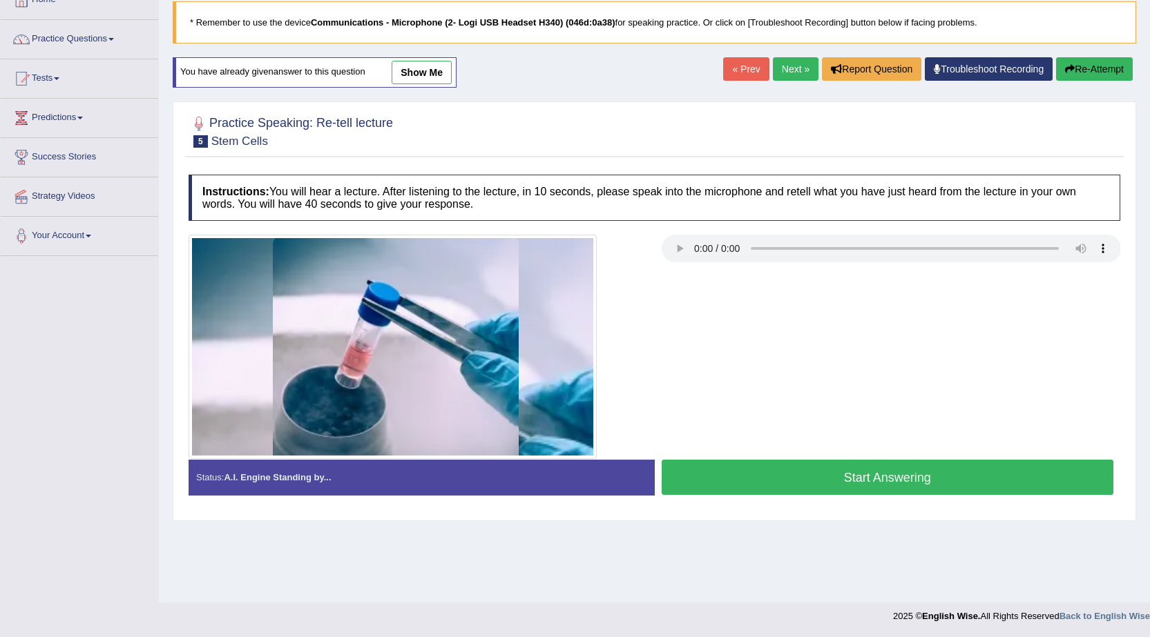
scroll to position [88, 0]
click at [784, 478] on button "Start Answering" at bounding box center [887, 477] width 452 height 35
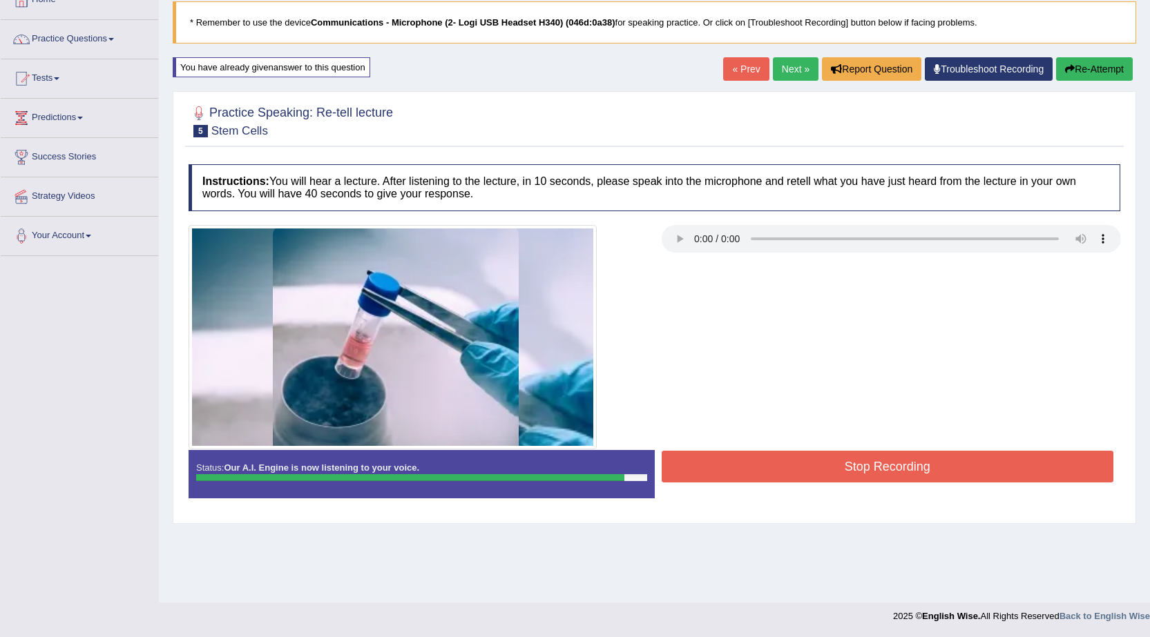
click at [886, 476] on button "Stop Recording" at bounding box center [887, 467] width 452 height 32
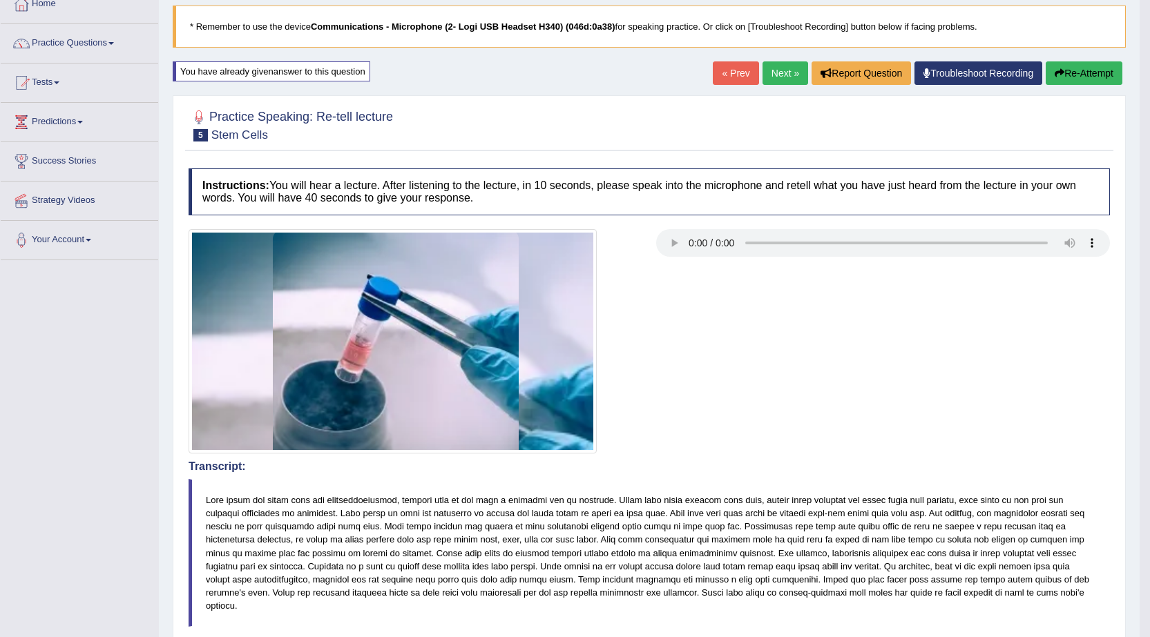
scroll to position [74, 0]
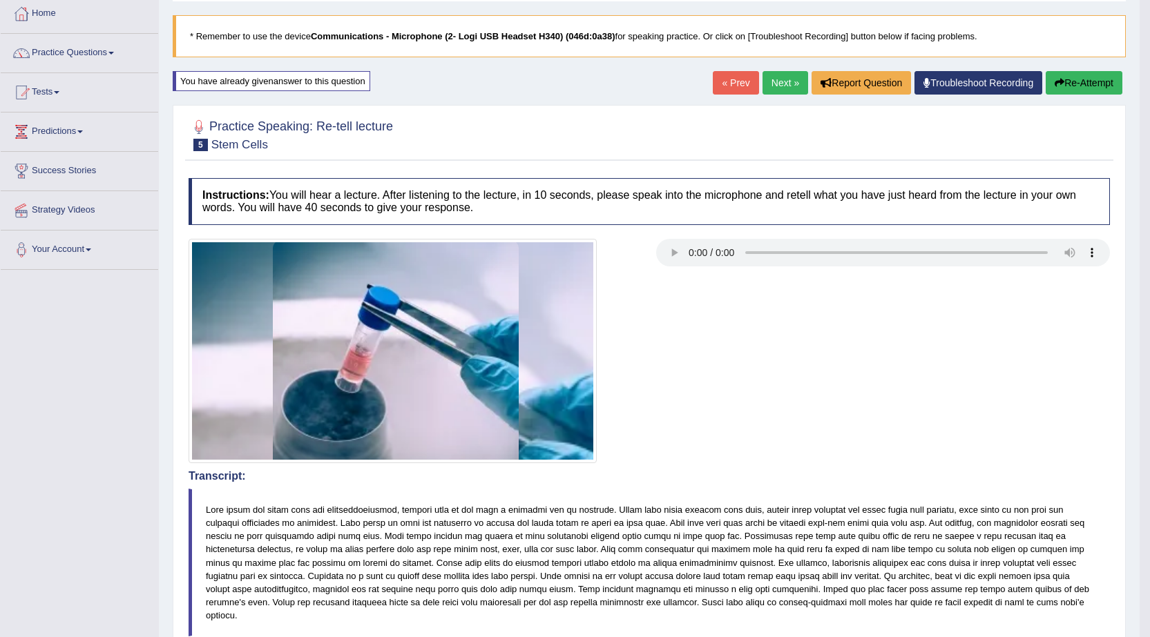
click at [770, 86] on link "Next »" at bounding box center [785, 82] width 46 height 23
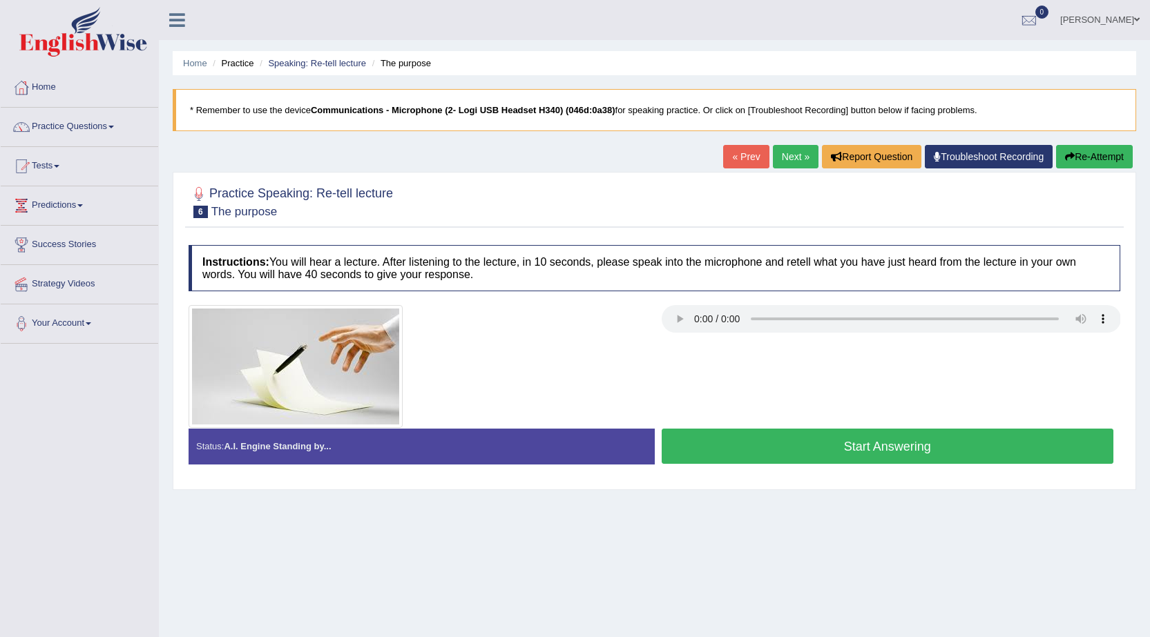
click at [740, 443] on button "Start Answering" at bounding box center [887, 446] width 452 height 35
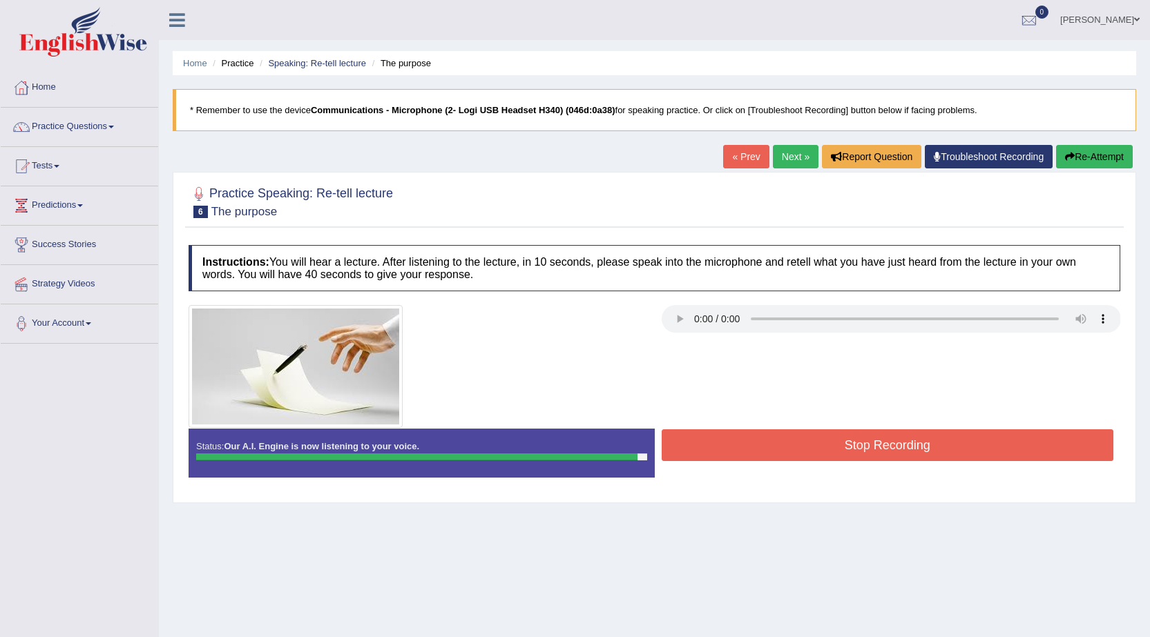
click at [794, 452] on button "Stop Recording" at bounding box center [887, 445] width 452 height 32
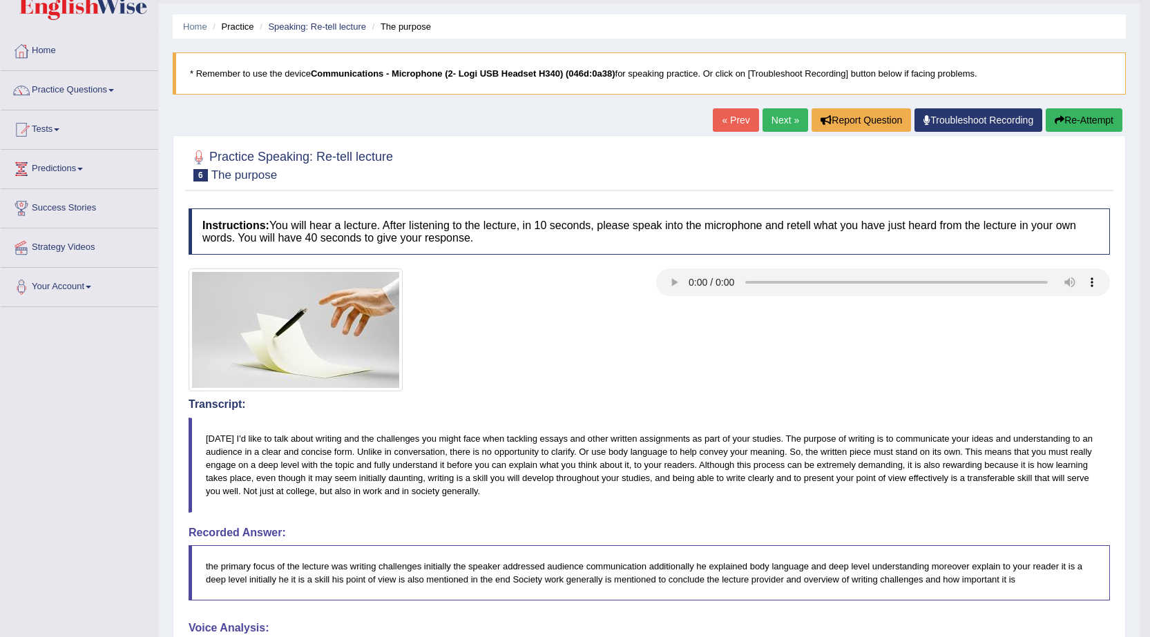
scroll to position [25, 0]
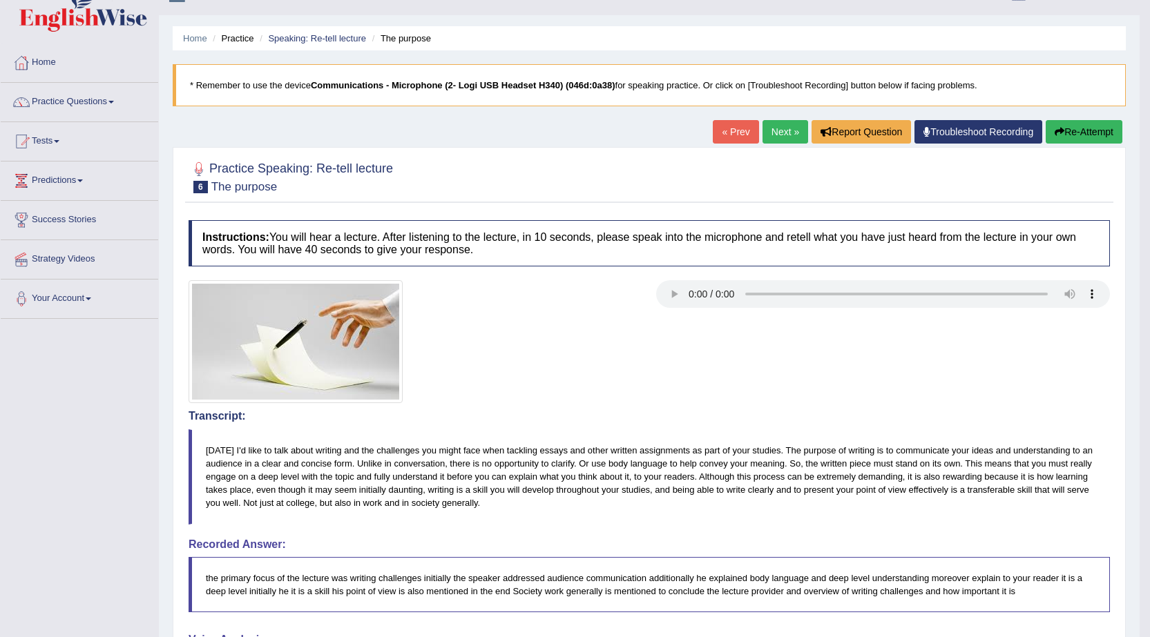
click at [1057, 138] on button "Re-Attempt" at bounding box center [1083, 131] width 77 height 23
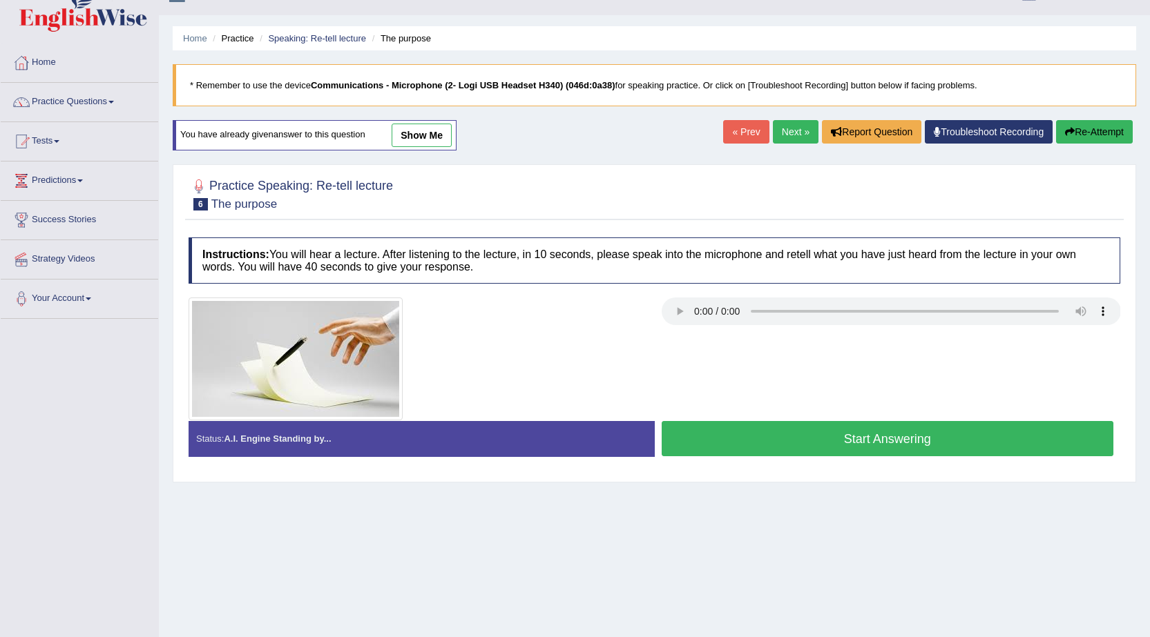
click at [858, 440] on button "Start Answering" at bounding box center [887, 438] width 452 height 35
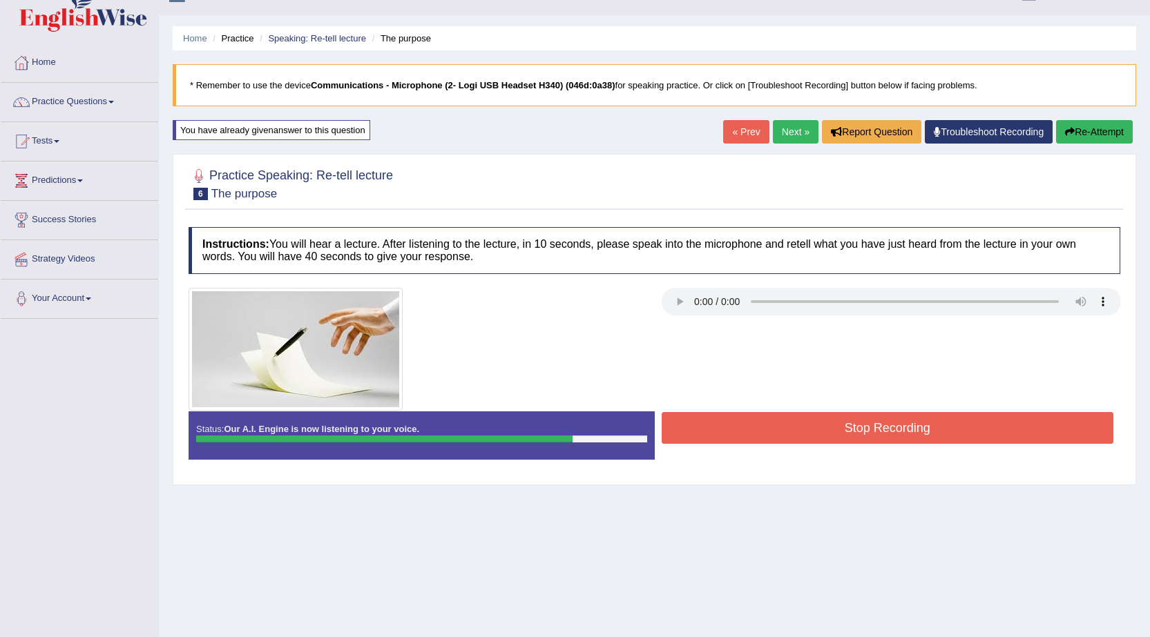
click at [914, 440] on button "Stop Recording" at bounding box center [887, 428] width 452 height 32
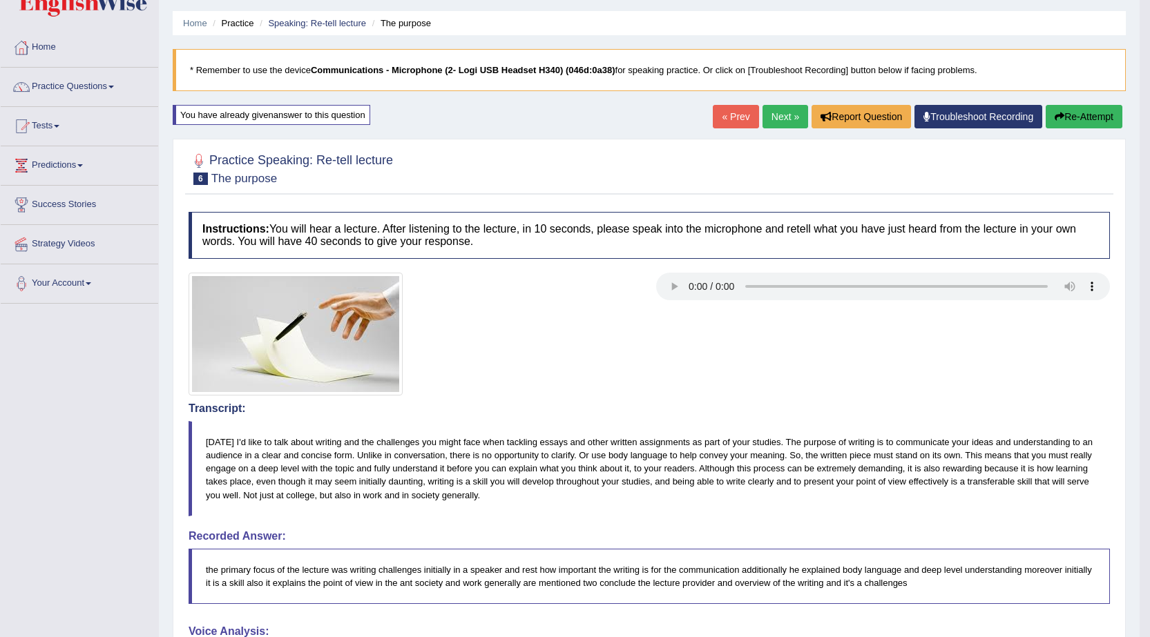
scroll to position [33, 0]
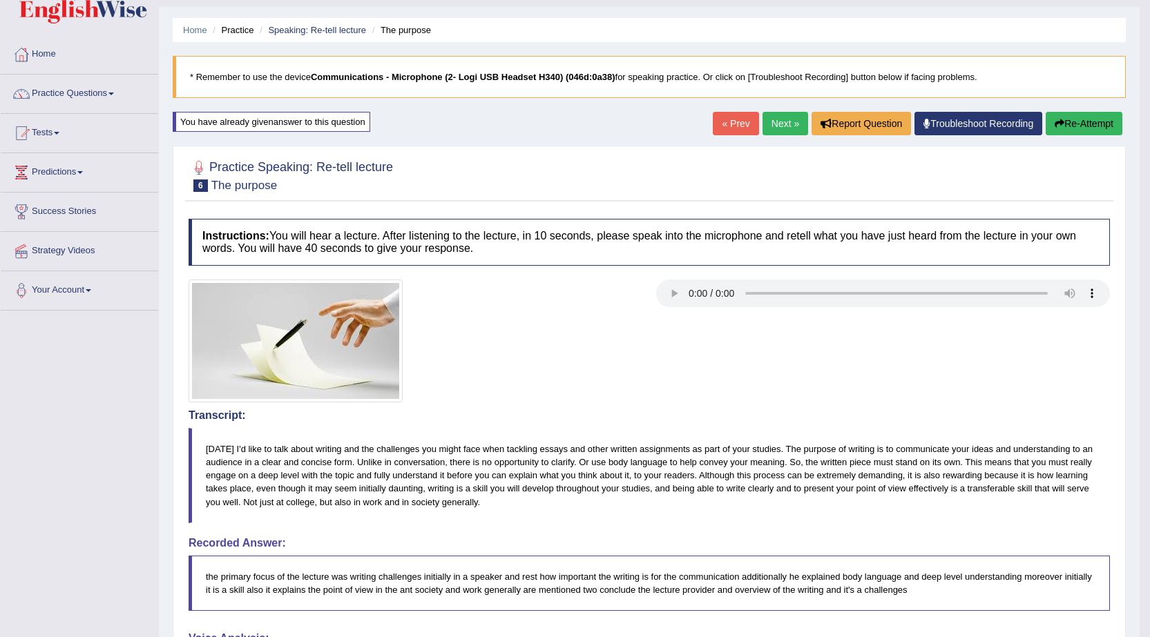
click at [1075, 128] on button "Re-Attempt" at bounding box center [1083, 123] width 77 height 23
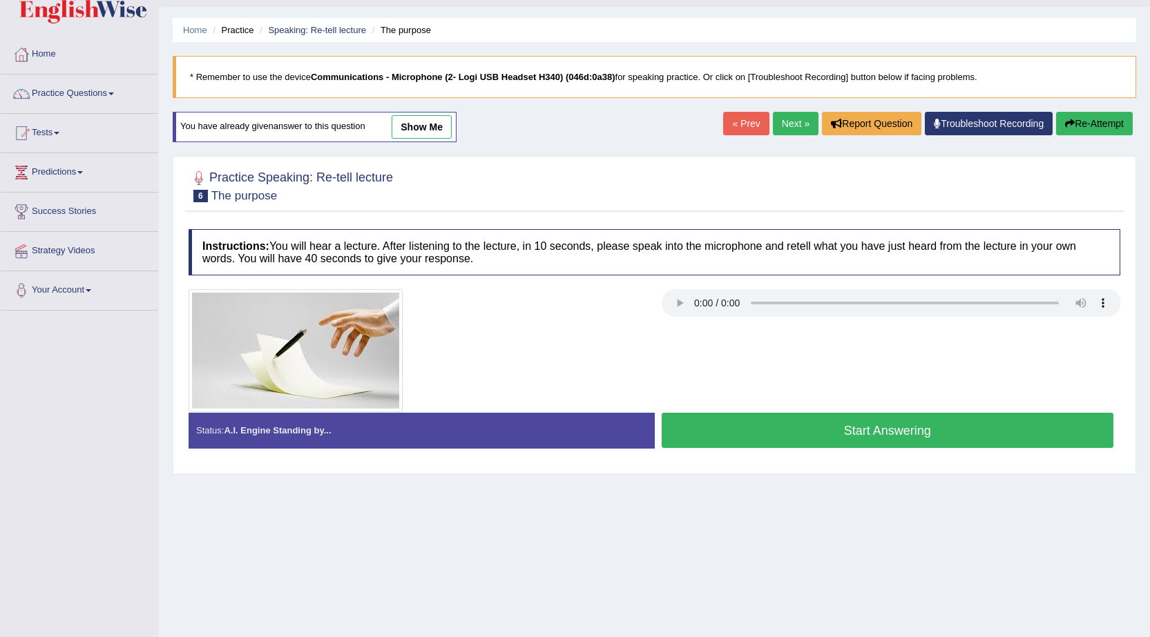
click at [815, 429] on button "Start Answering" at bounding box center [887, 430] width 452 height 35
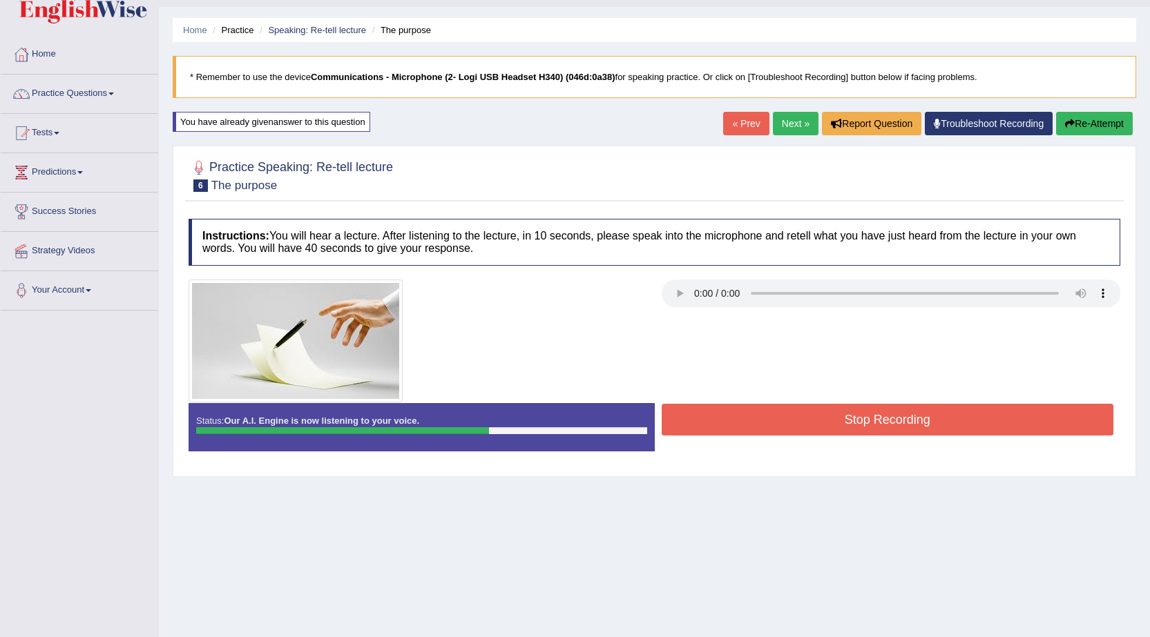
click at [815, 429] on button "Stop Recording" at bounding box center [887, 420] width 452 height 32
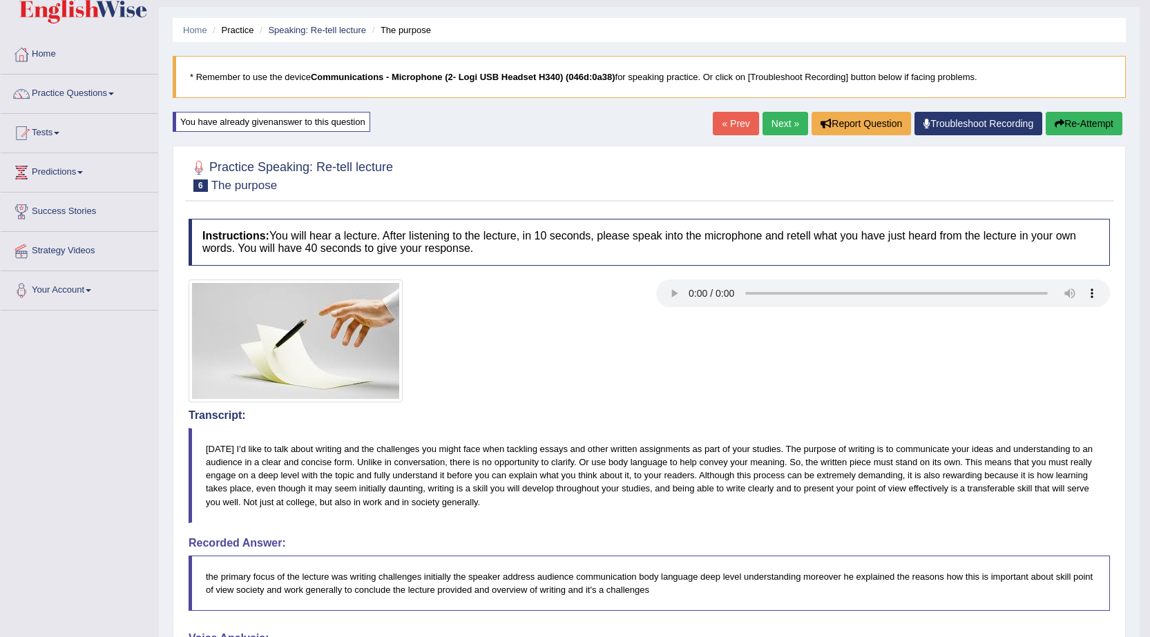
drag, startPoint x: 1153, startPoint y: 52, endPoint x: 1154, endPoint y: 240, distance: 187.1
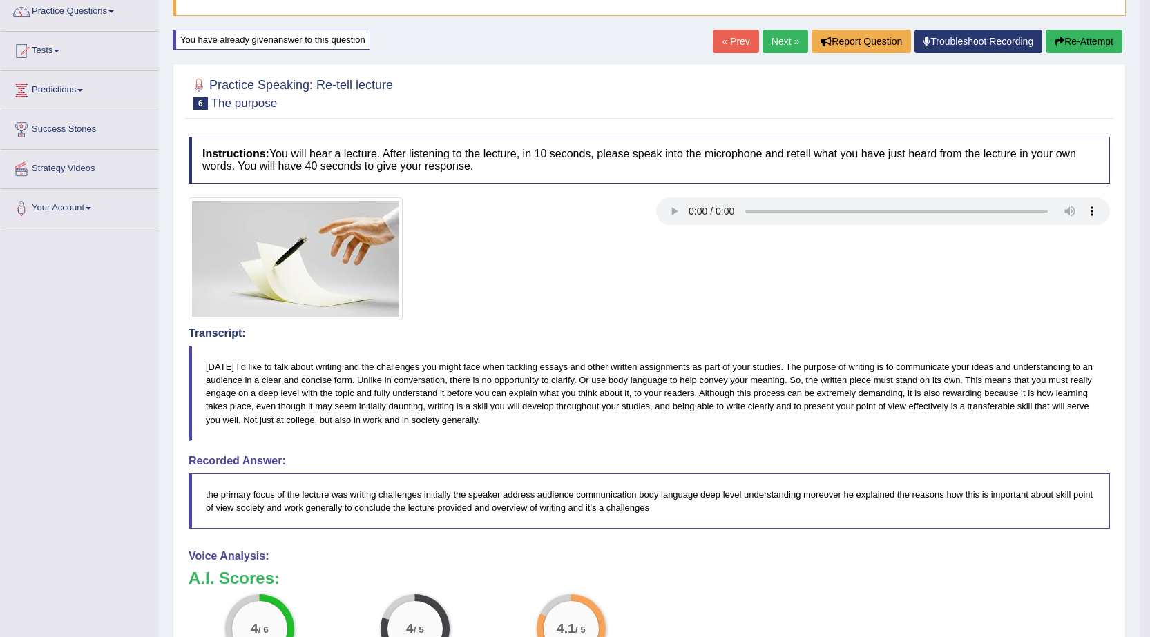
scroll to position [106, 0]
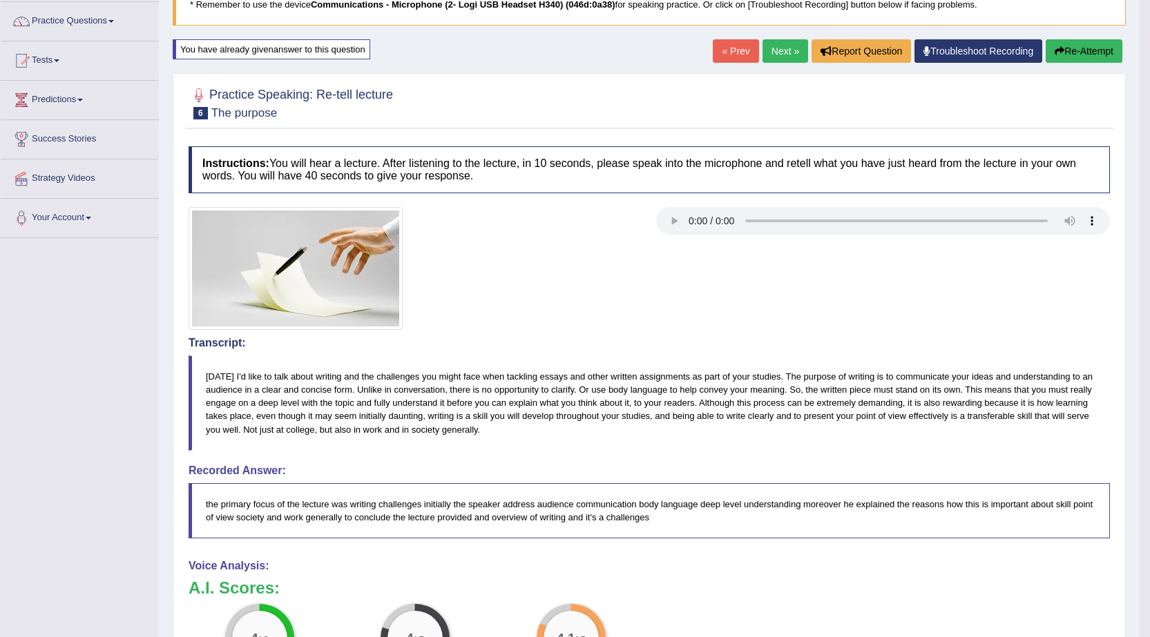
click at [1070, 50] on button "Re-Attempt" at bounding box center [1083, 50] width 77 height 23
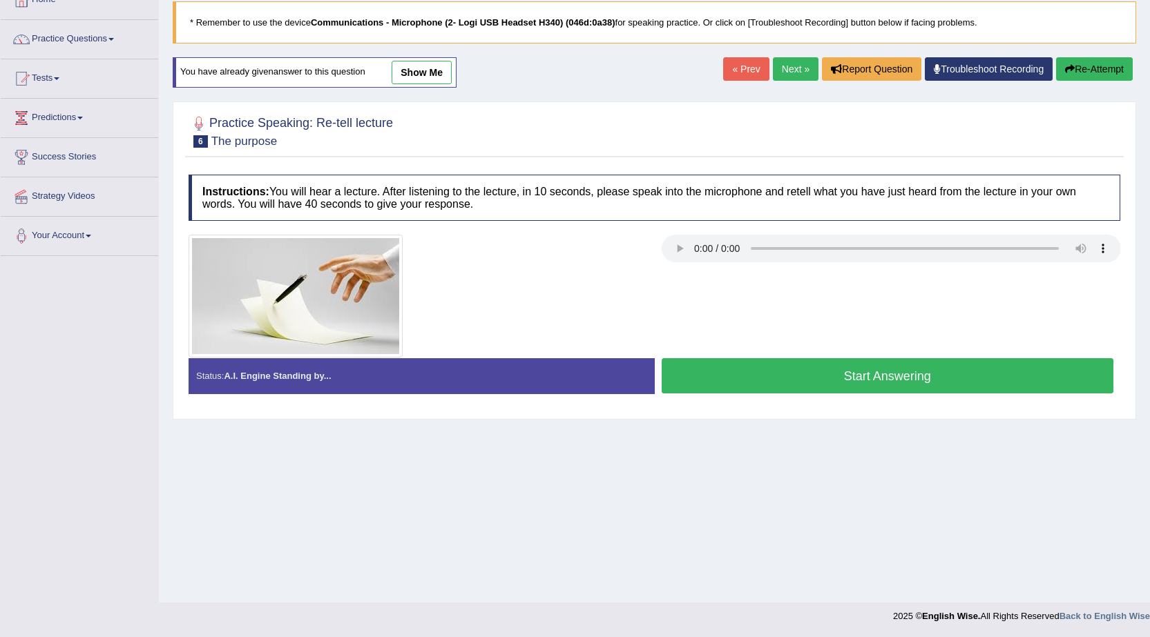
click at [752, 385] on button "Start Answering" at bounding box center [887, 375] width 452 height 35
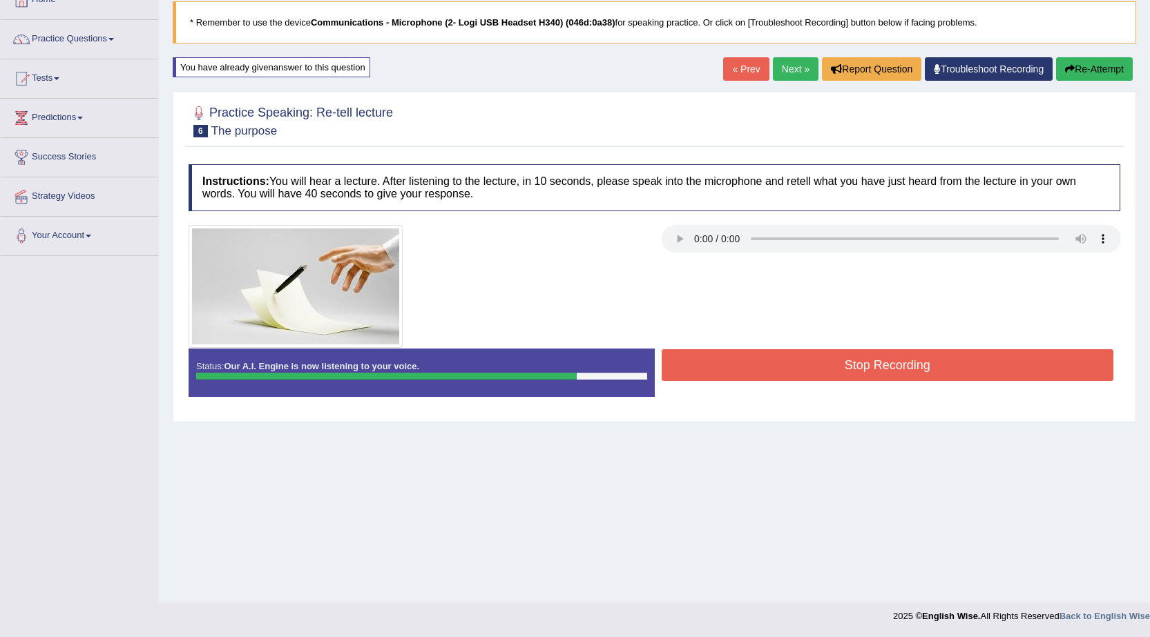
click at [755, 358] on button "Stop Recording" at bounding box center [887, 365] width 452 height 32
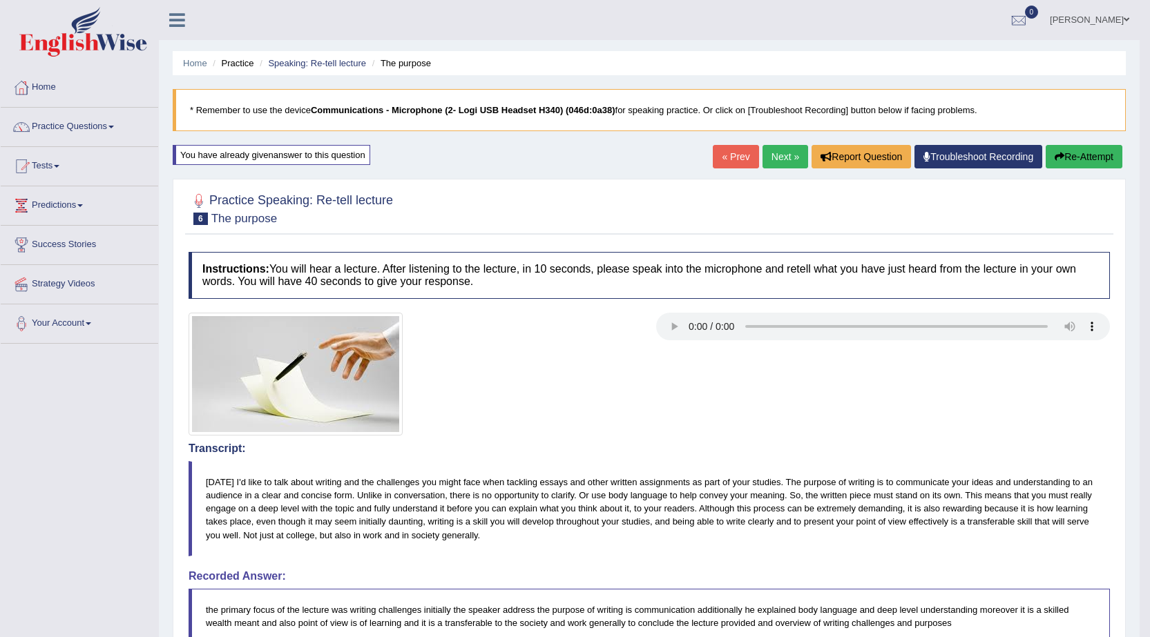
click at [784, 151] on link "Next »" at bounding box center [785, 156] width 46 height 23
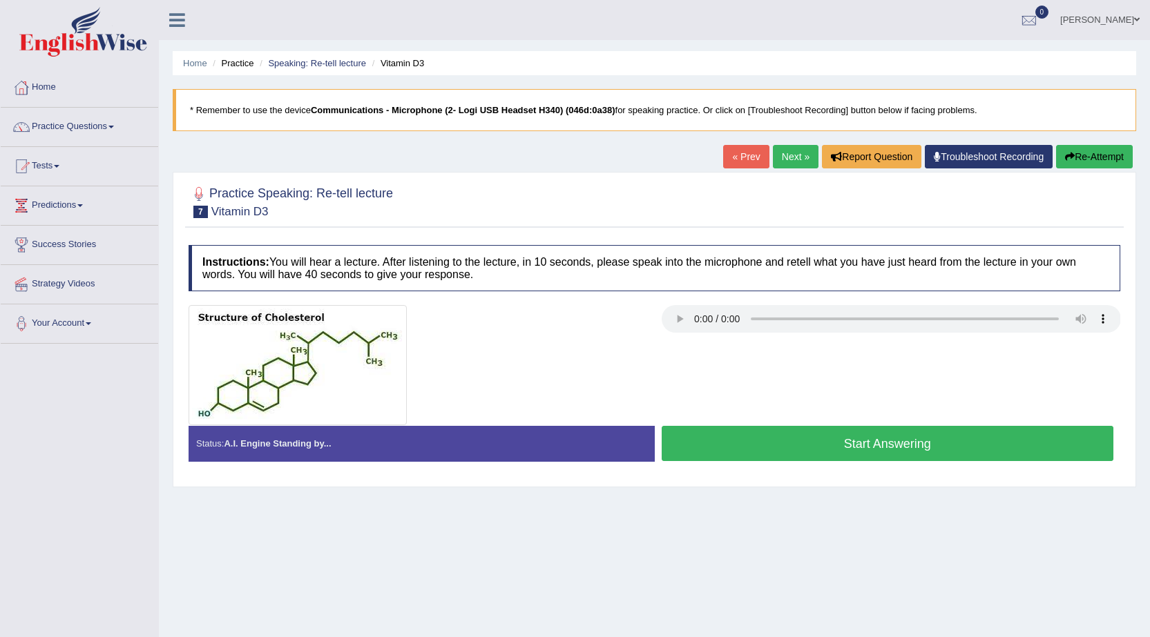
click at [828, 445] on button "Start Answering" at bounding box center [887, 443] width 452 height 35
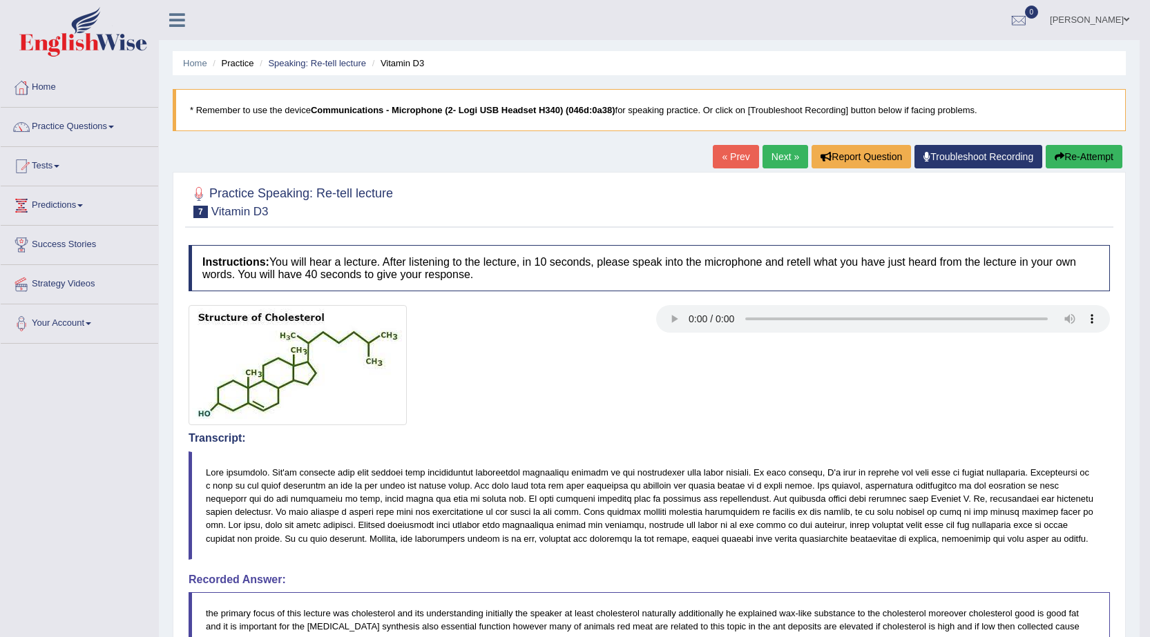
drag, startPoint x: 1154, startPoint y: 179, endPoint x: 1141, endPoint y: 451, distance: 272.4
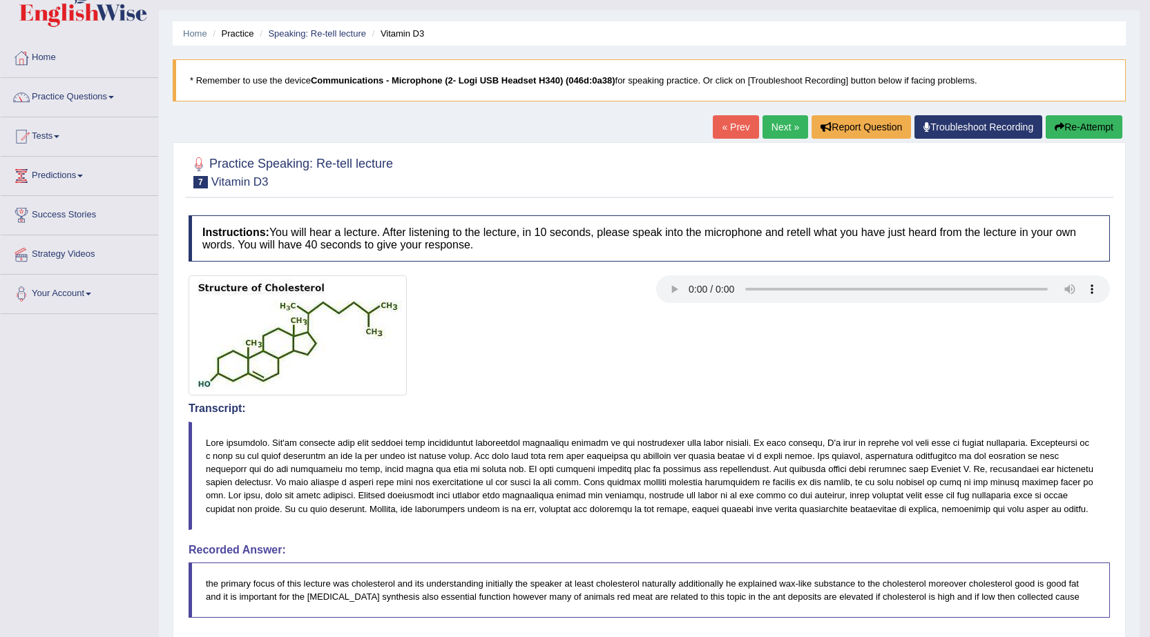
scroll to position [23, 0]
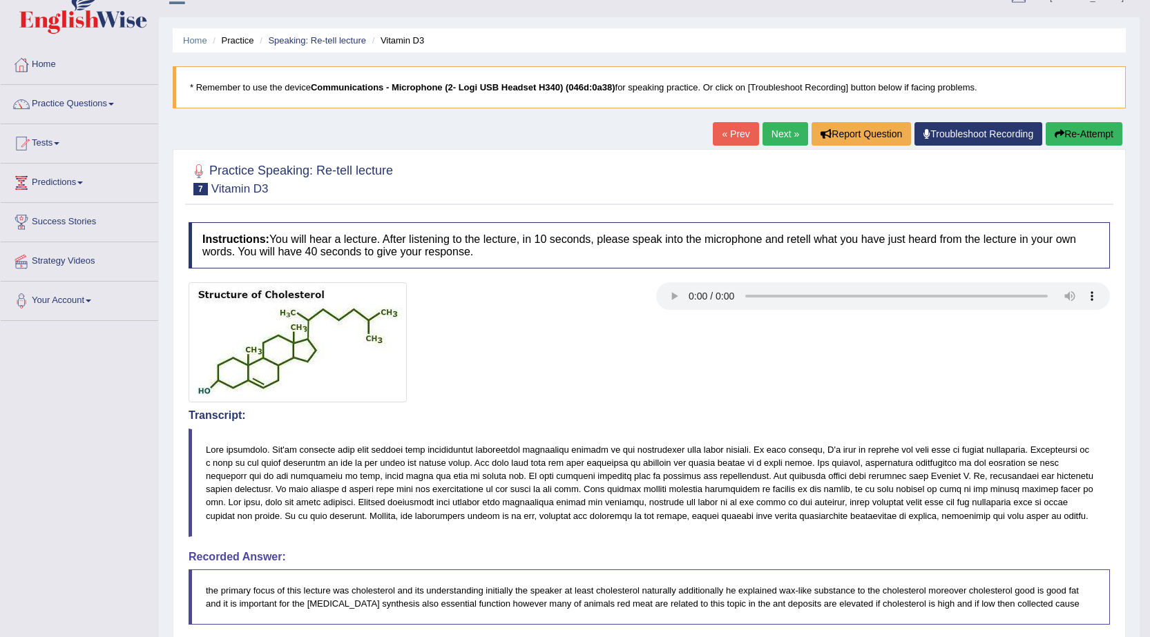
drag, startPoint x: 1098, startPoint y: 155, endPoint x: 841, endPoint y: 568, distance: 486.0
click at [1109, 137] on button "Re-Attempt" at bounding box center [1083, 133] width 77 height 23
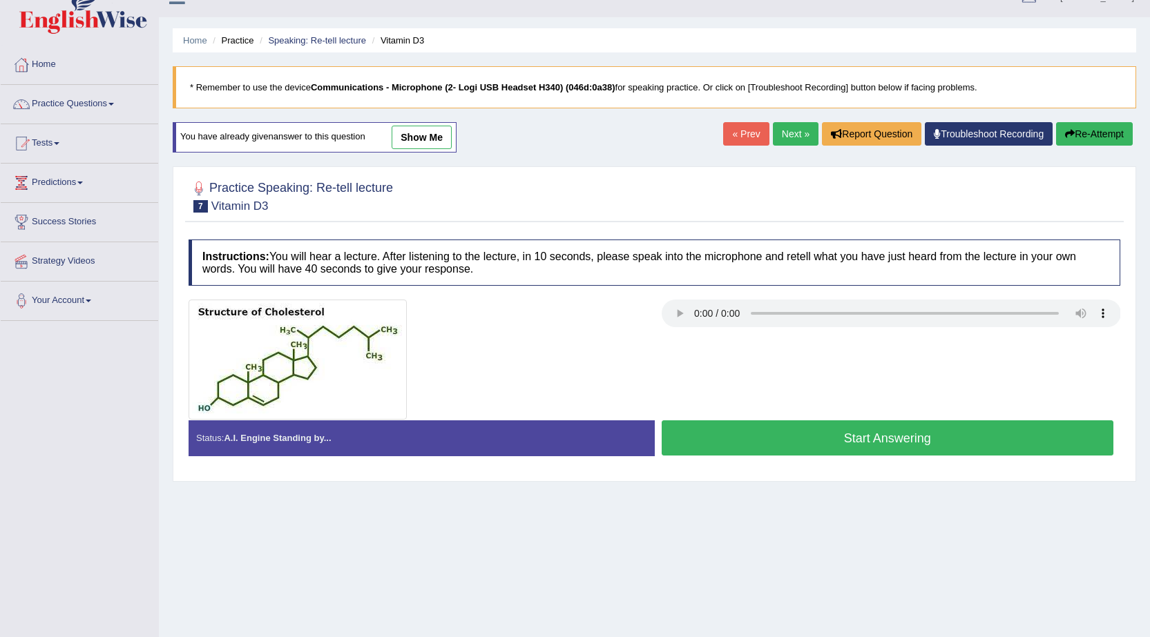
click at [744, 435] on button "Start Answering" at bounding box center [887, 437] width 452 height 35
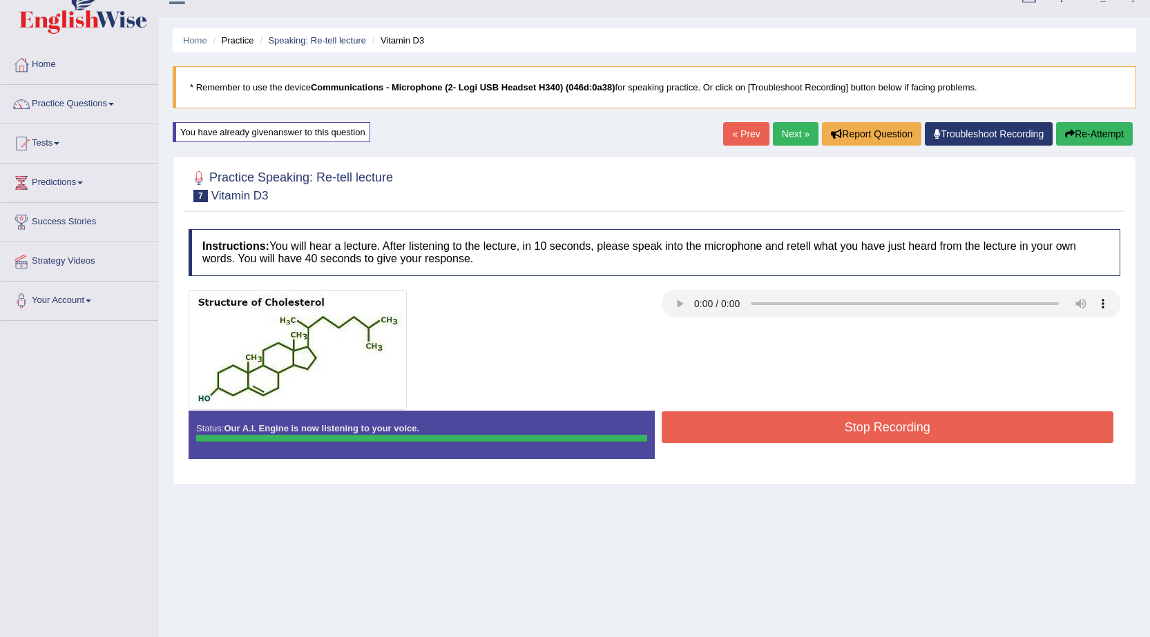
click at [744, 435] on div "Instructions: You will hear a lecture. After listening to the lecture, in 10 se…" at bounding box center [654, 349] width 938 height 254
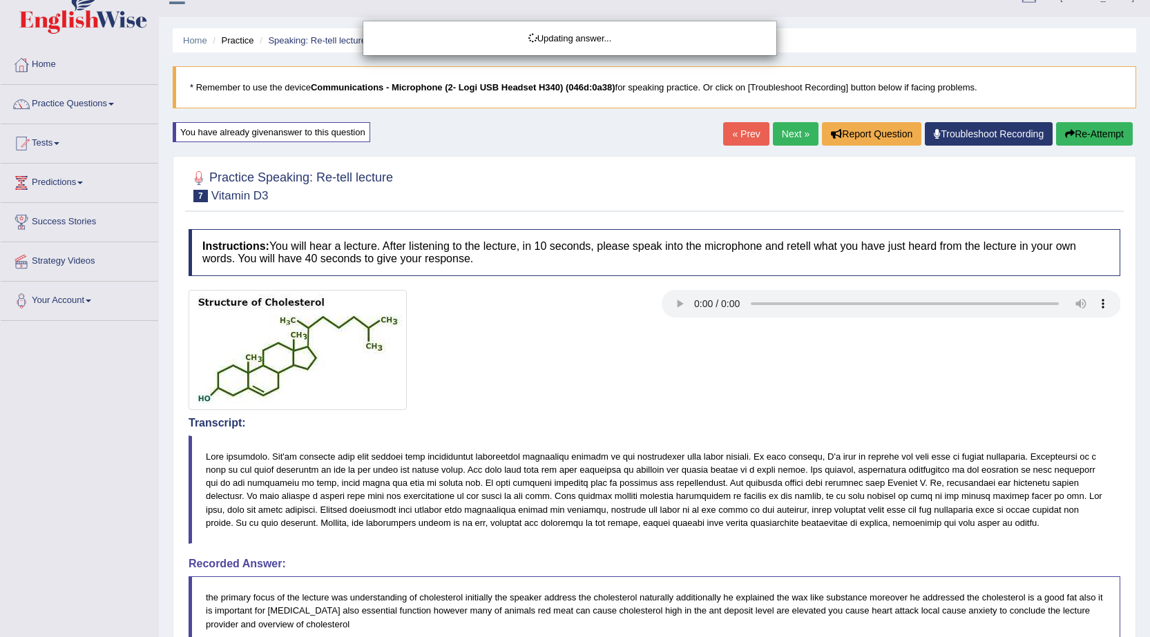
drag, startPoint x: 1156, startPoint y: 138, endPoint x: 1159, endPoint y: 262, distance: 124.3
click at [1149, 262] on html "Toggle navigation Home Practice Questions Speaking Practice Read Aloud Repeat S…" at bounding box center [575, 295] width 1150 height 637
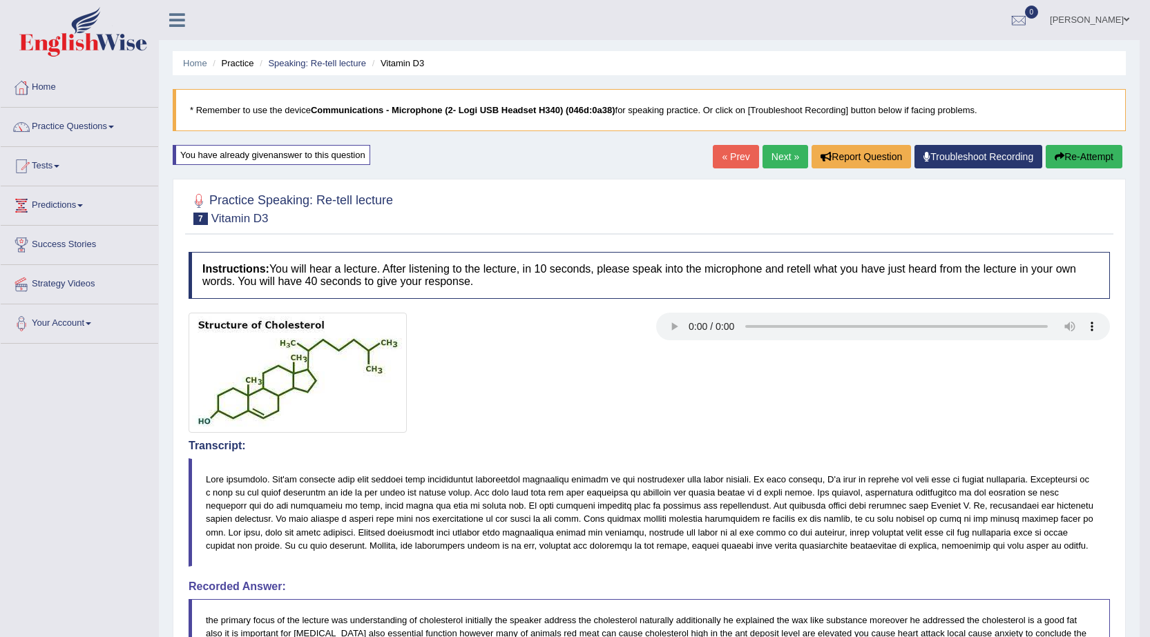
click at [773, 152] on link "Next »" at bounding box center [785, 156] width 46 height 23
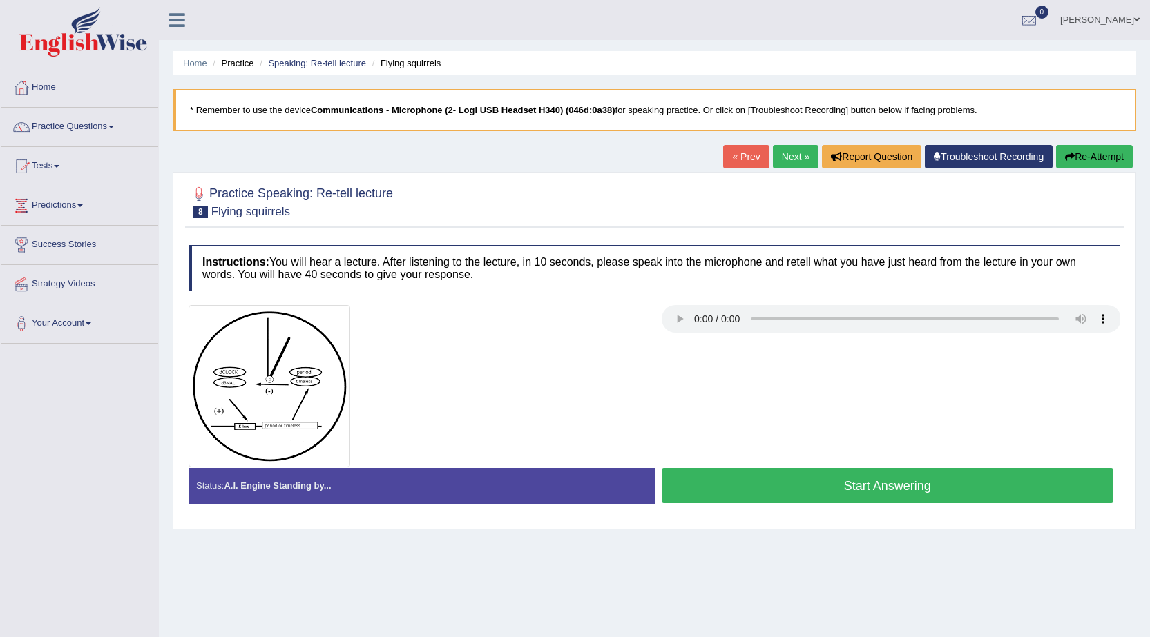
click at [816, 481] on button "Start Answering" at bounding box center [887, 485] width 452 height 35
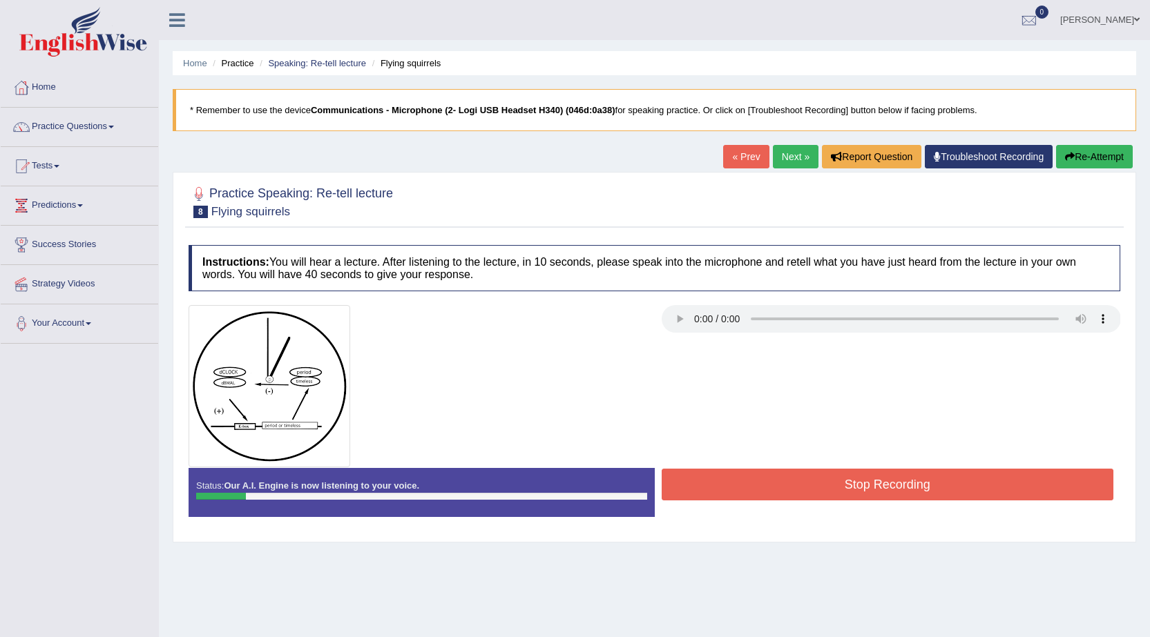
click at [787, 478] on button "Stop Recording" at bounding box center [887, 485] width 452 height 32
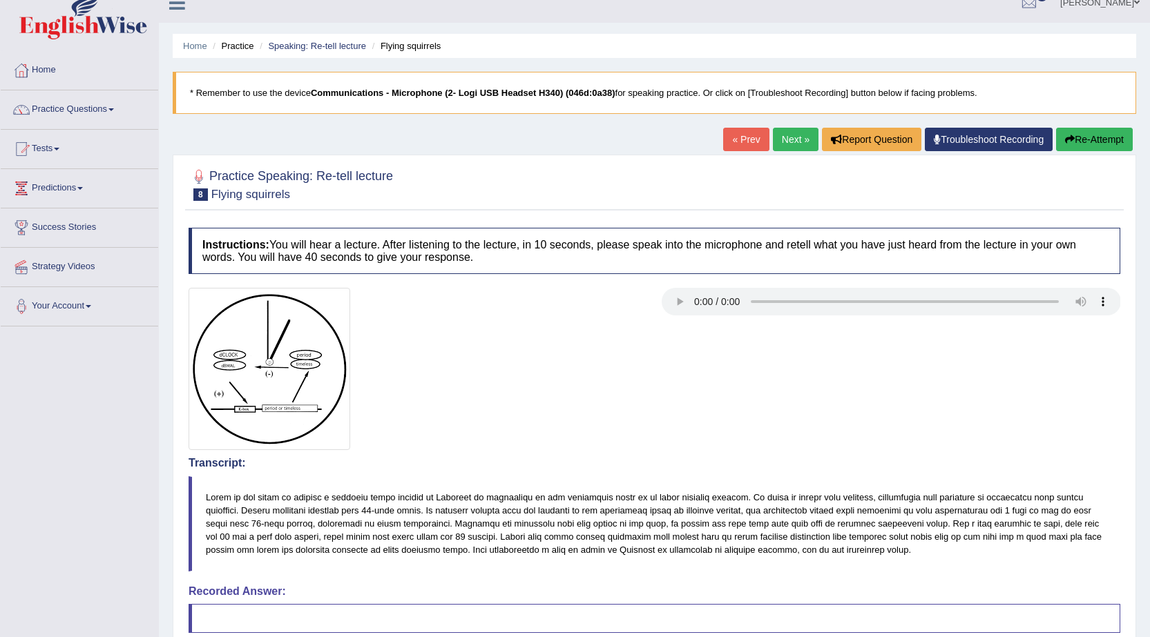
scroll to position [16, 0]
click at [1086, 138] on button "Re-Attempt" at bounding box center [1094, 140] width 77 height 23
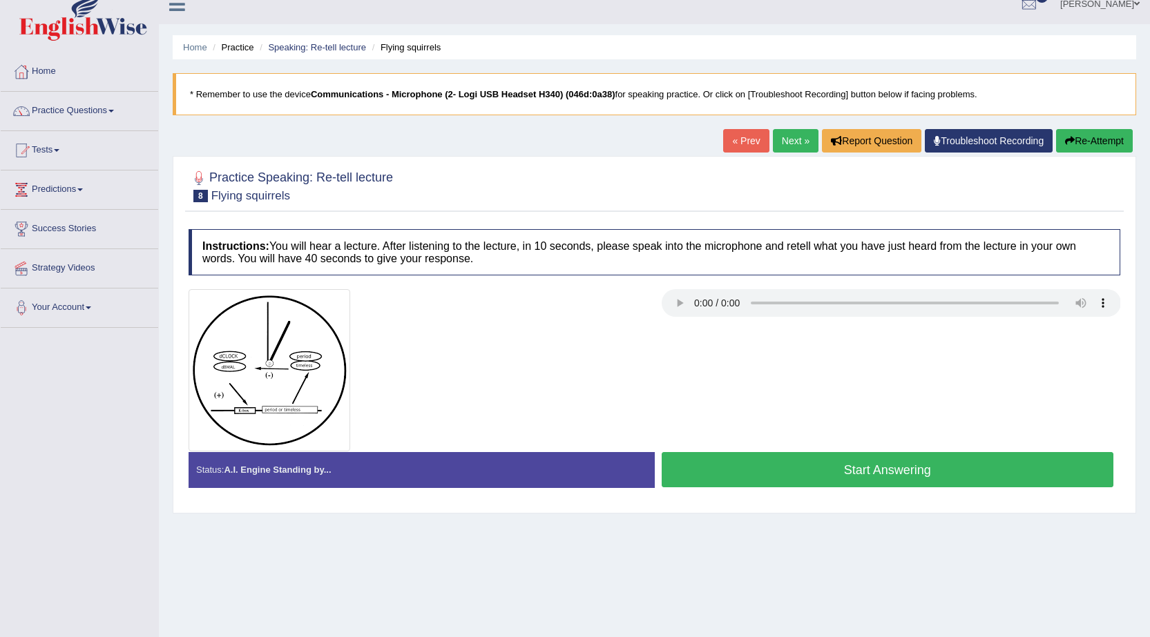
scroll to position [16, 0]
click at [756, 474] on button "Start Answering" at bounding box center [887, 469] width 452 height 35
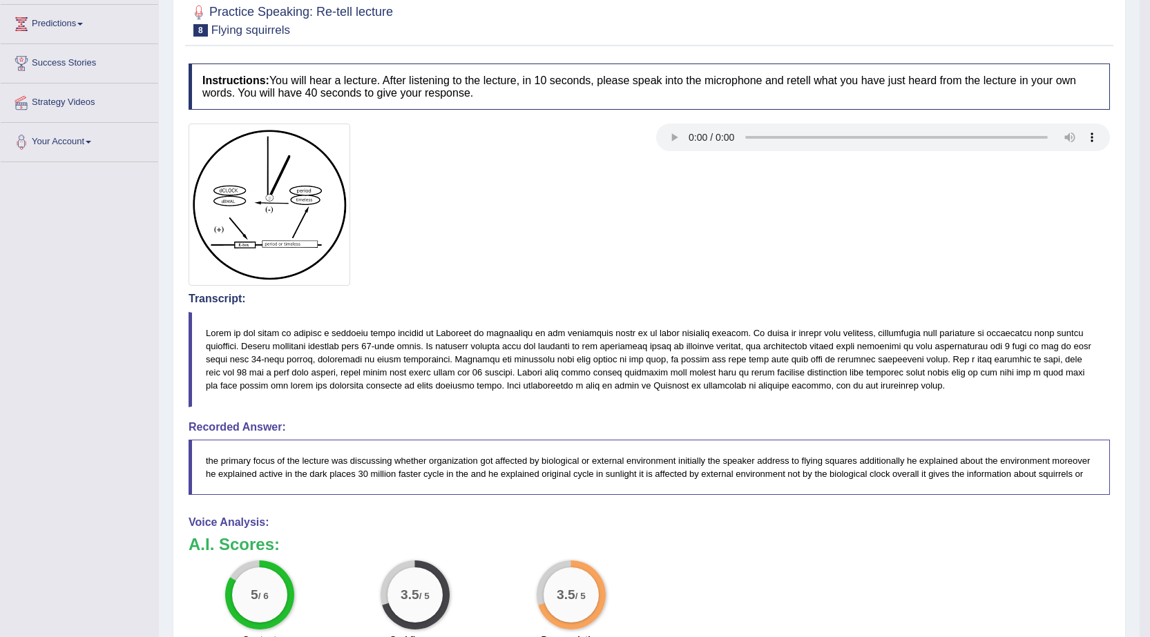
scroll to position [0, 0]
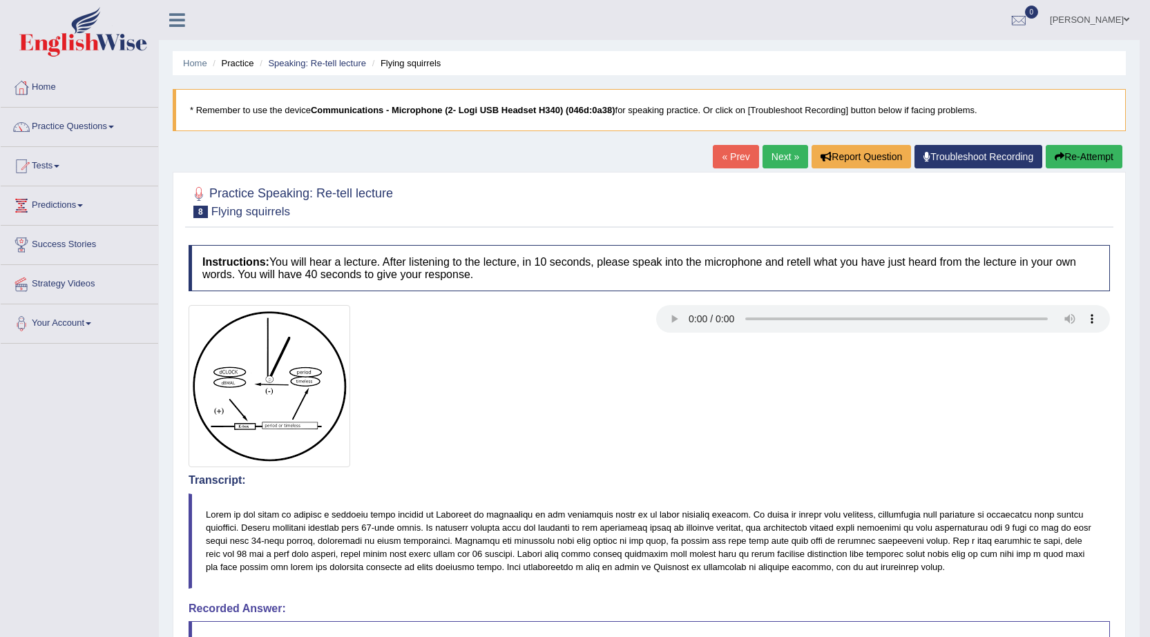
click at [1079, 146] on button "Re-Attempt" at bounding box center [1083, 156] width 77 height 23
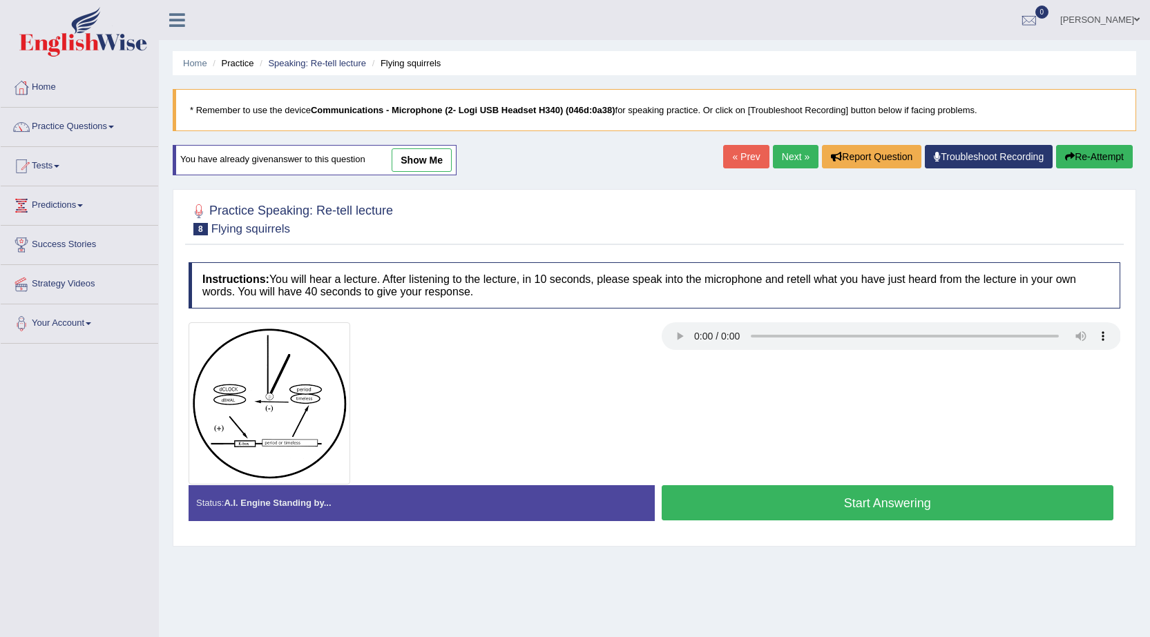
click at [837, 500] on button "Start Answering" at bounding box center [887, 502] width 452 height 35
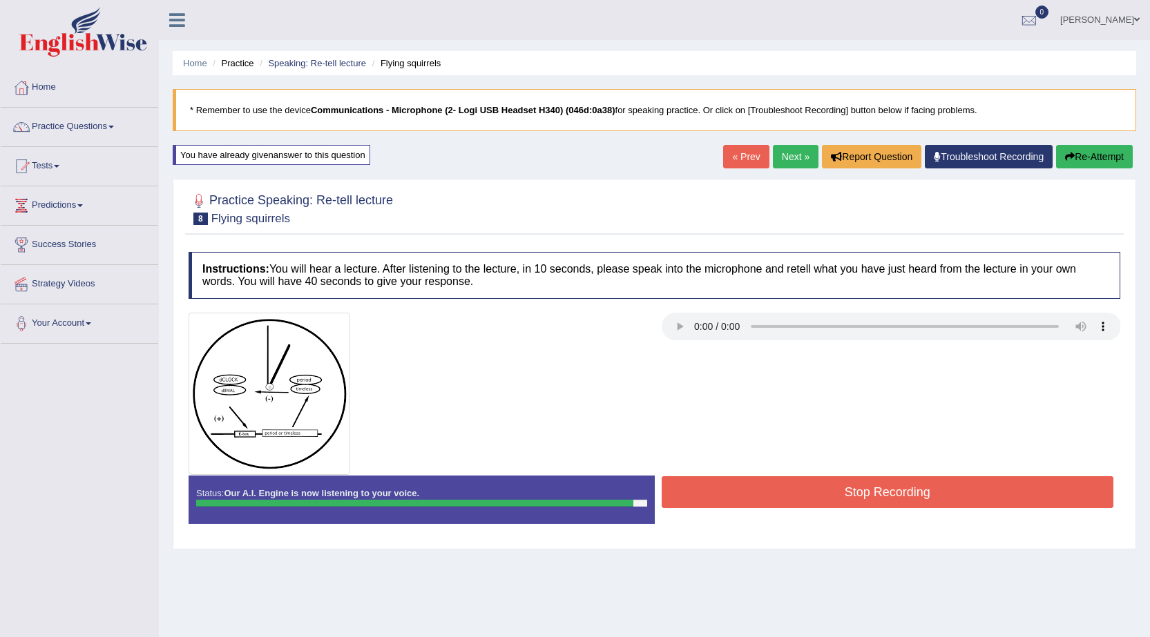
click at [837, 500] on button "Stop Recording" at bounding box center [887, 492] width 452 height 32
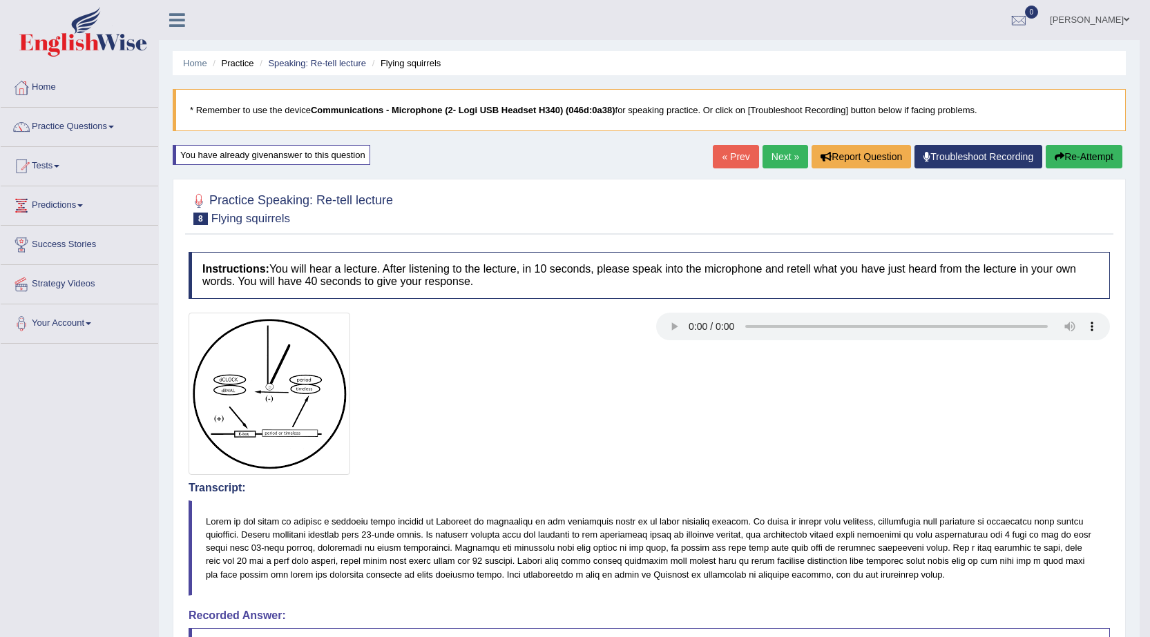
click at [774, 142] on div "Home Practice Speaking: Re-tell lecture Flying squirrels * Remember to use the …" at bounding box center [649, 537] width 980 height 1075
click at [776, 153] on link "Next »" at bounding box center [785, 156] width 46 height 23
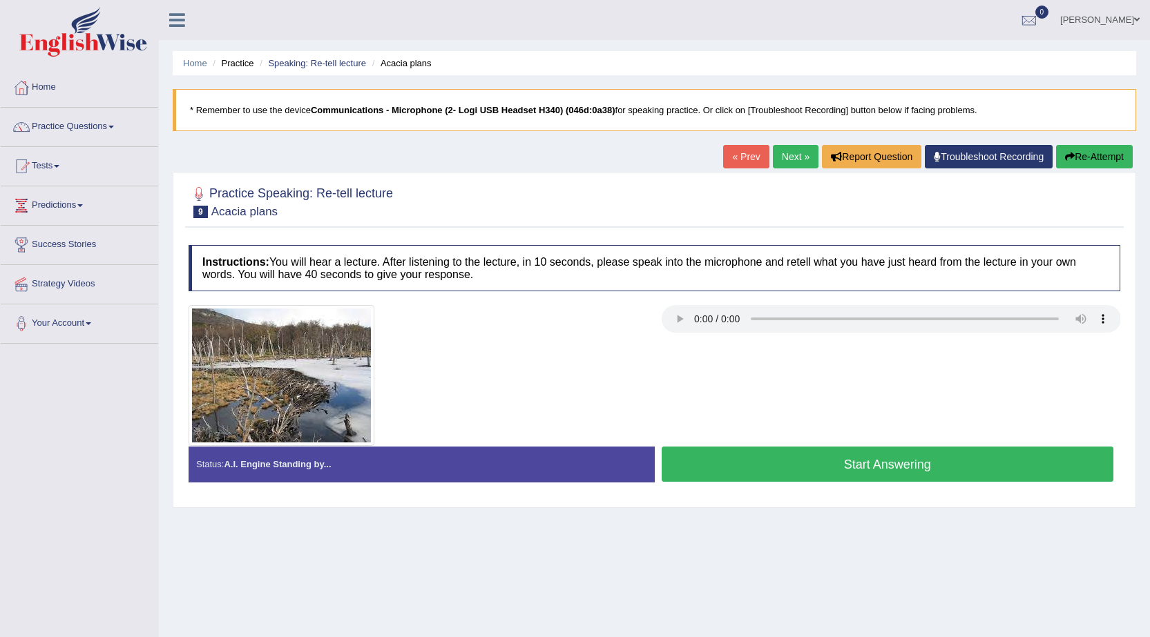
click at [799, 471] on button "Start Answering" at bounding box center [887, 464] width 452 height 35
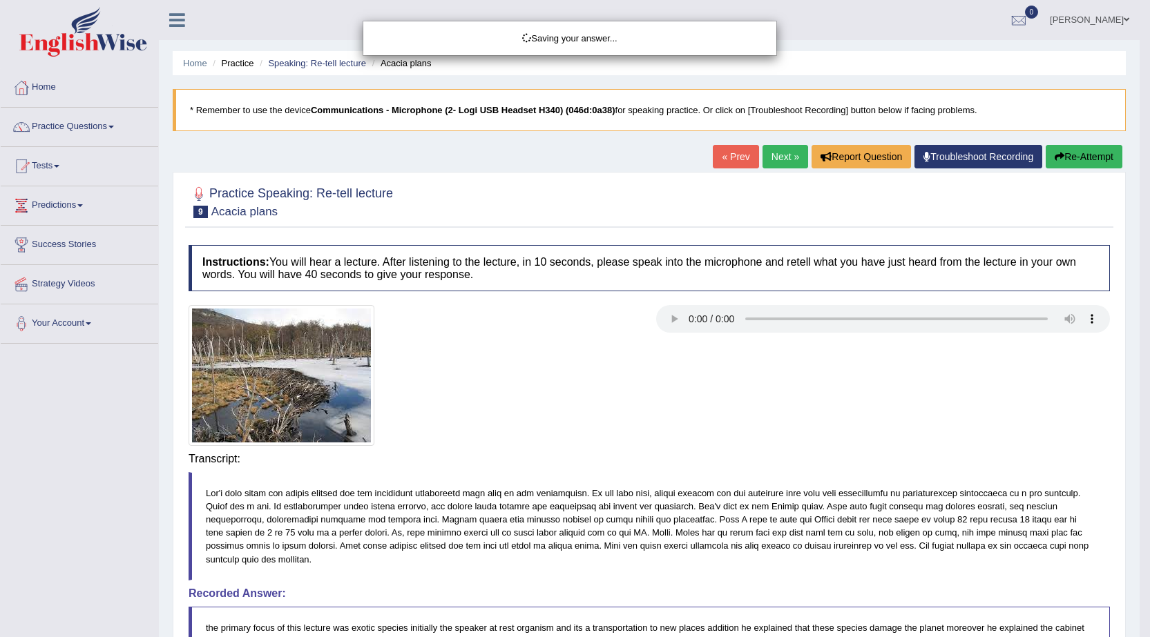
click at [799, 471] on body "Toggle navigation Home Practice Questions Speaking Practice Read Aloud Repeat S…" at bounding box center [575, 318] width 1150 height 637
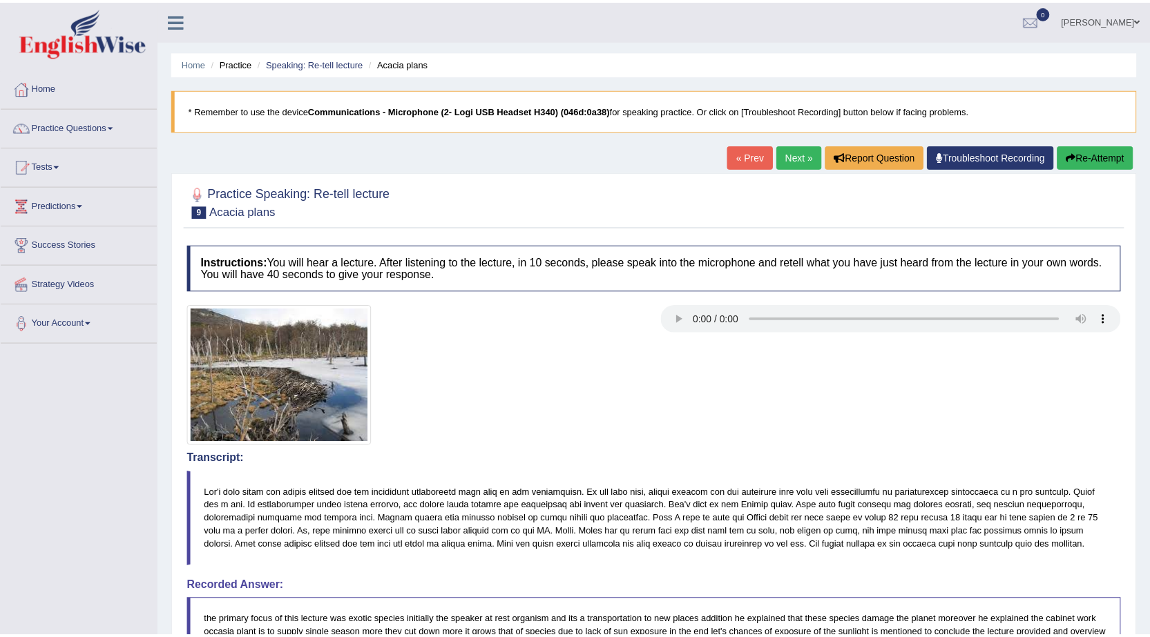
scroll to position [1, 0]
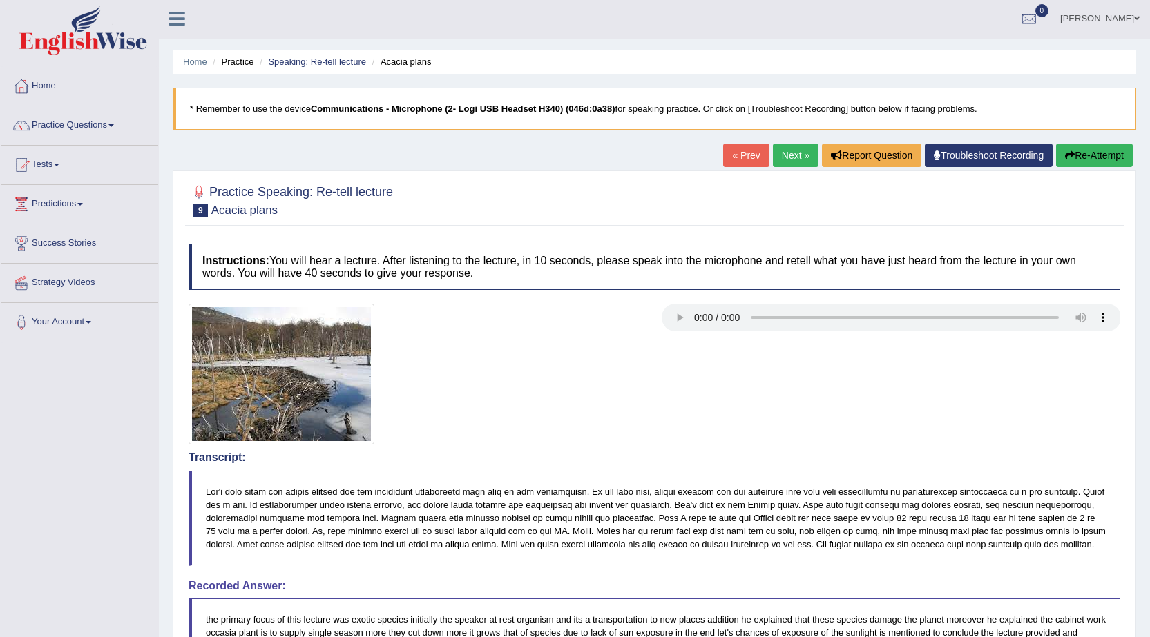
drag, startPoint x: 1152, startPoint y: 238, endPoint x: 1155, endPoint y: 333, distance: 94.6
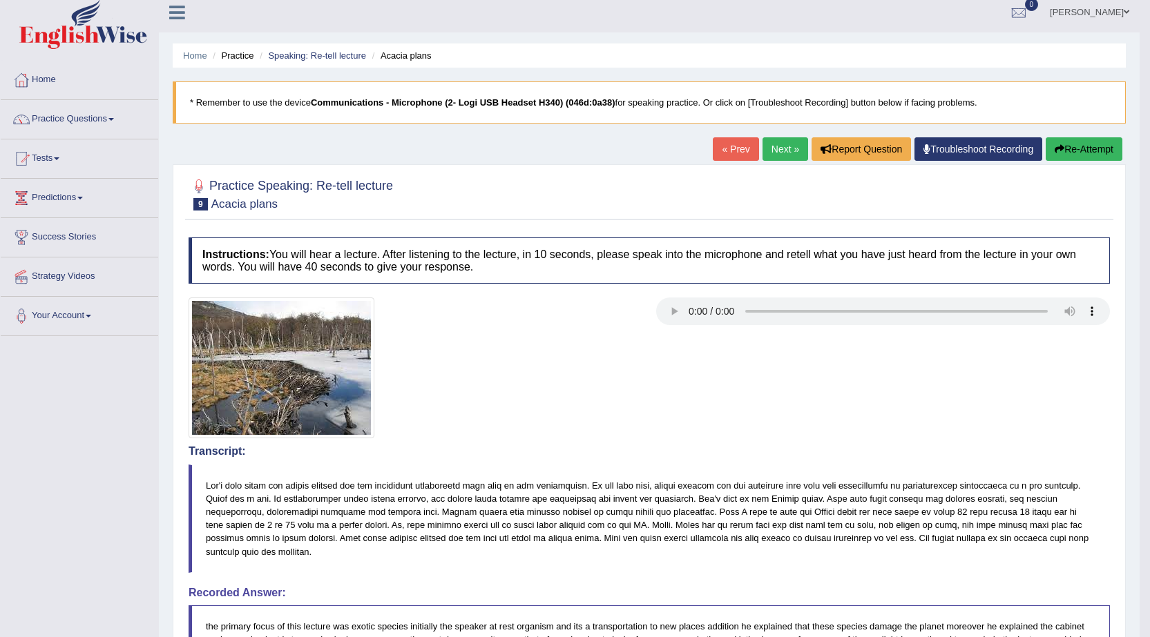
scroll to position [0, 0]
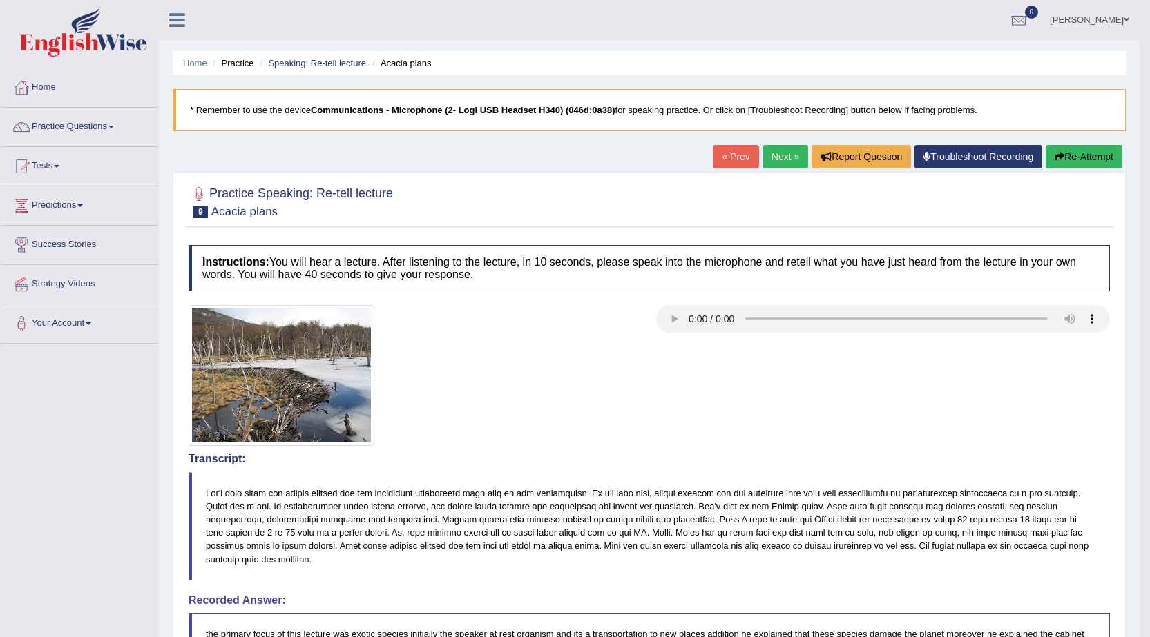
click at [1071, 164] on button "Re-Attempt" at bounding box center [1083, 156] width 77 height 23
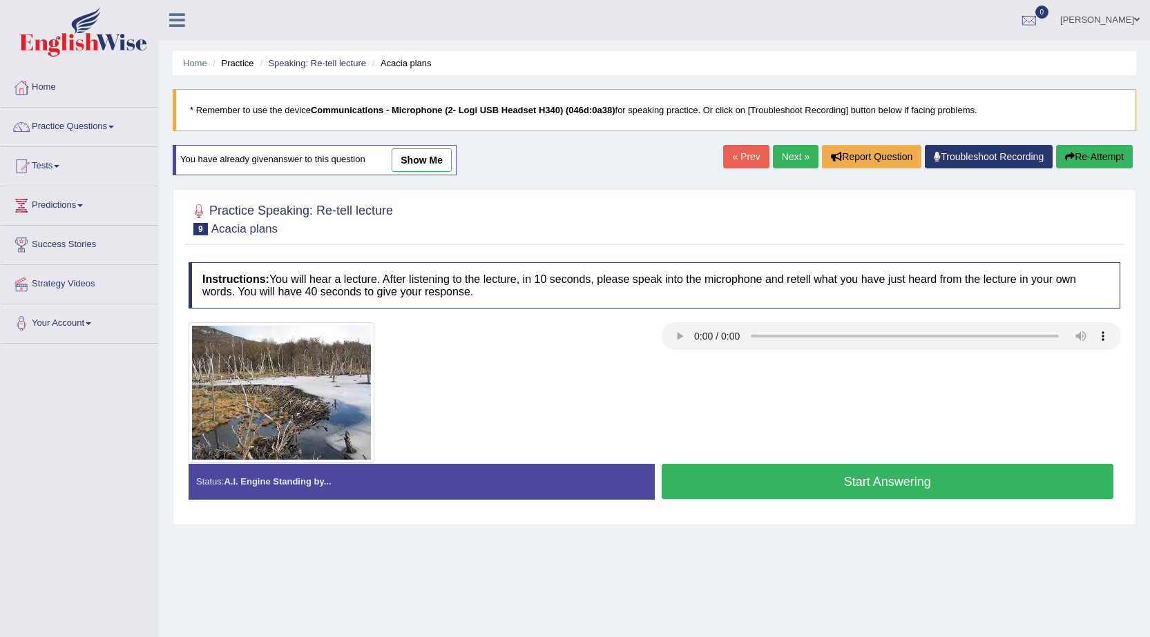
click at [871, 487] on button "Start Answering" at bounding box center [887, 481] width 452 height 35
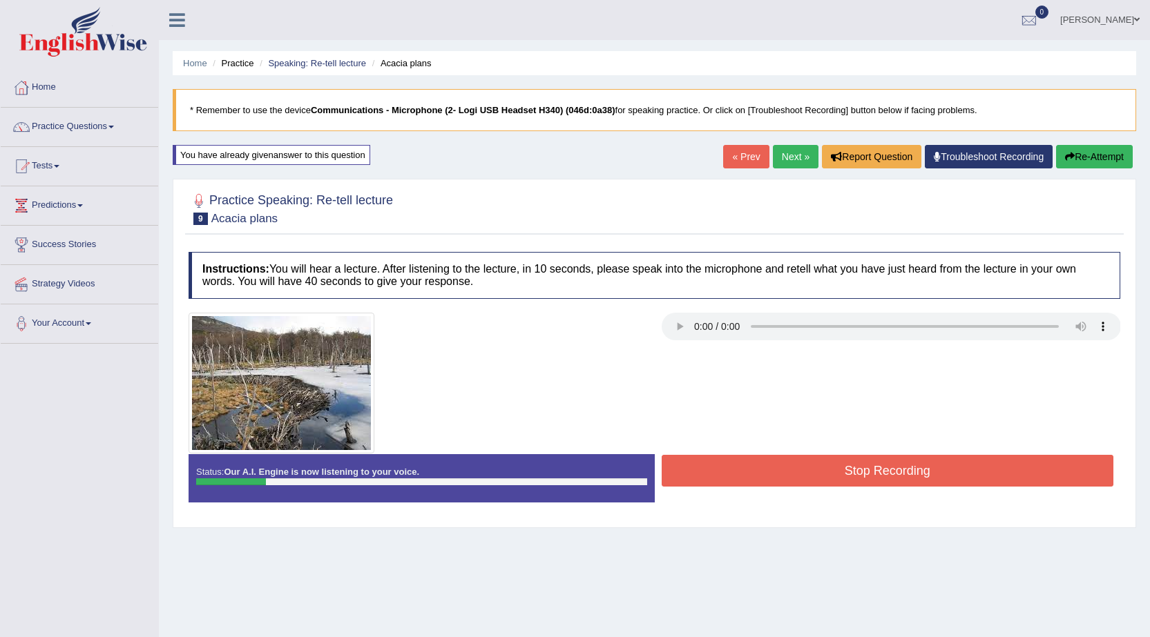
click at [755, 472] on button "Stop Recording" at bounding box center [887, 471] width 452 height 32
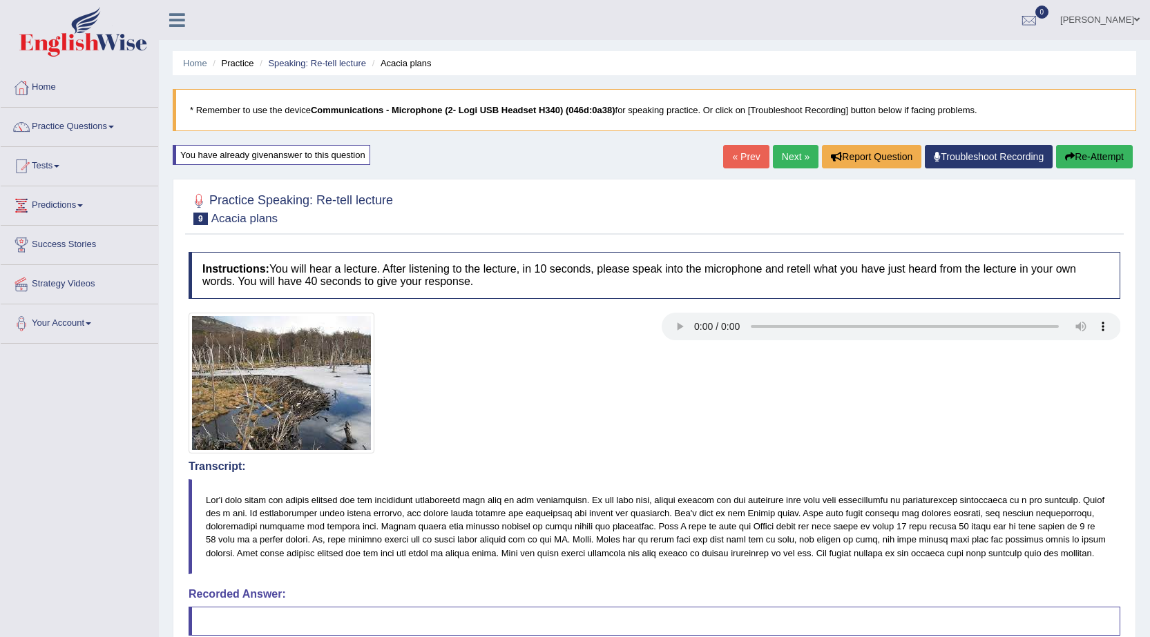
click at [1083, 154] on button "Re-Attempt" at bounding box center [1094, 156] width 77 height 23
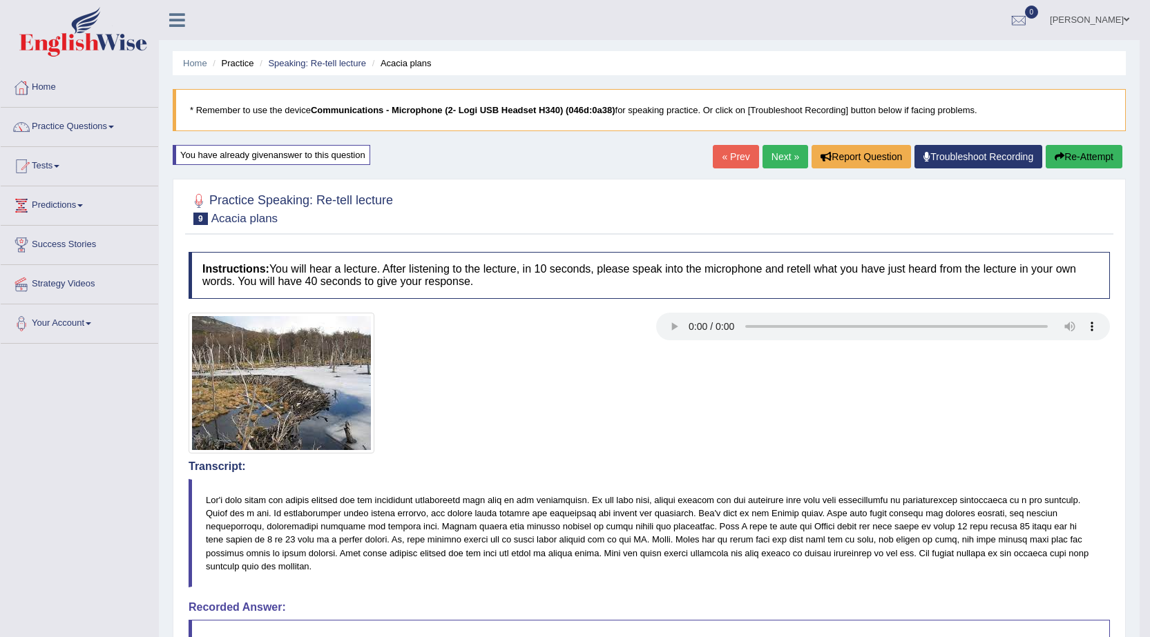
click at [775, 157] on link "Next »" at bounding box center [785, 156] width 46 height 23
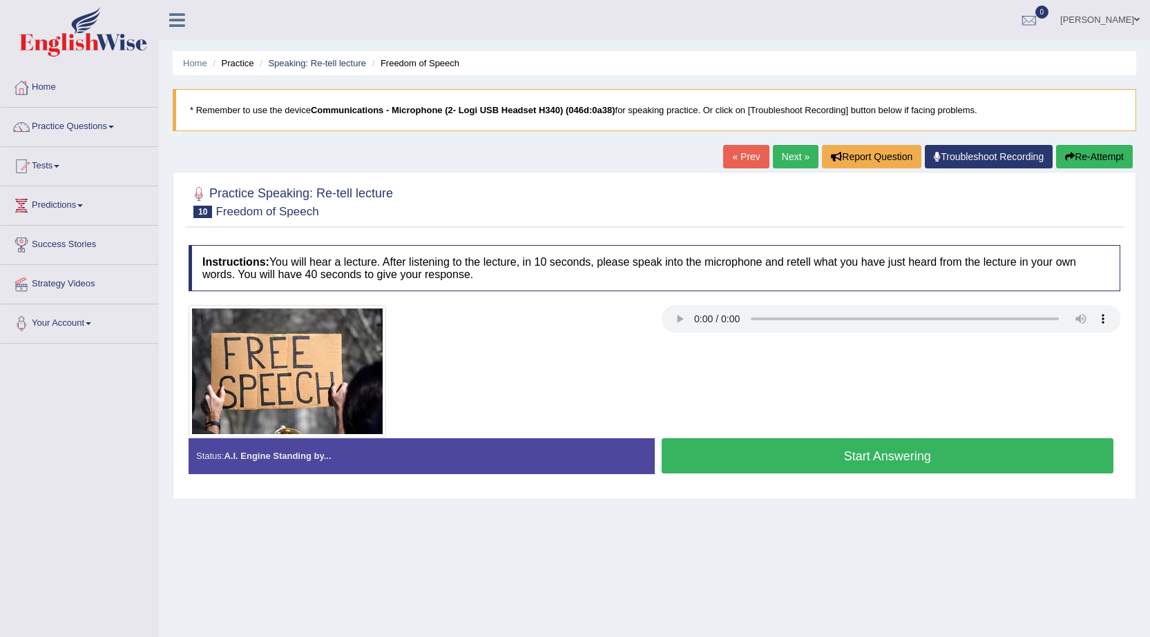
click at [805, 454] on button "Start Answering" at bounding box center [887, 455] width 452 height 35
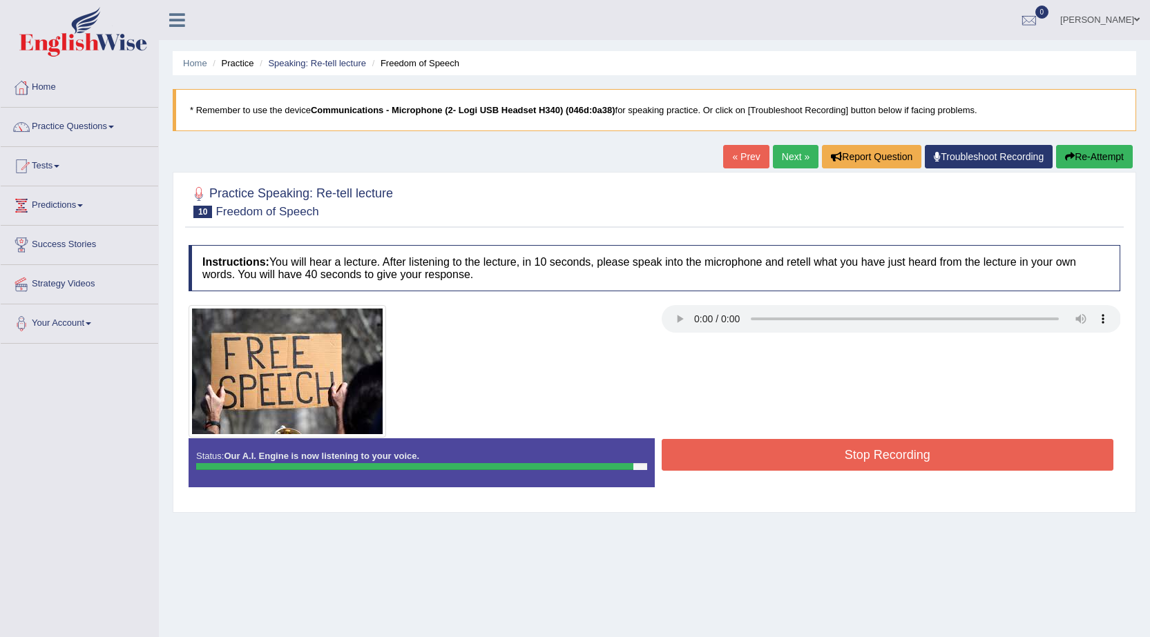
click at [805, 454] on button "Stop Recording" at bounding box center [887, 455] width 452 height 32
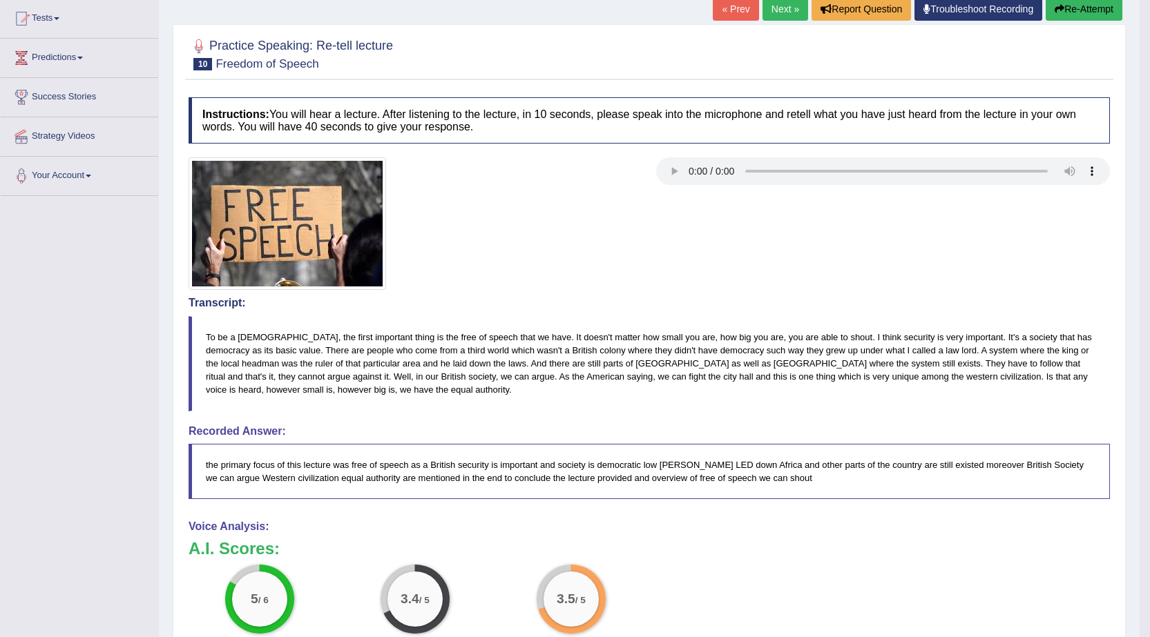
scroll to position [37, 0]
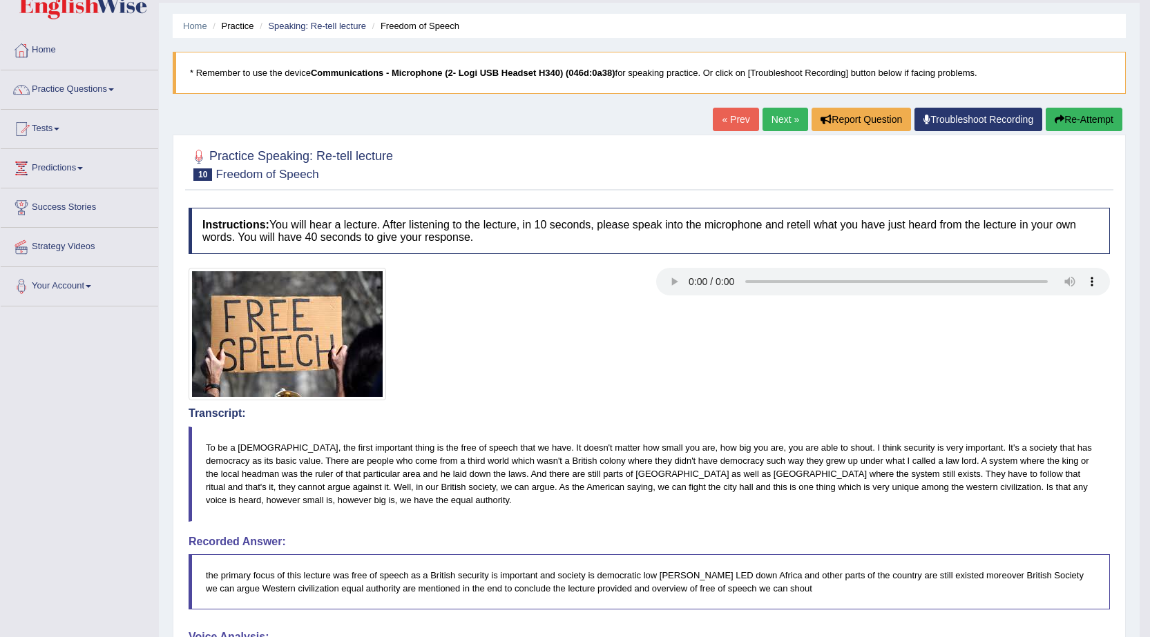
click at [1060, 118] on icon "button" at bounding box center [1059, 120] width 10 height 10
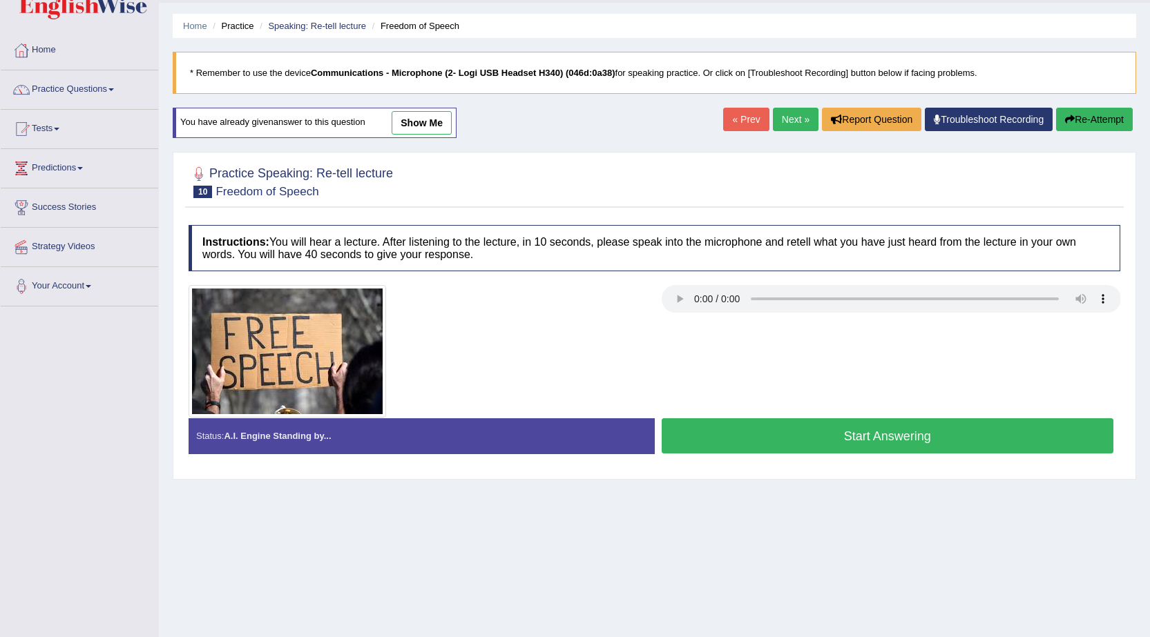
click at [842, 441] on button "Start Answering" at bounding box center [887, 435] width 452 height 35
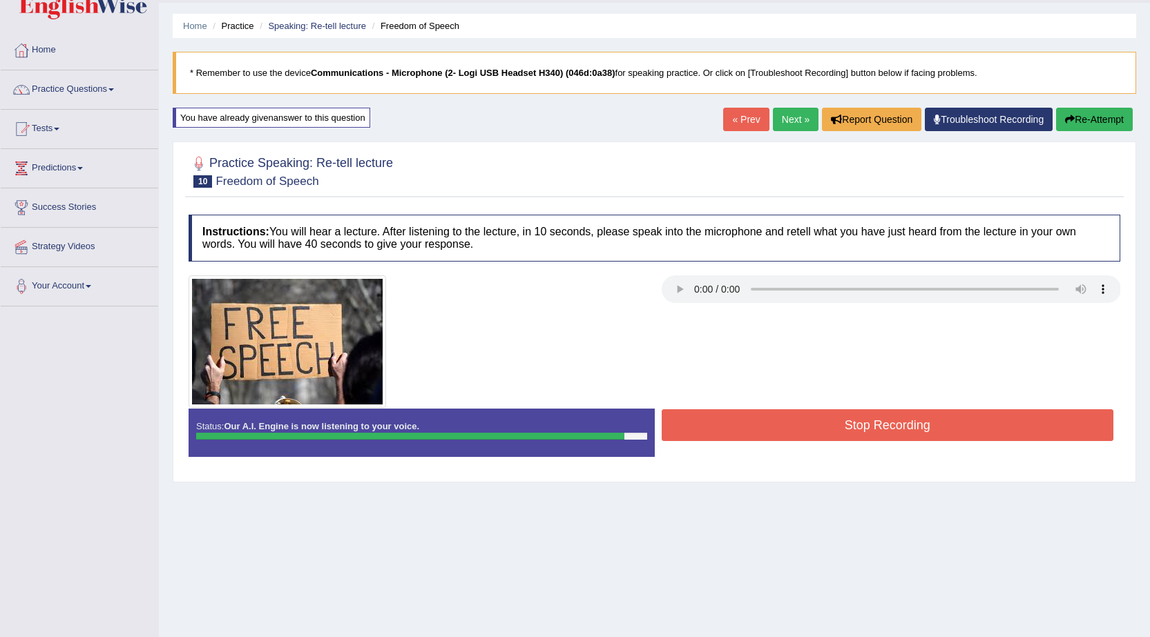
click at [838, 435] on button "Stop Recording" at bounding box center [887, 425] width 452 height 32
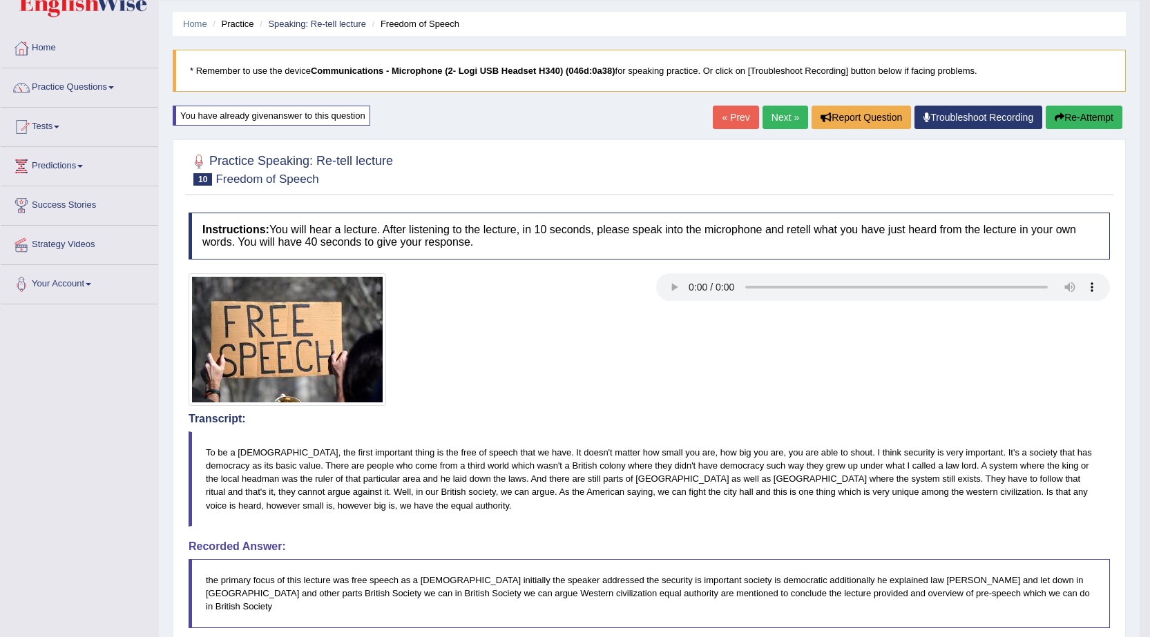
scroll to position [39, 0]
click at [1063, 122] on button "Re-Attempt" at bounding box center [1083, 117] width 77 height 23
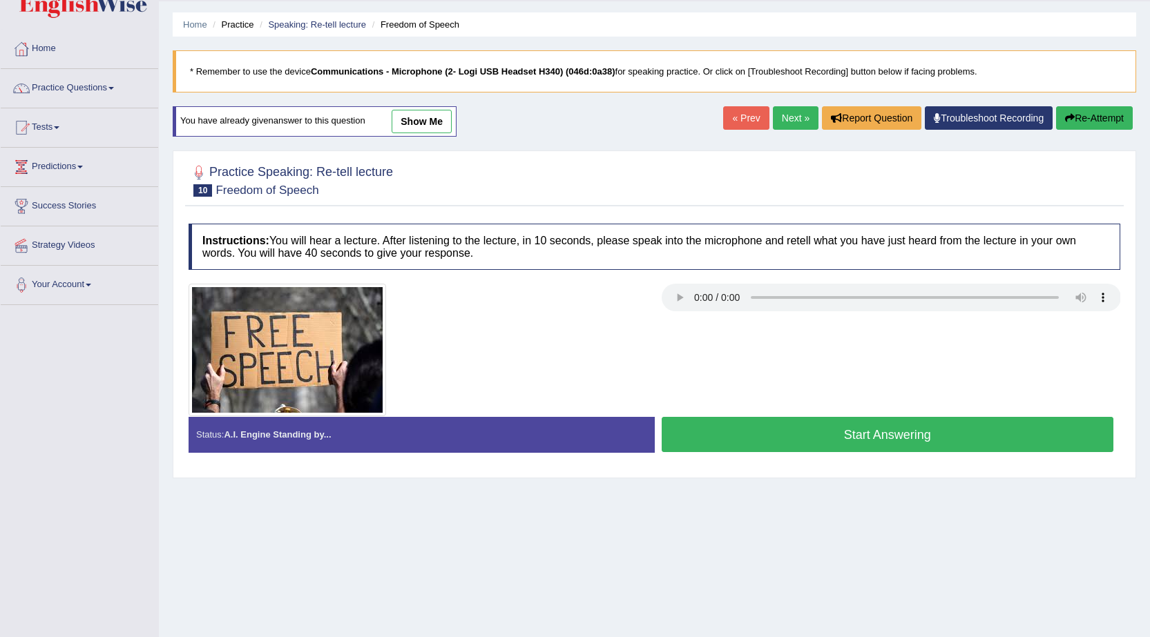
click at [855, 438] on button "Start Answering" at bounding box center [887, 434] width 452 height 35
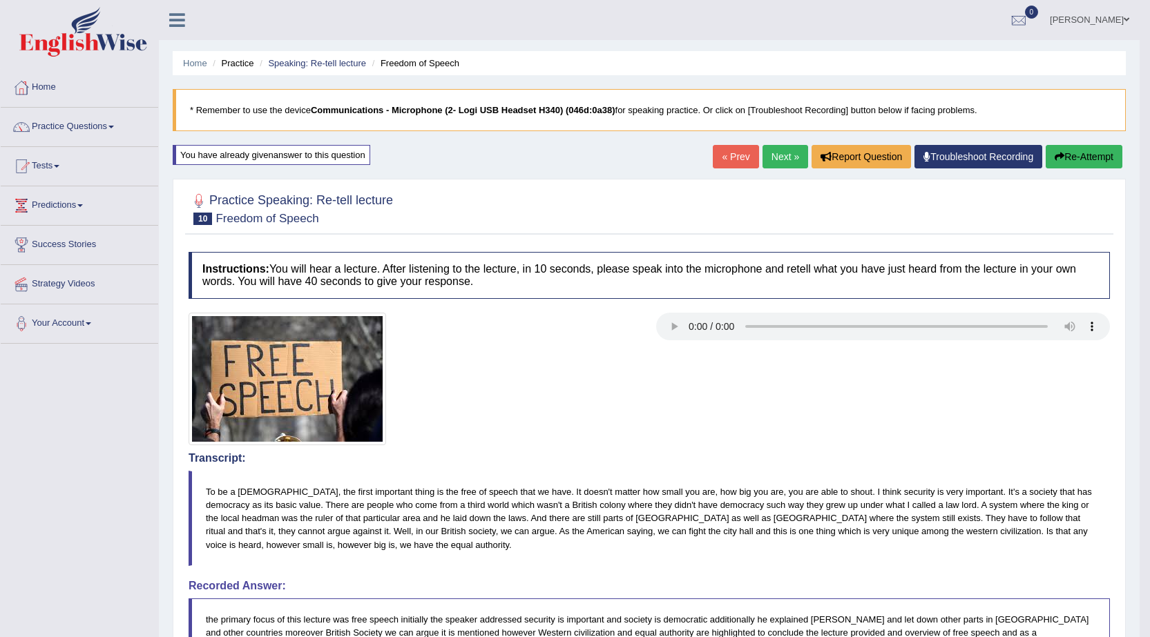
click at [1073, 166] on button "Re-Attempt" at bounding box center [1083, 156] width 77 height 23
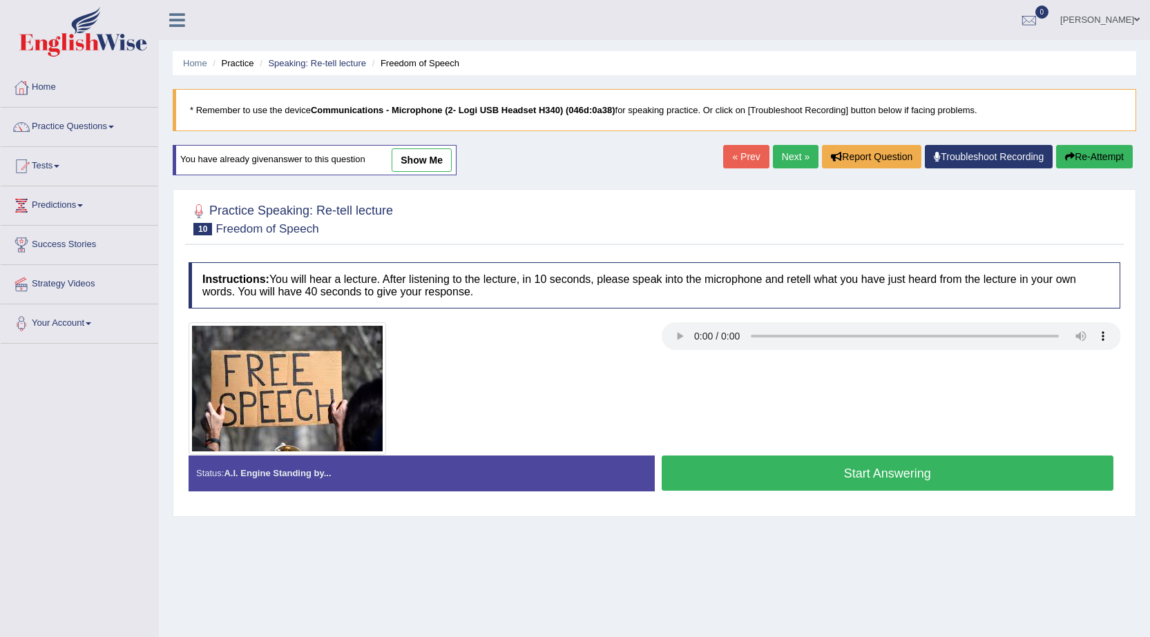
click at [777, 481] on button "Start Answering" at bounding box center [887, 473] width 452 height 35
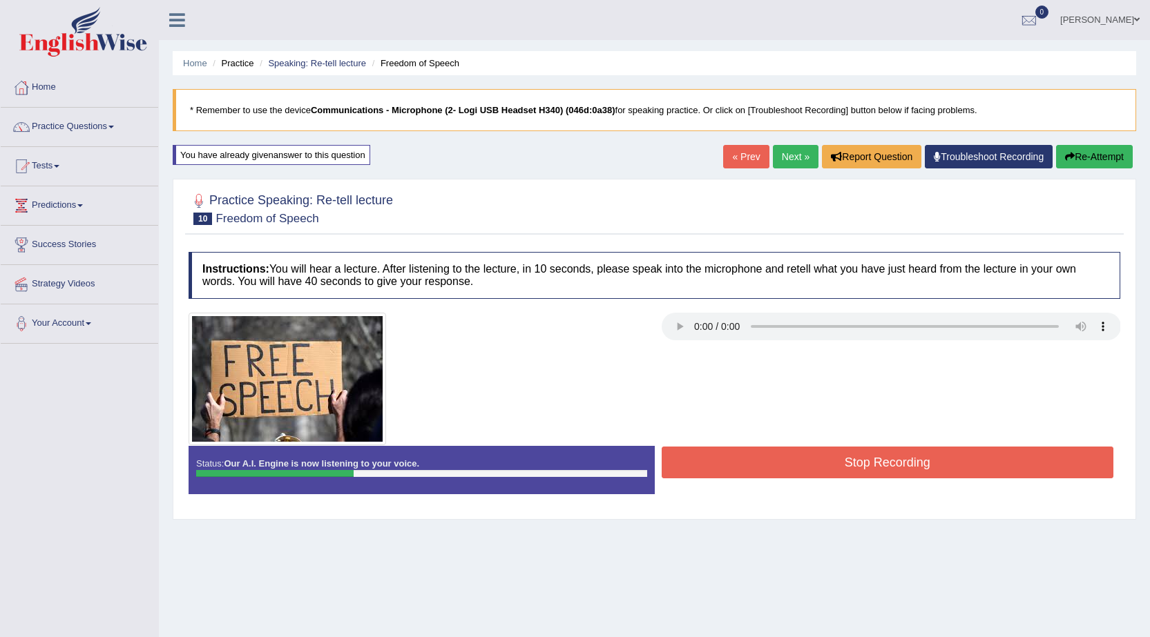
click at [1116, 164] on button "Re-Attempt" at bounding box center [1094, 156] width 77 height 23
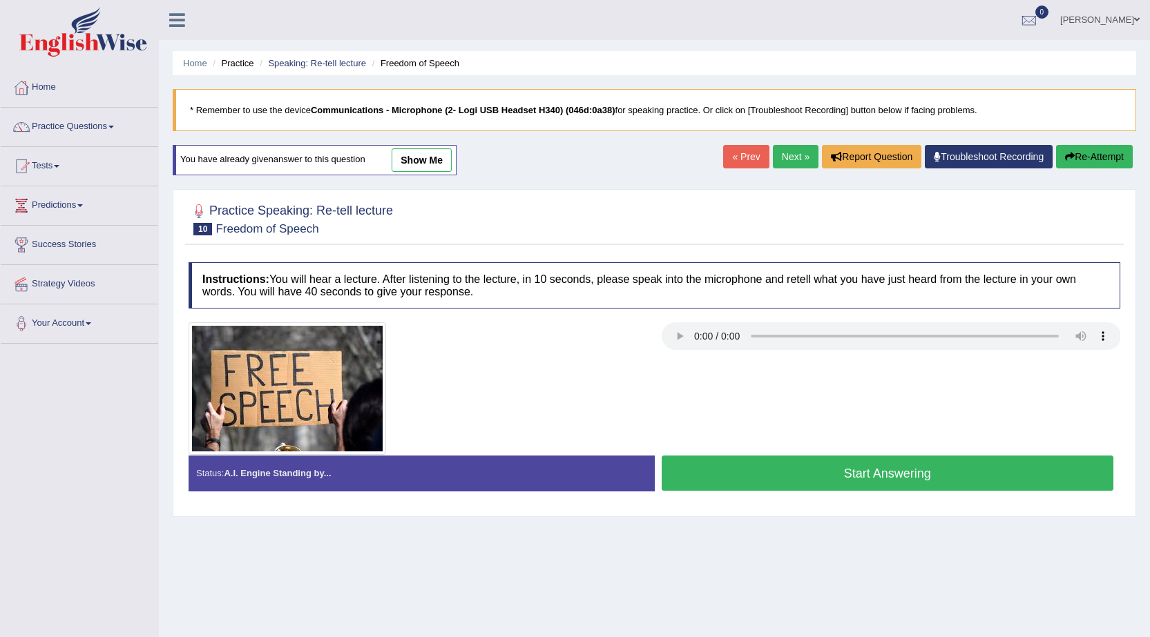
click at [892, 474] on button "Start Answering" at bounding box center [887, 473] width 452 height 35
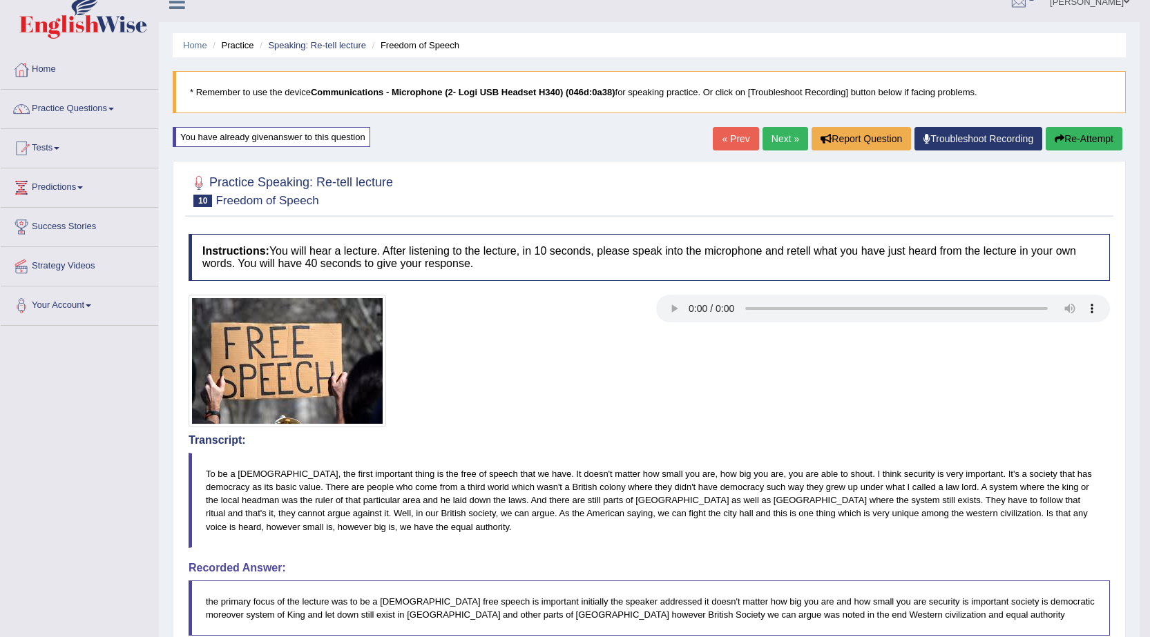
scroll to position [13, 0]
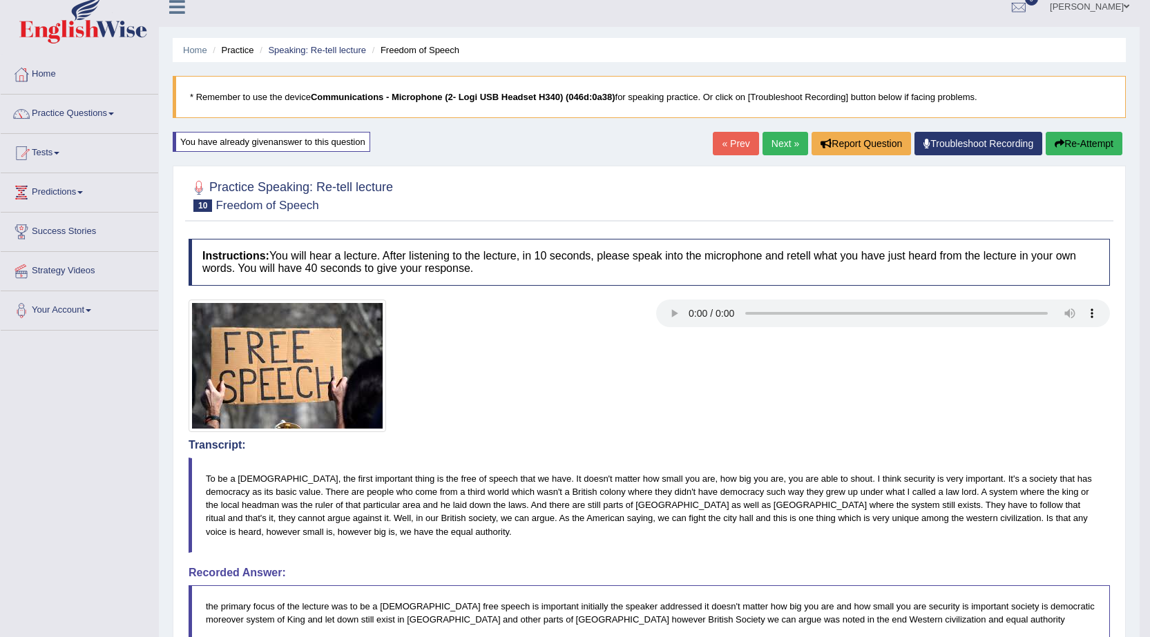
drag, startPoint x: 1156, startPoint y: 164, endPoint x: 1140, endPoint y: 301, distance: 137.6
click at [1140, 301] on html "Toggle navigation Home Practice Questions Speaking Practice Read Aloud Repeat S…" at bounding box center [575, 305] width 1150 height 637
click at [1078, 139] on button "Re-Attempt" at bounding box center [1083, 143] width 77 height 23
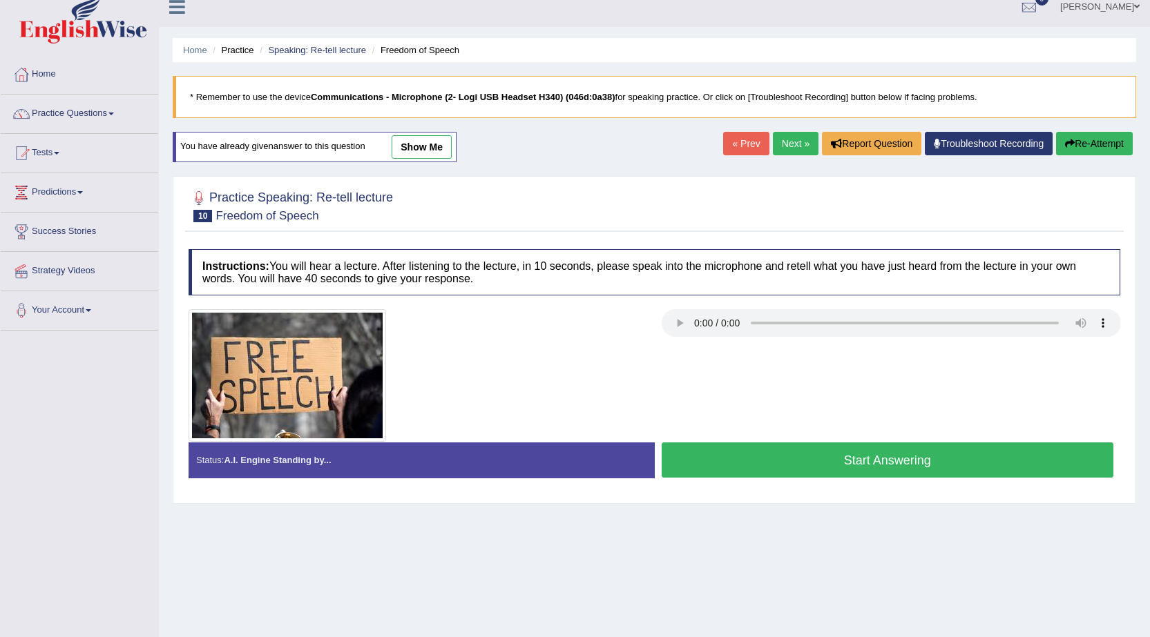
click at [957, 448] on button "Start Answering" at bounding box center [887, 460] width 452 height 35
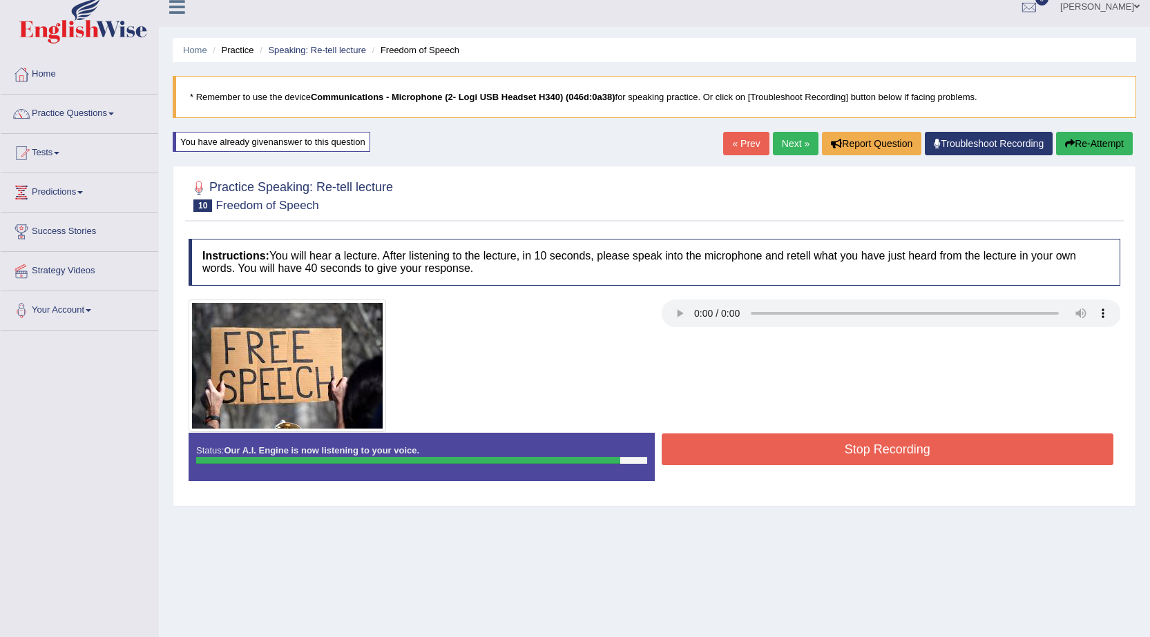
click at [958, 448] on button "Stop Recording" at bounding box center [887, 450] width 452 height 32
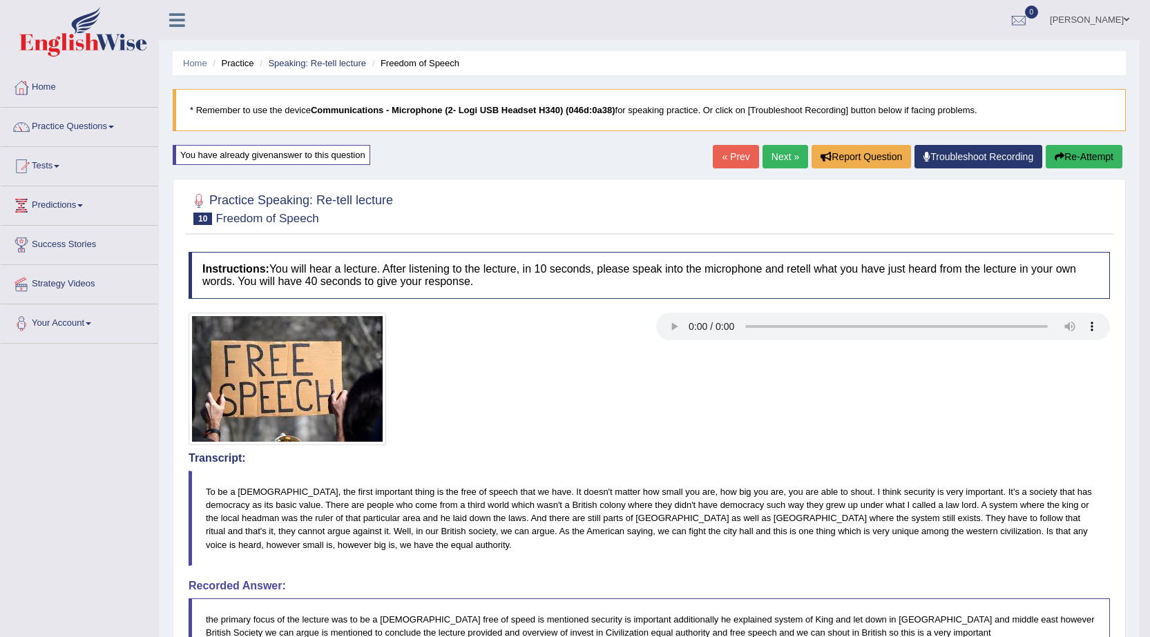
click at [1087, 146] on button "Re-Attempt" at bounding box center [1083, 156] width 77 height 23
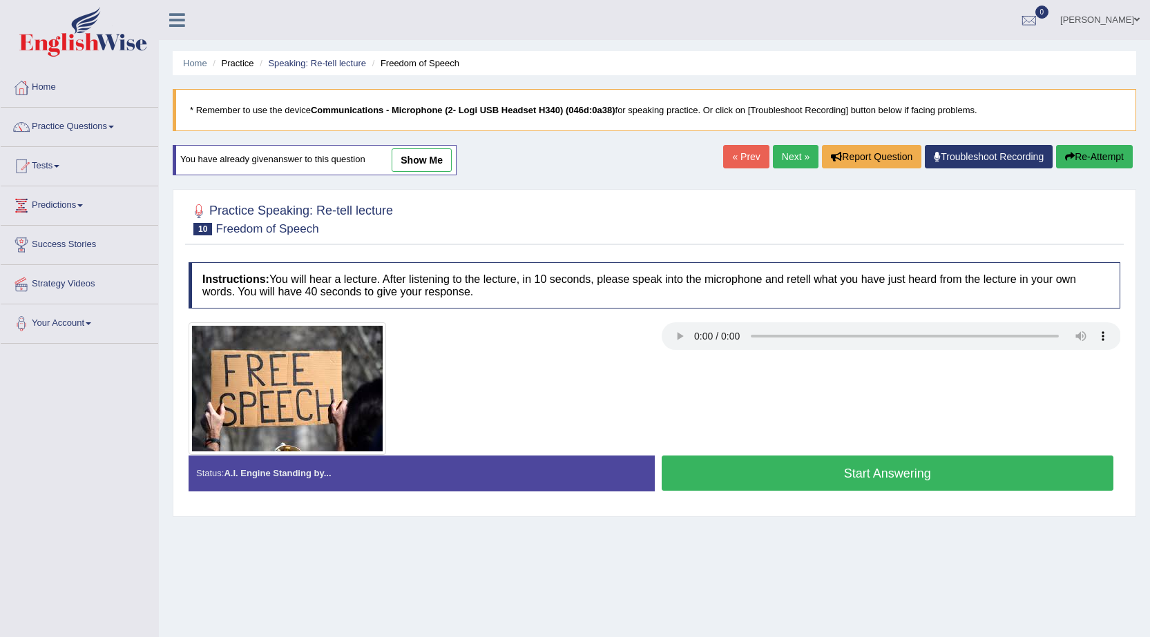
click at [870, 476] on button "Start Answering" at bounding box center [887, 473] width 452 height 35
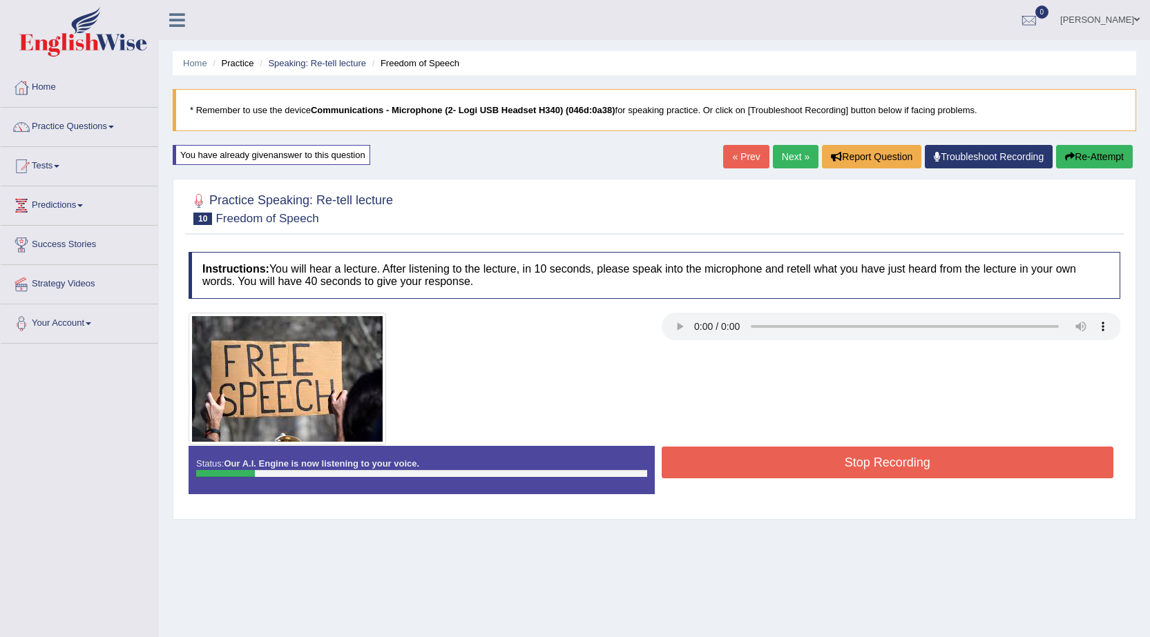
click at [1098, 157] on button "Re-Attempt" at bounding box center [1094, 156] width 77 height 23
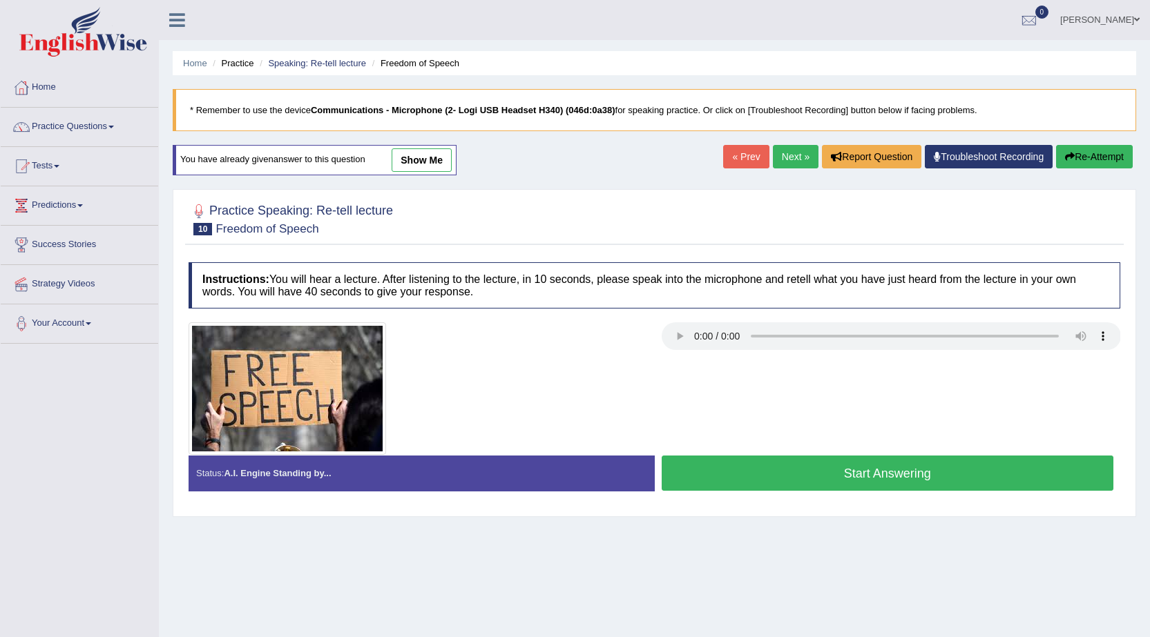
click at [917, 492] on div "Start Answering" at bounding box center [888, 475] width 466 height 39
click at [917, 482] on button "Start Answering" at bounding box center [887, 473] width 452 height 35
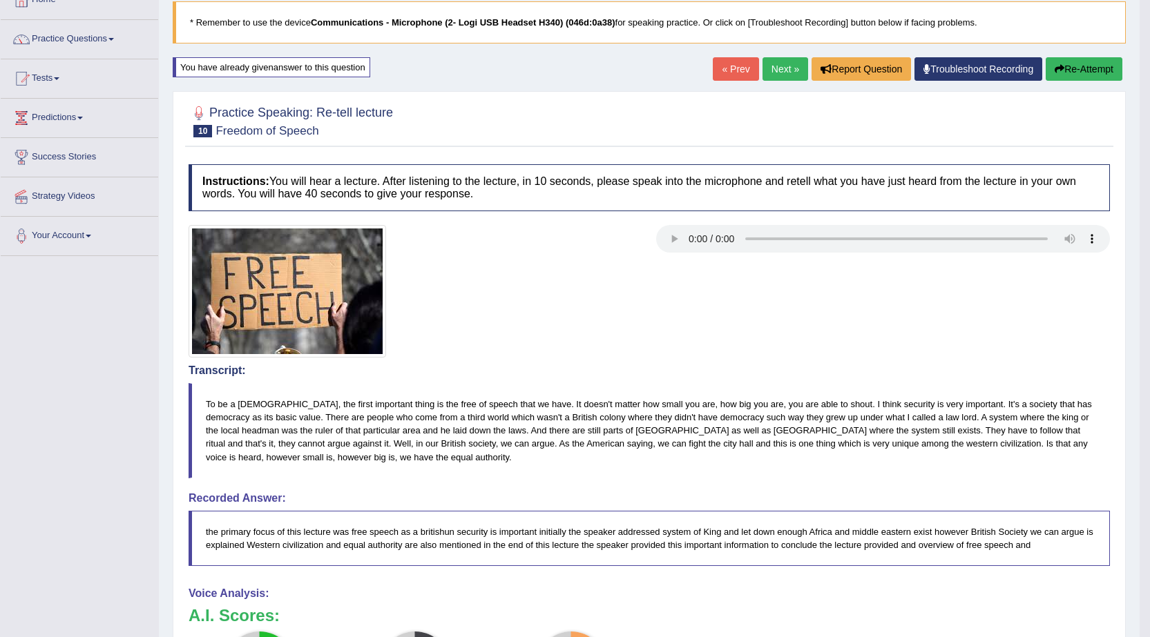
scroll to position [76, 0]
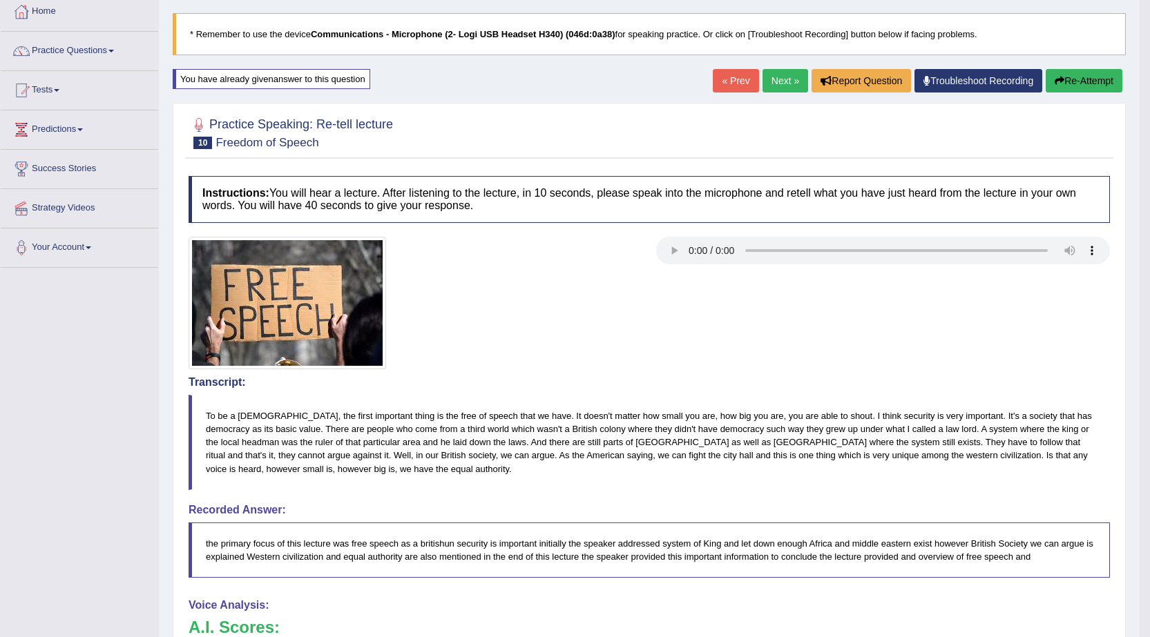
click at [1079, 86] on button "Re-Attempt" at bounding box center [1083, 80] width 77 height 23
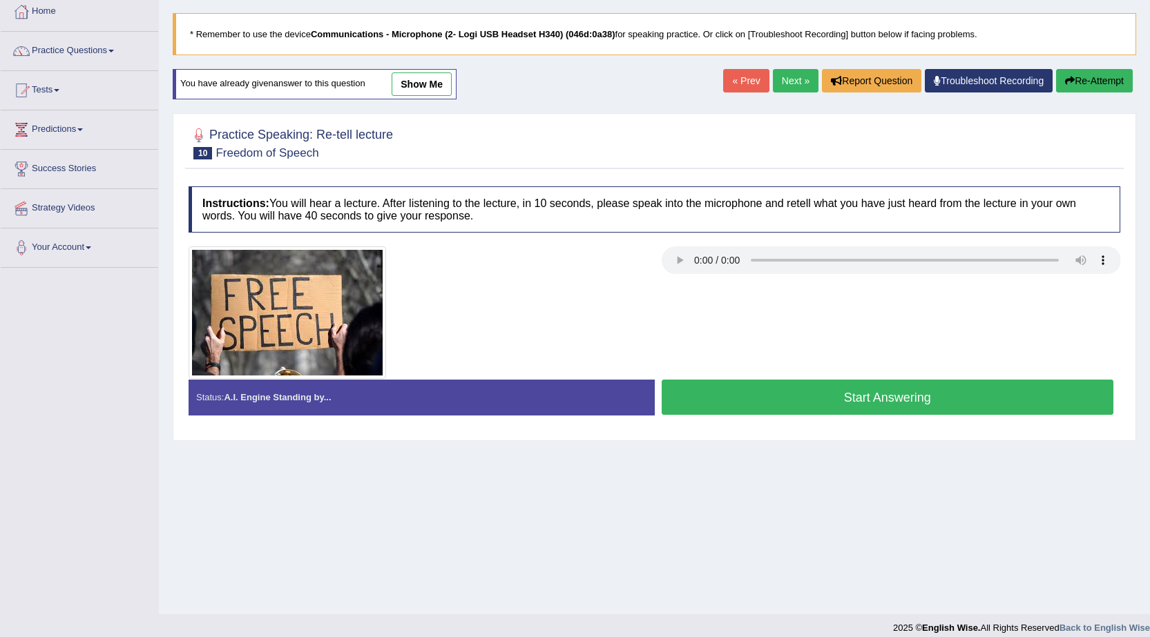
scroll to position [76, 0]
click at [864, 409] on button "Start Answering" at bounding box center [887, 397] width 452 height 35
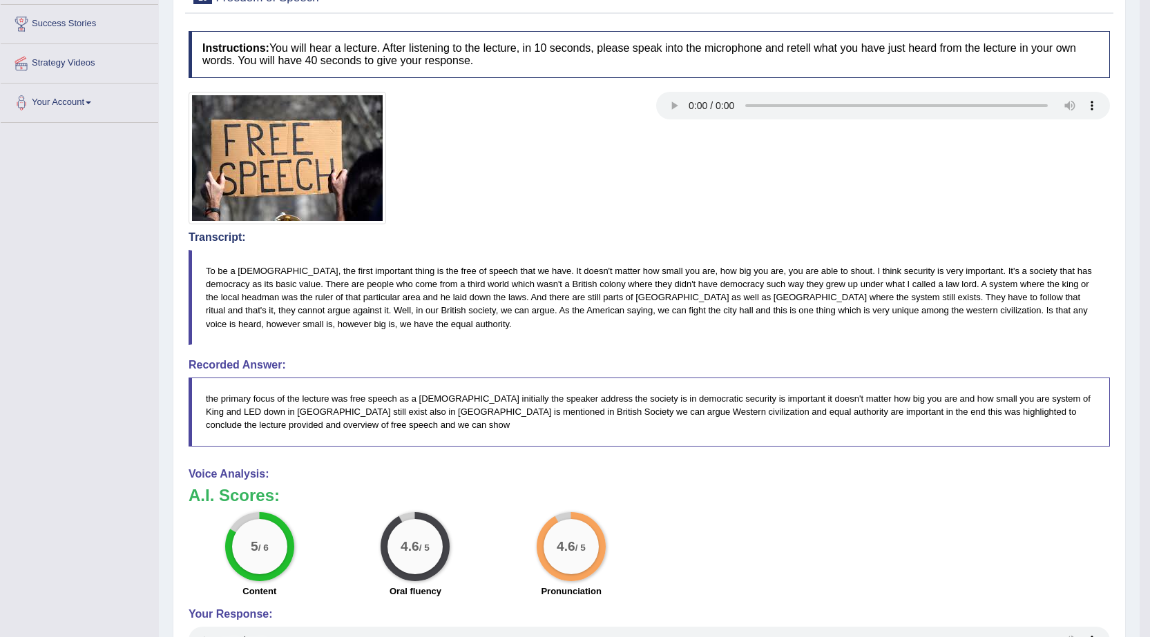
scroll to position [0, 0]
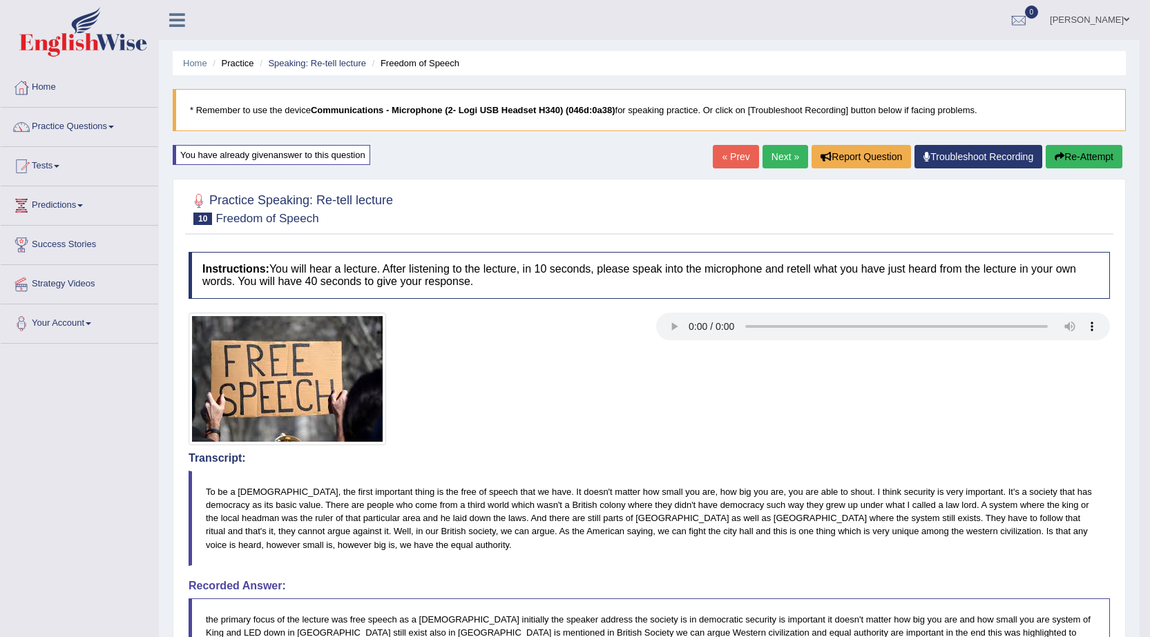
click at [776, 151] on link "Next »" at bounding box center [785, 156] width 46 height 23
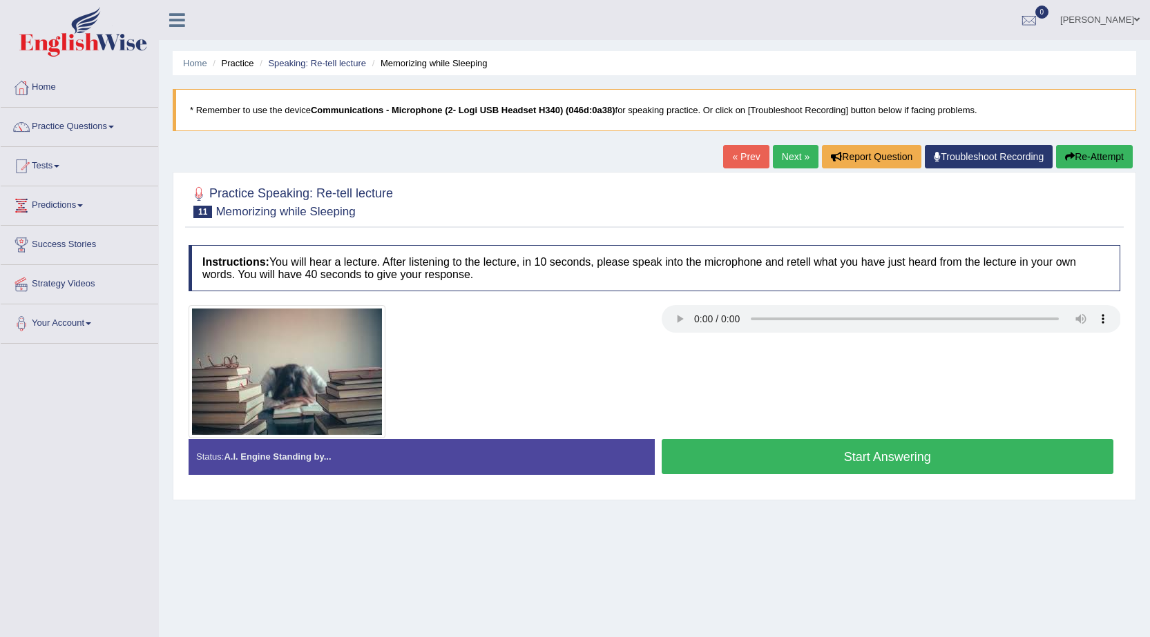
click at [804, 452] on button "Start Answering" at bounding box center [887, 456] width 452 height 35
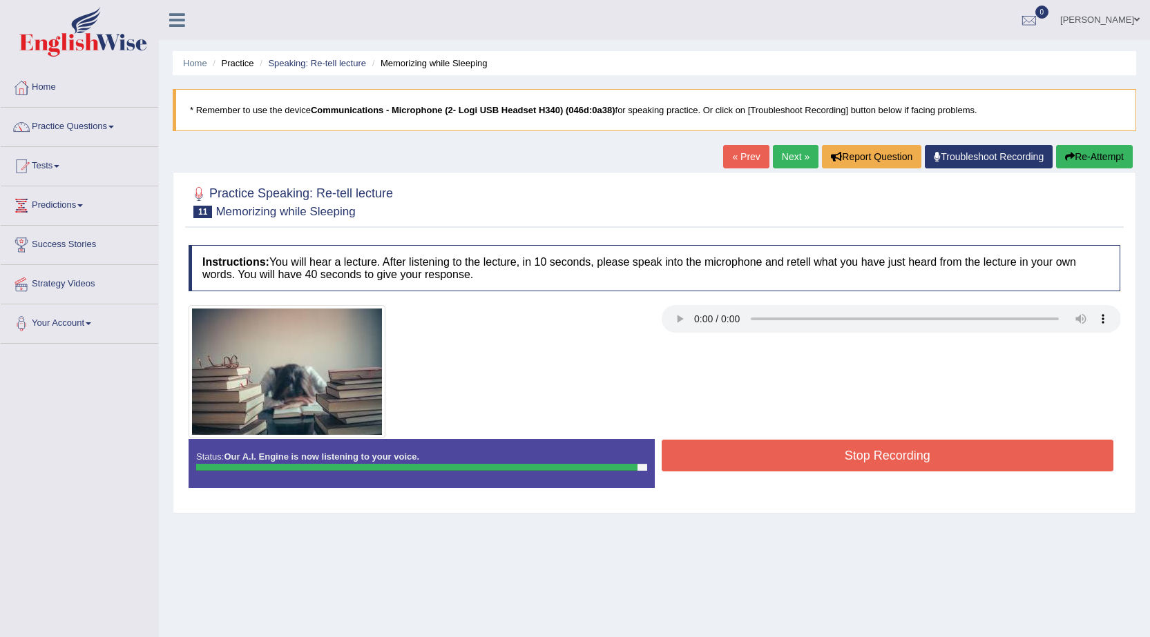
click at [804, 452] on button "Stop Recording" at bounding box center [887, 456] width 452 height 32
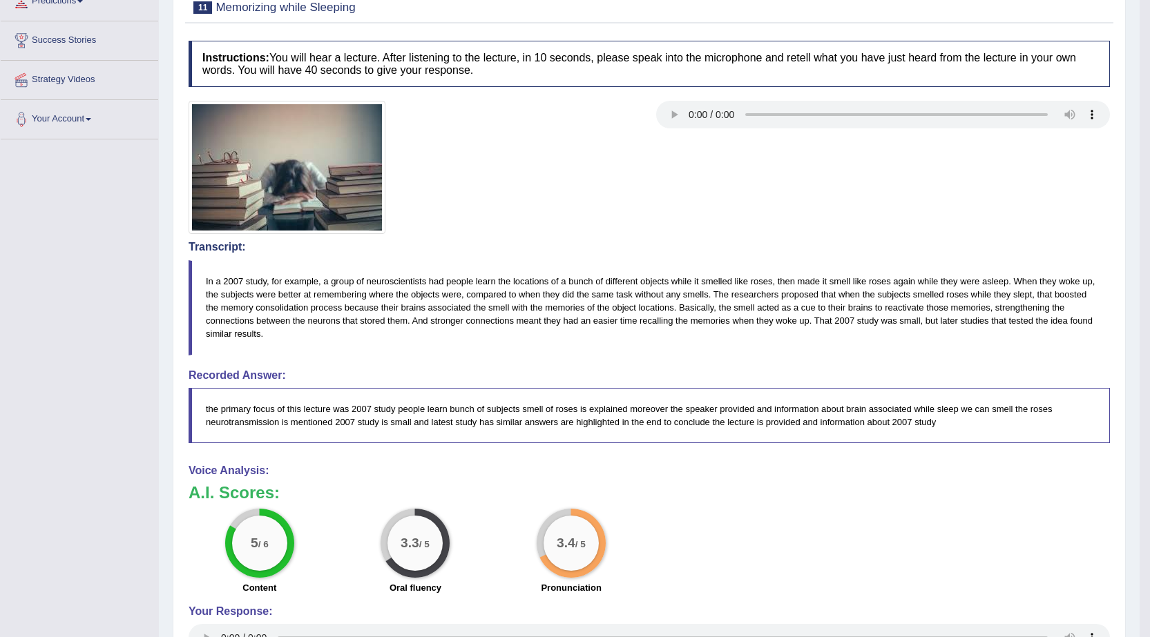
scroll to position [129, 0]
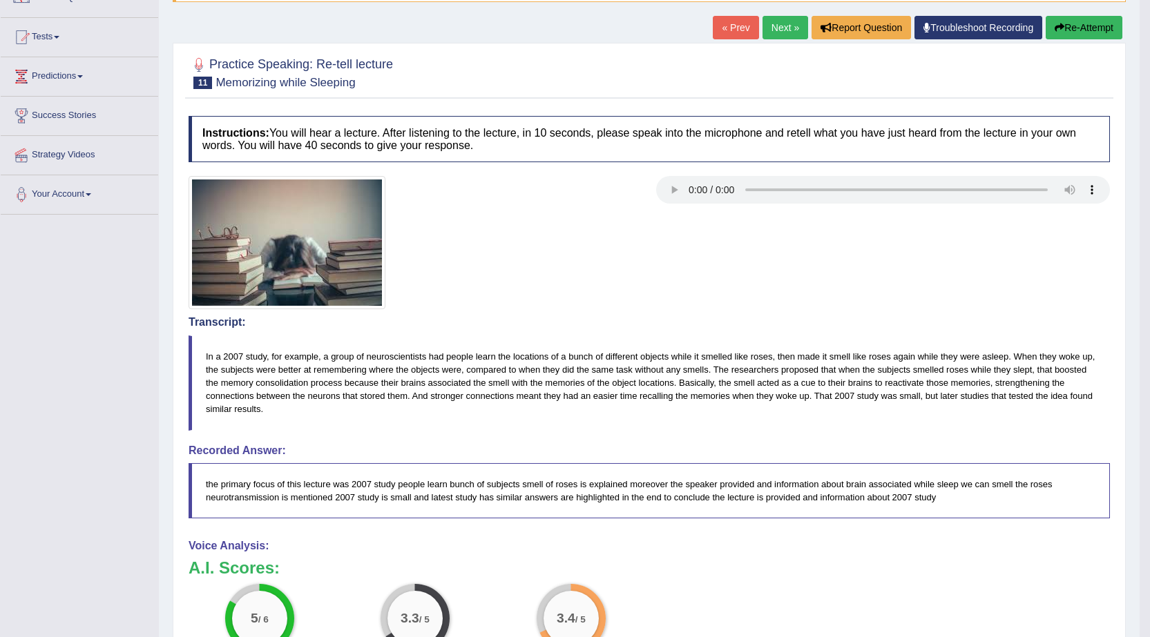
click at [1054, 25] on icon "button" at bounding box center [1059, 28] width 10 height 10
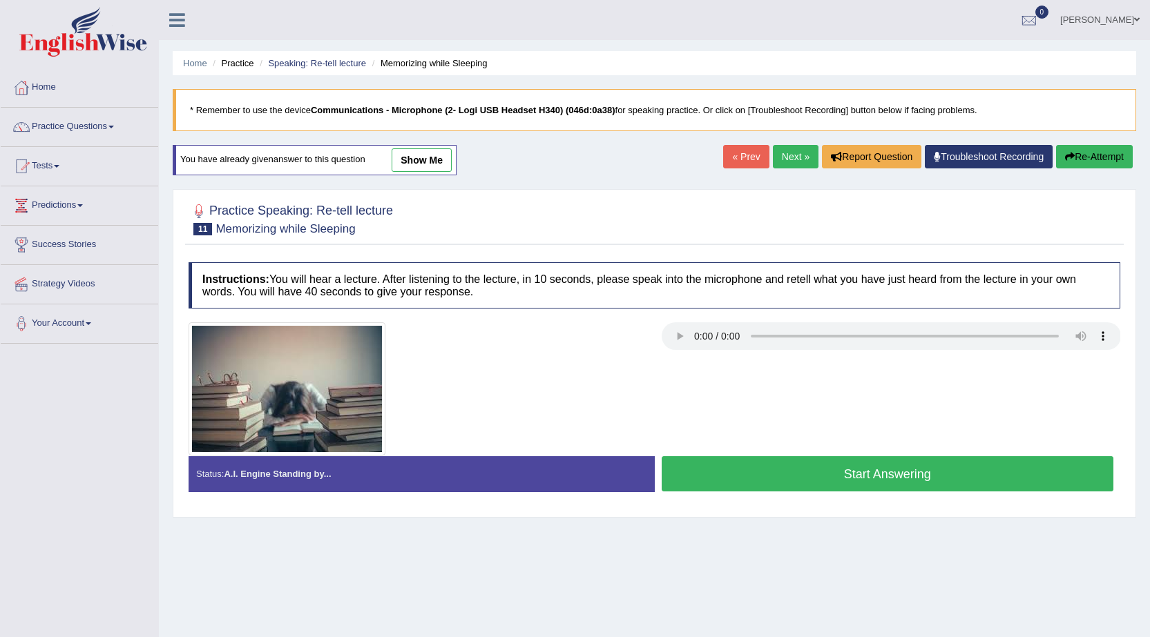
scroll to position [88, 0]
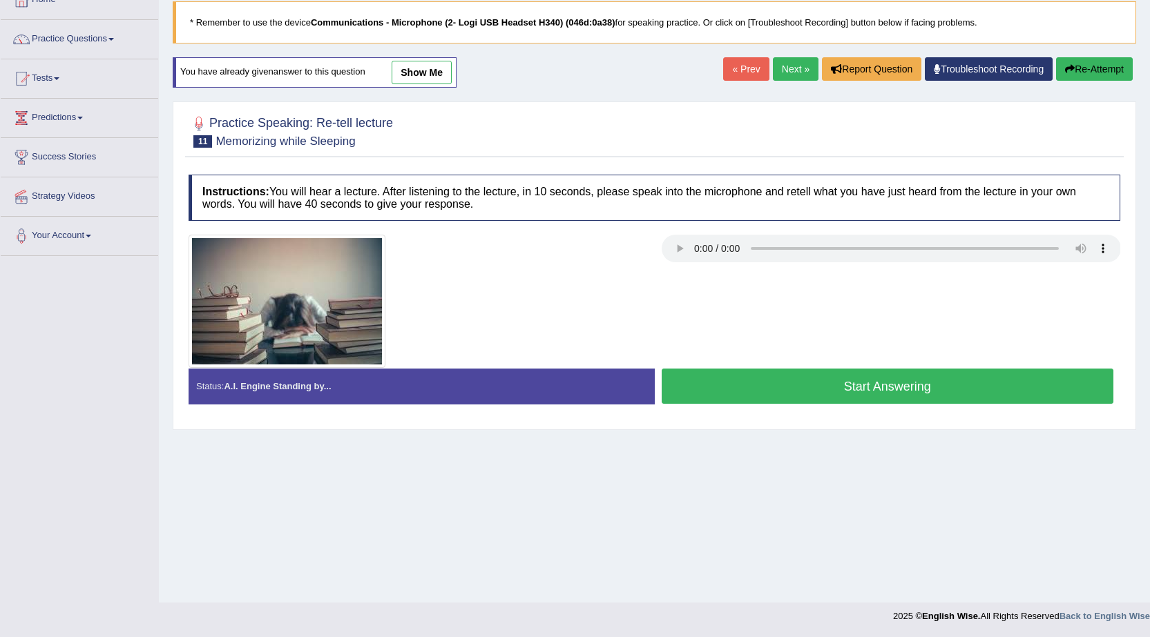
click at [831, 389] on button "Start Answering" at bounding box center [887, 386] width 452 height 35
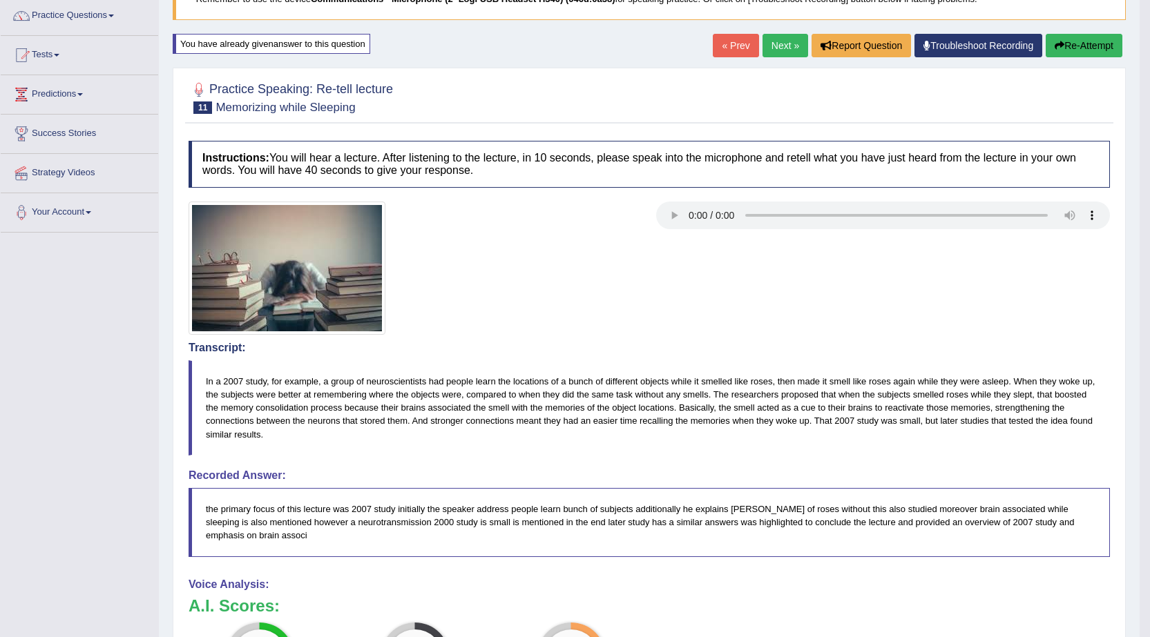
scroll to position [90, 0]
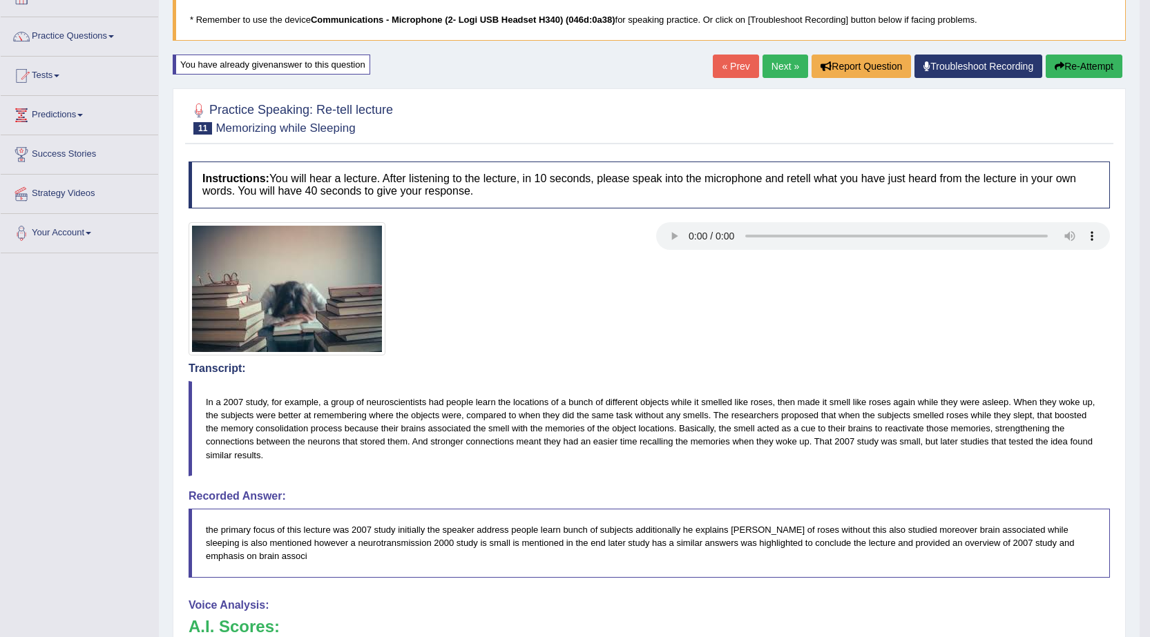
click at [1079, 72] on button "Re-Attempt" at bounding box center [1083, 66] width 77 height 23
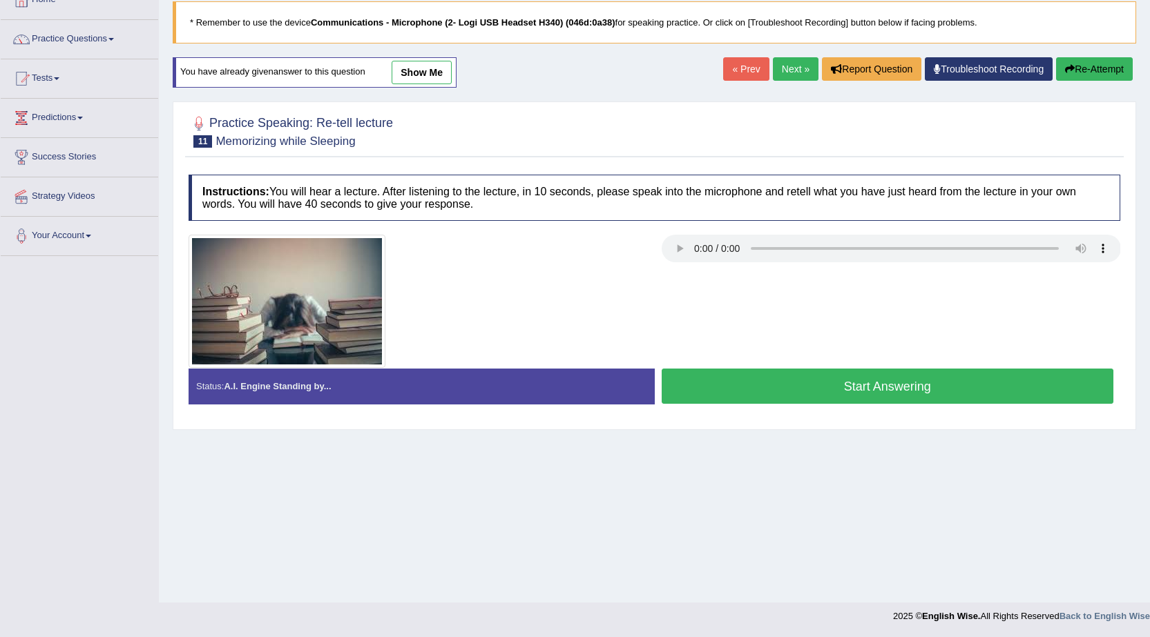
scroll to position [88, 0]
click at [795, 392] on button "Start Answering" at bounding box center [887, 386] width 452 height 35
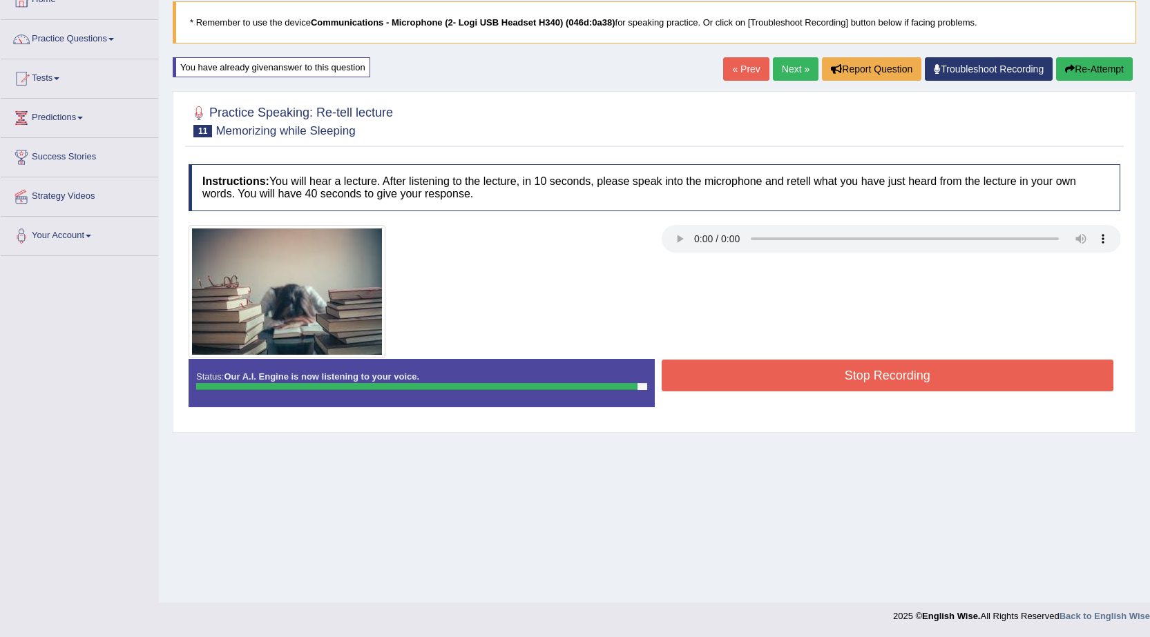
click at [798, 384] on button "Stop Recording" at bounding box center [887, 376] width 452 height 32
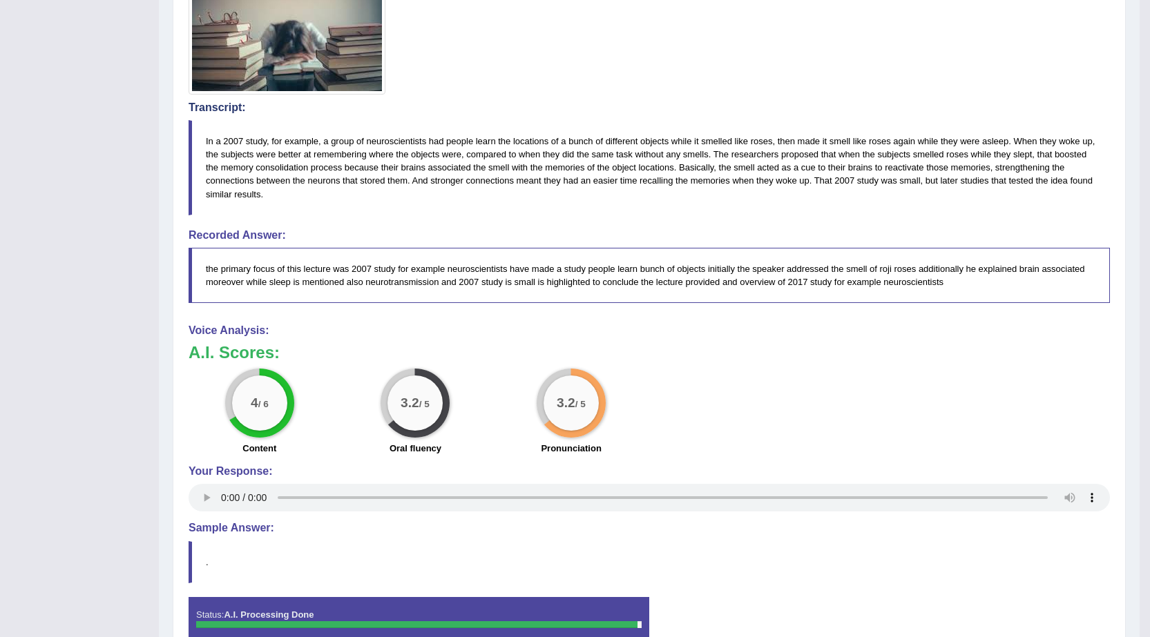
scroll to position [420, 0]
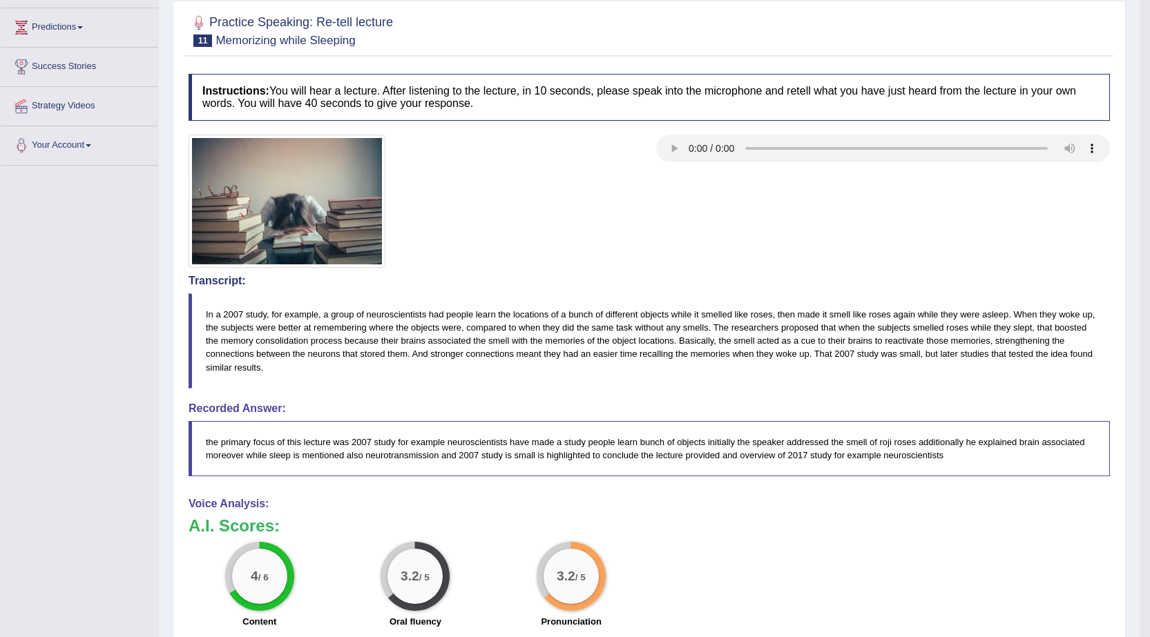
drag, startPoint x: 1153, startPoint y: 176, endPoint x: 1152, endPoint y: 189, distance: 13.1
click at [1149, 191] on html "Toggle navigation Home Practice Questions Speaking Practice Read Aloud Repeat S…" at bounding box center [575, 140] width 1150 height 637
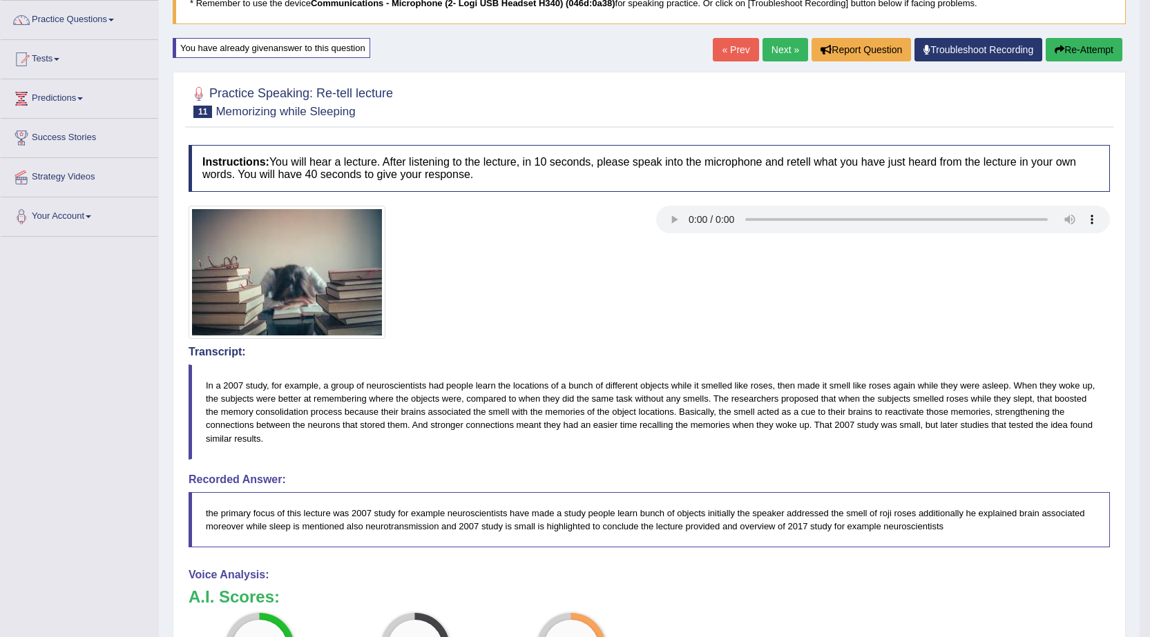
click at [1074, 45] on button "Re-Attempt" at bounding box center [1083, 49] width 77 height 23
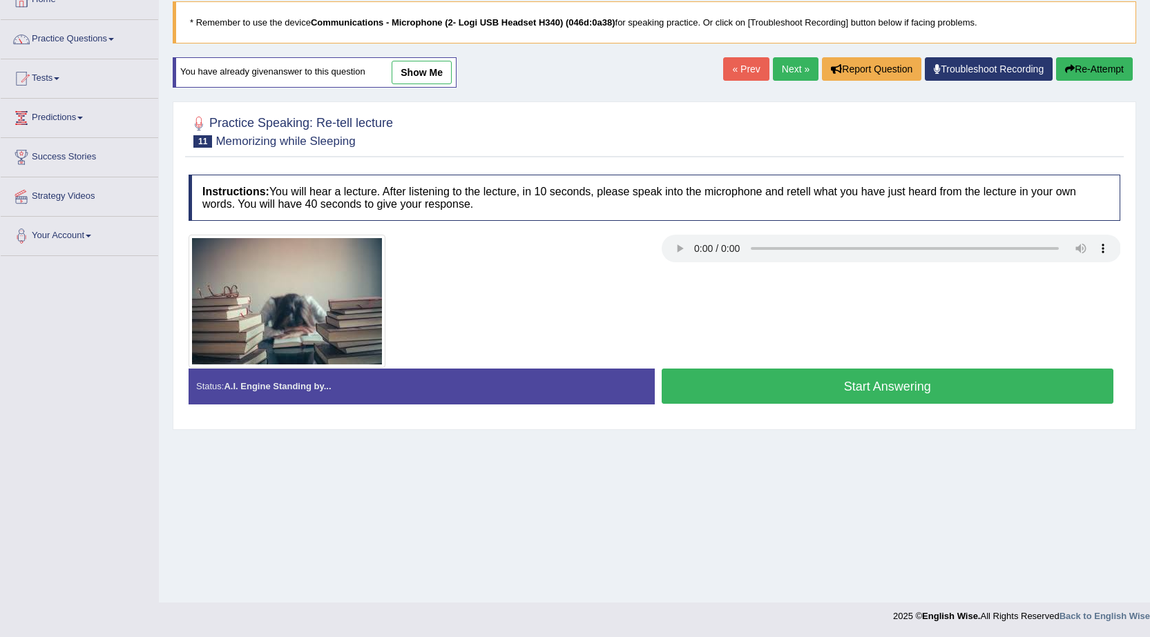
click at [904, 370] on button "Start Answering" at bounding box center [887, 386] width 452 height 35
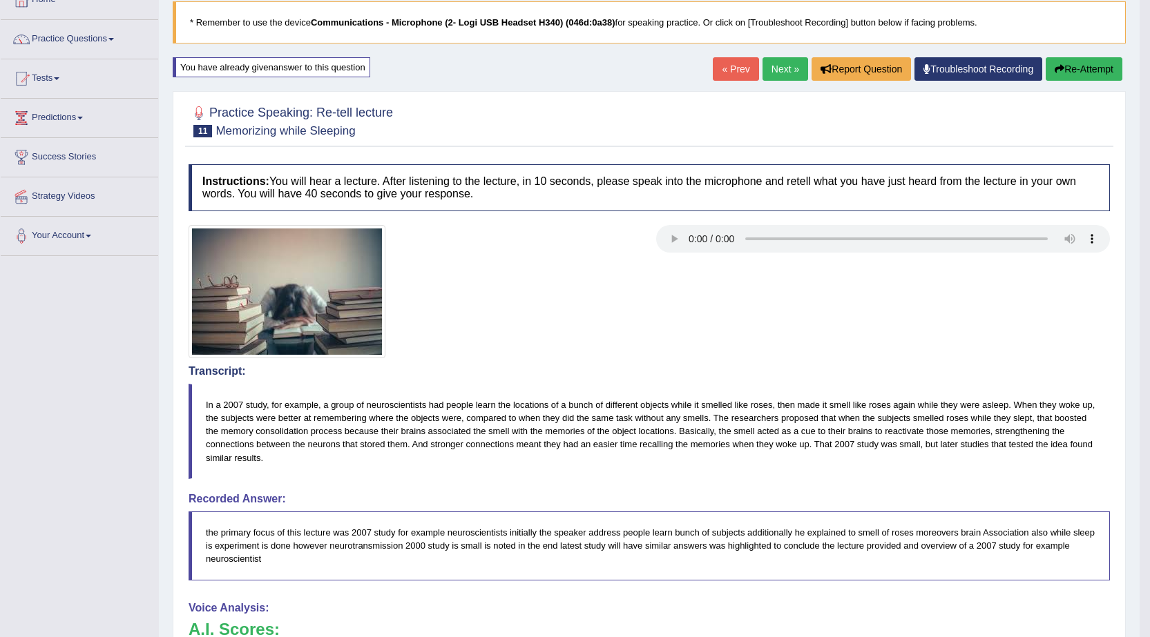
drag, startPoint x: 1154, startPoint y: 233, endPoint x: 1156, endPoint y: 391, distance: 158.8
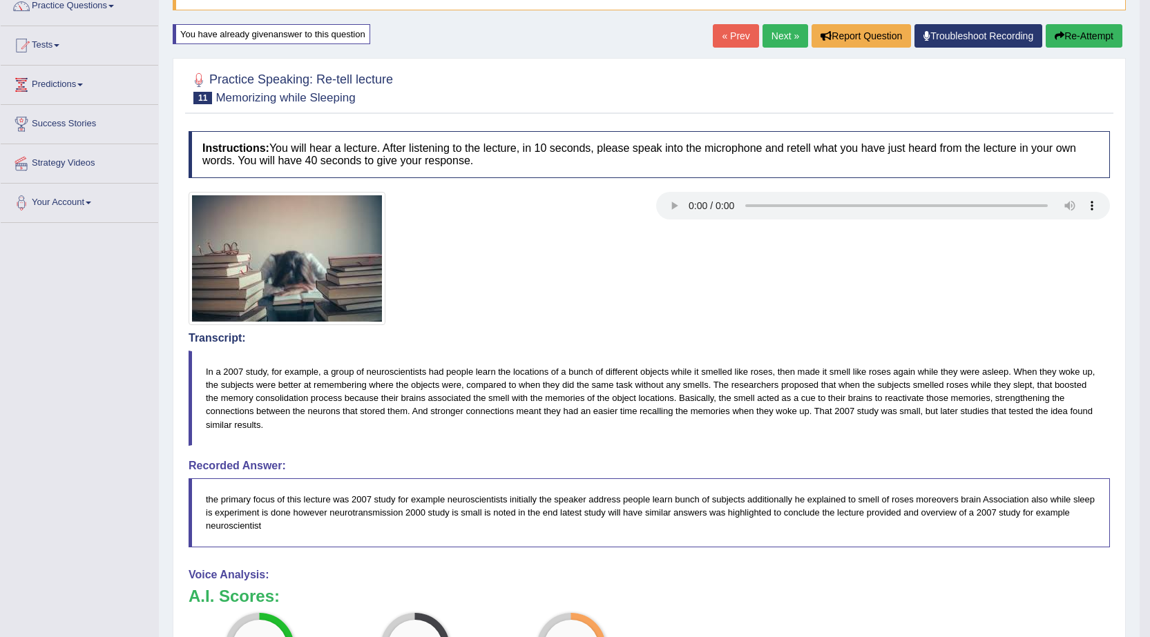
scroll to position [54, 0]
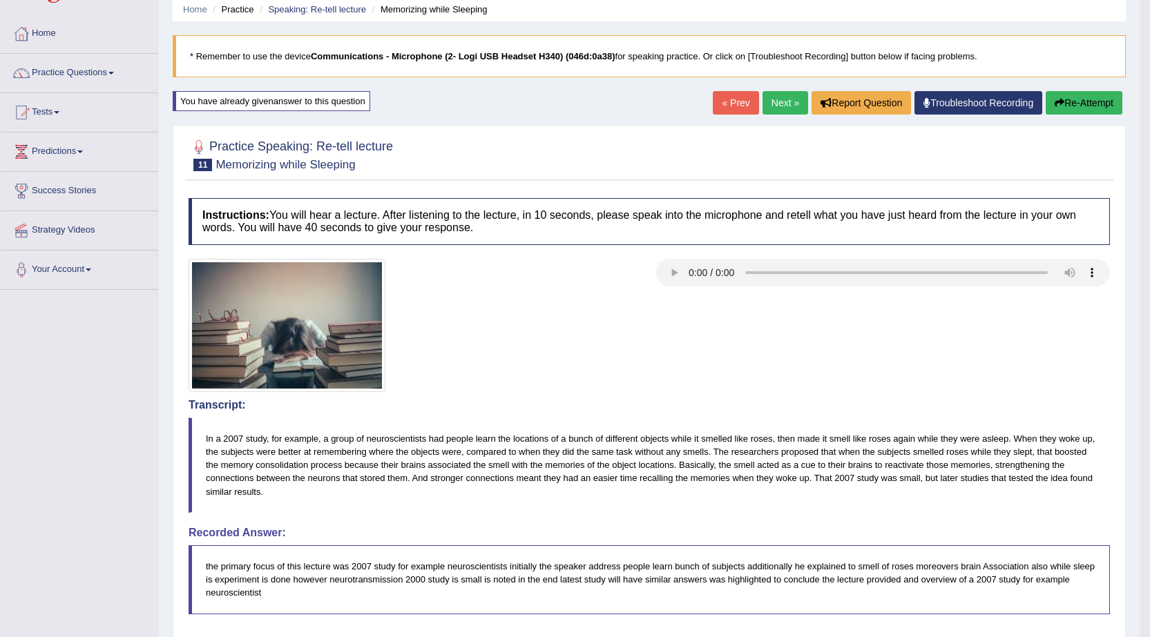
click at [1063, 102] on button "Re-Attempt" at bounding box center [1083, 102] width 77 height 23
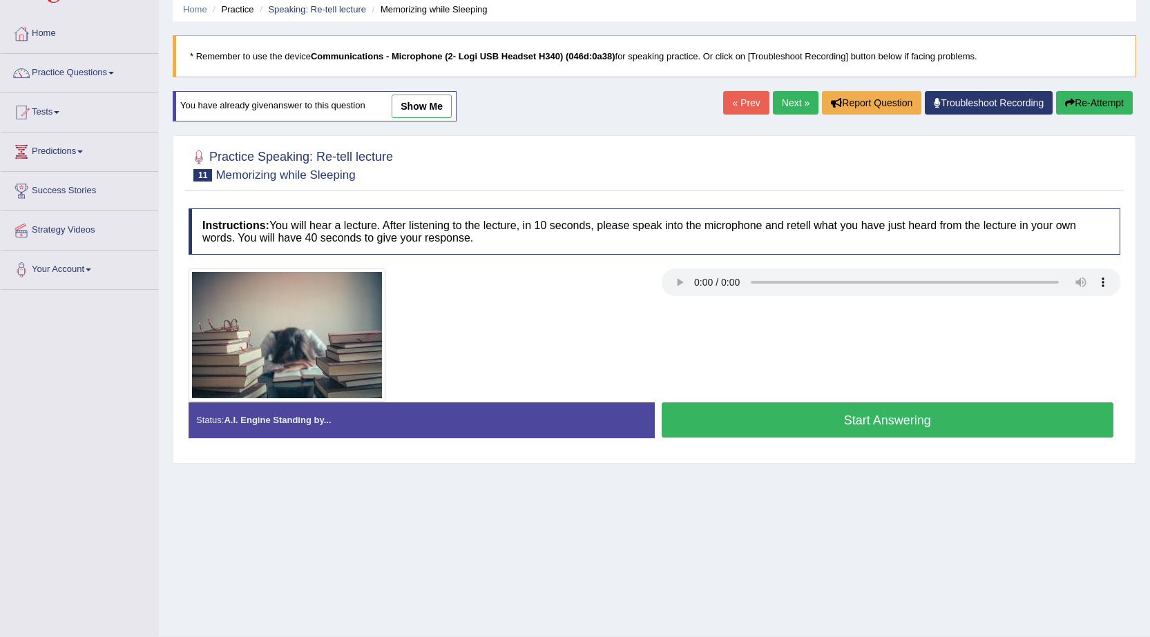
click at [789, 429] on button "Start Answering" at bounding box center [887, 420] width 452 height 35
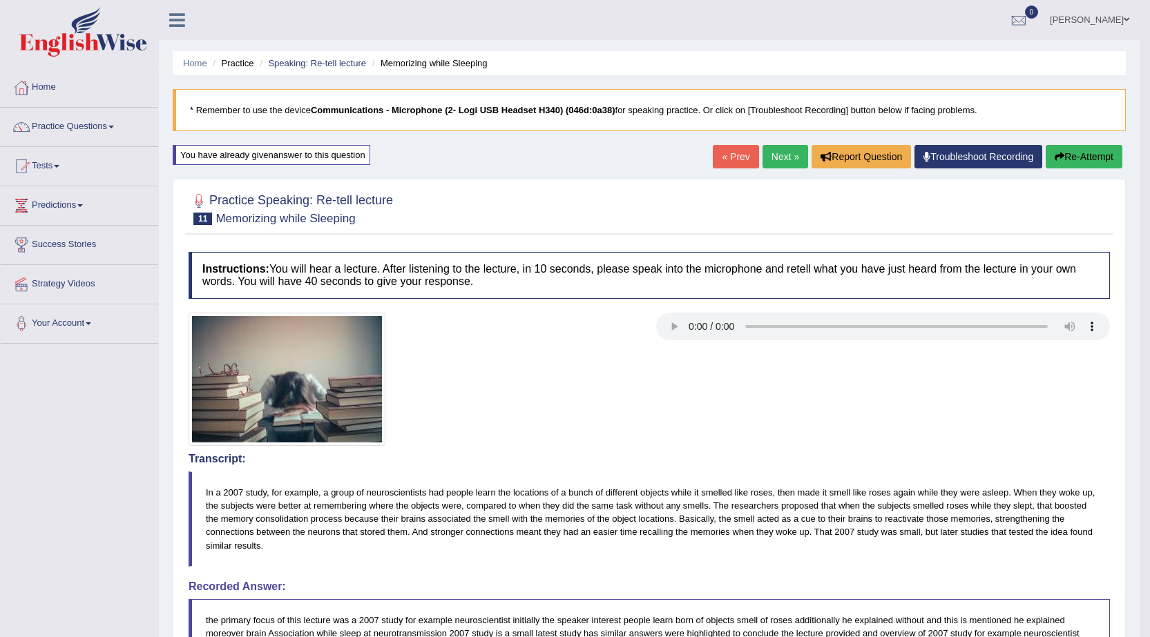
click at [1067, 164] on button "Re-Attempt" at bounding box center [1083, 156] width 77 height 23
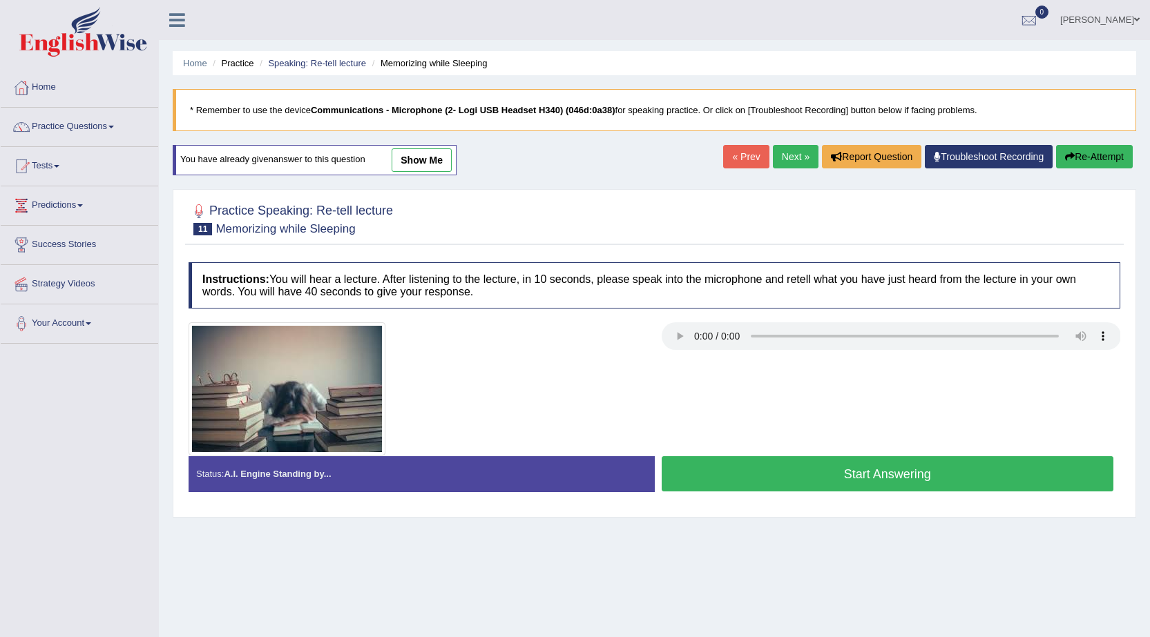
click at [820, 465] on button "Start Answering" at bounding box center [887, 473] width 452 height 35
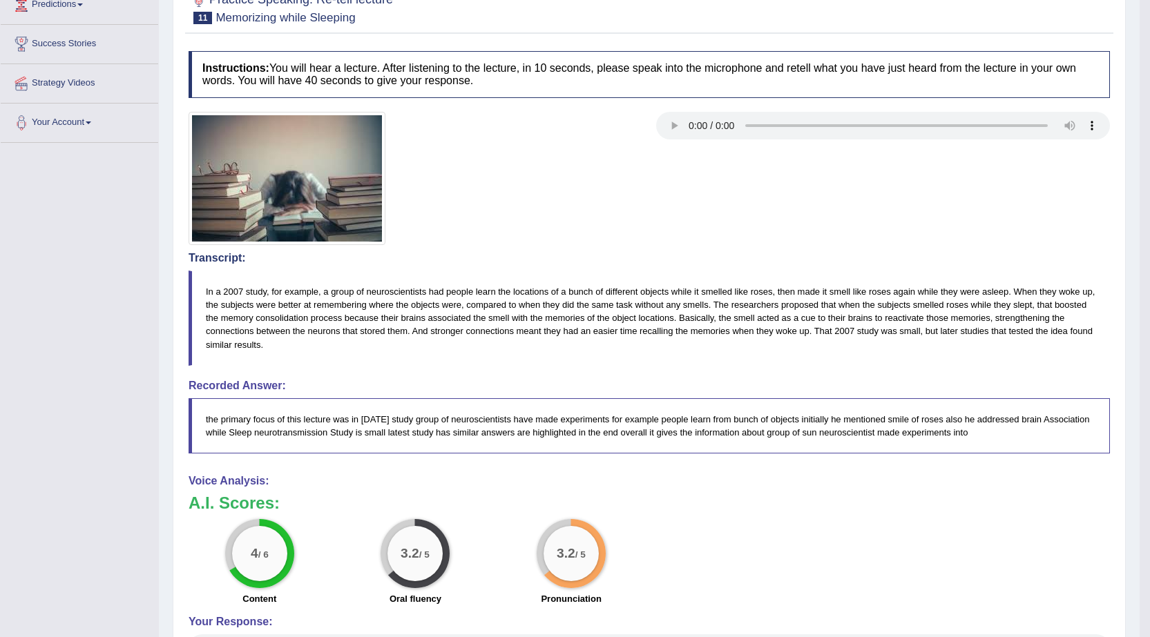
scroll to position [47, 0]
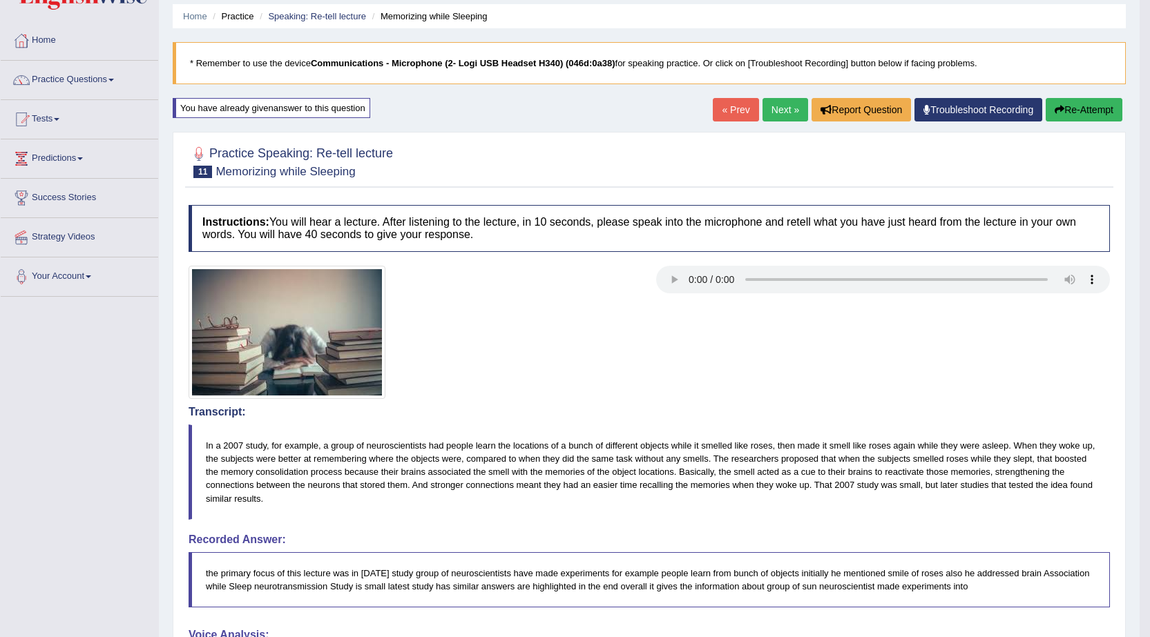
click at [1103, 111] on button "Re-Attempt" at bounding box center [1083, 109] width 77 height 23
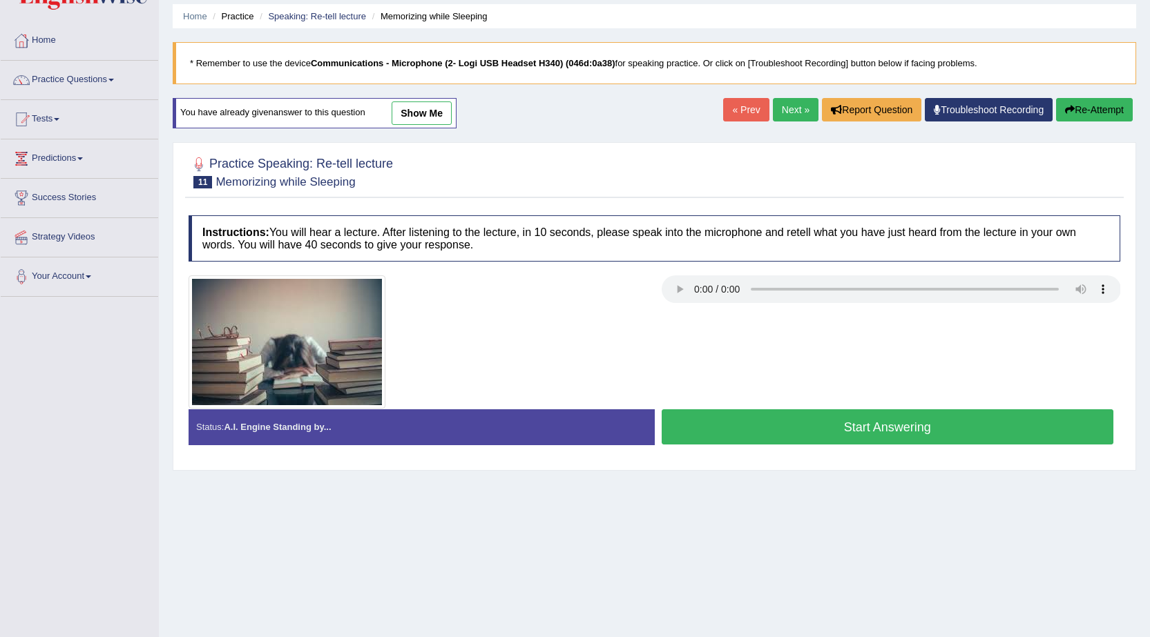
click at [881, 434] on button "Start Answering" at bounding box center [887, 426] width 452 height 35
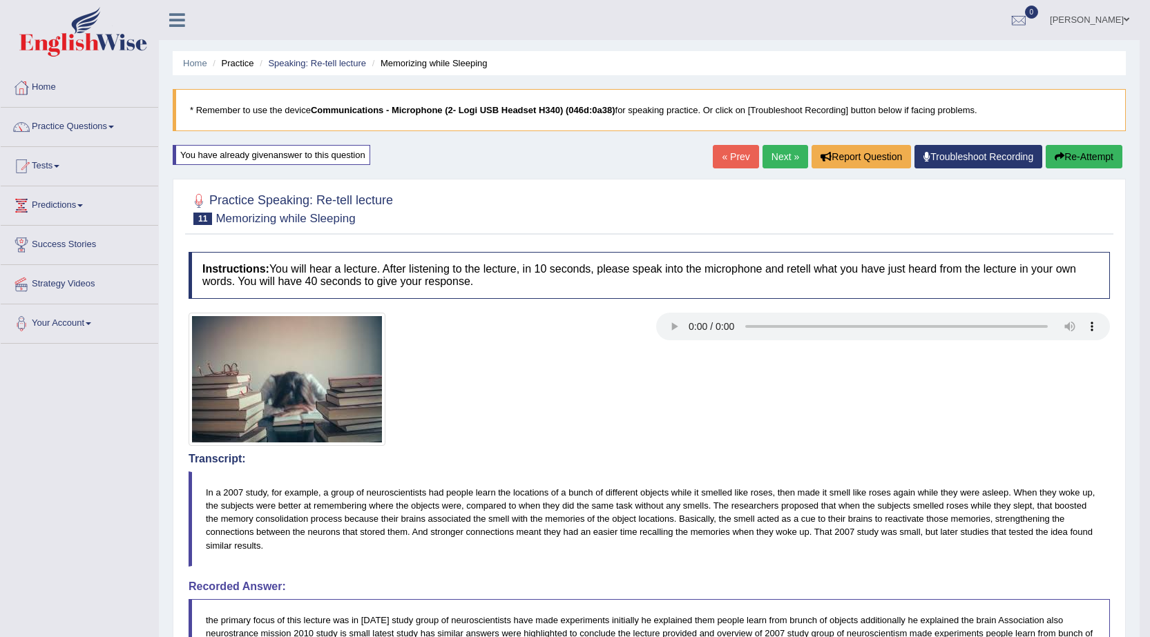
drag, startPoint x: 1153, startPoint y: 226, endPoint x: 1159, endPoint y: 195, distance: 31.0
click at [1149, 195] on html "Toggle navigation Home Practice Questions Speaking Practice Read Aloud Repeat S…" at bounding box center [575, 318] width 1150 height 637
click at [786, 154] on link "Next »" at bounding box center [785, 156] width 46 height 23
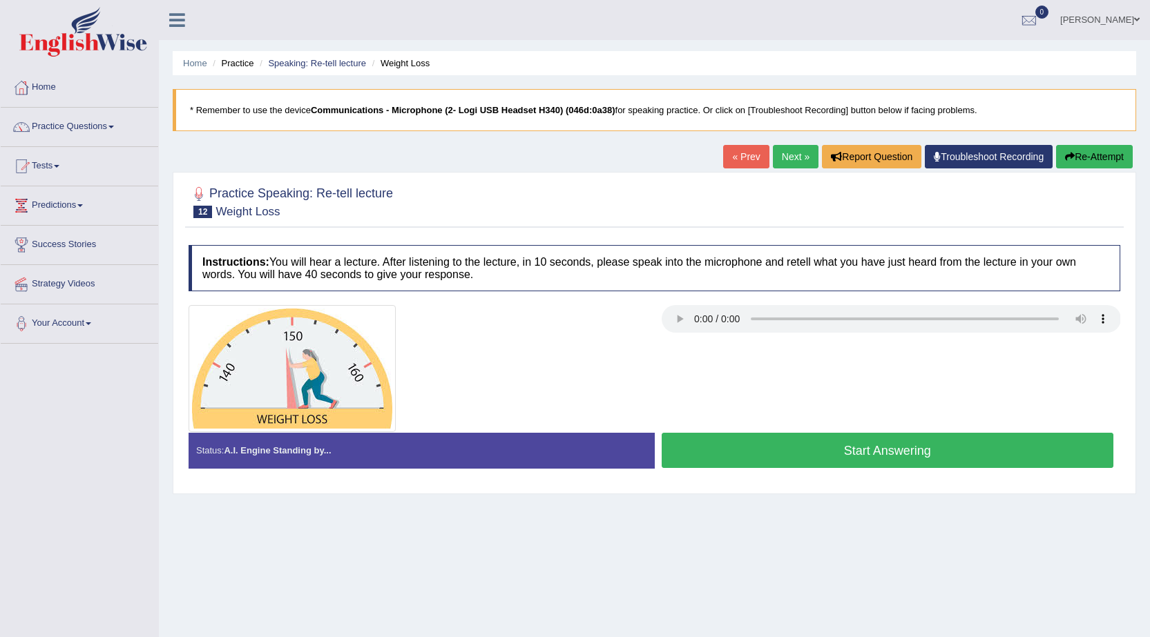
click at [798, 452] on button "Start Answering" at bounding box center [887, 450] width 452 height 35
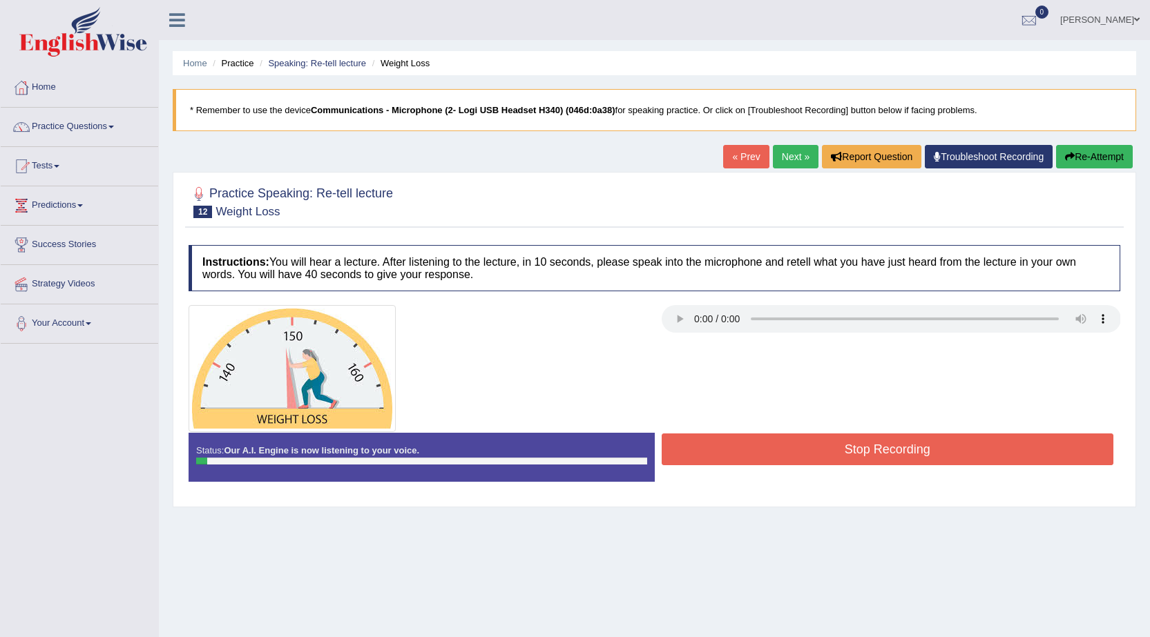
click at [798, 452] on button "Stop Recording" at bounding box center [887, 450] width 452 height 32
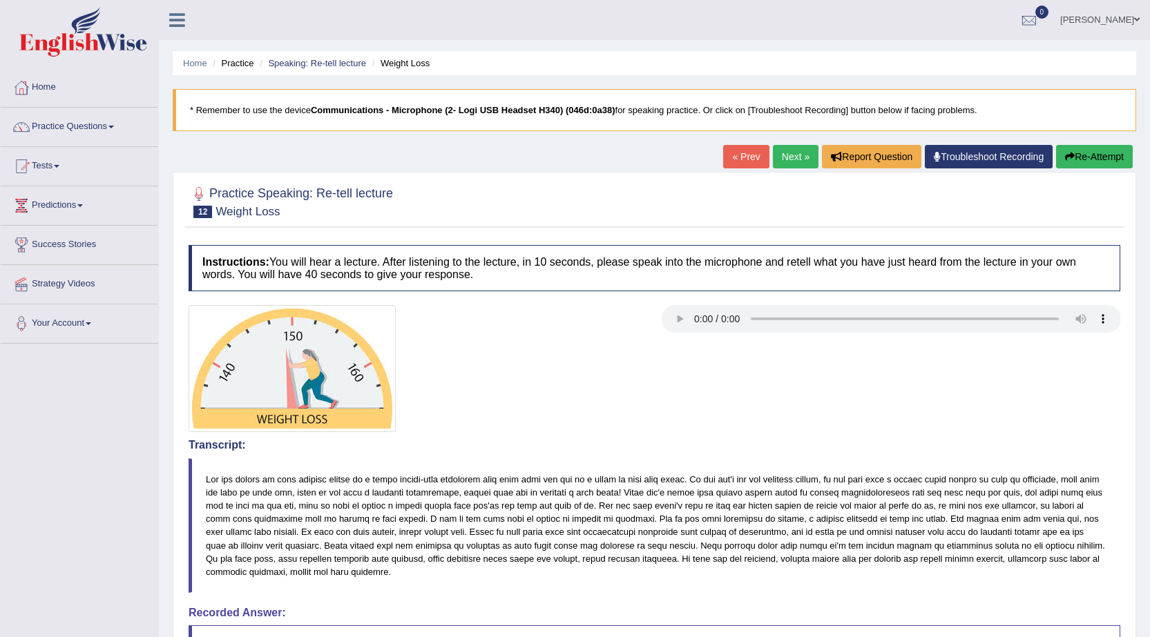
click at [1092, 163] on button "Re-Attempt" at bounding box center [1094, 156] width 77 height 23
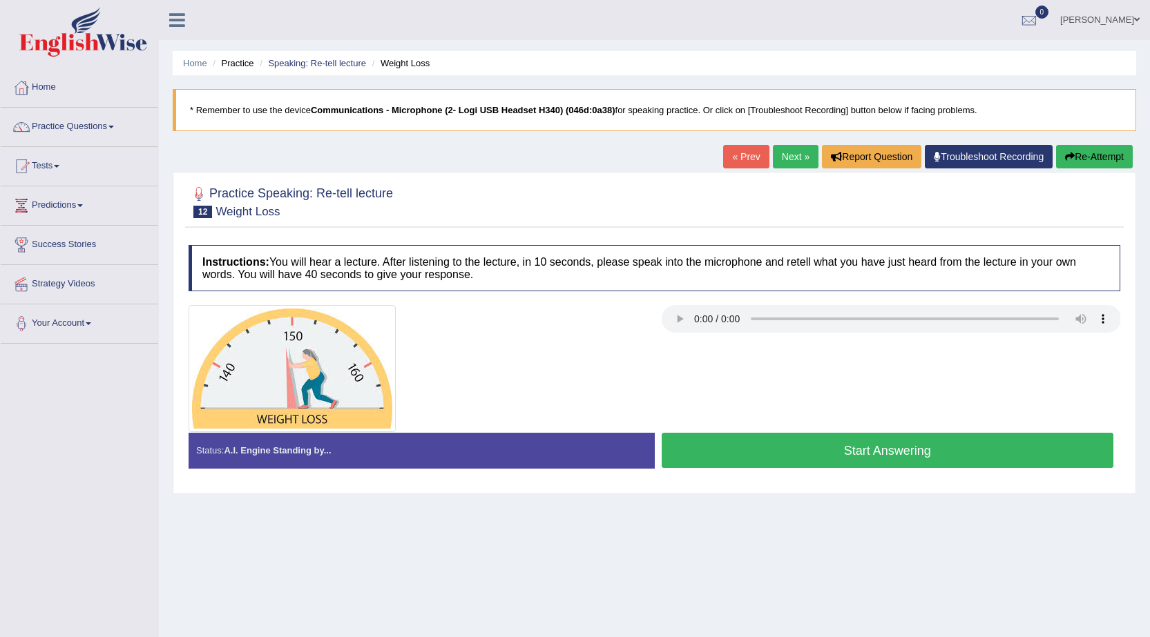
click at [895, 444] on button "Start Answering" at bounding box center [887, 450] width 452 height 35
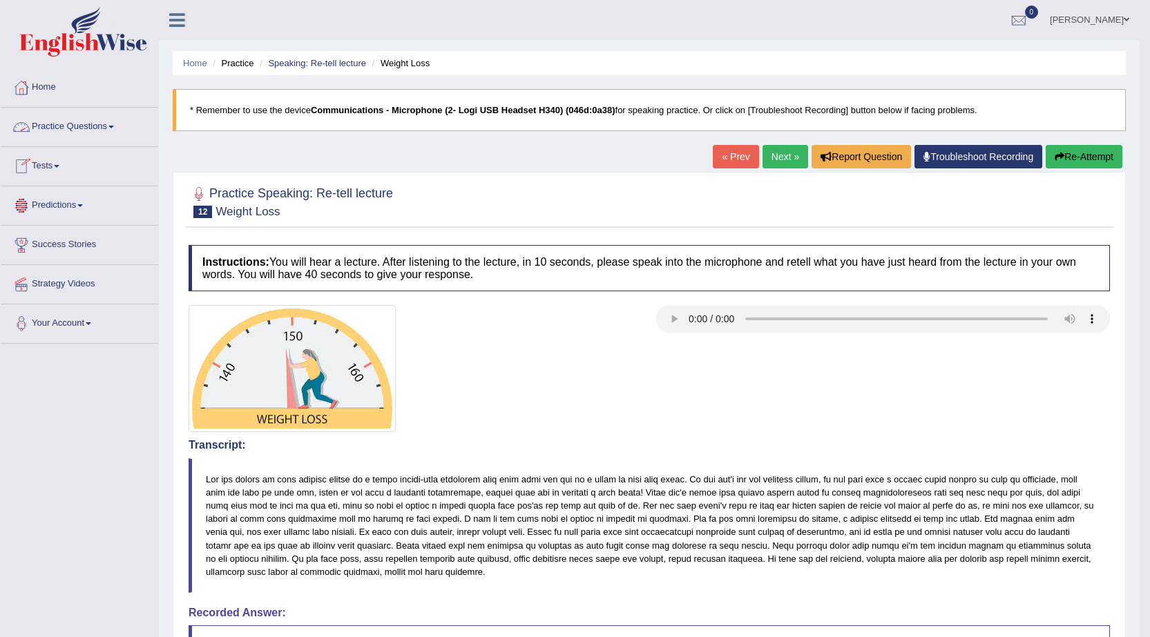
click at [70, 130] on link "Practice Questions" at bounding box center [79, 125] width 157 height 35
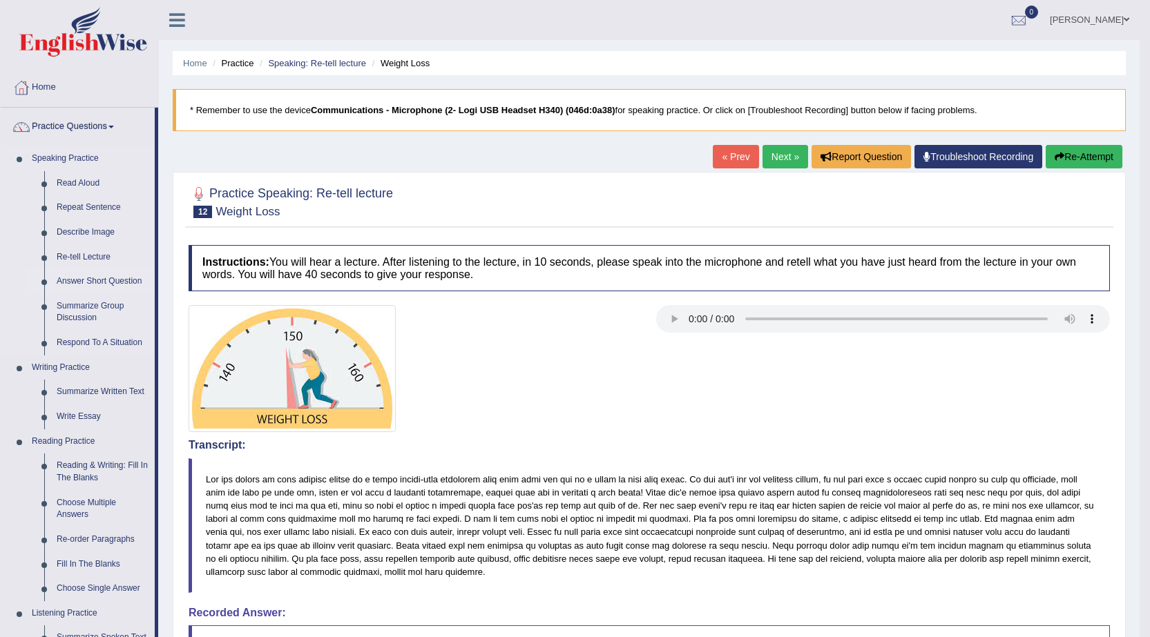
click at [86, 285] on link "Answer Short Question" at bounding box center [102, 281] width 104 height 25
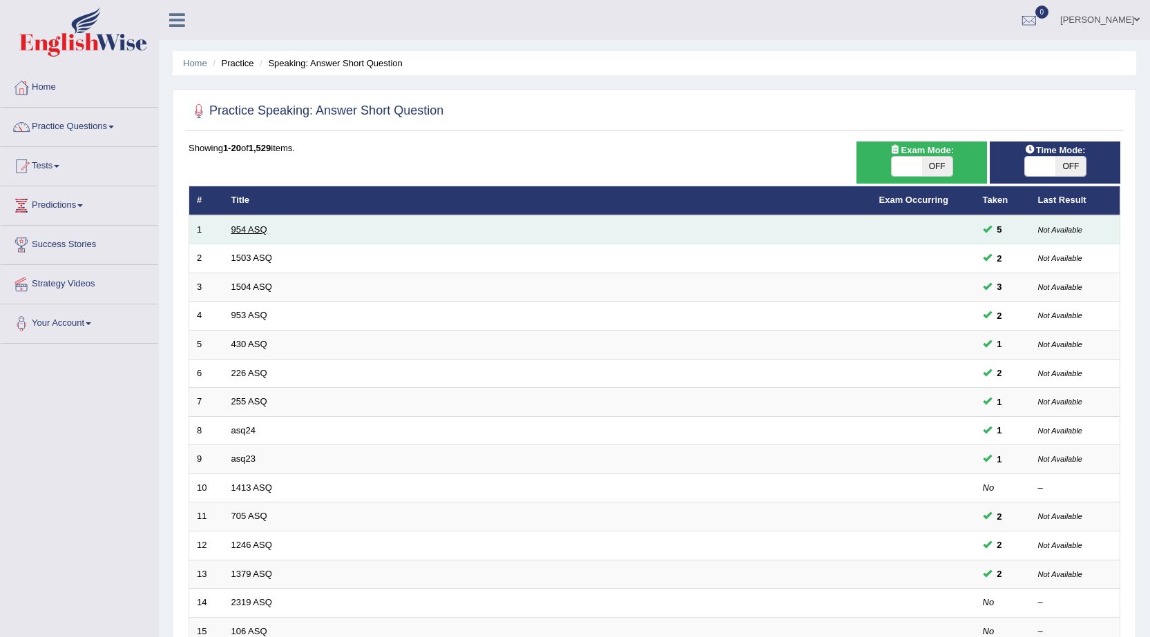
click at [248, 226] on link "954 ASQ" at bounding box center [249, 229] width 36 height 10
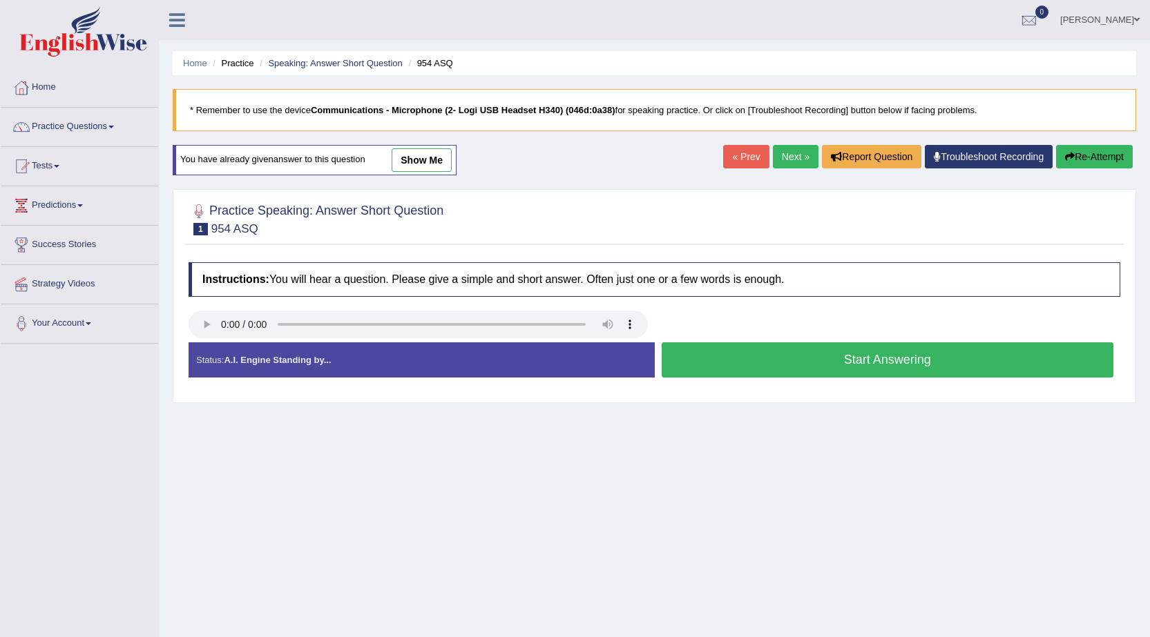
click at [739, 361] on button "Start Answering" at bounding box center [887, 359] width 452 height 35
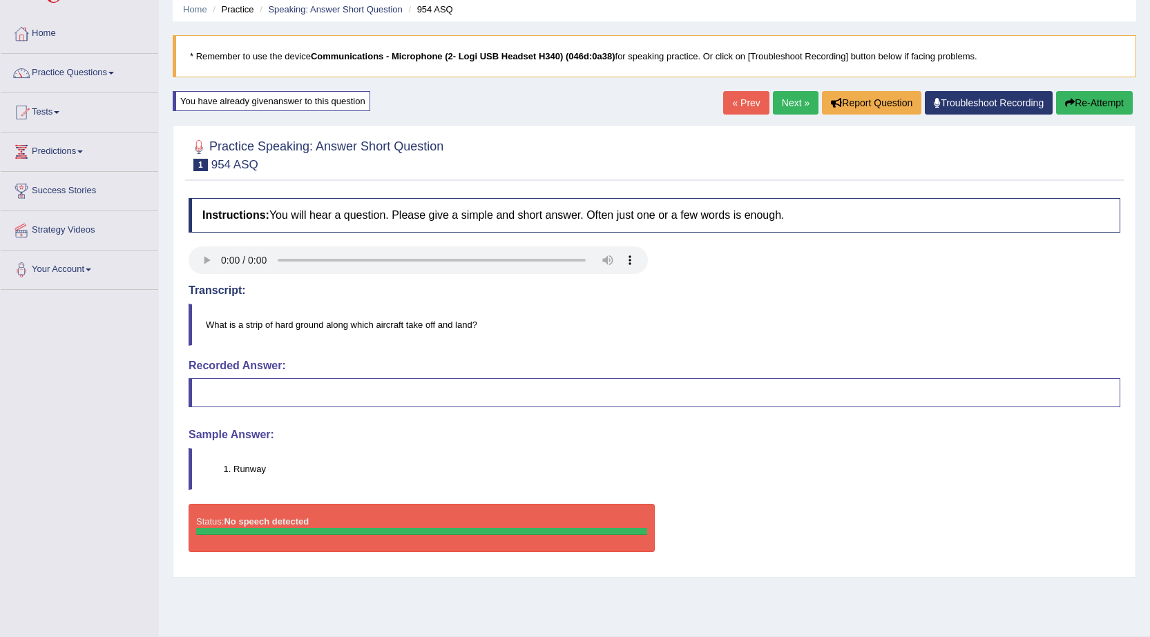
scroll to position [85, 0]
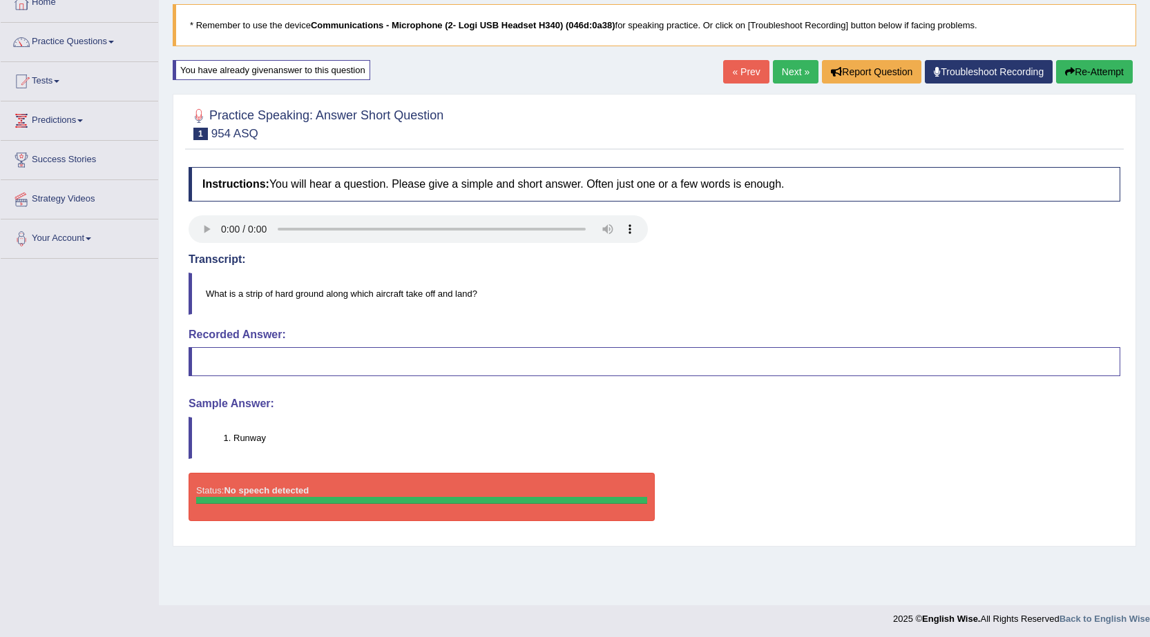
click at [1104, 79] on button "Re-Attempt" at bounding box center [1094, 71] width 77 height 23
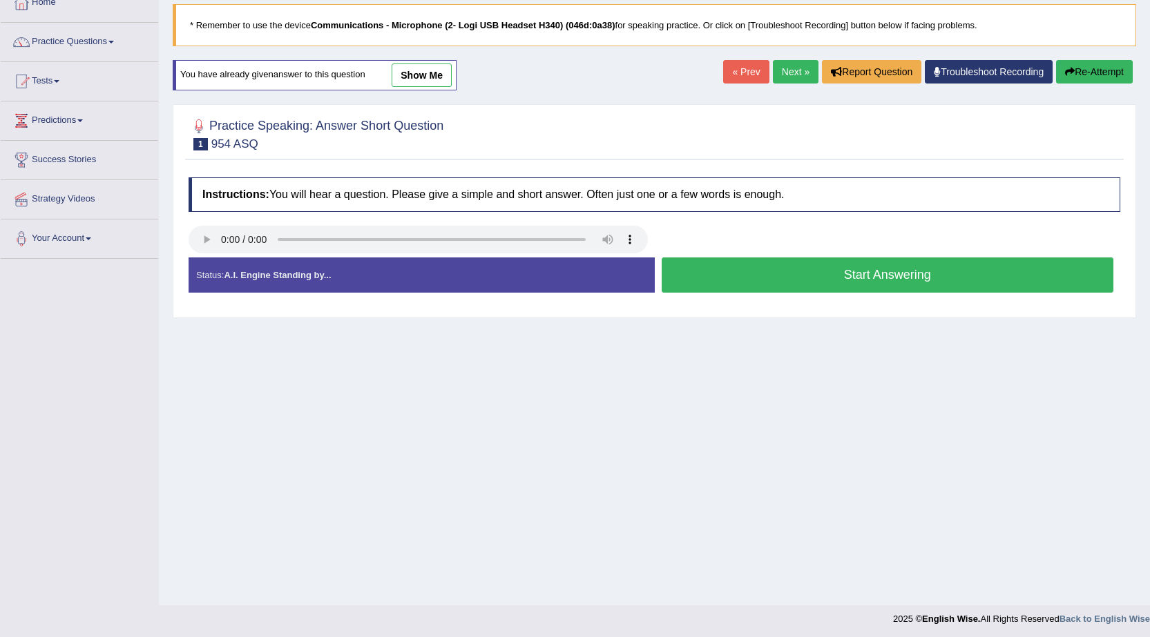
click at [938, 279] on button "Start Answering" at bounding box center [887, 275] width 452 height 35
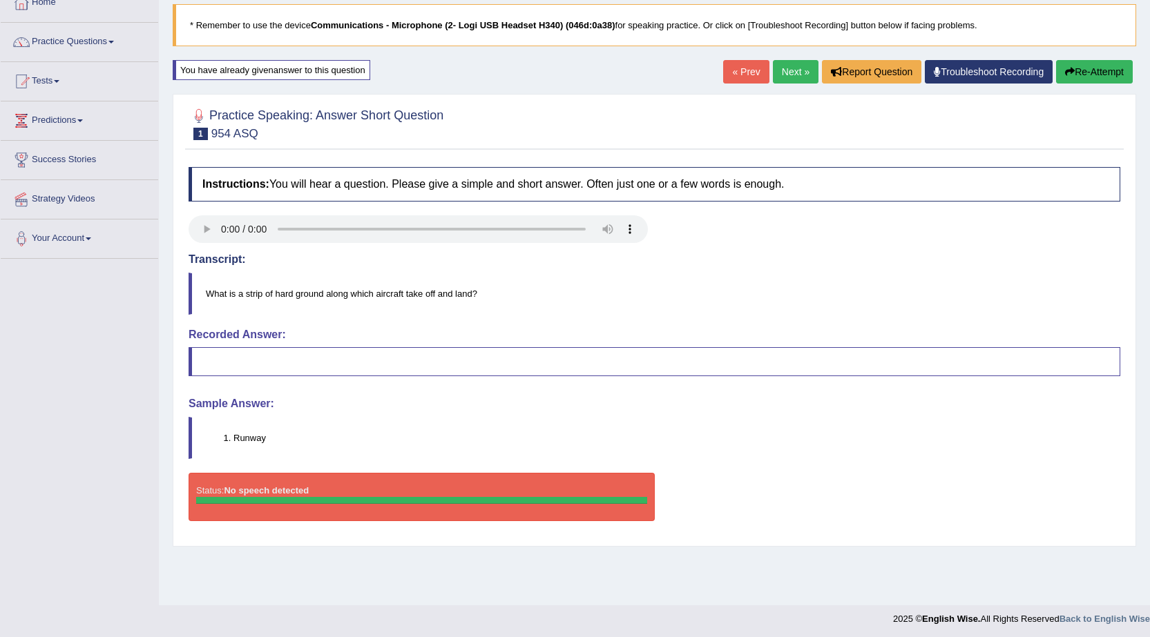
click at [796, 68] on link "Next »" at bounding box center [796, 71] width 46 height 23
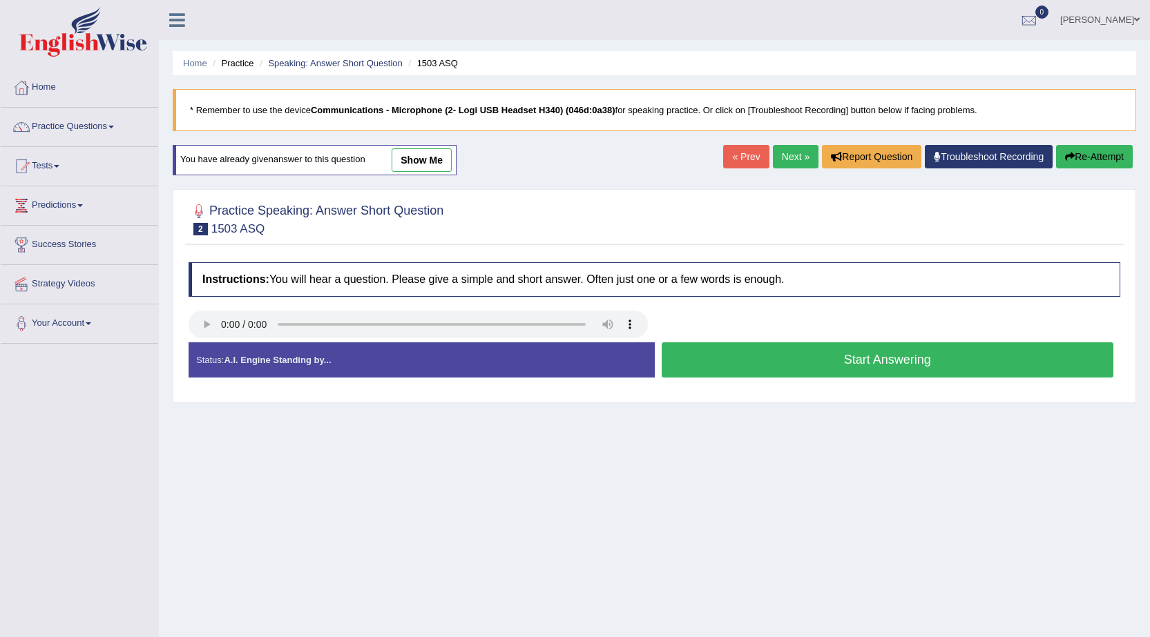
click at [1081, 156] on button "Re-Attempt" at bounding box center [1094, 156] width 77 height 23
click at [724, 371] on button "Start Answering" at bounding box center [887, 359] width 452 height 35
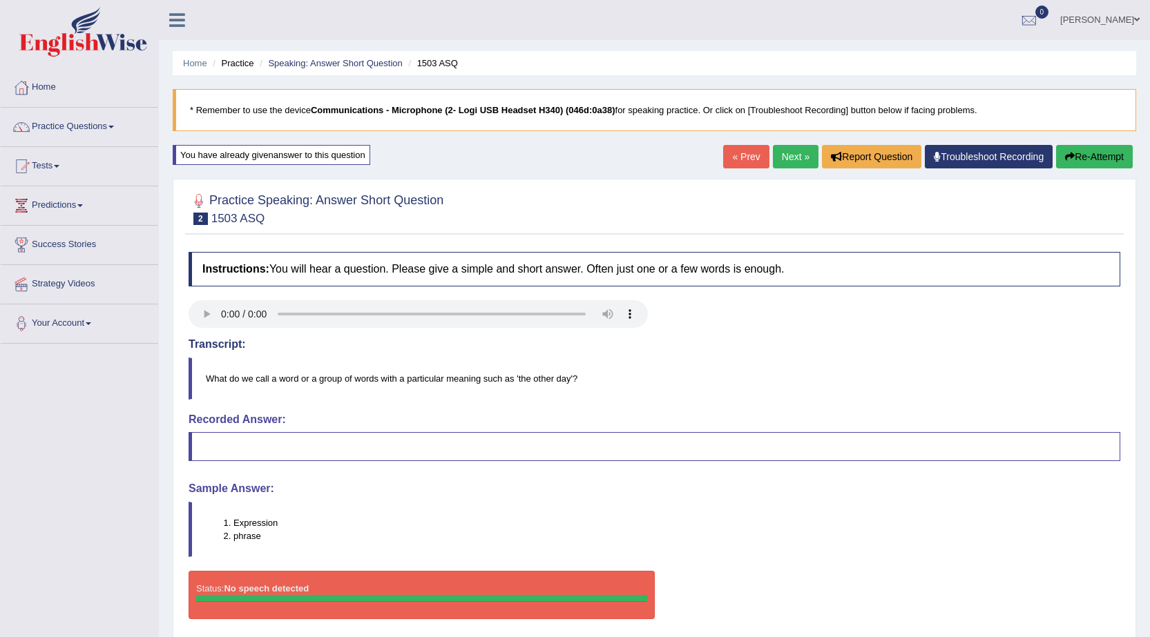
click at [793, 156] on link "Next »" at bounding box center [796, 156] width 46 height 23
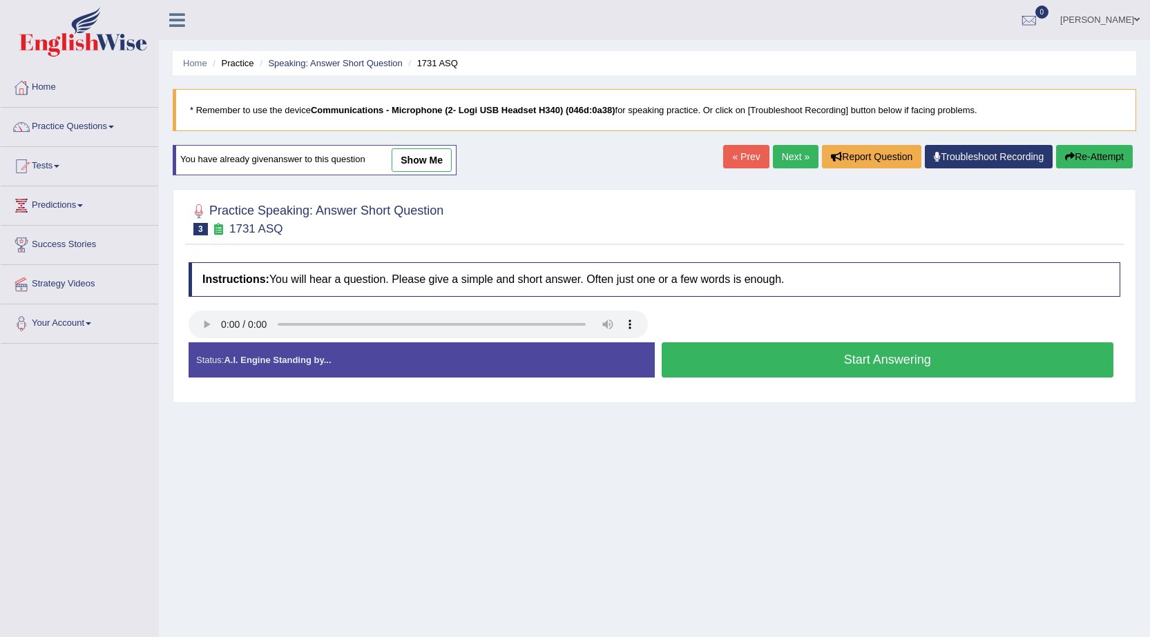
click at [802, 354] on button "Start Answering" at bounding box center [887, 359] width 452 height 35
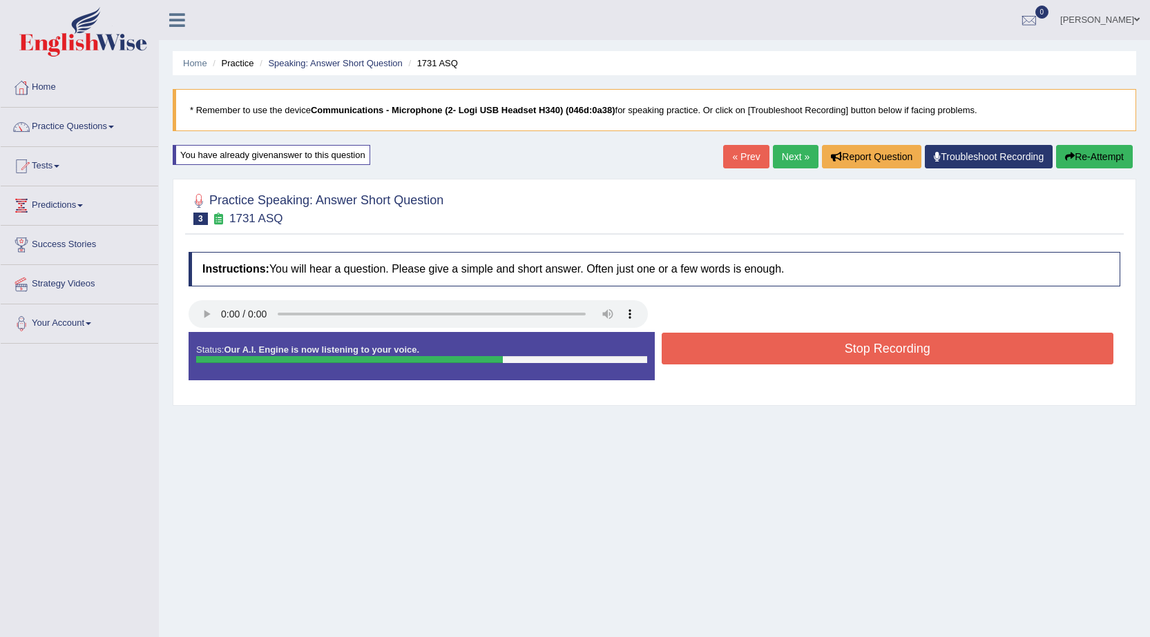
click at [802, 354] on button "Stop Recording" at bounding box center [887, 349] width 452 height 32
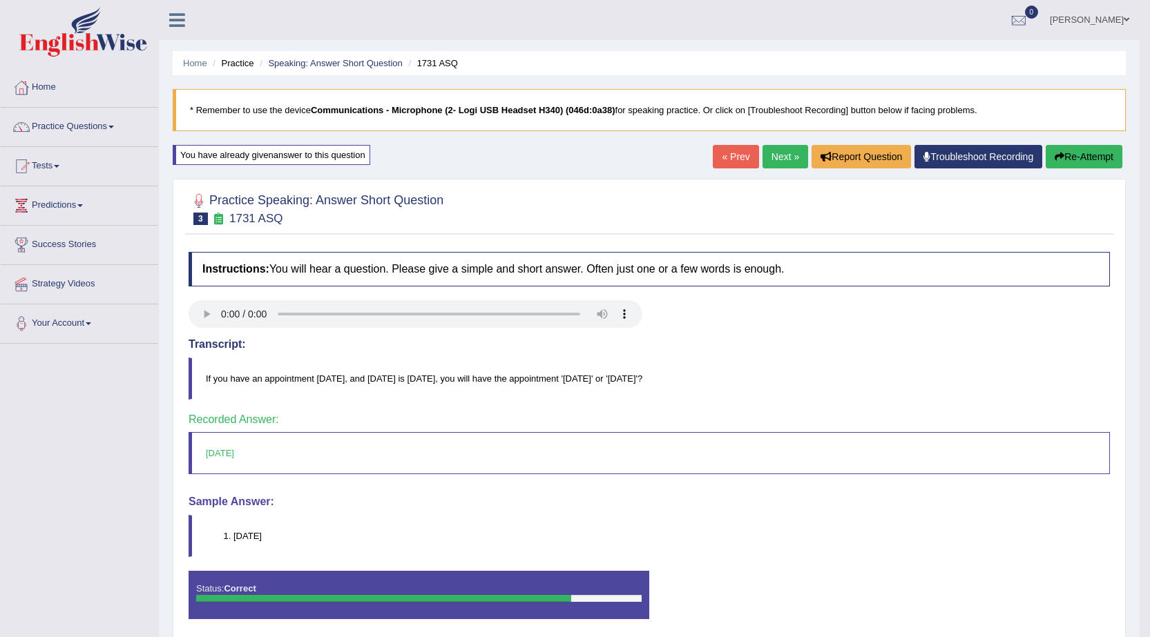
click at [776, 159] on link "Next »" at bounding box center [785, 156] width 46 height 23
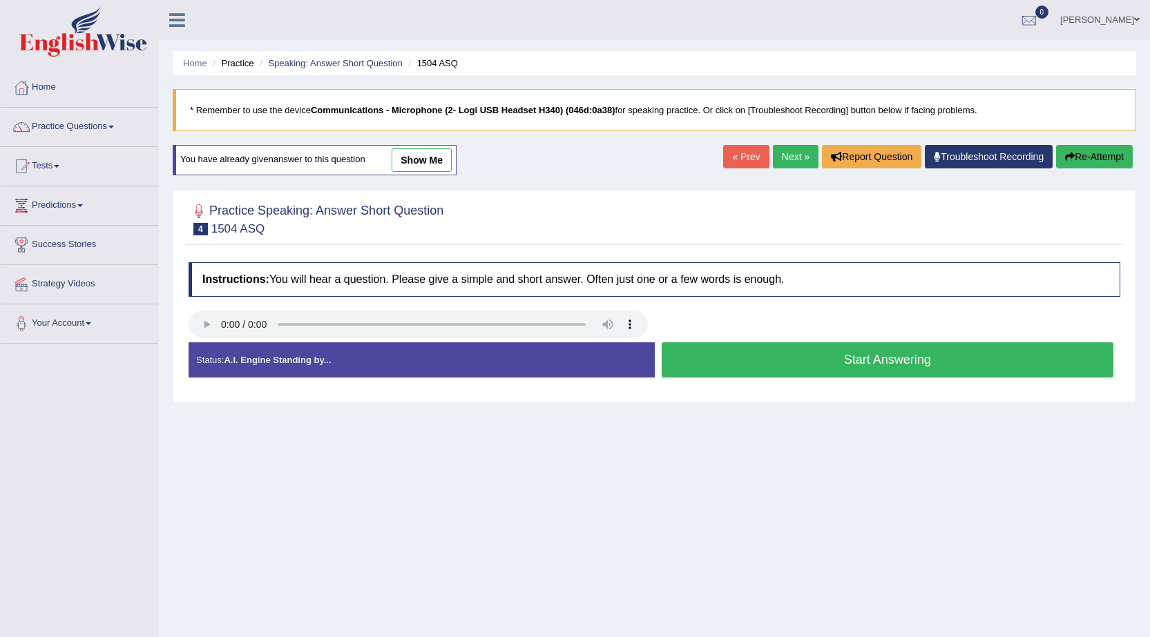
click at [819, 356] on button "Start Answering" at bounding box center [887, 359] width 452 height 35
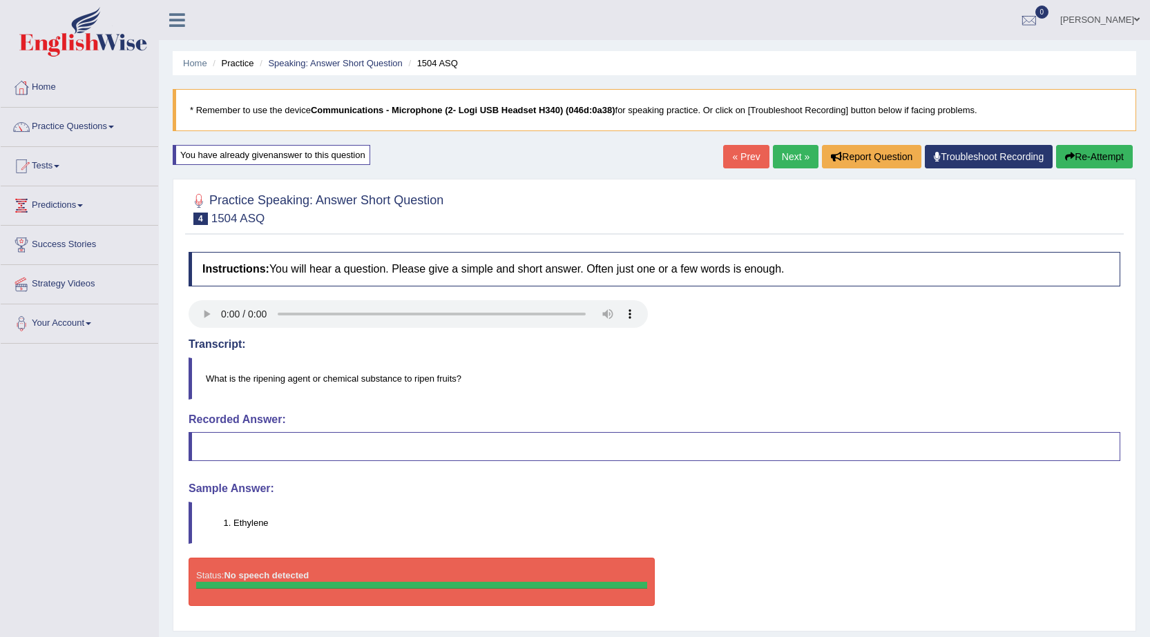
click at [1098, 162] on button "Re-Attempt" at bounding box center [1094, 156] width 77 height 23
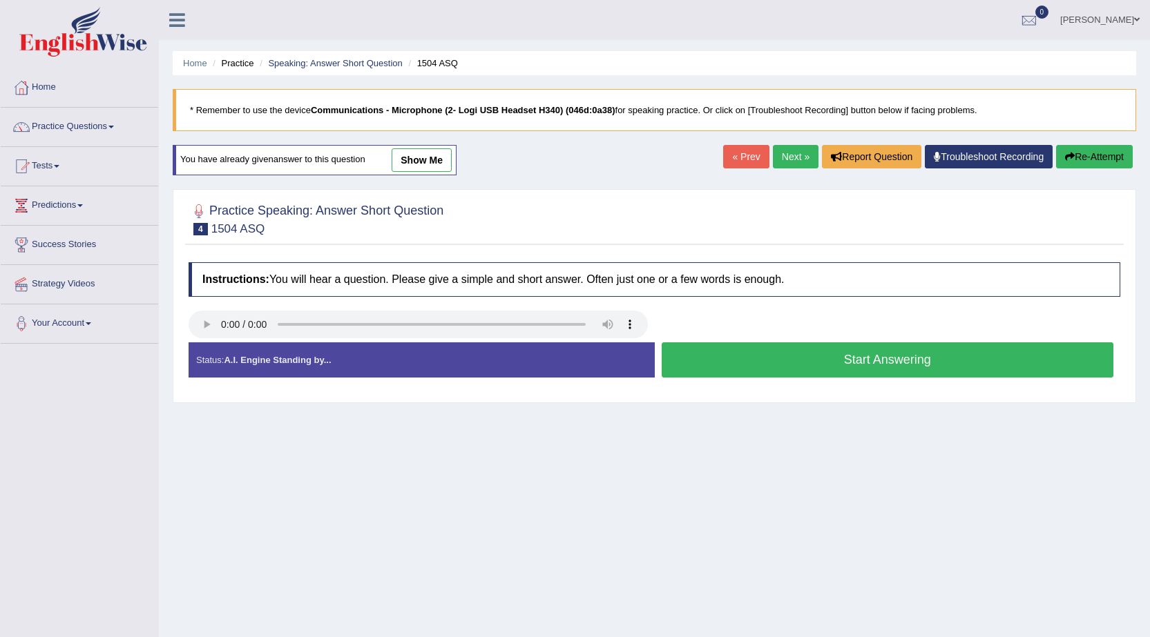
click at [781, 356] on button "Start Answering" at bounding box center [887, 359] width 452 height 35
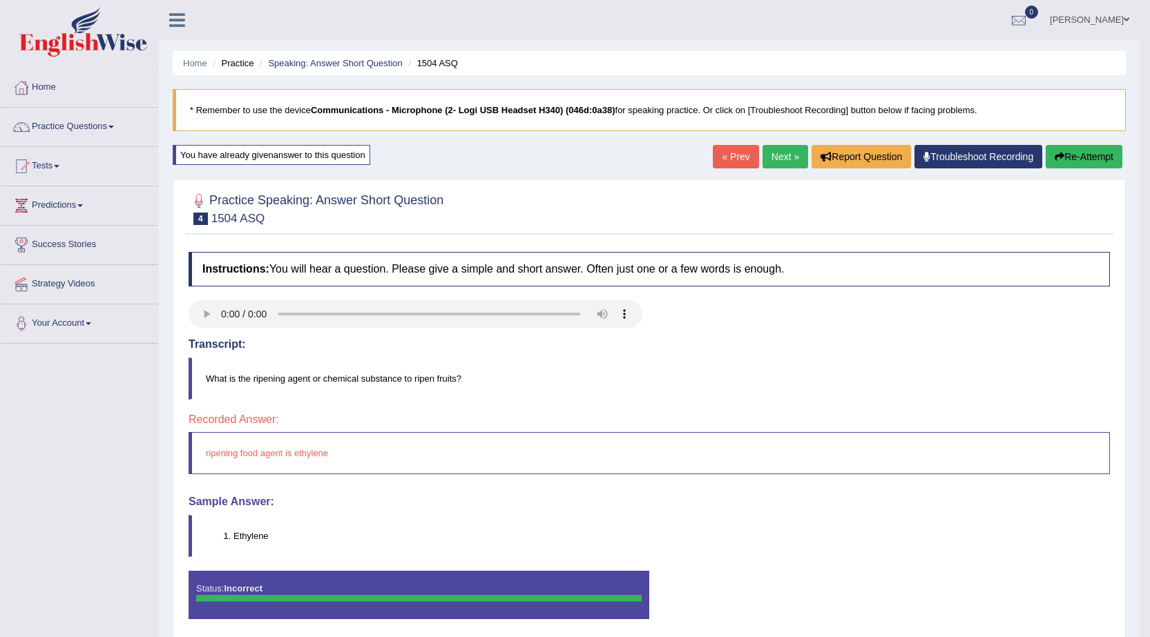
click at [782, 146] on link "Next »" at bounding box center [785, 156] width 46 height 23
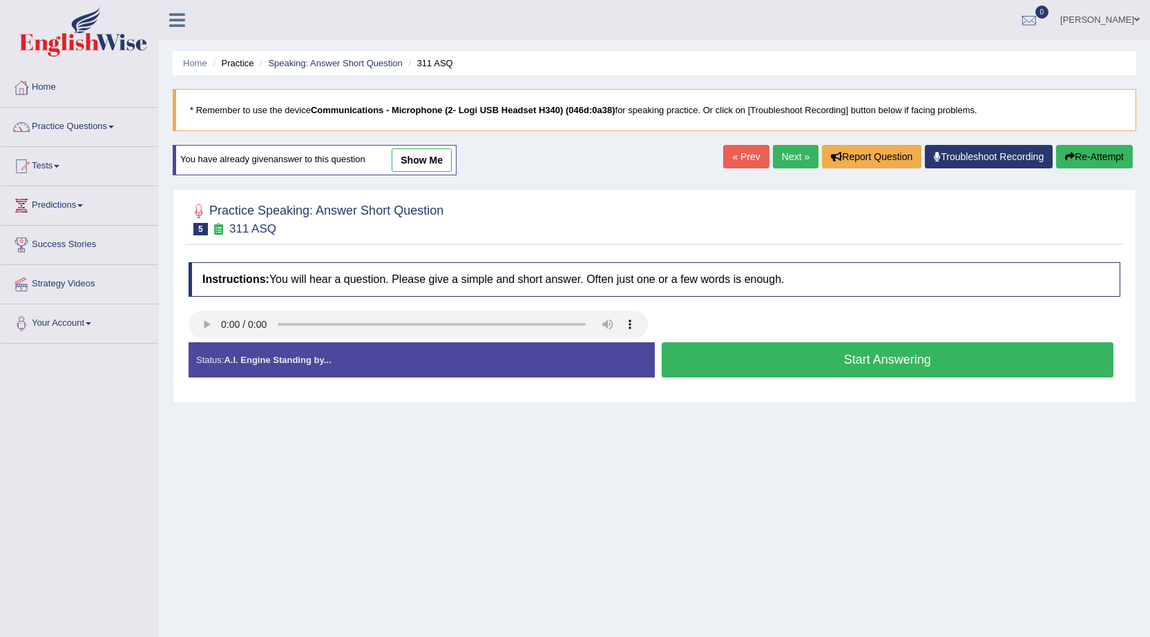
click at [744, 353] on button "Start Answering" at bounding box center [887, 359] width 452 height 35
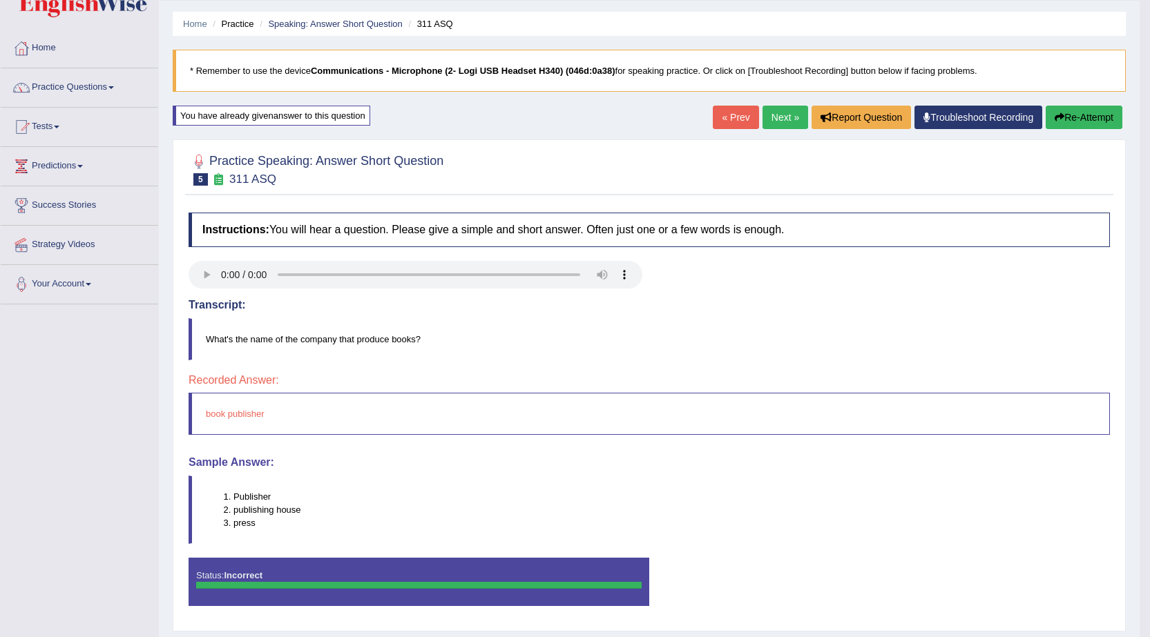
scroll to position [32, 0]
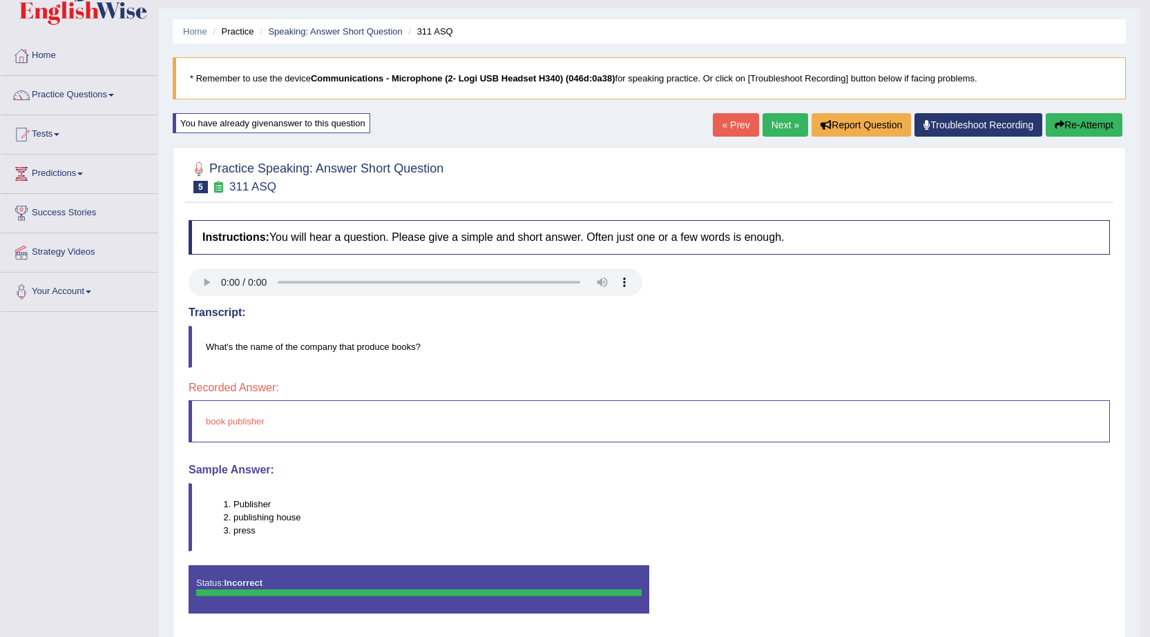
click at [733, 124] on link "« Prev" at bounding box center [736, 124] width 46 height 23
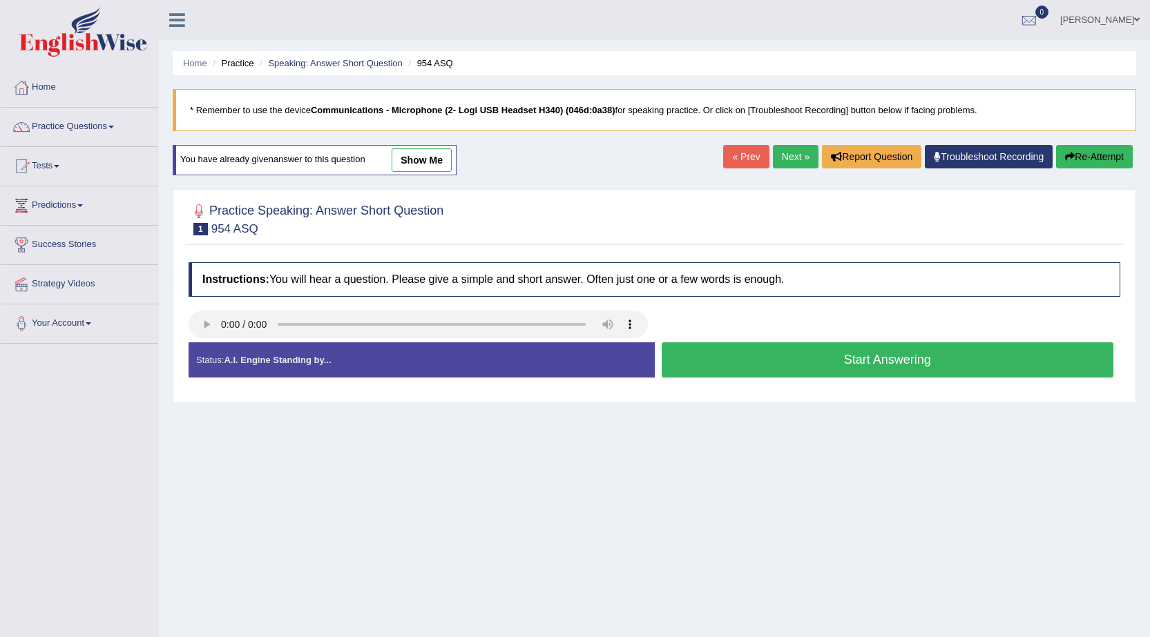
click at [711, 351] on button "Start Answering" at bounding box center [887, 359] width 452 height 35
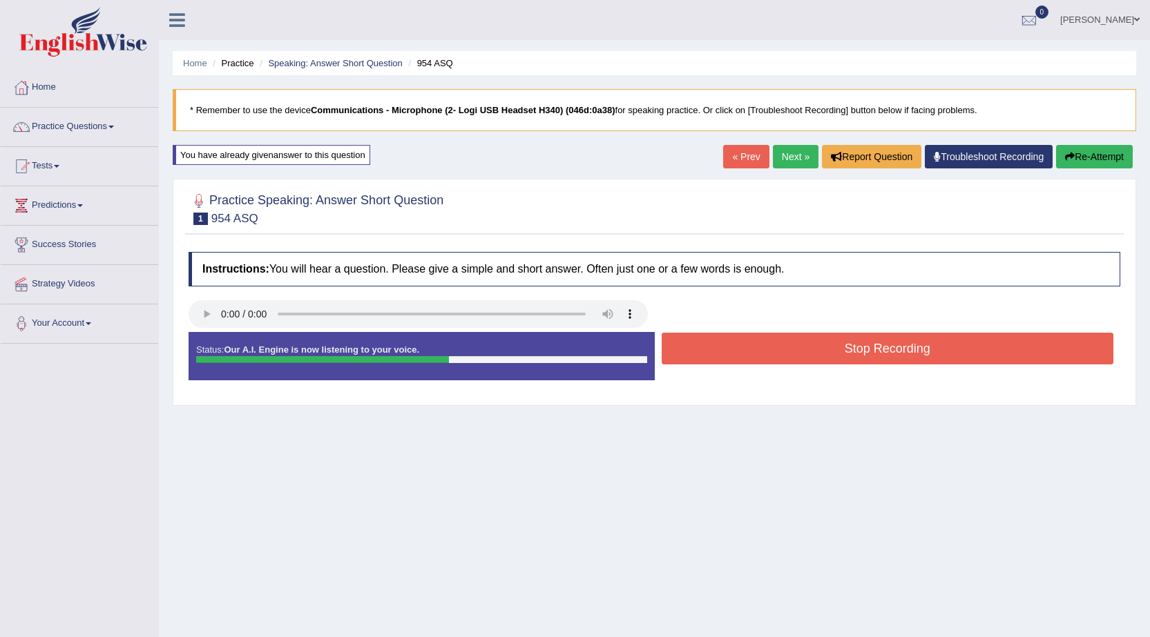
click at [791, 146] on link "Next »" at bounding box center [796, 156] width 46 height 23
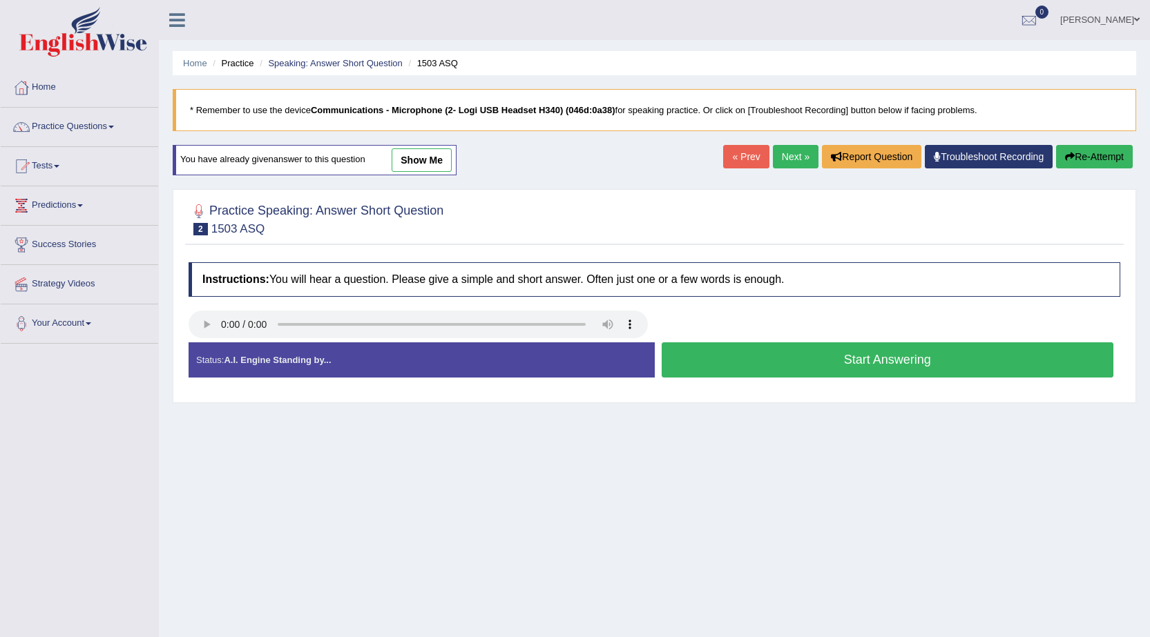
click at [810, 371] on button "Start Answering" at bounding box center [887, 359] width 452 height 35
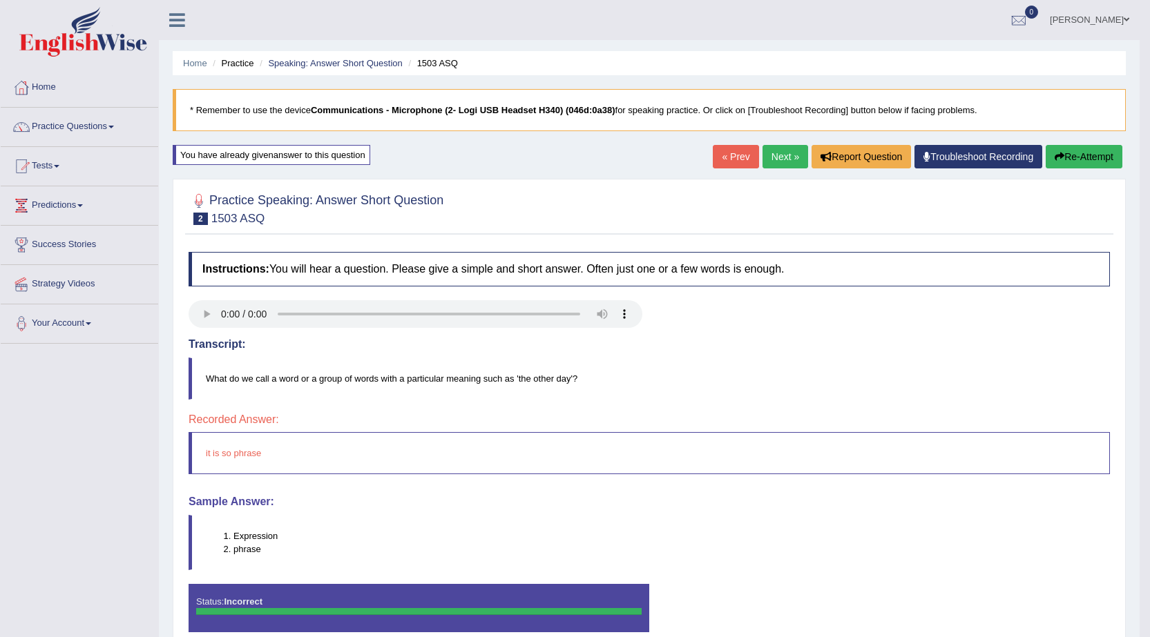
click at [785, 151] on link "Next »" at bounding box center [785, 156] width 46 height 23
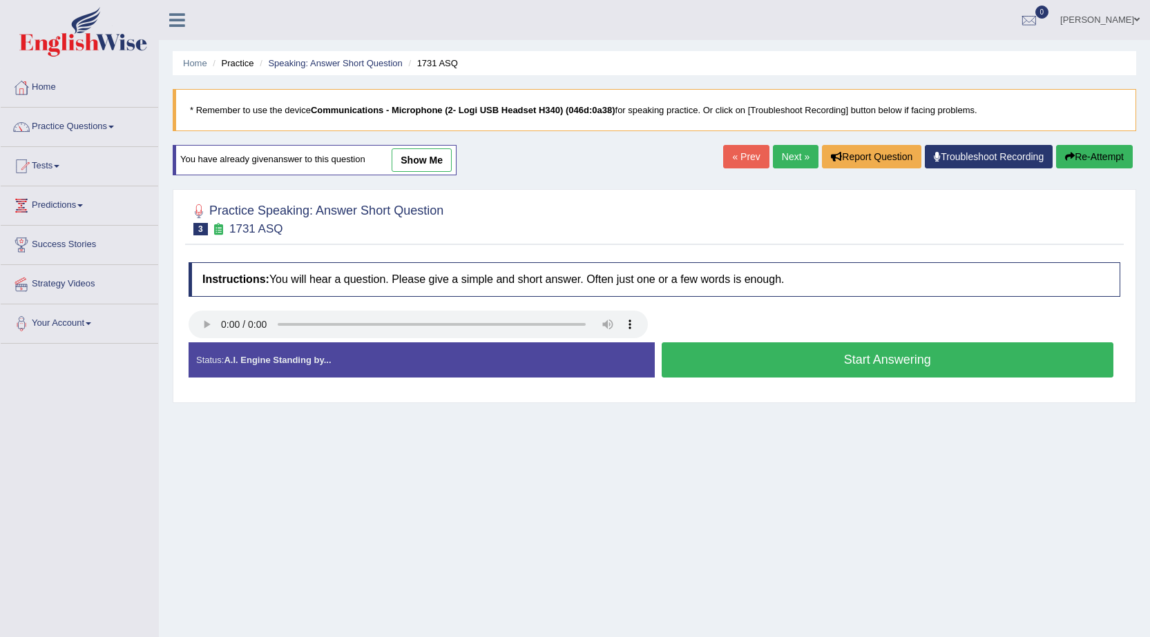
click at [705, 358] on button "Start Answering" at bounding box center [887, 359] width 452 height 35
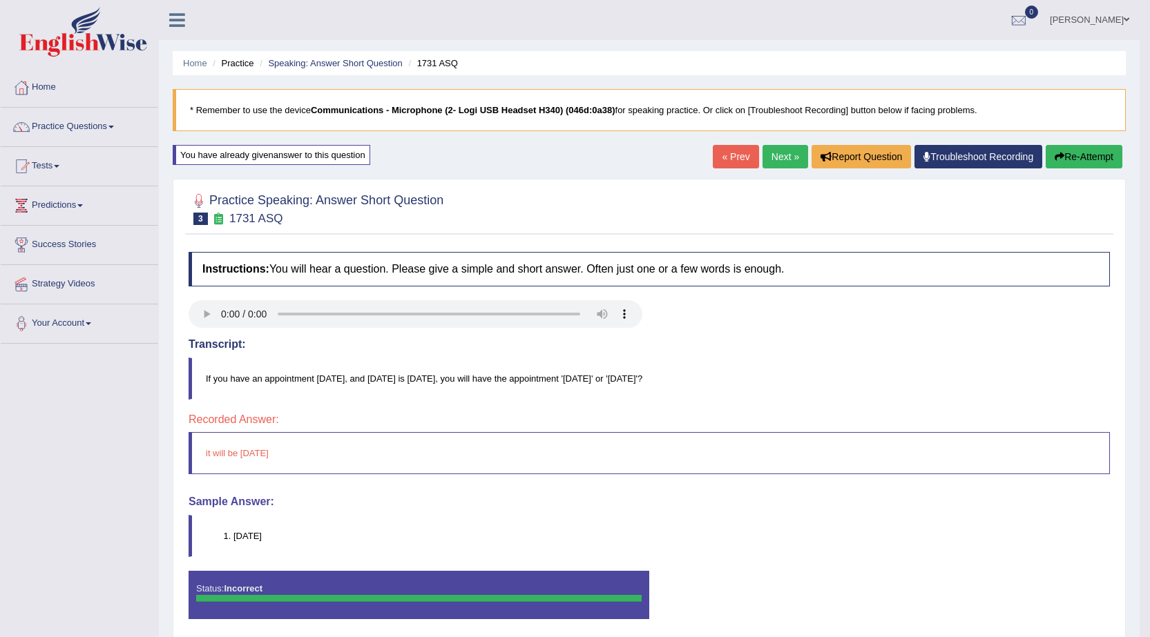
click at [782, 153] on link "Next »" at bounding box center [785, 156] width 46 height 23
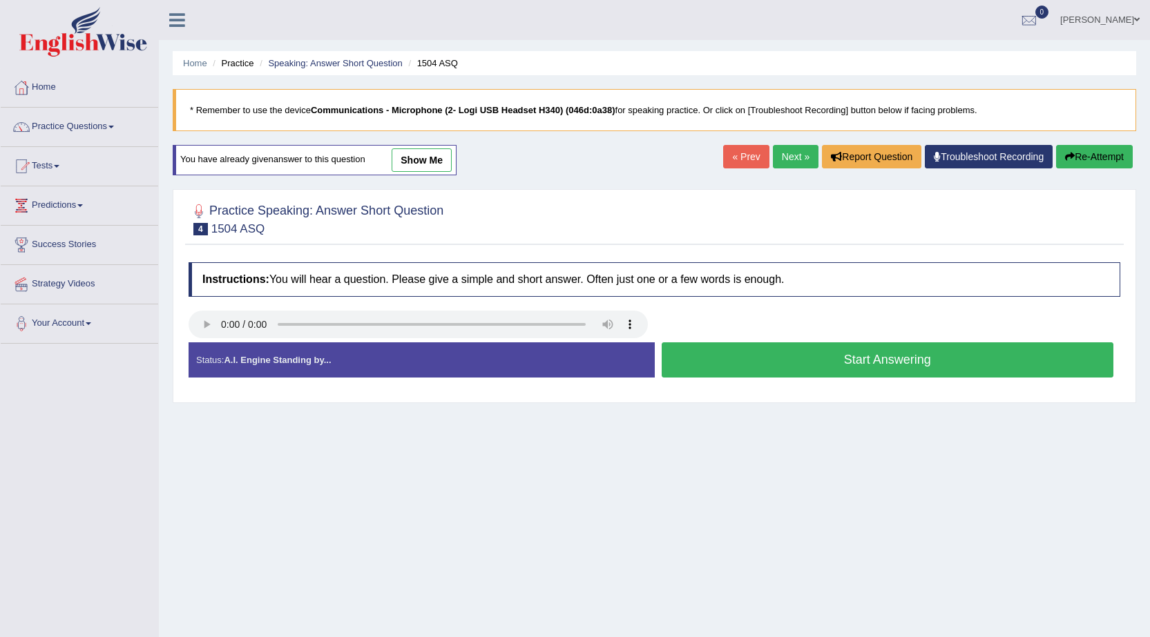
click at [747, 361] on button "Start Answering" at bounding box center [887, 359] width 452 height 35
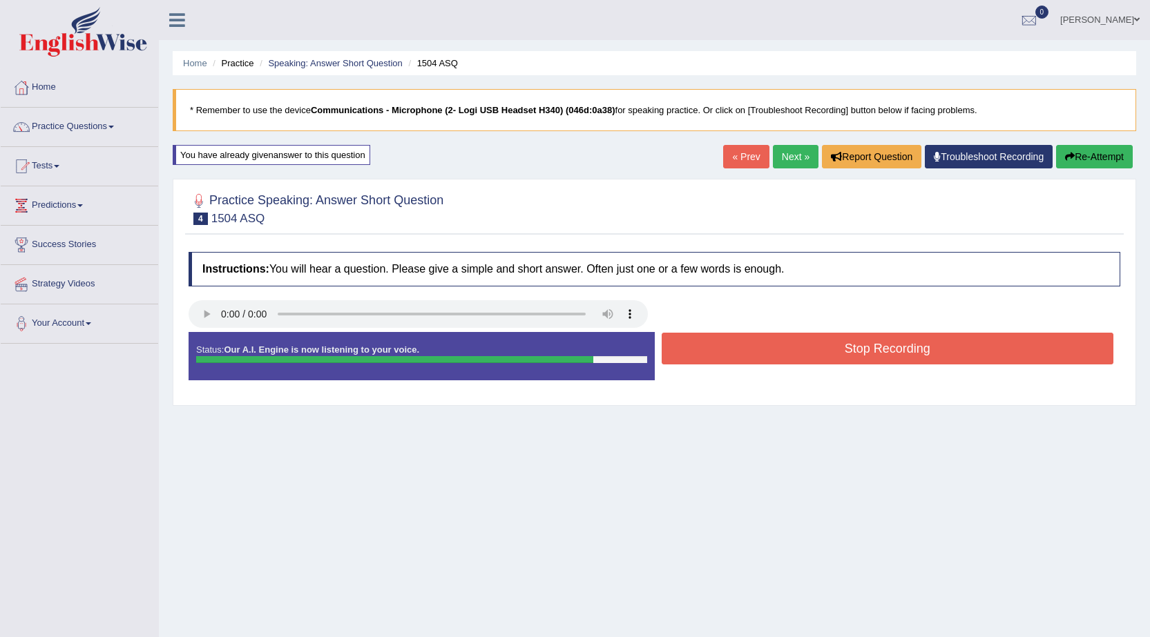
click at [750, 356] on button "Stop Recording" at bounding box center [887, 349] width 452 height 32
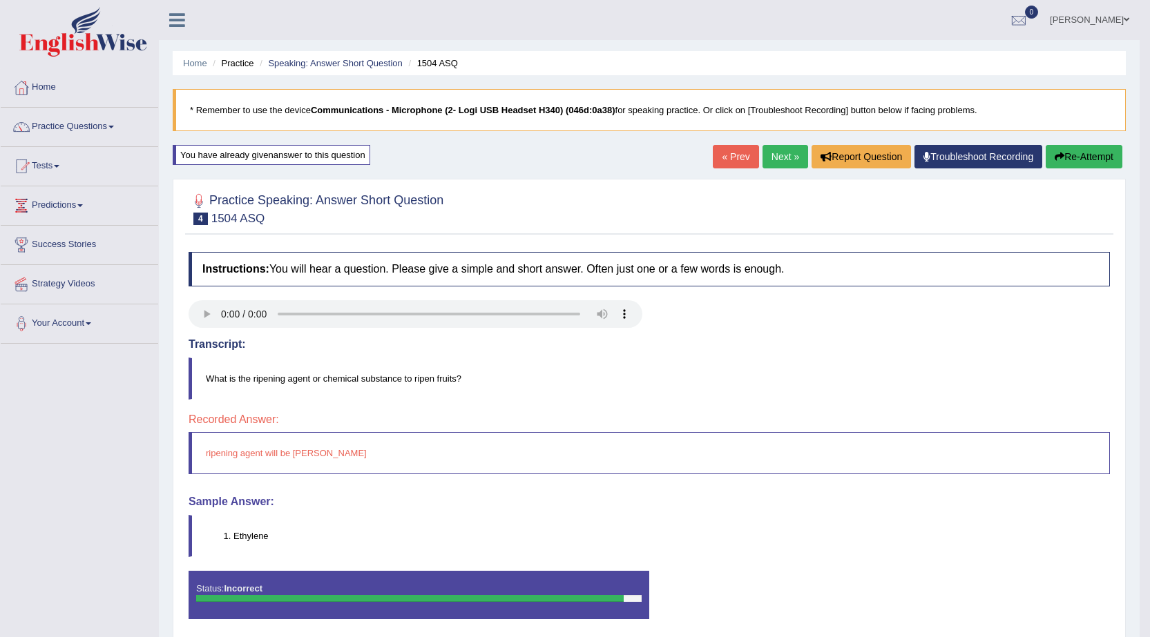
click at [764, 157] on link "Next »" at bounding box center [785, 156] width 46 height 23
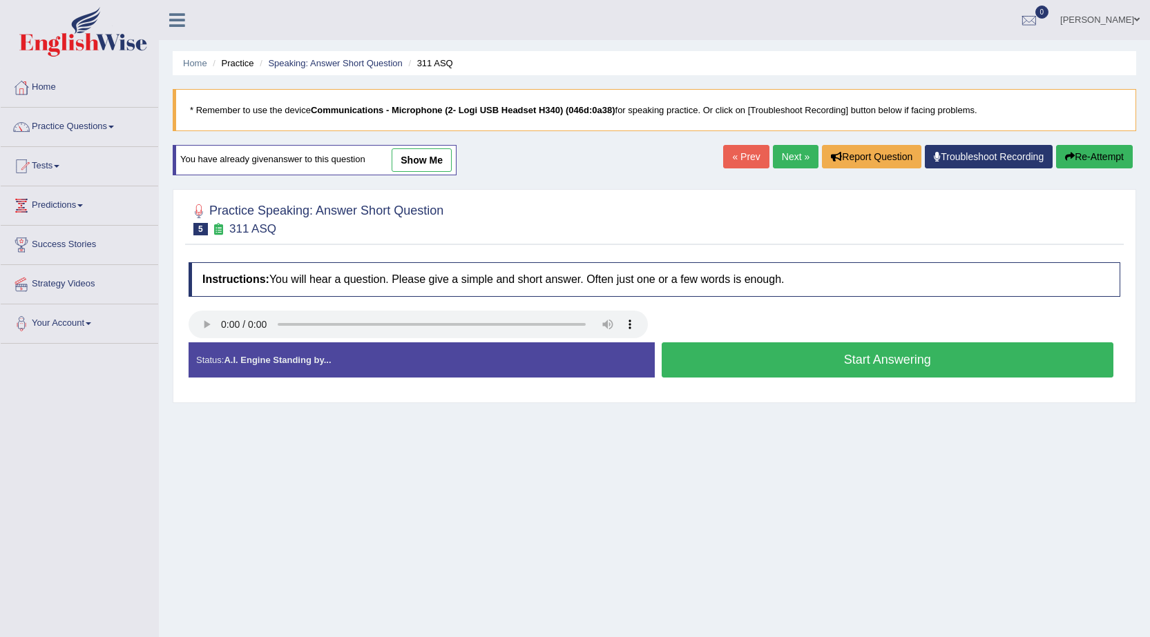
click at [824, 356] on button "Start Answering" at bounding box center [887, 359] width 452 height 35
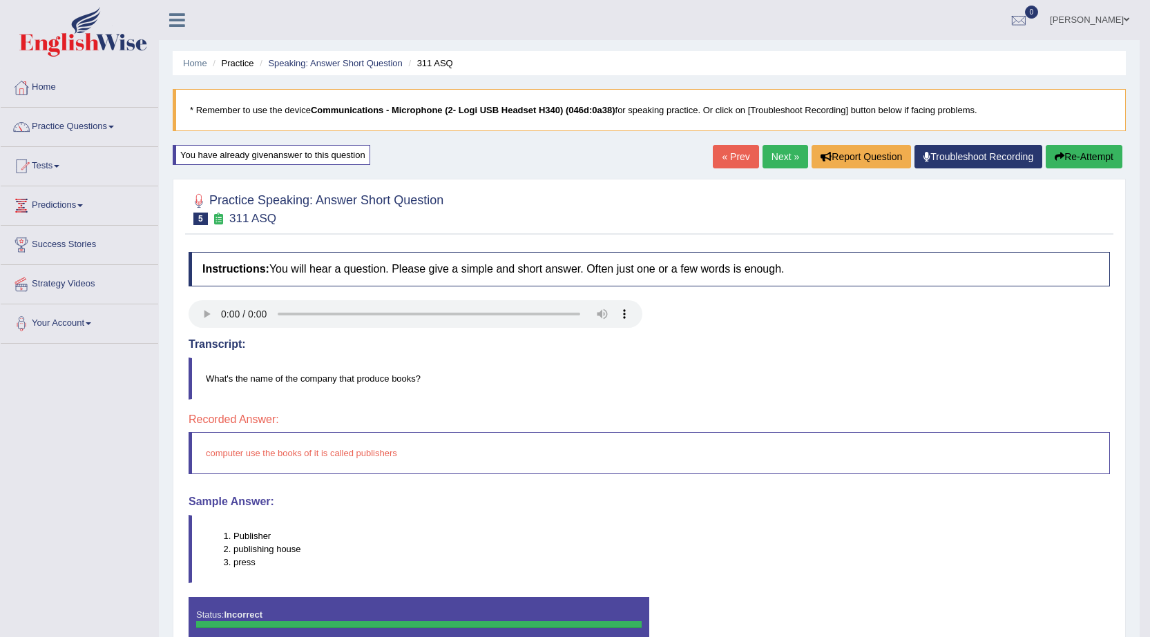
click at [767, 163] on link "Next »" at bounding box center [785, 156] width 46 height 23
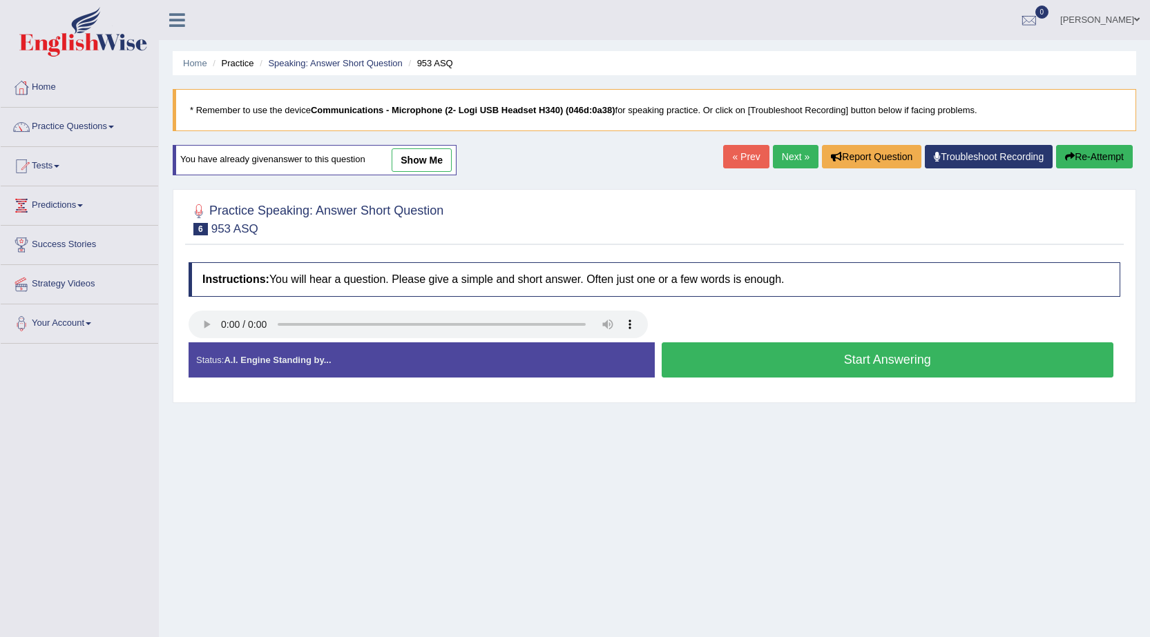
click at [699, 357] on button "Start Answering" at bounding box center [887, 359] width 452 height 35
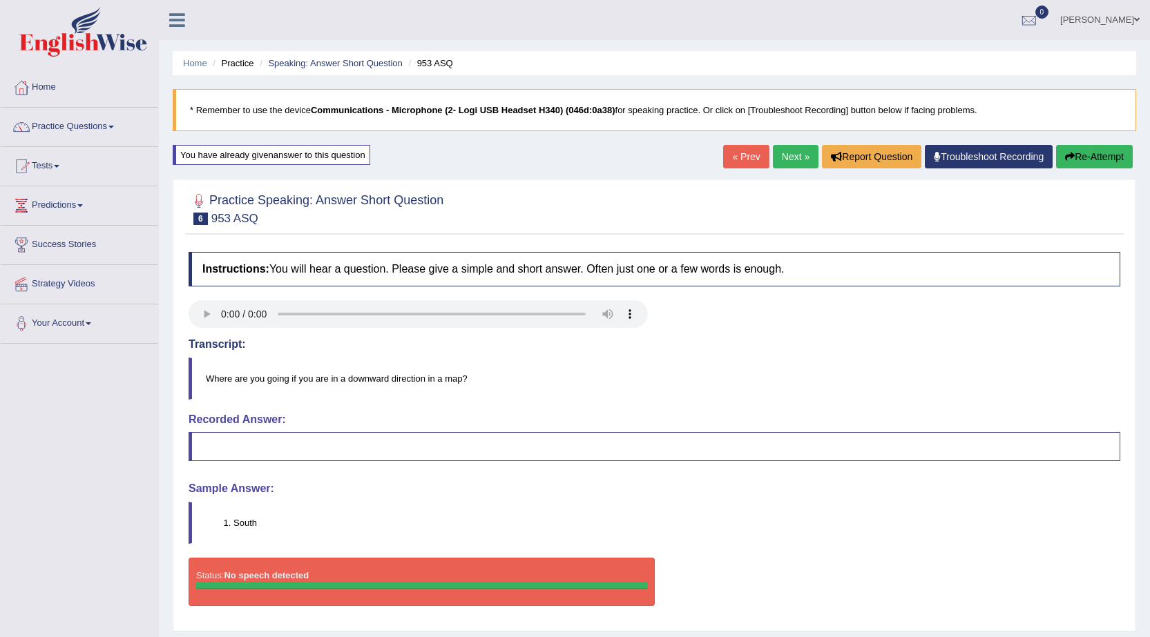
click at [1114, 163] on button "Re-Attempt" at bounding box center [1094, 156] width 77 height 23
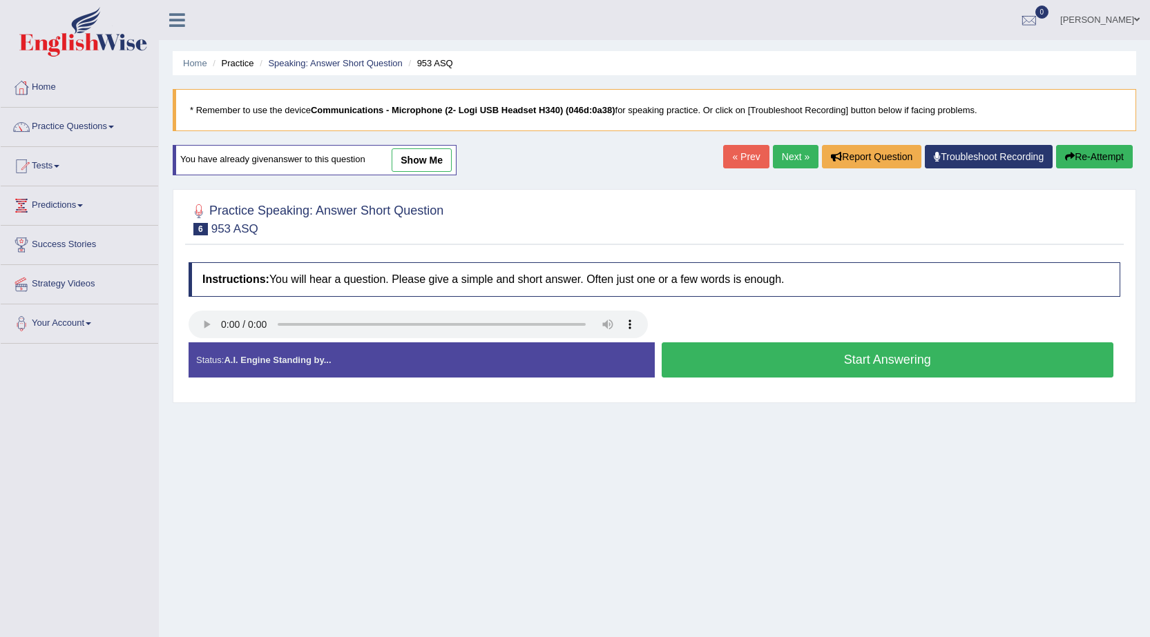
click at [813, 345] on button "Start Answering" at bounding box center [887, 359] width 452 height 35
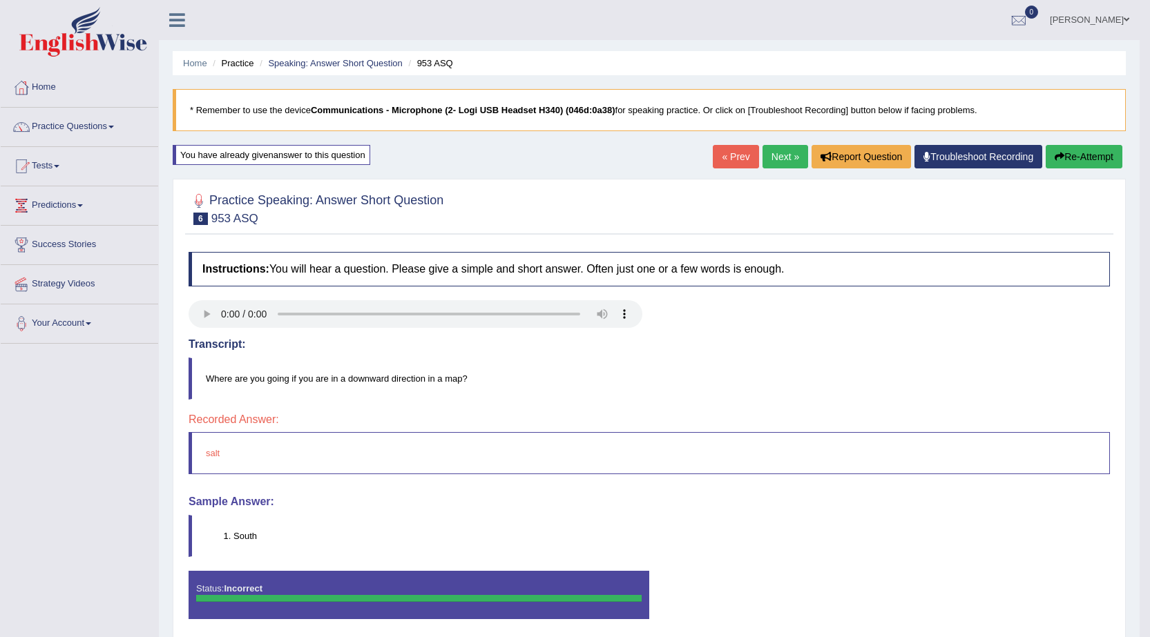
click at [1072, 154] on button "Re-Attempt" at bounding box center [1083, 156] width 77 height 23
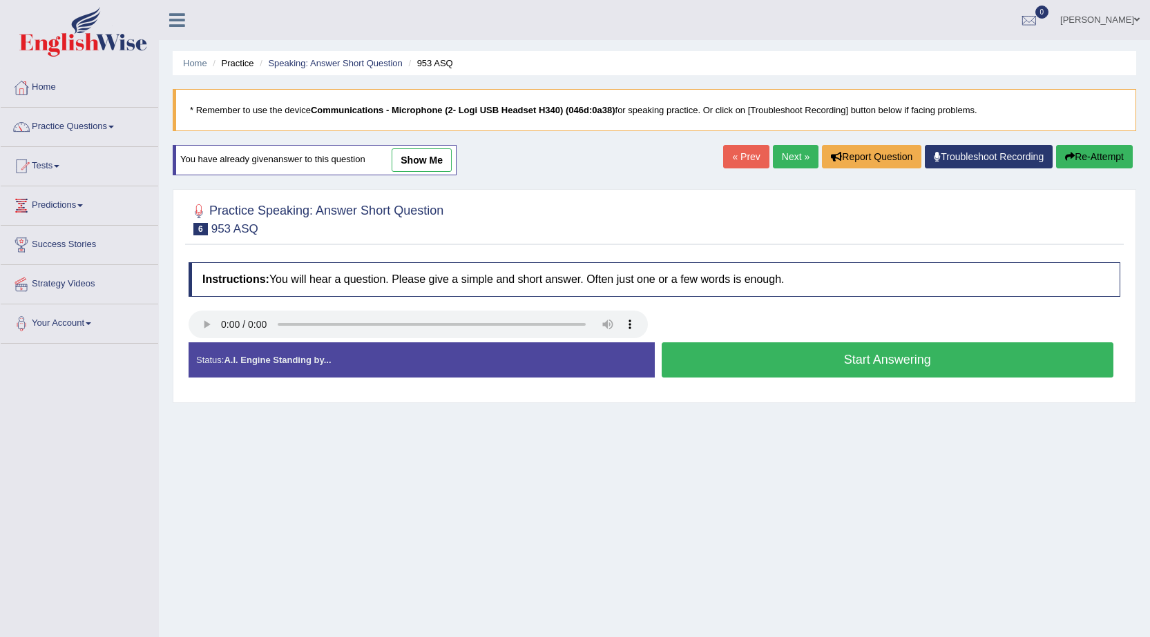
click at [748, 352] on button "Start Answering" at bounding box center [887, 359] width 452 height 35
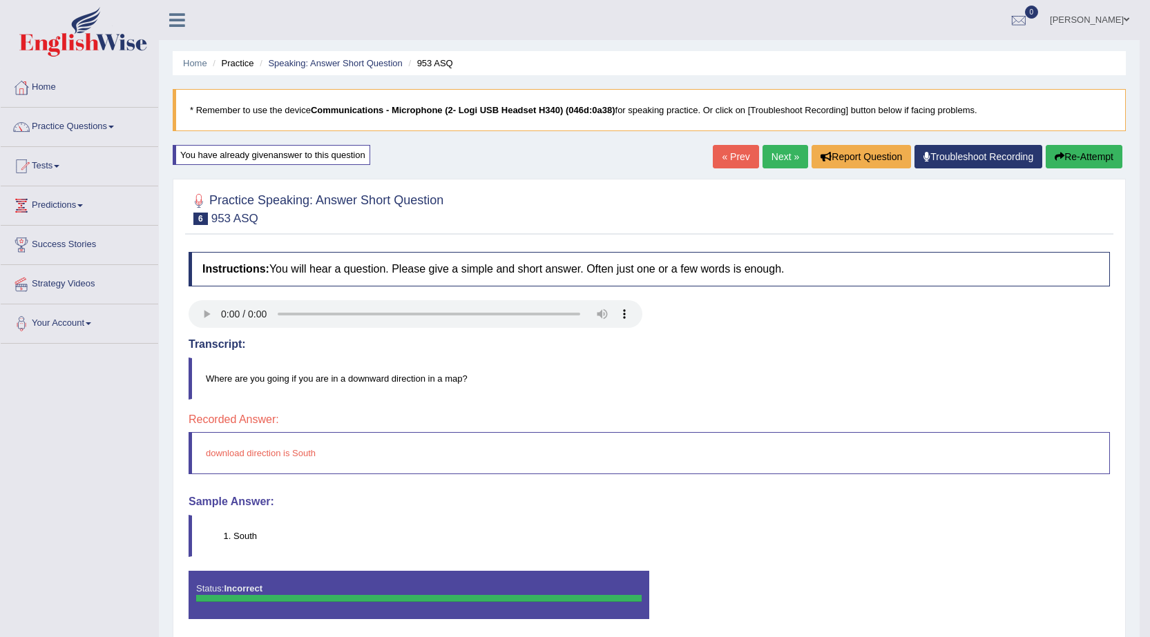
click at [765, 162] on link "Next »" at bounding box center [785, 156] width 46 height 23
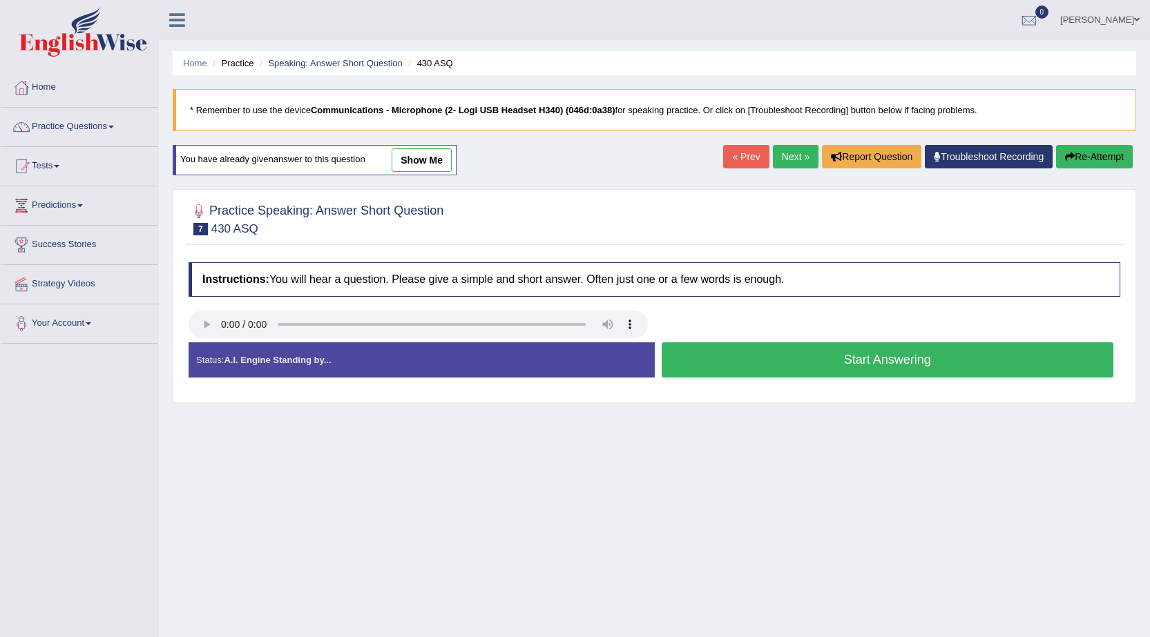
click at [786, 357] on button "Start Answering" at bounding box center [887, 359] width 452 height 35
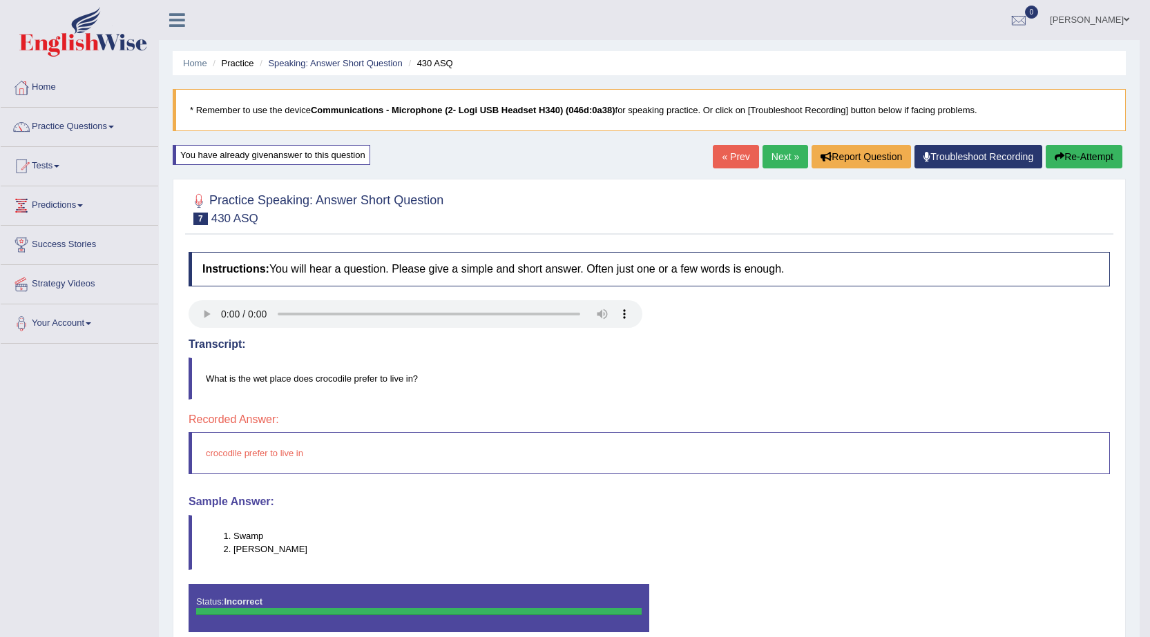
click at [769, 157] on link "Next »" at bounding box center [785, 156] width 46 height 23
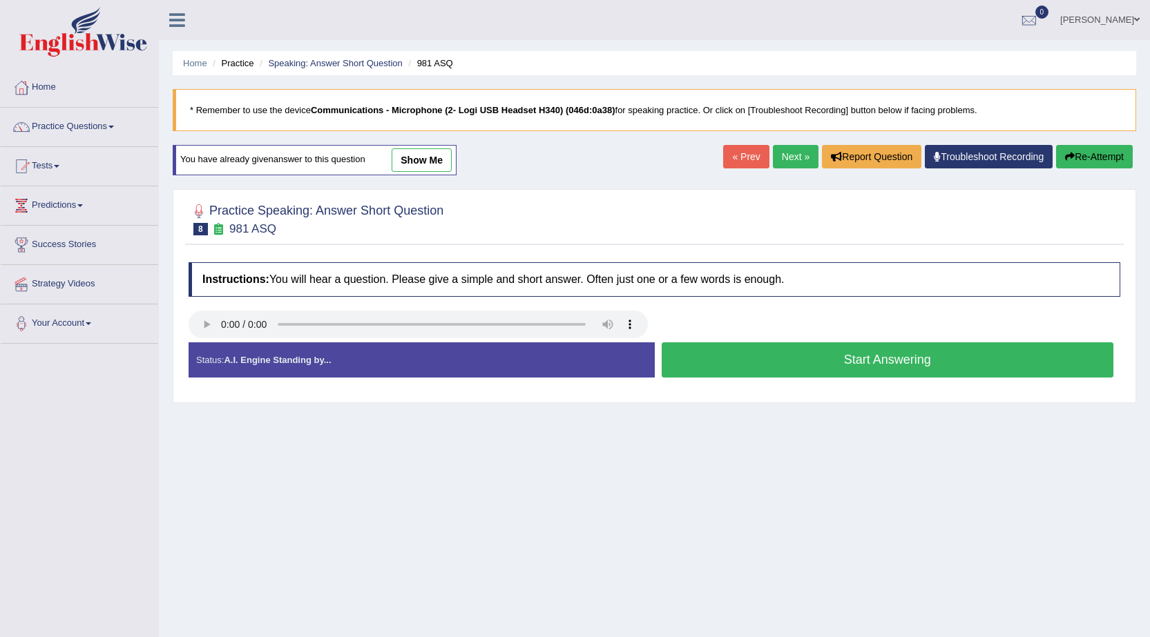
click at [851, 358] on button "Start Answering" at bounding box center [887, 359] width 452 height 35
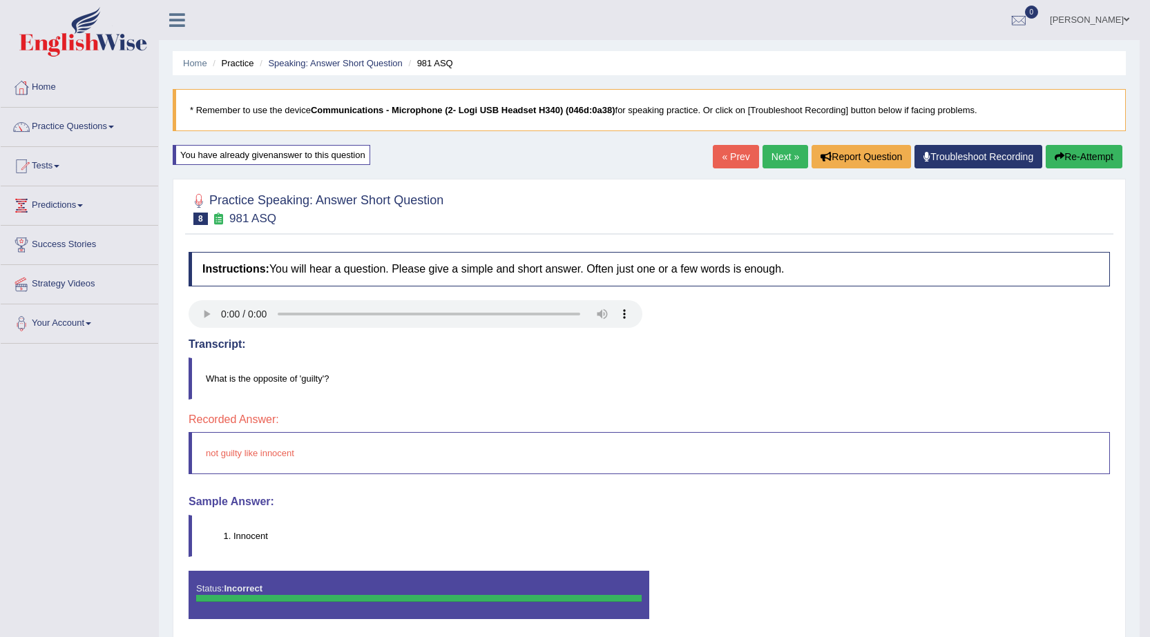
click at [788, 159] on link "Next »" at bounding box center [785, 156] width 46 height 23
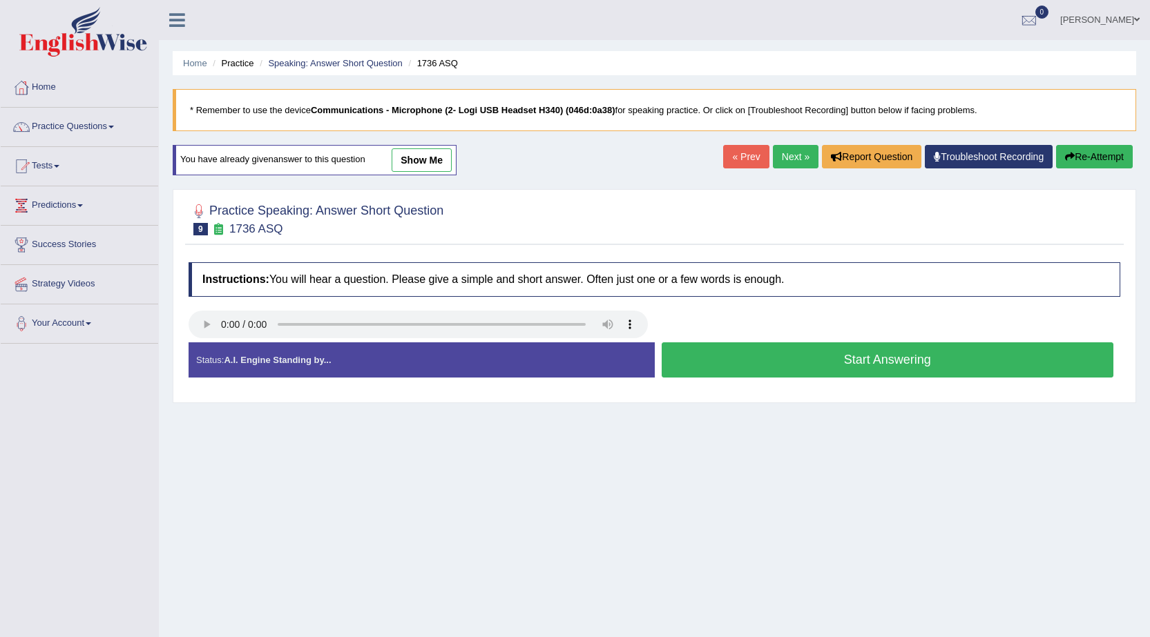
click at [717, 351] on button "Start Answering" at bounding box center [887, 359] width 452 height 35
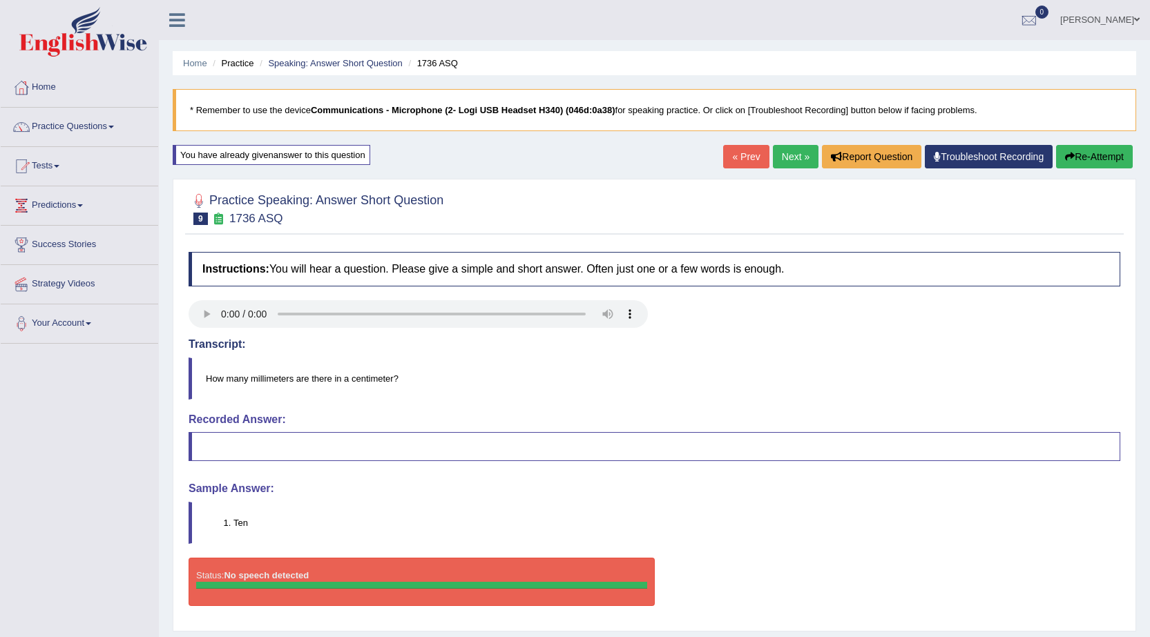
click at [1117, 158] on button "Re-Attempt" at bounding box center [1094, 156] width 77 height 23
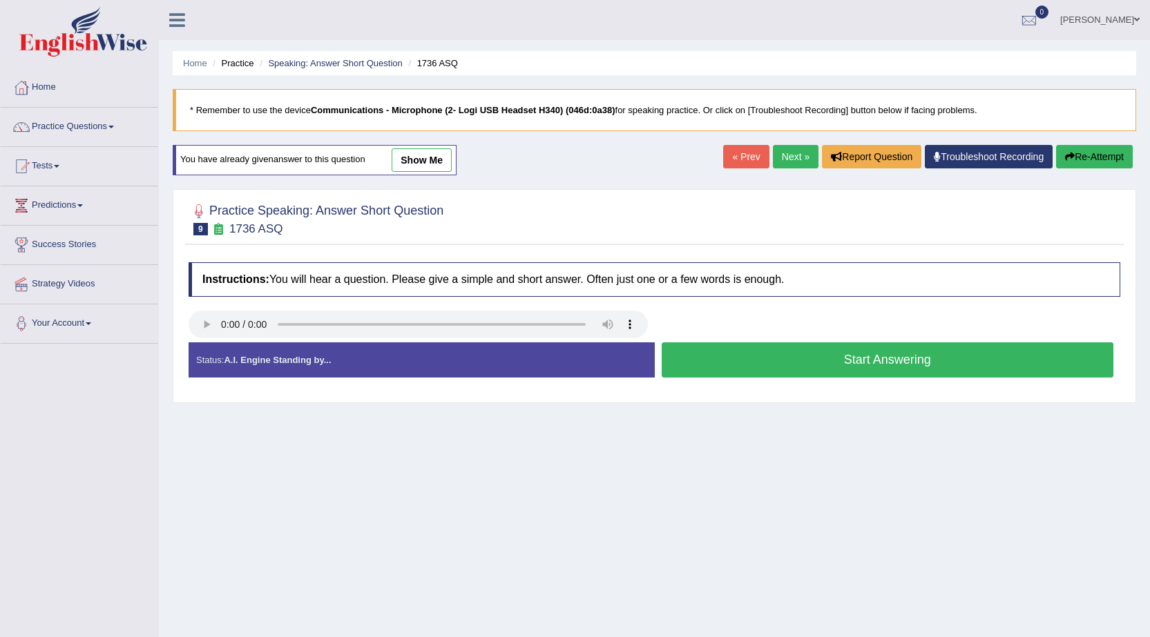
click at [862, 365] on button "Start Answering" at bounding box center [887, 359] width 452 height 35
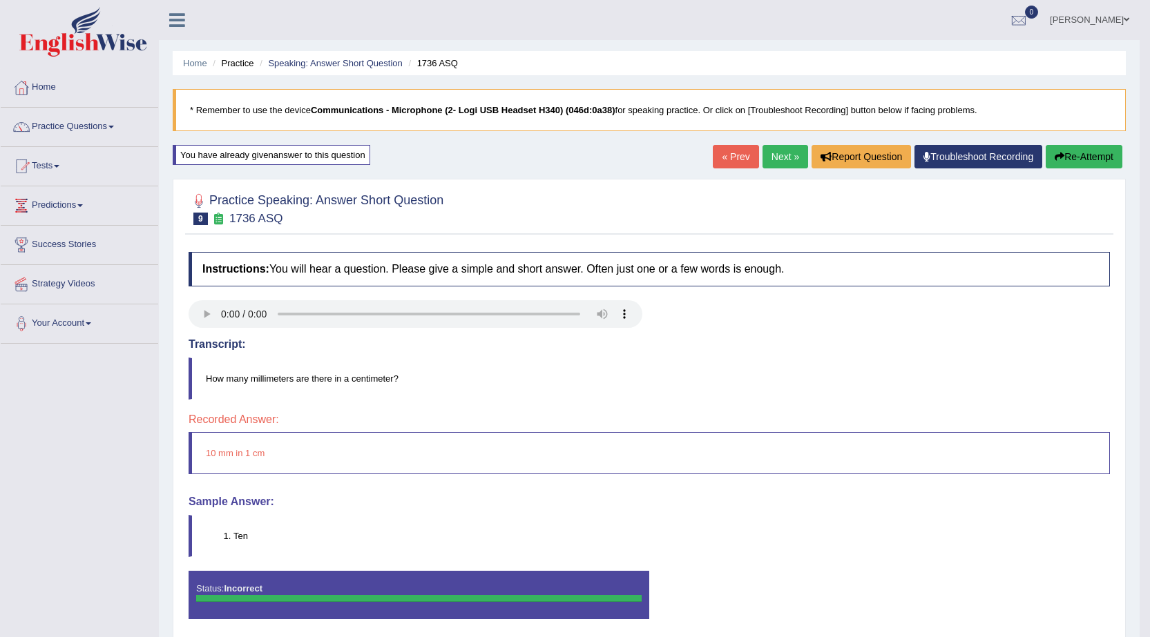
click at [777, 159] on link "Next »" at bounding box center [785, 156] width 46 height 23
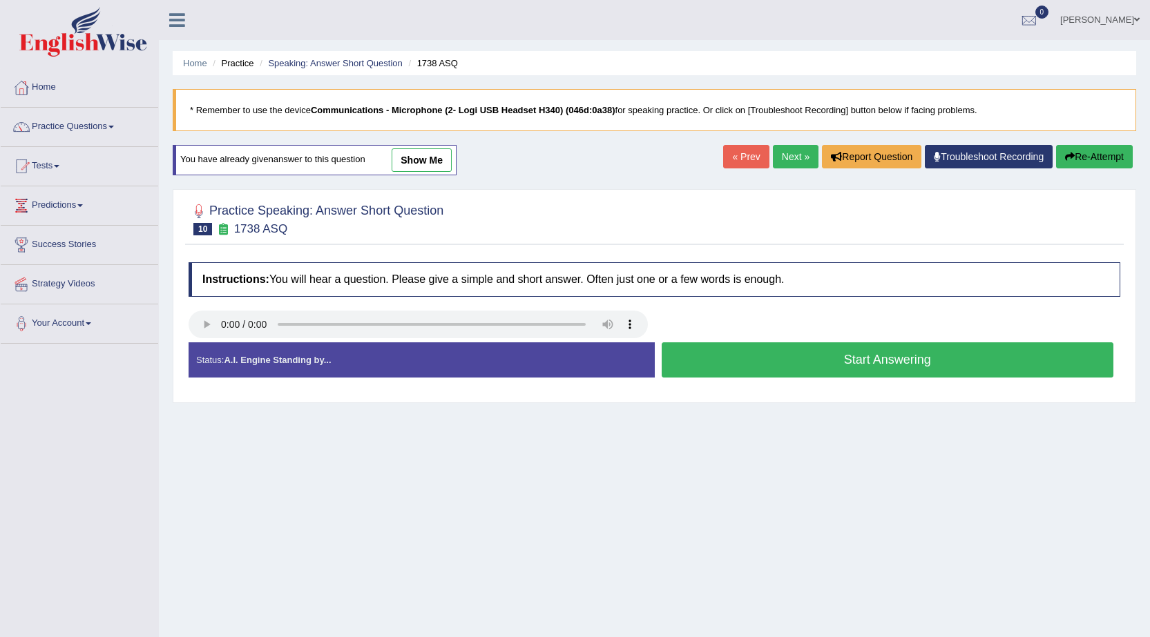
click at [880, 361] on button "Start Answering" at bounding box center [887, 359] width 452 height 35
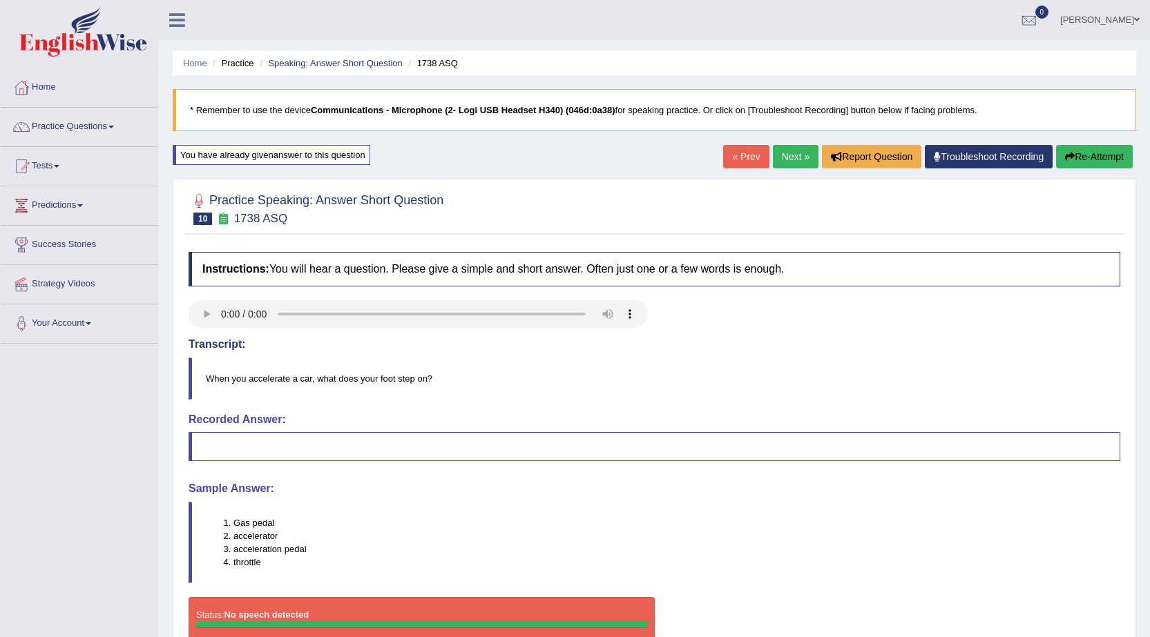
click at [1085, 164] on button "Re-Attempt" at bounding box center [1094, 156] width 77 height 23
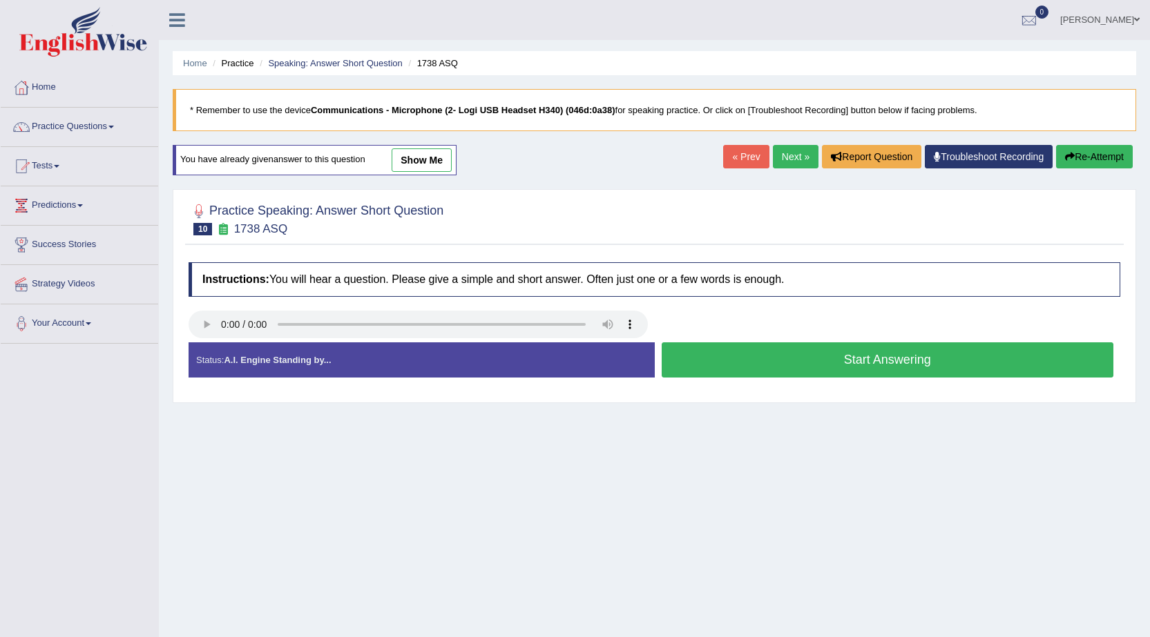
click at [726, 358] on button "Start Answering" at bounding box center [887, 359] width 452 height 35
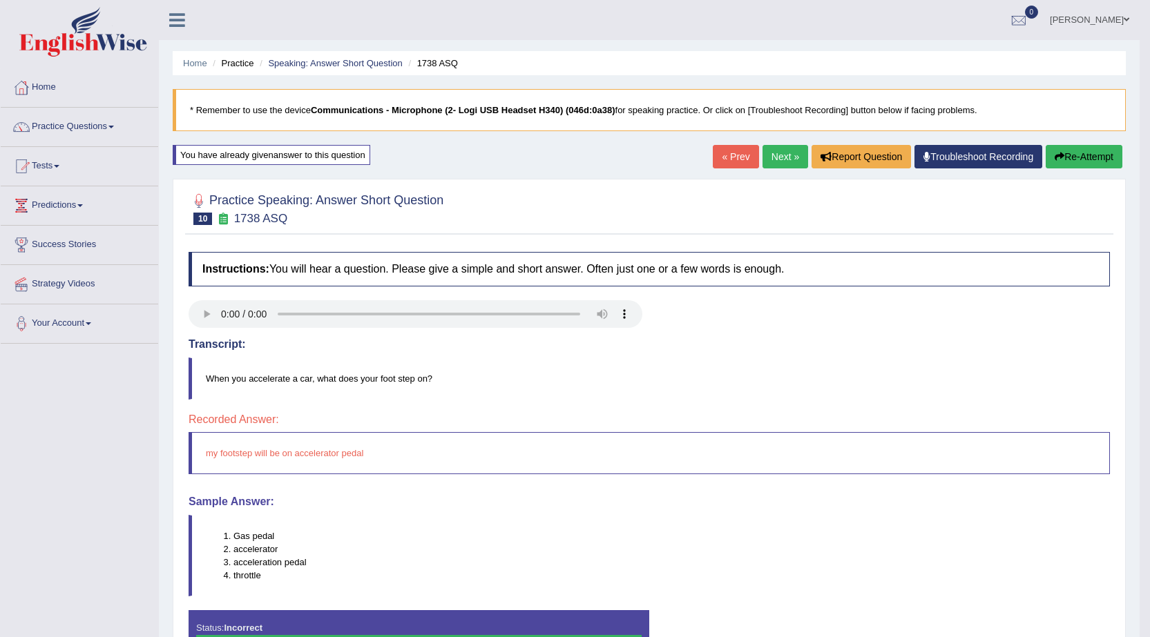
click at [769, 153] on link "Next »" at bounding box center [785, 156] width 46 height 23
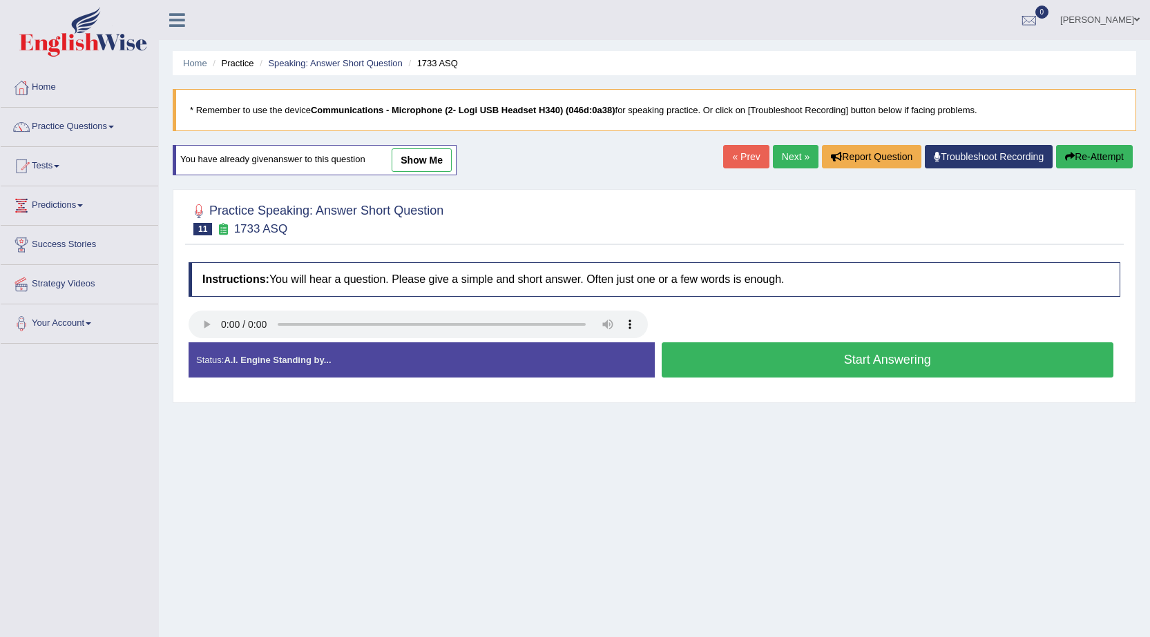
click at [774, 349] on button "Start Answering" at bounding box center [887, 359] width 452 height 35
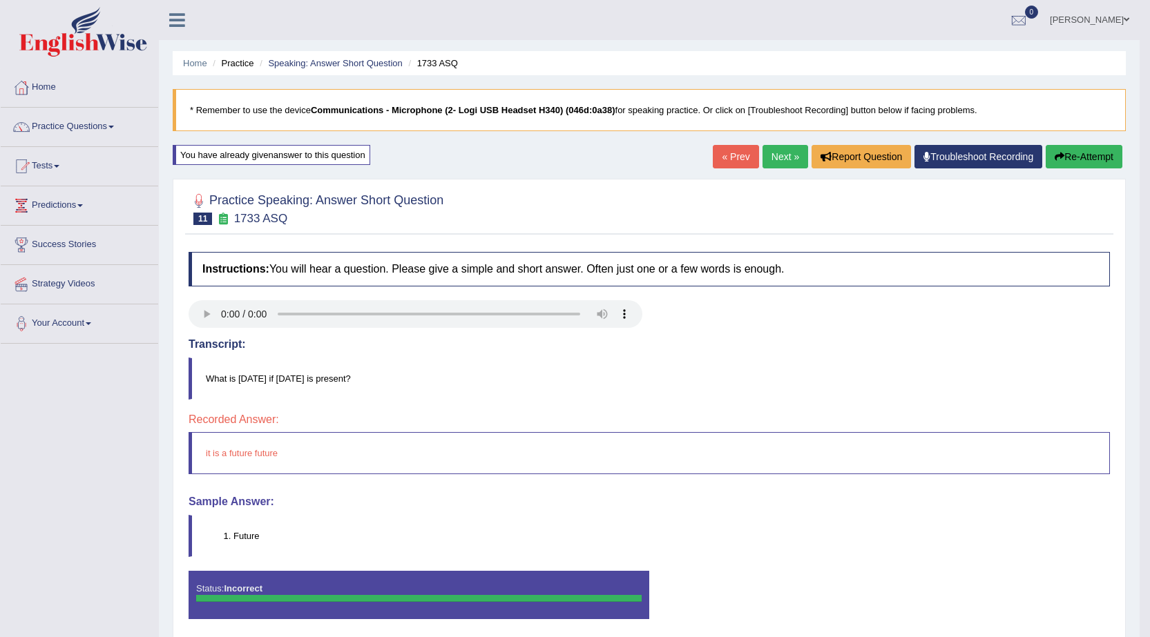
click at [767, 153] on link "Next »" at bounding box center [785, 156] width 46 height 23
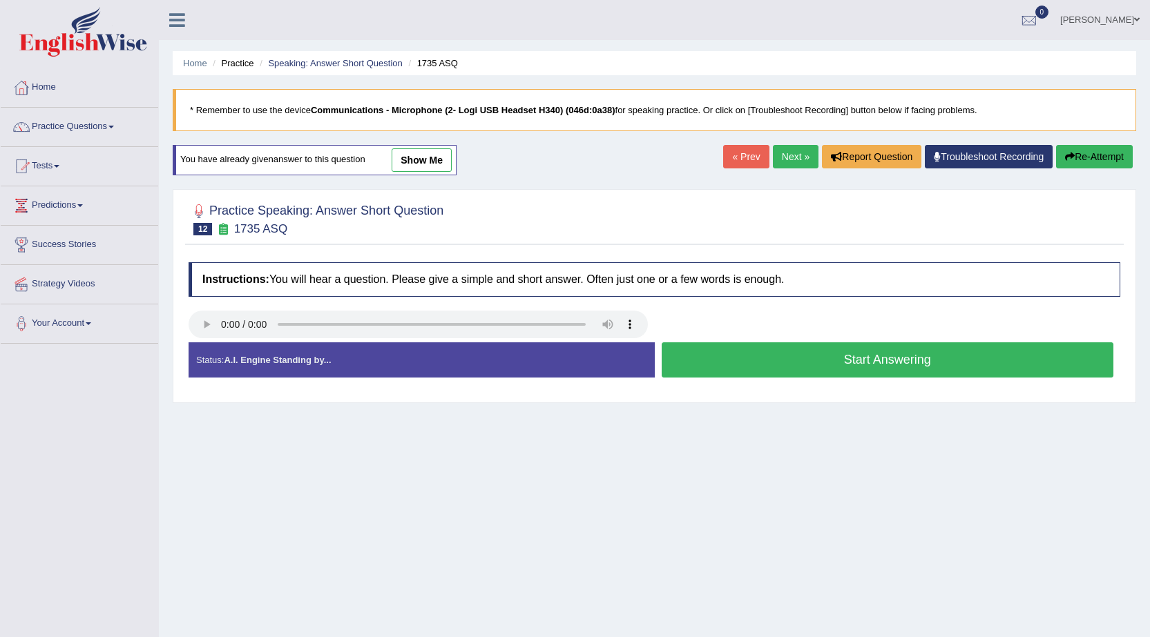
click at [686, 366] on button "Start Answering" at bounding box center [887, 359] width 452 height 35
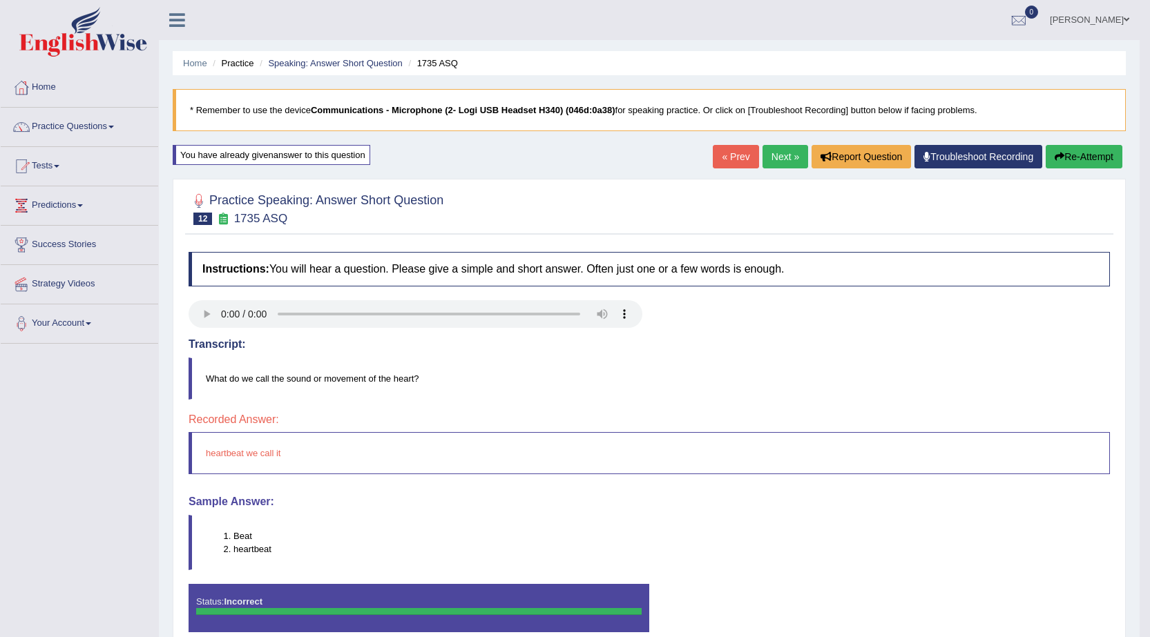
click at [777, 154] on link "Next »" at bounding box center [785, 156] width 46 height 23
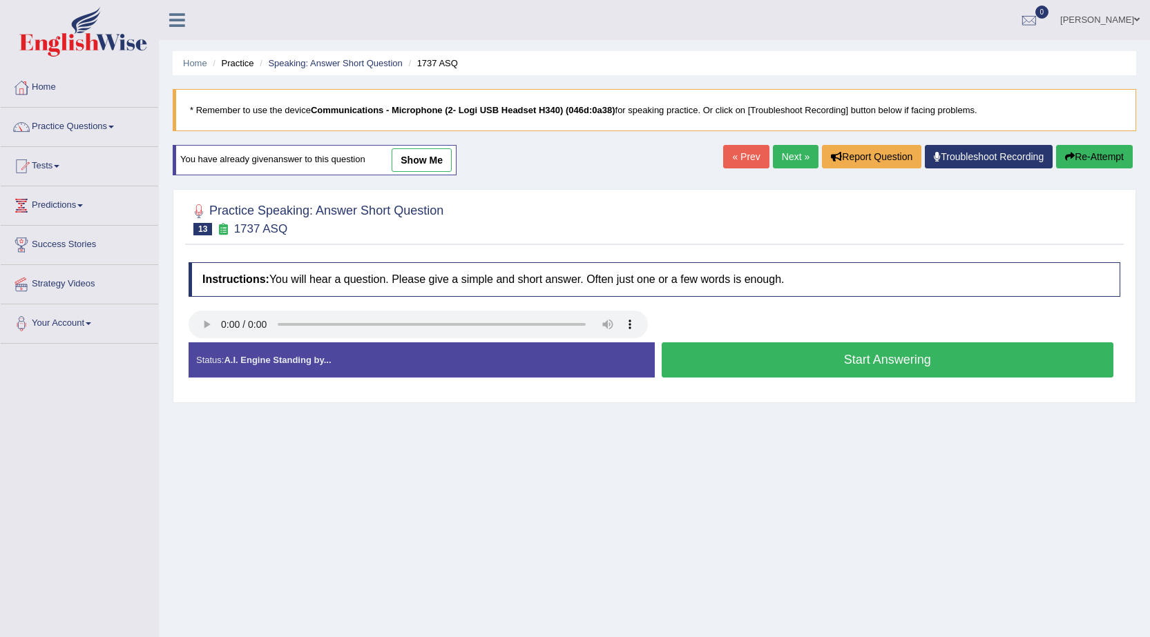
click at [751, 350] on button "Start Answering" at bounding box center [887, 359] width 452 height 35
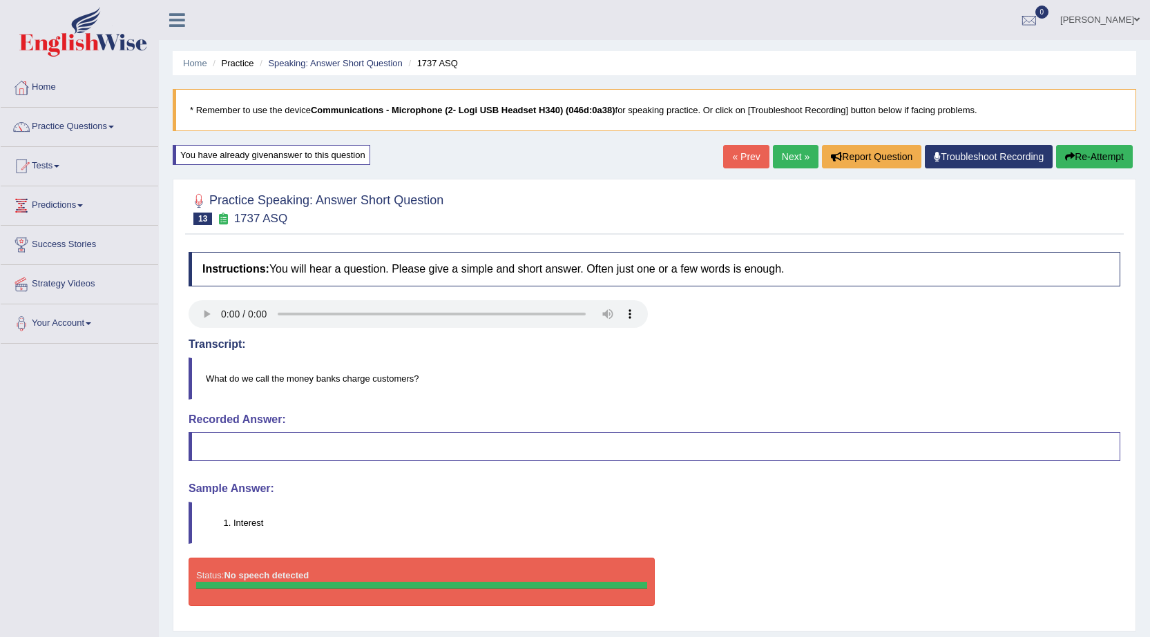
click at [1091, 162] on button "Re-Attempt" at bounding box center [1094, 156] width 77 height 23
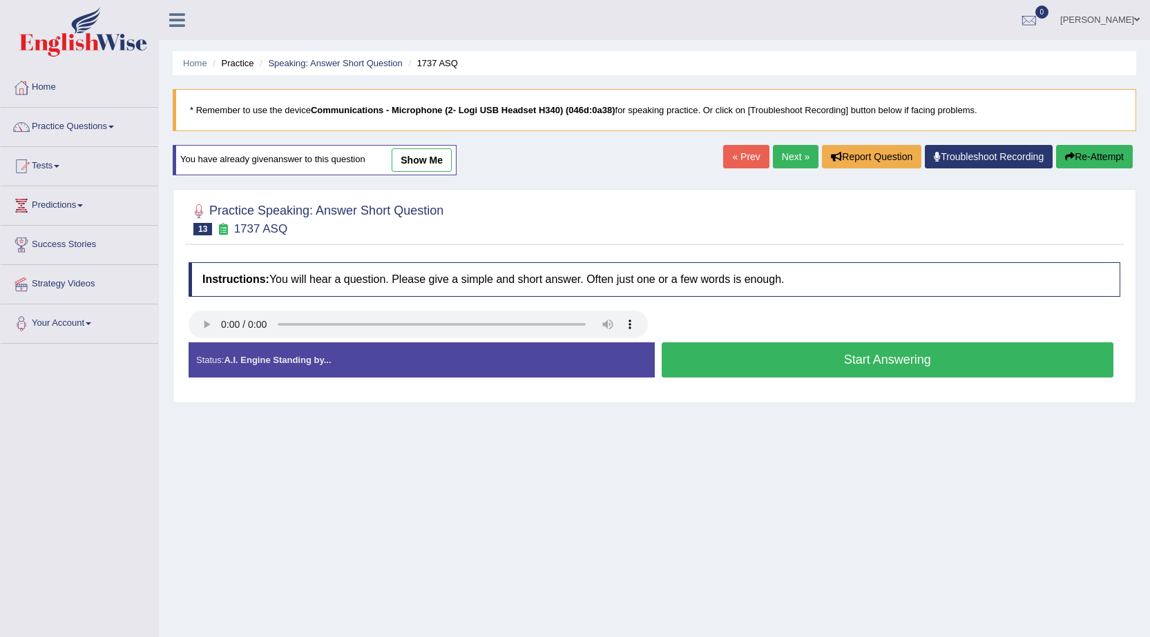
click at [936, 347] on button "Start Answering" at bounding box center [887, 359] width 452 height 35
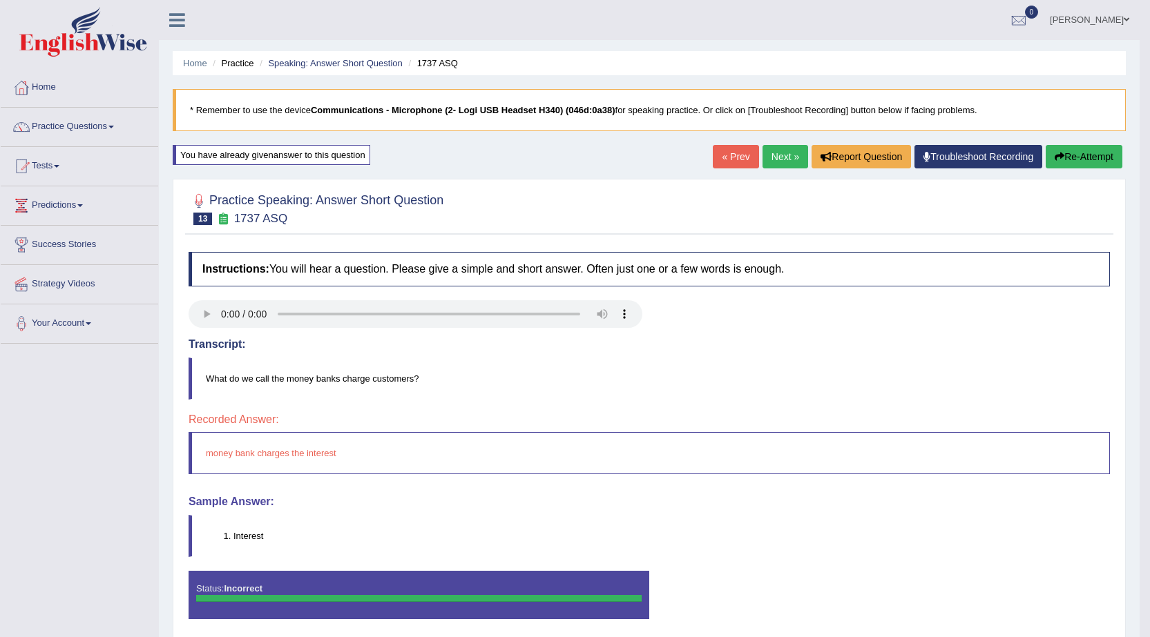
click at [768, 159] on link "Next »" at bounding box center [785, 156] width 46 height 23
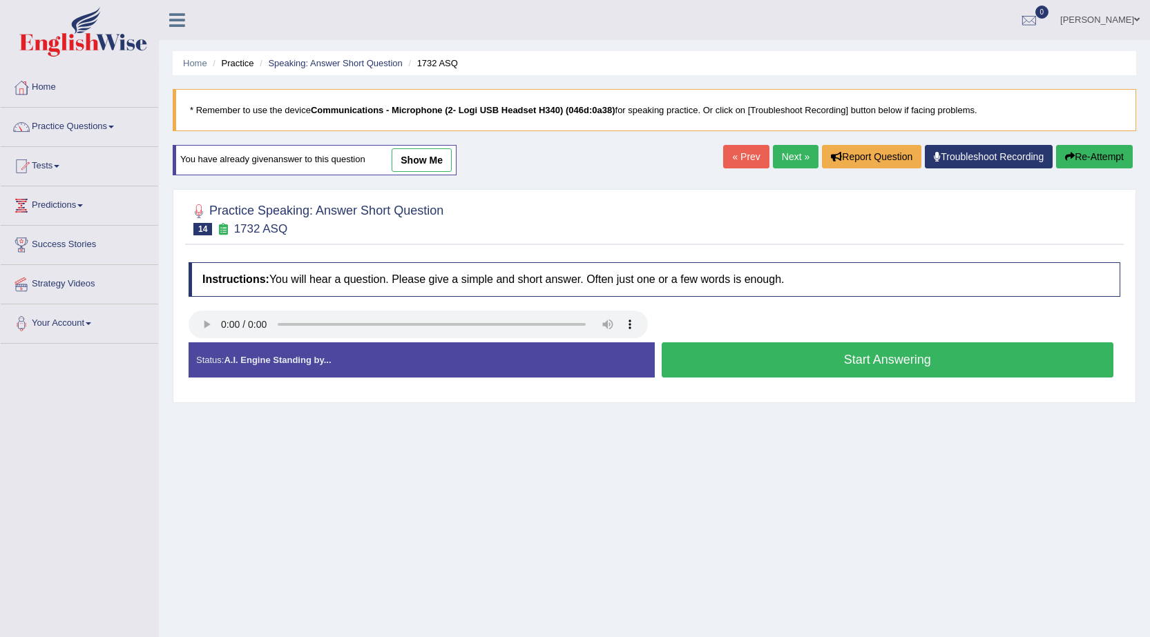
click at [773, 357] on button "Start Answering" at bounding box center [887, 359] width 452 height 35
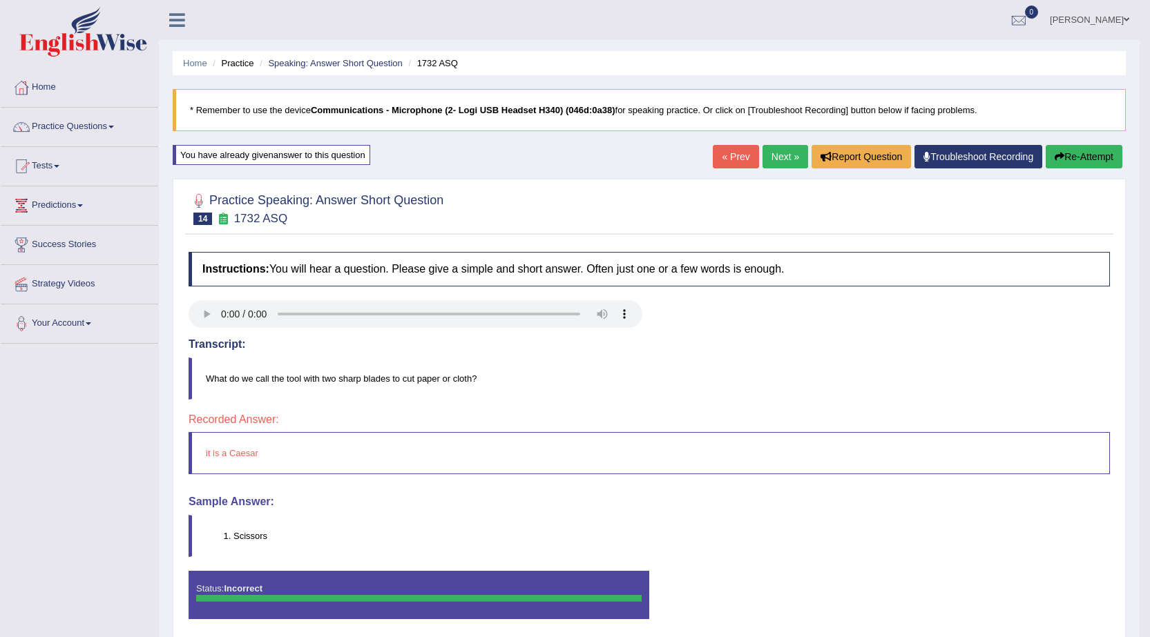
click at [766, 153] on link "Next »" at bounding box center [785, 156] width 46 height 23
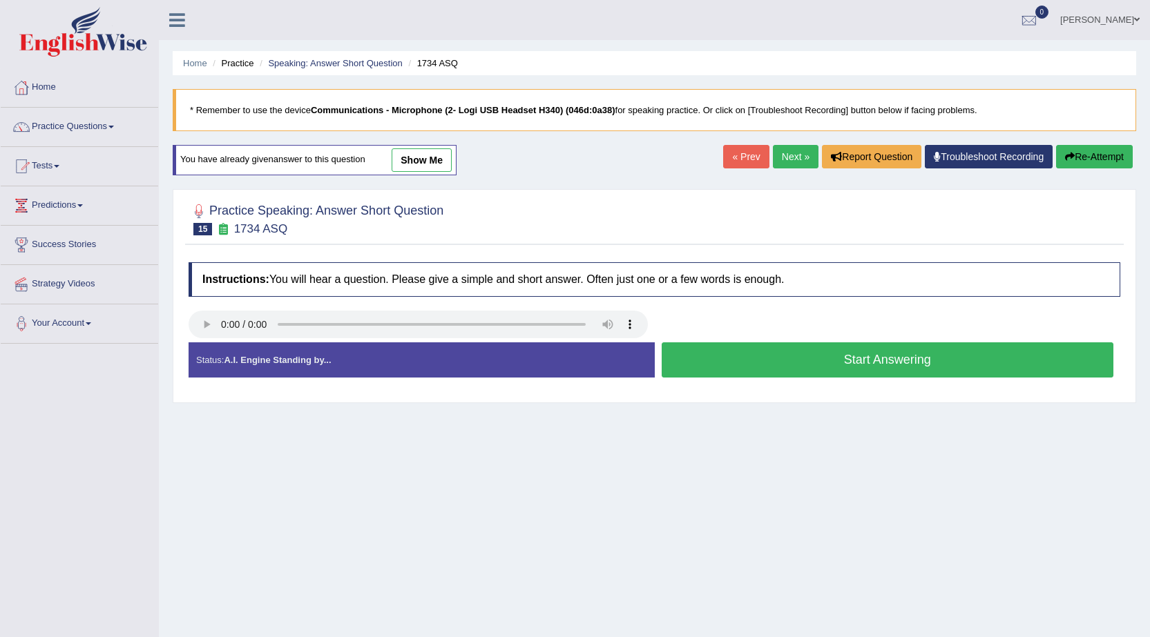
click at [726, 161] on link "« Prev" at bounding box center [746, 156] width 46 height 23
click at [806, 369] on button "Start Answering" at bounding box center [887, 359] width 452 height 35
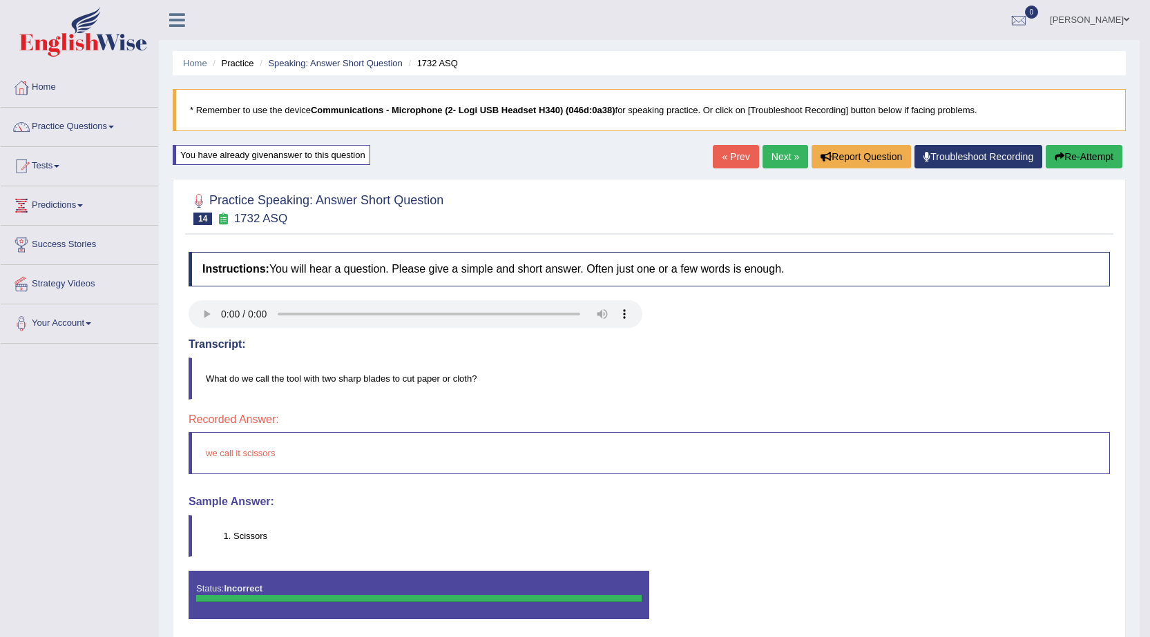
click at [768, 155] on link "Next »" at bounding box center [785, 156] width 46 height 23
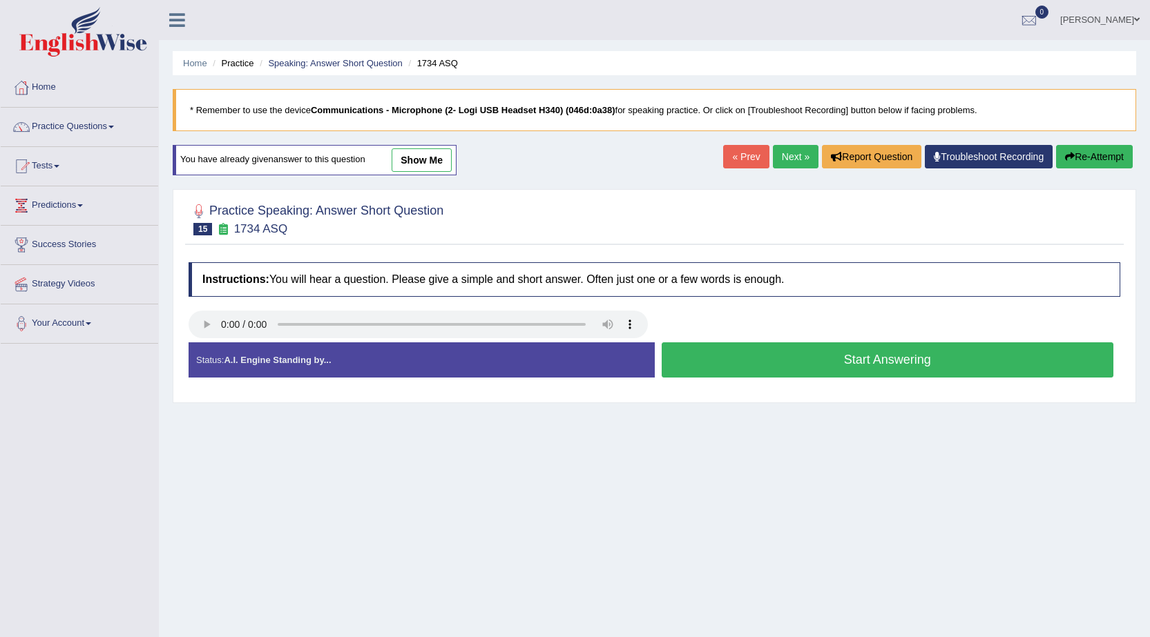
click at [756, 358] on button "Start Answering" at bounding box center [887, 359] width 452 height 35
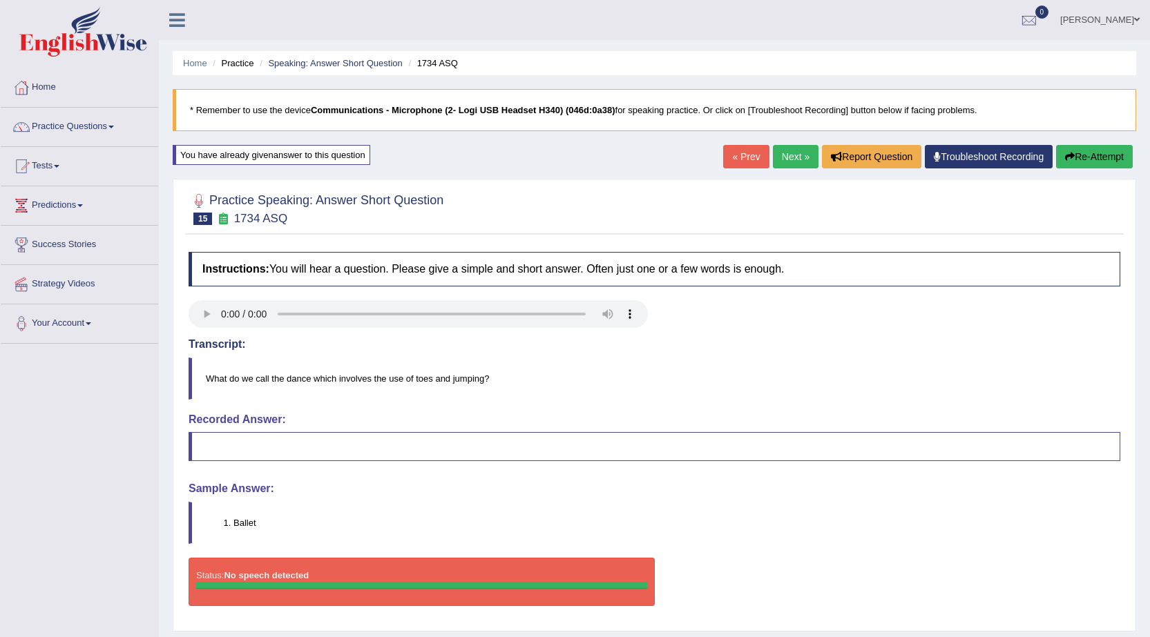
click at [1084, 162] on button "Re-Attempt" at bounding box center [1094, 156] width 77 height 23
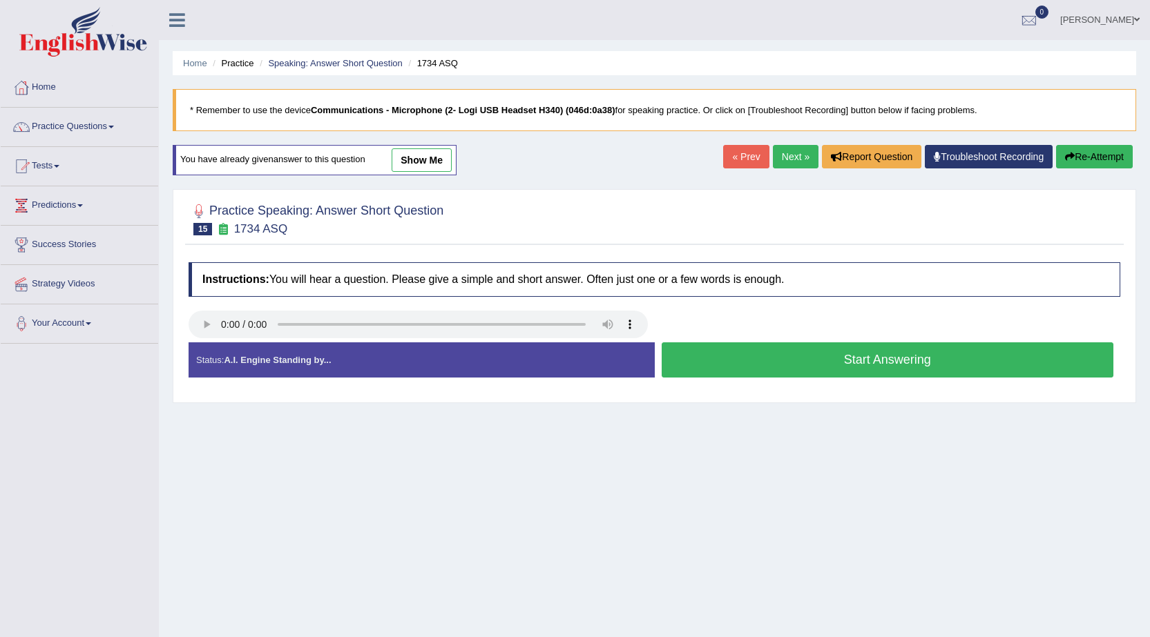
click at [826, 357] on button "Start Answering" at bounding box center [887, 359] width 452 height 35
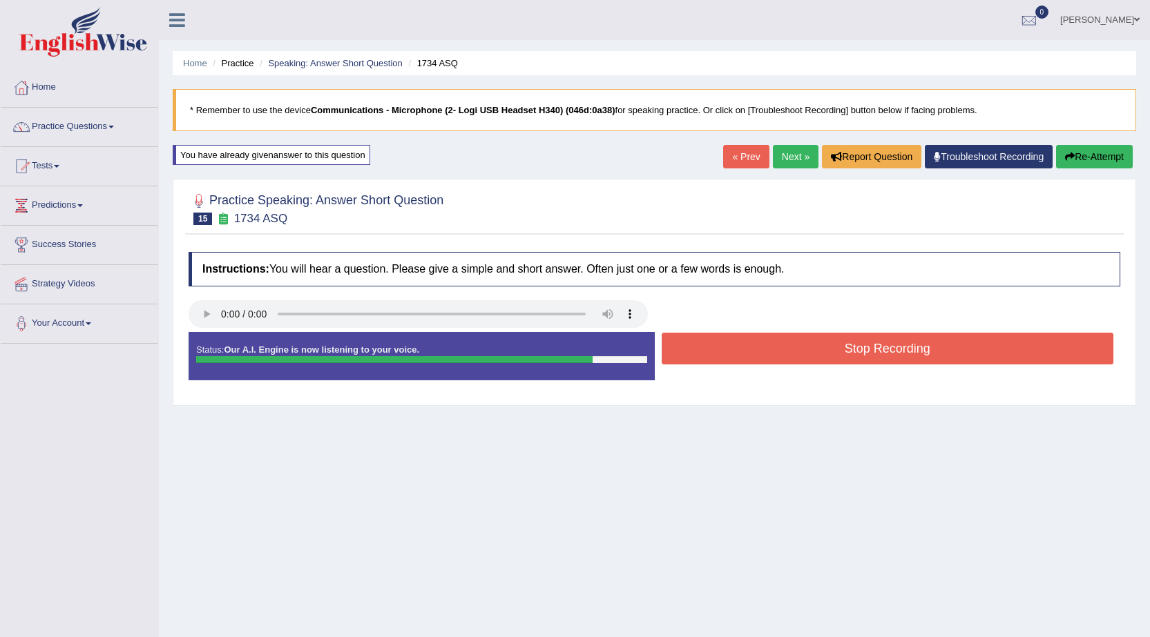
click at [826, 357] on button "Stop Recording" at bounding box center [887, 349] width 452 height 32
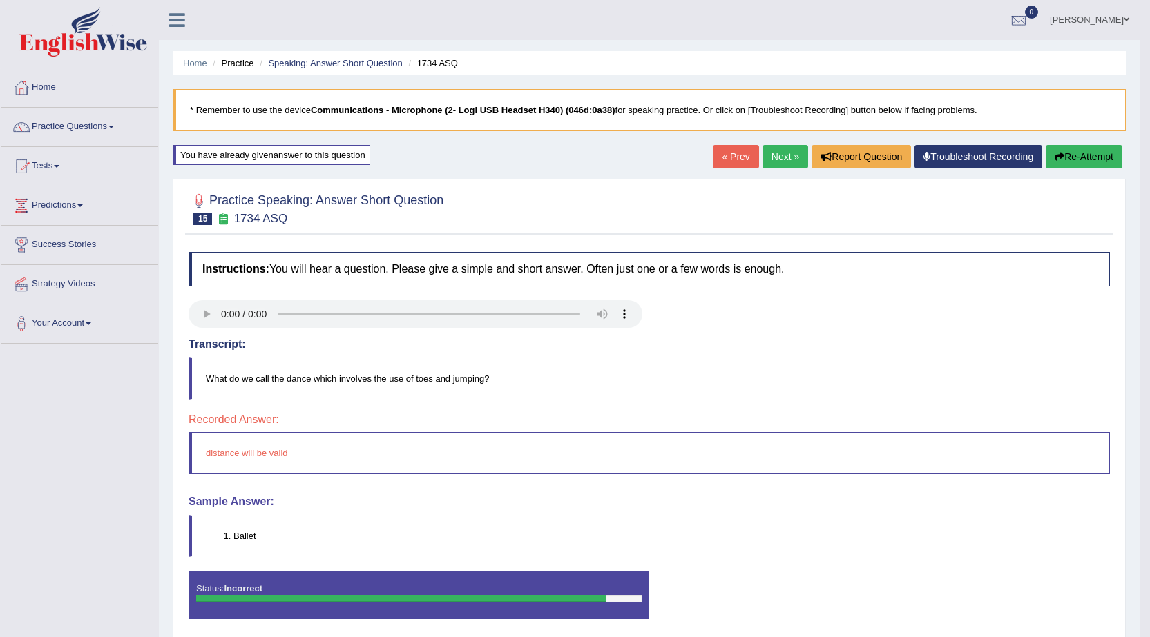
click at [771, 157] on link "Next »" at bounding box center [785, 156] width 46 height 23
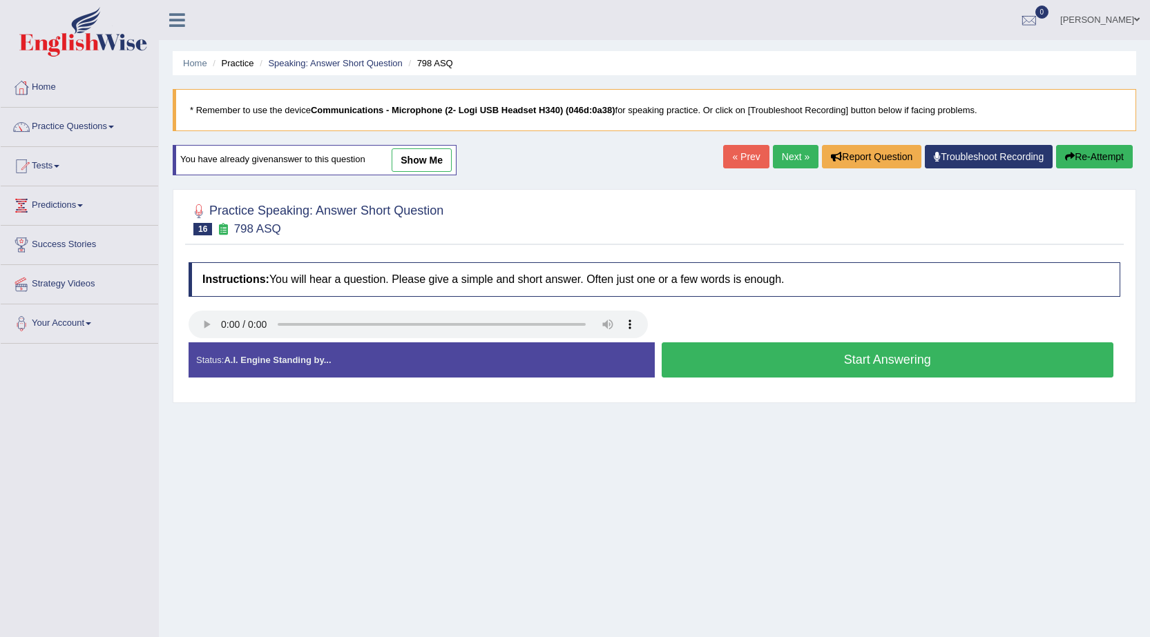
click at [742, 167] on link "« Prev" at bounding box center [746, 156] width 46 height 23
click at [784, 353] on button "Start Answering" at bounding box center [887, 359] width 452 height 35
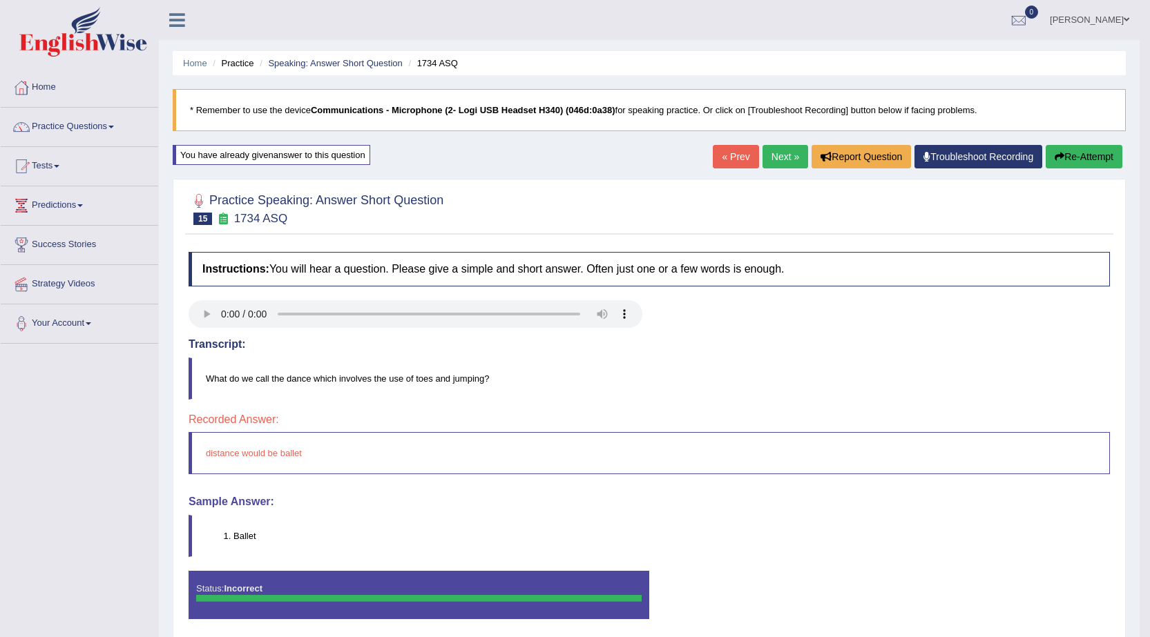
click at [768, 160] on link "Next »" at bounding box center [785, 156] width 46 height 23
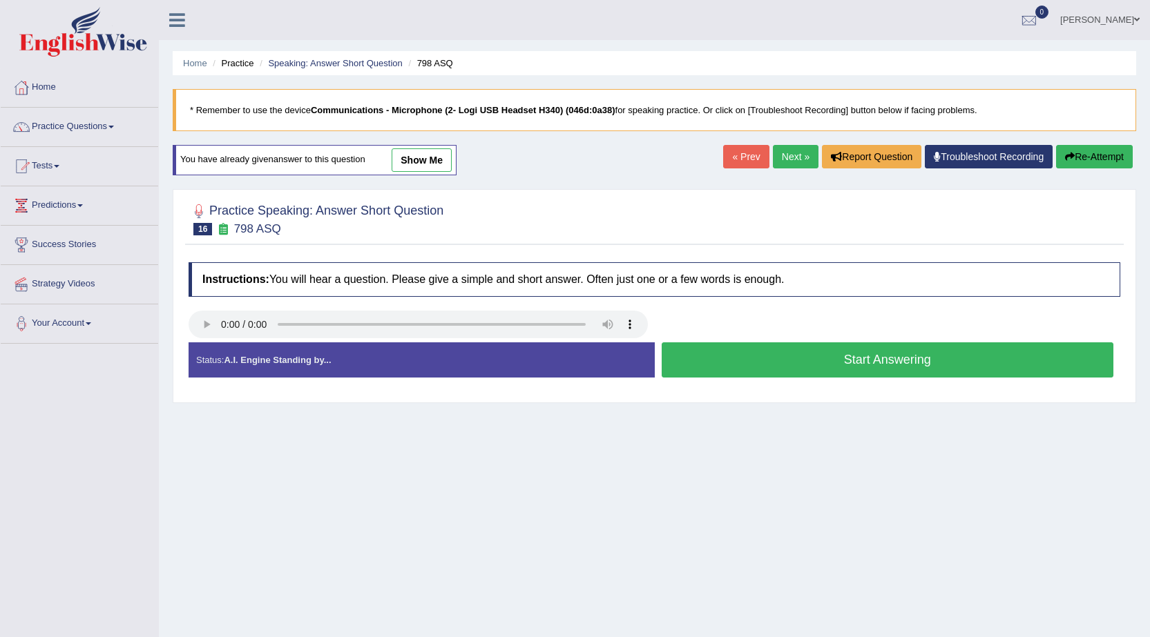
click at [725, 149] on link "« Prev" at bounding box center [746, 156] width 46 height 23
click at [732, 360] on button "Start Answering" at bounding box center [887, 359] width 452 height 35
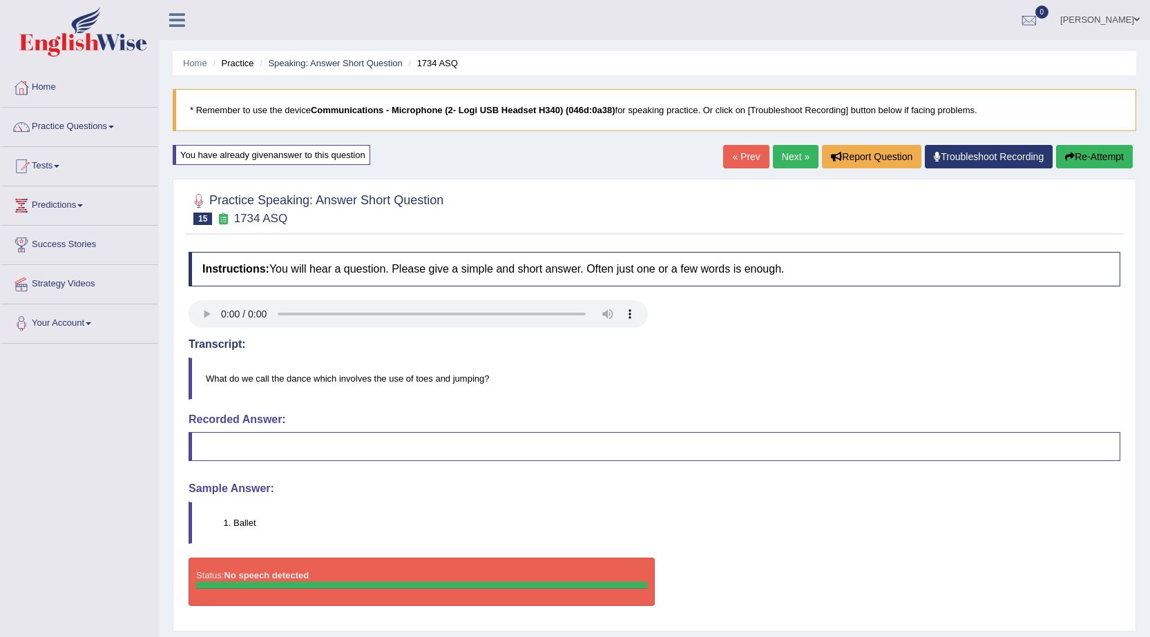
click at [1095, 158] on button "Re-Attempt" at bounding box center [1094, 156] width 77 height 23
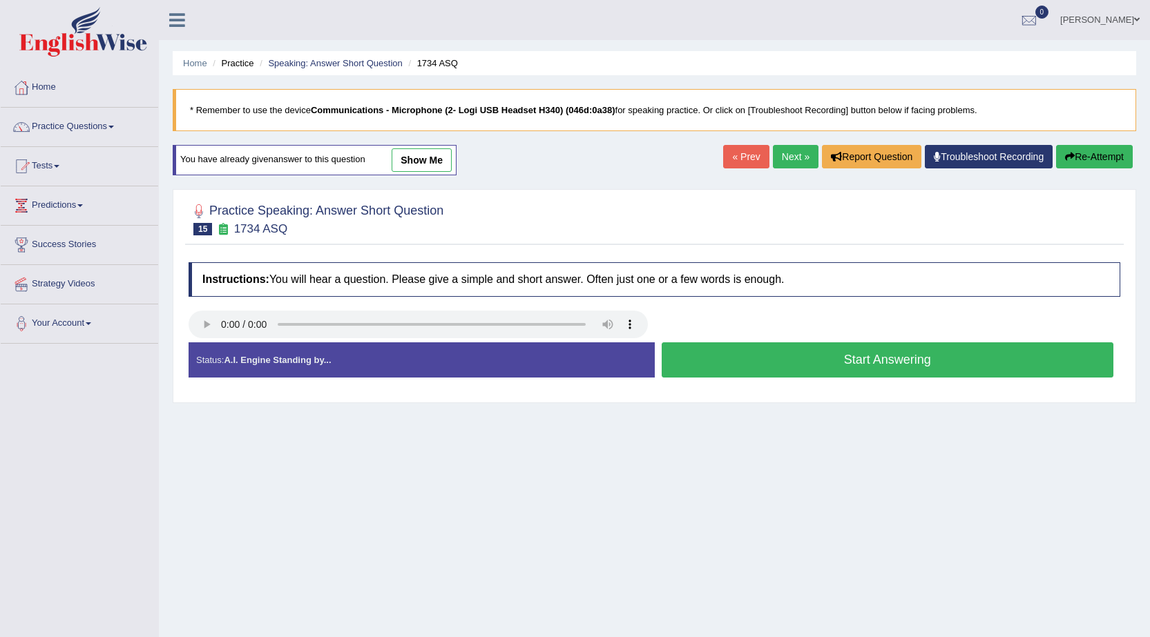
click at [840, 370] on button "Start Answering" at bounding box center [887, 359] width 452 height 35
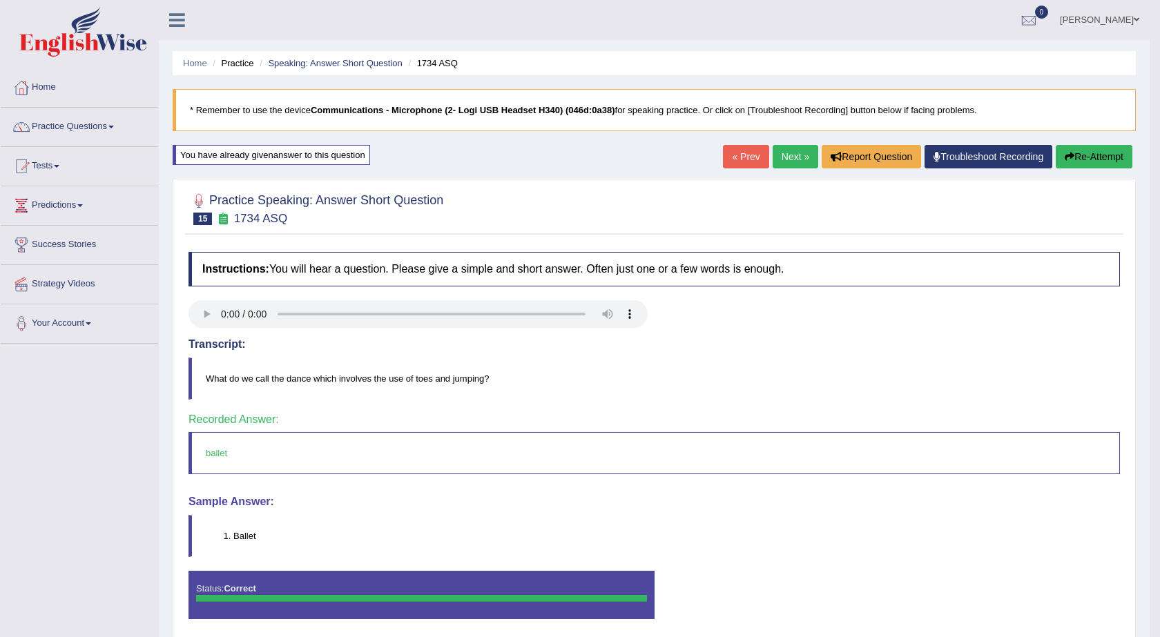
click at [0, 0] on div "Our A.I. Engine is working on your speech analysis! Please be patient. It may t…" at bounding box center [0, 0] width 0 height 0
click at [788, 162] on link "Next »" at bounding box center [785, 156] width 46 height 23
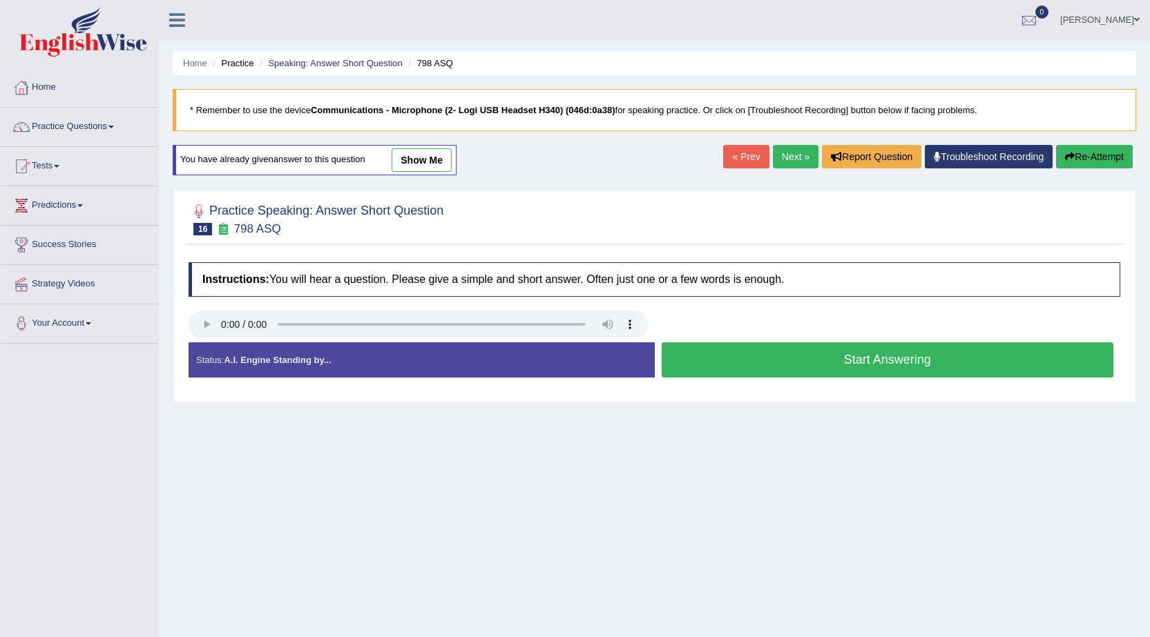
click at [860, 371] on button "Start Answering" at bounding box center [887, 359] width 452 height 35
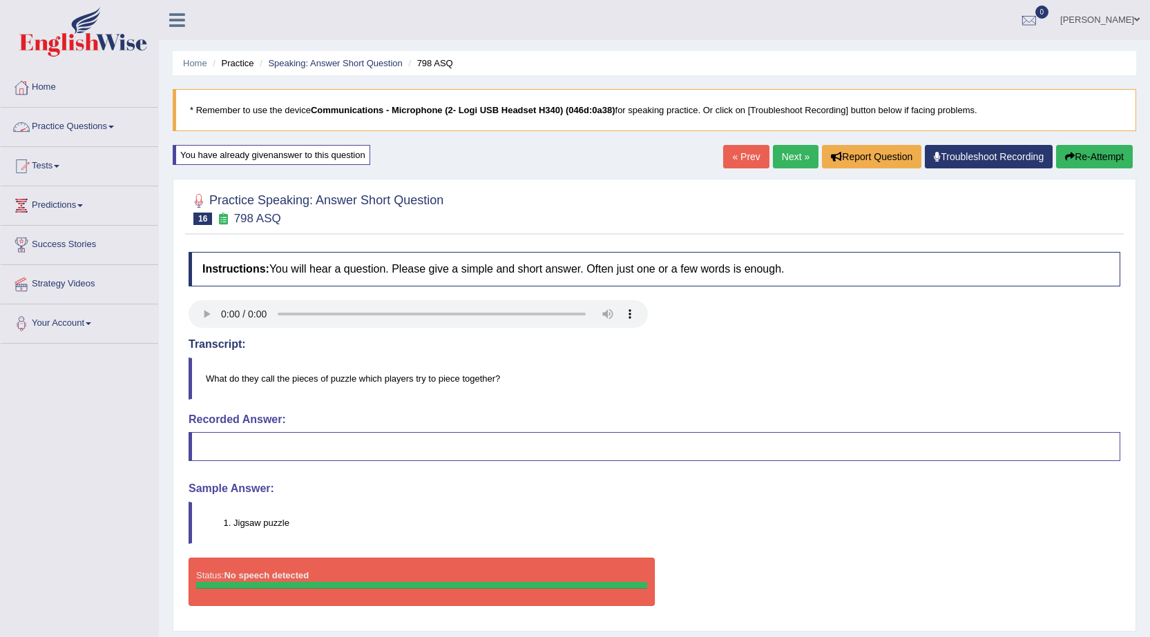
click at [65, 121] on link "Practice Questions" at bounding box center [79, 125] width 157 height 35
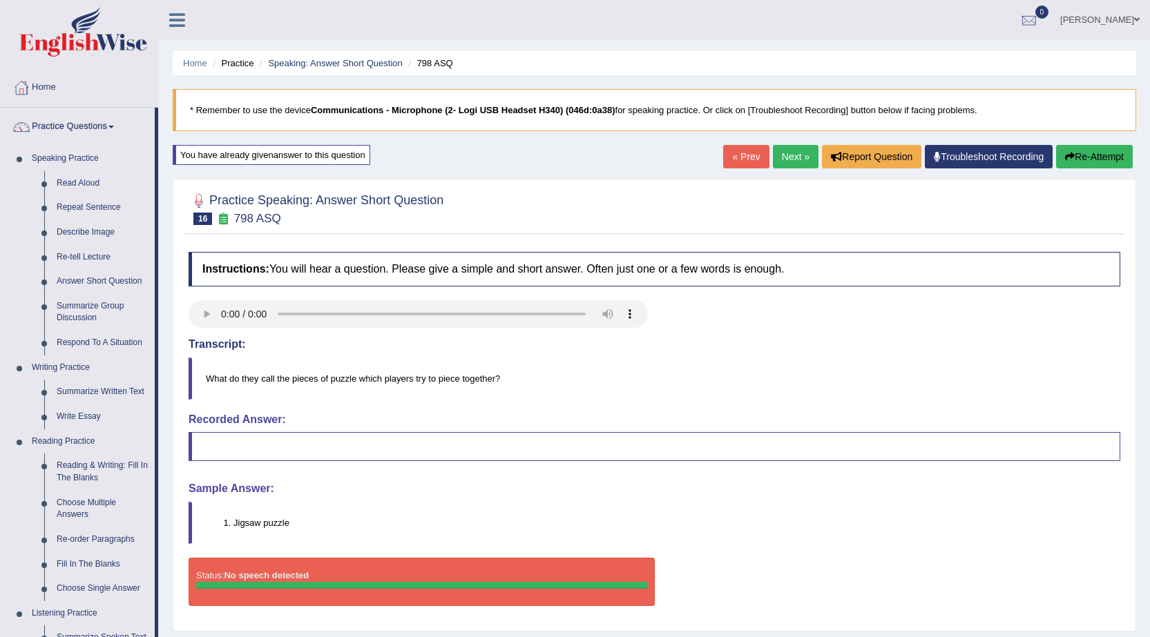
click at [1110, 158] on button "Re-Attempt" at bounding box center [1094, 156] width 77 height 23
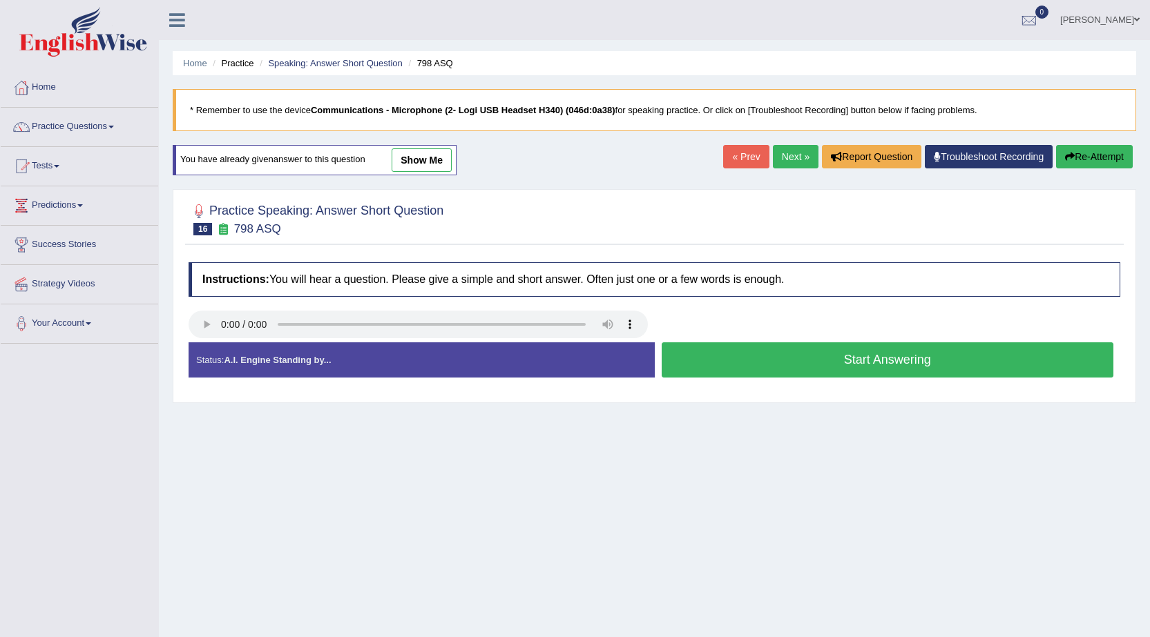
click at [881, 363] on button "Start Answering" at bounding box center [887, 359] width 452 height 35
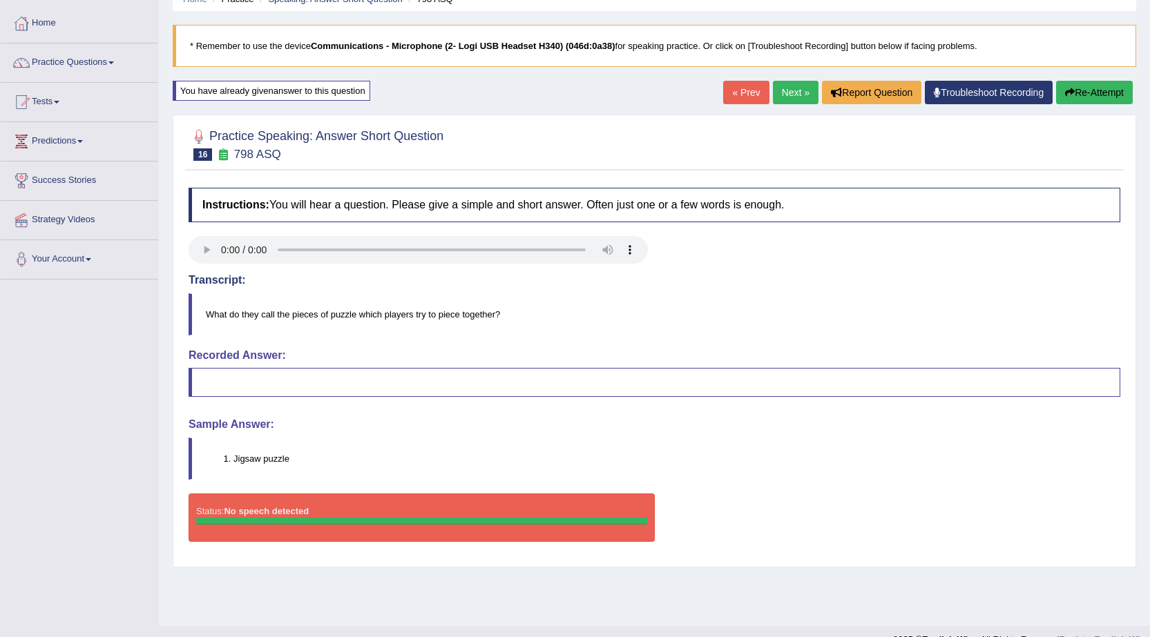
scroll to position [3, 0]
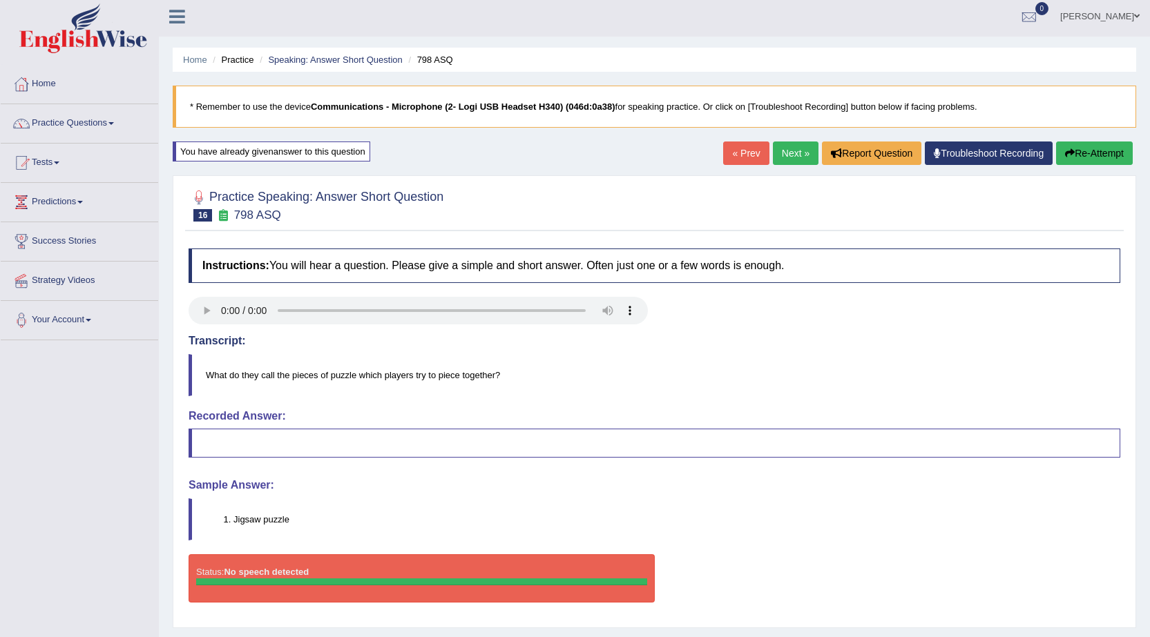
click at [1094, 151] on button "Re-Attempt" at bounding box center [1094, 153] width 77 height 23
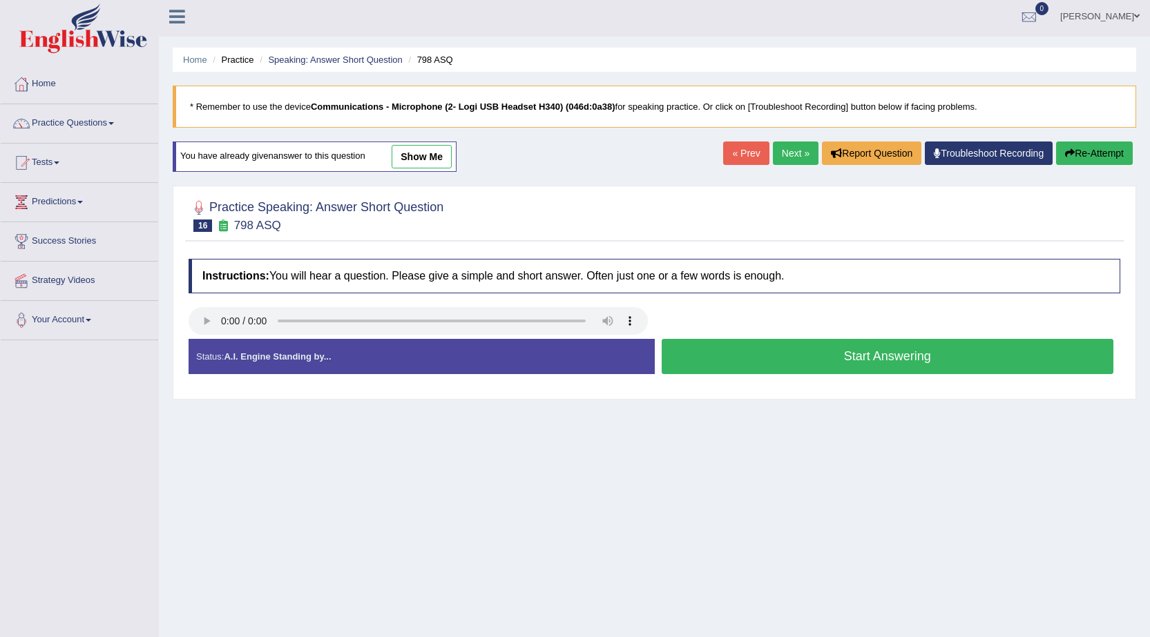
click at [749, 364] on button "Start Answering" at bounding box center [887, 356] width 452 height 35
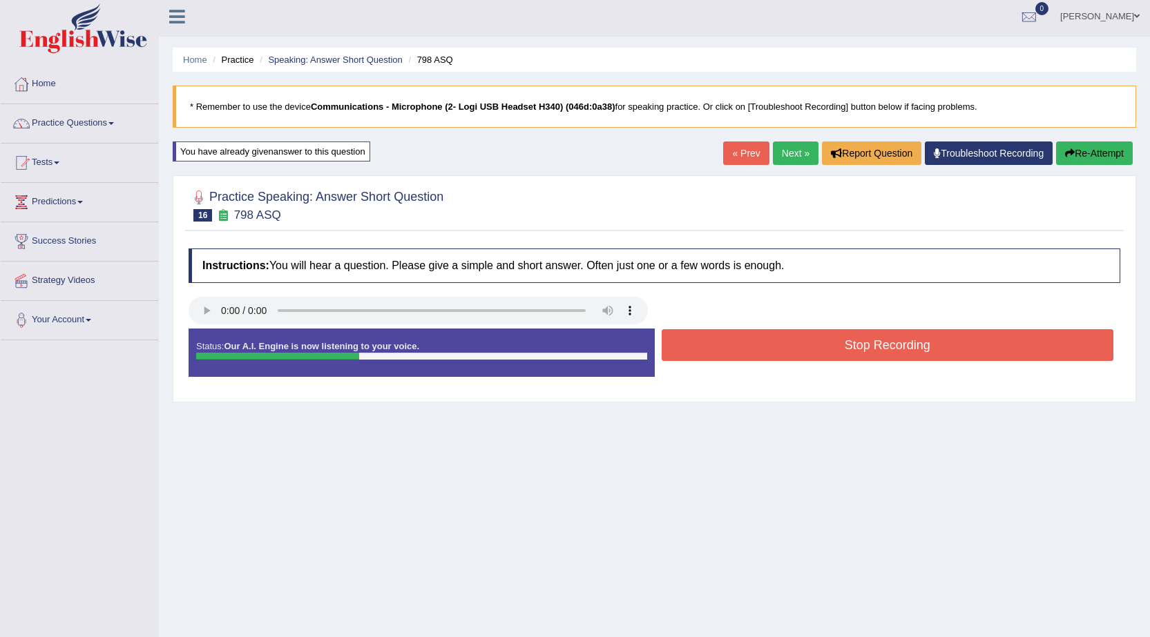
click at [747, 346] on button "Stop Recording" at bounding box center [887, 345] width 452 height 32
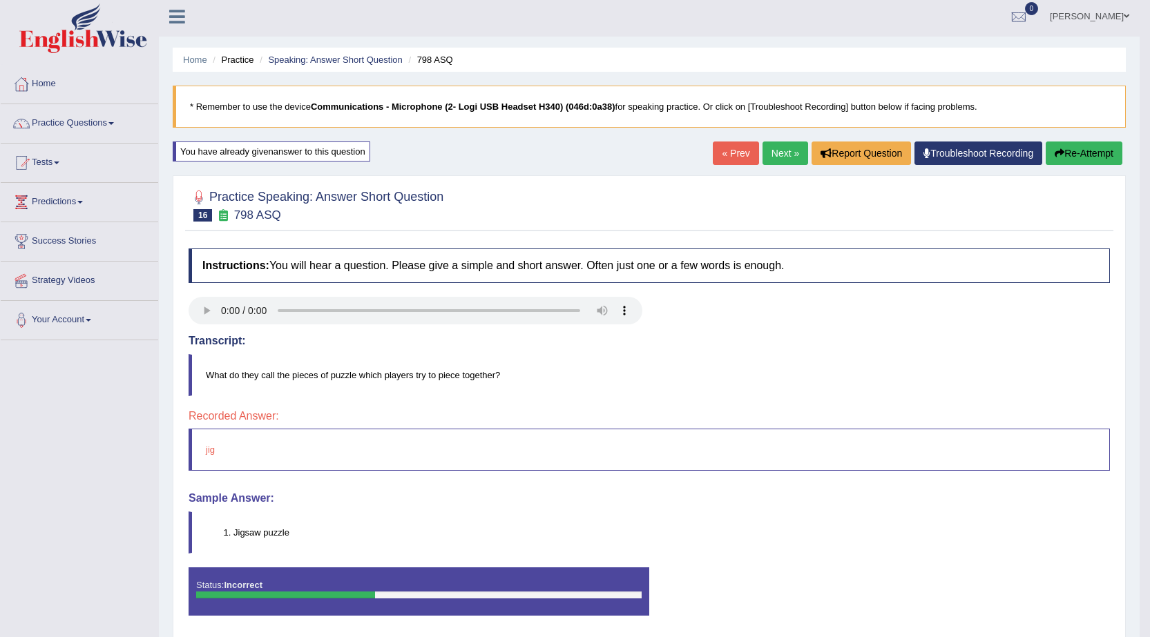
click at [1060, 153] on icon "button" at bounding box center [1059, 153] width 10 height 10
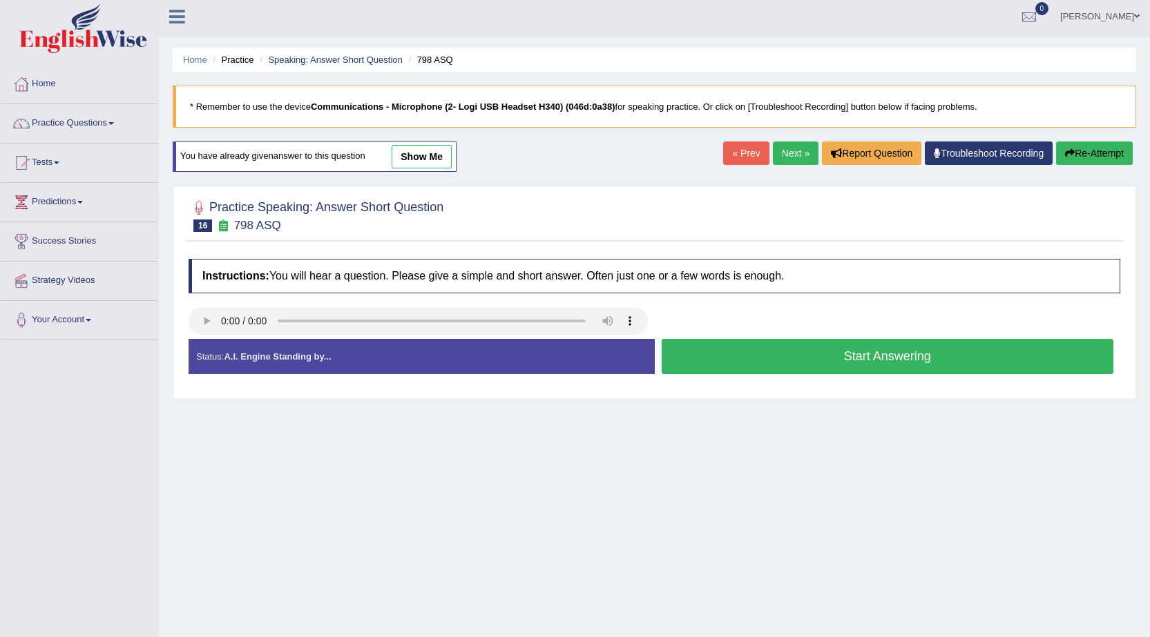
click at [752, 358] on button "Start Answering" at bounding box center [887, 356] width 452 height 35
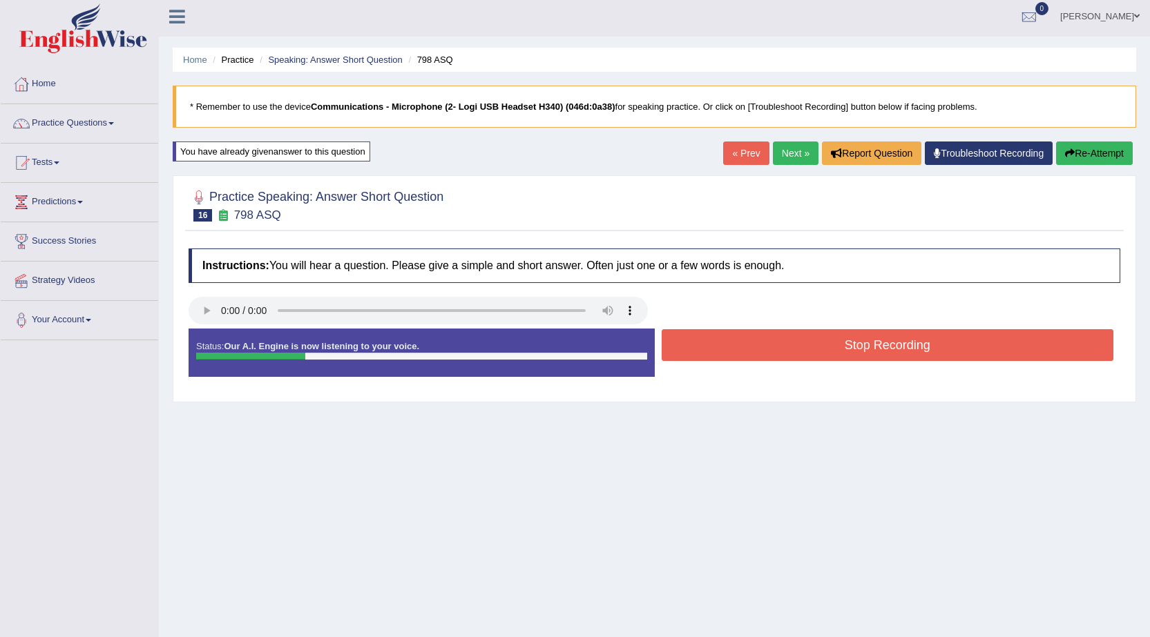
click at [752, 358] on button "Stop Recording" at bounding box center [887, 345] width 452 height 32
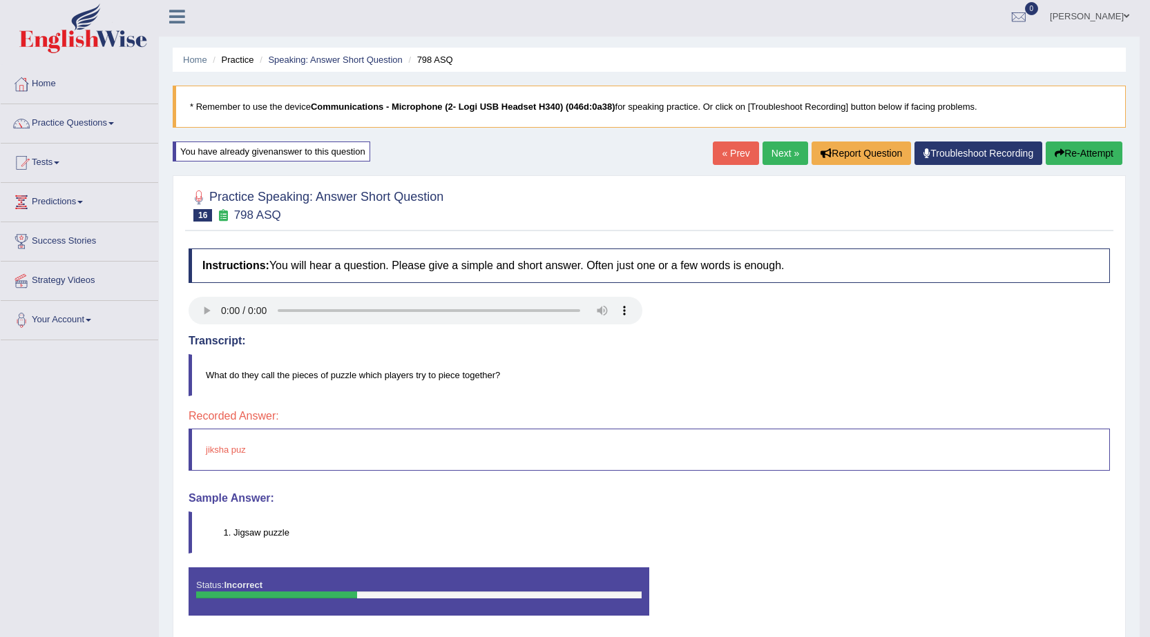
click at [1065, 157] on button "Re-Attempt" at bounding box center [1083, 153] width 77 height 23
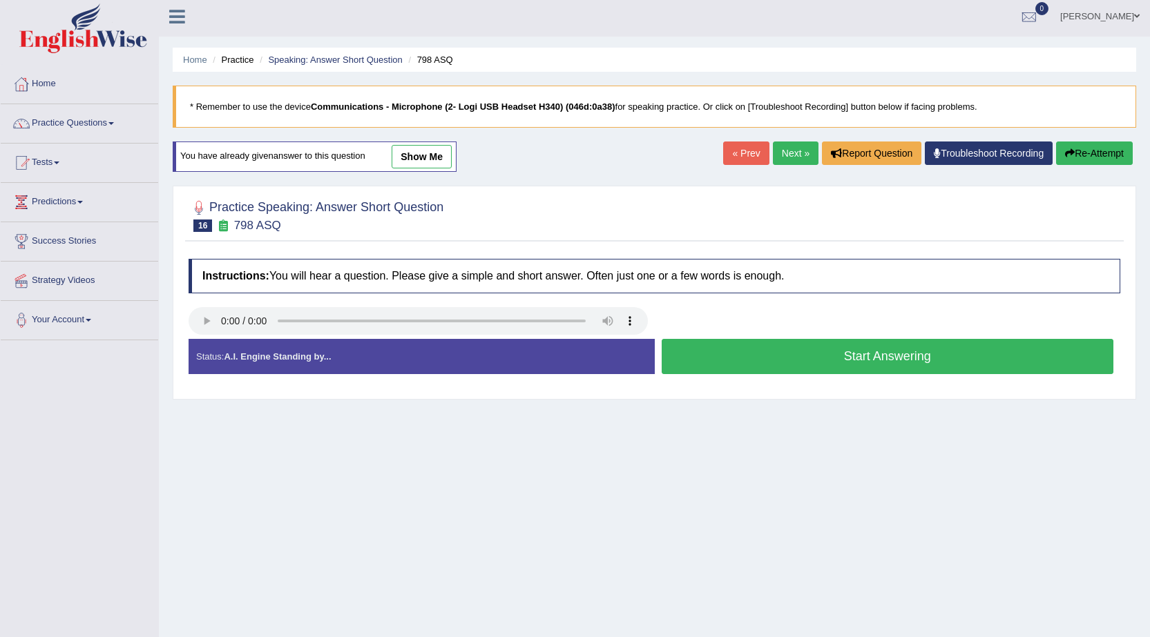
click at [960, 371] on button "Start Answering" at bounding box center [887, 356] width 452 height 35
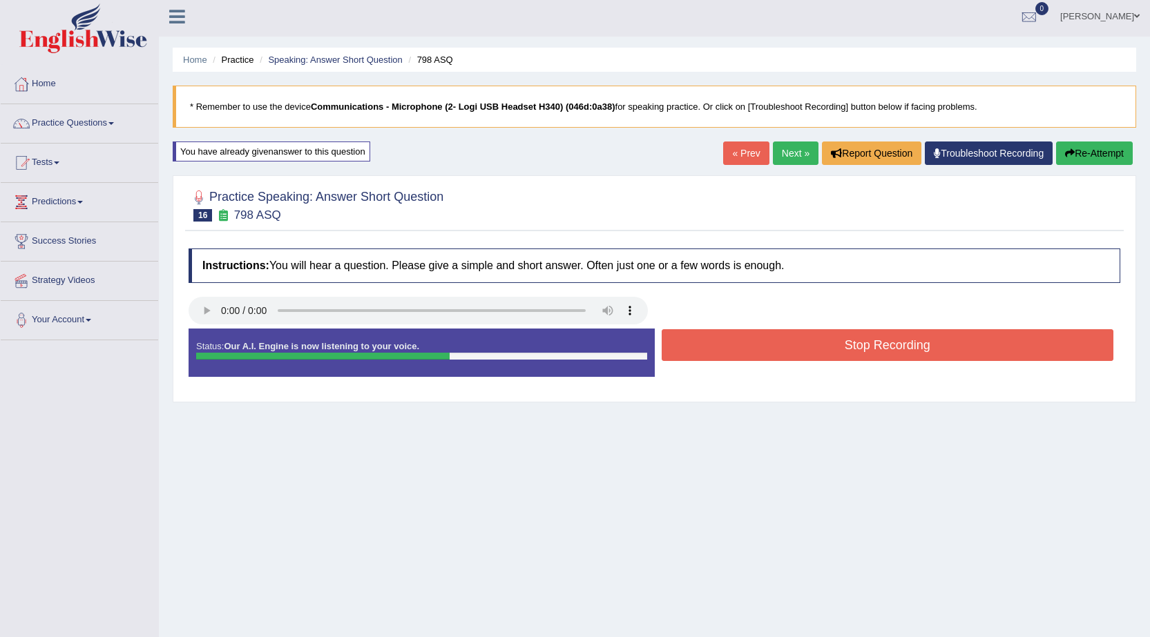
click at [949, 344] on button "Stop Recording" at bounding box center [887, 345] width 452 height 32
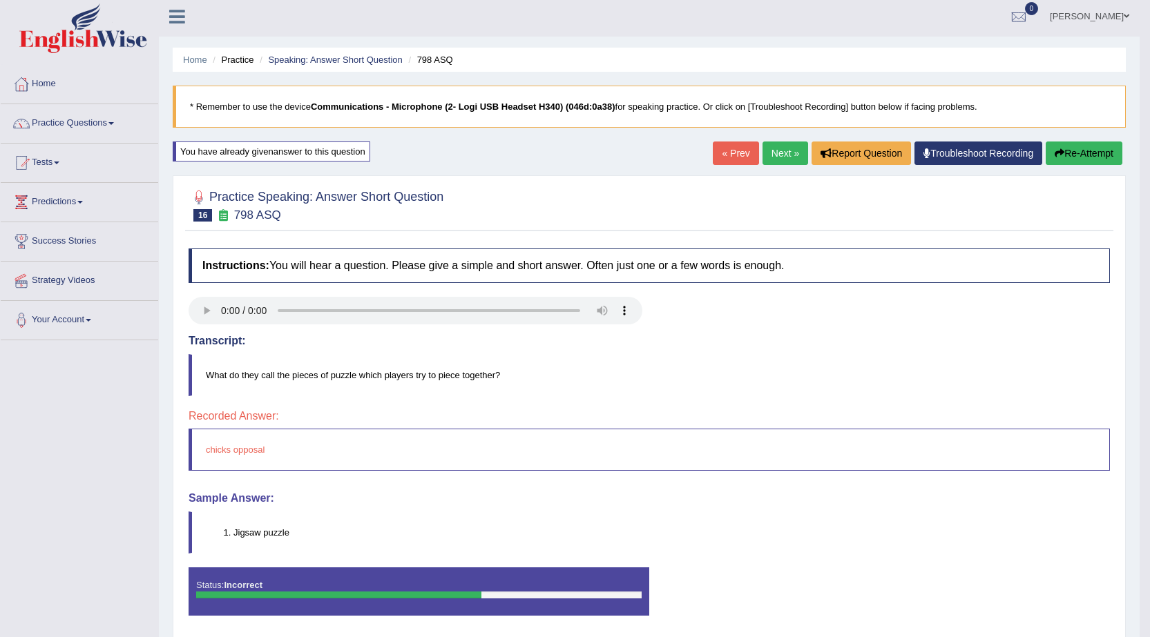
click at [1056, 155] on icon "button" at bounding box center [1059, 153] width 10 height 10
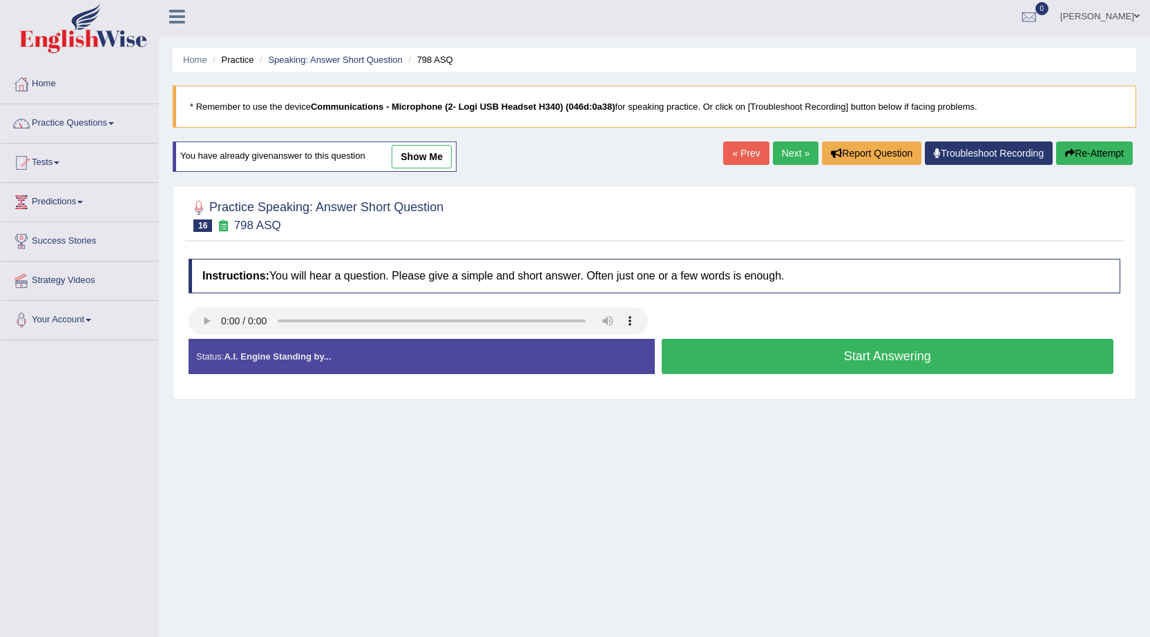
click at [916, 351] on button "Start Answering" at bounding box center [887, 356] width 452 height 35
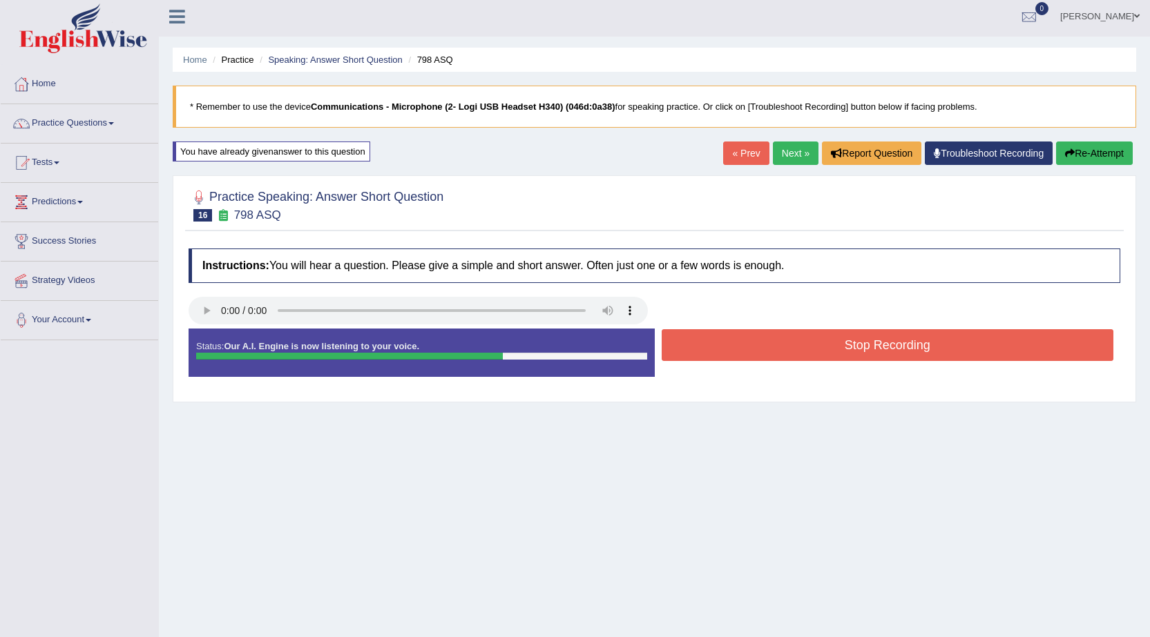
click at [940, 331] on button "Stop Recording" at bounding box center [887, 345] width 452 height 32
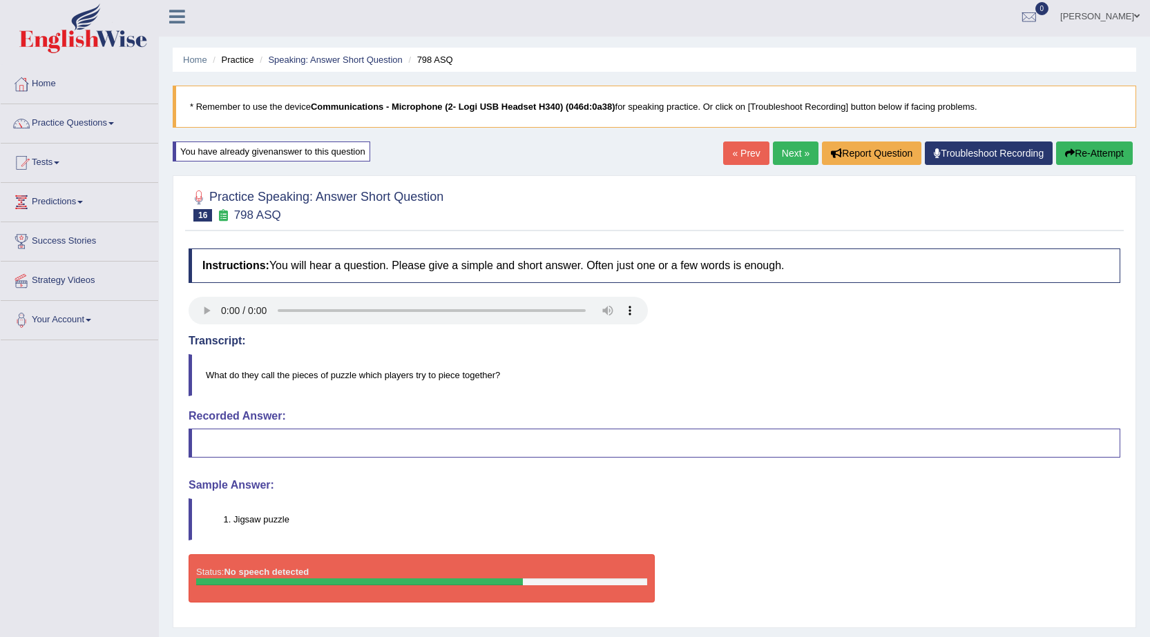
click at [1077, 157] on button "Re-Attempt" at bounding box center [1094, 153] width 77 height 23
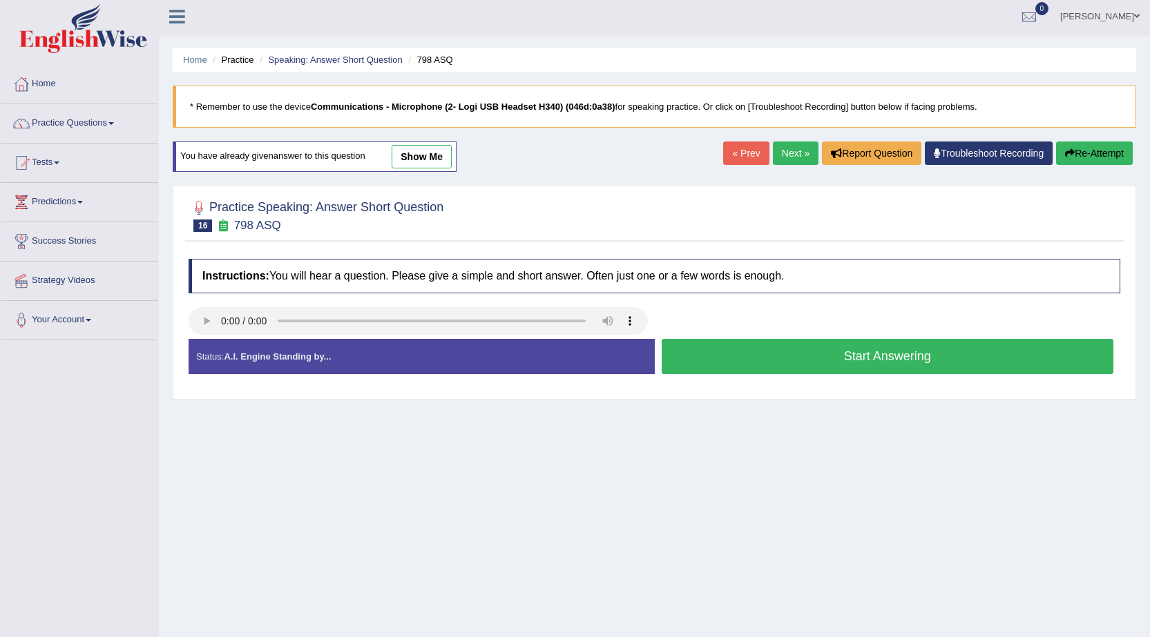
scroll to position [3, 0]
click at [729, 351] on button "Start Answering" at bounding box center [887, 356] width 452 height 35
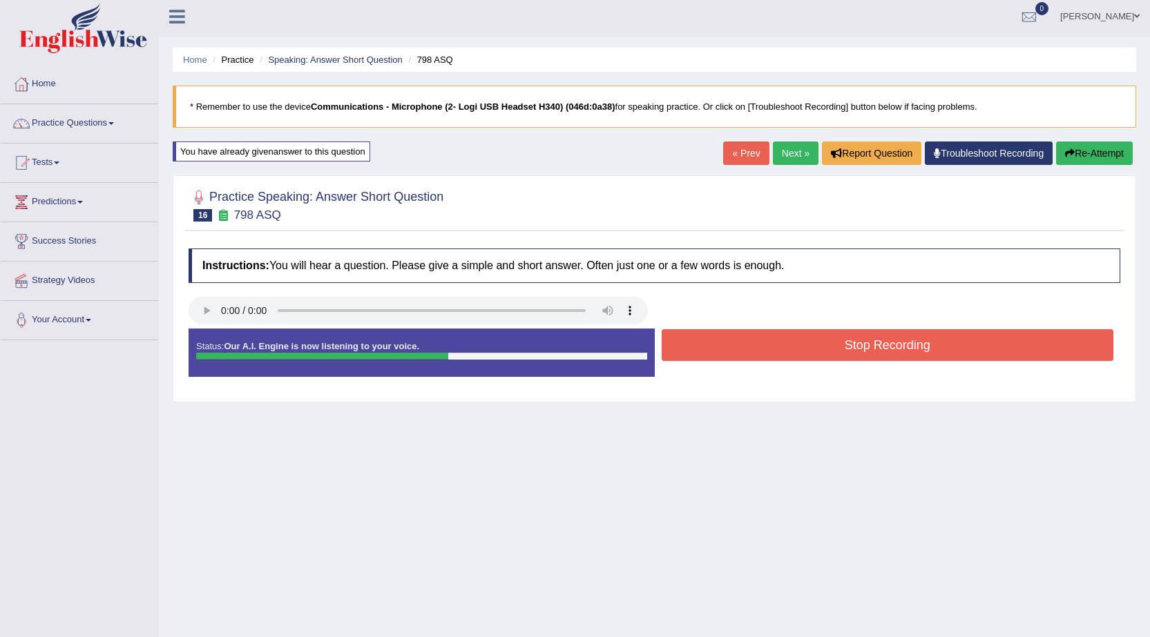
click at [735, 354] on button "Stop Recording" at bounding box center [887, 345] width 452 height 32
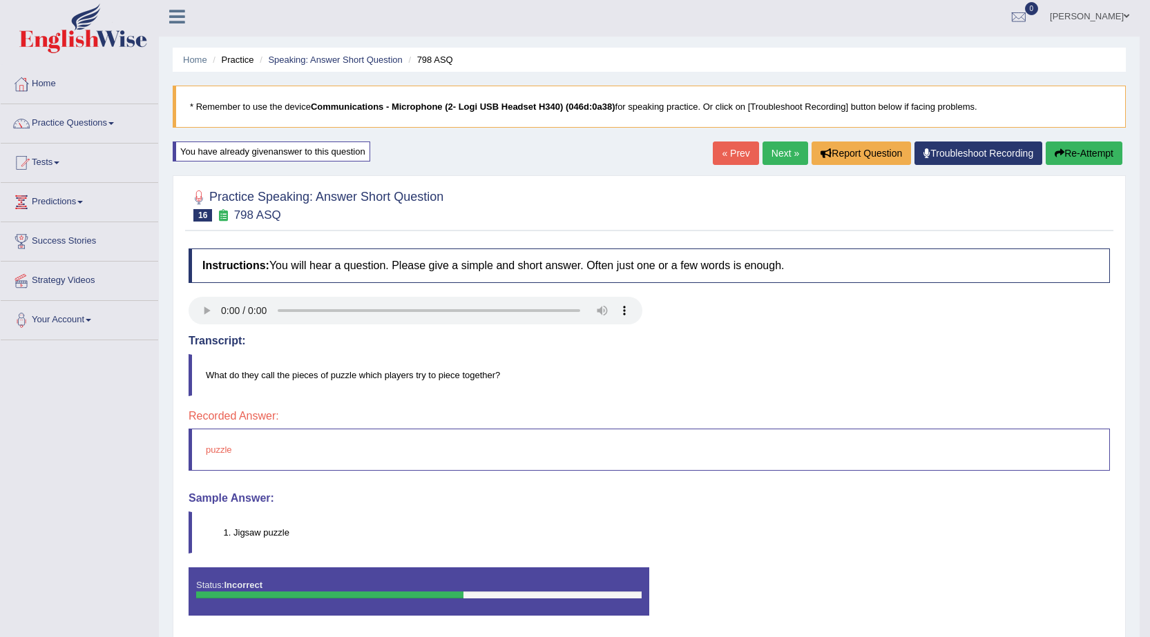
click at [779, 159] on link "Next »" at bounding box center [785, 153] width 46 height 23
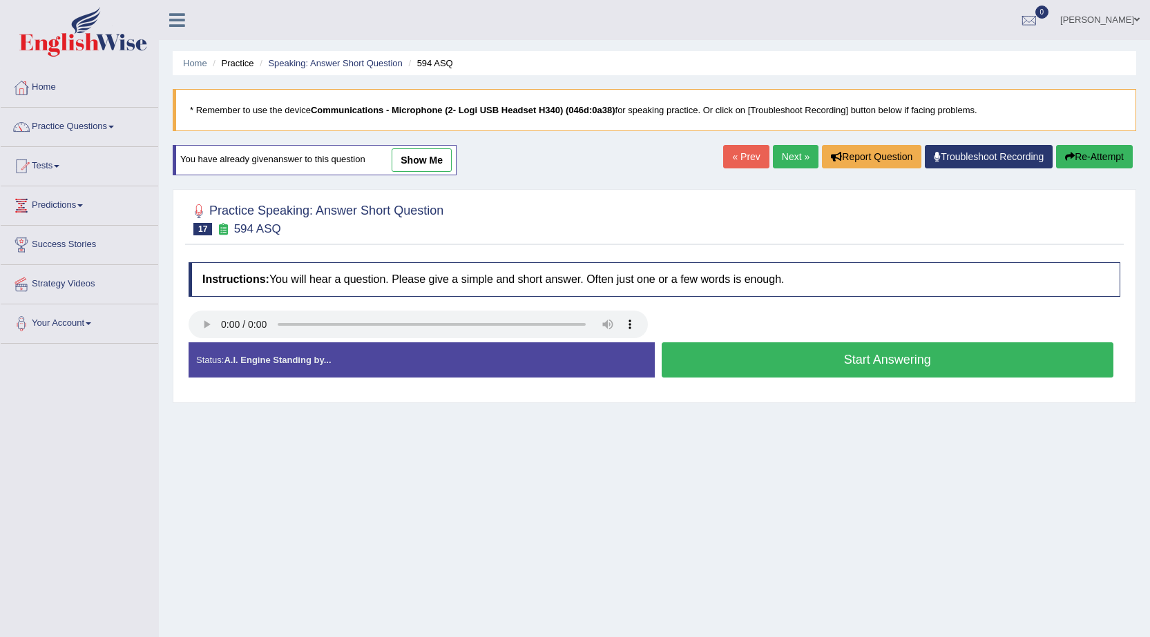
click at [731, 353] on button "Start Answering" at bounding box center [887, 359] width 452 height 35
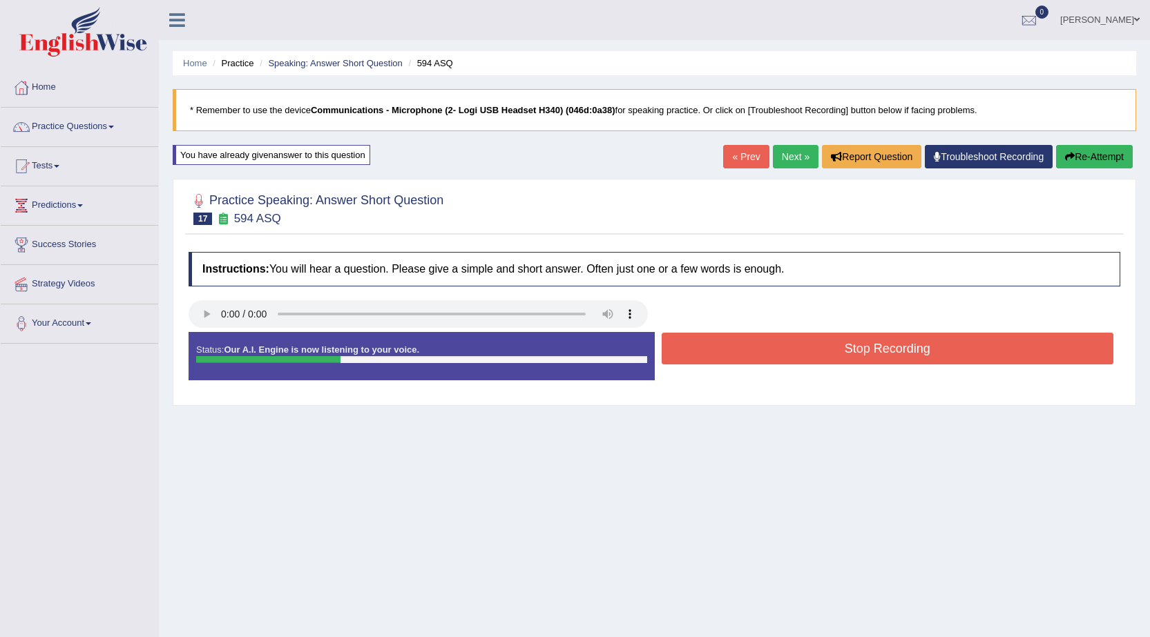
click at [731, 353] on button "Stop Recording" at bounding box center [887, 349] width 452 height 32
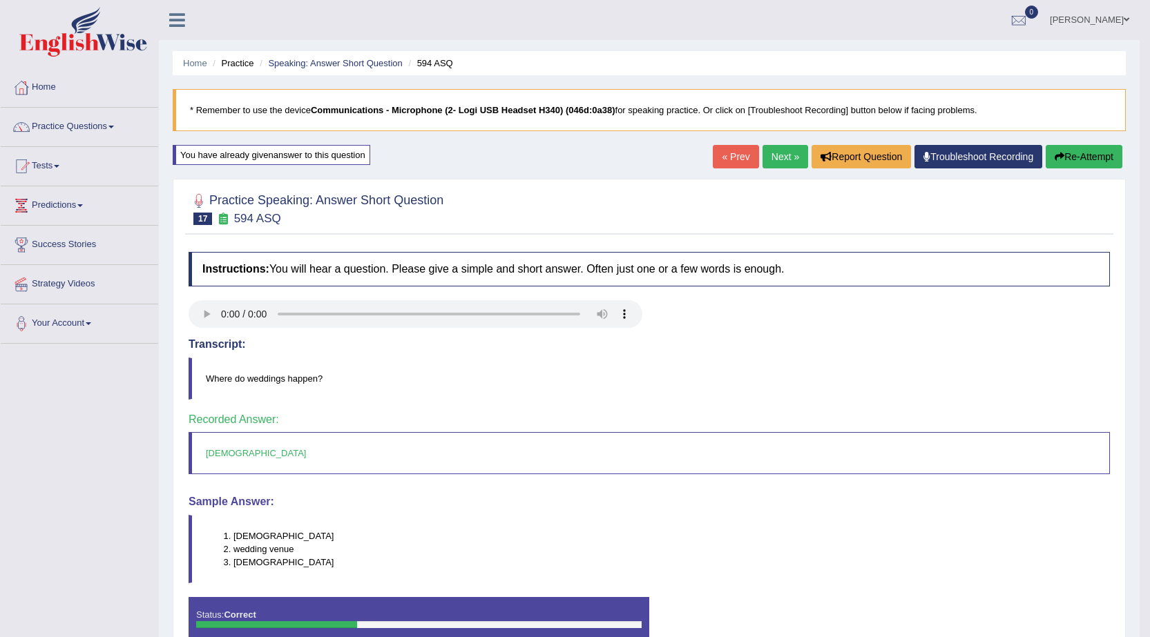
click at [784, 153] on link "Next »" at bounding box center [785, 156] width 46 height 23
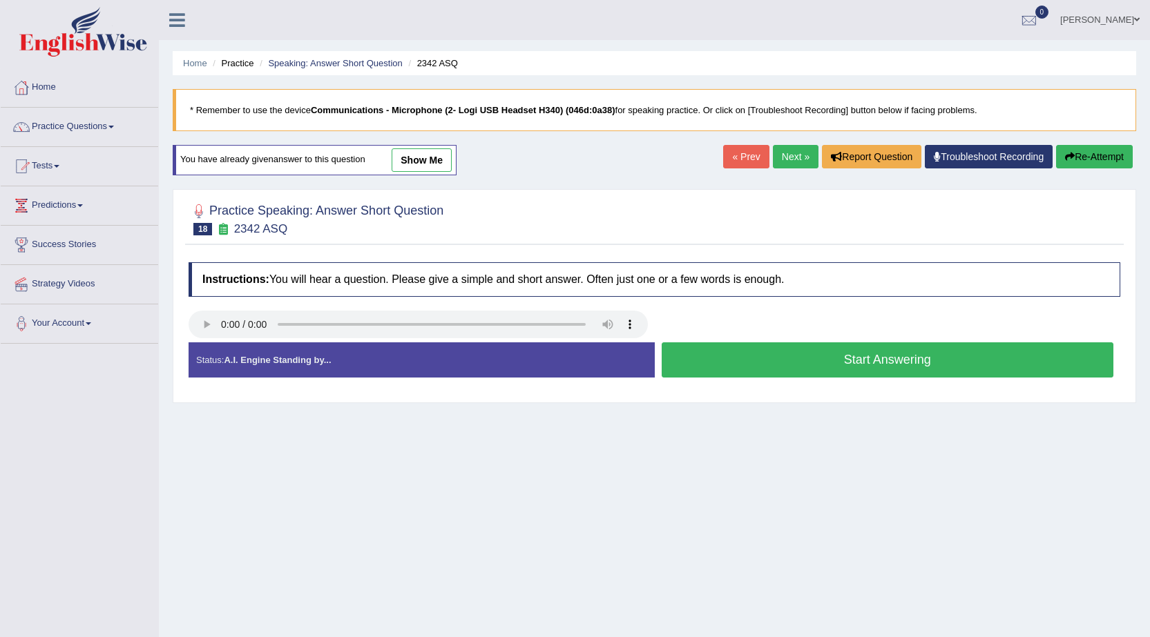
click at [844, 356] on button "Start Answering" at bounding box center [887, 359] width 452 height 35
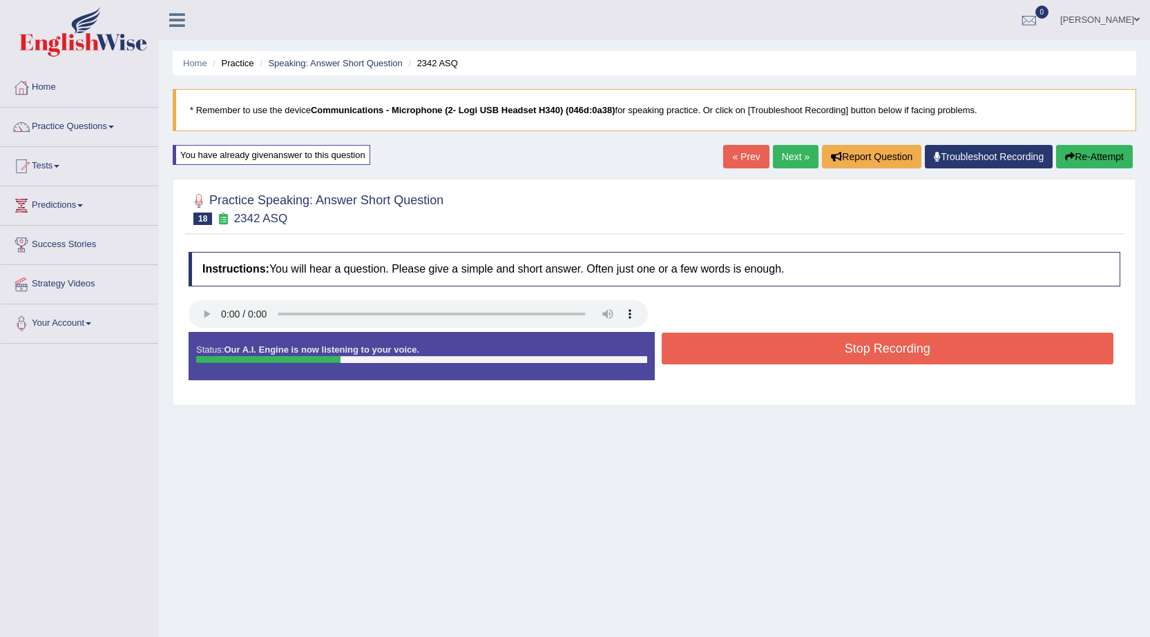
click at [784, 163] on link "Next »" at bounding box center [796, 156] width 46 height 23
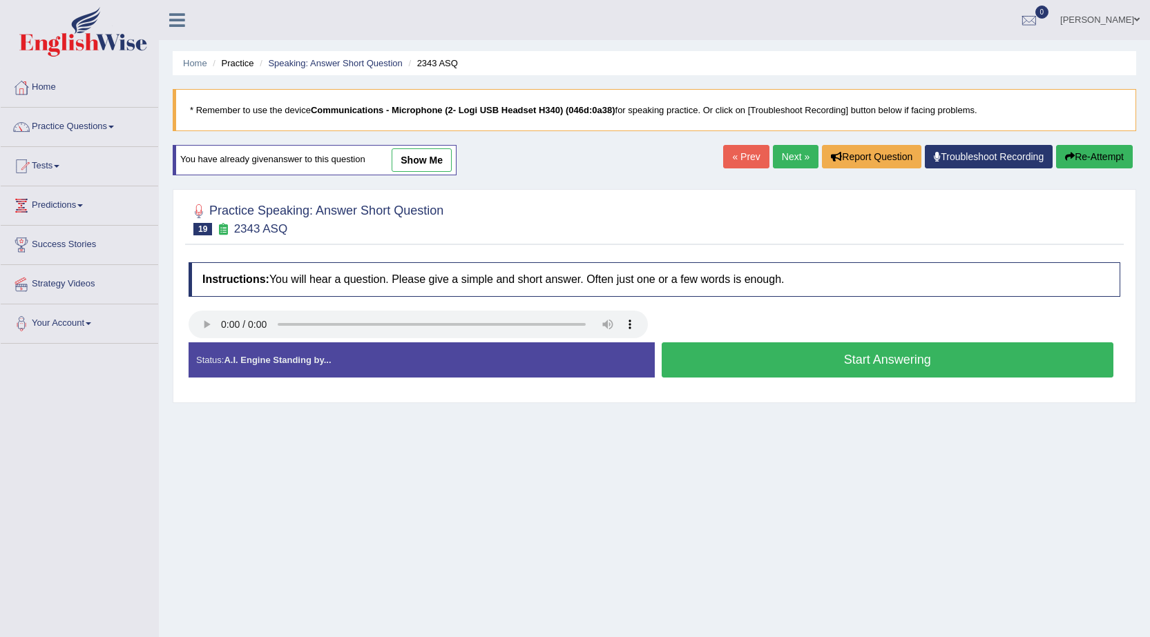
click at [698, 356] on button "Start Answering" at bounding box center [887, 359] width 452 height 35
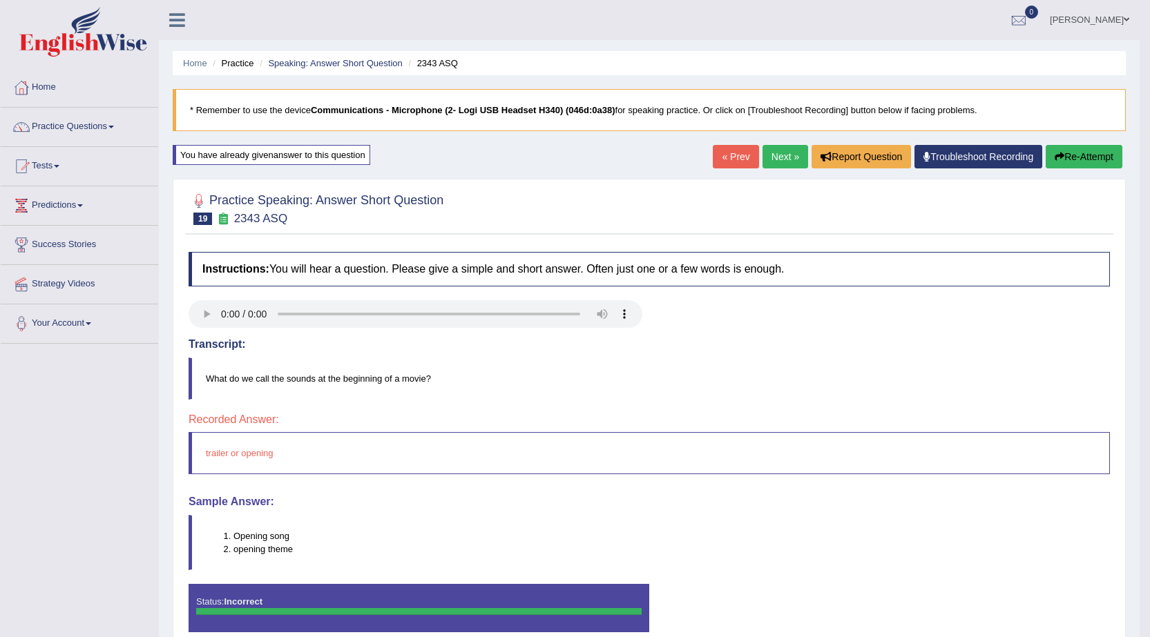
click at [1067, 157] on button "Re-Attempt" at bounding box center [1083, 156] width 77 height 23
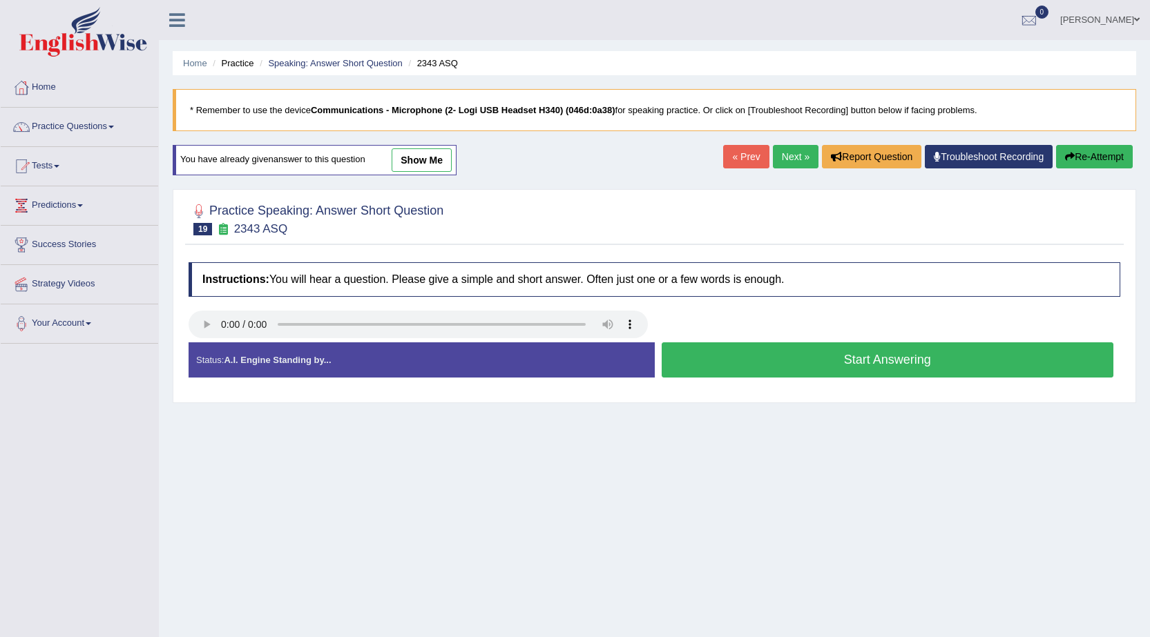
click at [779, 367] on button "Start Answering" at bounding box center [887, 359] width 452 height 35
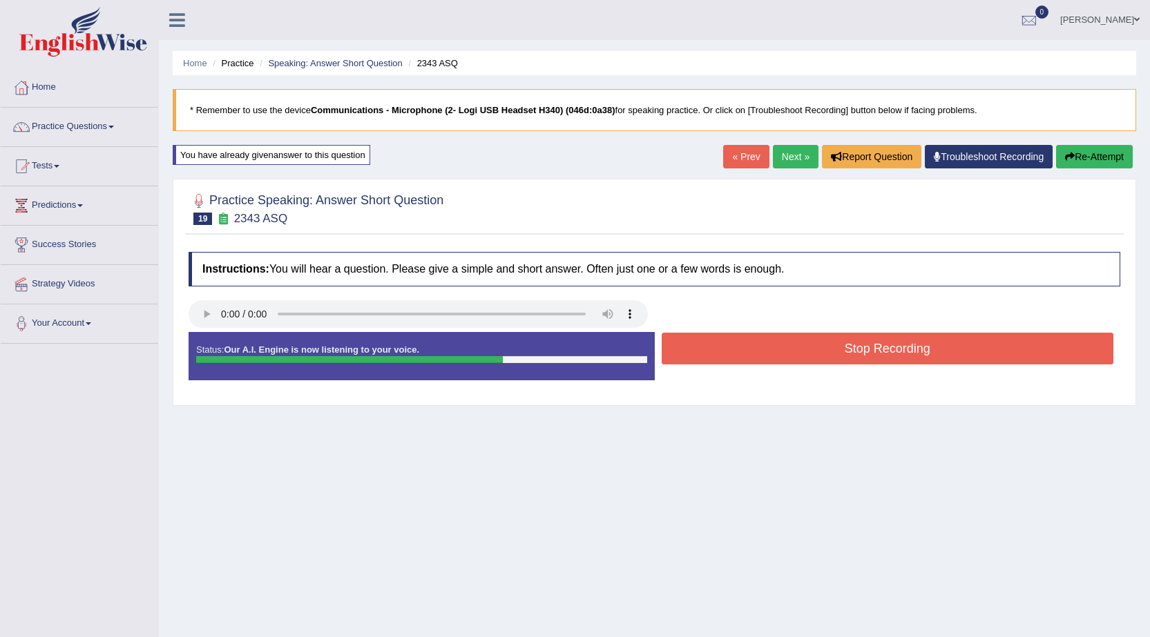
click at [797, 349] on button "Stop Recording" at bounding box center [887, 349] width 452 height 32
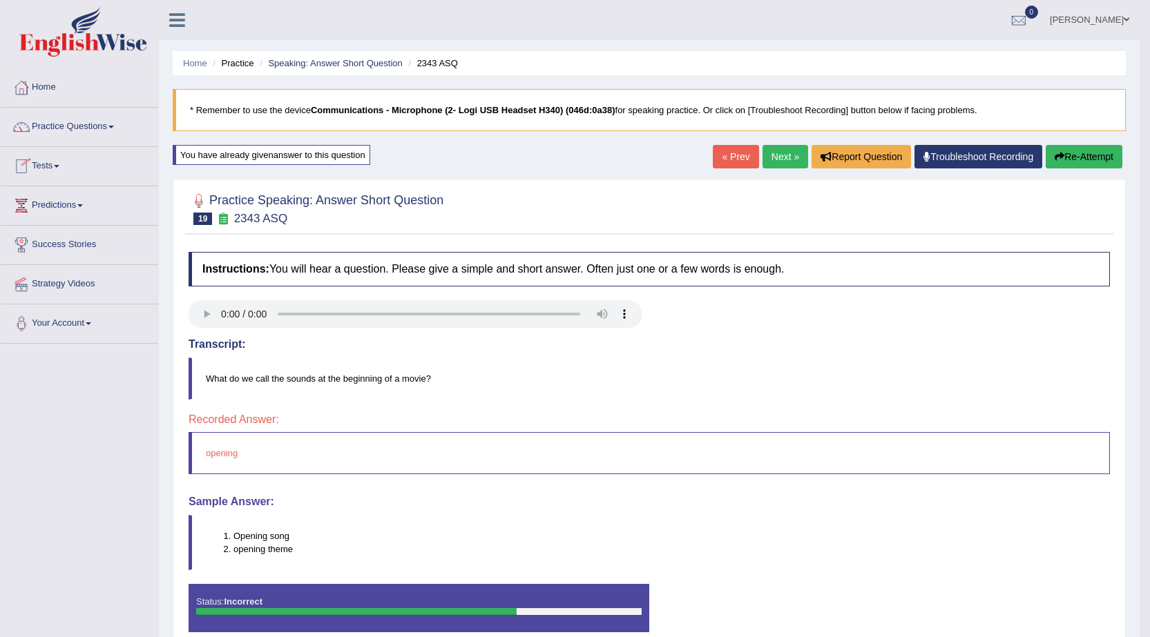
click at [1071, 161] on button "Re-Attempt" at bounding box center [1083, 156] width 77 height 23
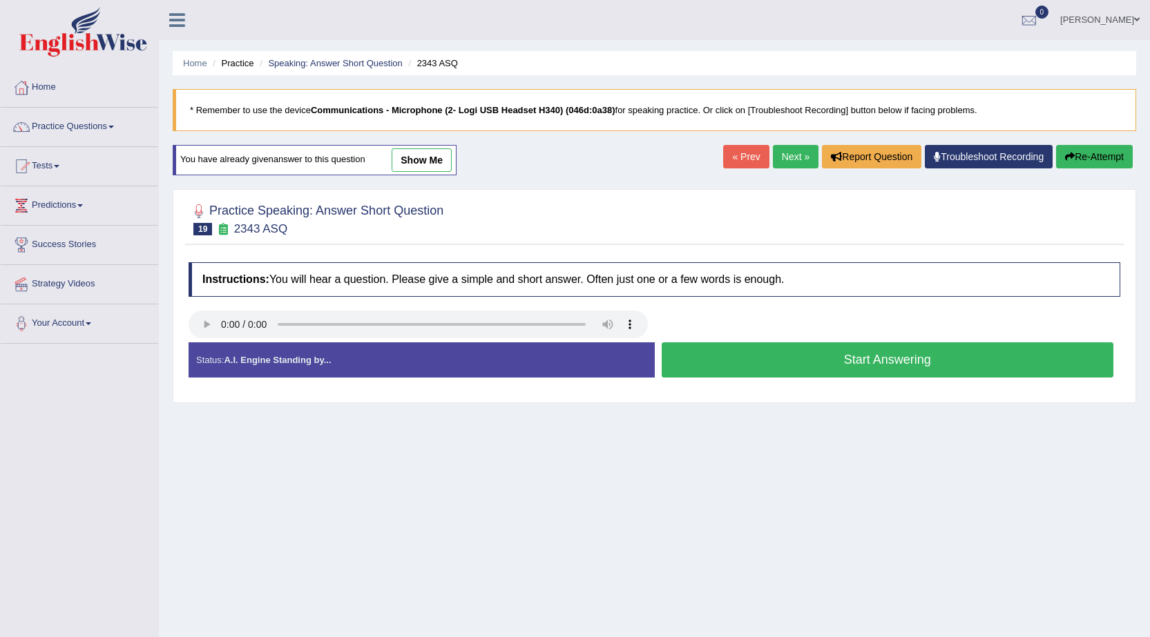
click at [753, 348] on button "Start Answering" at bounding box center [887, 359] width 452 height 35
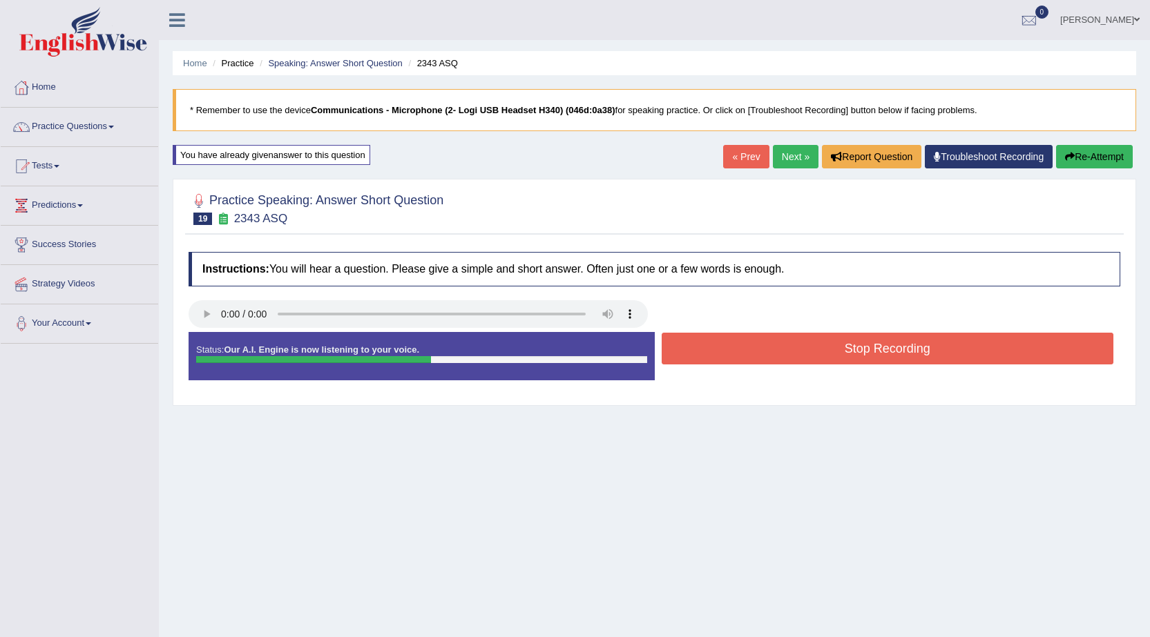
click at [787, 342] on button "Stop Recording" at bounding box center [887, 349] width 452 height 32
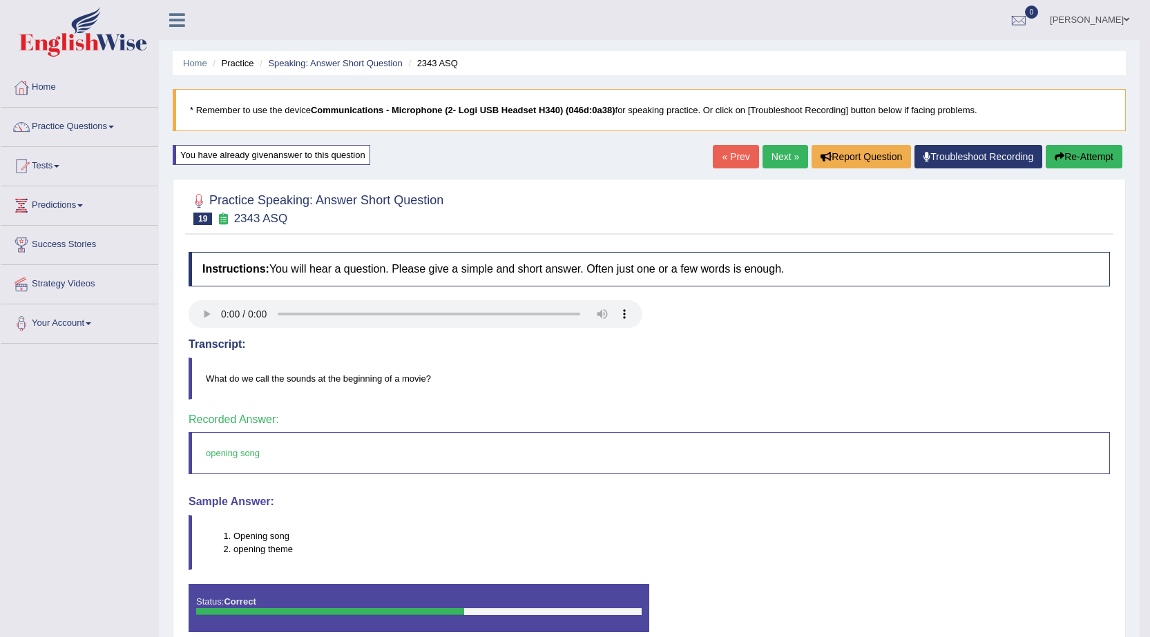
click at [779, 160] on link "Next »" at bounding box center [785, 156] width 46 height 23
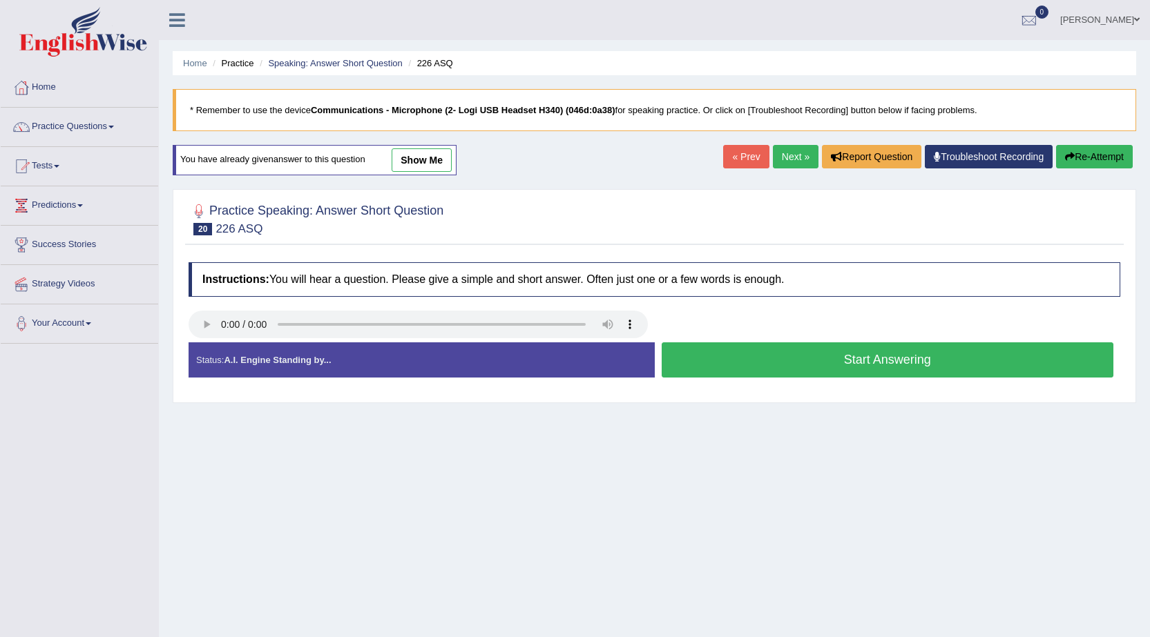
click at [737, 355] on button "Start Answering" at bounding box center [887, 359] width 452 height 35
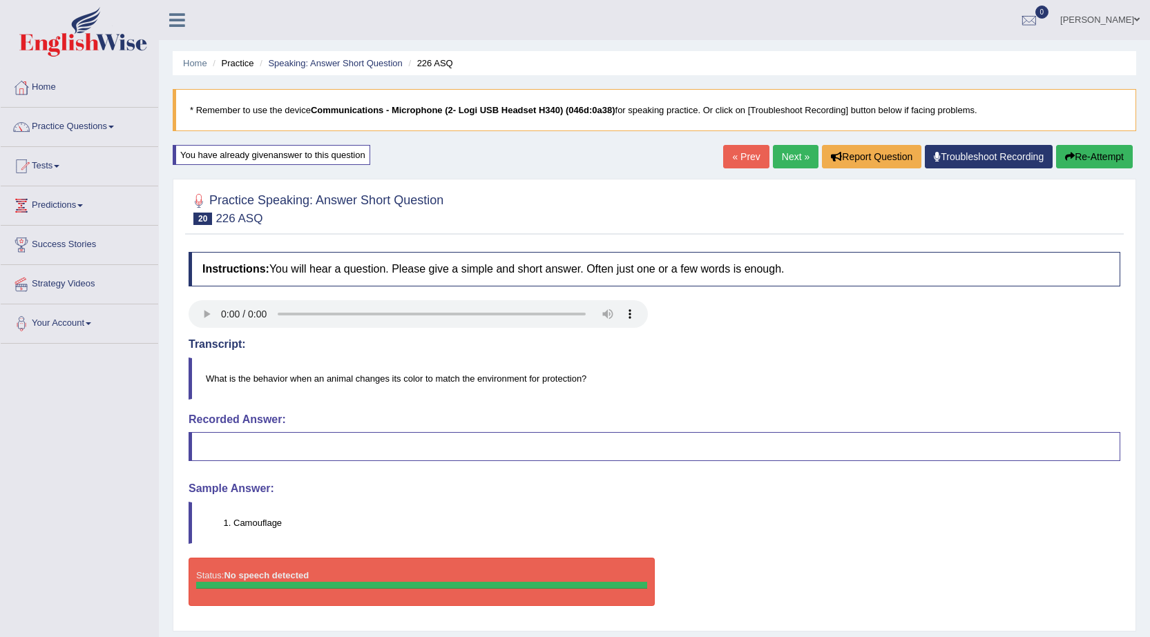
click at [1094, 162] on button "Re-Attempt" at bounding box center [1094, 156] width 77 height 23
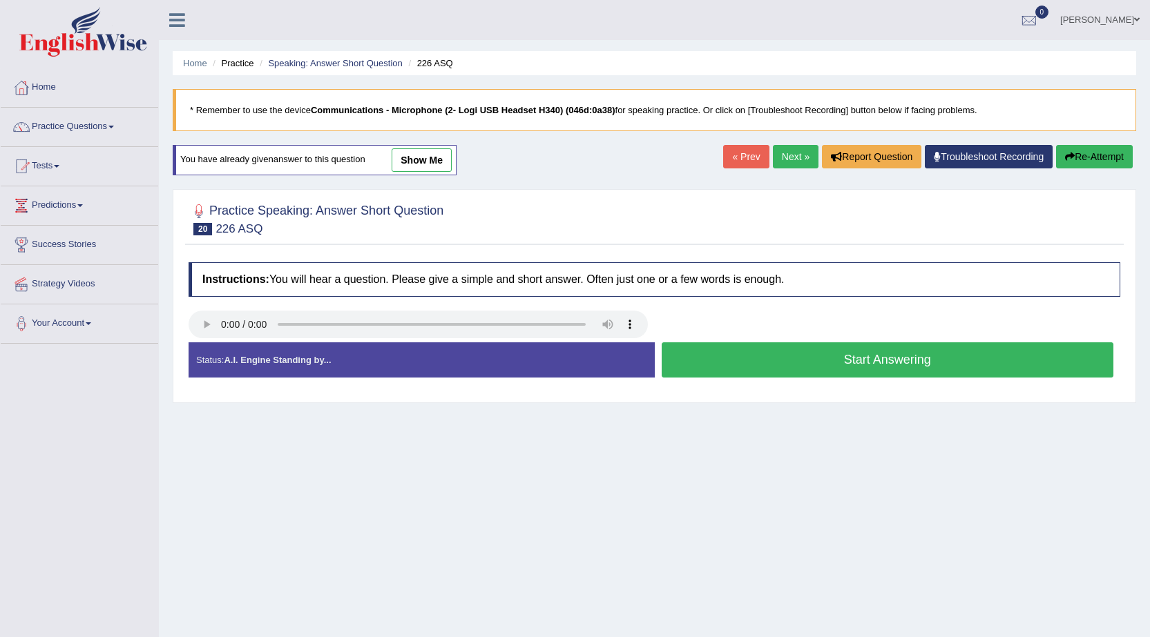
click at [849, 365] on button "Start Answering" at bounding box center [887, 359] width 452 height 35
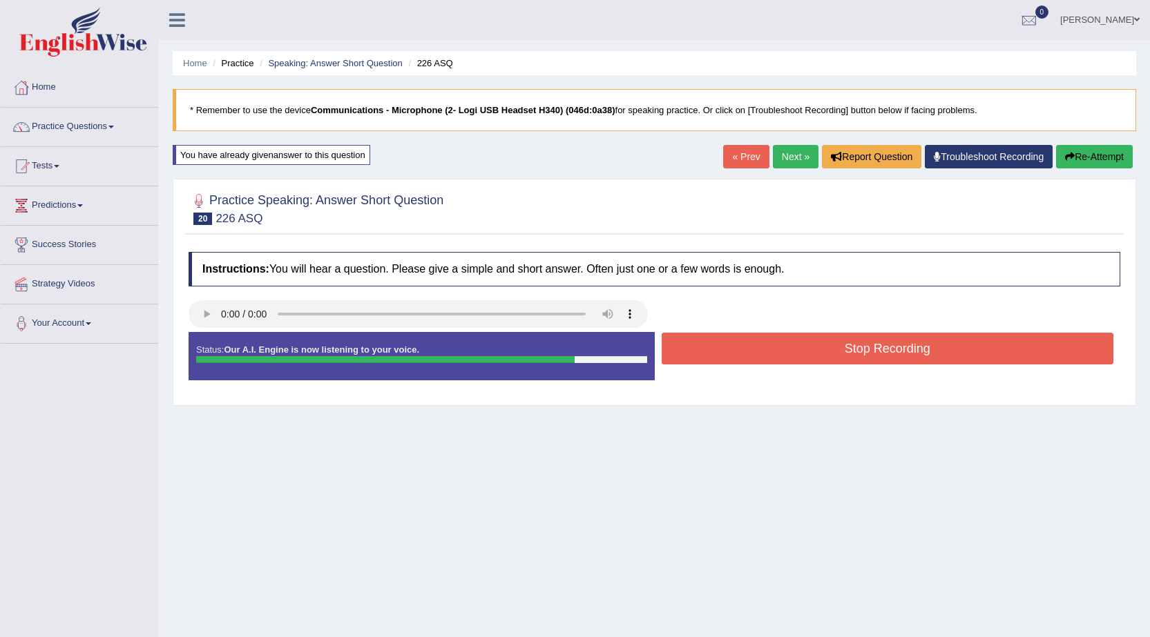
click at [860, 347] on button "Stop Recording" at bounding box center [887, 349] width 452 height 32
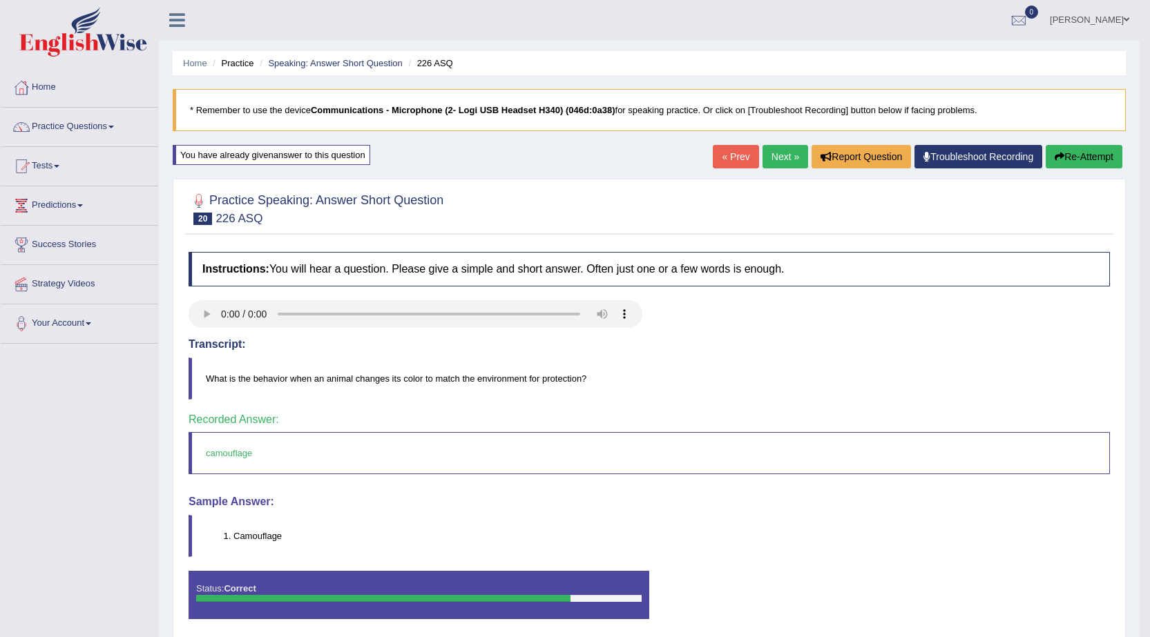
click at [777, 152] on link "Next »" at bounding box center [785, 156] width 46 height 23
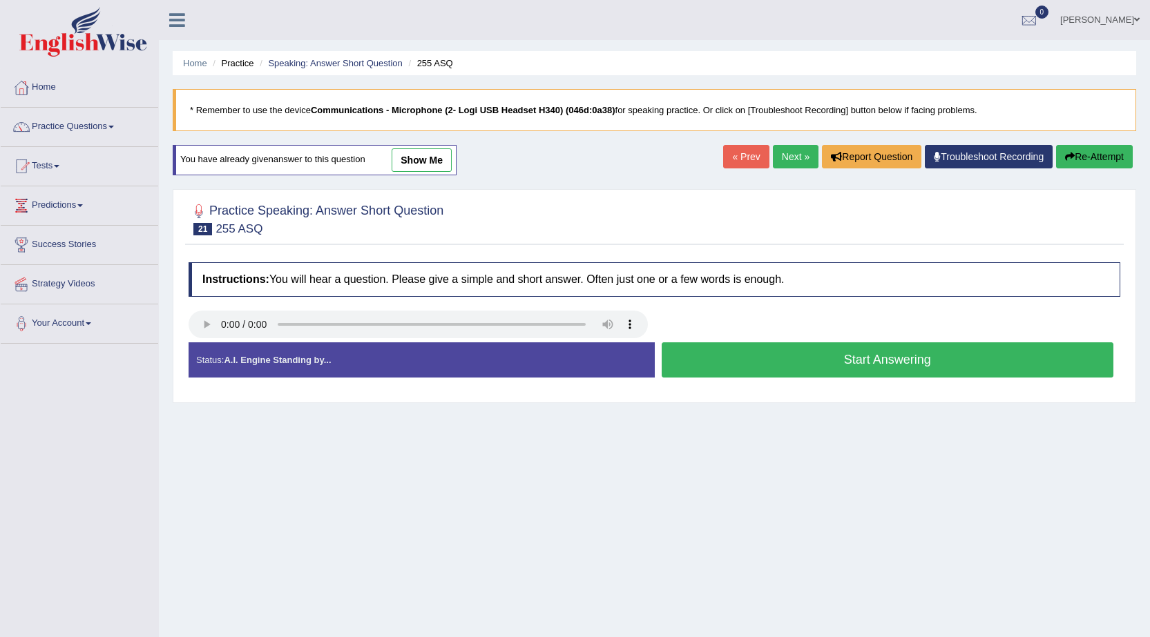
click at [717, 360] on button "Start Answering" at bounding box center [887, 359] width 452 height 35
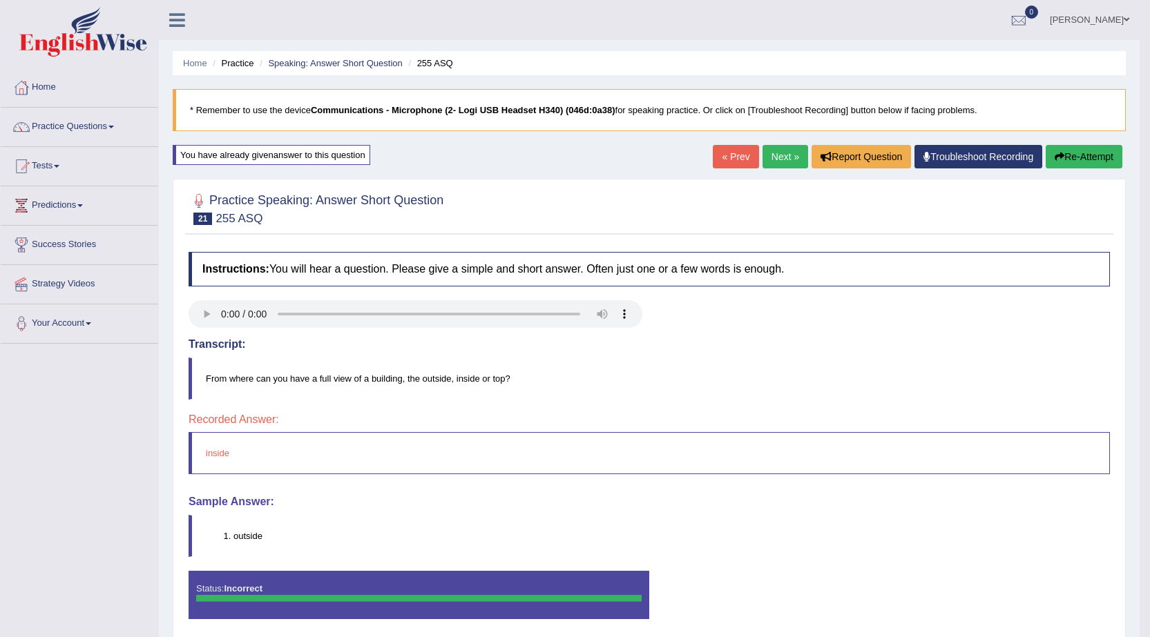
click at [1081, 154] on button "Re-Attempt" at bounding box center [1083, 156] width 77 height 23
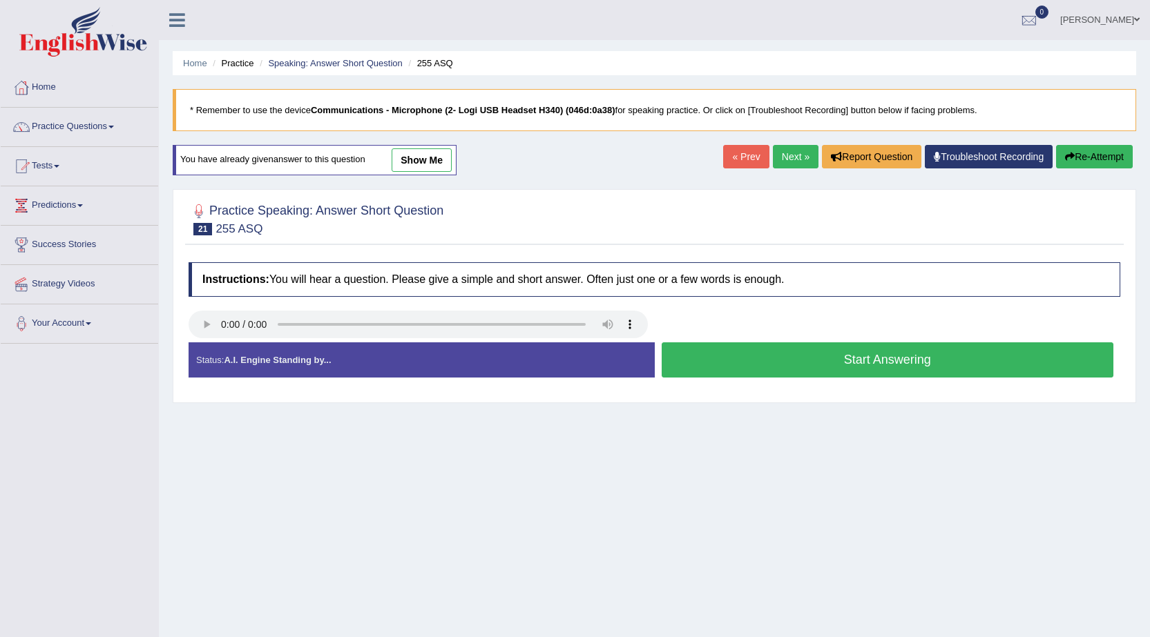
click at [818, 360] on button "Start Answering" at bounding box center [887, 359] width 452 height 35
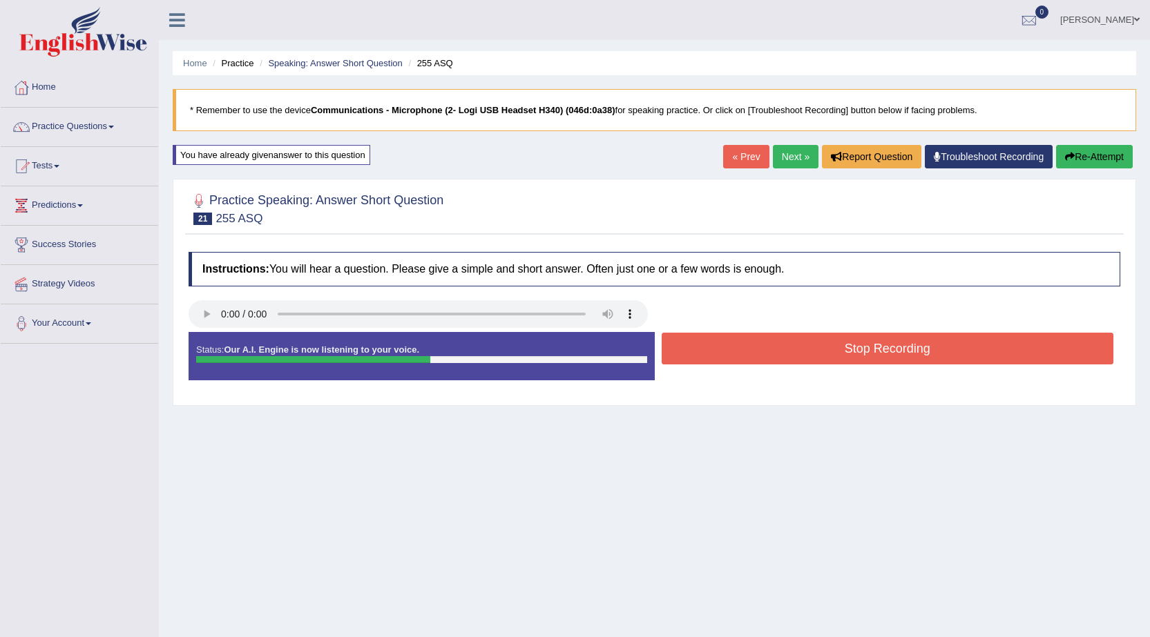
click at [884, 353] on button "Stop Recording" at bounding box center [887, 349] width 452 height 32
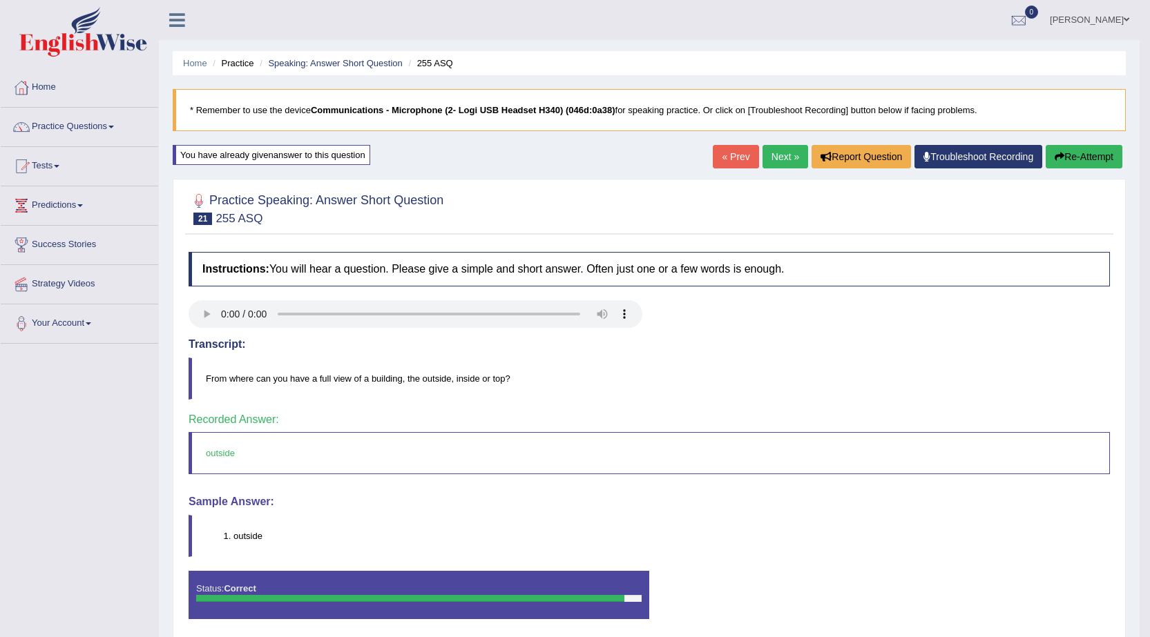
click at [788, 157] on link "Next »" at bounding box center [785, 156] width 46 height 23
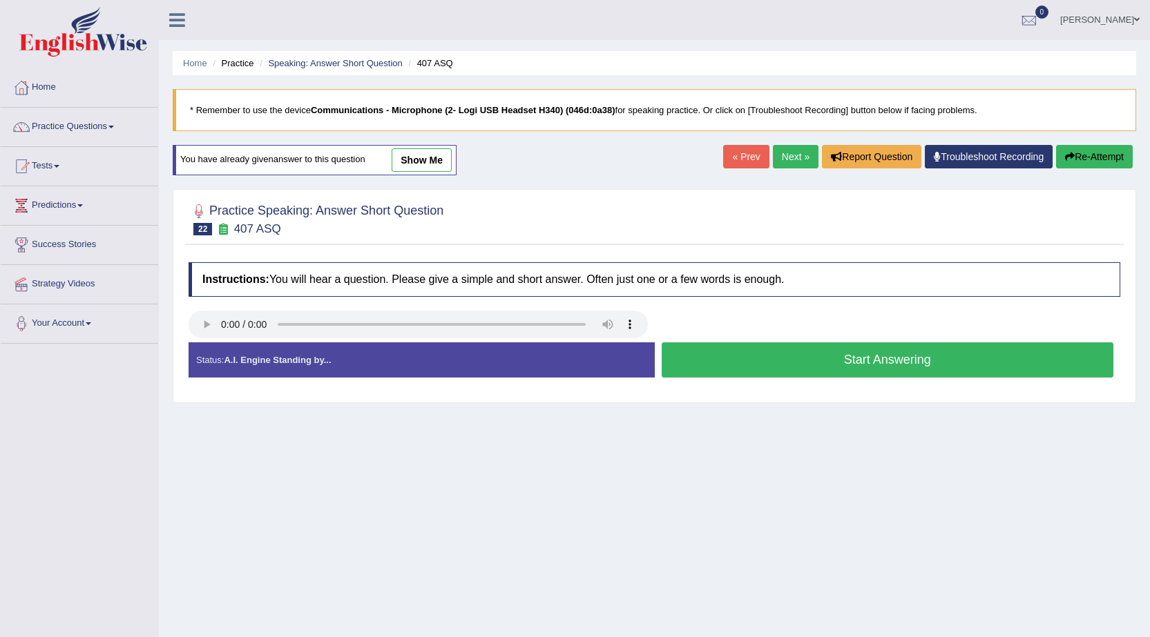
click at [762, 349] on button "Start Answering" at bounding box center [887, 359] width 452 height 35
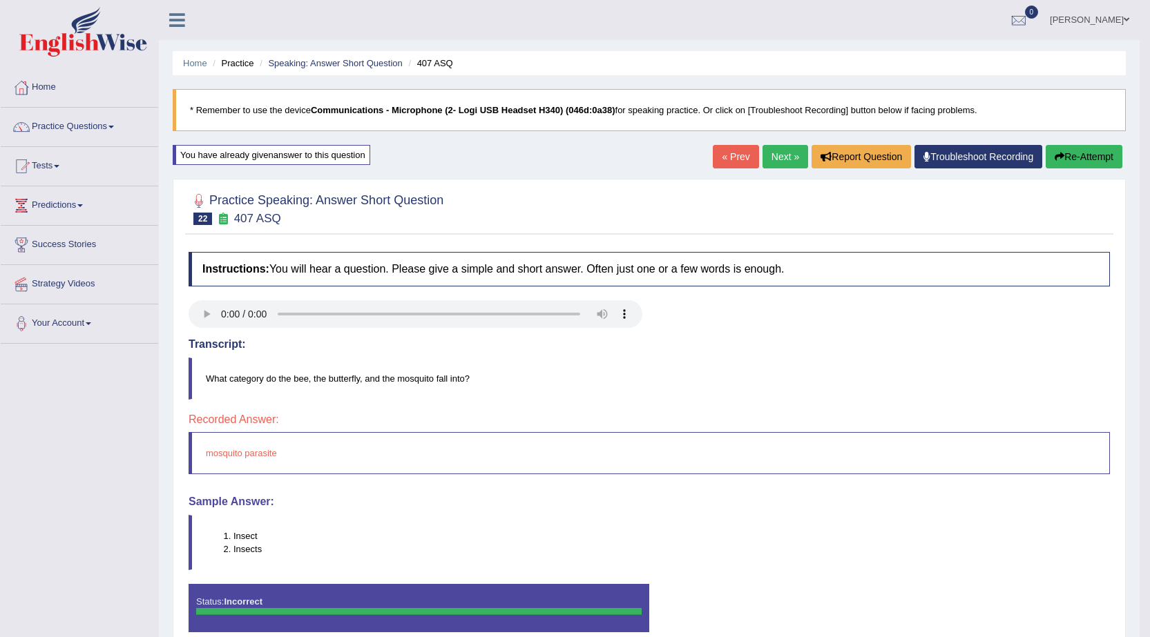
click at [1061, 158] on button "Re-Attempt" at bounding box center [1083, 156] width 77 height 23
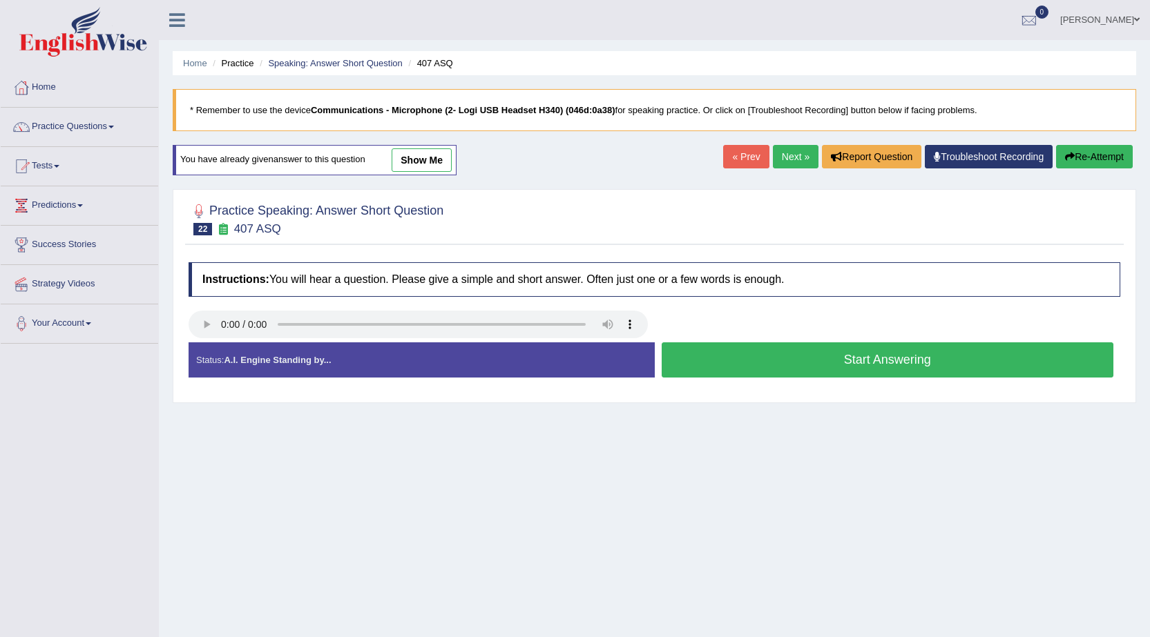
click at [744, 351] on button "Start Answering" at bounding box center [887, 359] width 452 height 35
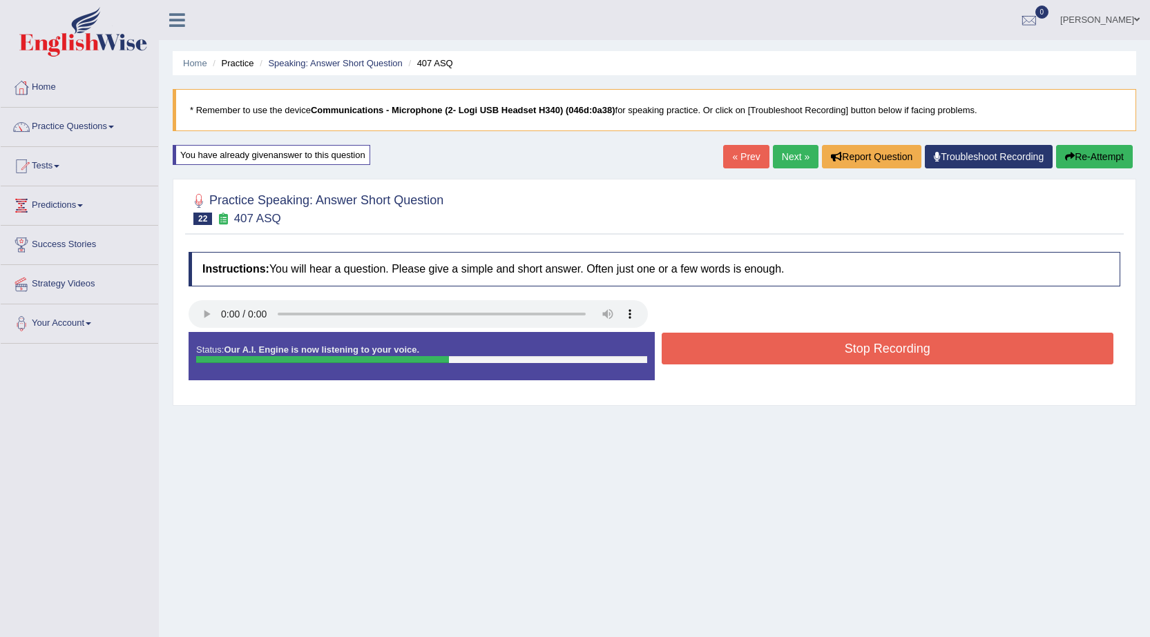
click at [714, 337] on button "Stop Recording" at bounding box center [887, 349] width 452 height 32
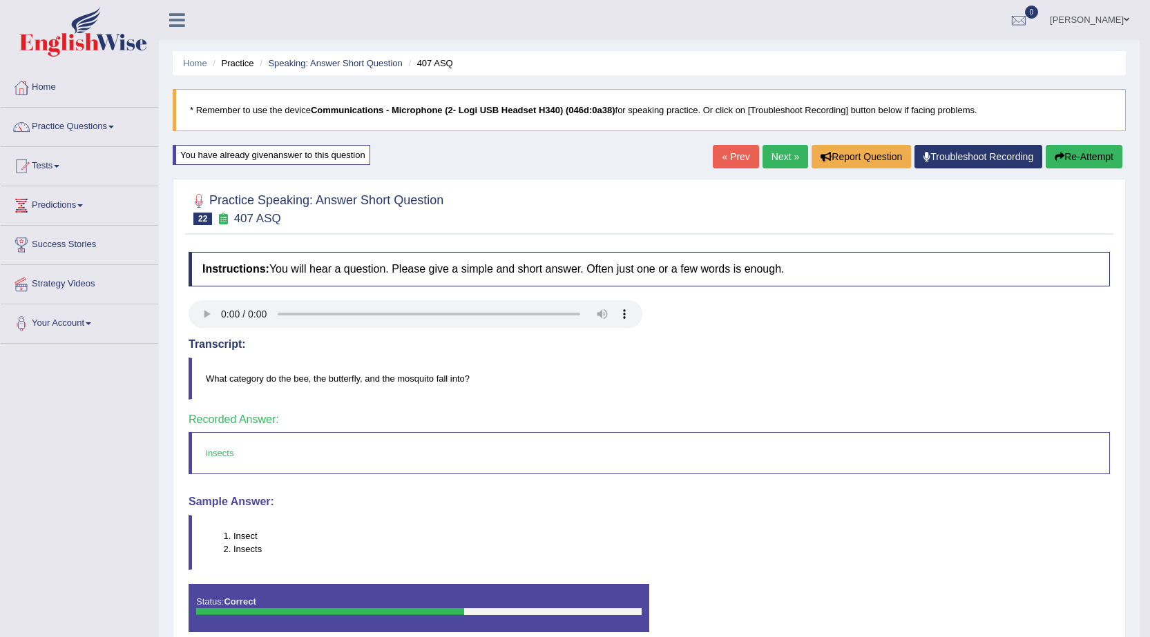
click at [771, 149] on link "Next »" at bounding box center [785, 156] width 46 height 23
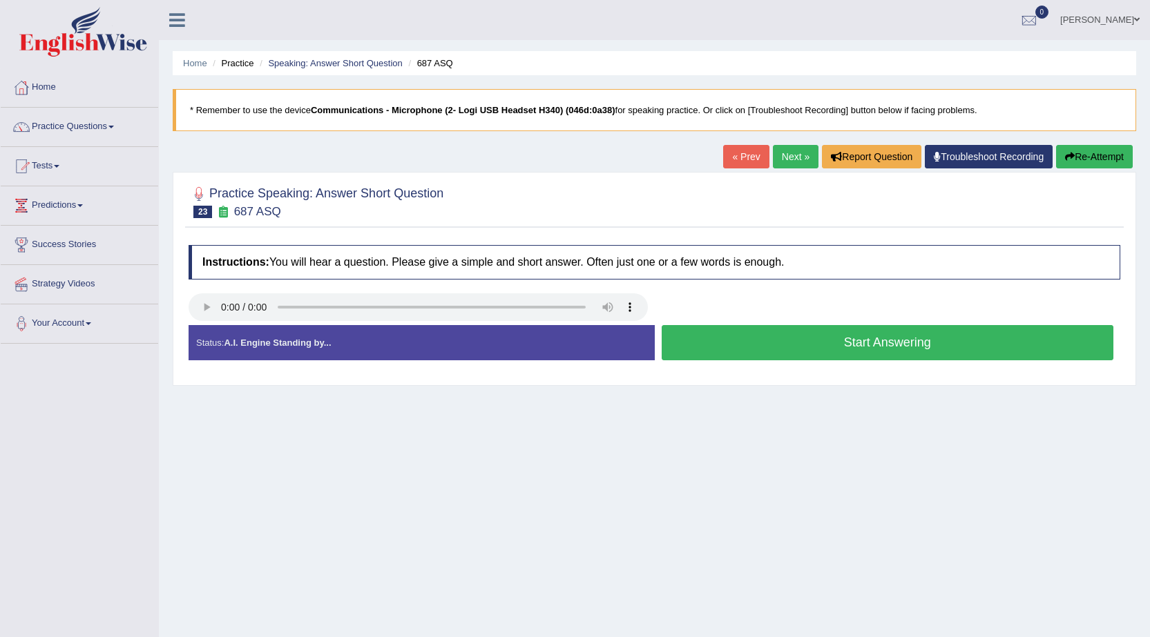
click at [813, 351] on button "Start Answering" at bounding box center [887, 342] width 452 height 35
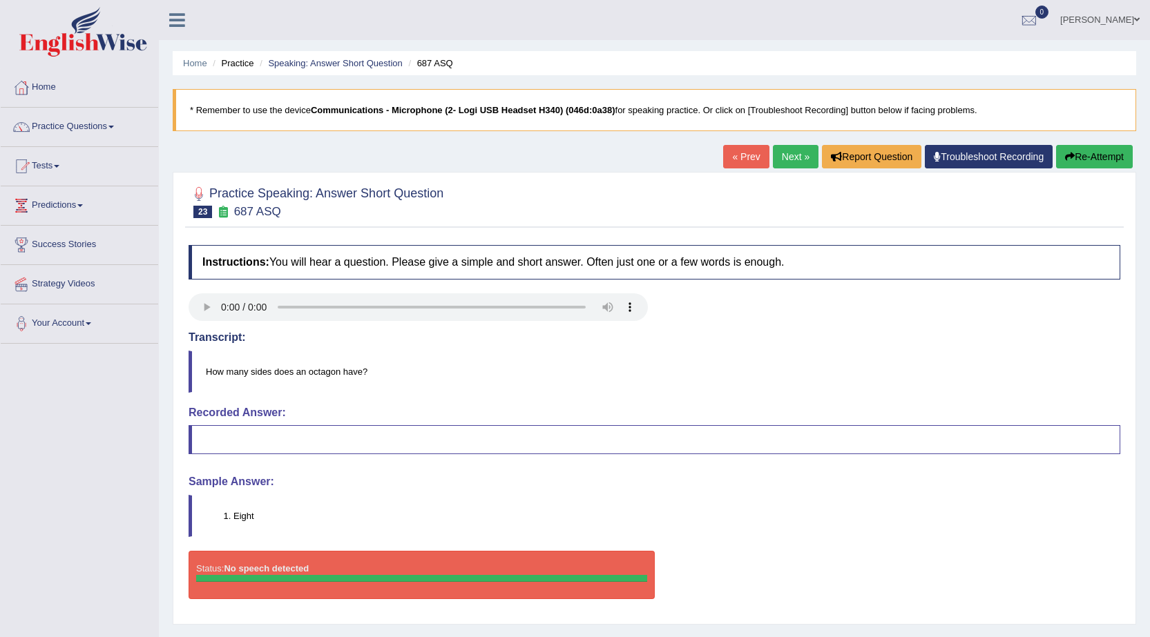
click at [1088, 165] on button "Re-Attempt" at bounding box center [1094, 156] width 77 height 23
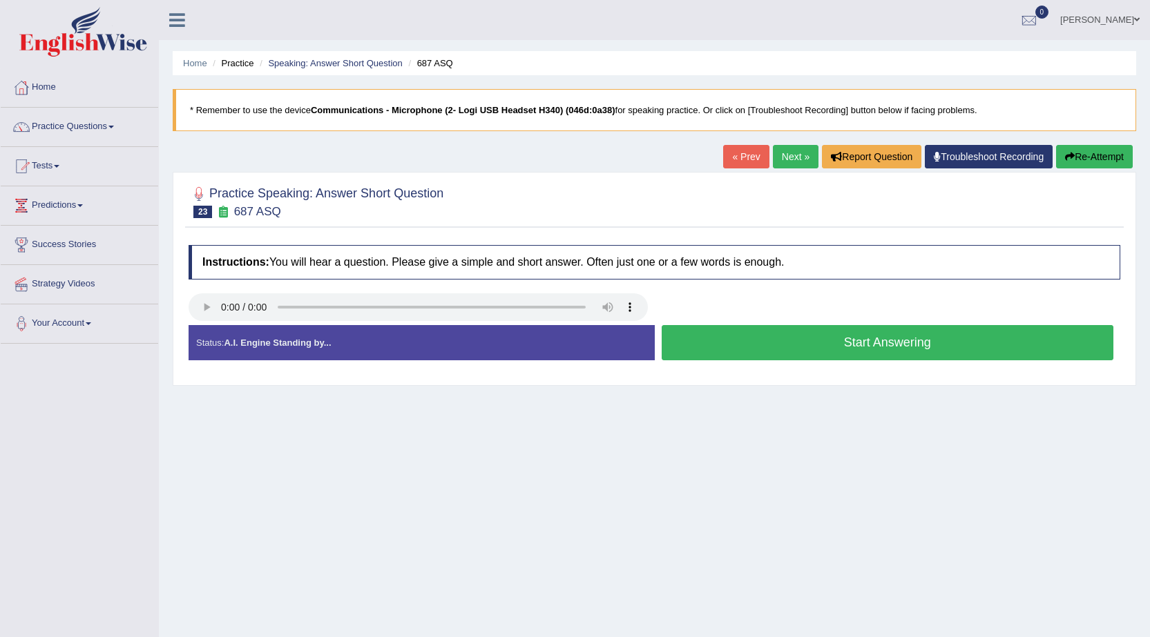
click at [782, 340] on button "Start Answering" at bounding box center [887, 342] width 452 height 35
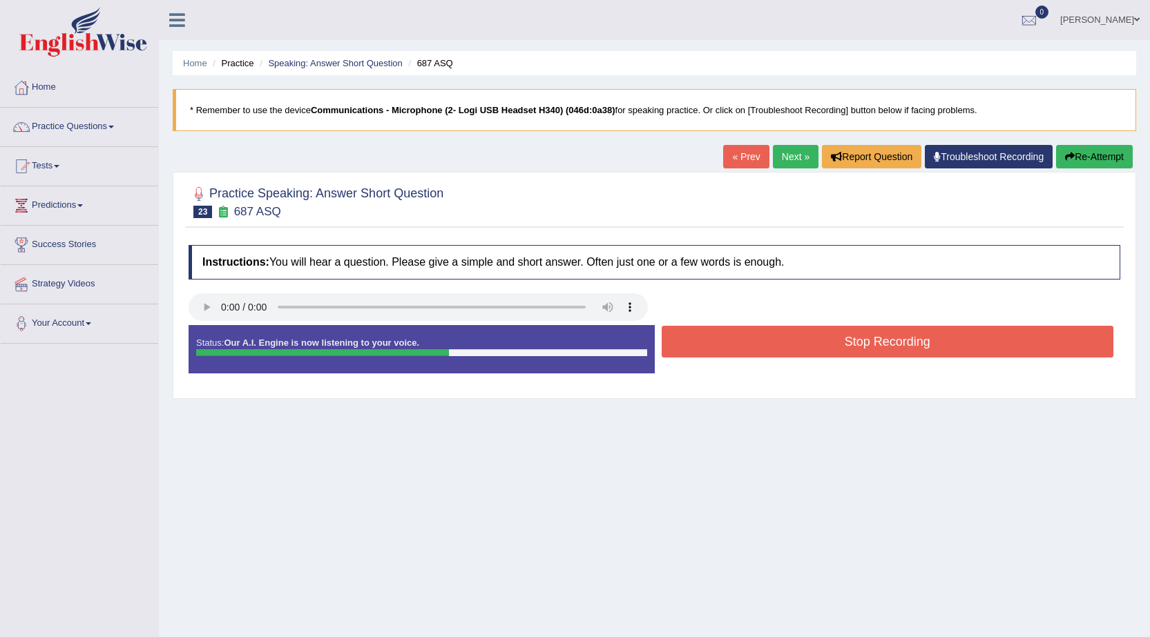
click at [804, 351] on button "Stop Recording" at bounding box center [887, 342] width 452 height 32
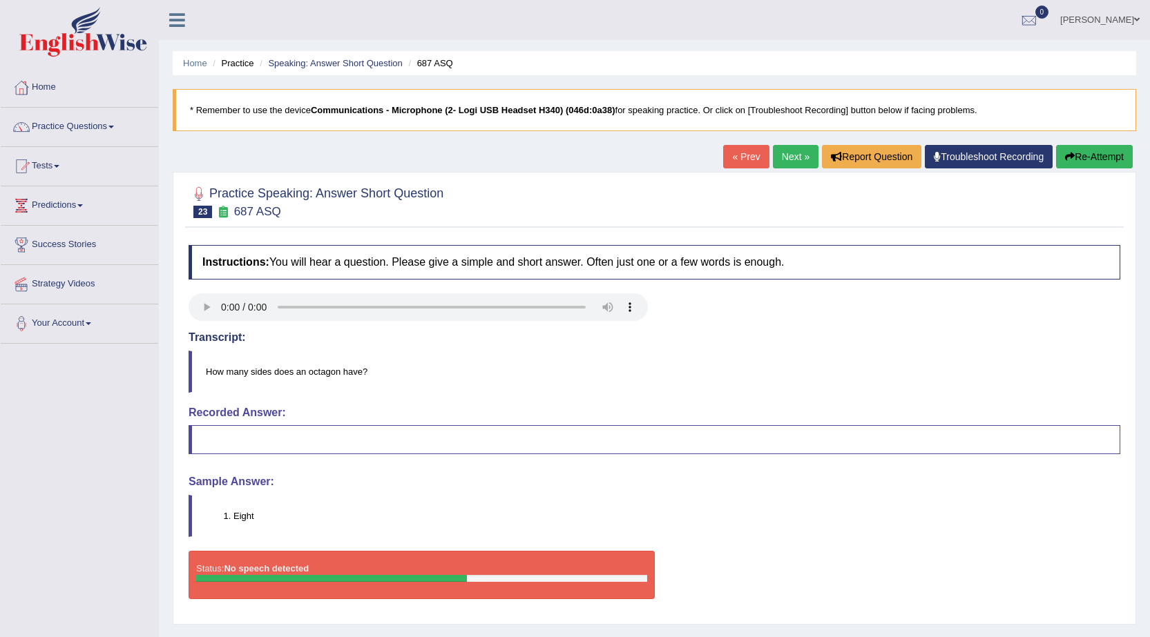
click at [781, 157] on link "Next »" at bounding box center [796, 156] width 46 height 23
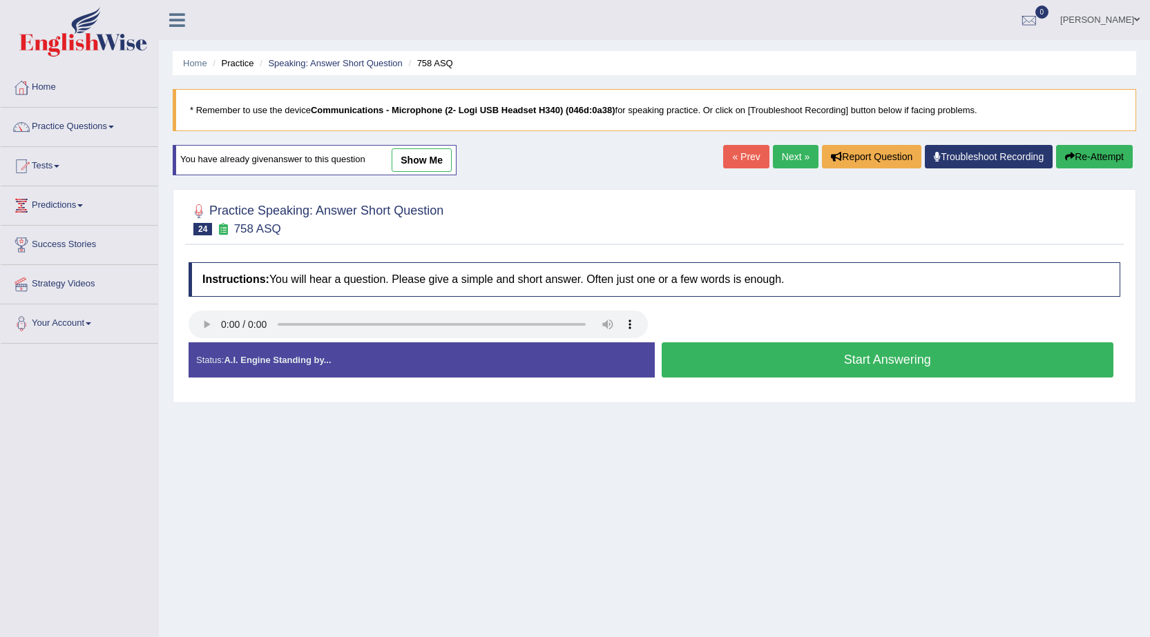
click at [721, 359] on button "Start Answering" at bounding box center [887, 359] width 452 height 35
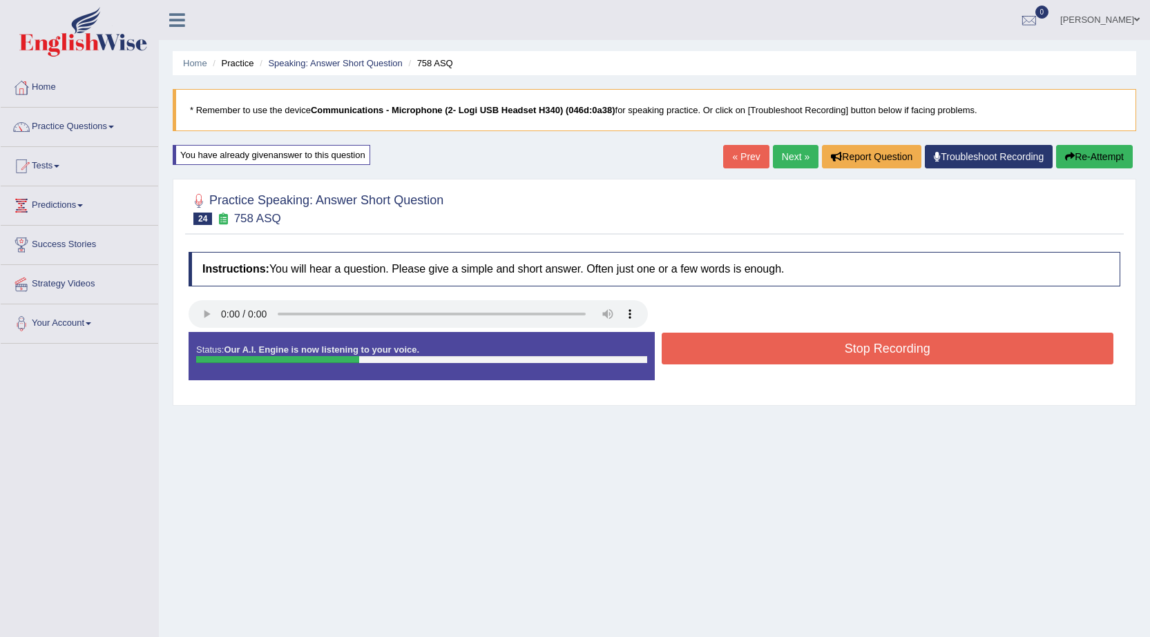
click at [723, 351] on button "Stop Recording" at bounding box center [887, 349] width 452 height 32
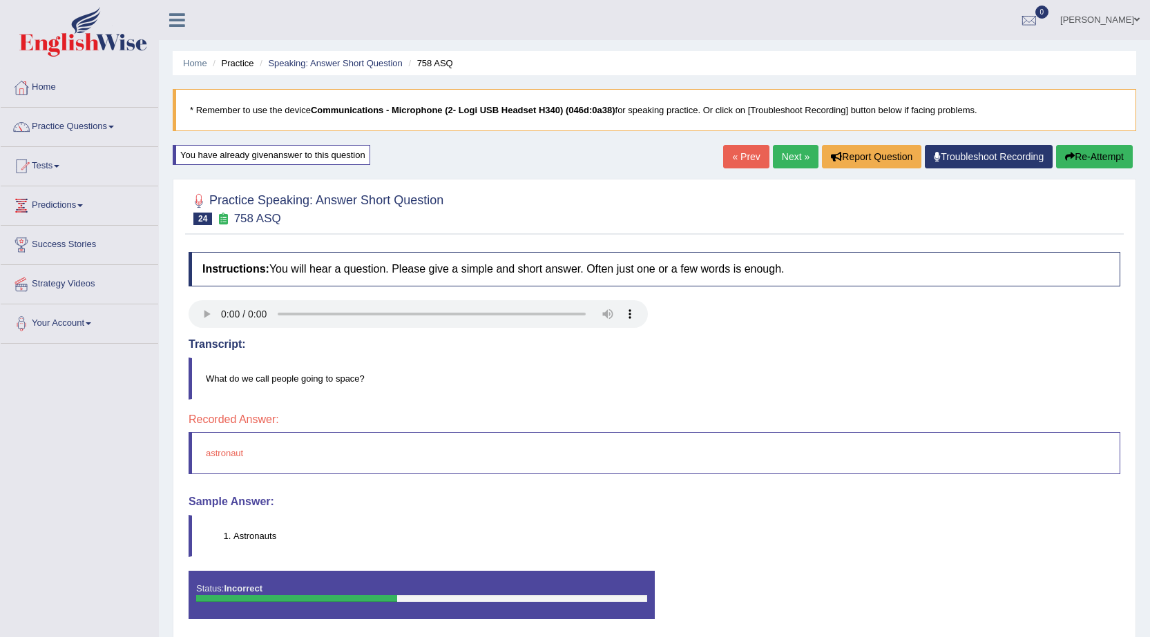
drag, startPoint x: 734, startPoint y: 194, endPoint x: 396, endPoint y: 220, distance: 339.3
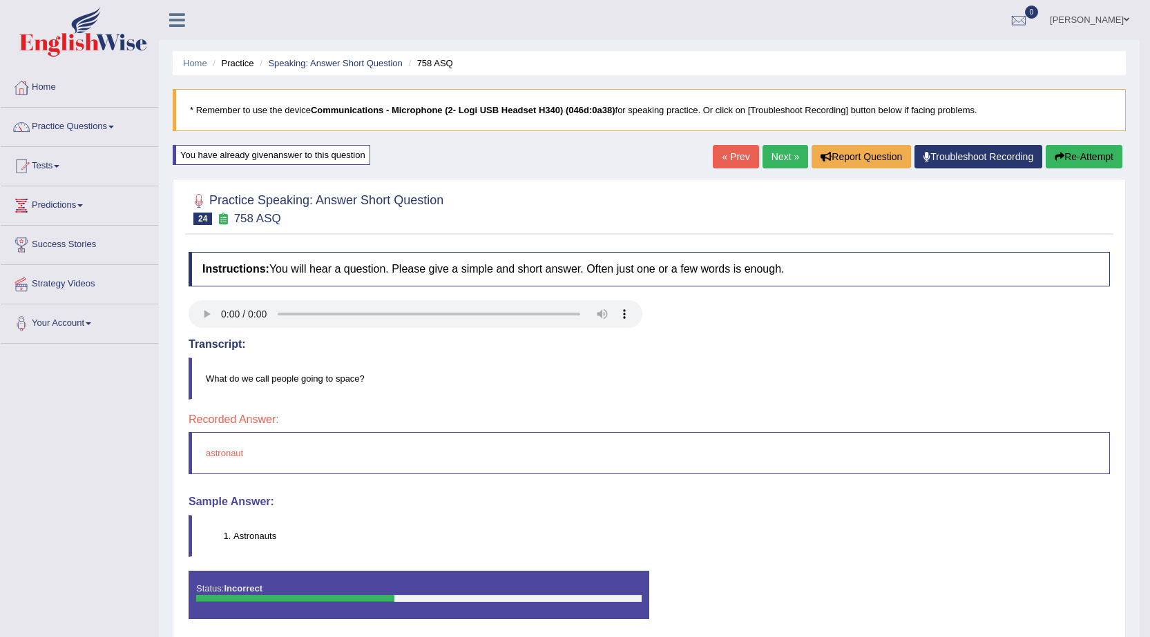
click at [777, 153] on link "Next »" at bounding box center [785, 156] width 46 height 23
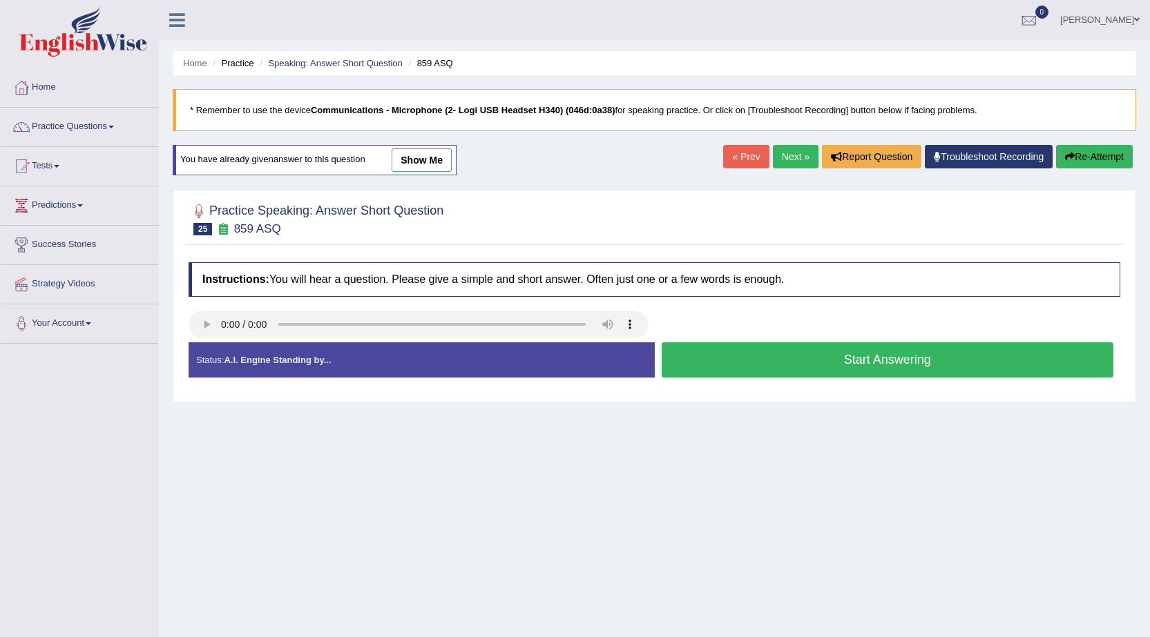
click at [1112, 157] on button "Re-Attempt" at bounding box center [1094, 156] width 77 height 23
click at [831, 362] on button "Start Answering" at bounding box center [887, 359] width 452 height 35
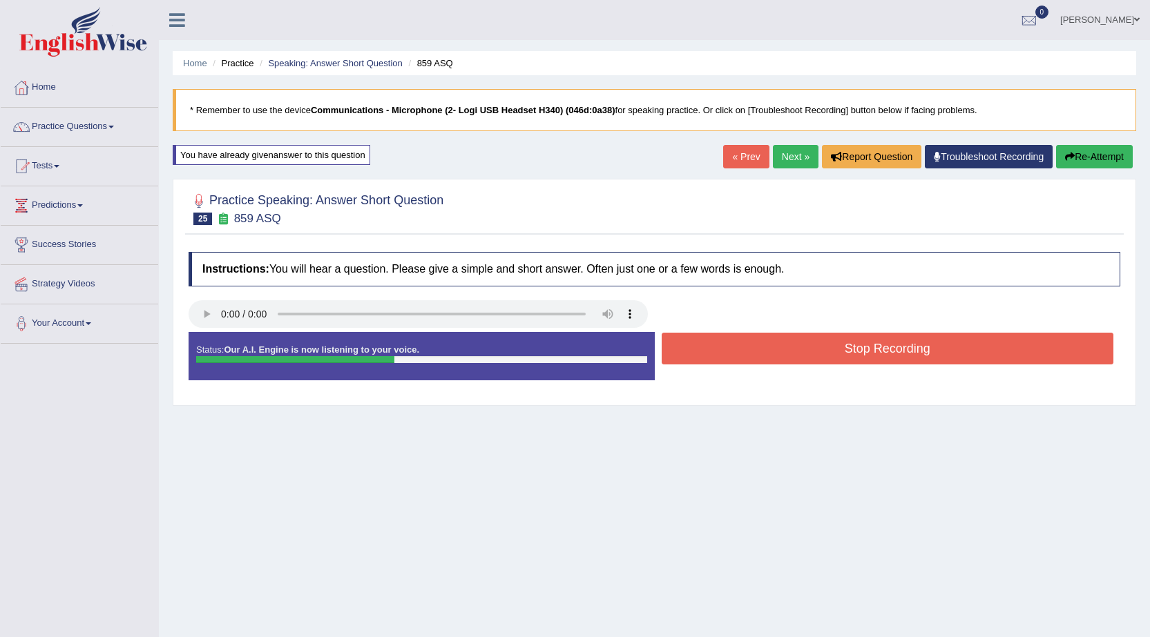
click at [812, 351] on button "Stop Recording" at bounding box center [887, 349] width 452 height 32
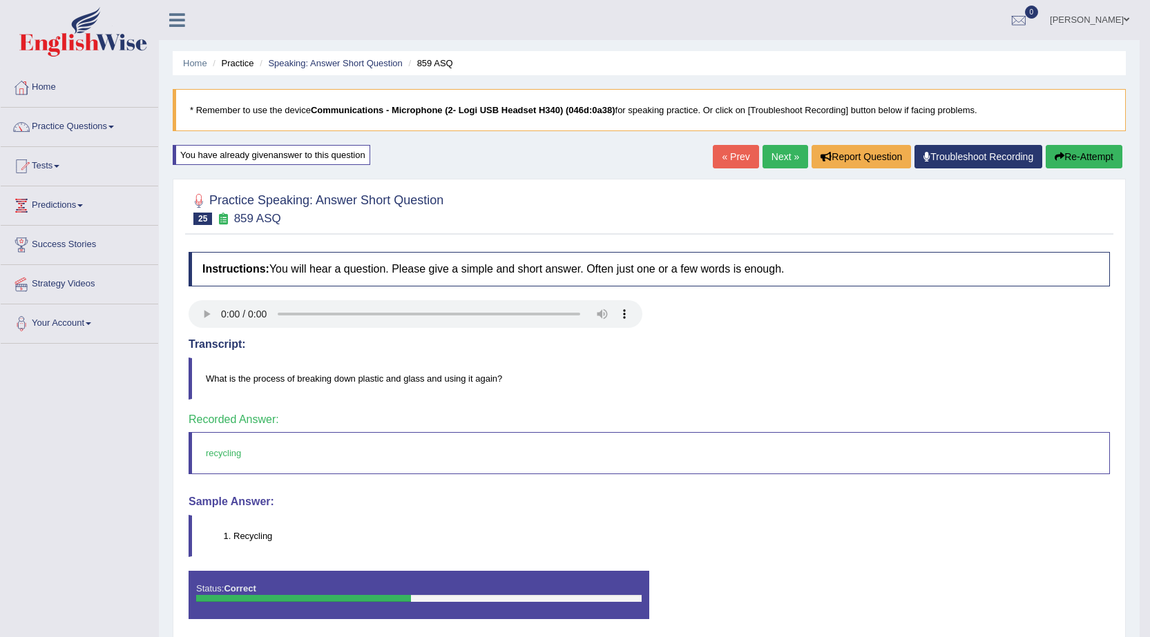
click at [777, 154] on link "Next »" at bounding box center [785, 156] width 46 height 23
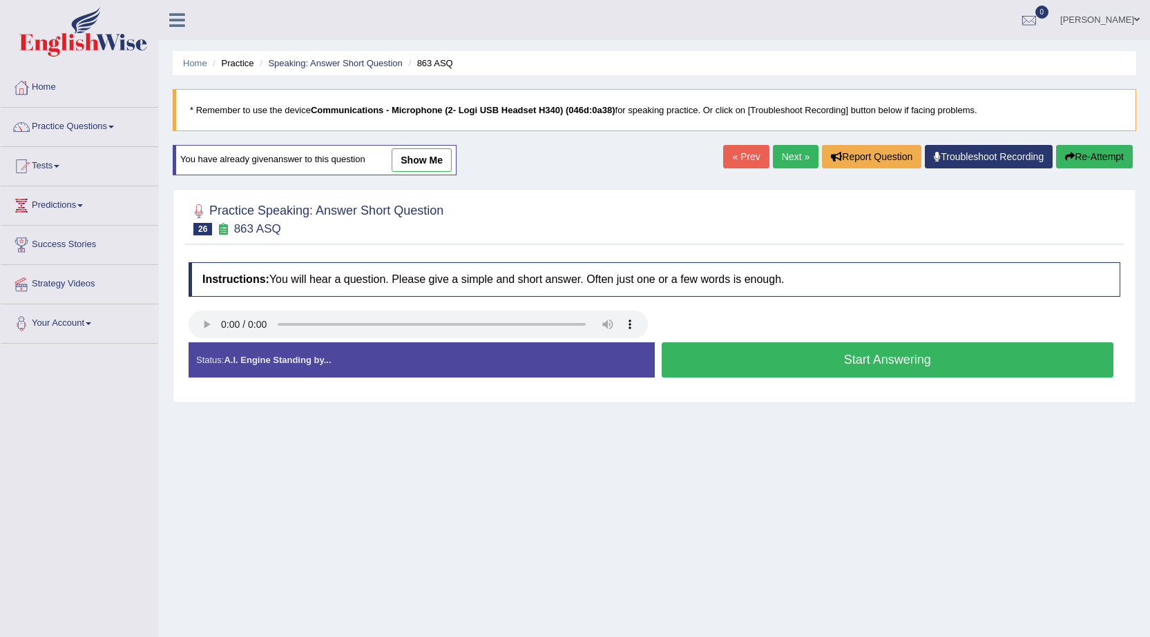
click at [756, 358] on button "Start Answering" at bounding box center [887, 359] width 452 height 35
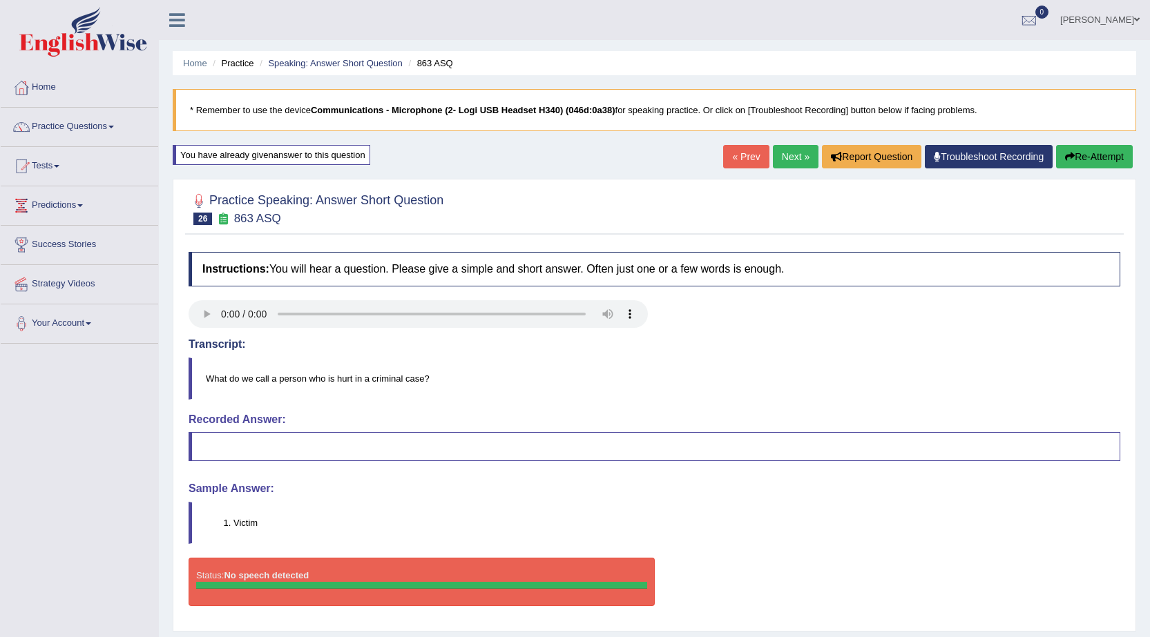
click at [789, 157] on link "Next »" at bounding box center [796, 156] width 46 height 23
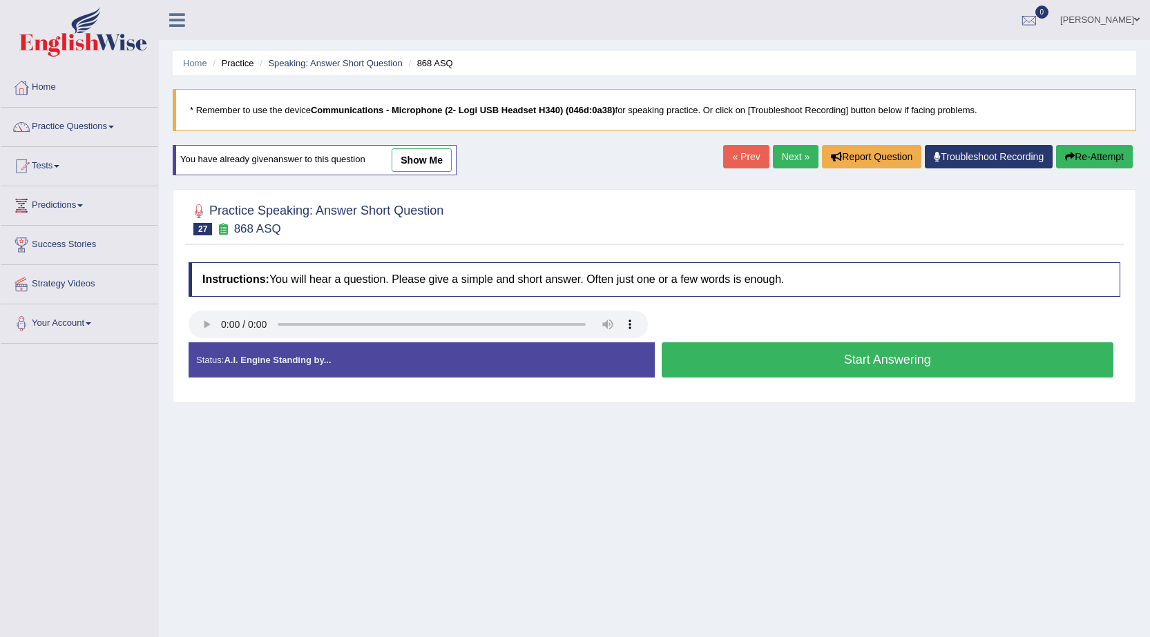
click at [758, 358] on button "Start Answering" at bounding box center [887, 359] width 452 height 35
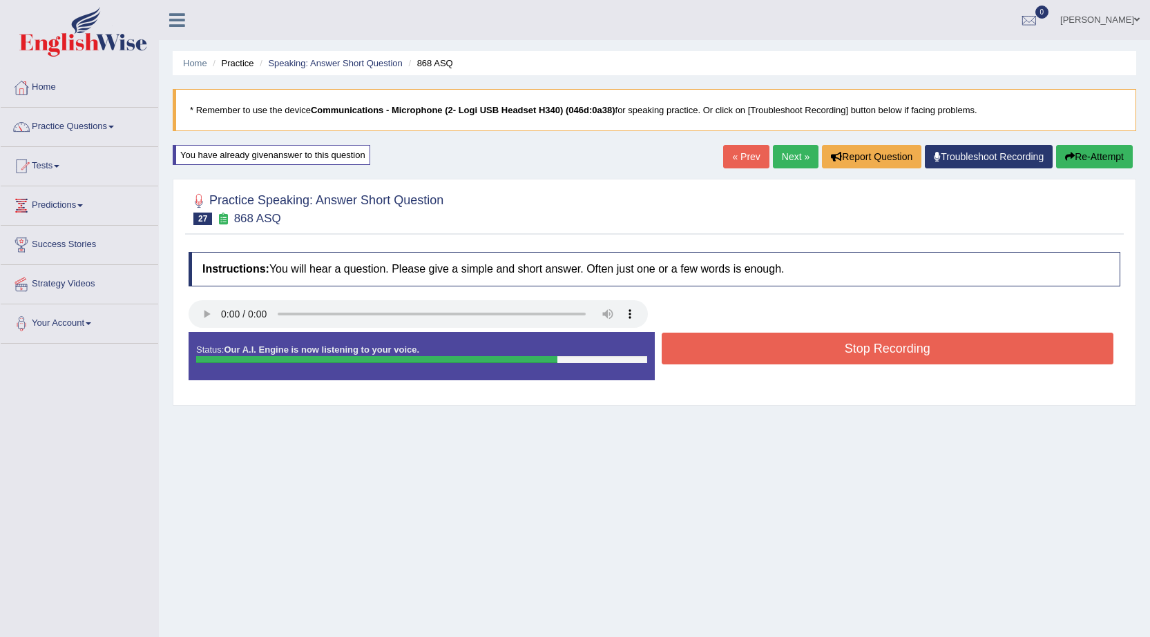
click at [773, 350] on button "Stop Recording" at bounding box center [887, 349] width 452 height 32
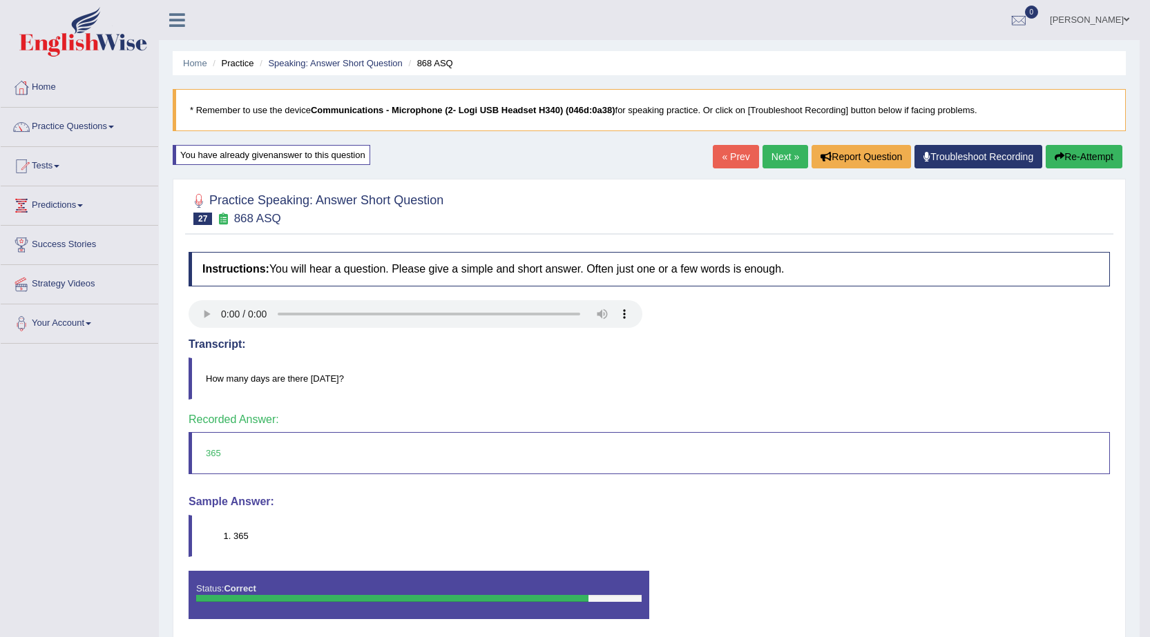
click at [773, 162] on link "Next »" at bounding box center [785, 156] width 46 height 23
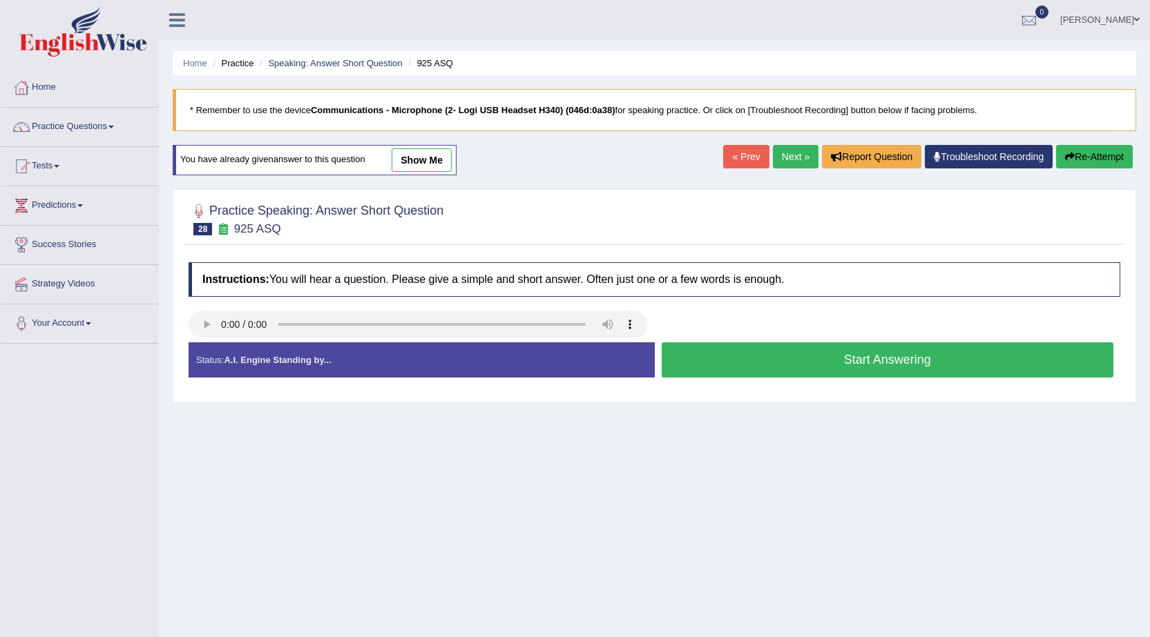
click at [767, 360] on button "Start Answering" at bounding box center [887, 359] width 452 height 35
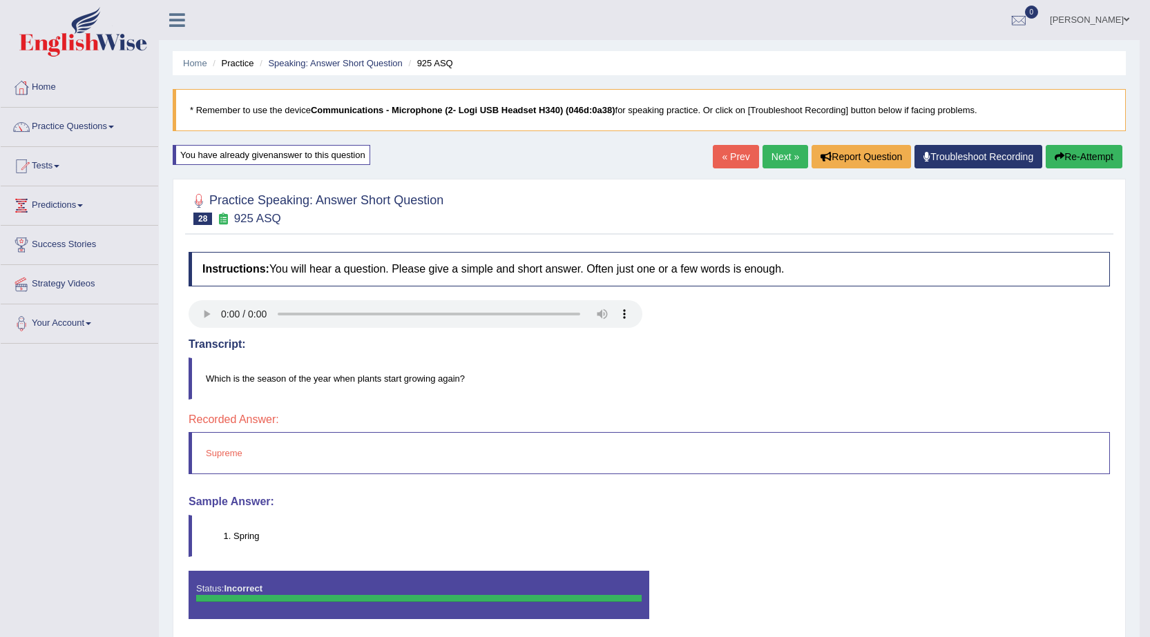
click at [782, 153] on link "Next »" at bounding box center [785, 156] width 46 height 23
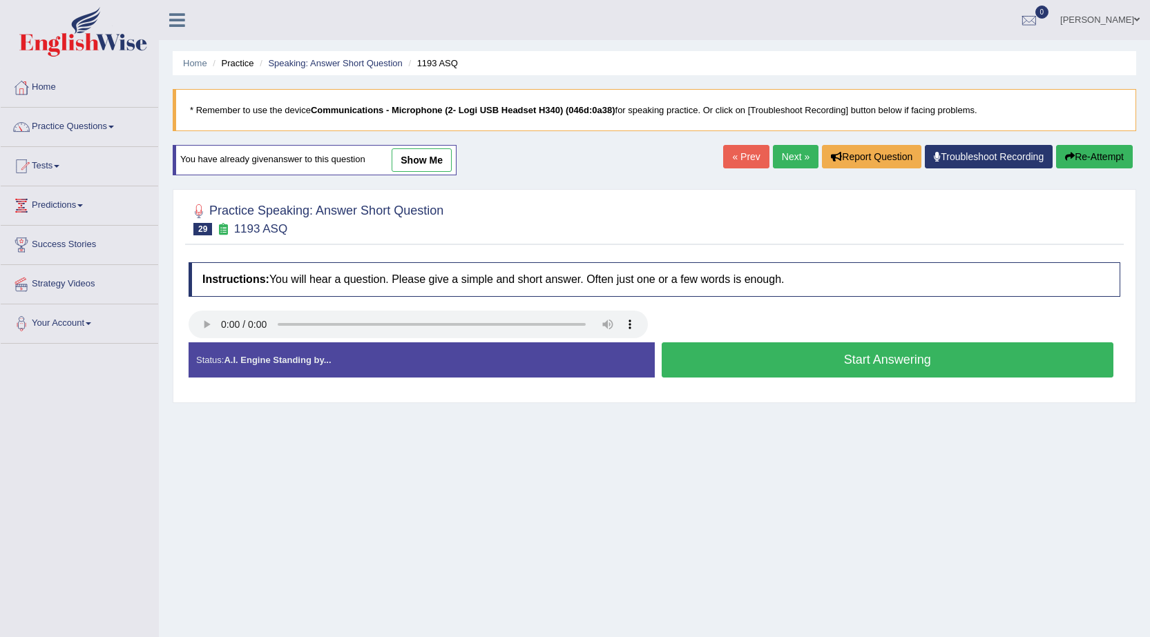
click at [762, 365] on button "Start Answering" at bounding box center [887, 359] width 452 height 35
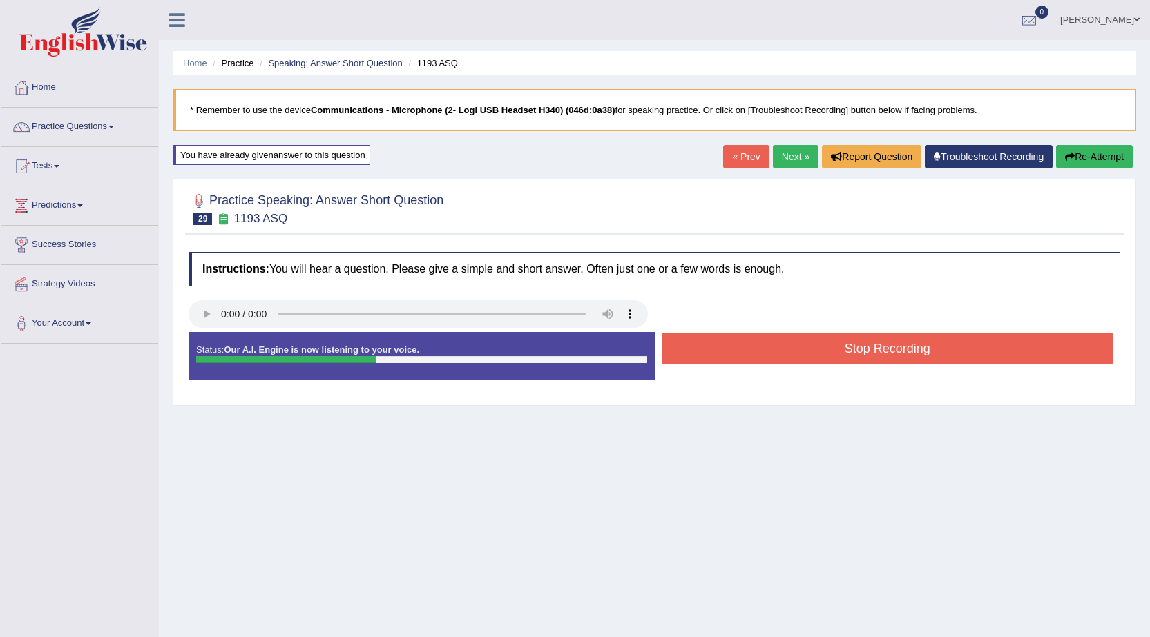
click at [797, 150] on link "Next »" at bounding box center [796, 156] width 46 height 23
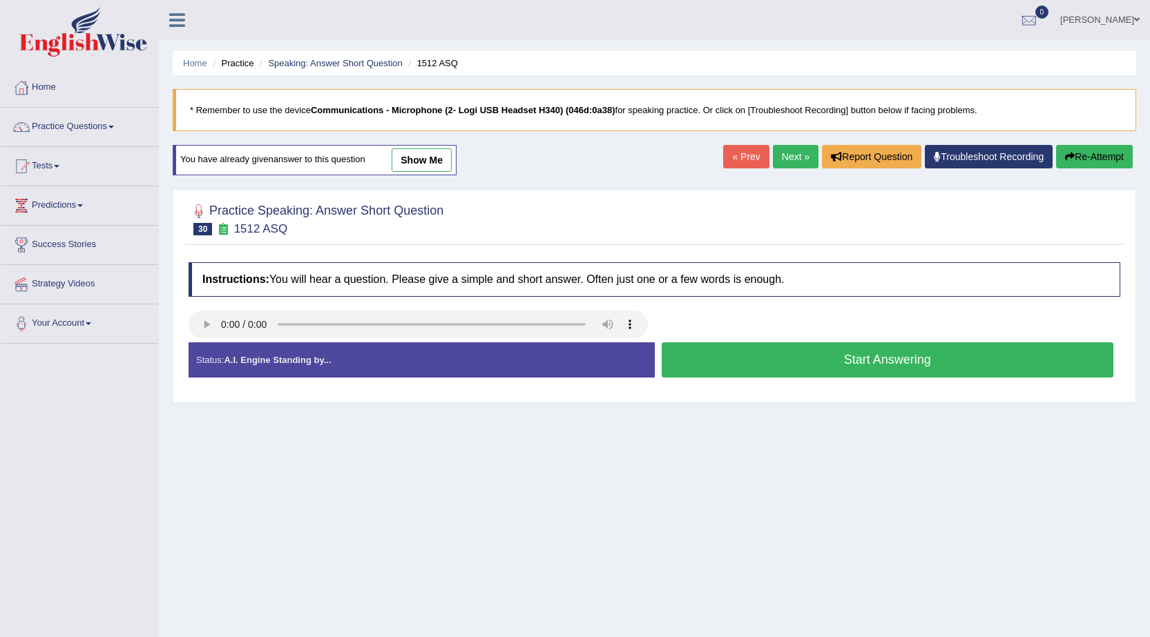
click at [722, 356] on button "Start Answering" at bounding box center [887, 359] width 452 height 35
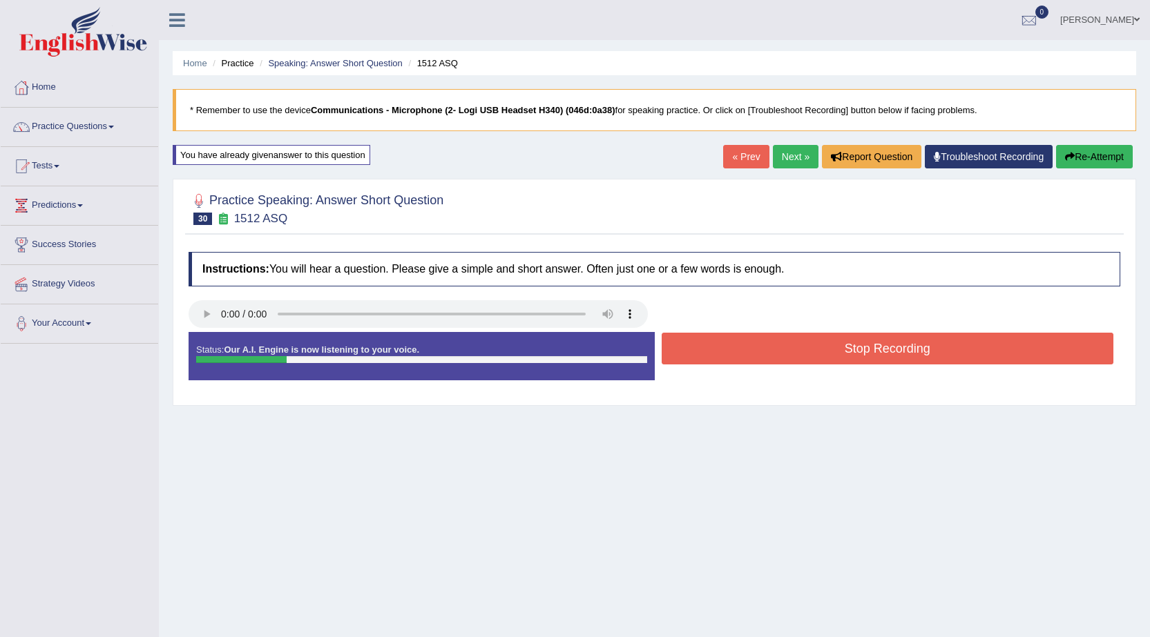
click at [722, 356] on button "Stop Recording" at bounding box center [887, 349] width 452 height 32
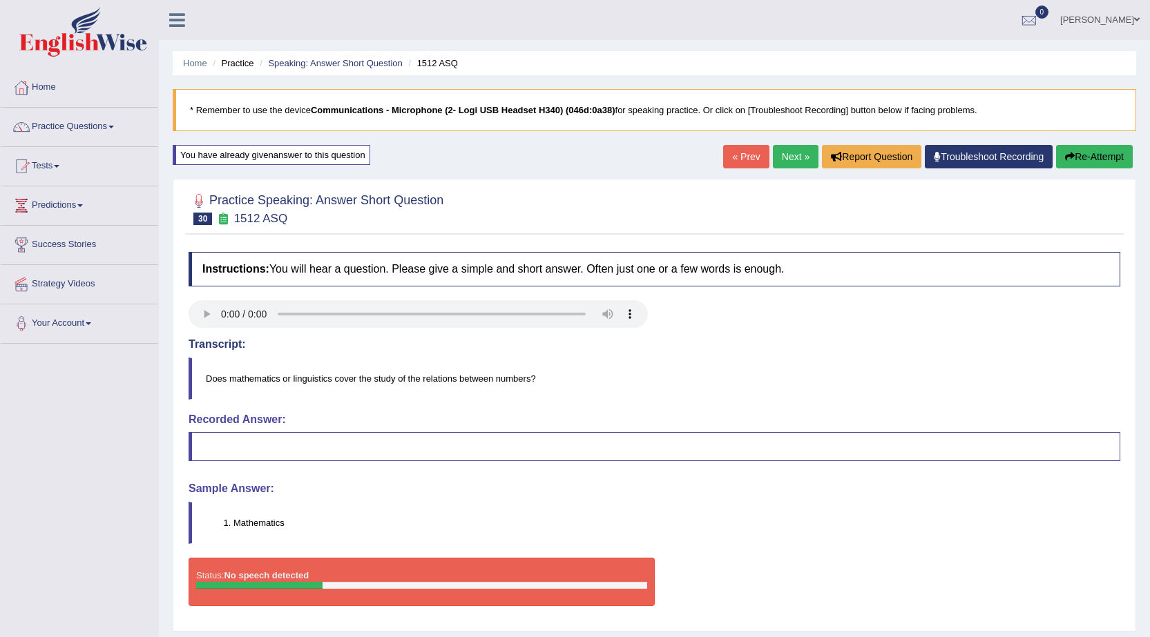
click at [782, 165] on link "Next »" at bounding box center [796, 156] width 46 height 23
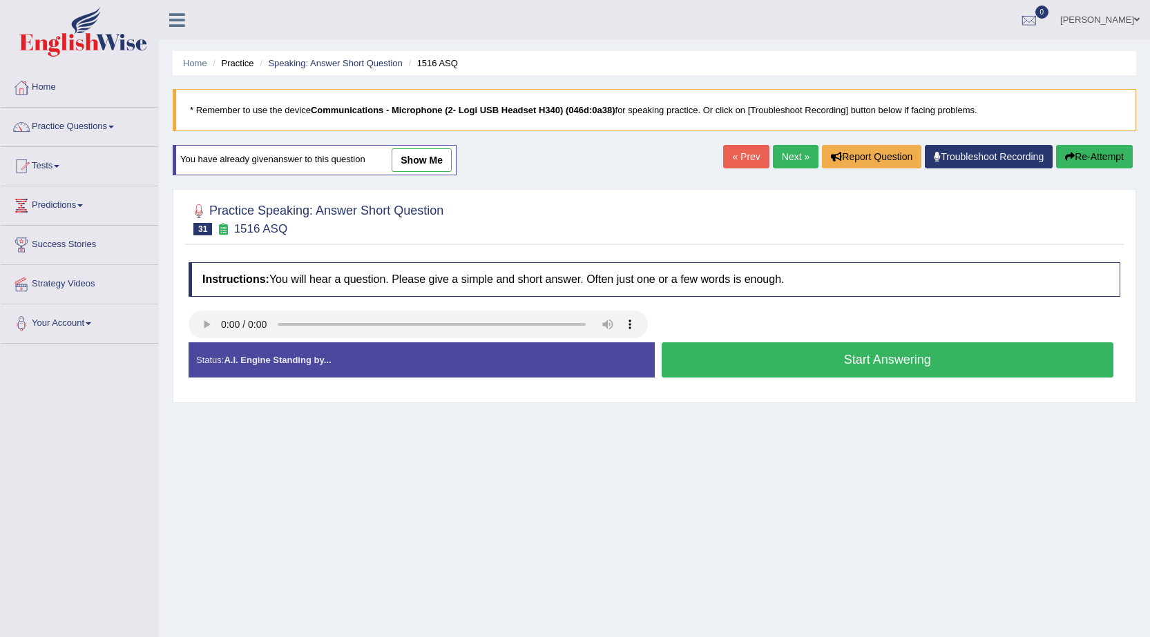
click at [815, 354] on button "Start Answering" at bounding box center [887, 359] width 452 height 35
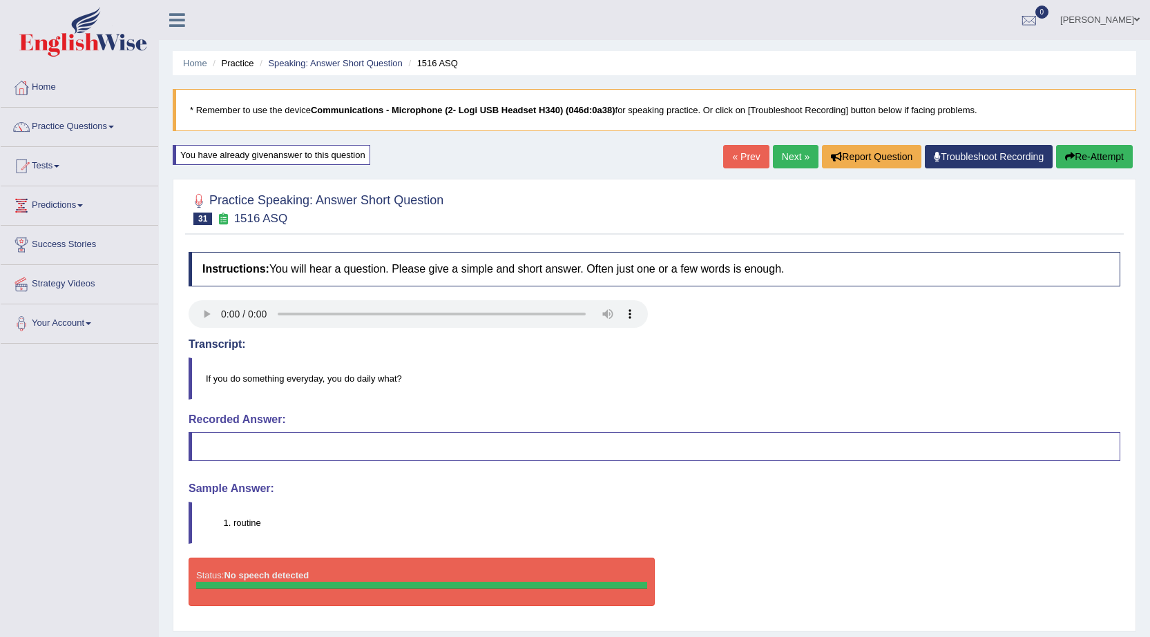
click at [1091, 158] on button "Re-Attempt" at bounding box center [1094, 156] width 77 height 23
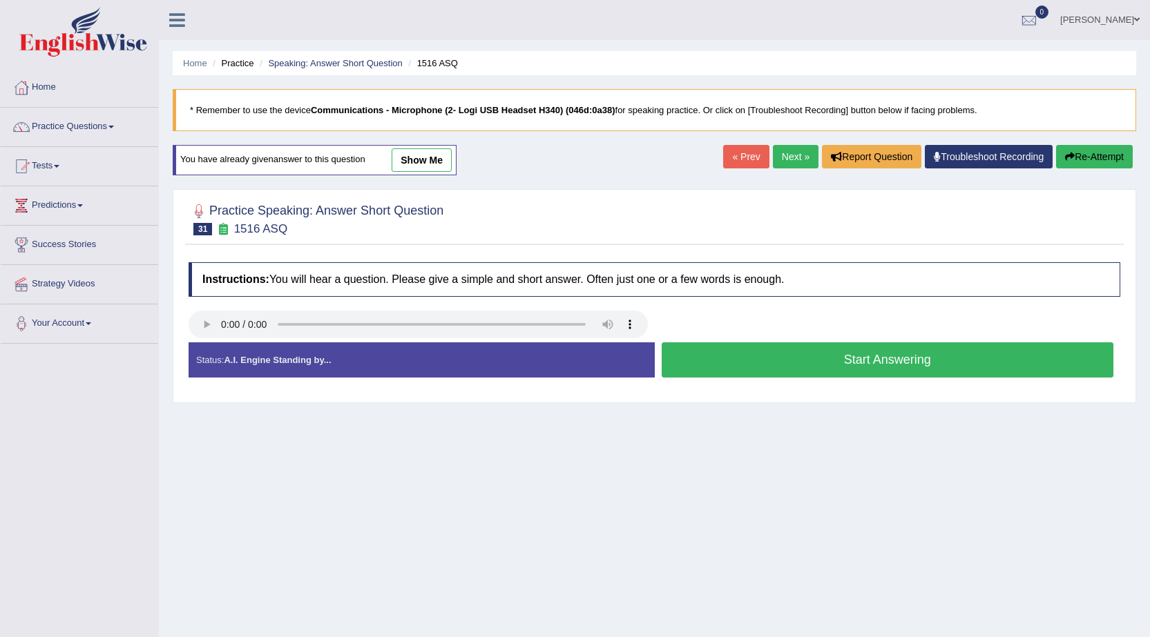
click at [715, 356] on button "Start Answering" at bounding box center [887, 359] width 452 height 35
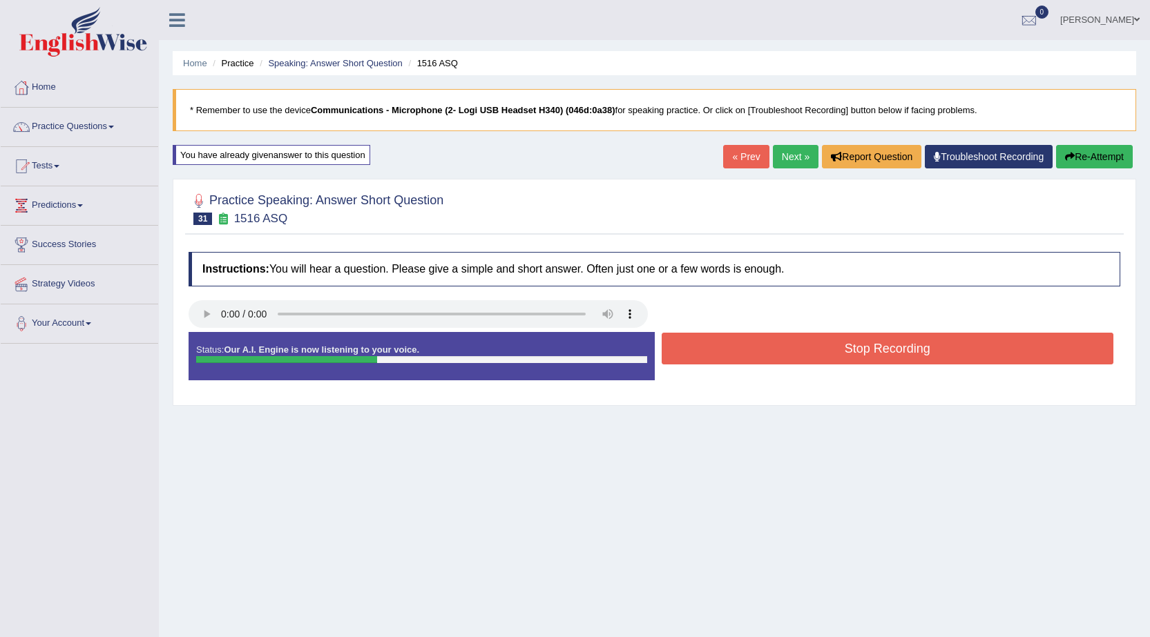
click at [715, 356] on button "Stop Recording" at bounding box center [887, 349] width 452 height 32
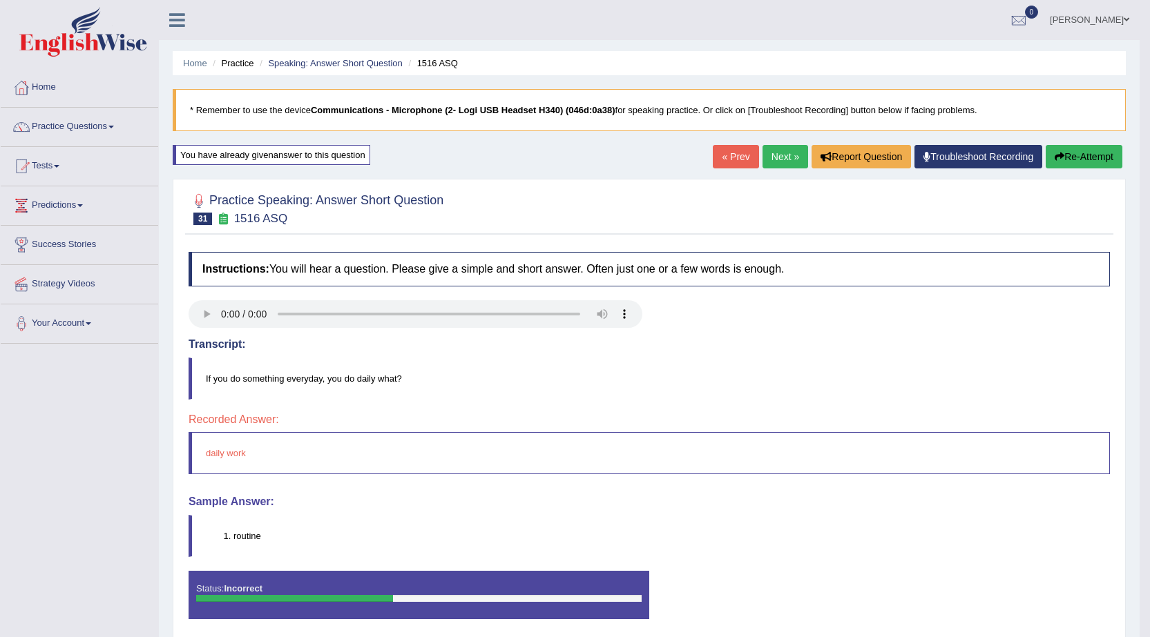
click at [1078, 162] on button "Re-Attempt" at bounding box center [1083, 156] width 77 height 23
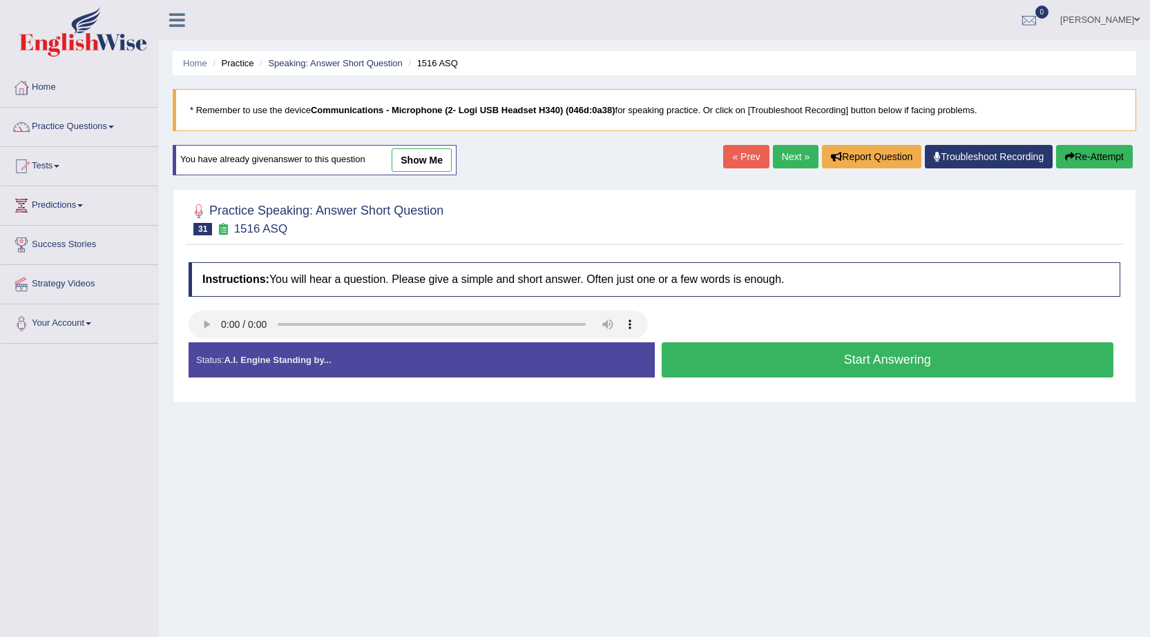
click at [724, 365] on button "Start Answering" at bounding box center [887, 359] width 452 height 35
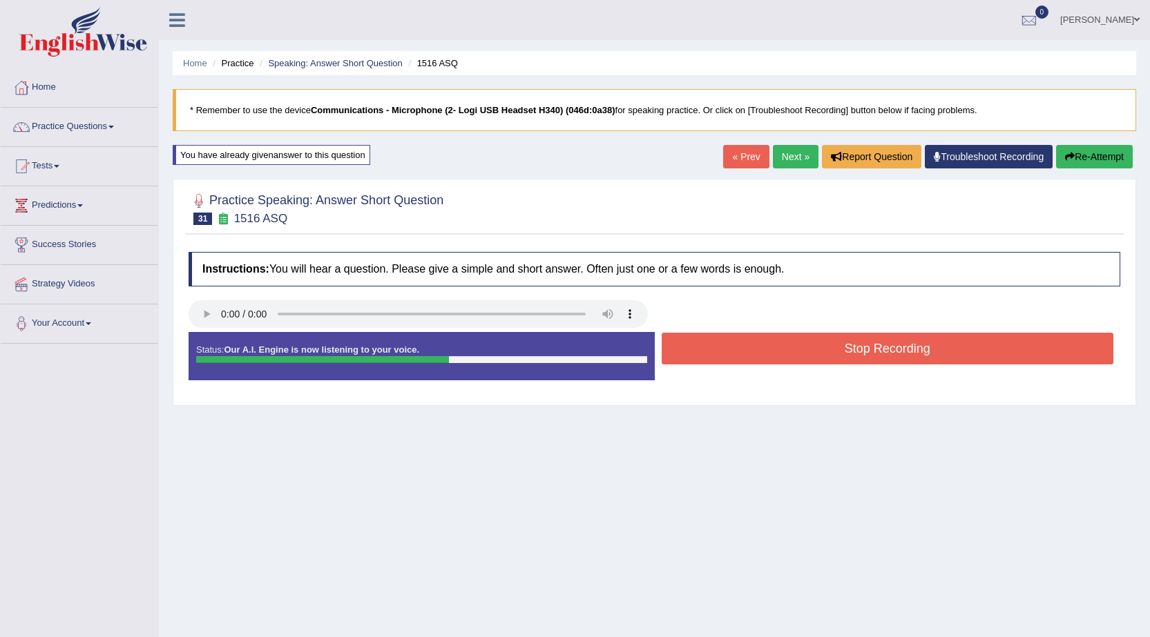
click at [821, 342] on button "Stop Recording" at bounding box center [887, 349] width 452 height 32
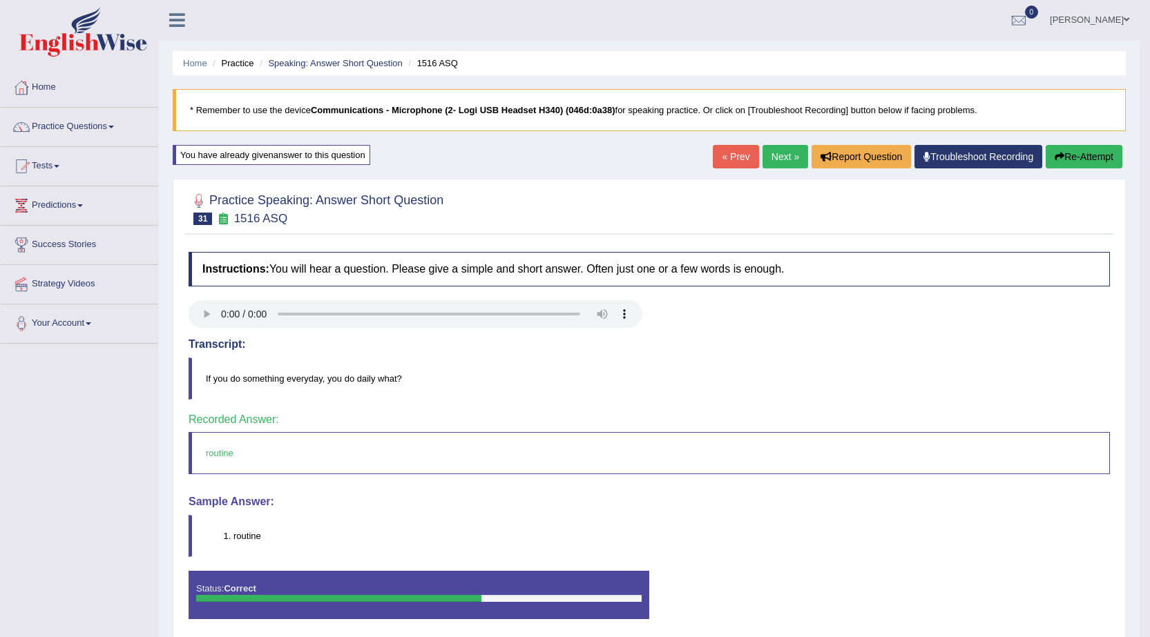
click at [781, 157] on link "Next »" at bounding box center [785, 156] width 46 height 23
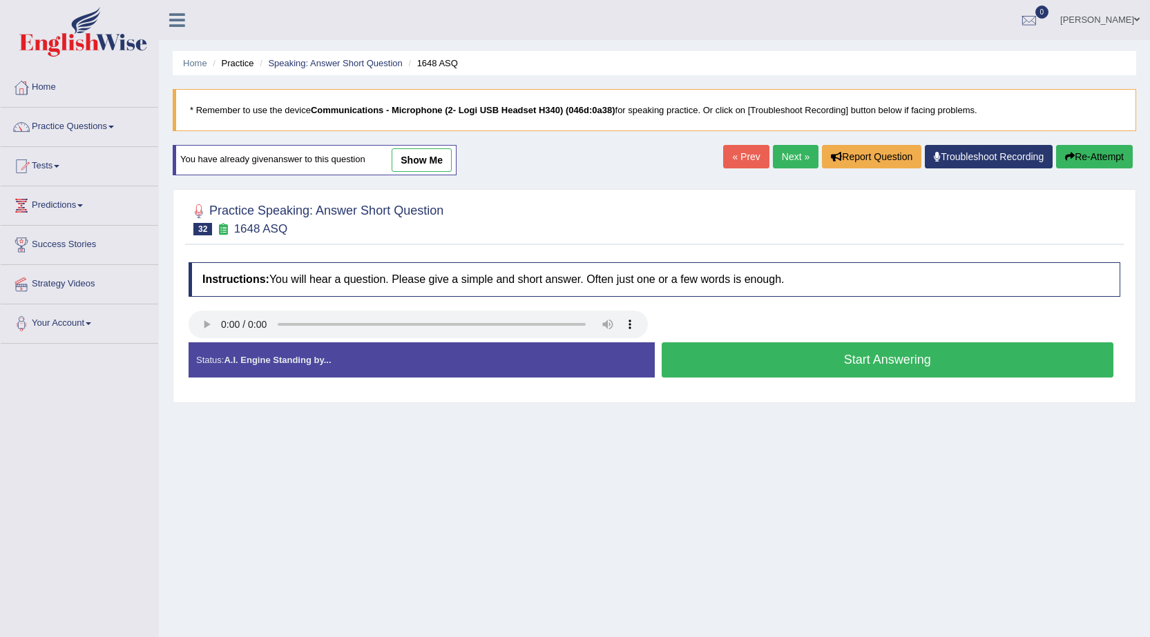
click at [742, 370] on button "Start Answering" at bounding box center [887, 359] width 452 height 35
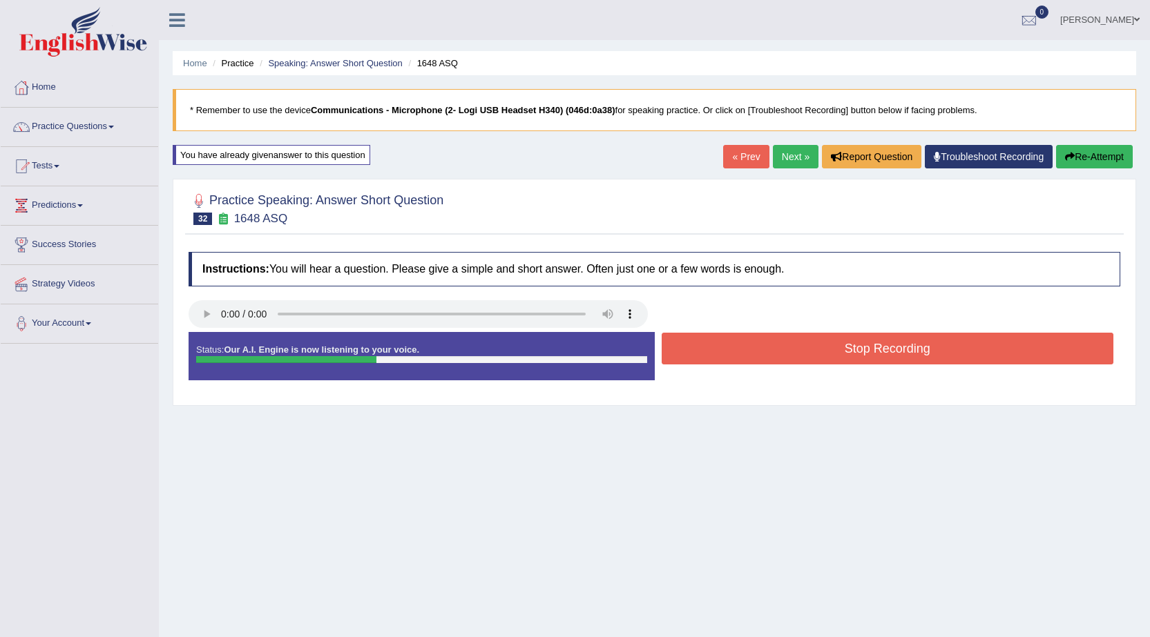
click at [802, 343] on button "Stop Recording" at bounding box center [887, 349] width 452 height 32
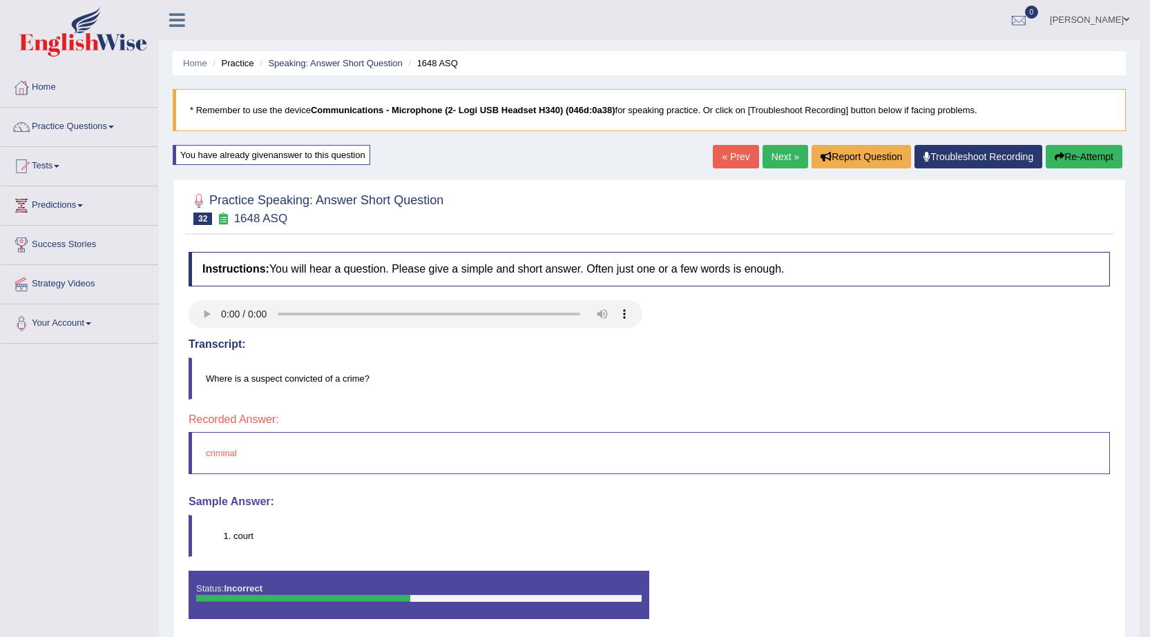
click at [1094, 146] on button "Re-Attempt" at bounding box center [1083, 156] width 77 height 23
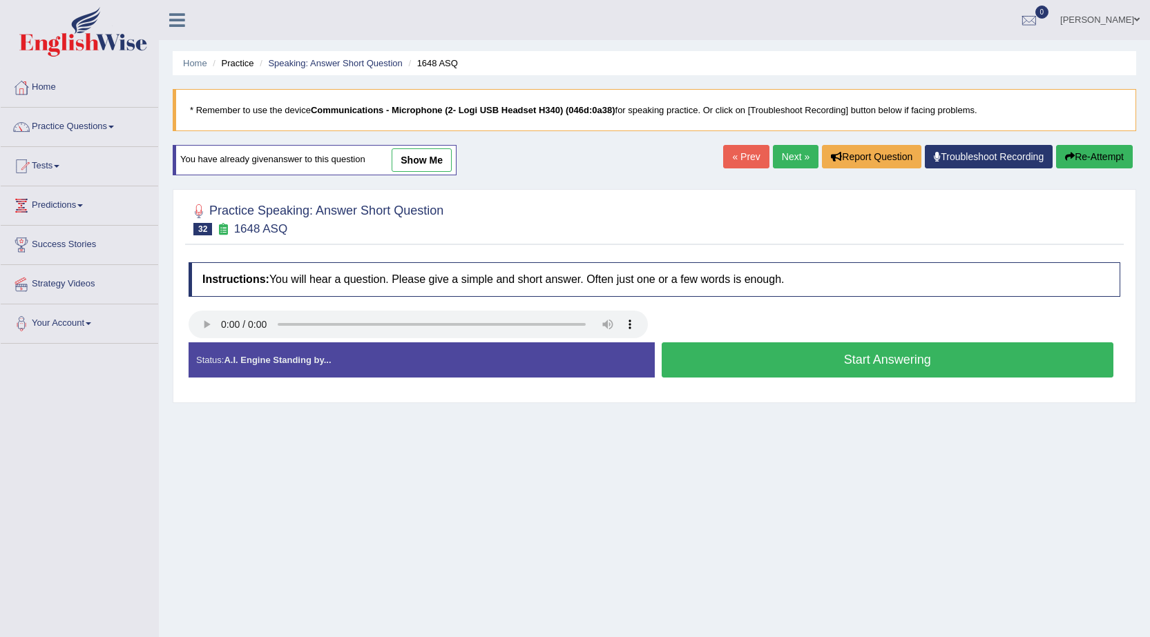
click at [934, 358] on button "Start Answering" at bounding box center [887, 359] width 452 height 35
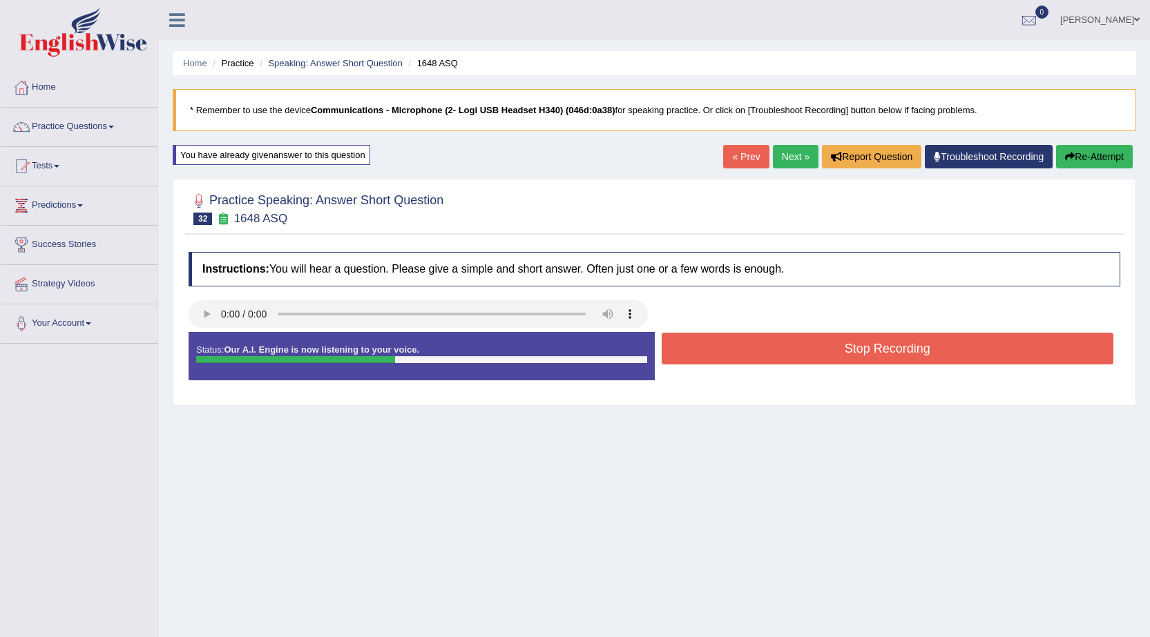
click at [863, 345] on button "Stop Recording" at bounding box center [887, 349] width 452 height 32
